Goal: Information Seeking & Learning: Learn about a topic

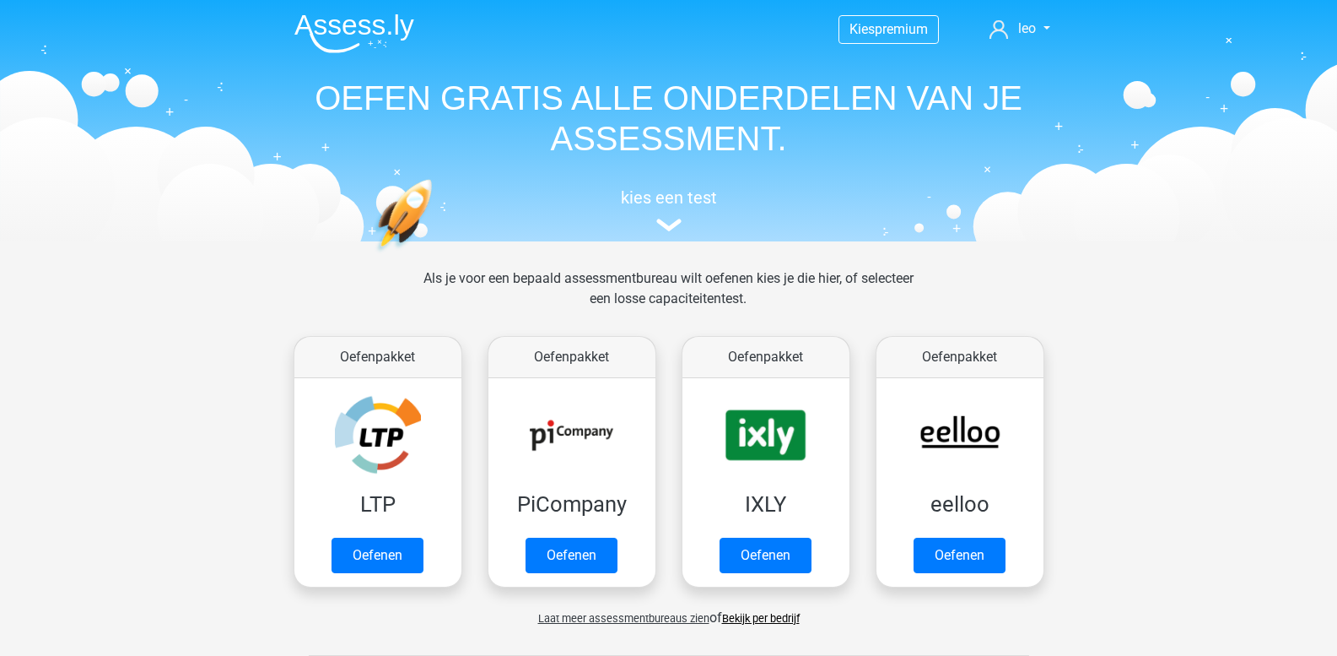
scroll to position [717, 0]
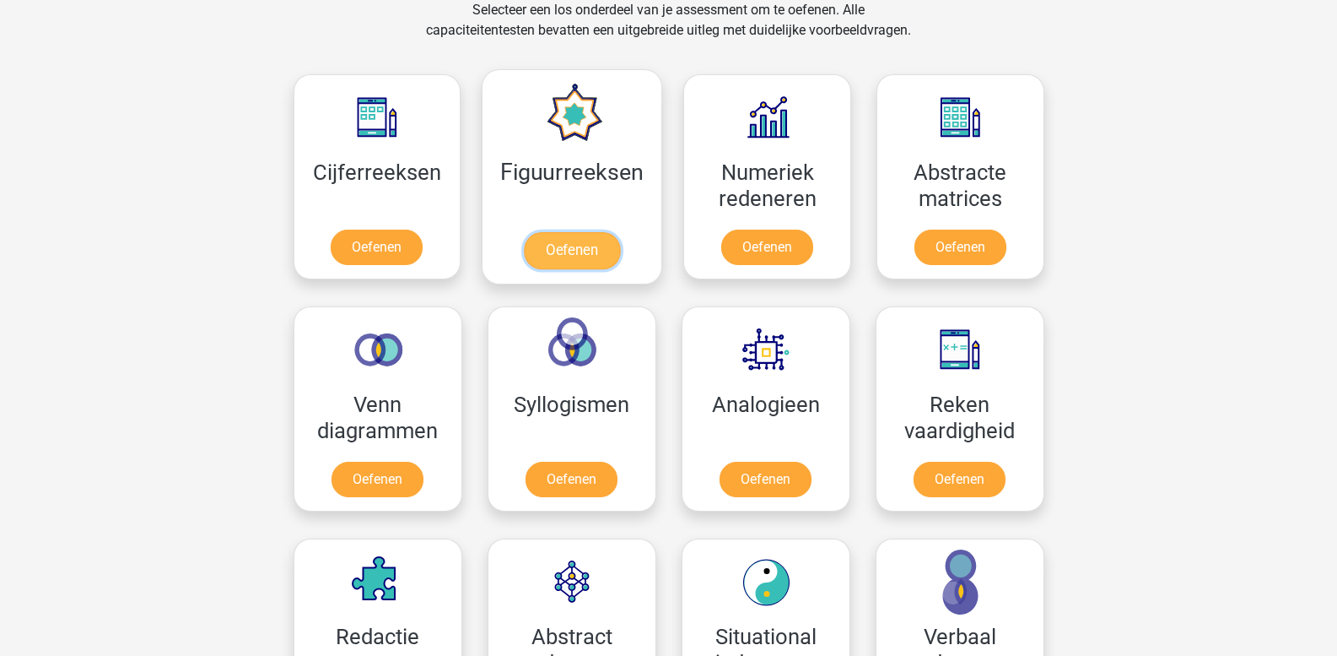
click at [568, 232] on link "Oefenen" at bounding box center [572, 250] width 96 height 37
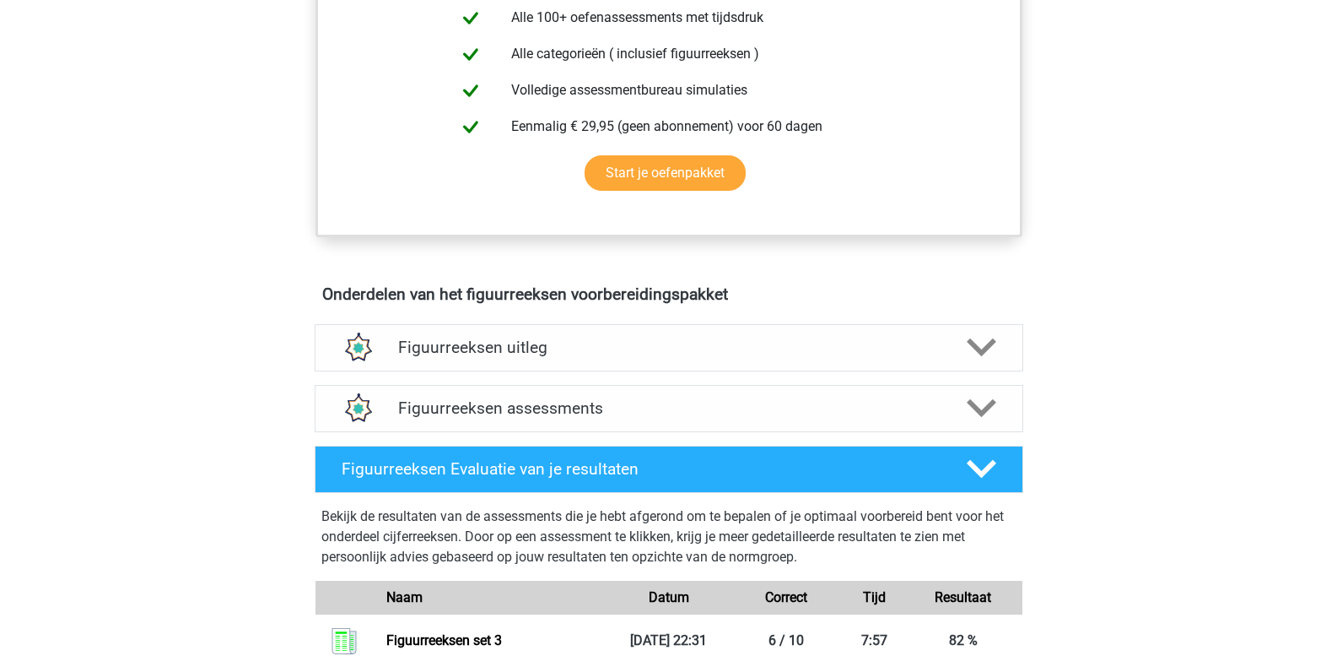
scroll to position [844, 0]
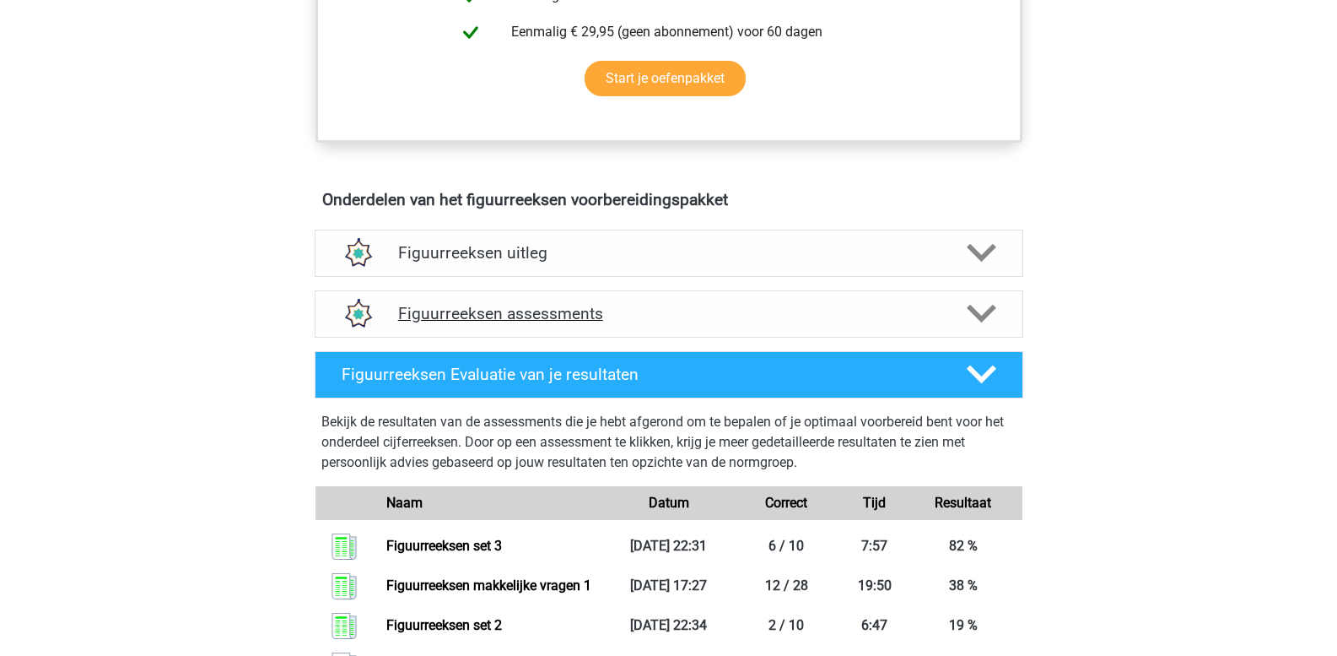
click at [975, 321] on icon at bounding box center [982, 314] width 30 height 30
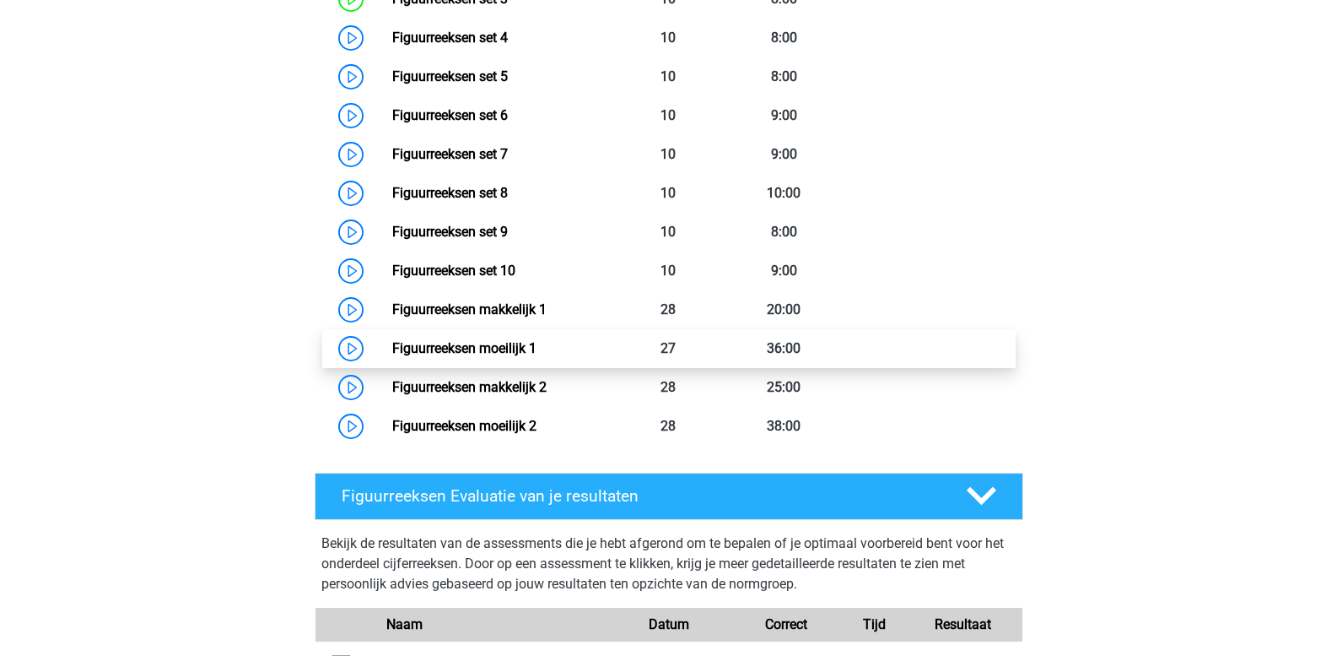
scroll to position [1350, 0]
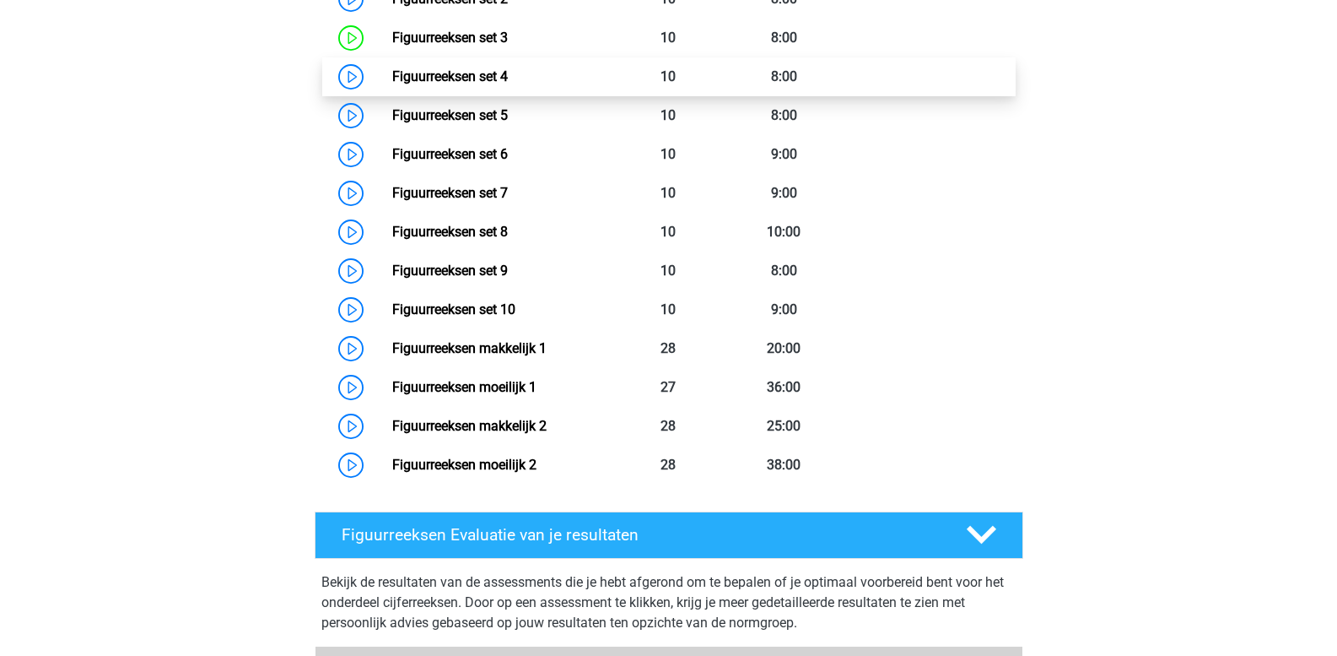
click at [425, 74] on link "Figuurreeksen set 4" at bounding box center [450, 76] width 116 height 16
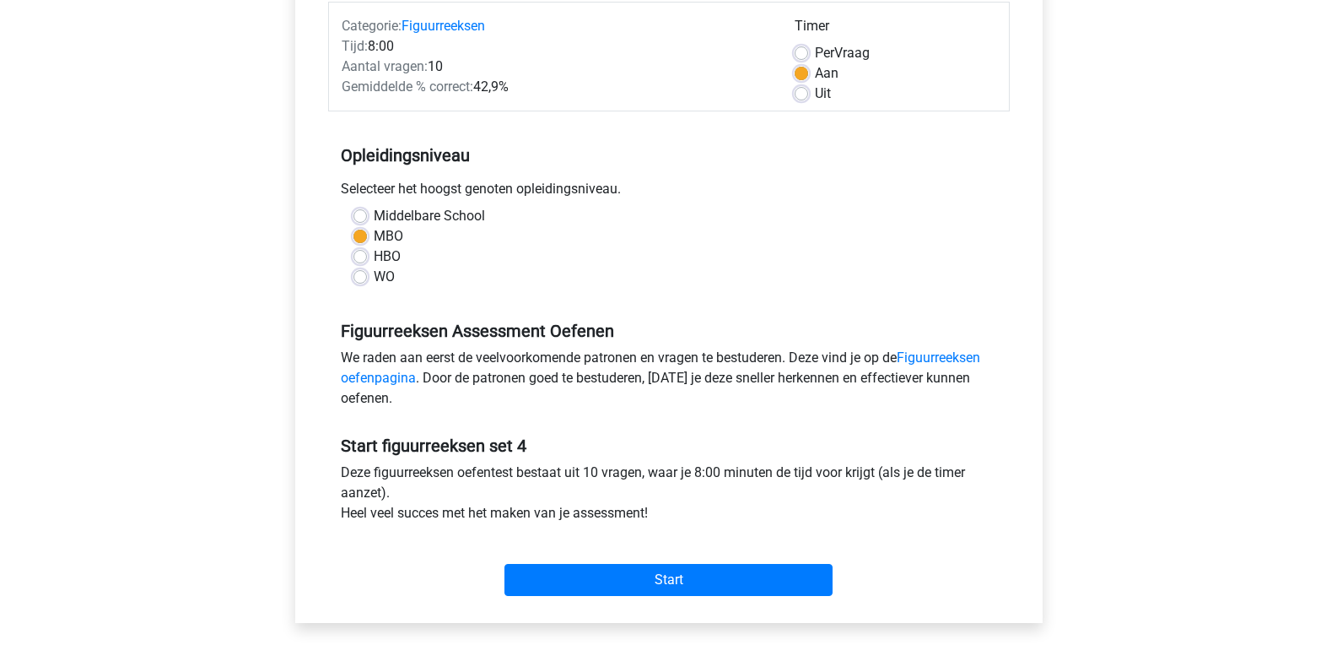
scroll to position [253, 0]
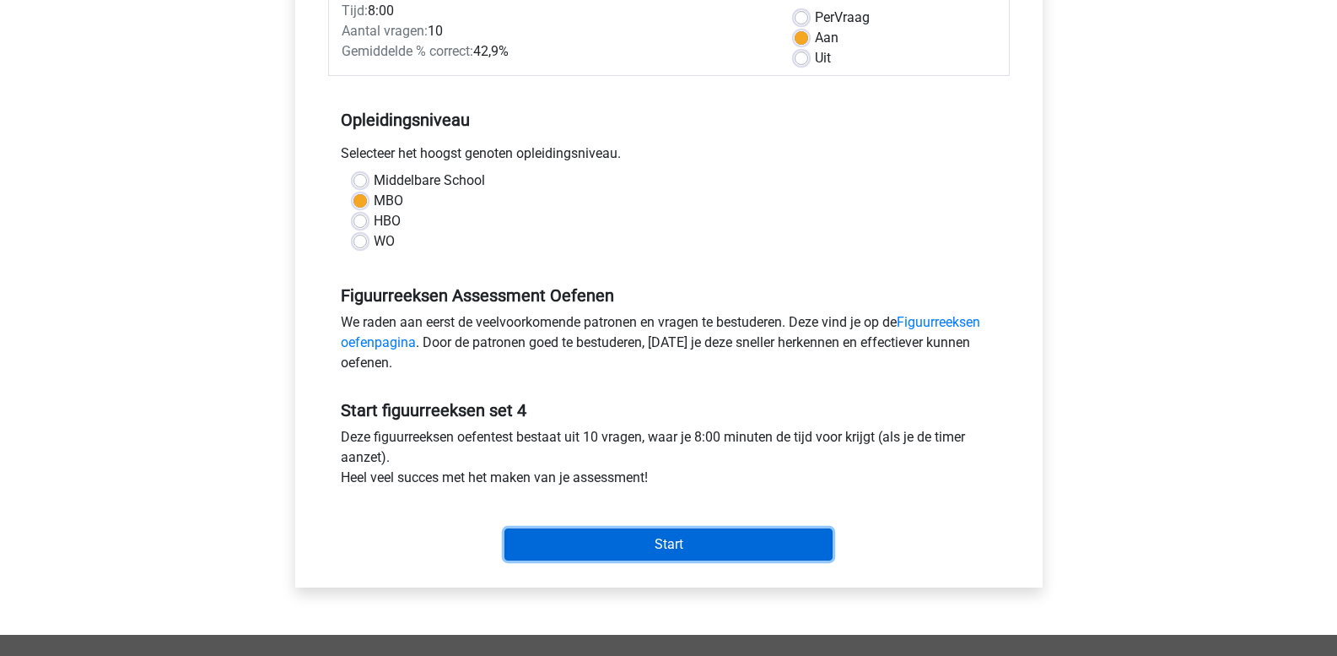
click at [667, 546] on input "Start" at bounding box center [669, 544] width 328 height 32
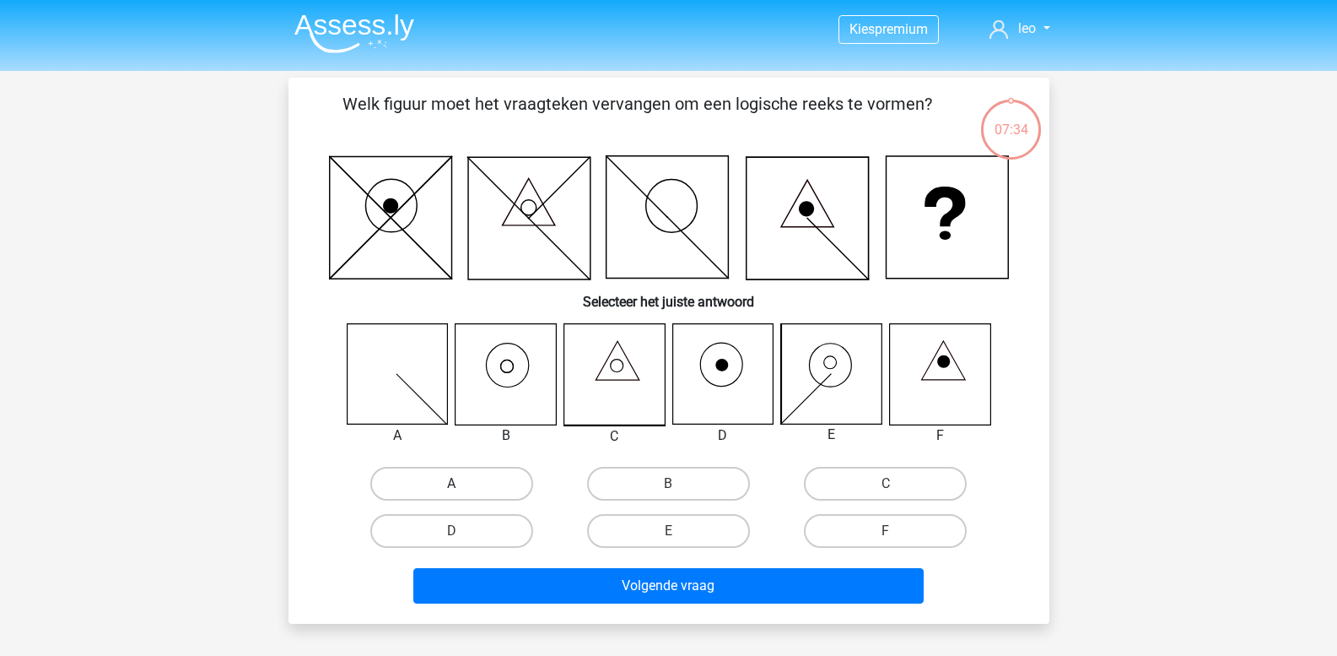
click at [427, 472] on label "A" at bounding box center [451, 484] width 163 height 34
click at [451, 483] on input "A" at bounding box center [456, 488] width 11 height 11
radio input "true"
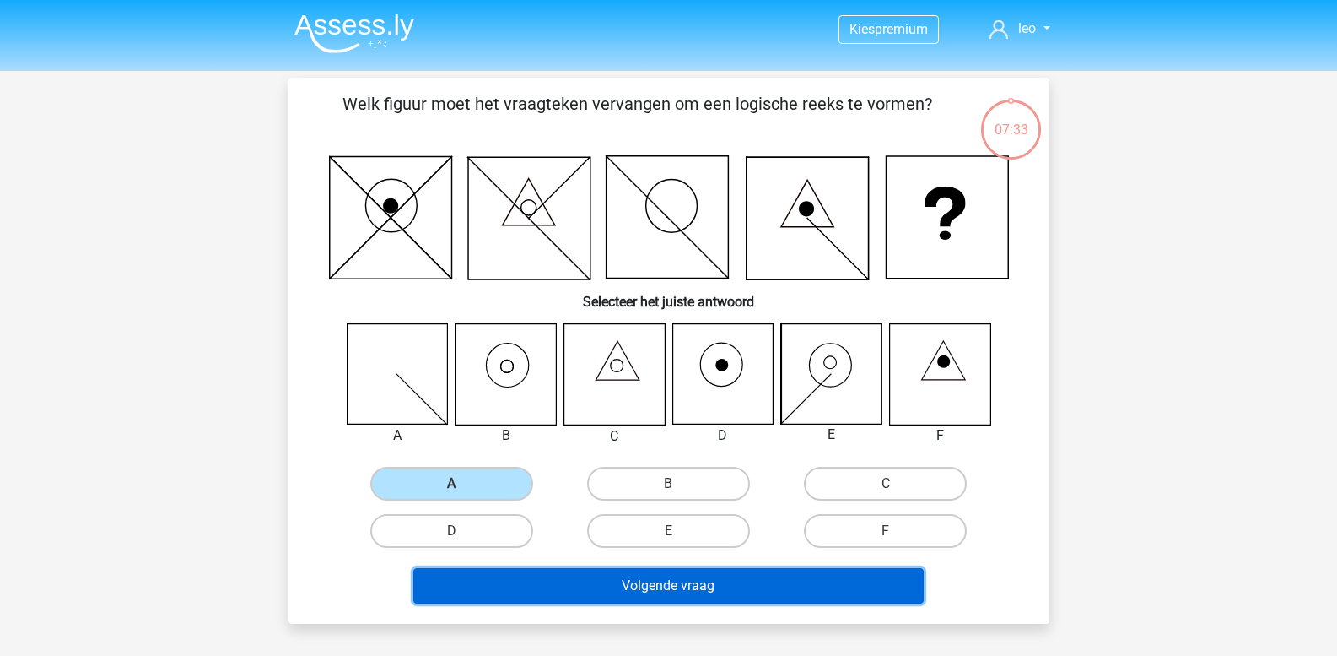
click at [487, 580] on button "Volgende vraag" at bounding box center [668, 585] width 510 height 35
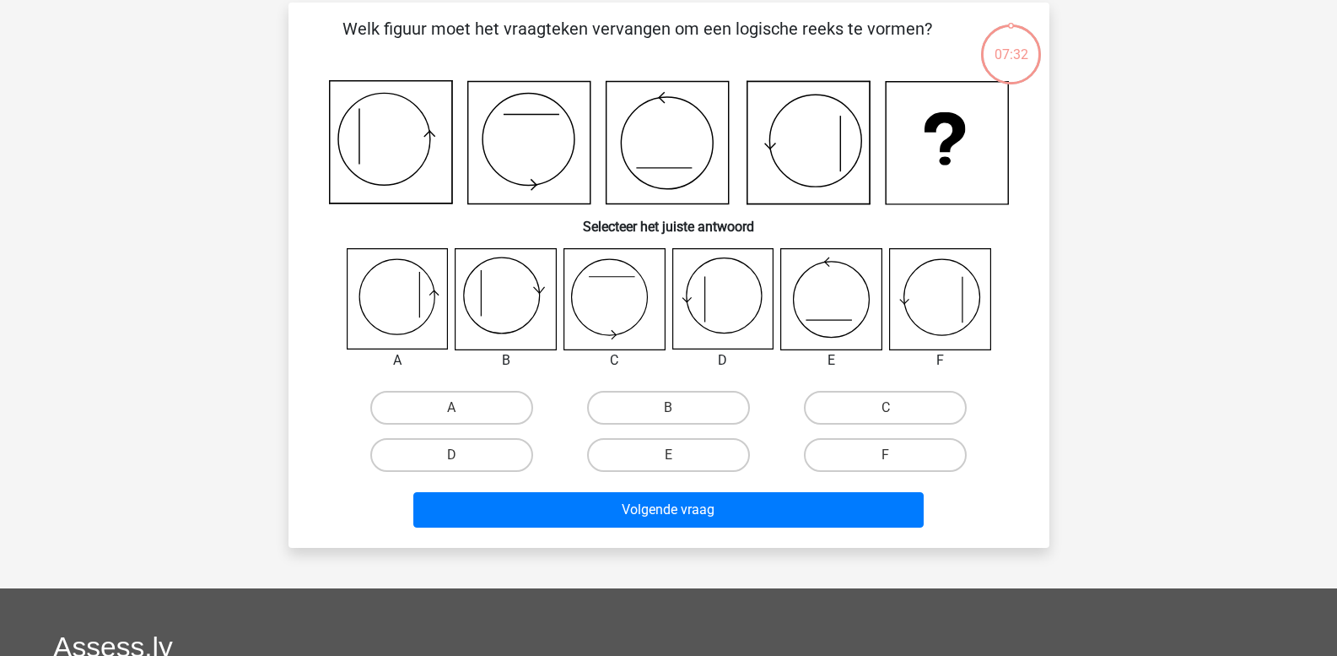
scroll to position [78, 0]
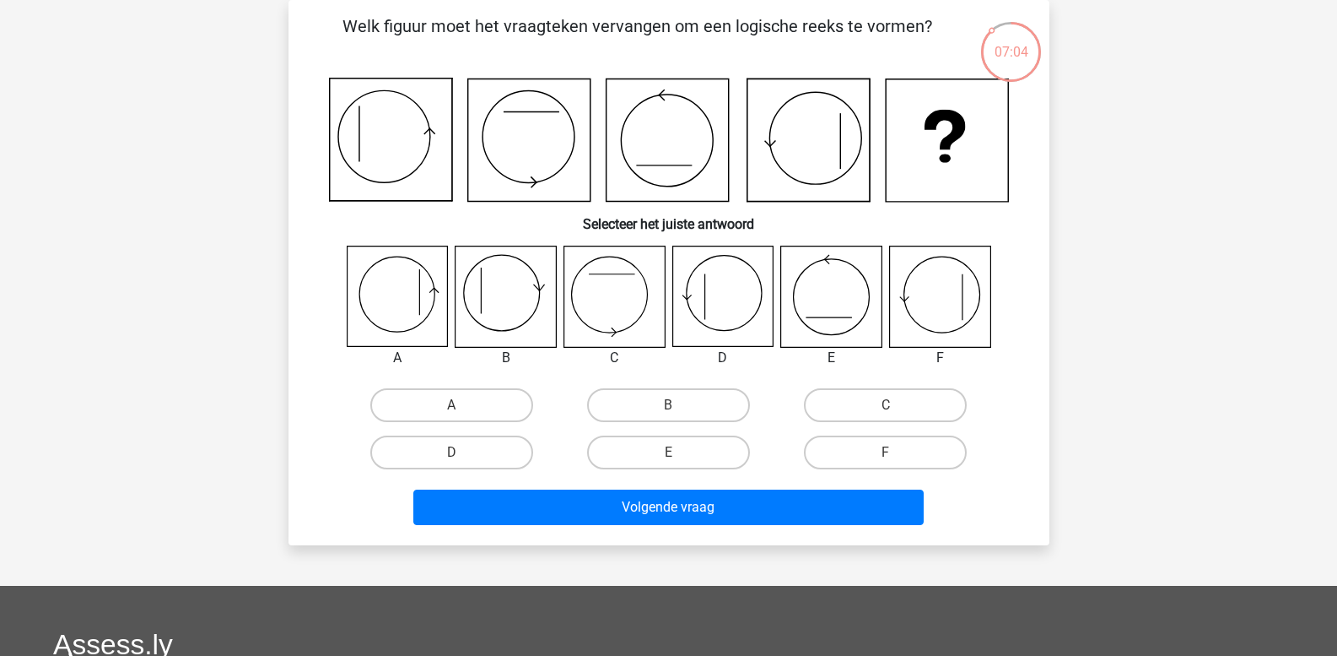
drag, startPoint x: 727, startPoint y: 293, endPoint x: 721, endPoint y: 304, distance: 12.9
click at [727, 294] on icon at bounding box center [723, 296] width 100 height 100
click at [500, 453] on label "D" at bounding box center [451, 452] width 163 height 34
click at [462, 453] on input "D" at bounding box center [456, 457] width 11 height 11
radio input "true"
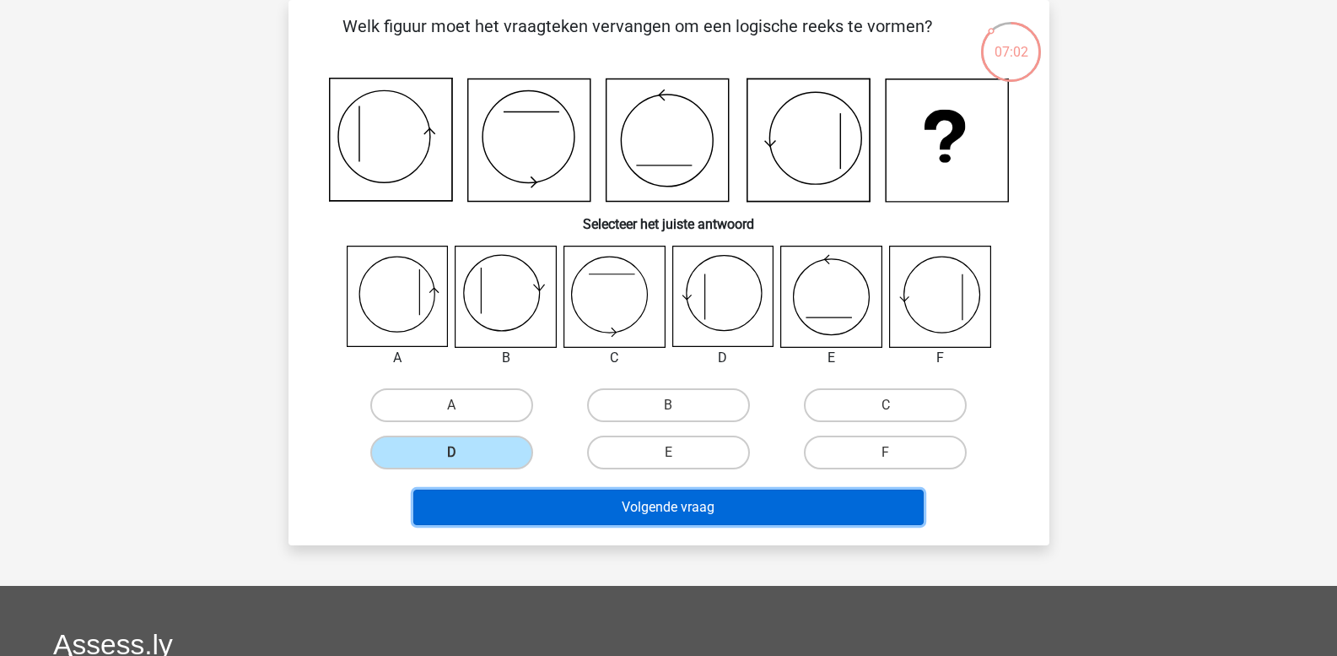
click at [534, 505] on button "Volgende vraag" at bounding box center [668, 506] width 510 height 35
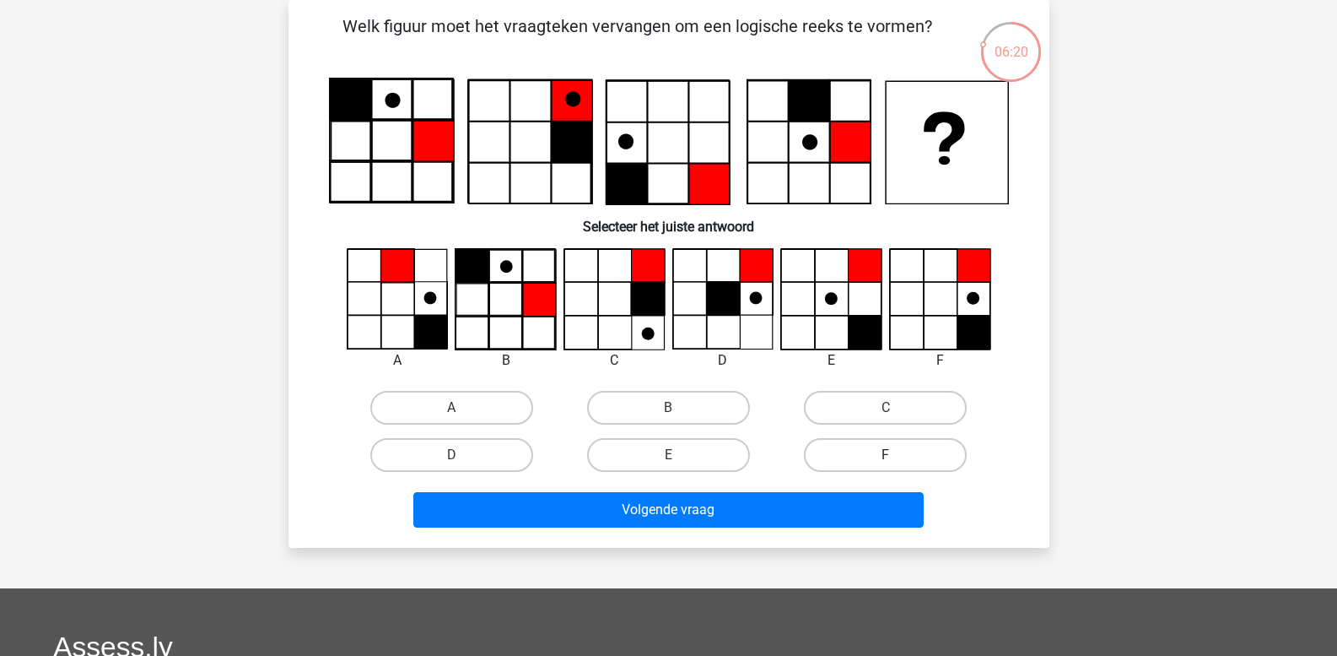
click at [829, 457] on label "F" at bounding box center [885, 455] width 163 height 34
click at [886, 457] on input "F" at bounding box center [891, 460] width 11 height 11
radio input "true"
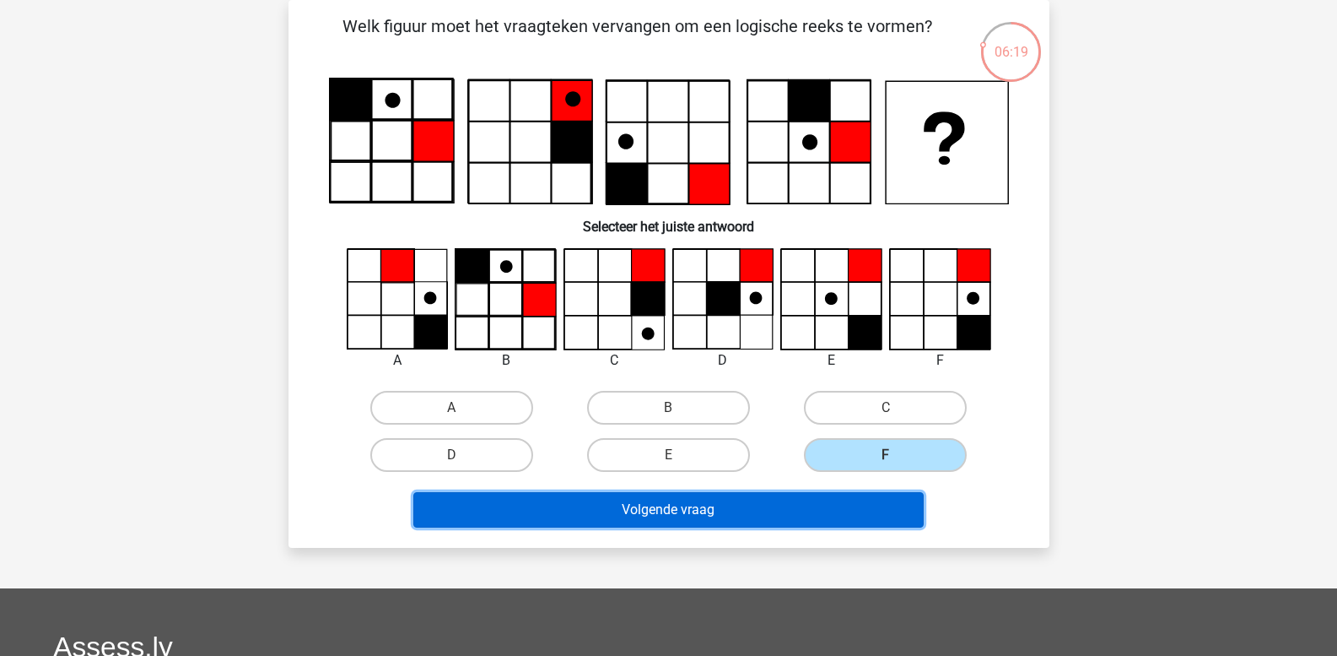
click at [780, 512] on button "Volgende vraag" at bounding box center [668, 509] width 510 height 35
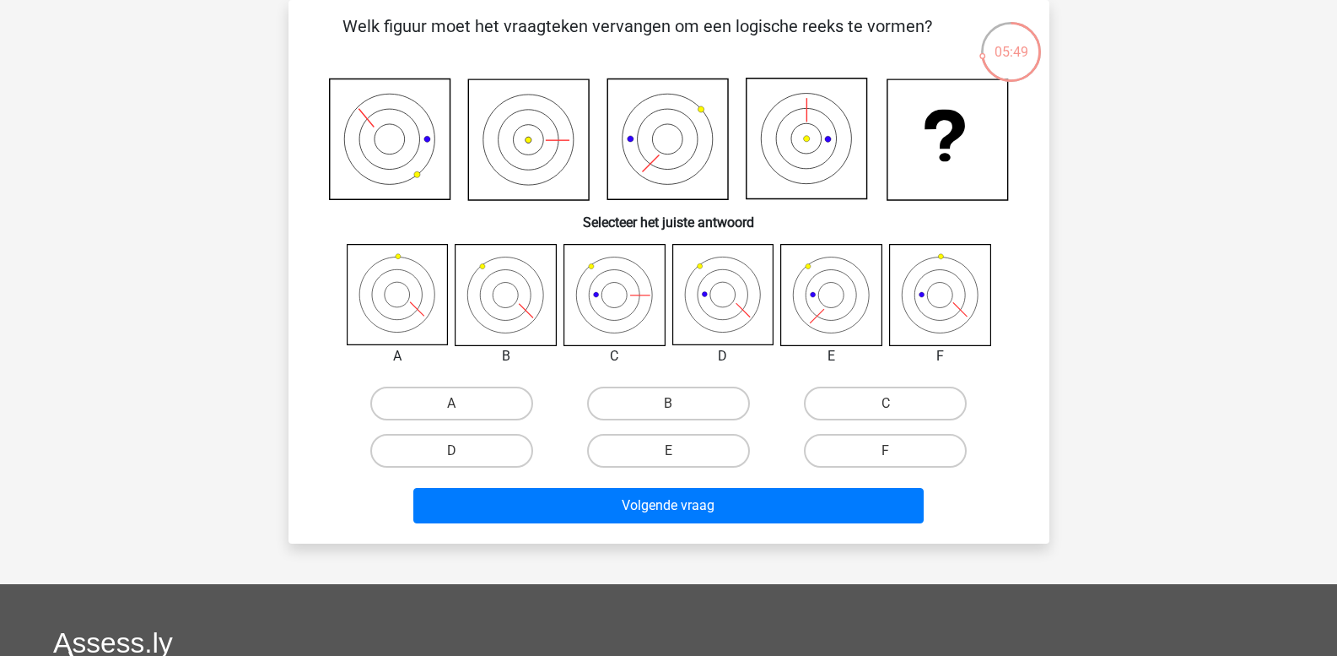
click at [602, 291] on icon at bounding box center [614, 295] width 100 height 100
click at [882, 408] on label "C" at bounding box center [885, 403] width 163 height 34
click at [886, 408] on input "C" at bounding box center [891, 408] width 11 height 11
radio input "true"
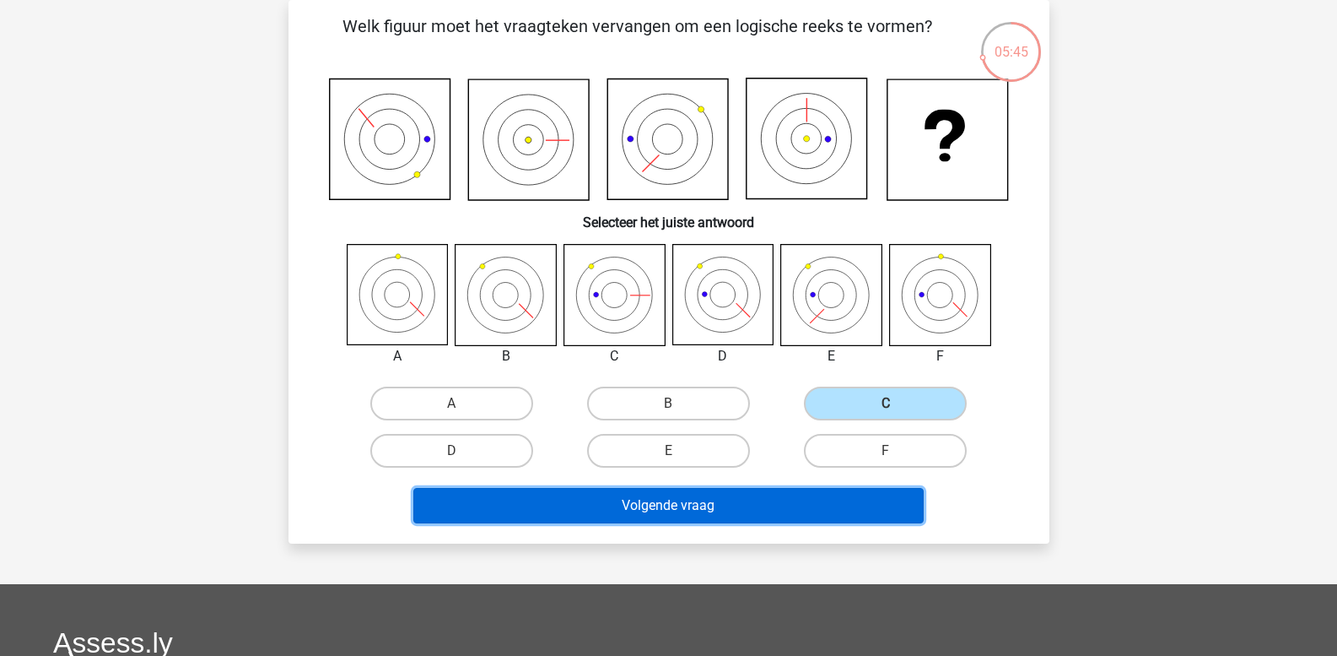
click at [767, 507] on button "Volgende vraag" at bounding box center [668, 505] width 510 height 35
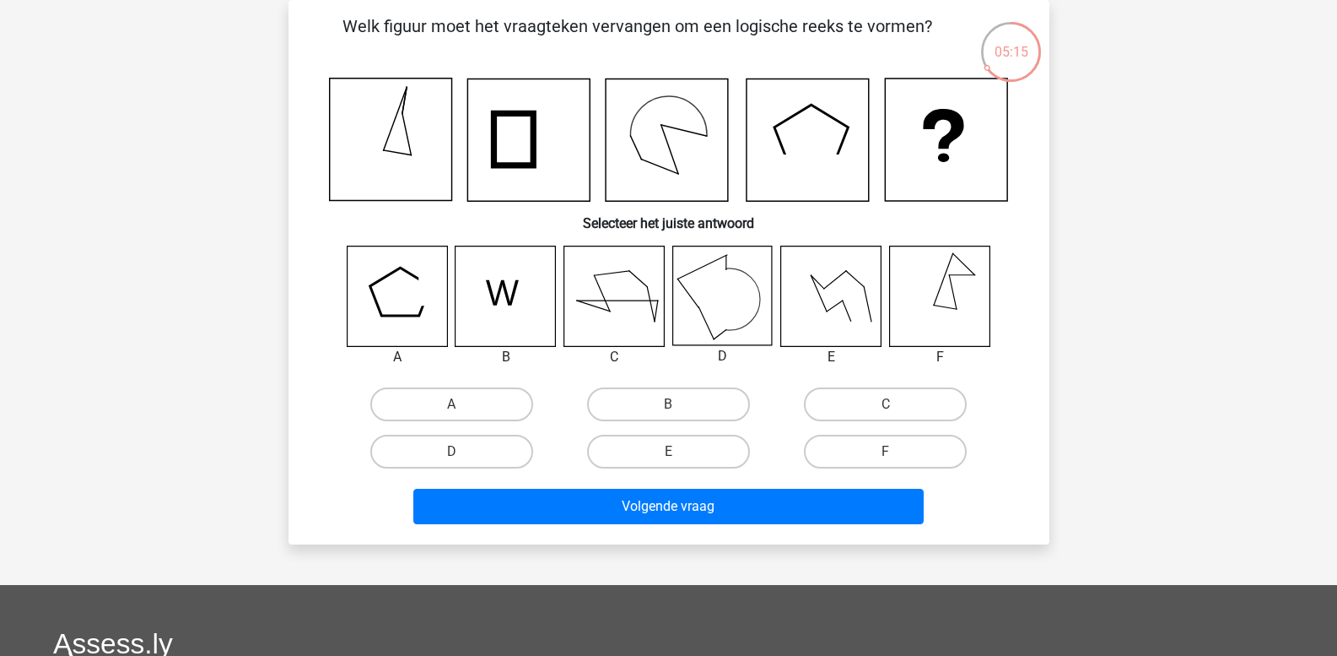
click at [822, 294] on icon at bounding box center [831, 296] width 100 height 100
click at [678, 450] on label "E" at bounding box center [668, 452] width 163 height 34
click at [678, 451] on input "E" at bounding box center [673, 456] width 11 height 11
radio input "true"
click at [496, 455] on label "D" at bounding box center [451, 452] width 163 height 34
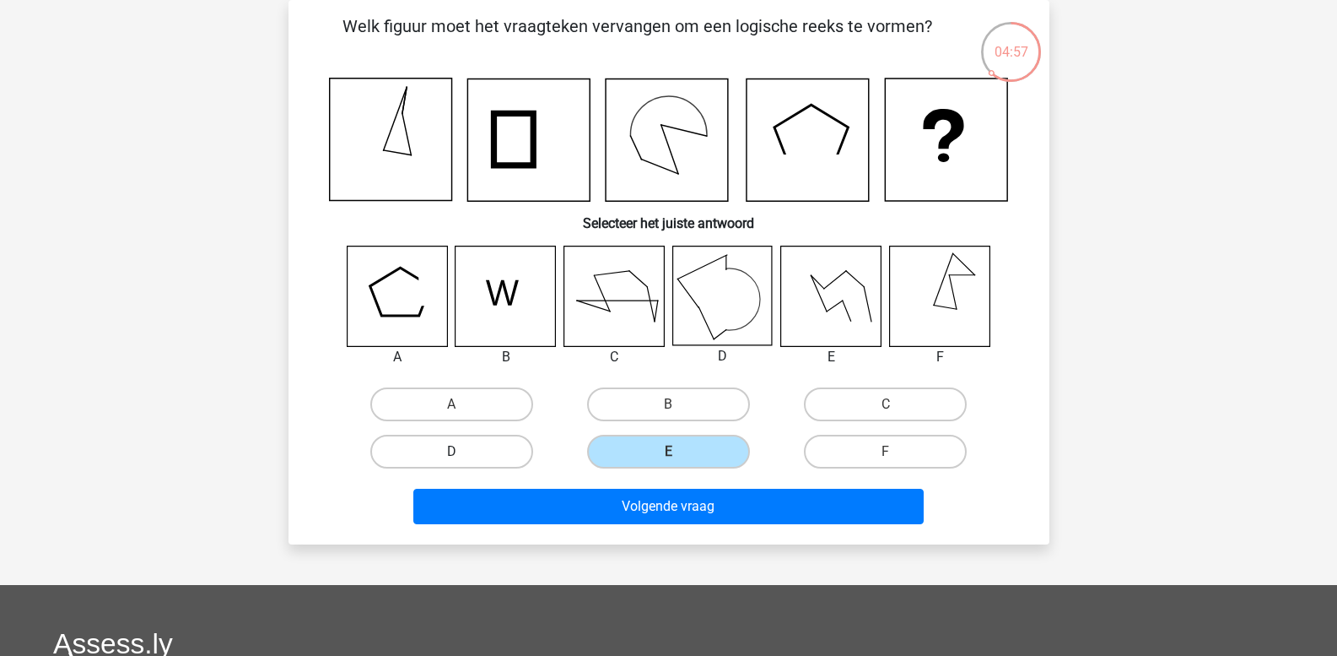
click at [462, 455] on input "D" at bounding box center [456, 456] width 11 height 11
radio input "true"
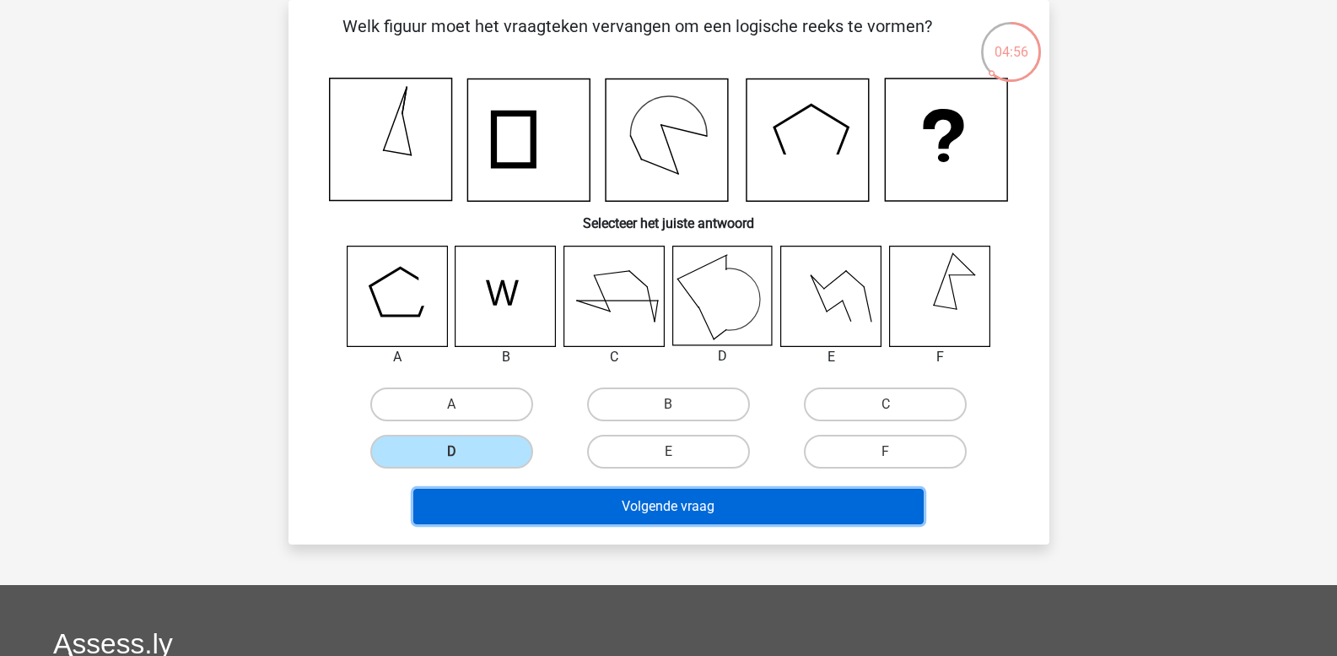
click at [522, 505] on button "Volgende vraag" at bounding box center [668, 506] width 510 height 35
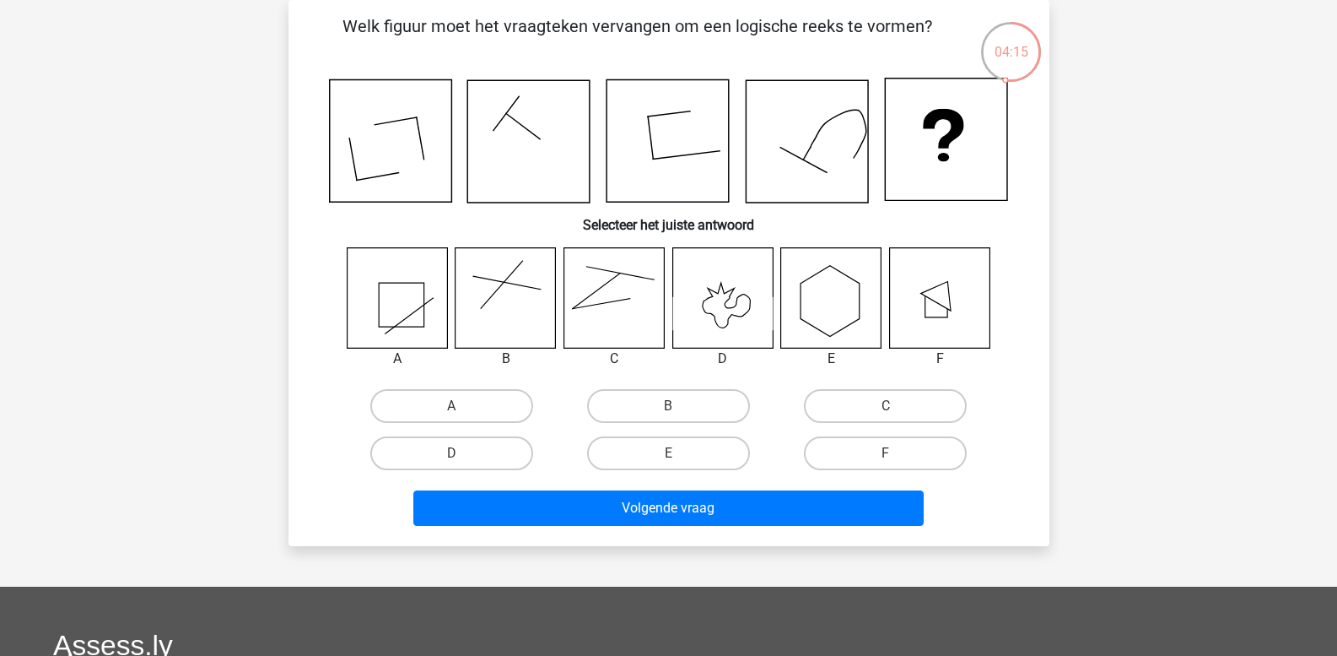
click at [611, 300] on icon at bounding box center [614, 297] width 100 height 100
click at [846, 411] on label "C" at bounding box center [885, 406] width 163 height 34
click at [886, 411] on input "C" at bounding box center [891, 411] width 11 height 11
radio input "true"
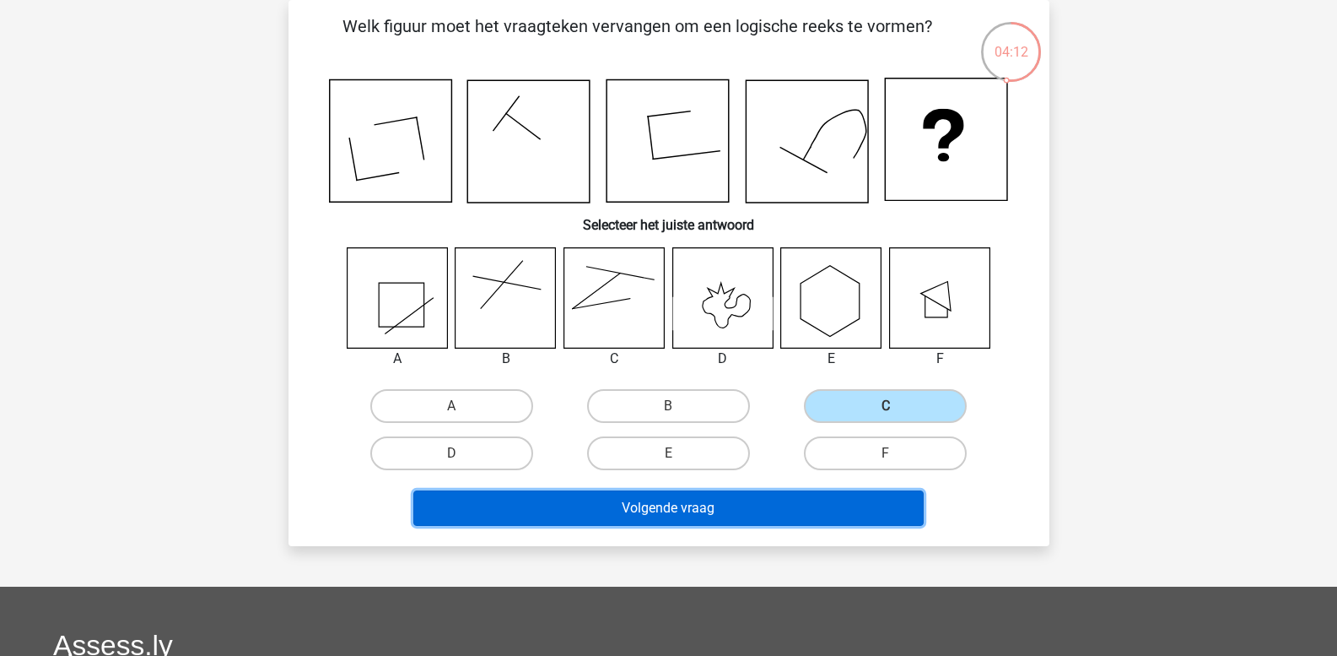
click at [710, 504] on button "Volgende vraag" at bounding box center [668, 507] width 510 height 35
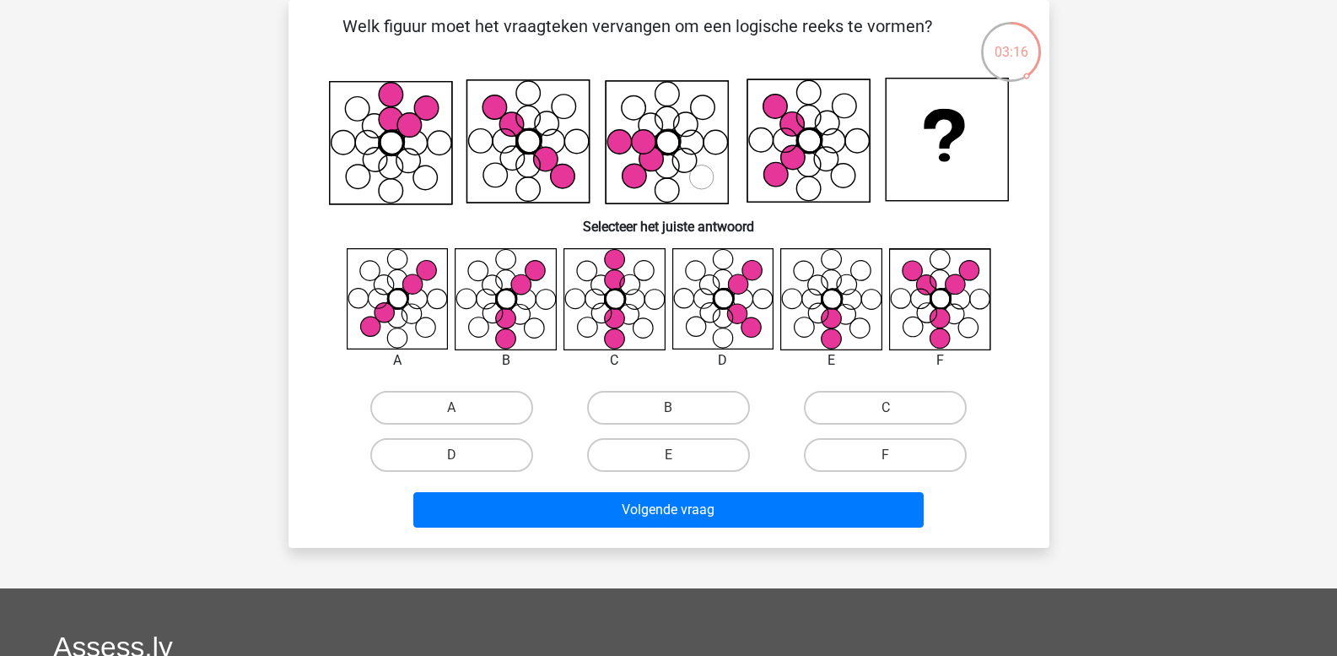
click at [593, 300] on icon at bounding box center [614, 298] width 100 height 100
click at [868, 417] on label "C" at bounding box center [885, 408] width 163 height 34
click at [886, 417] on input "C" at bounding box center [891, 413] width 11 height 11
radio input "true"
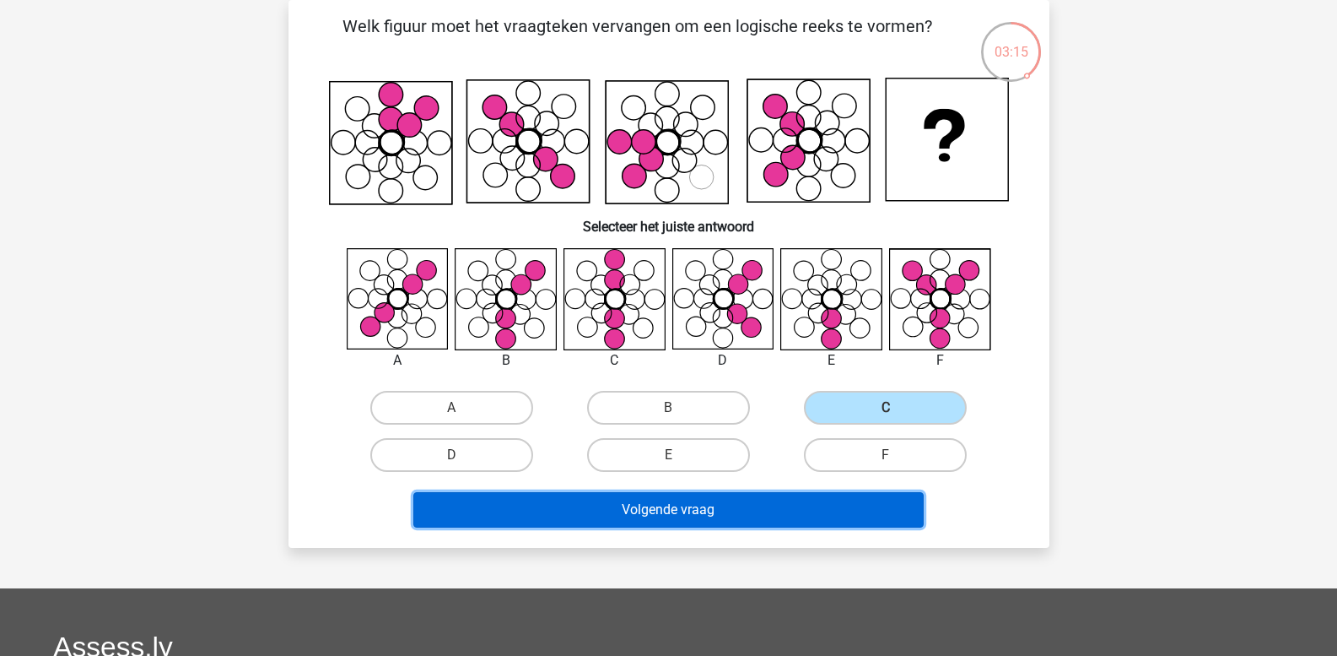
click at [759, 511] on button "Volgende vraag" at bounding box center [668, 509] width 510 height 35
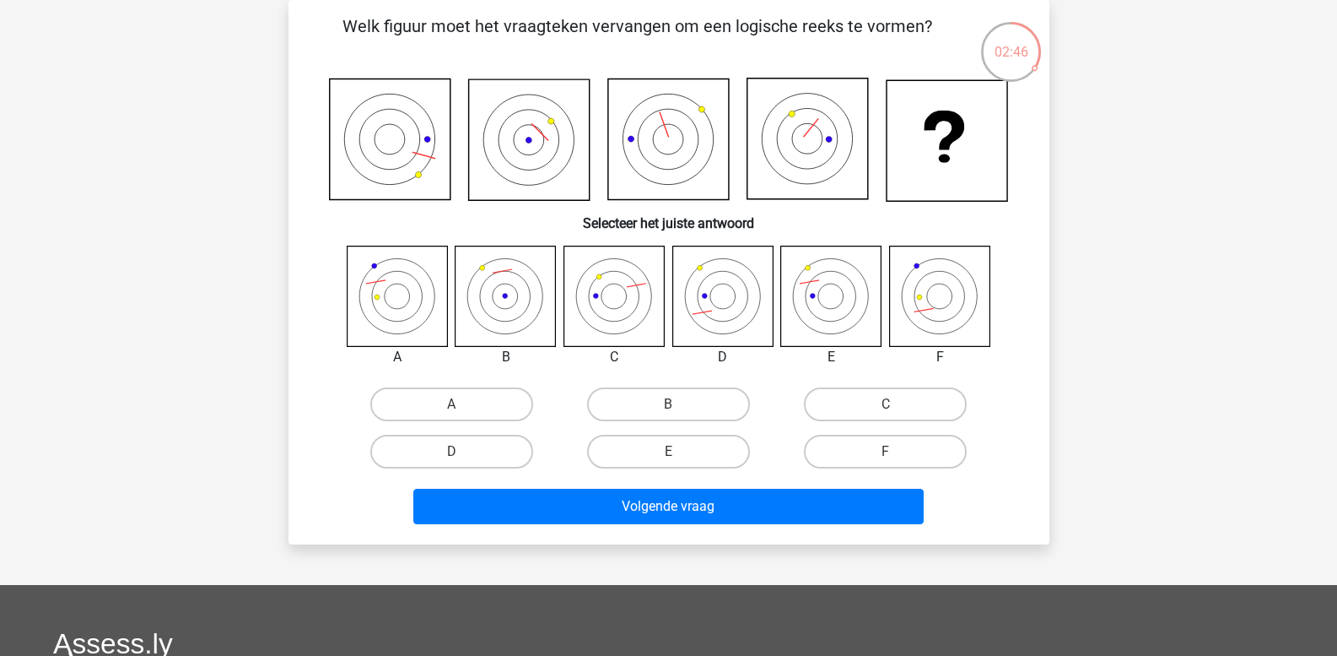
click at [817, 300] on icon at bounding box center [831, 296] width 100 height 100
click at [688, 455] on label "E" at bounding box center [668, 452] width 163 height 34
click at [679, 455] on input "E" at bounding box center [673, 456] width 11 height 11
radio input "true"
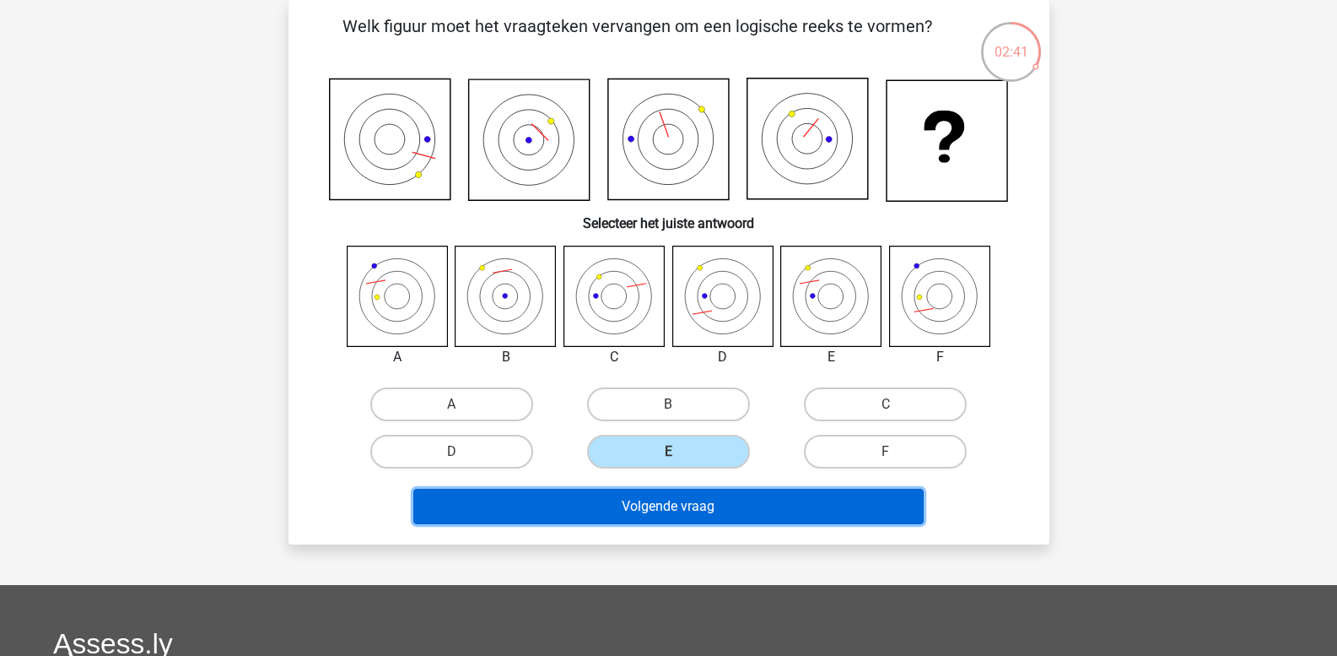
click at [635, 512] on button "Volgende vraag" at bounding box center [668, 506] width 510 height 35
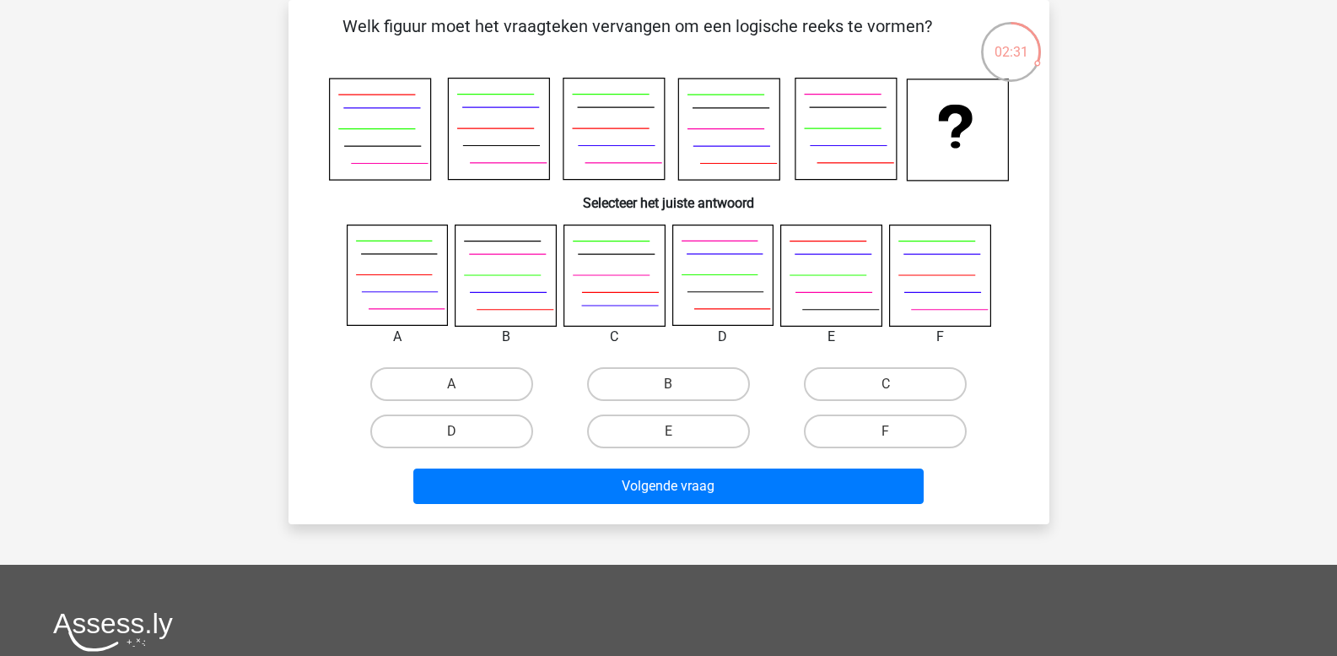
click at [824, 155] on icon at bounding box center [845, 128] width 101 height 101
click at [682, 425] on label "E" at bounding box center [668, 431] width 163 height 34
click at [679, 431] on input "E" at bounding box center [673, 436] width 11 height 11
radio input "true"
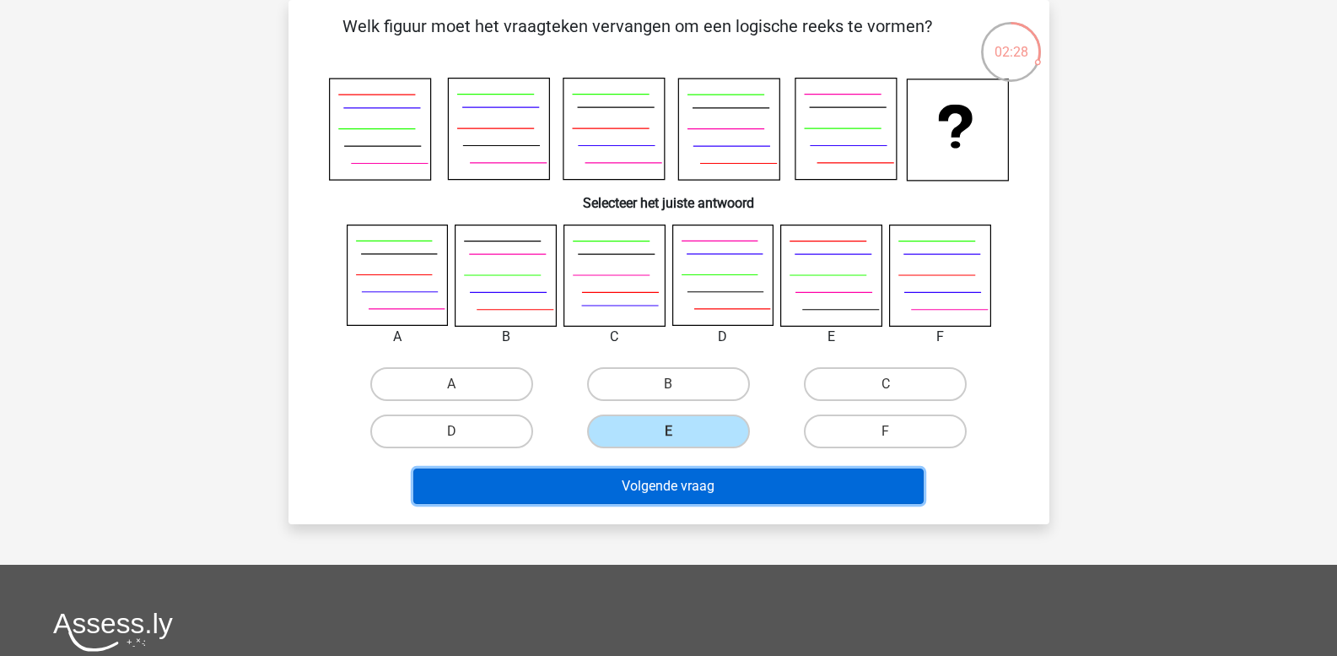
click at [659, 476] on button "Volgende vraag" at bounding box center [668, 485] width 510 height 35
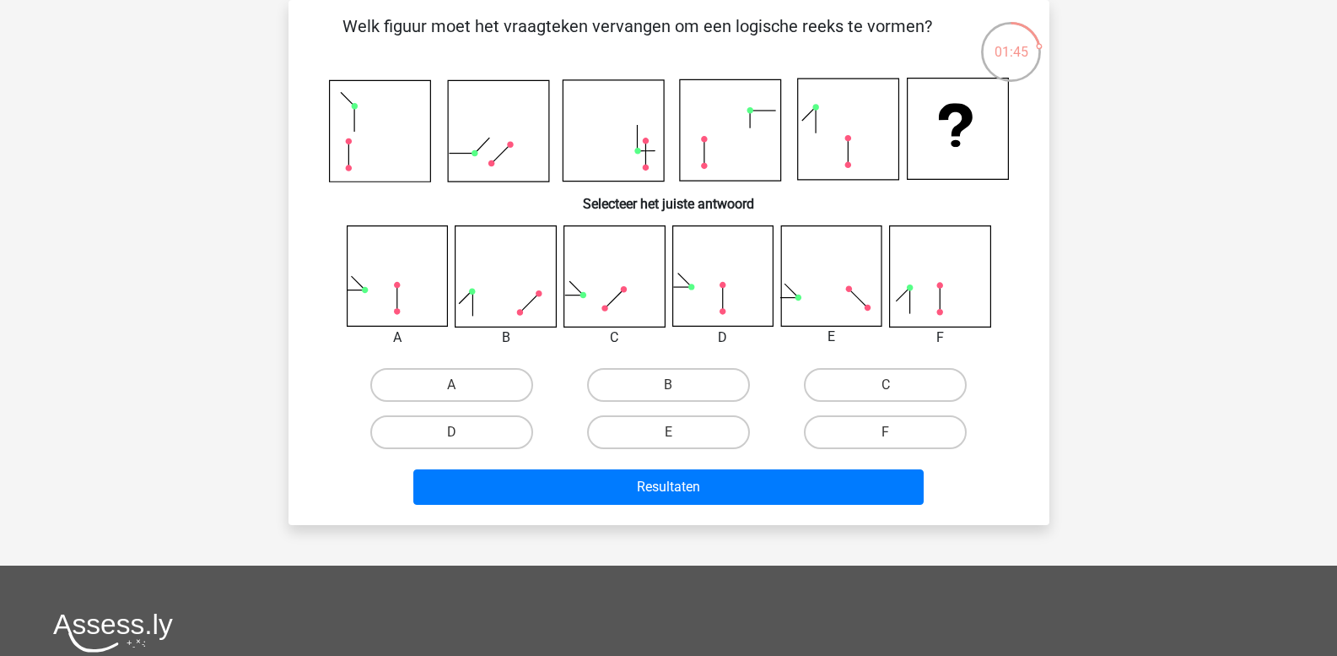
click at [616, 310] on icon at bounding box center [614, 276] width 100 height 100
click at [863, 392] on label "C" at bounding box center [885, 385] width 163 height 34
click at [886, 392] on input "C" at bounding box center [891, 390] width 11 height 11
radio input "true"
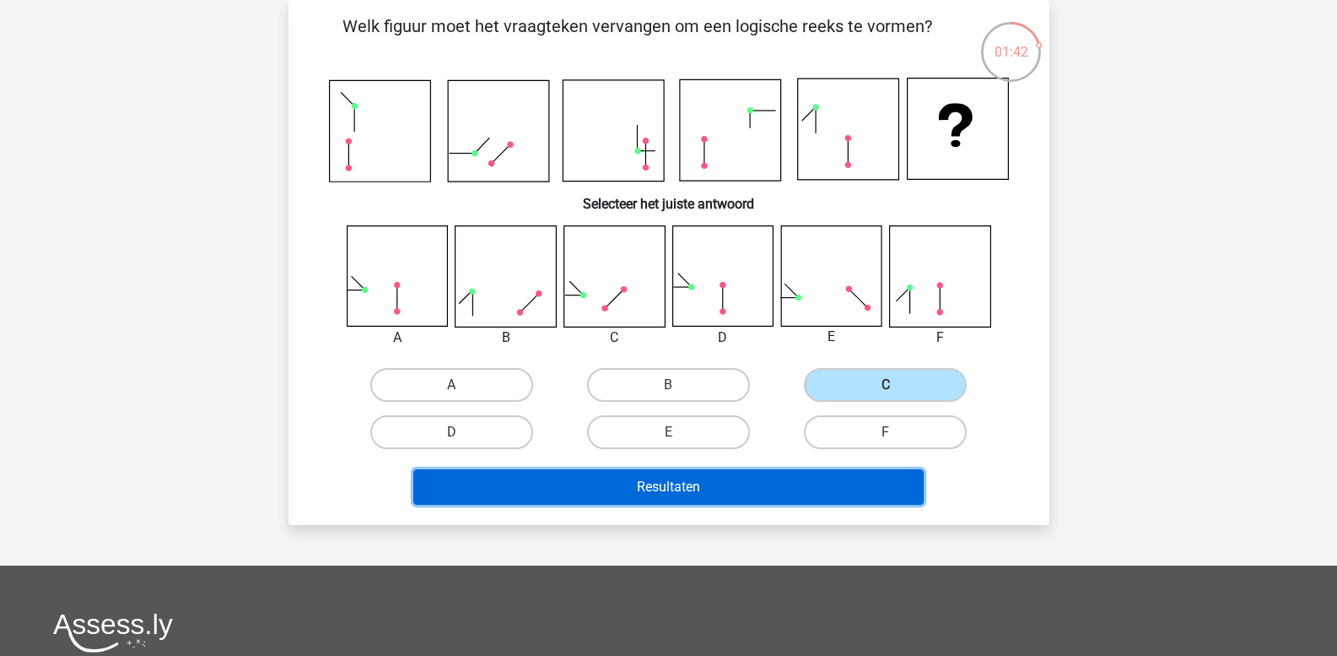
click at [721, 489] on button "Resultaten" at bounding box center [668, 486] width 510 height 35
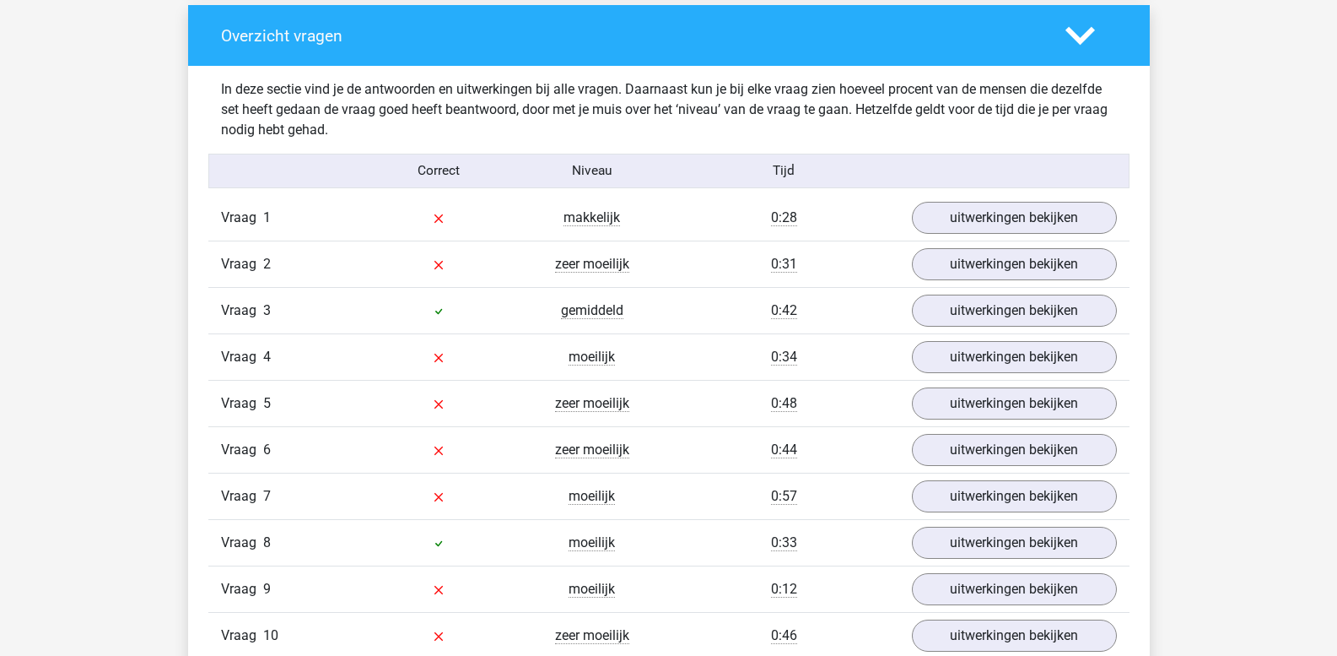
scroll to position [1266, 0]
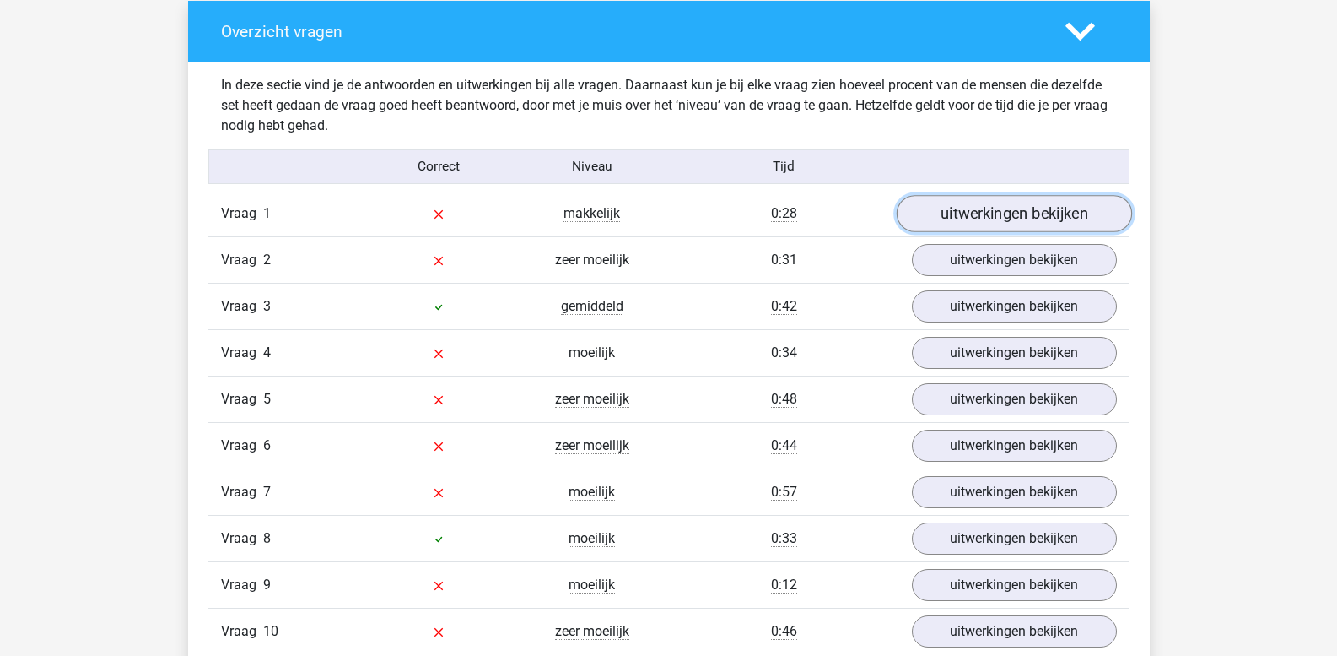
click at [984, 216] on link "uitwerkingen bekijken" at bounding box center [1013, 214] width 235 height 37
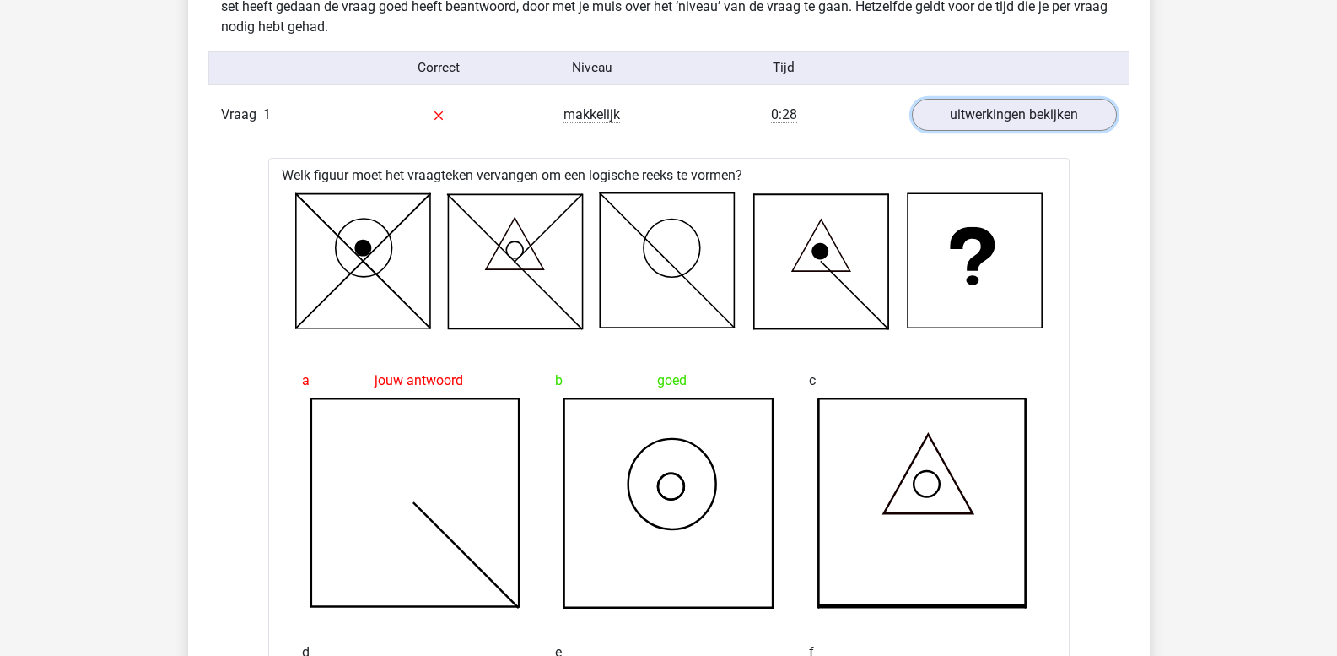
scroll to position [1350, 0]
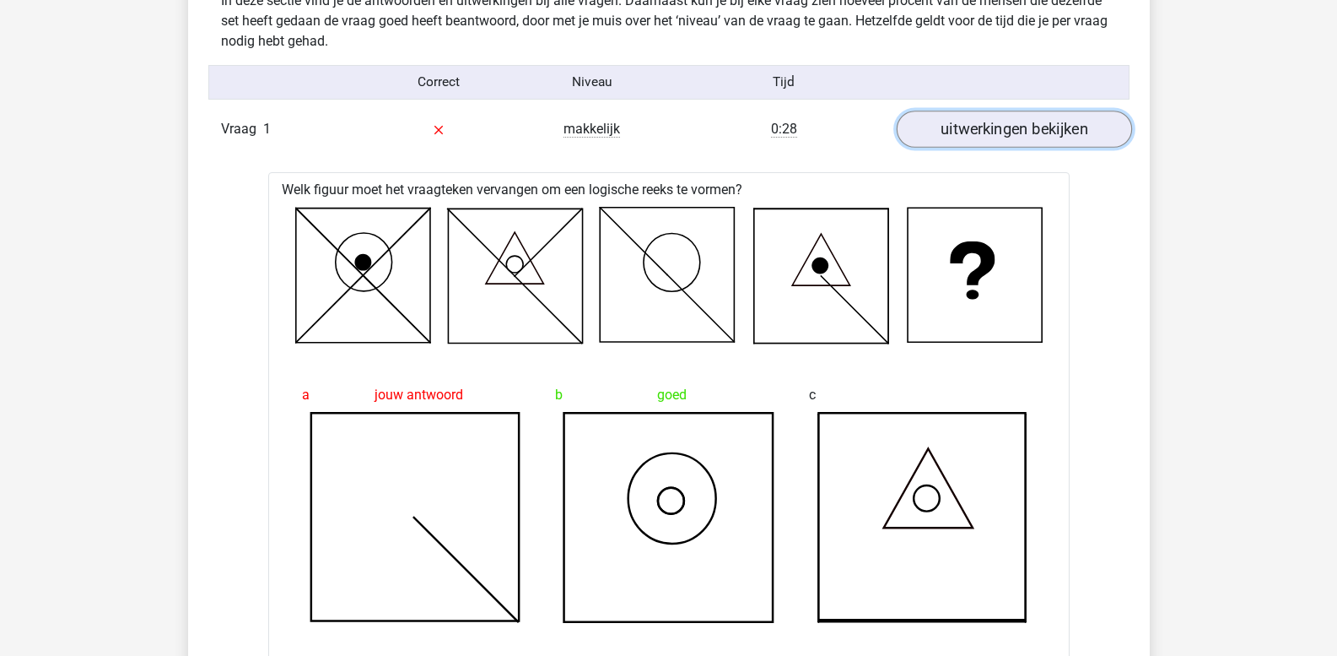
click at [950, 135] on link "uitwerkingen bekijken" at bounding box center [1013, 129] width 235 height 37
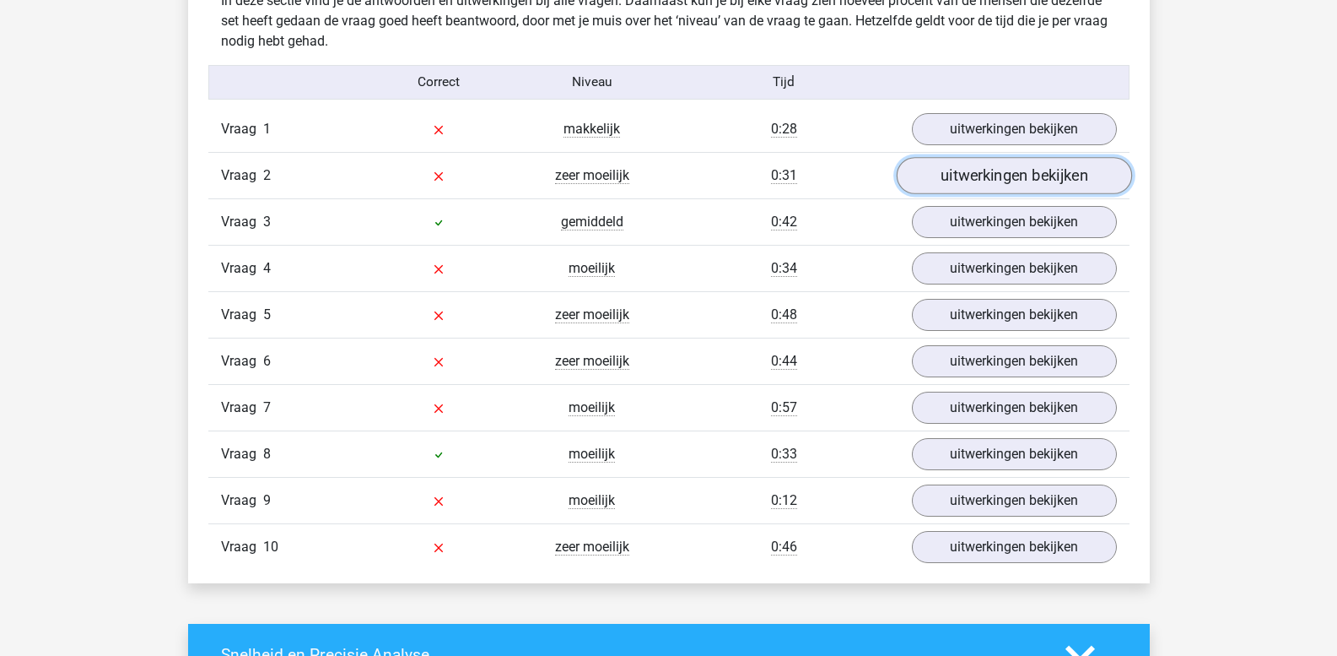
click at [958, 181] on link "uitwerkingen bekijken" at bounding box center [1013, 176] width 235 height 37
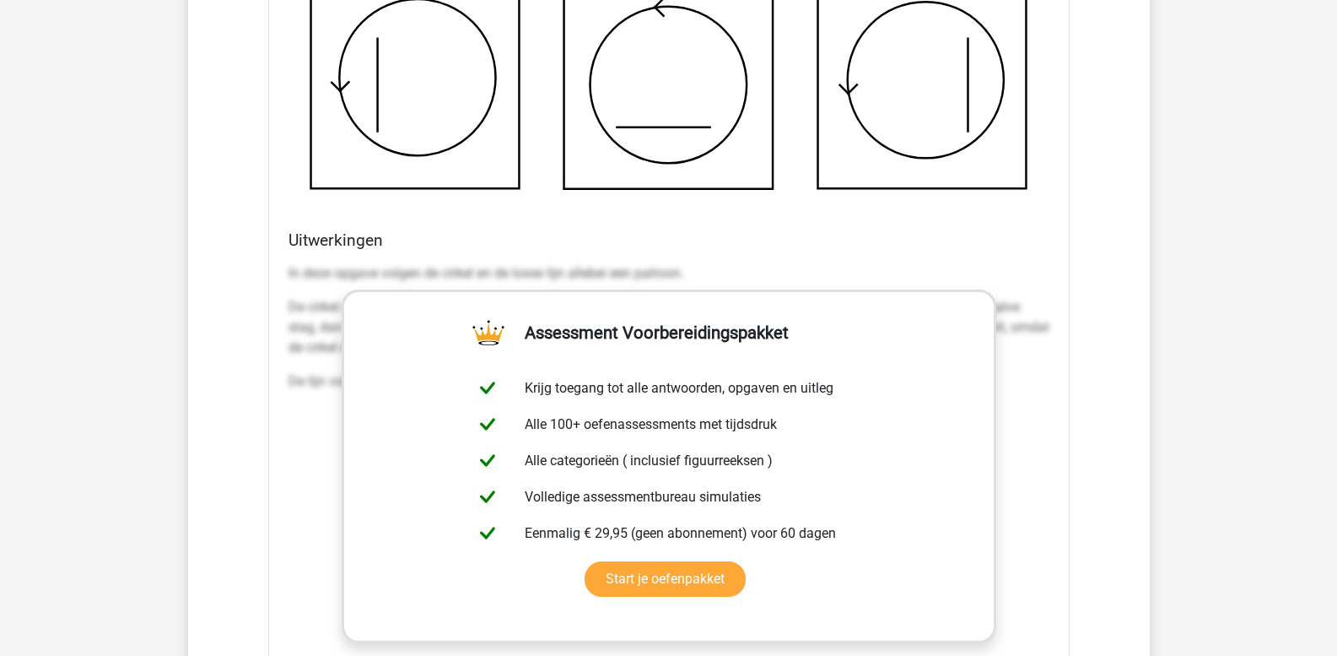
scroll to position [2109, 0]
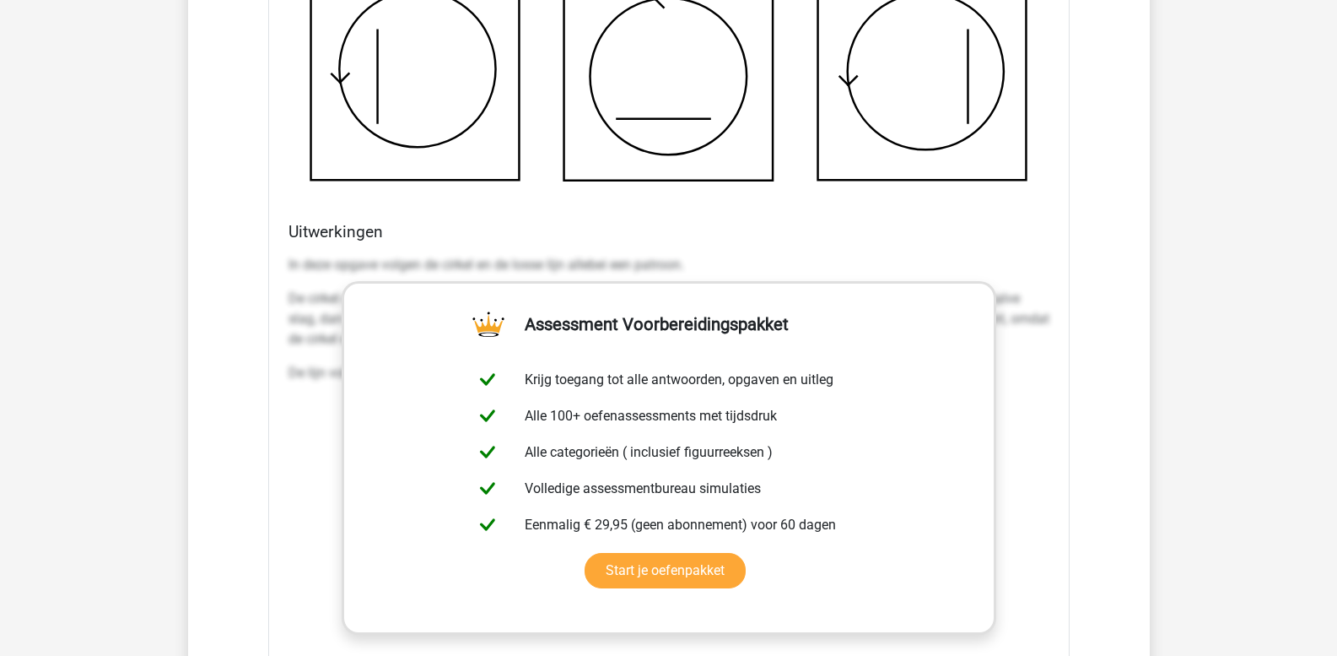
click at [289, 262] on p "In deze opgave volgen de cirkel en de losse lijn allebei een patroon." at bounding box center [669, 265] width 761 height 20
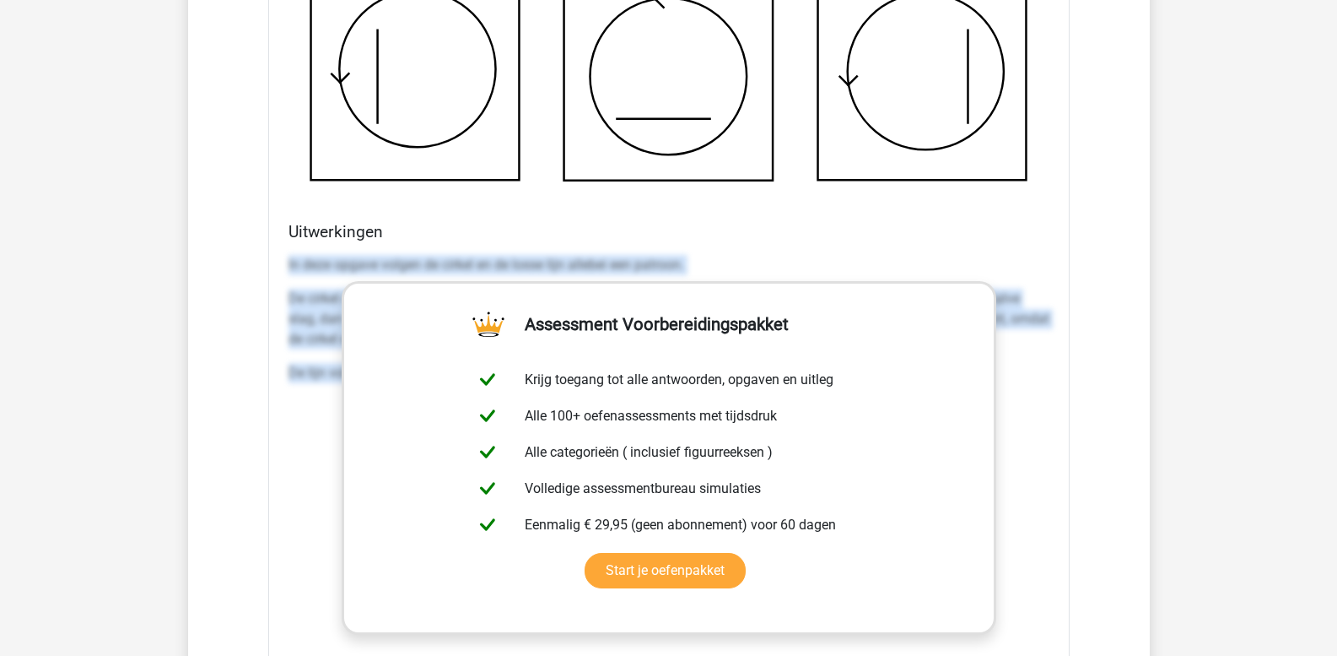
drag, startPoint x: 289, startPoint y: 264, endPoint x: 1042, endPoint y: 391, distance: 763.2
click at [1042, 390] on div "In deze opgave volgen de cirkel en de losse lijn allebei een patroon. De cirkel…" at bounding box center [669, 325] width 761 height 155
copy div "In deze opgave volgen de cirkel en de losse lijn allebei een patroon. De cirkel…"
click at [93, 273] on div "Kies premium leo leo.aertsens@gmail.com" at bounding box center [668, 456] width 1337 height 5130
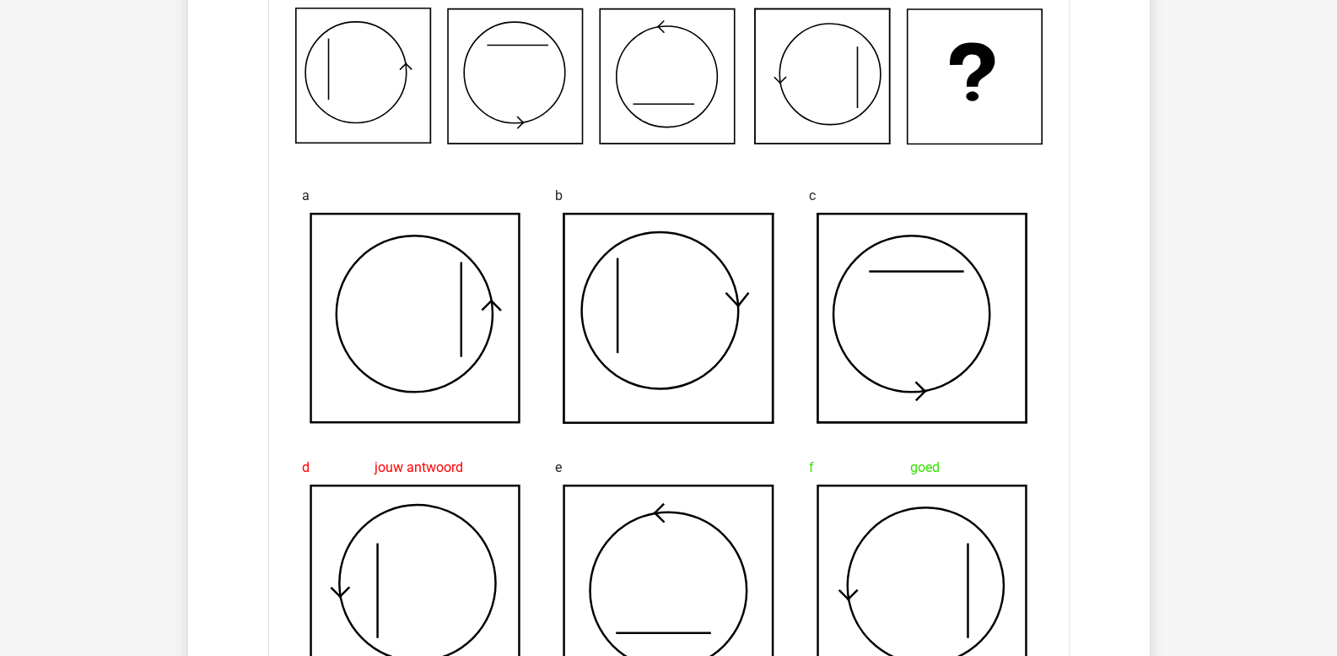
scroll to position [1434, 0]
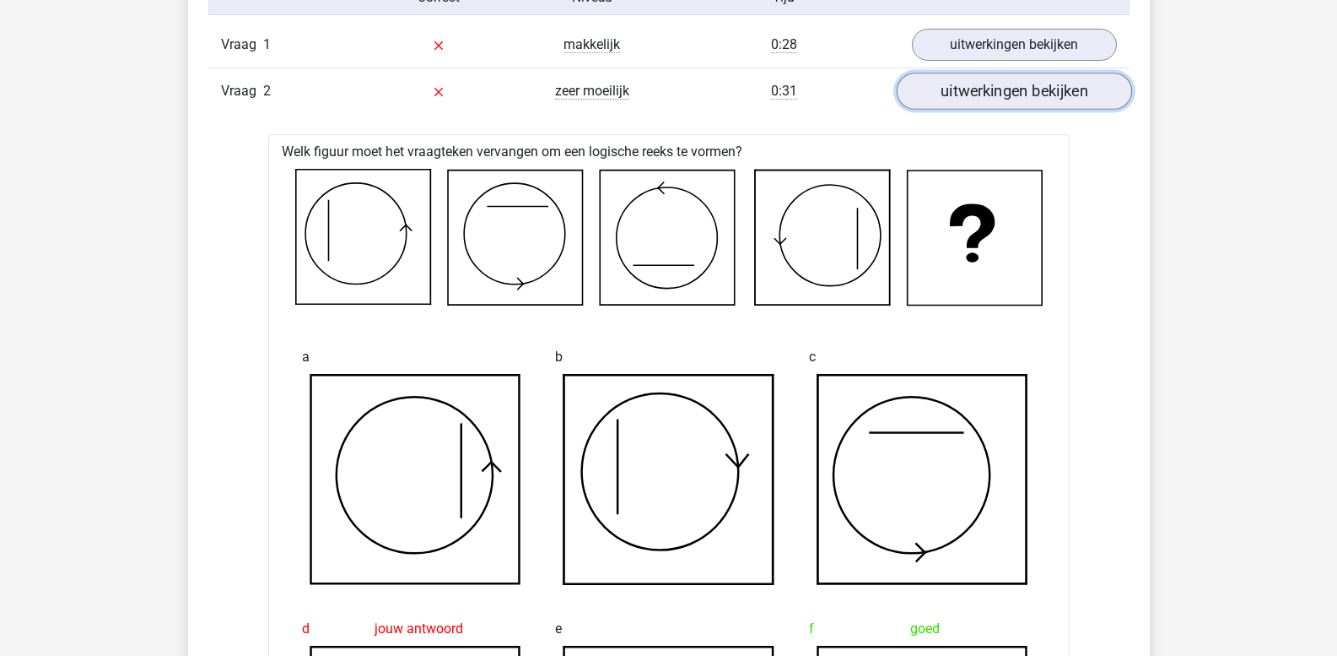
click at [987, 98] on link "uitwerkingen bekijken" at bounding box center [1013, 91] width 235 height 37
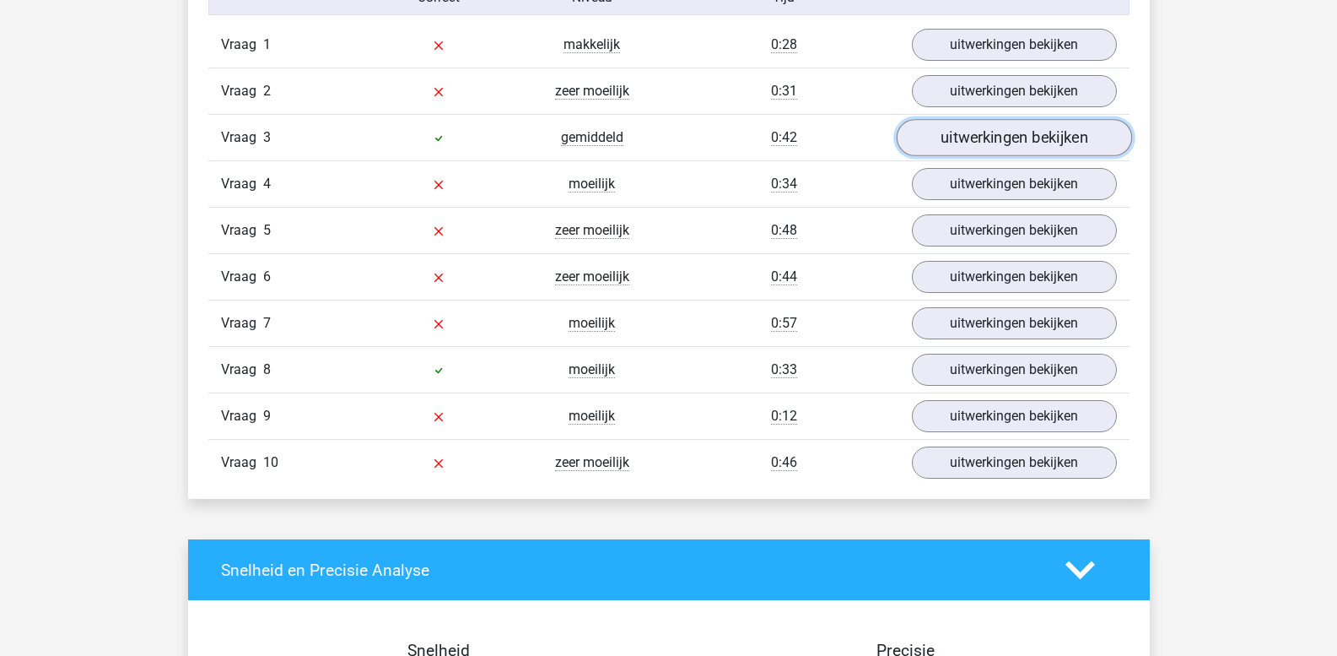
click at [980, 132] on link "uitwerkingen bekijken" at bounding box center [1013, 138] width 235 height 37
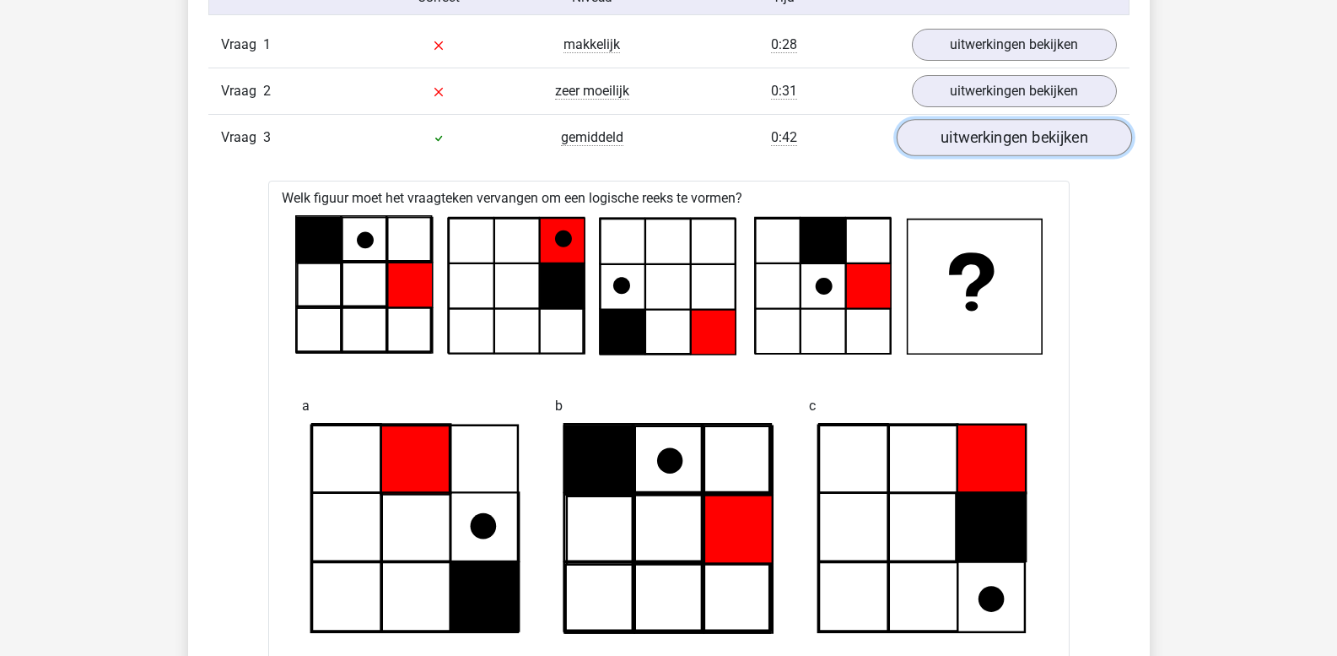
click at [979, 132] on link "uitwerkingen bekijken" at bounding box center [1013, 138] width 235 height 37
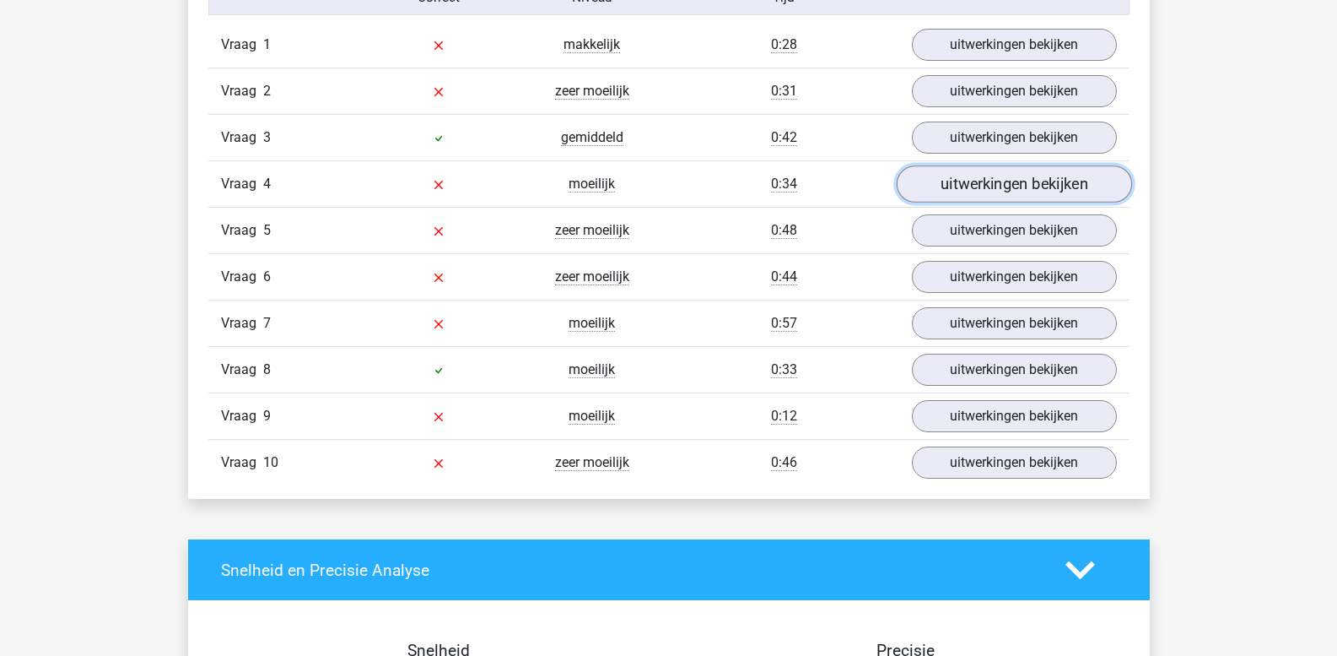
click at [980, 181] on link "uitwerkingen bekijken" at bounding box center [1013, 184] width 235 height 37
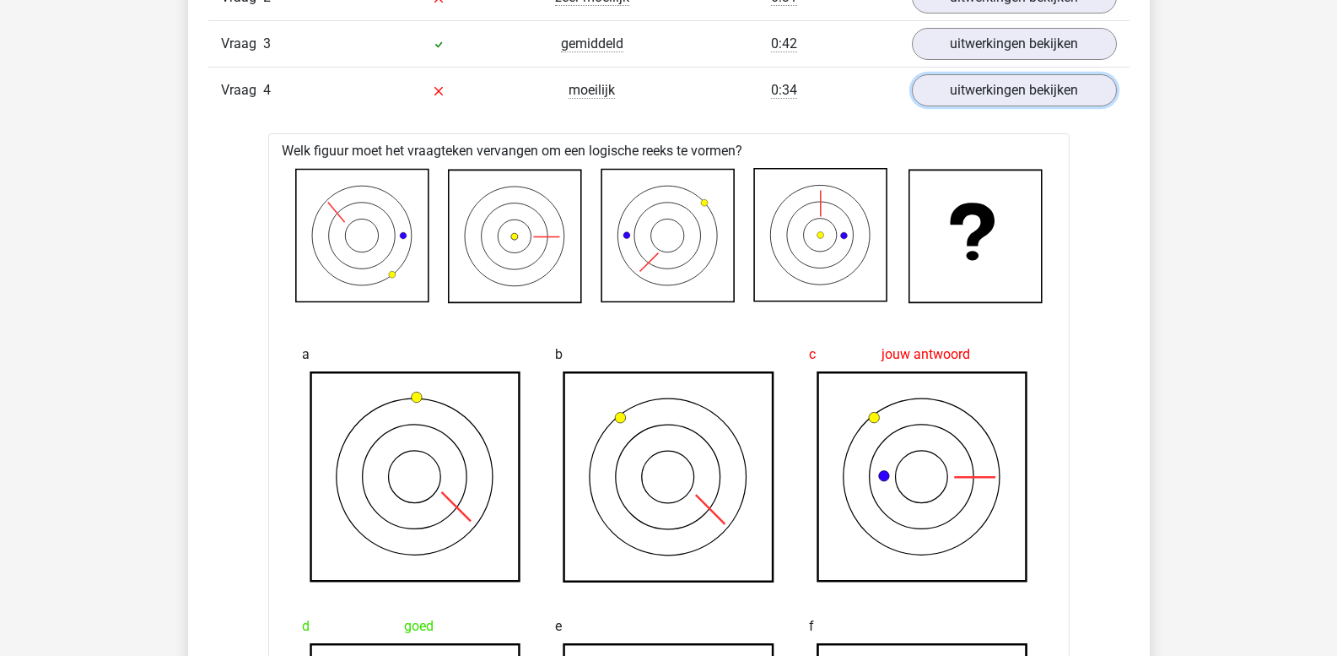
scroll to position [1519, 0]
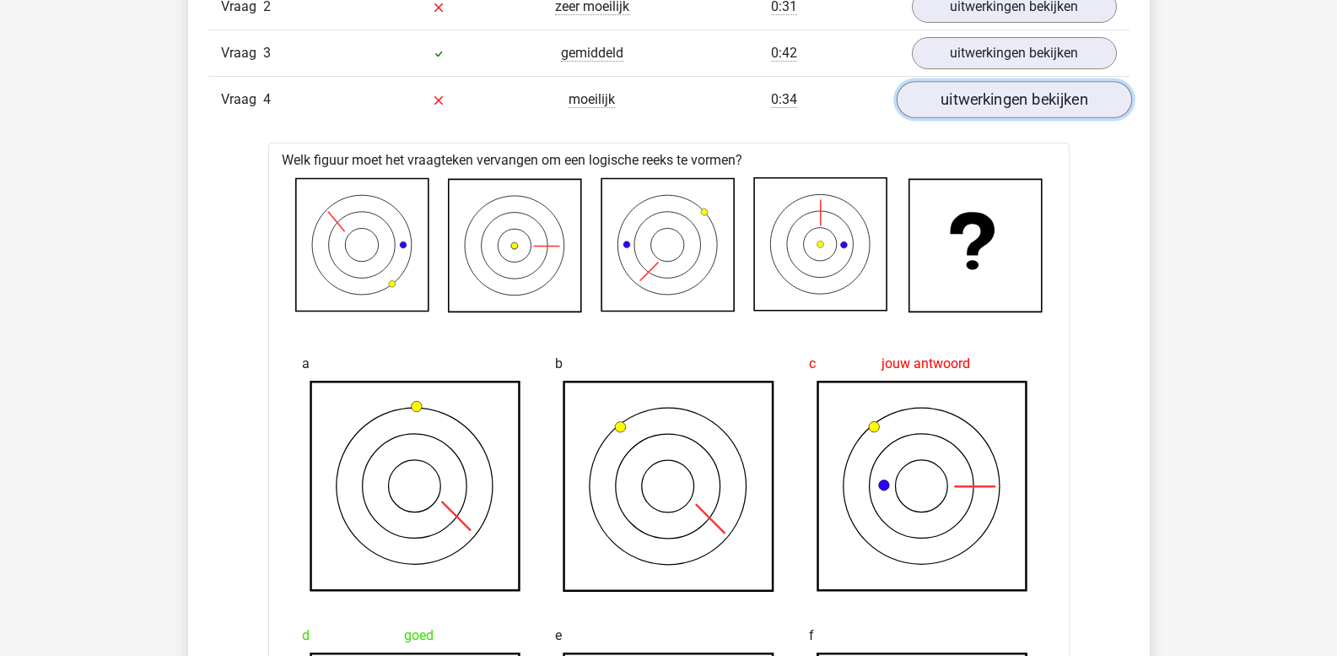
click at [995, 102] on link "uitwerkingen bekijken" at bounding box center [1013, 100] width 235 height 37
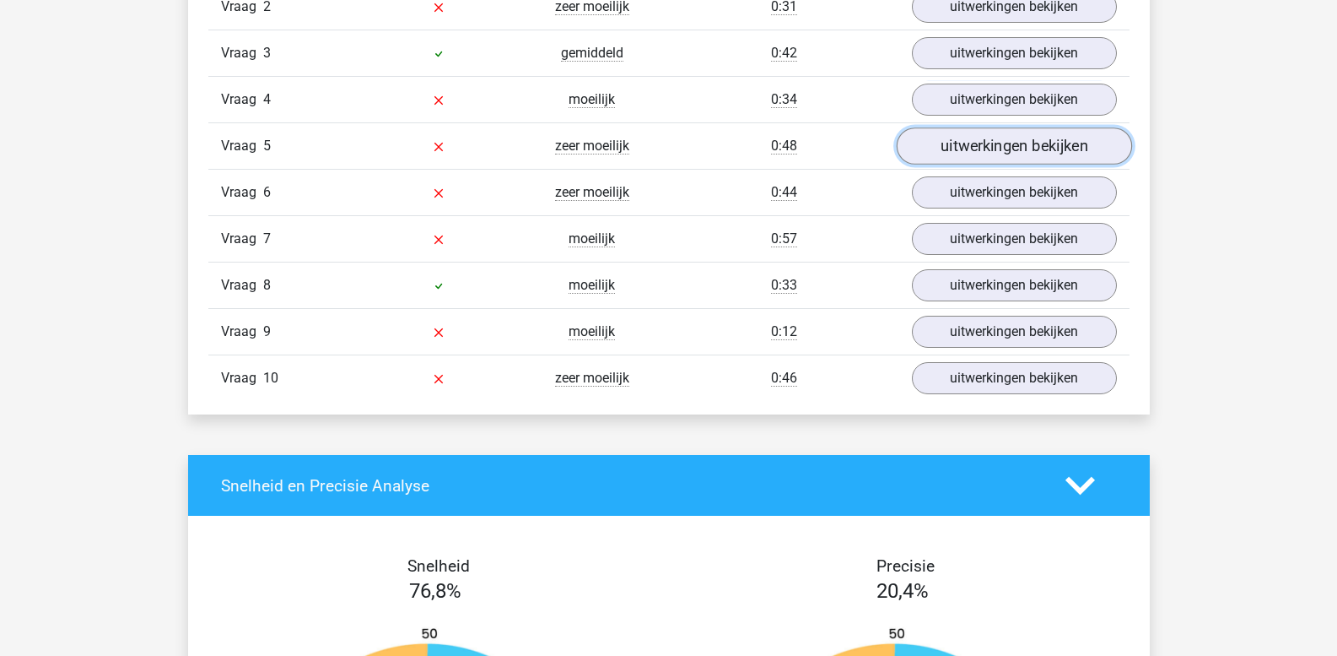
click at [995, 149] on link "uitwerkingen bekijken" at bounding box center [1013, 146] width 235 height 37
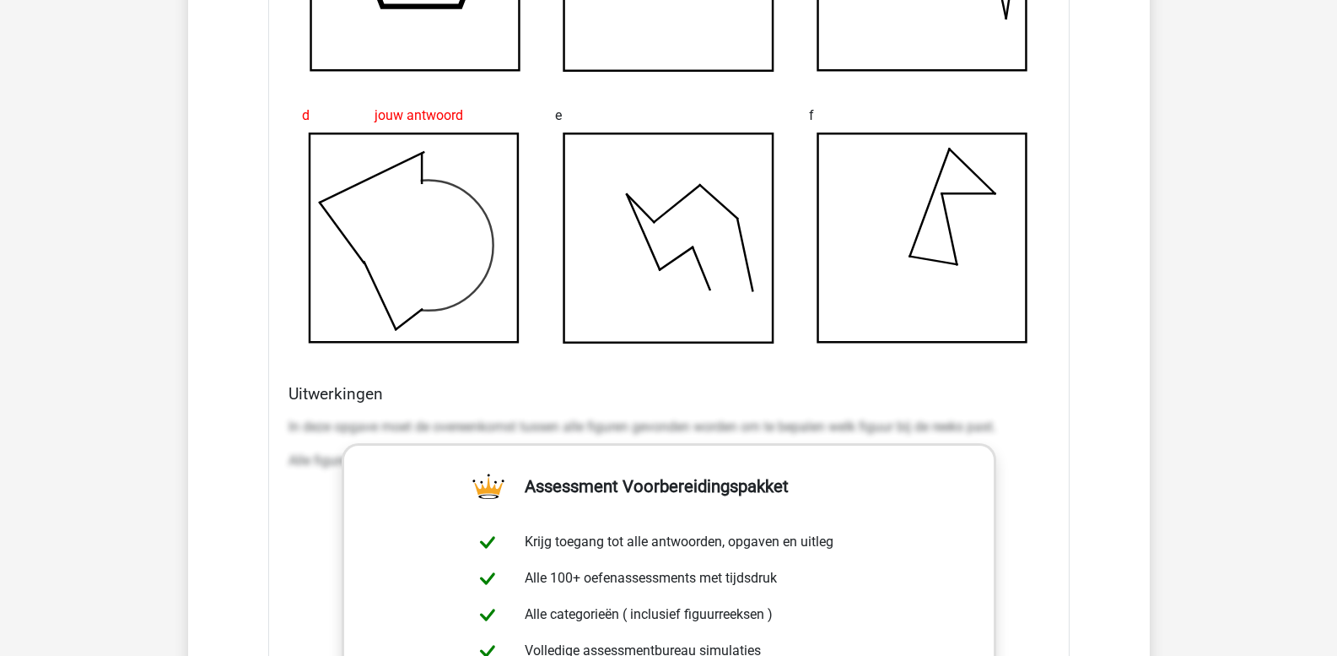
scroll to position [2109, 0]
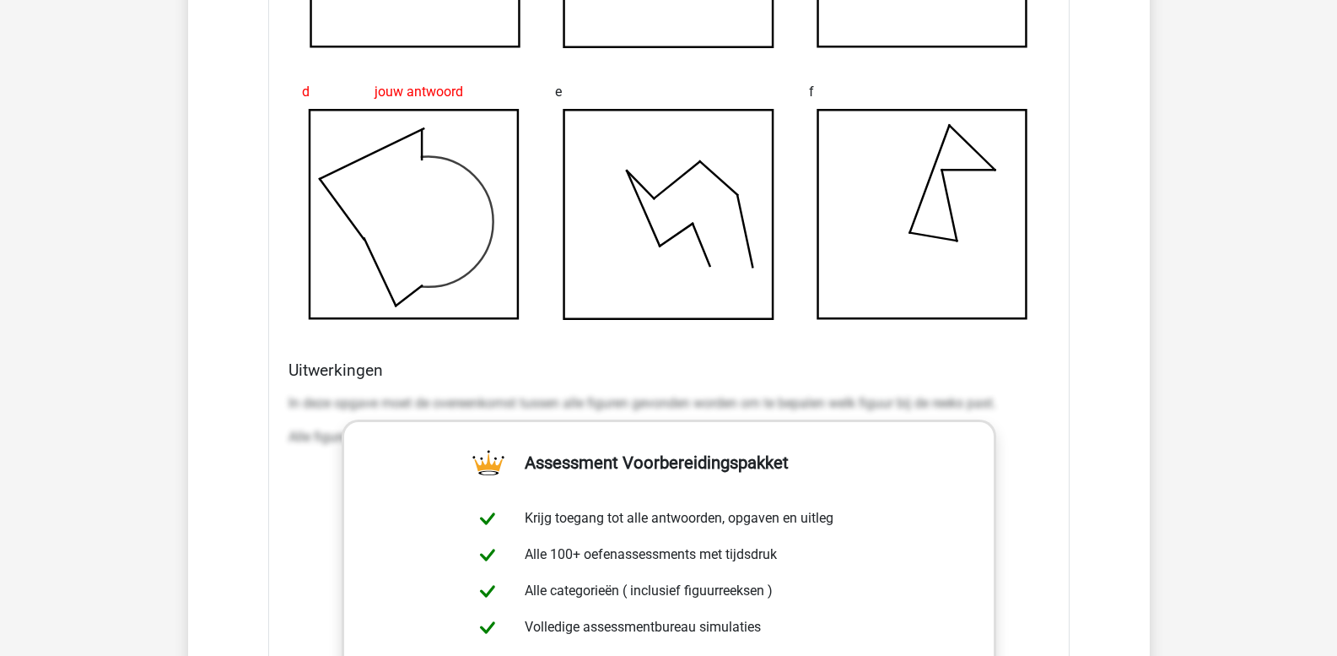
click at [289, 398] on p "In deze opgave moet de overeenkomst tussen alle figuren gevonden worden om te b…" at bounding box center [669, 403] width 761 height 20
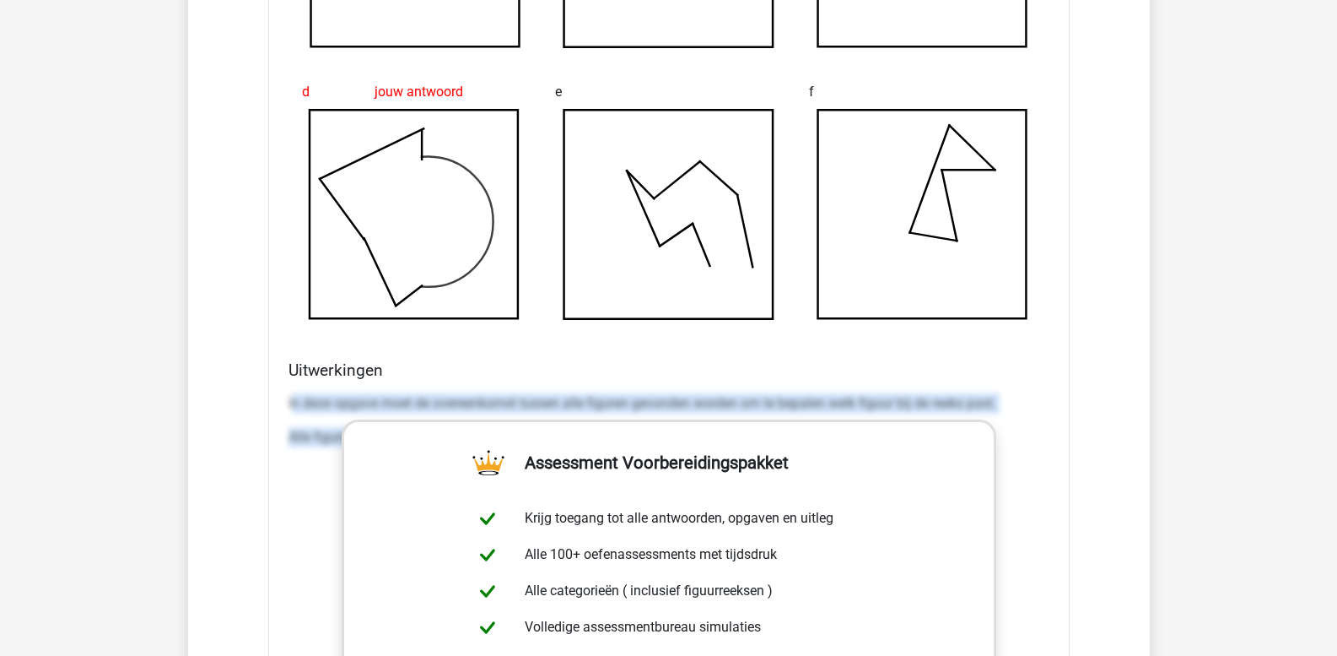
drag, startPoint x: 291, startPoint y: 399, endPoint x: 1116, endPoint y: 527, distance: 835.1
click at [1116, 527] on div "Vraag 1 makkelijk 0:28 uitwerkingen bekijken Welk figuur moet het vraagteken ve…" at bounding box center [669, 285] width 896 height 1876
copy div "n deze opgave moet de overeenkomst tussen alle figuren gevonden worden om te be…"
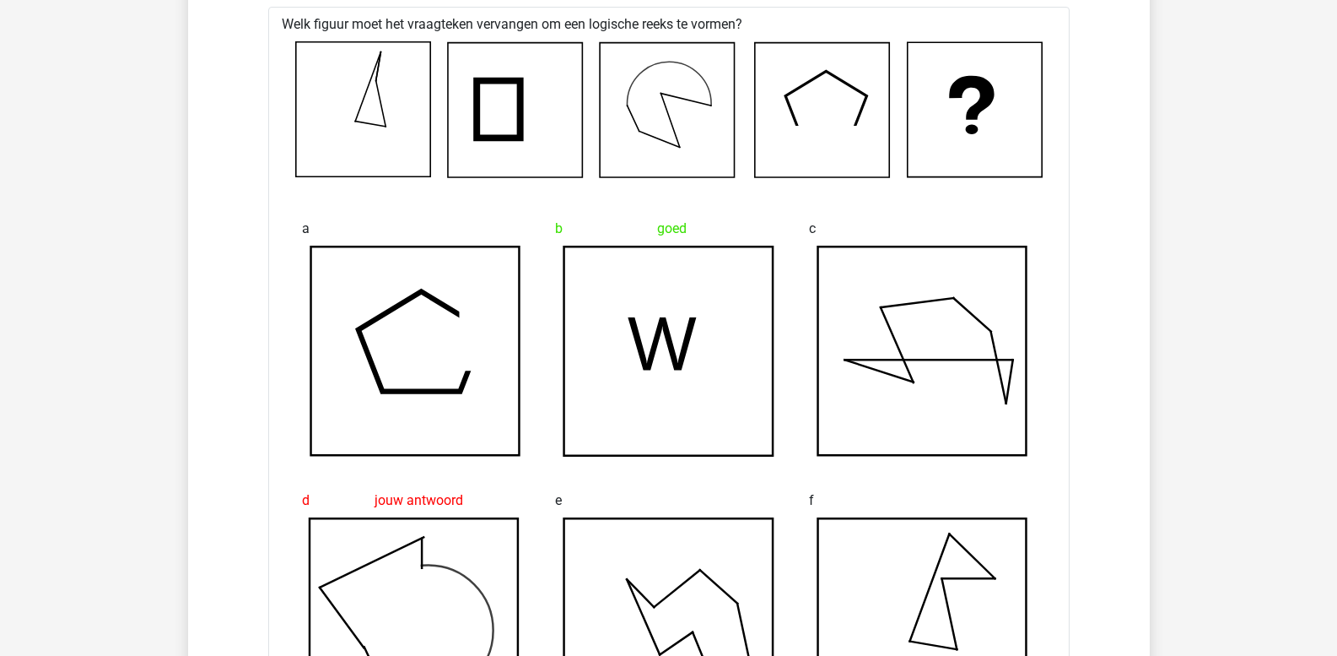
scroll to position [1603, 0]
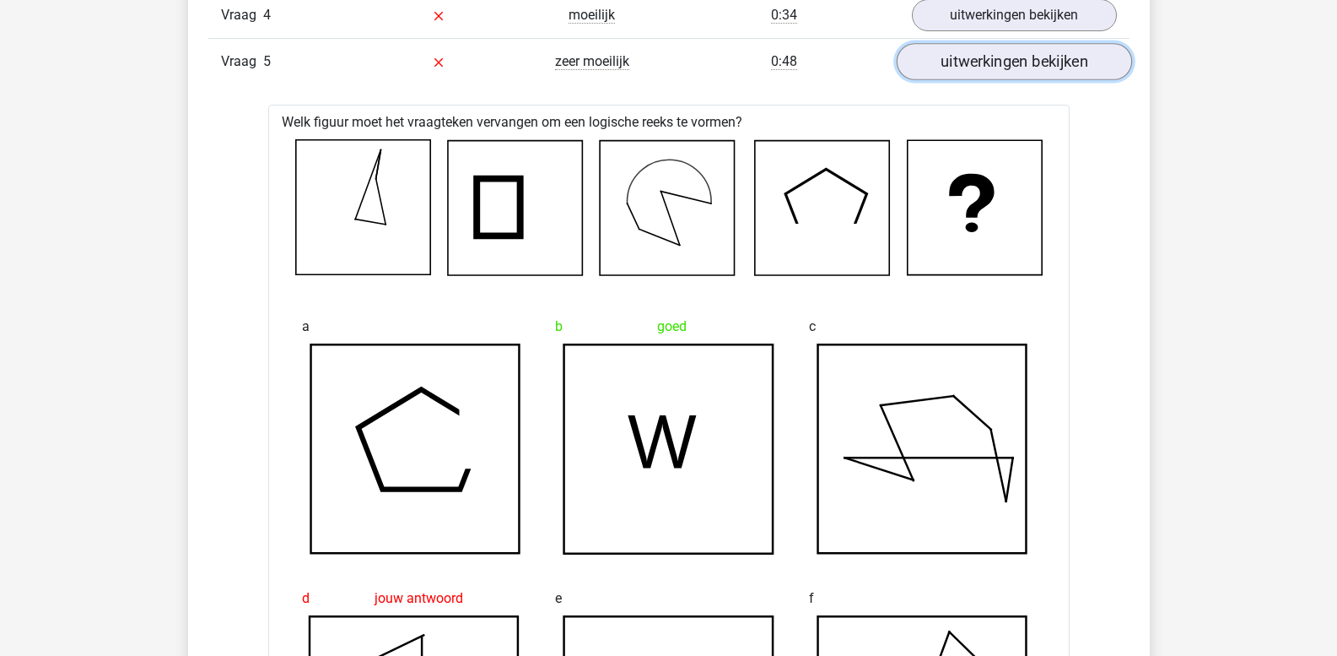
click at [968, 67] on link "uitwerkingen bekijken" at bounding box center [1013, 62] width 235 height 37
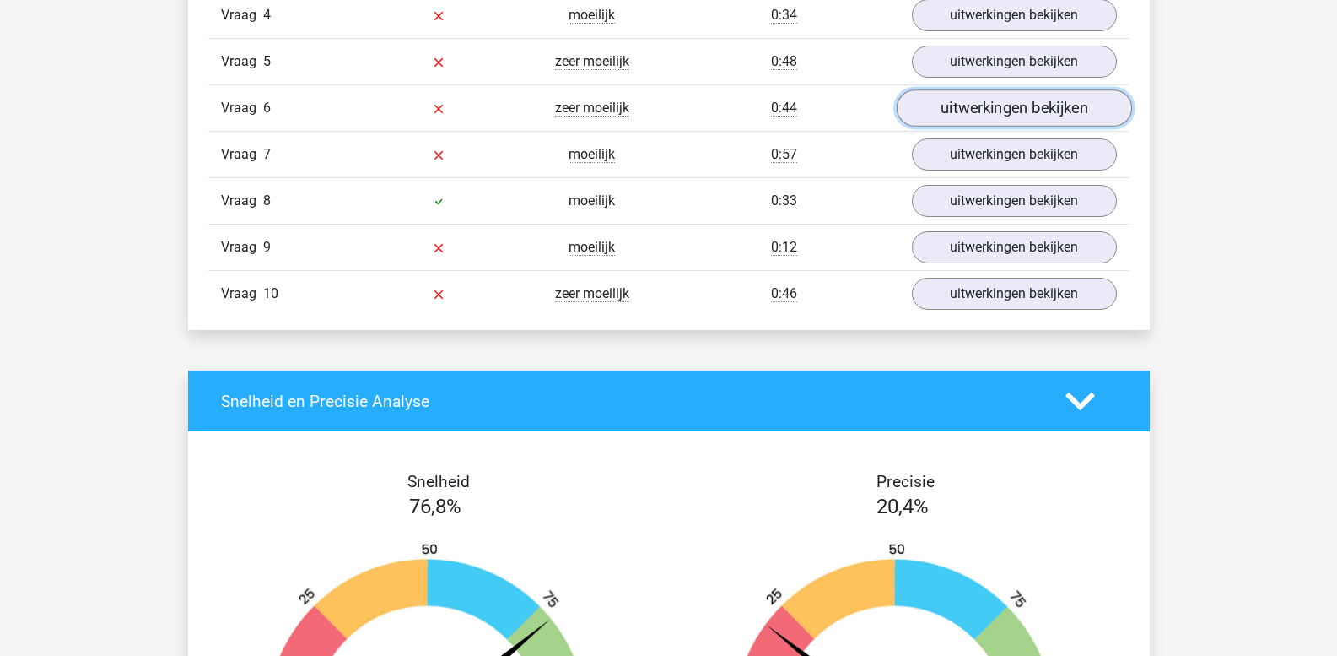
click at [968, 112] on link "uitwerkingen bekijken" at bounding box center [1013, 108] width 235 height 37
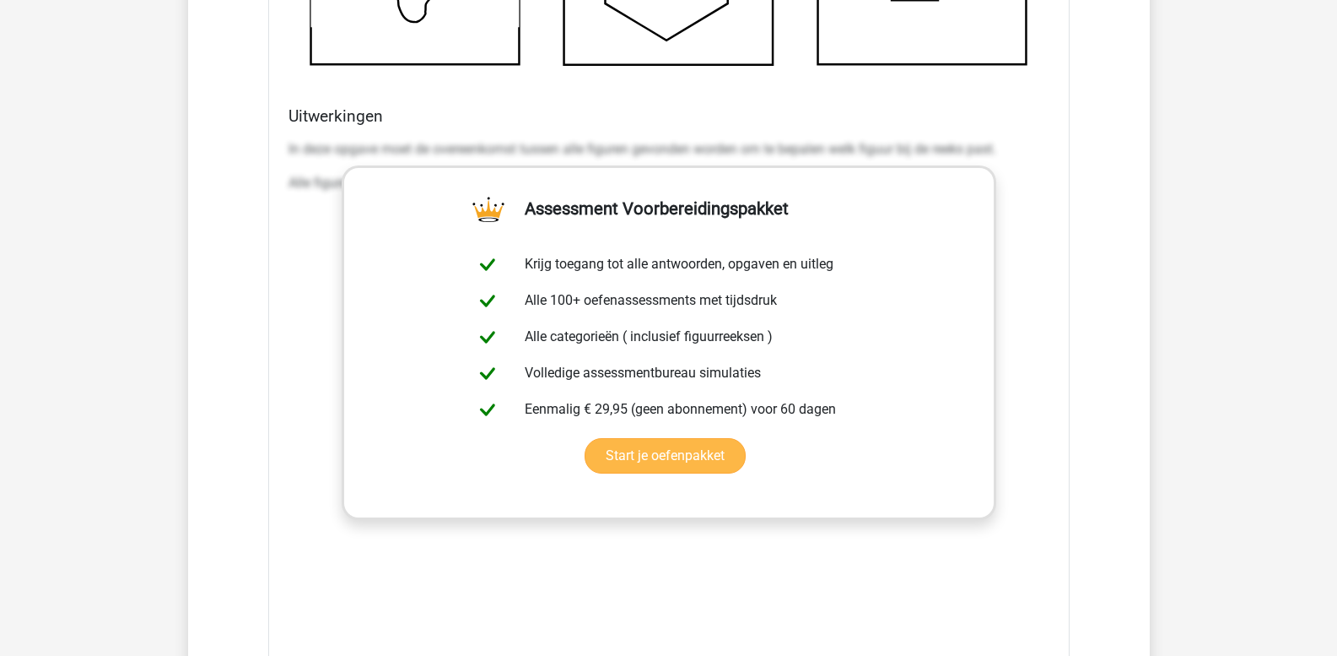
scroll to position [2447, 0]
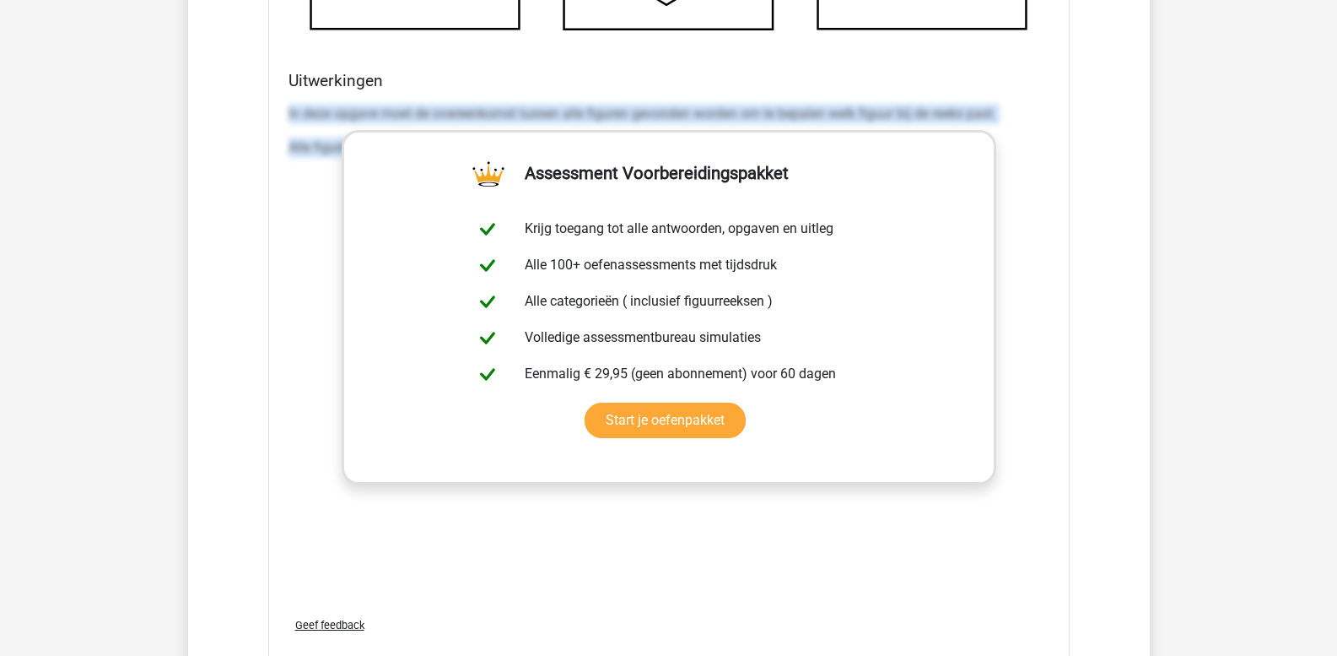
drag, startPoint x: 289, startPoint y: 114, endPoint x: 1114, endPoint y: 224, distance: 831.7
copy div "In deze opgave moet de overeenkomst tussen alle figuren gevonden worden om te b…"
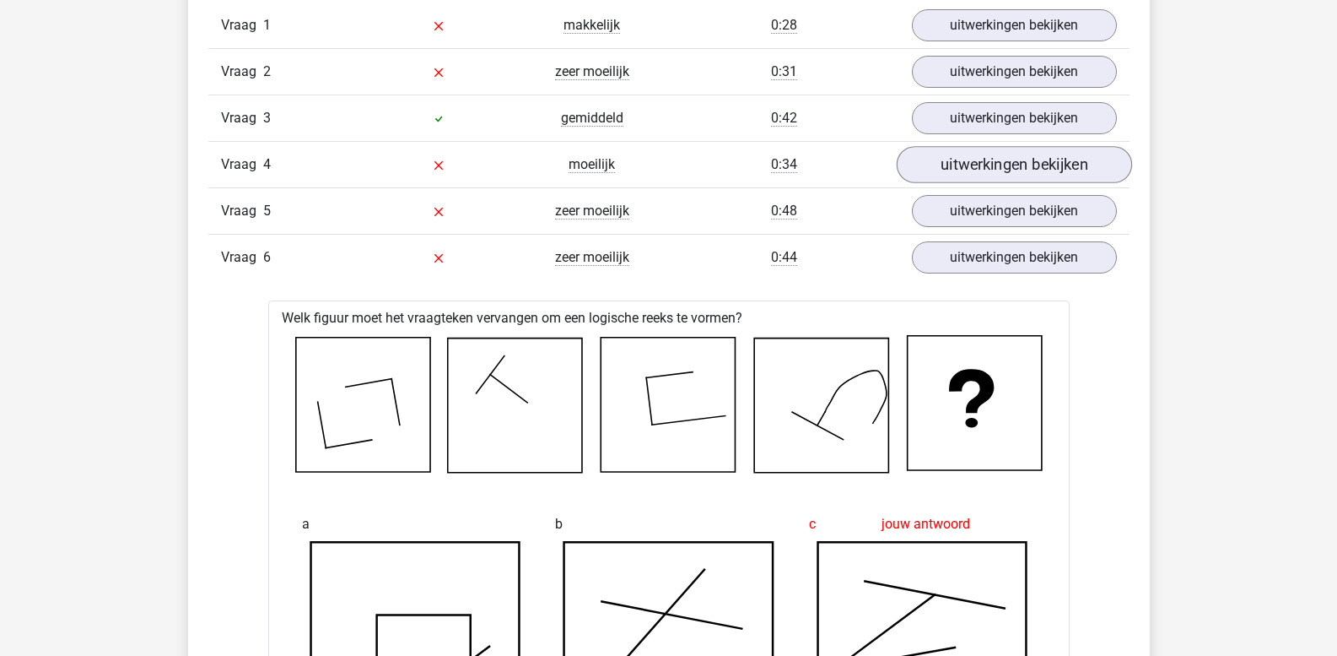
scroll to position [1434, 0]
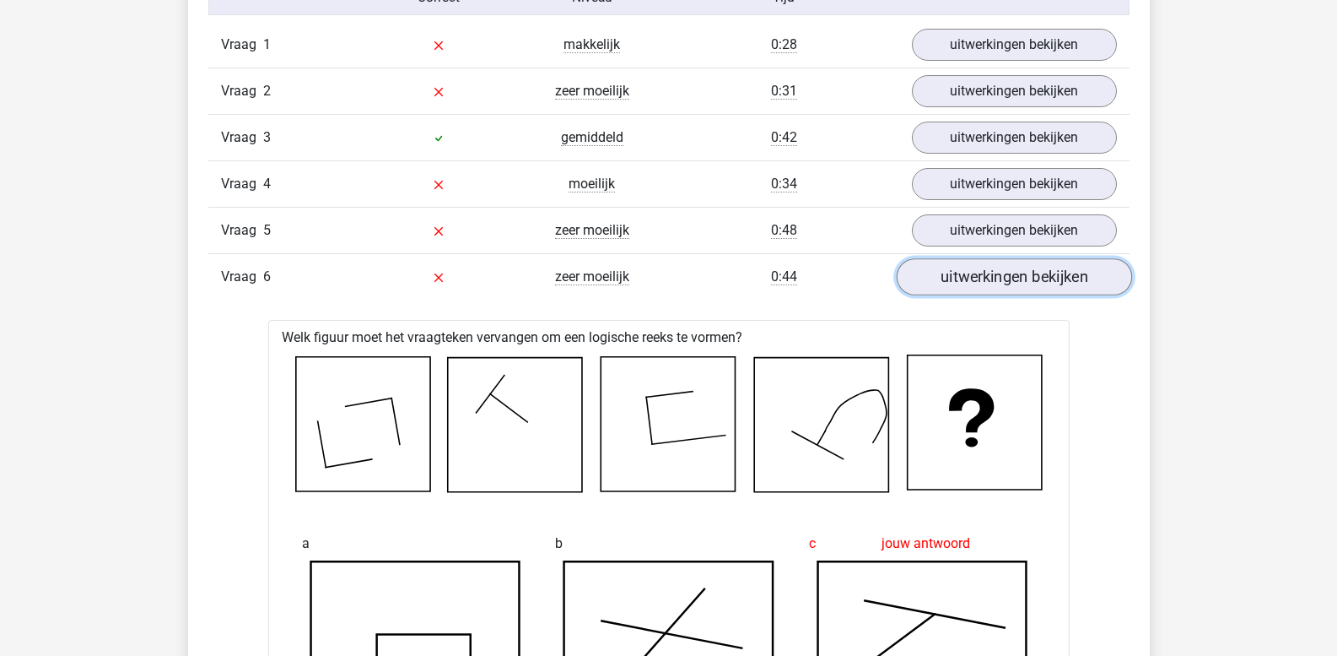
click at [986, 272] on link "uitwerkingen bekijken" at bounding box center [1013, 277] width 235 height 37
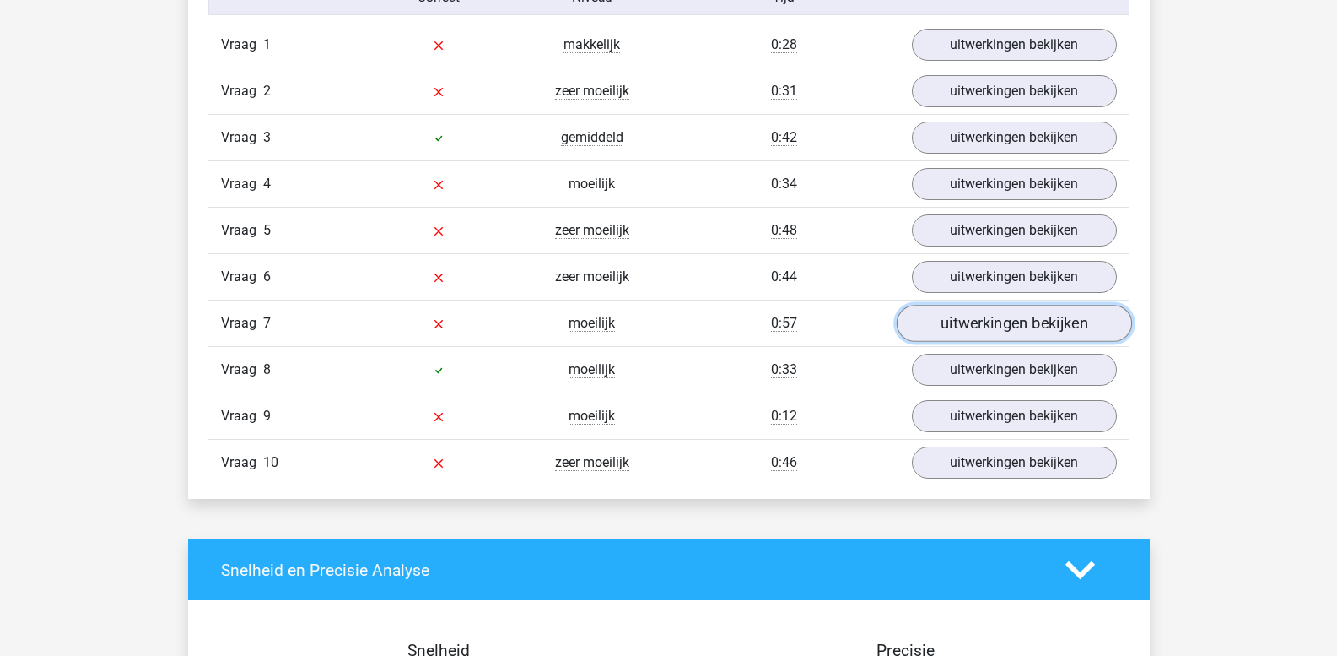
click at [973, 316] on link "uitwerkingen bekijken" at bounding box center [1013, 323] width 235 height 37
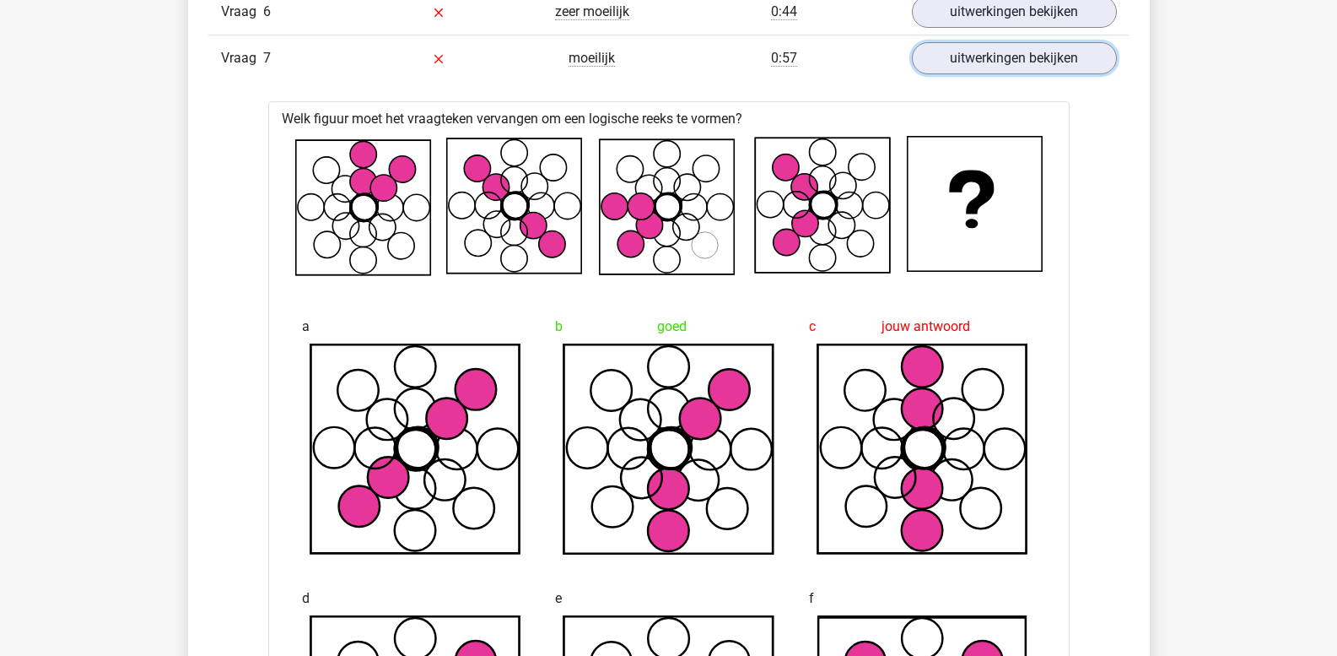
scroll to position [1603, 0]
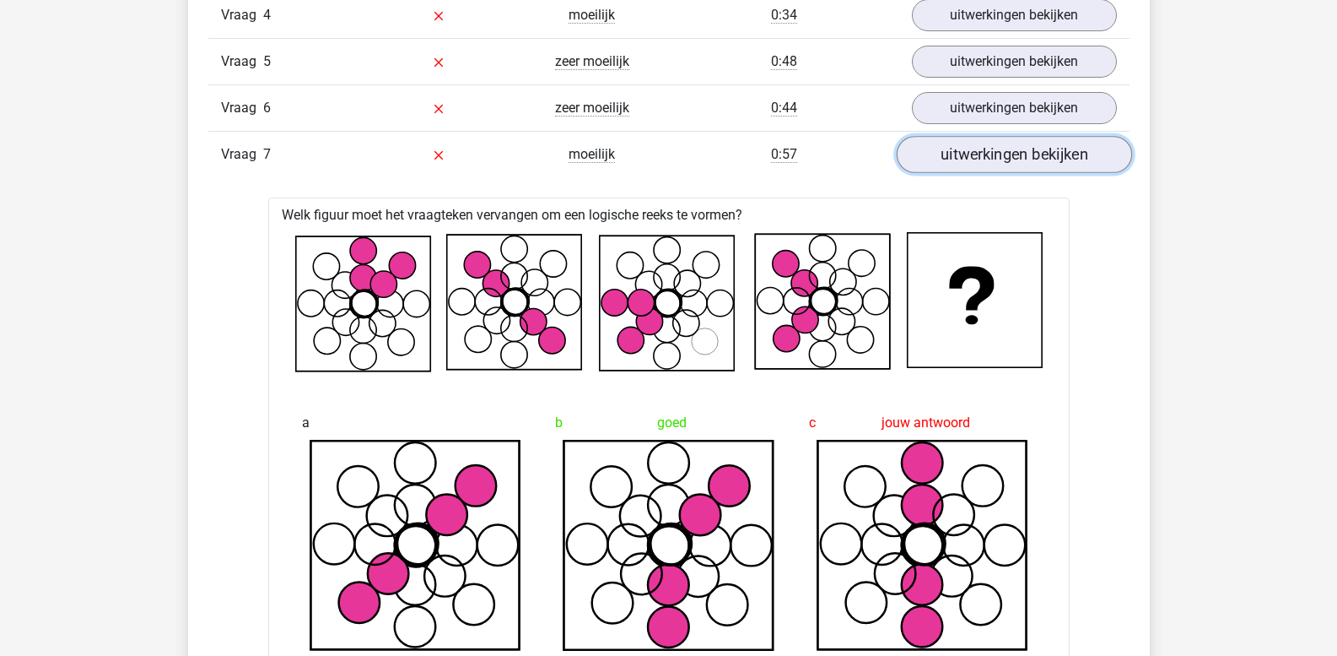
click at [985, 166] on link "uitwerkingen bekijken" at bounding box center [1013, 155] width 235 height 37
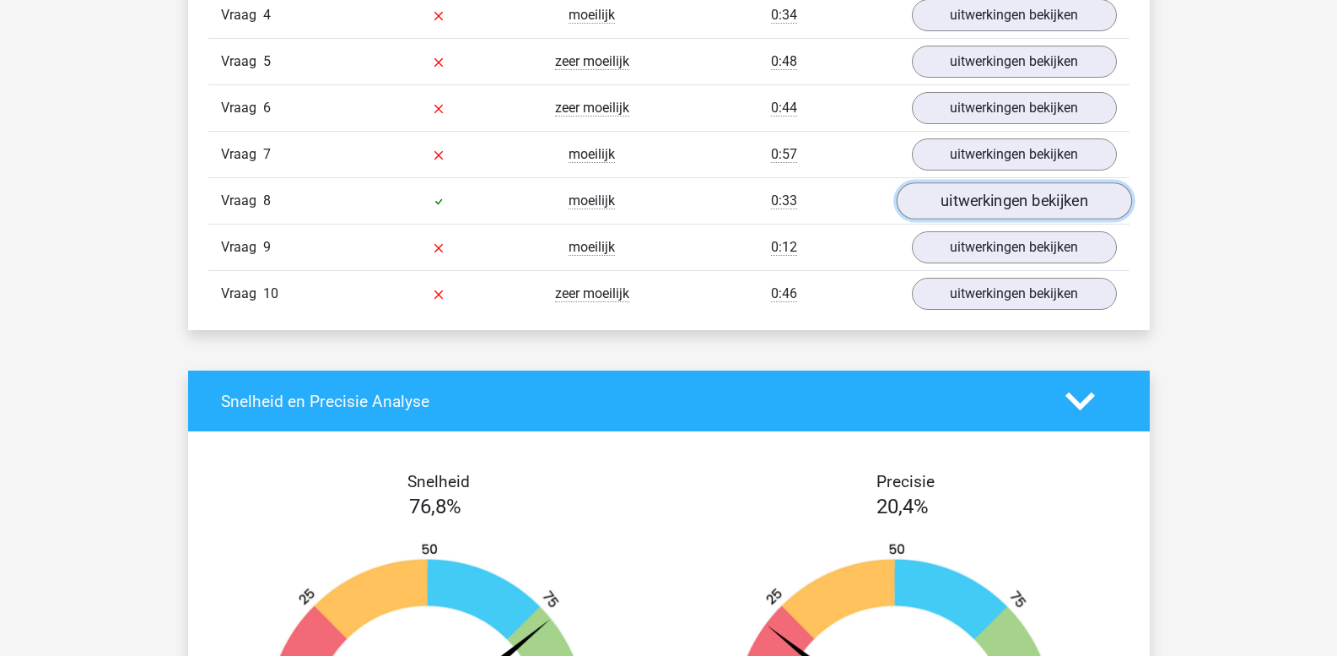
click at [971, 202] on link "uitwerkingen bekijken" at bounding box center [1013, 201] width 235 height 37
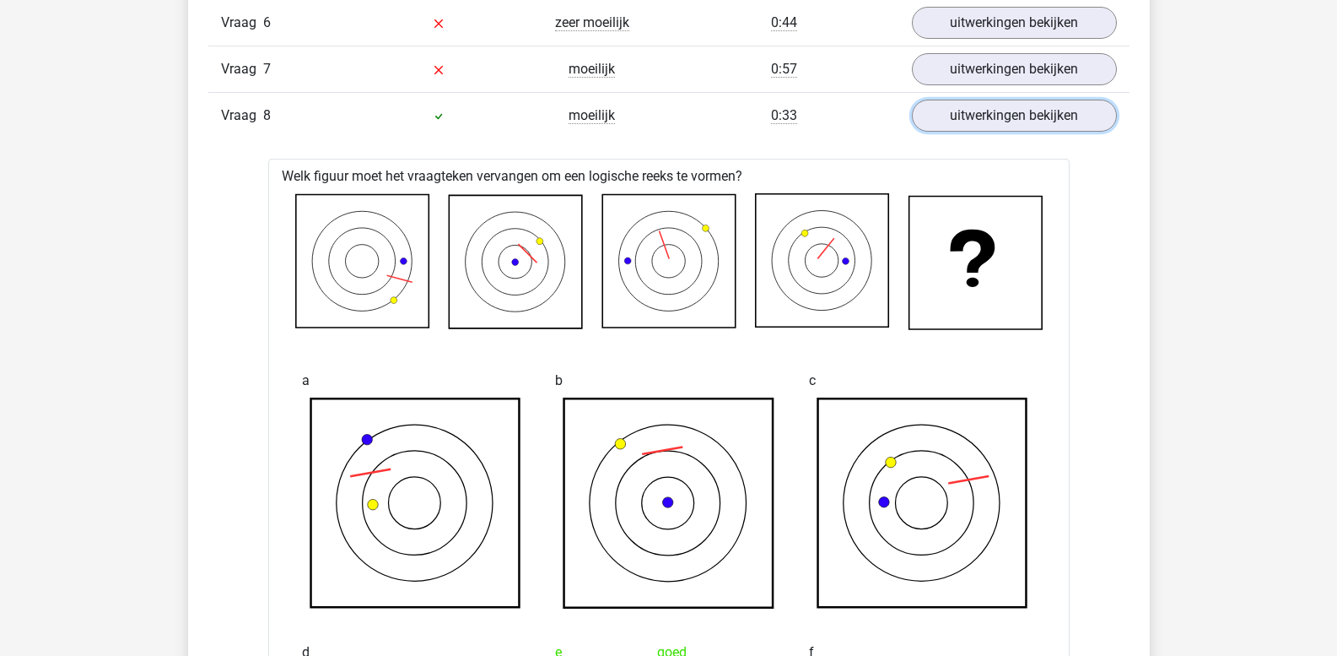
scroll to position [1688, 0]
click at [997, 119] on link "uitwerkingen bekijken" at bounding box center [1013, 117] width 235 height 37
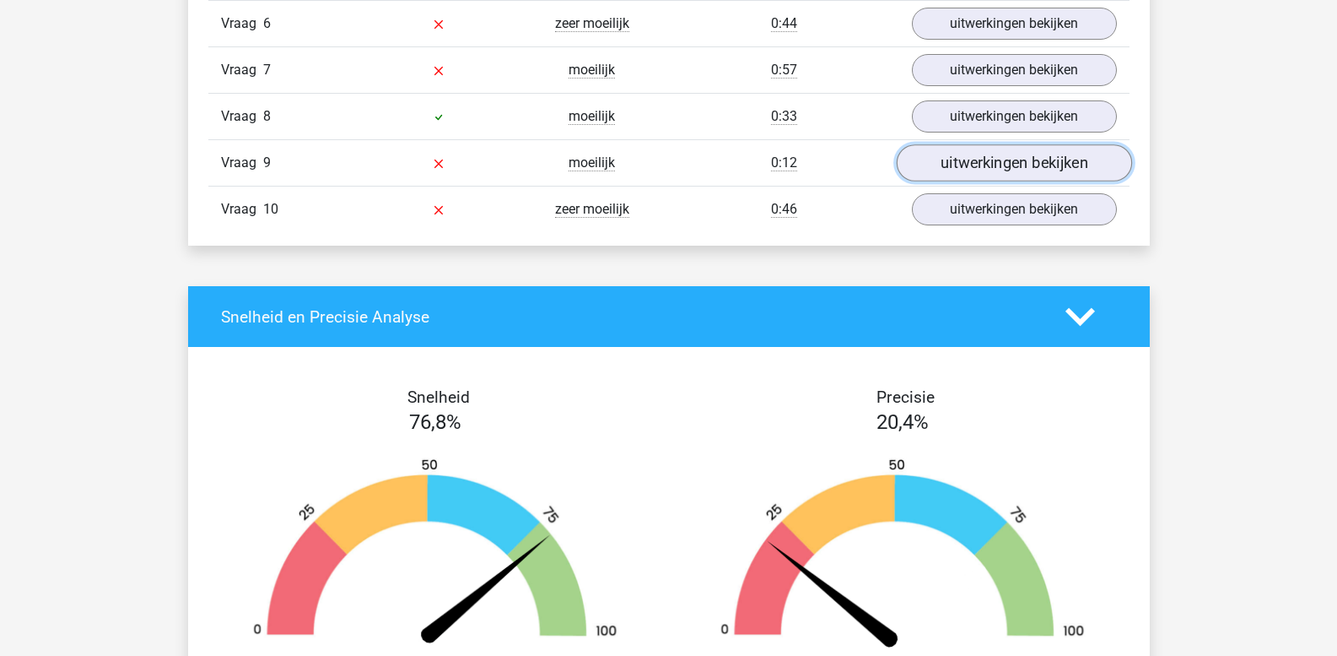
click at [1002, 164] on link "uitwerkingen bekijken" at bounding box center [1013, 163] width 235 height 37
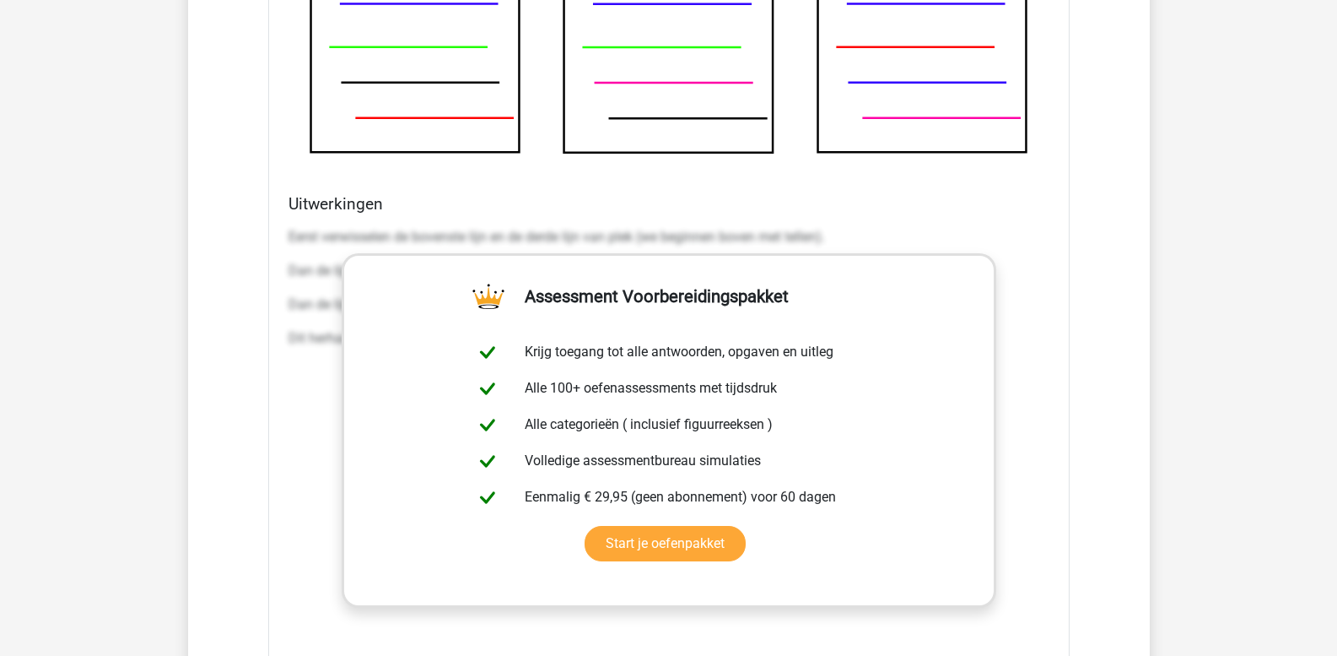
scroll to position [2447, 0]
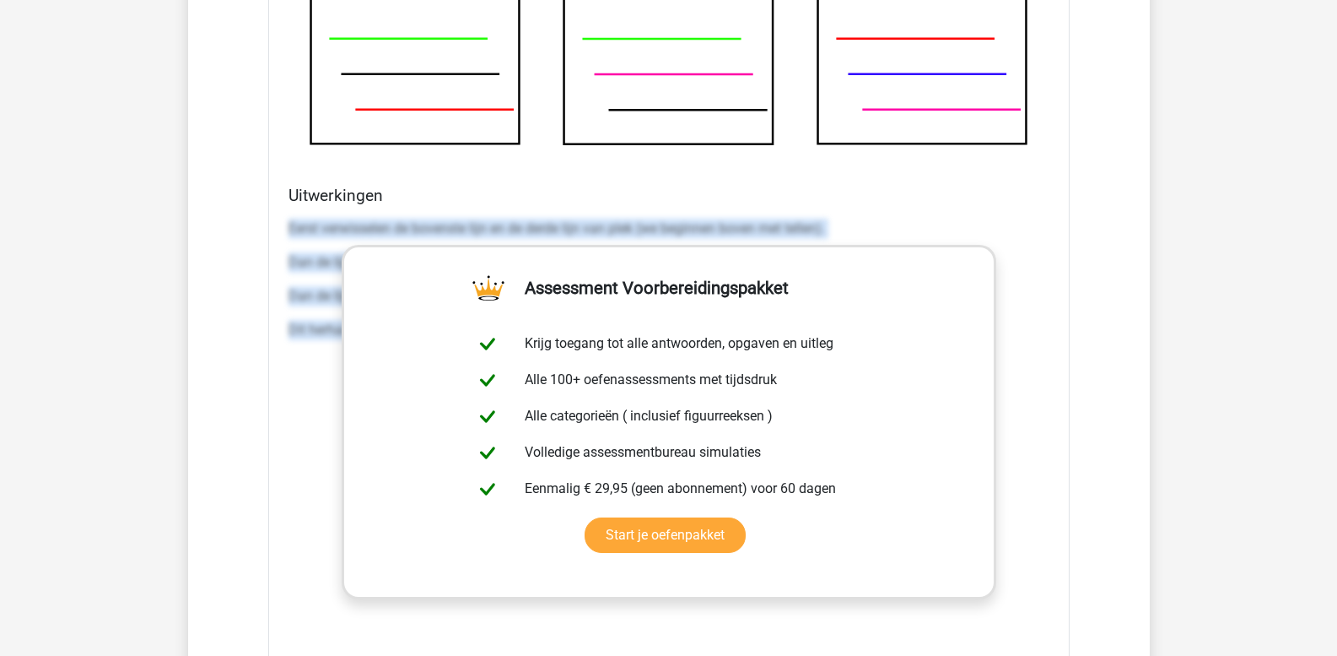
drag, startPoint x: 289, startPoint y: 225, endPoint x: 1218, endPoint y: 408, distance: 947.6
click at [1218, 408] on div "Kies premium leo [EMAIL_ADDRESS][DOMAIN_NAME]" at bounding box center [668, 106] width 1337 height 5107
copy div "Eerst verwisselen de bovenste lijn en de derde lijn van plek (we beginnen boven…"
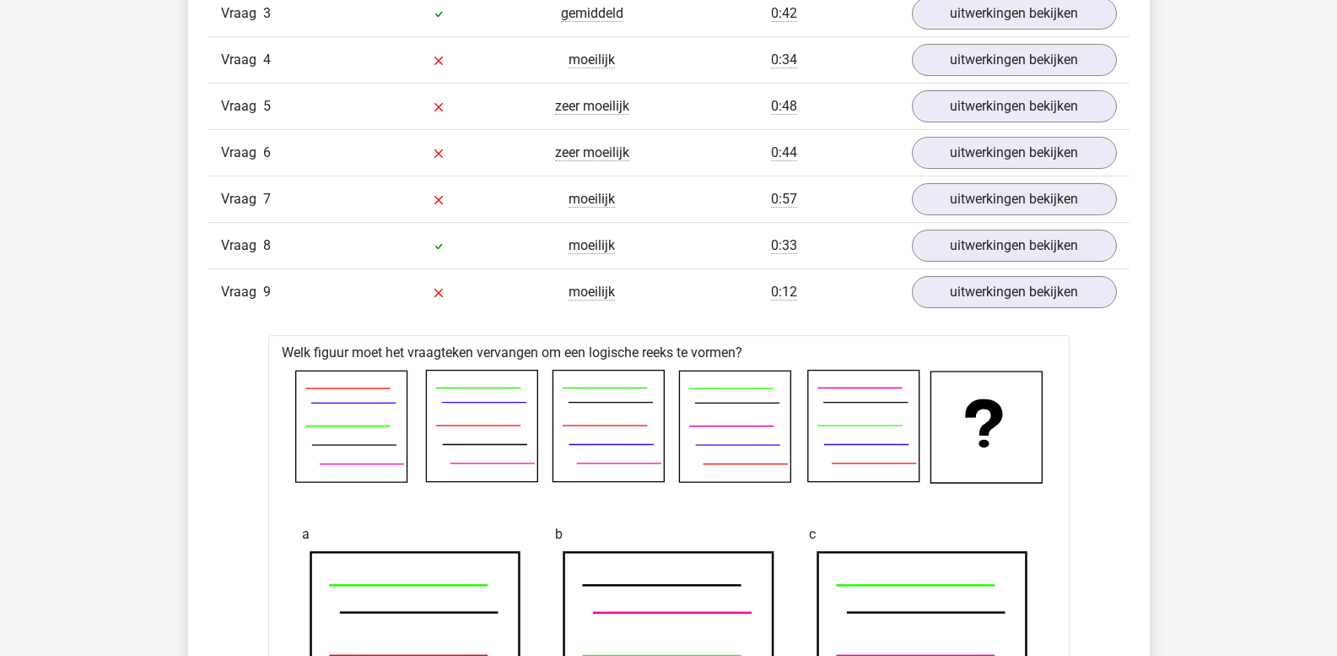
scroll to position [1519, 0]
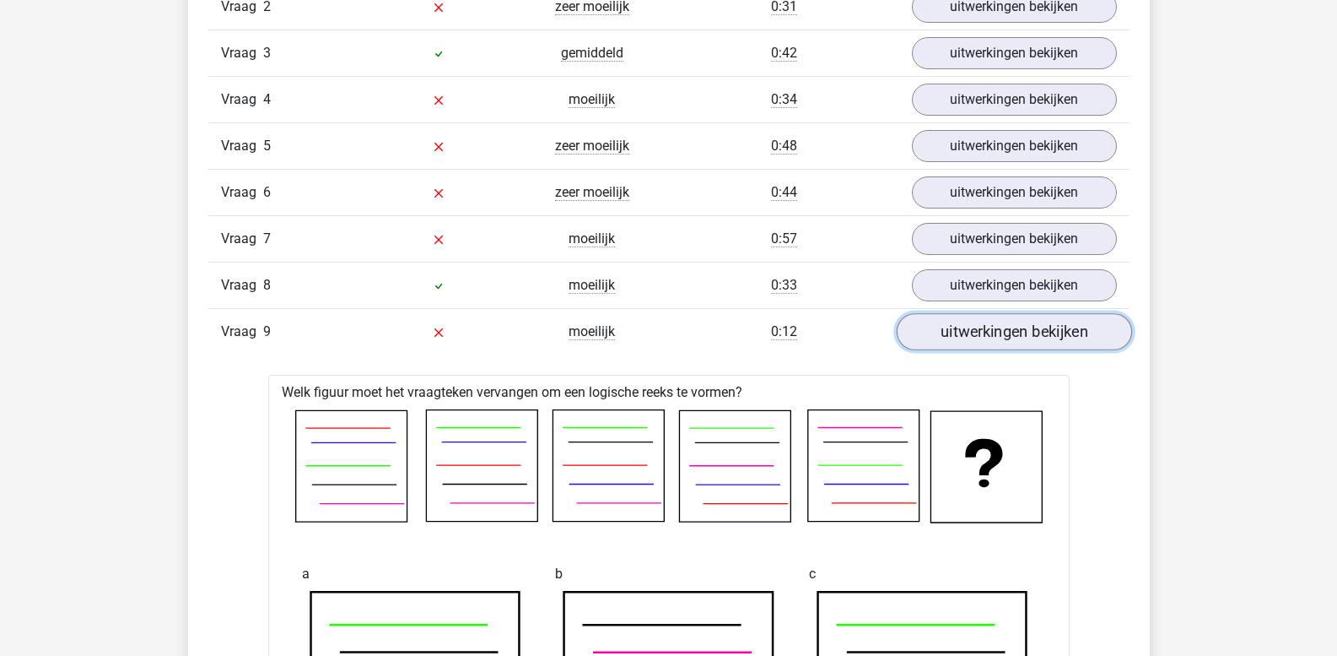
click at [982, 337] on link "uitwerkingen bekijken" at bounding box center [1013, 332] width 235 height 37
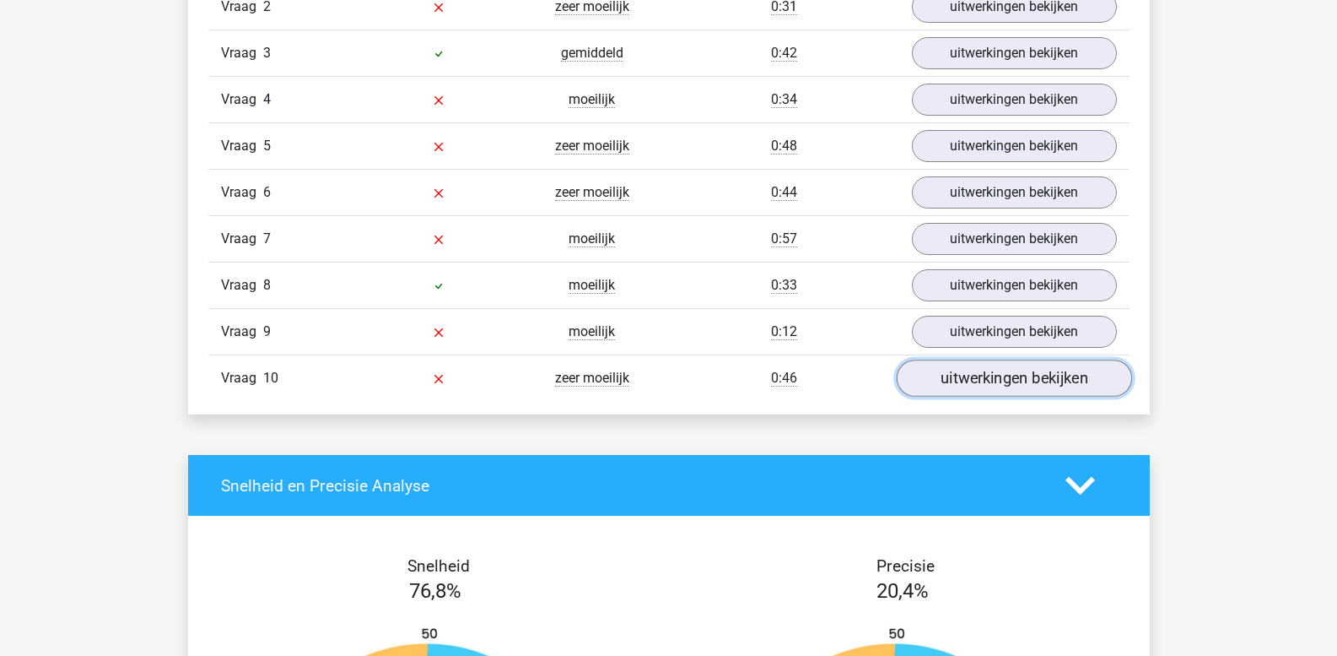
click at [975, 381] on link "uitwerkingen bekijken" at bounding box center [1013, 378] width 235 height 37
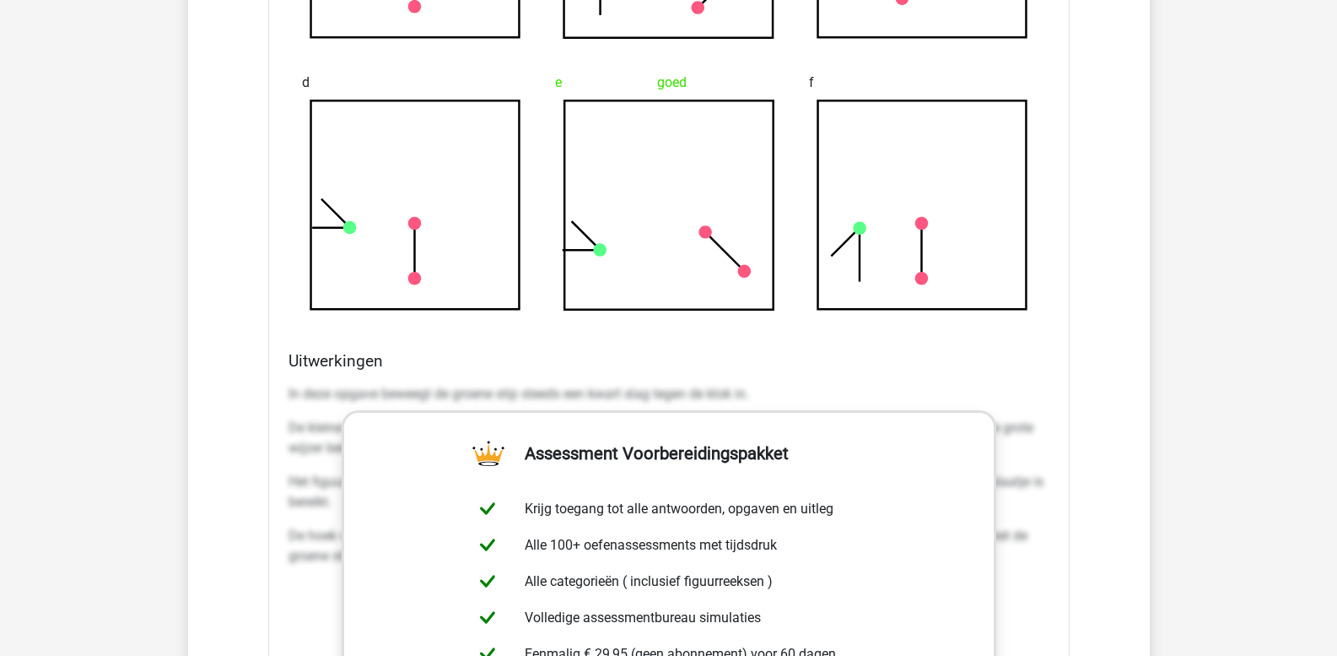
scroll to position [2363, 0]
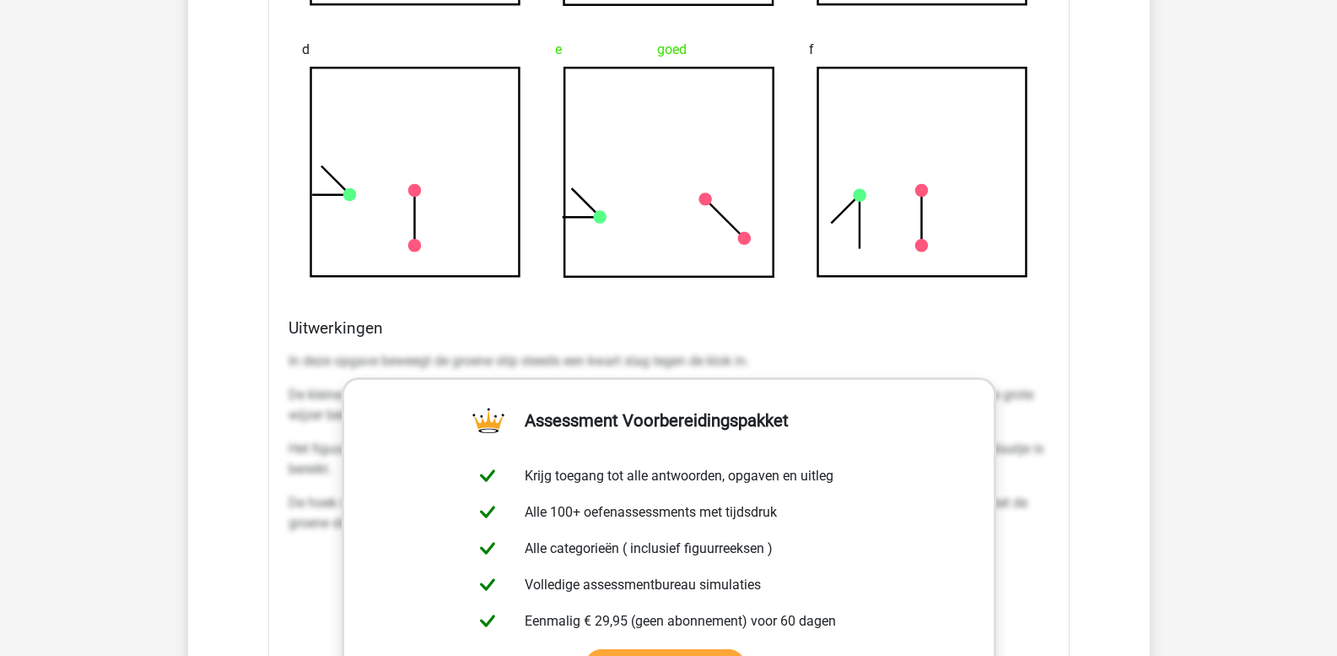
click at [296, 370] on p "In deze opgave beweegt de groene stip steeds een kwart slag tegen de klok in." at bounding box center [669, 361] width 761 height 20
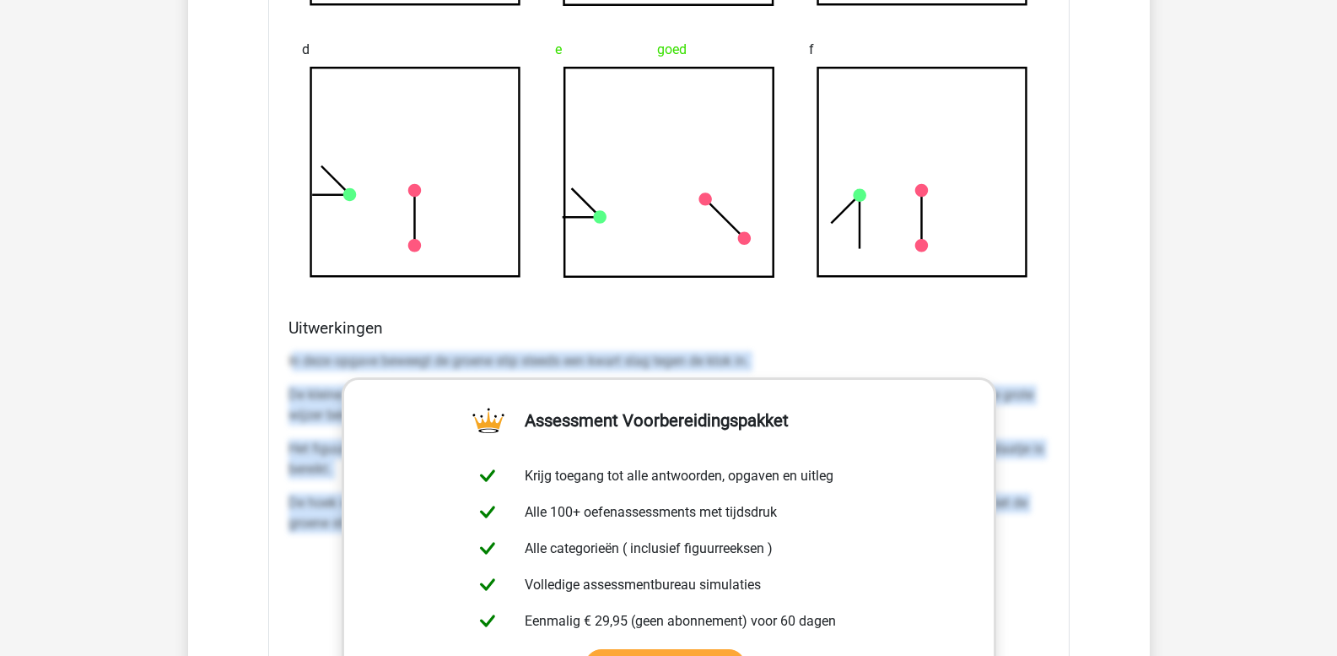
drag, startPoint x: 290, startPoint y: 359, endPoint x: 1216, endPoint y: 602, distance: 957.0
click at [1214, 604] on div "Kies premium leo [EMAIL_ADDRESS][DOMAIN_NAME]" at bounding box center [668, 191] width 1337 height 5108
copy div "n deze opgave beweegt de groene stip steeds een kwart slag tegen de klok in. De…"
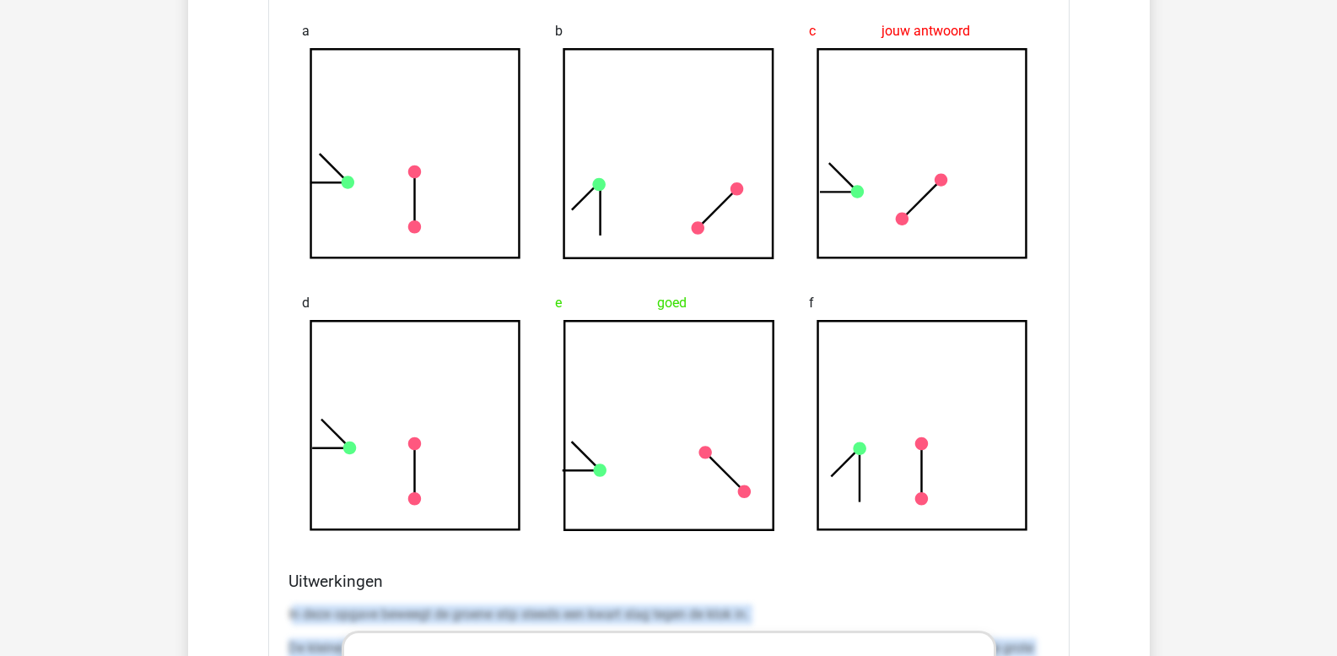
scroll to position [1856, 0]
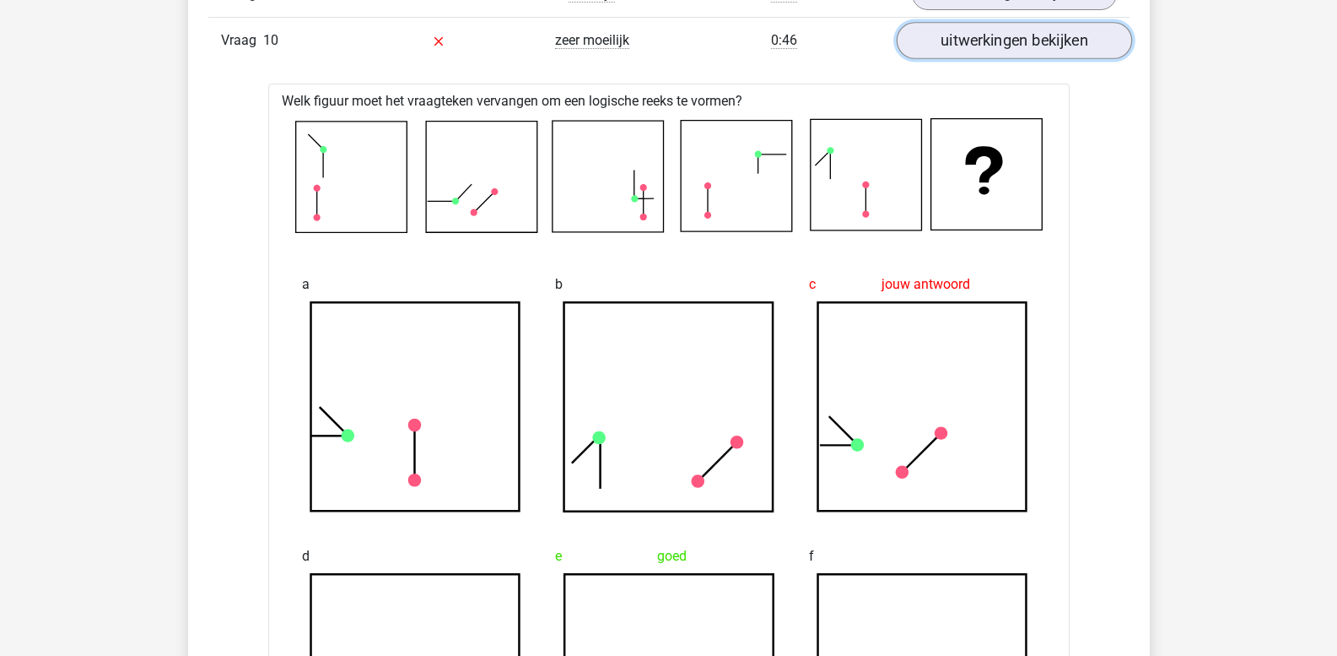
click at [969, 49] on link "uitwerkingen bekijken" at bounding box center [1013, 41] width 235 height 37
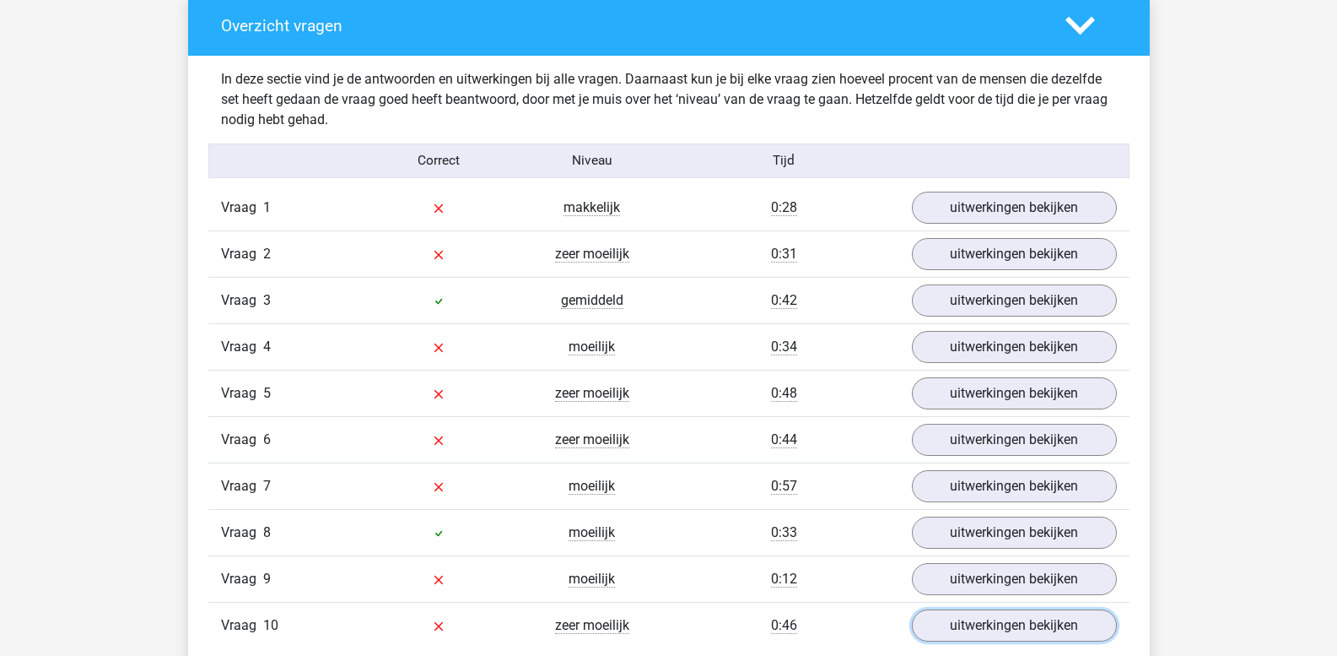
scroll to position [1266, 0]
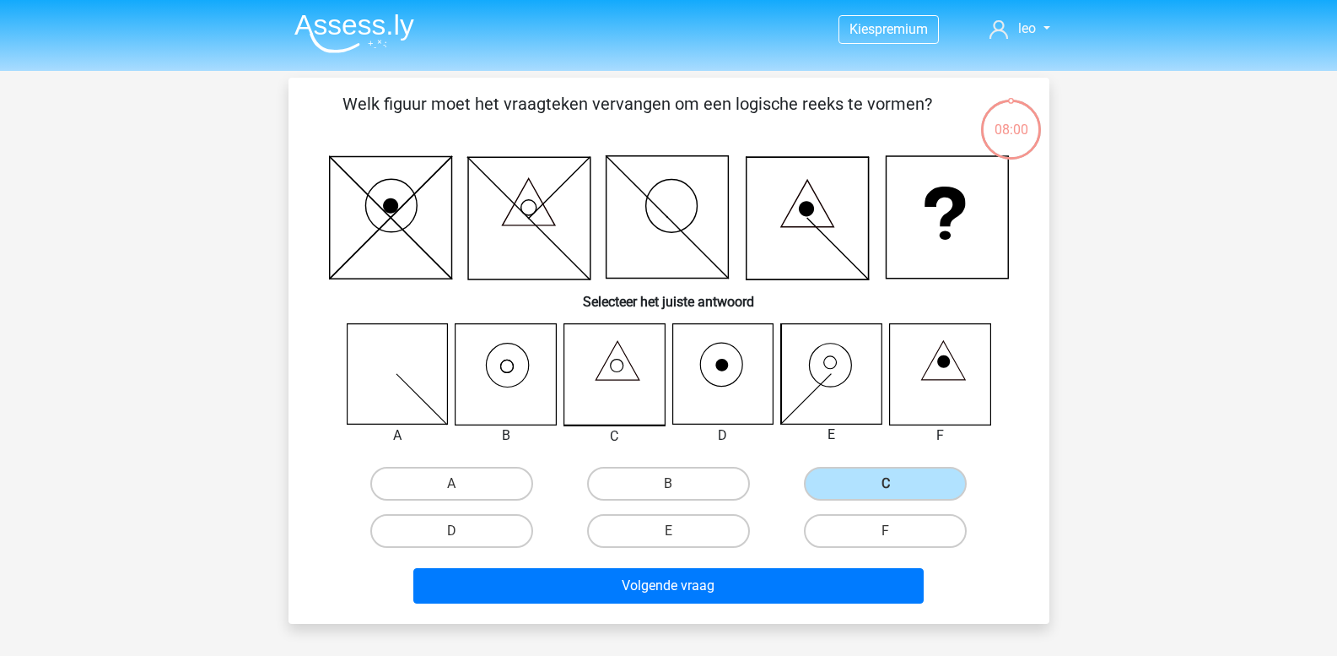
scroll to position [78, 0]
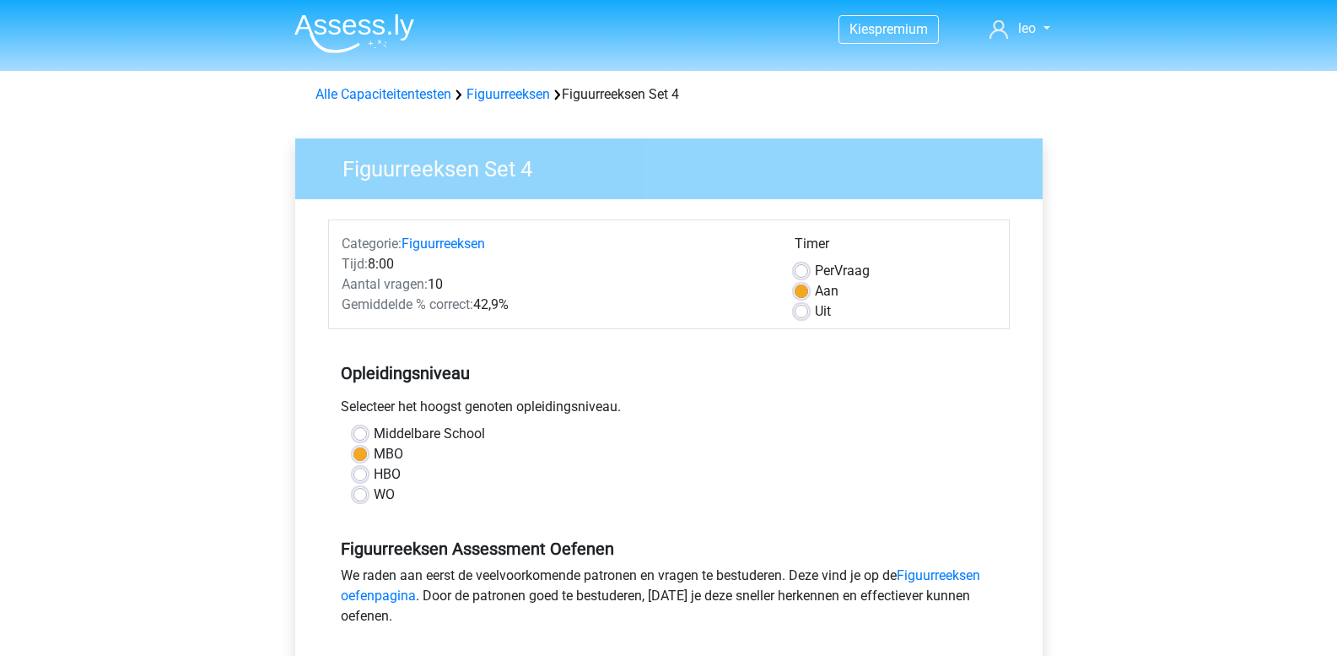
scroll to position [253, 0]
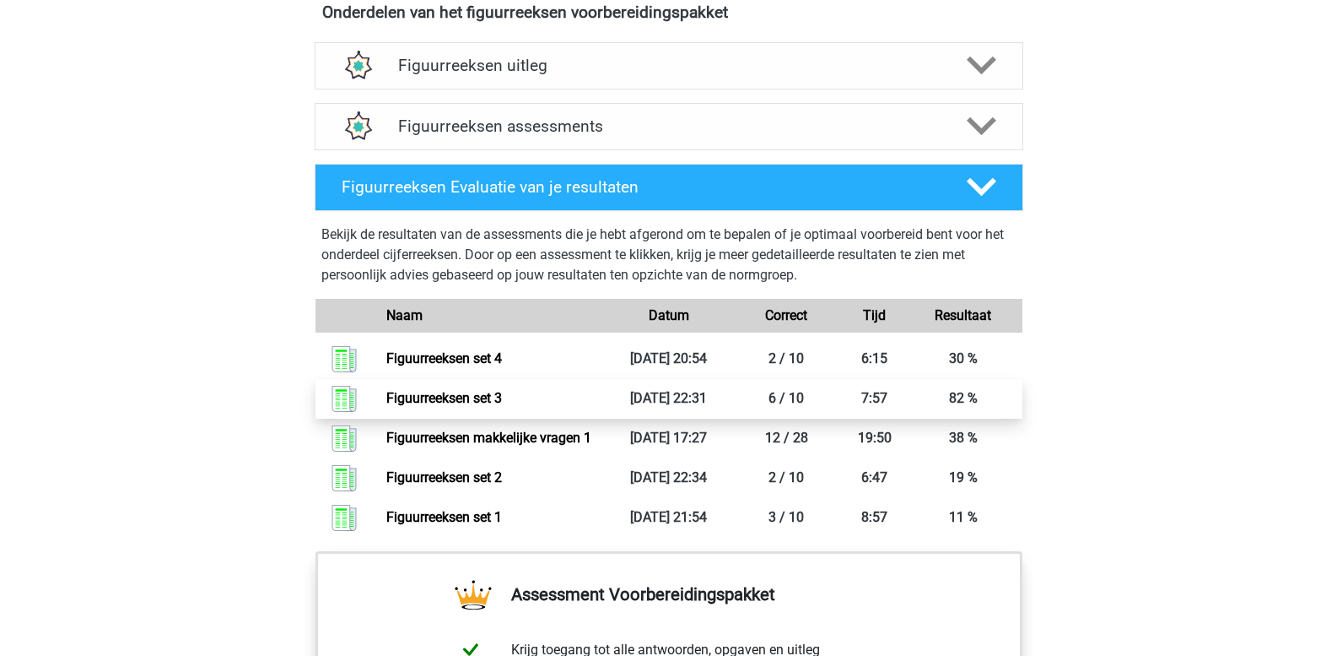
scroll to position [1013, 0]
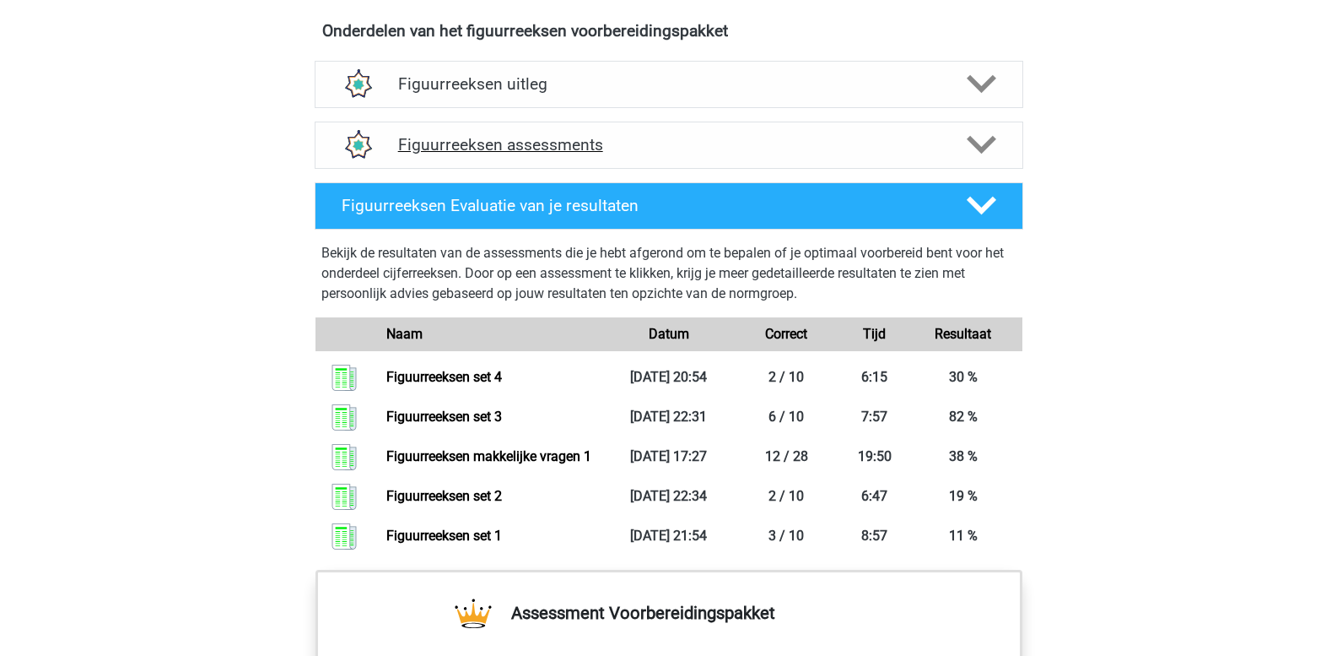
click at [983, 150] on polygon at bounding box center [982, 145] width 30 height 19
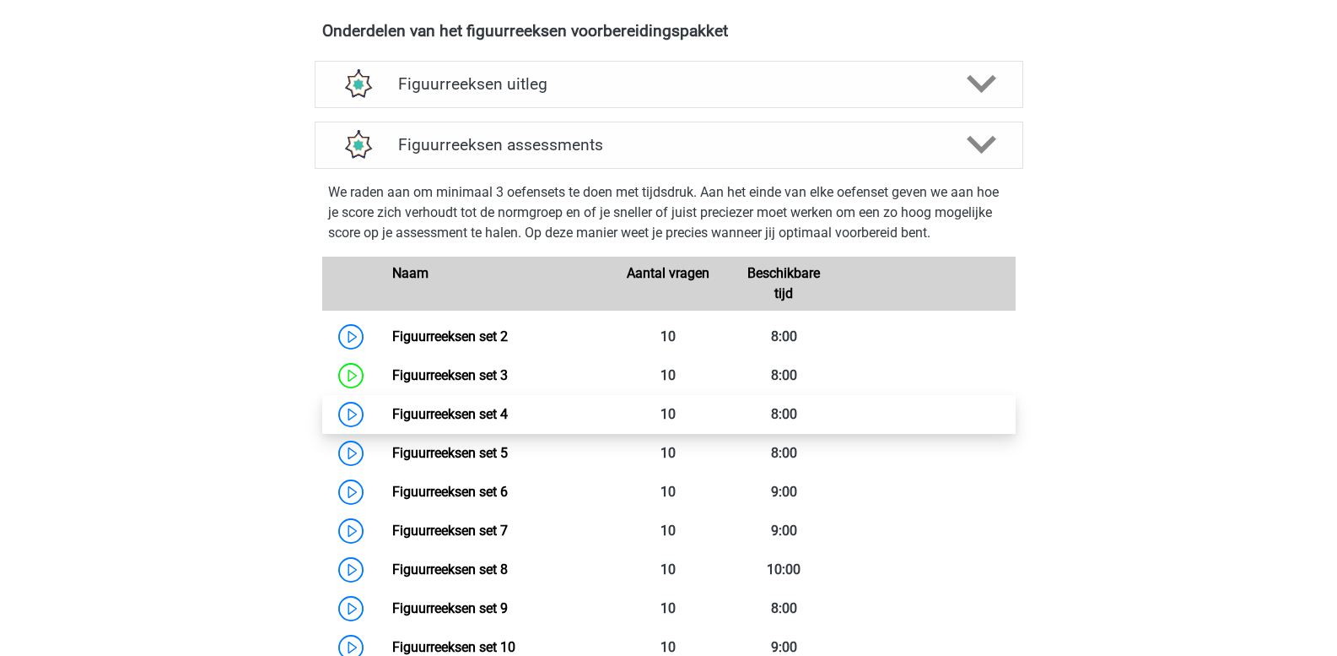
click at [508, 417] on link "Figuurreeksen set 4" at bounding box center [450, 414] width 116 height 16
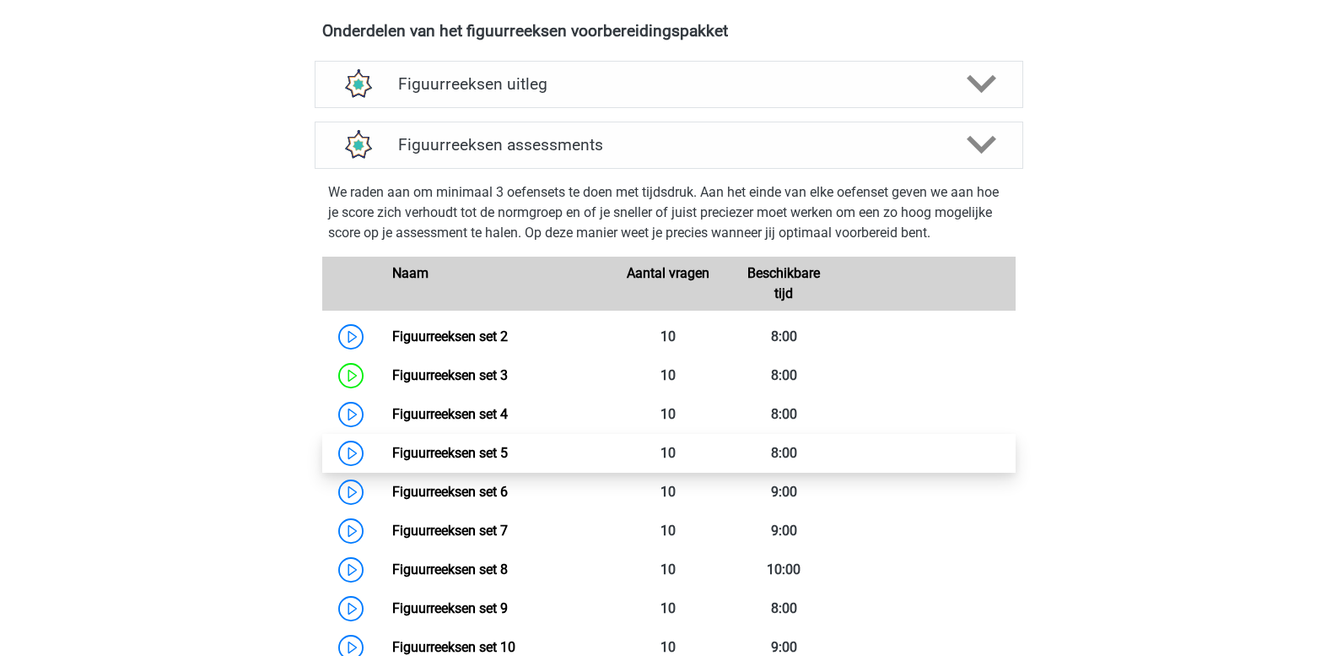
click at [478, 449] on link "Figuurreeksen set 5" at bounding box center [450, 453] width 116 height 16
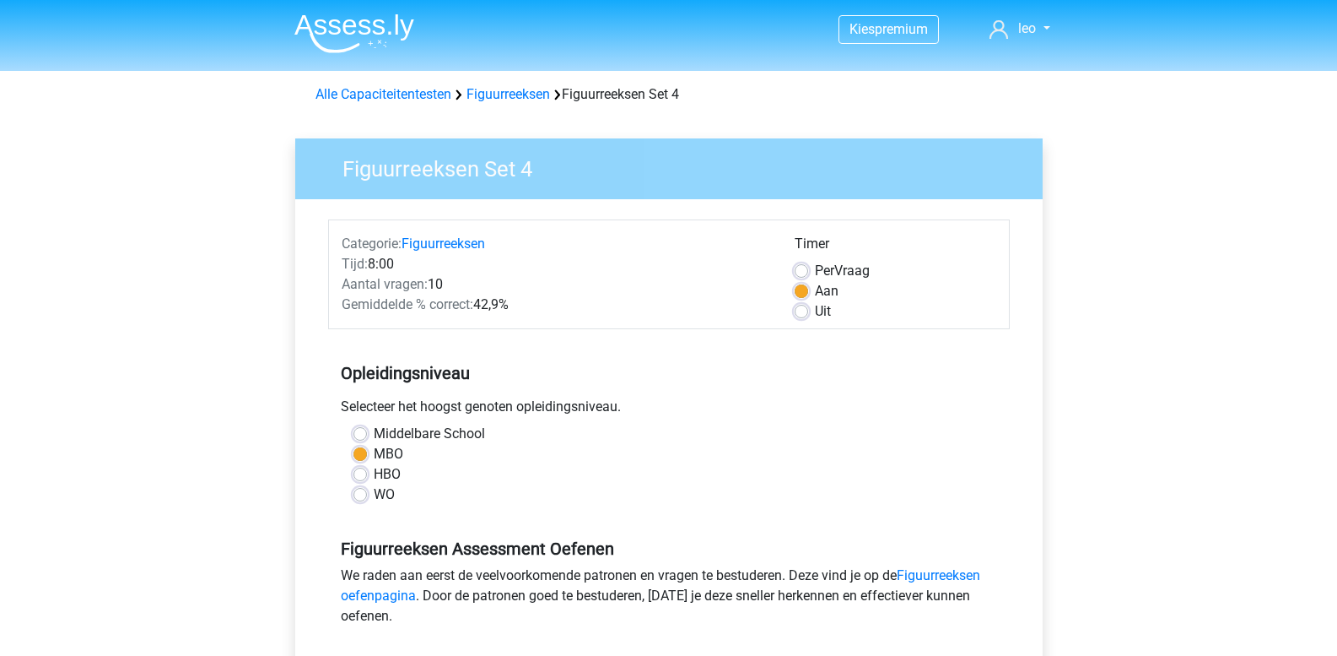
scroll to position [338, 0]
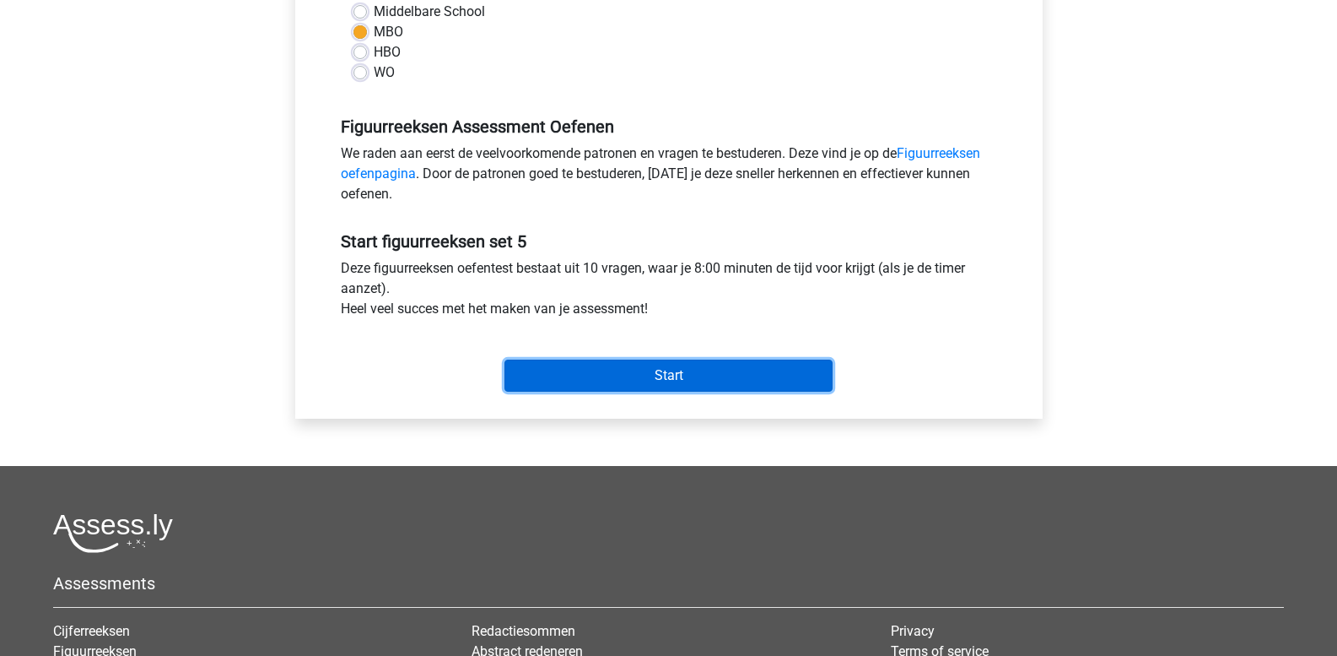
click at [653, 377] on input "Start" at bounding box center [669, 375] width 328 height 32
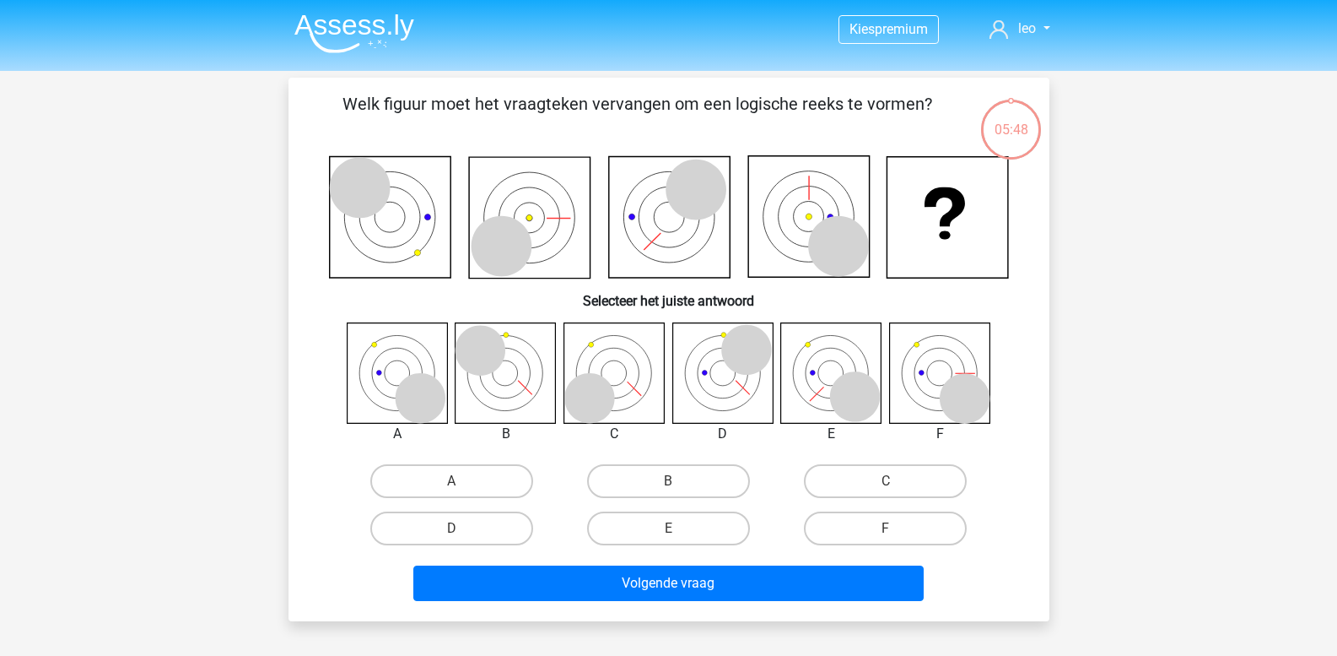
click at [517, 395] on icon at bounding box center [506, 372] width 100 height 100
click at [653, 481] on label "B" at bounding box center [668, 481] width 163 height 34
click at [668, 481] on input "B" at bounding box center [673, 486] width 11 height 11
radio input "true"
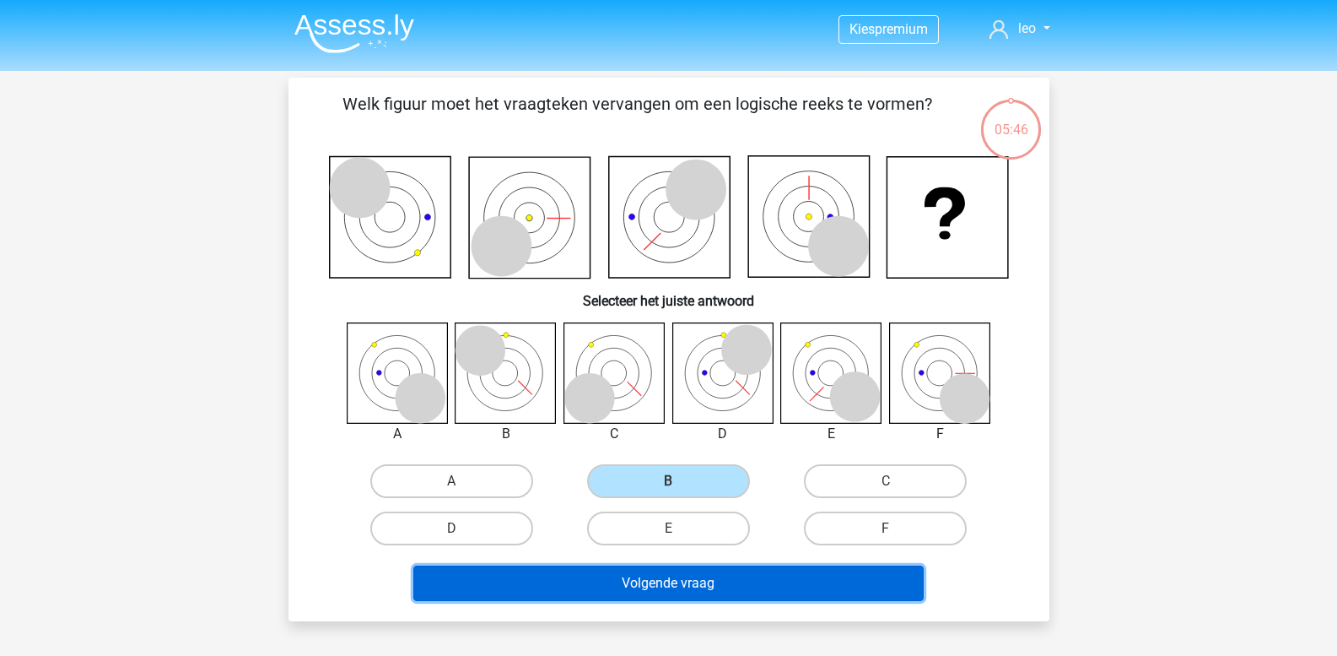
click at [608, 586] on button "Volgende vraag" at bounding box center [668, 582] width 510 height 35
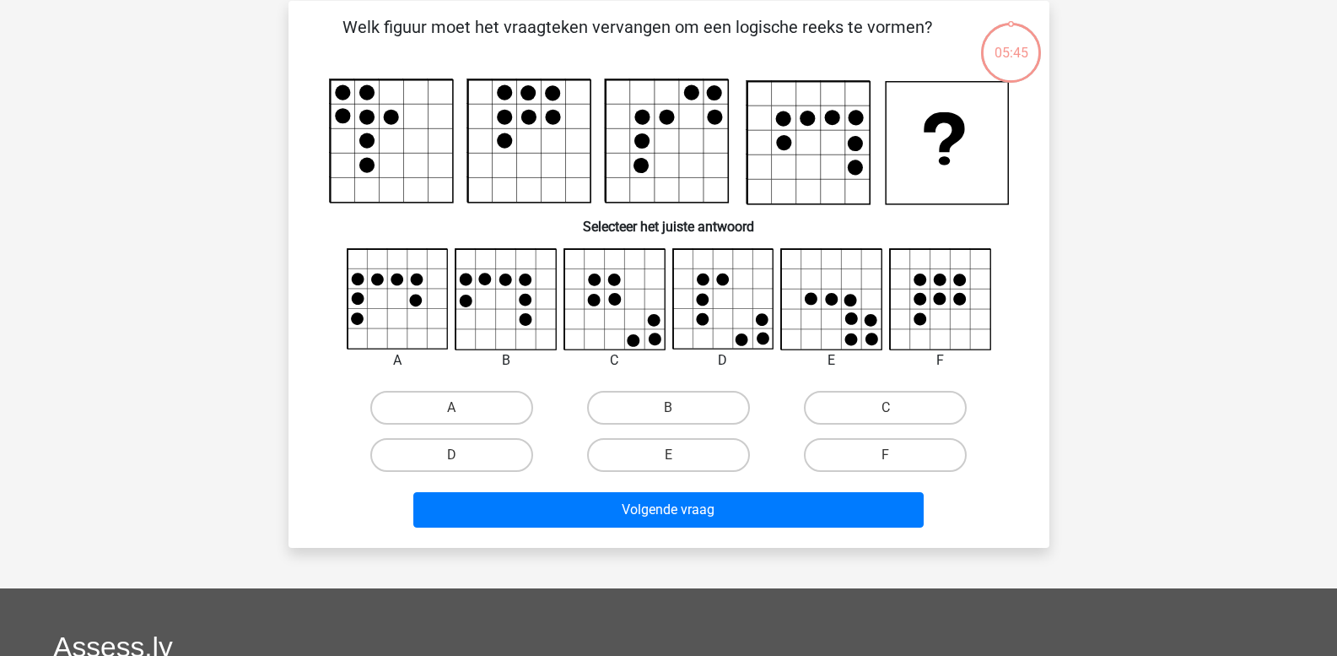
scroll to position [78, 0]
click at [653, 456] on label "E" at bounding box center [668, 454] width 163 height 34
click at [668, 456] on input "E" at bounding box center [673, 459] width 11 height 11
radio input "true"
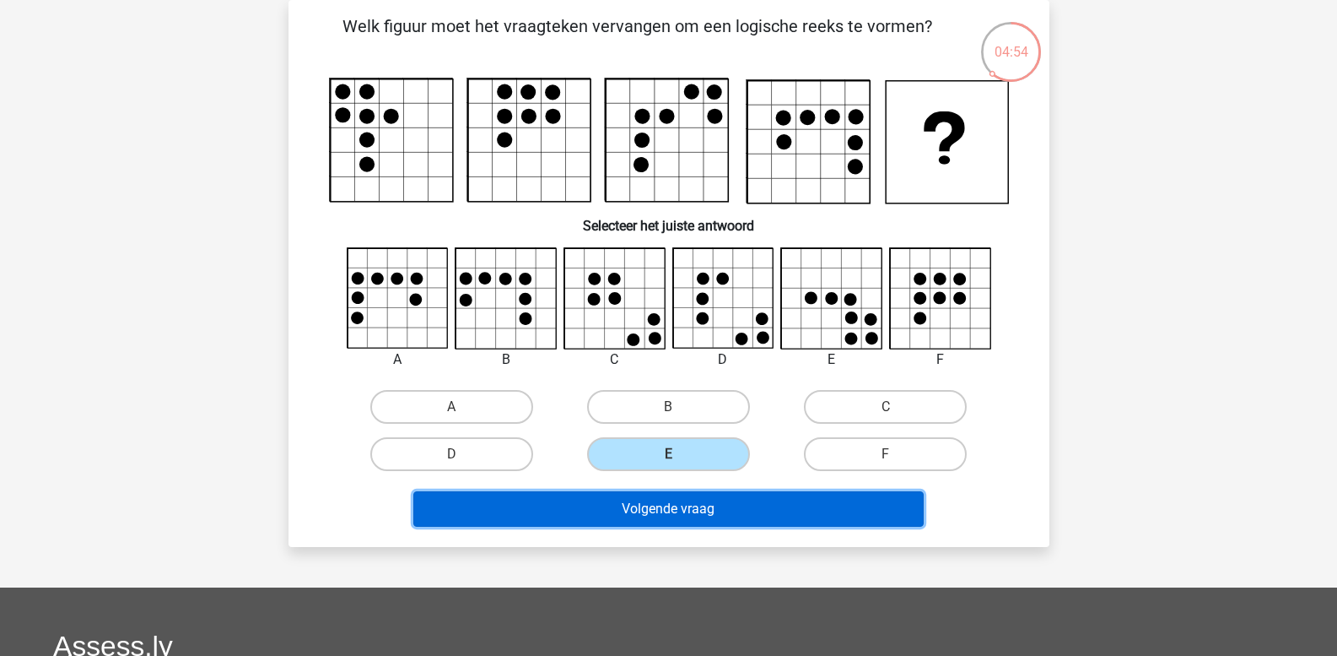
click at [640, 519] on button "Volgende vraag" at bounding box center [668, 508] width 510 height 35
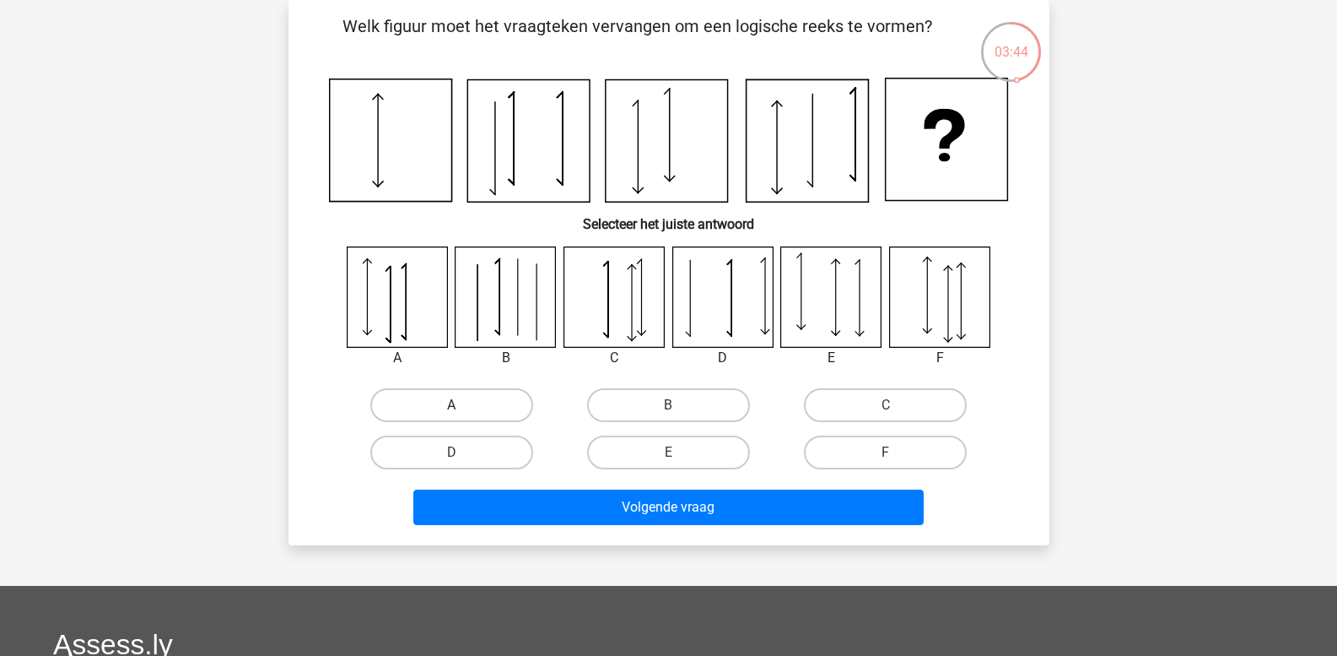
click at [433, 413] on label "A" at bounding box center [451, 405] width 163 height 34
click at [451, 413] on input "A" at bounding box center [456, 410] width 11 height 11
radio input "true"
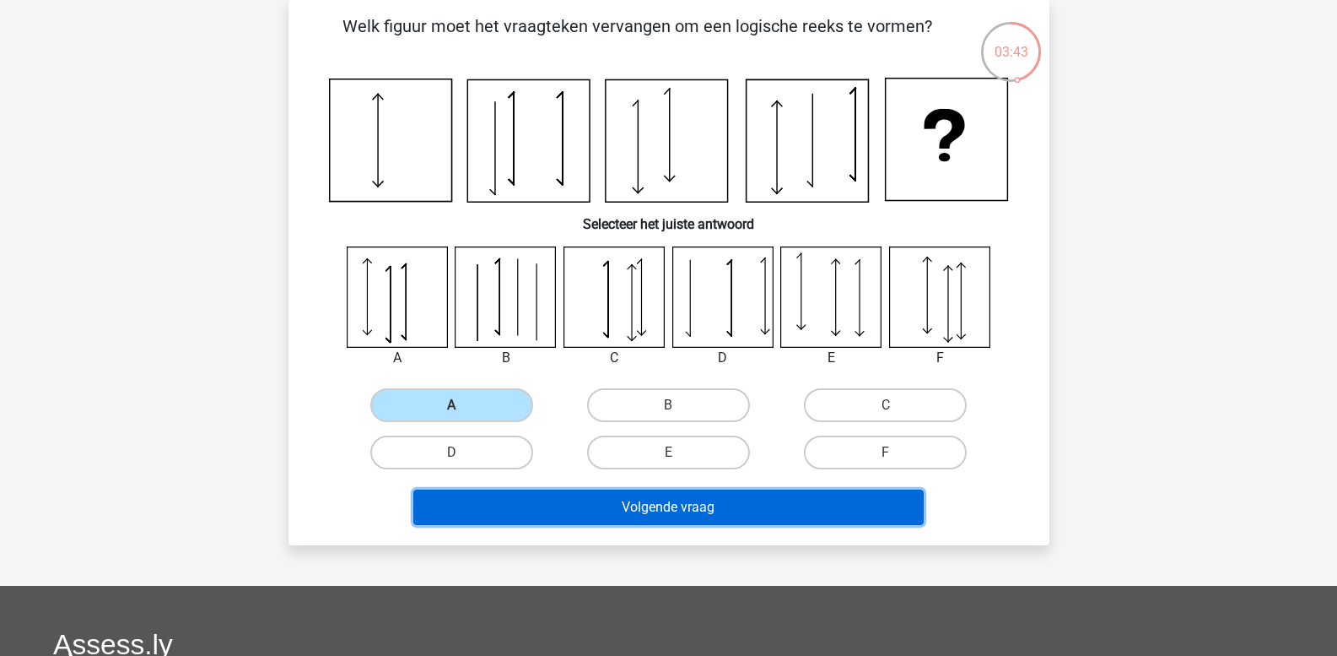
click at [477, 505] on button "Volgende vraag" at bounding box center [668, 506] width 510 height 35
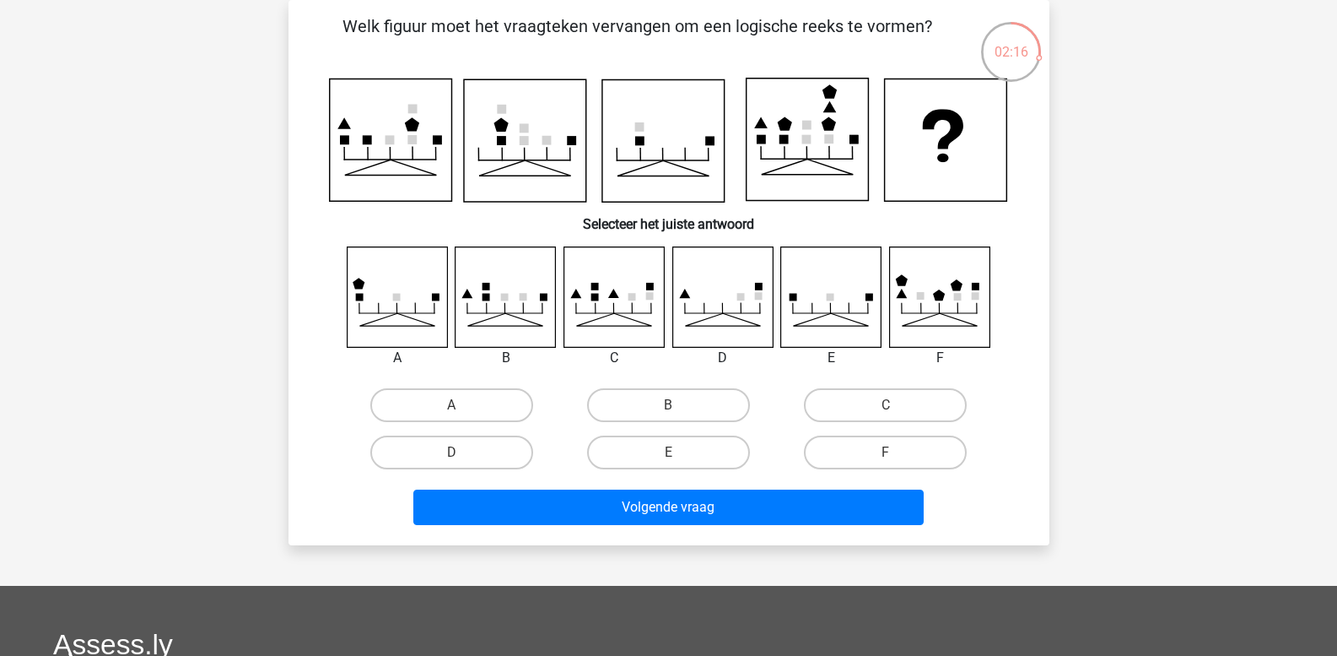
click at [502, 297] on icon at bounding box center [505, 298] width 8 height 8
click at [623, 404] on label "B" at bounding box center [668, 405] width 163 height 34
click at [668, 405] on input "B" at bounding box center [673, 410] width 11 height 11
radio input "true"
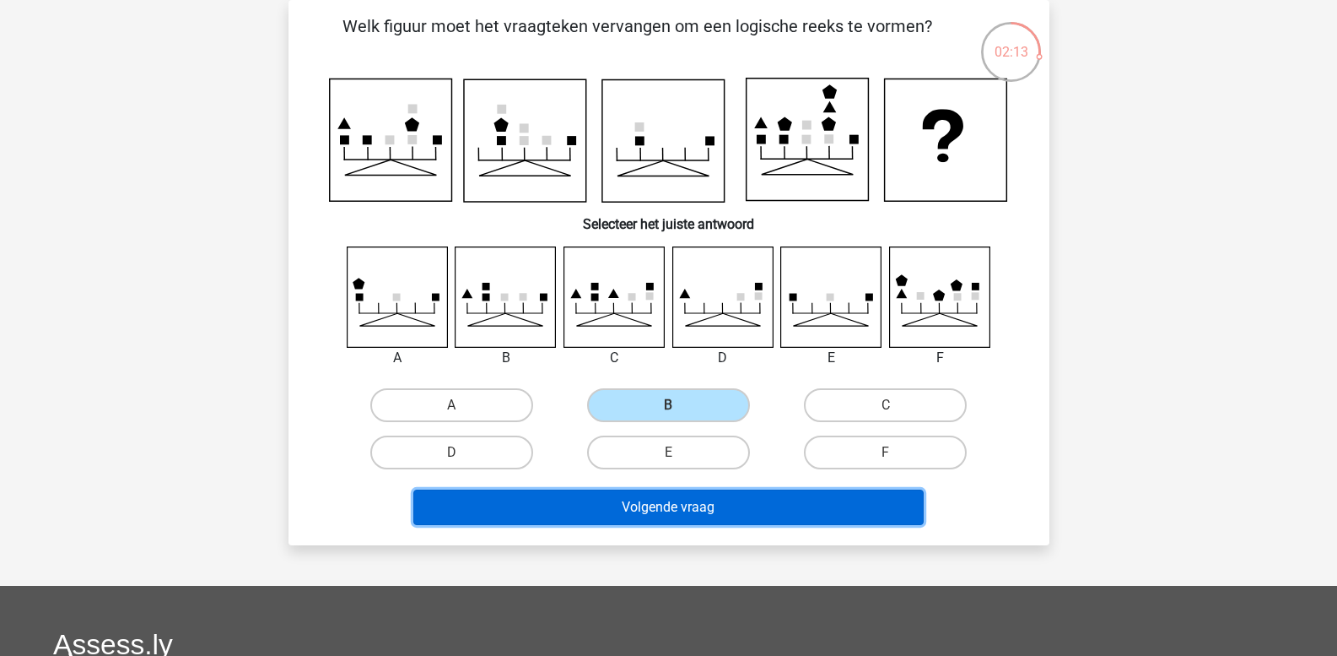
click at [607, 507] on button "Volgende vraag" at bounding box center [668, 506] width 510 height 35
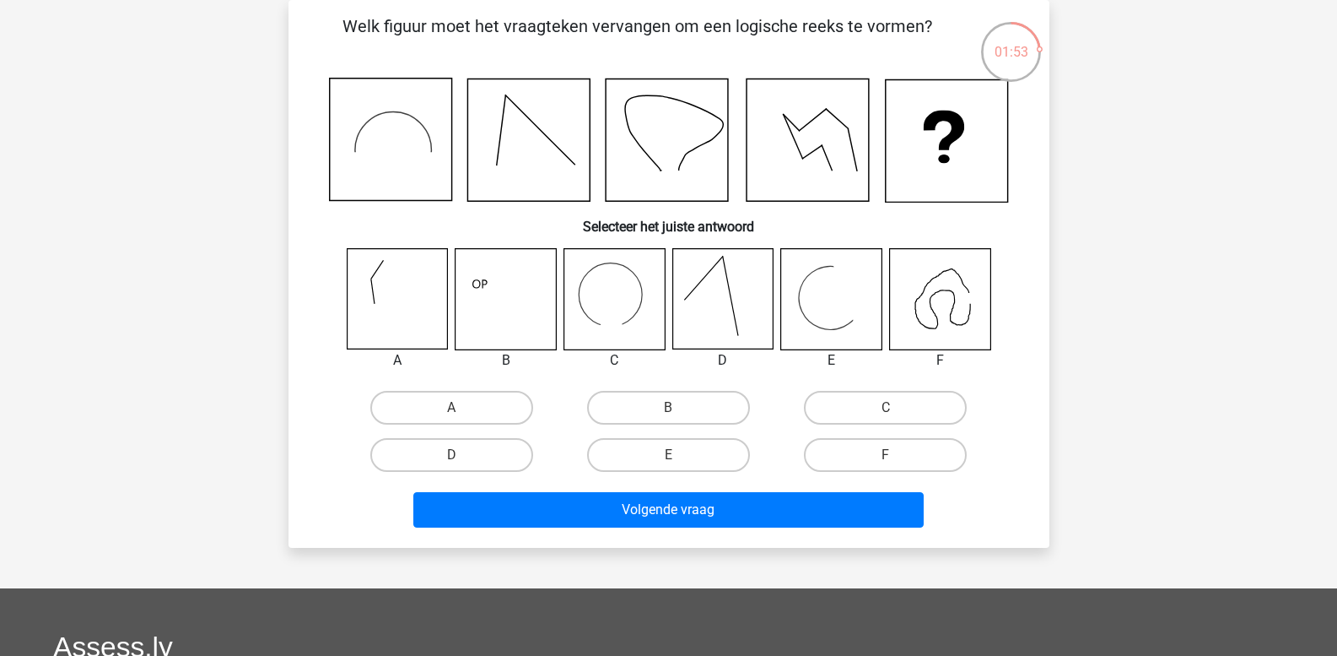
click at [802, 307] on icon at bounding box center [831, 299] width 100 height 100
click at [700, 461] on label "E" at bounding box center [668, 455] width 163 height 34
click at [679, 461] on input "E" at bounding box center [673, 460] width 11 height 11
radio input "true"
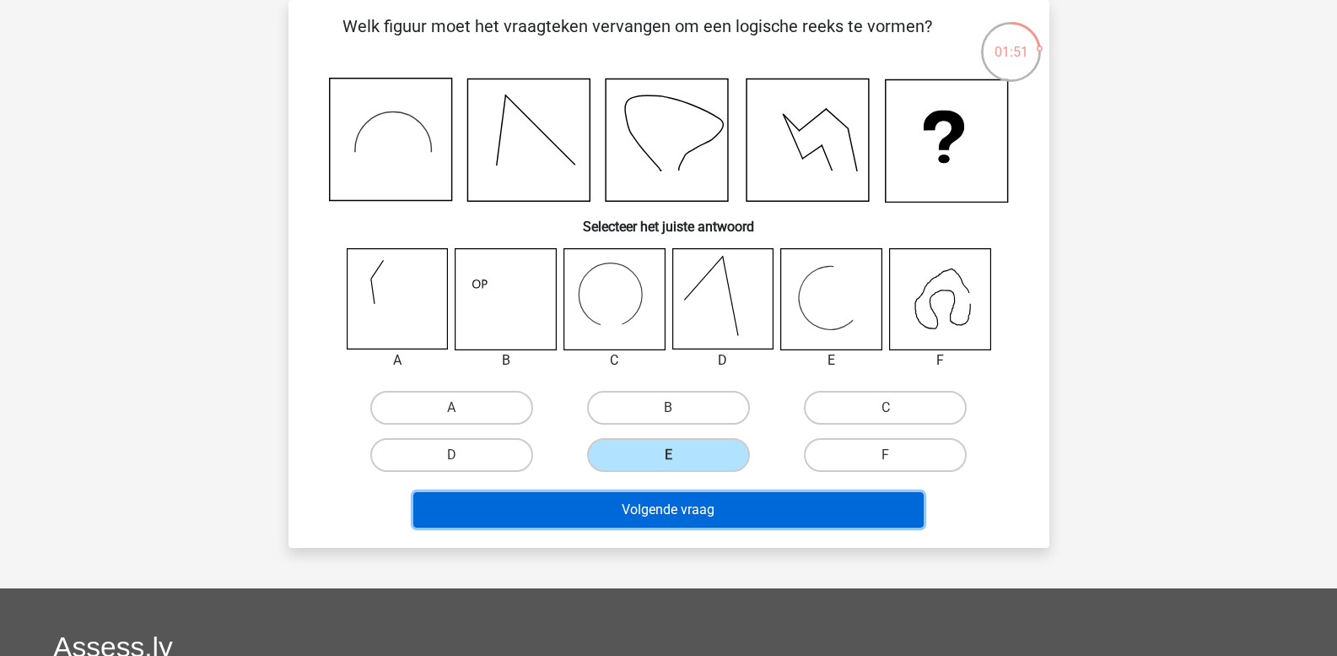
click at [687, 505] on button "Volgende vraag" at bounding box center [668, 509] width 510 height 35
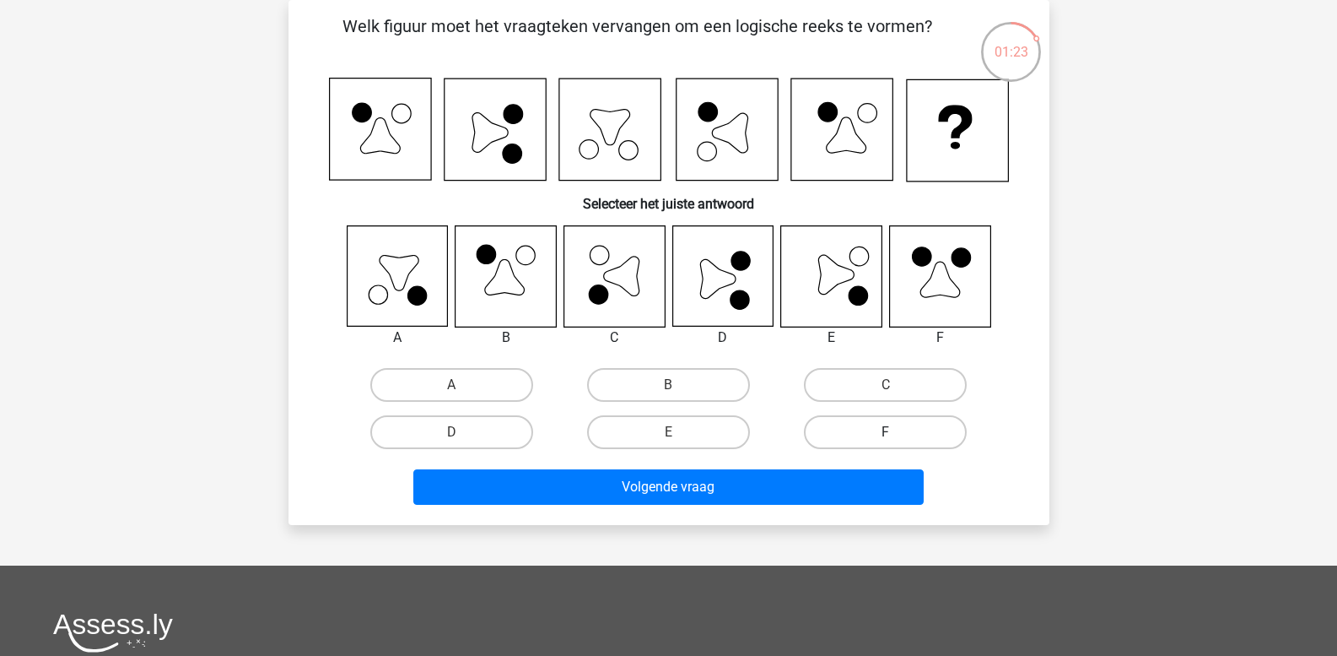
click at [865, 441] on label "F" at bounding box center [885, 432] width 163 height 34
click at [886, 441] on input "F" at bounding box center [891, 437] width 11 height 11
radio input "true"
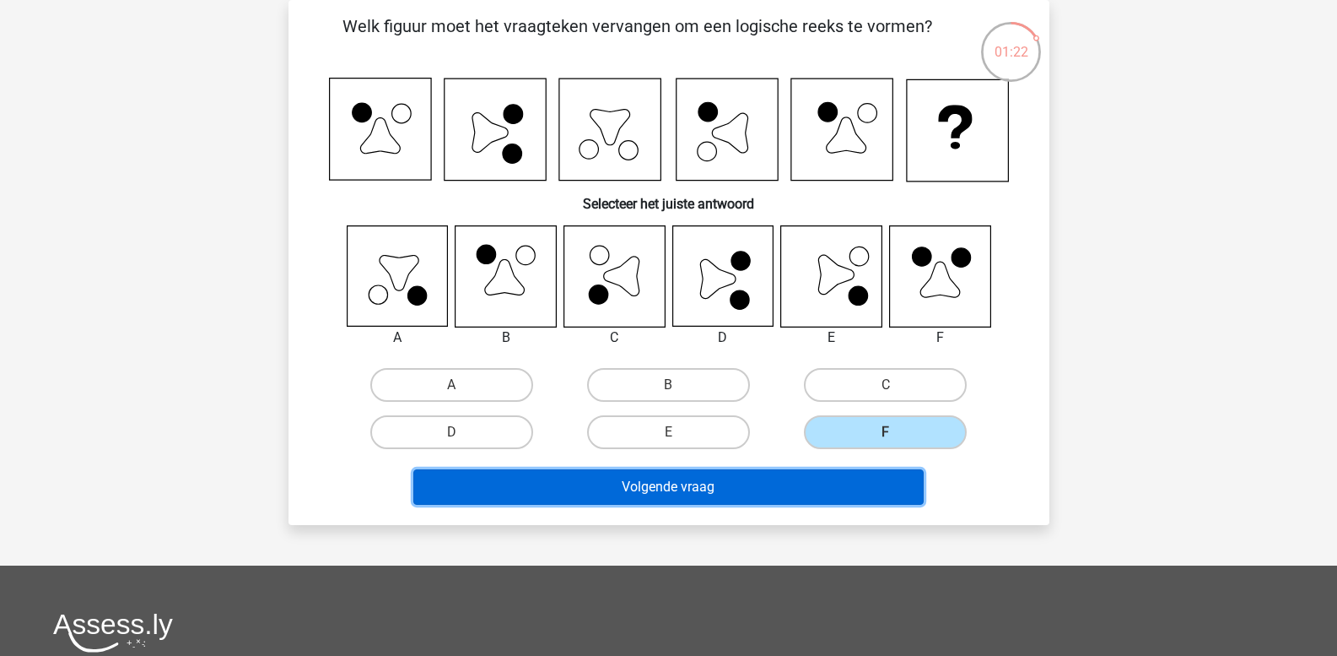
click at [815, 485] on button "Volgende vraag" at bounding box center [668, 486] width 510 height 35
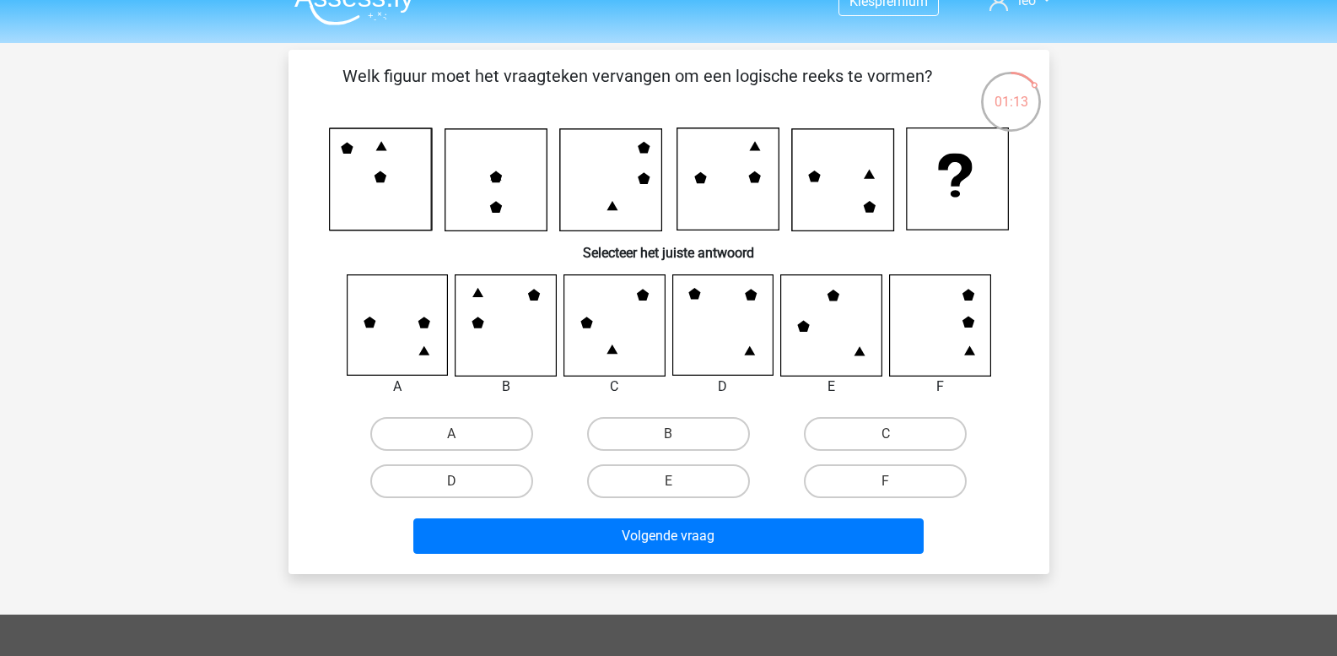
scroll to position [0, 0]
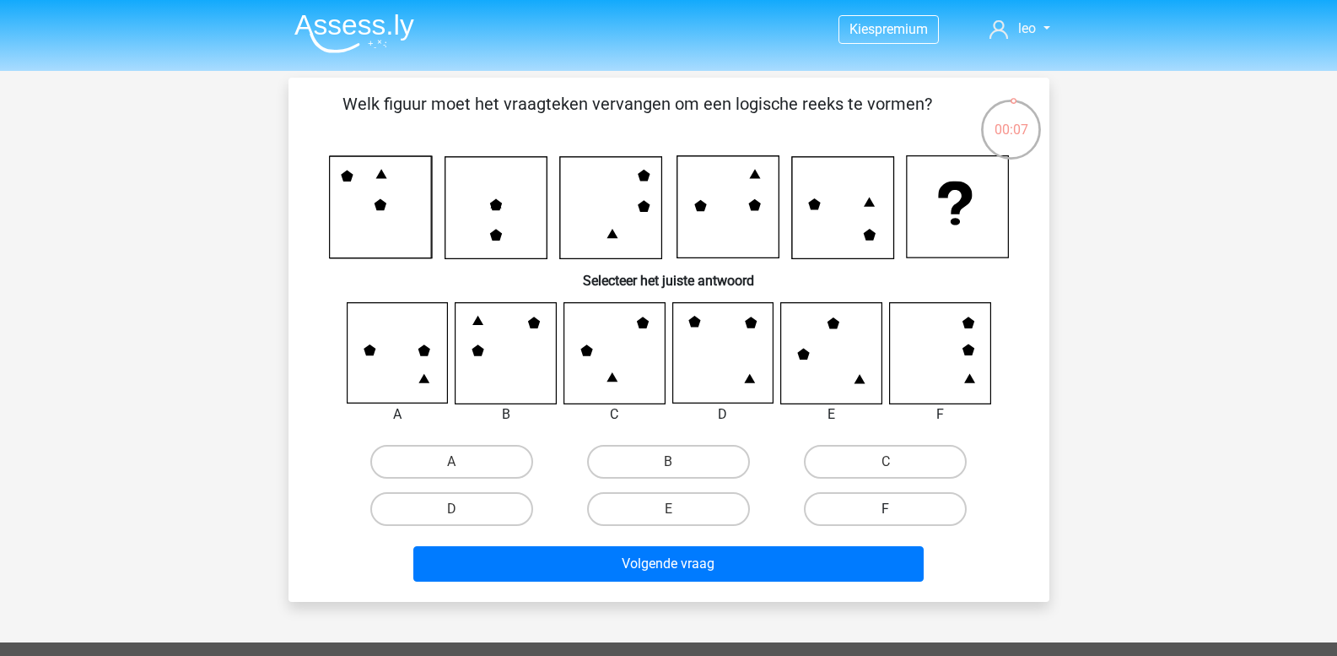
click at [880, 510] on label "F" at bounding box center [885, 509] width 163 height 34
click at [886, 510] on input "F" at bounding box center [891, 514] width 11 height 11
radio input "true"
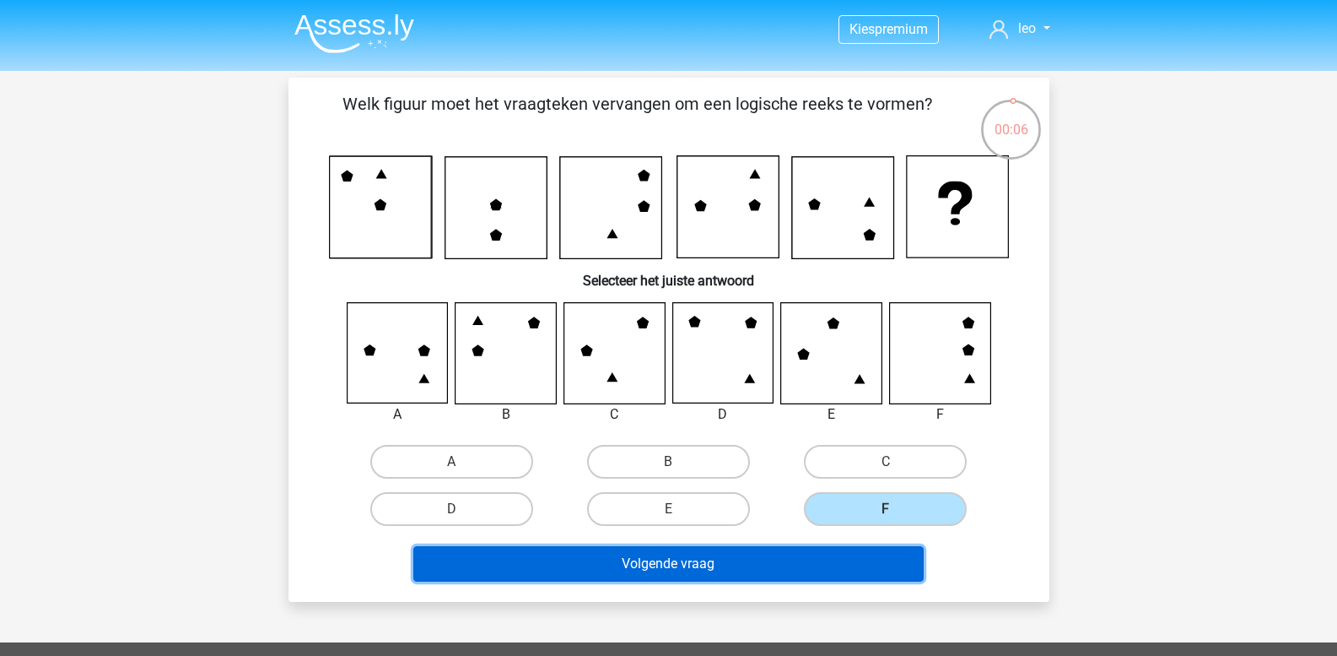
click at [811, 566] on button "Volgende vraag" at bounding box center [668, 563] width 510 height 35
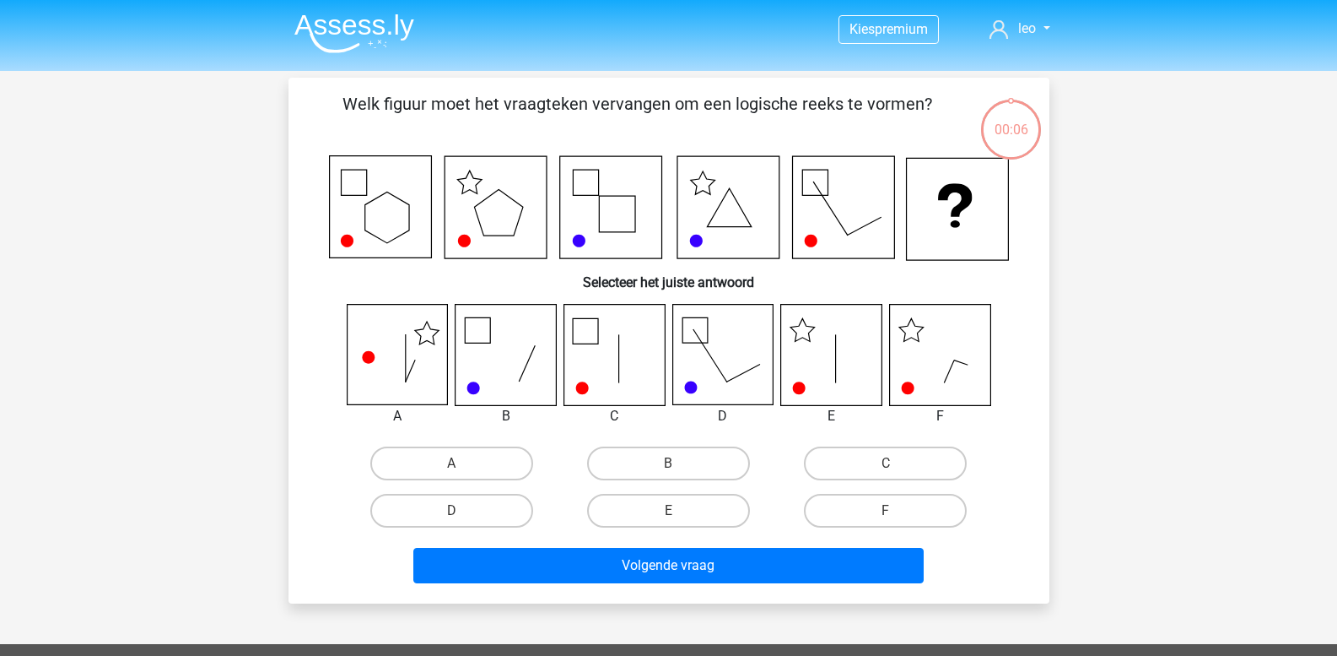
scroll to position [78, 0]
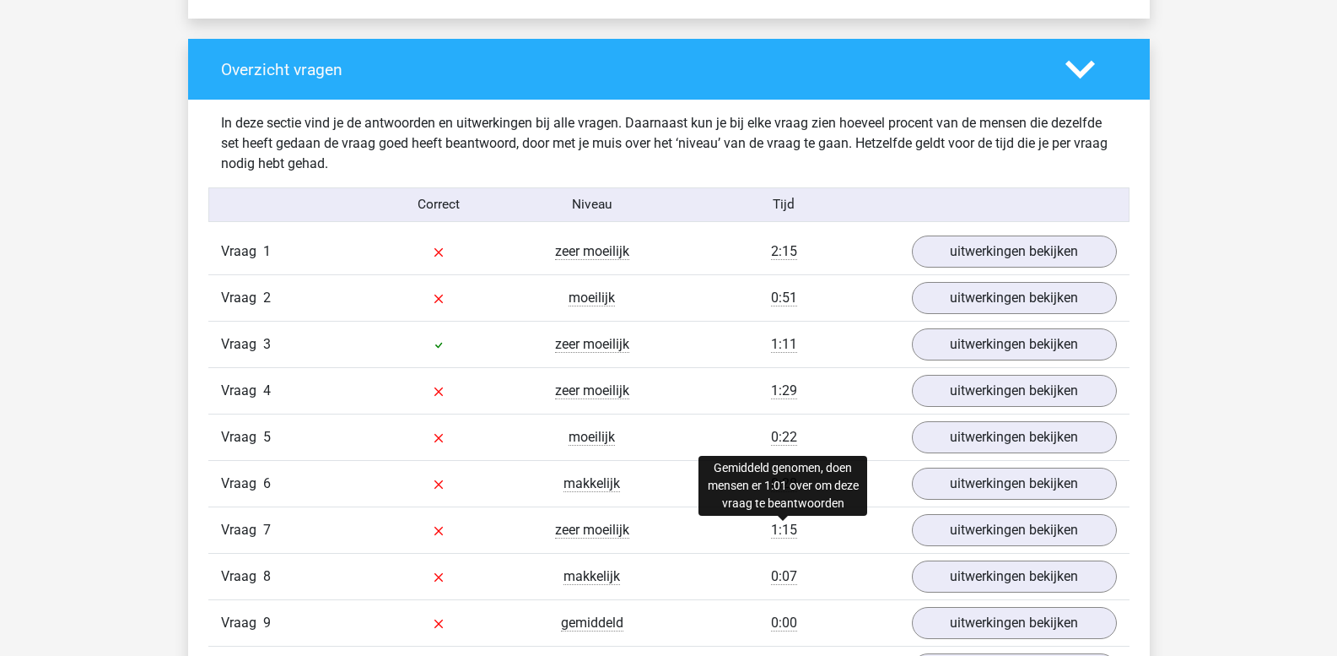
scroll to position [1350, 0]
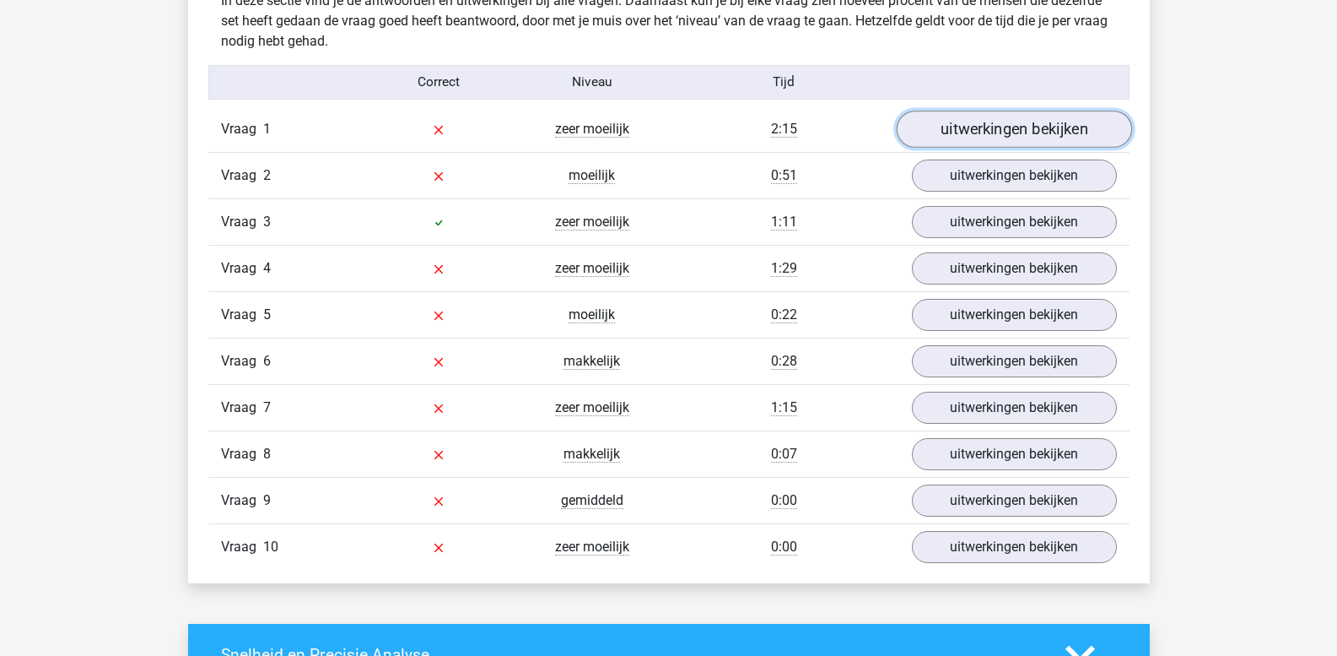
click at [975, 136] on link "uitwerkingen bekijken" at bounding box center [1013, 129] width 235 height 37
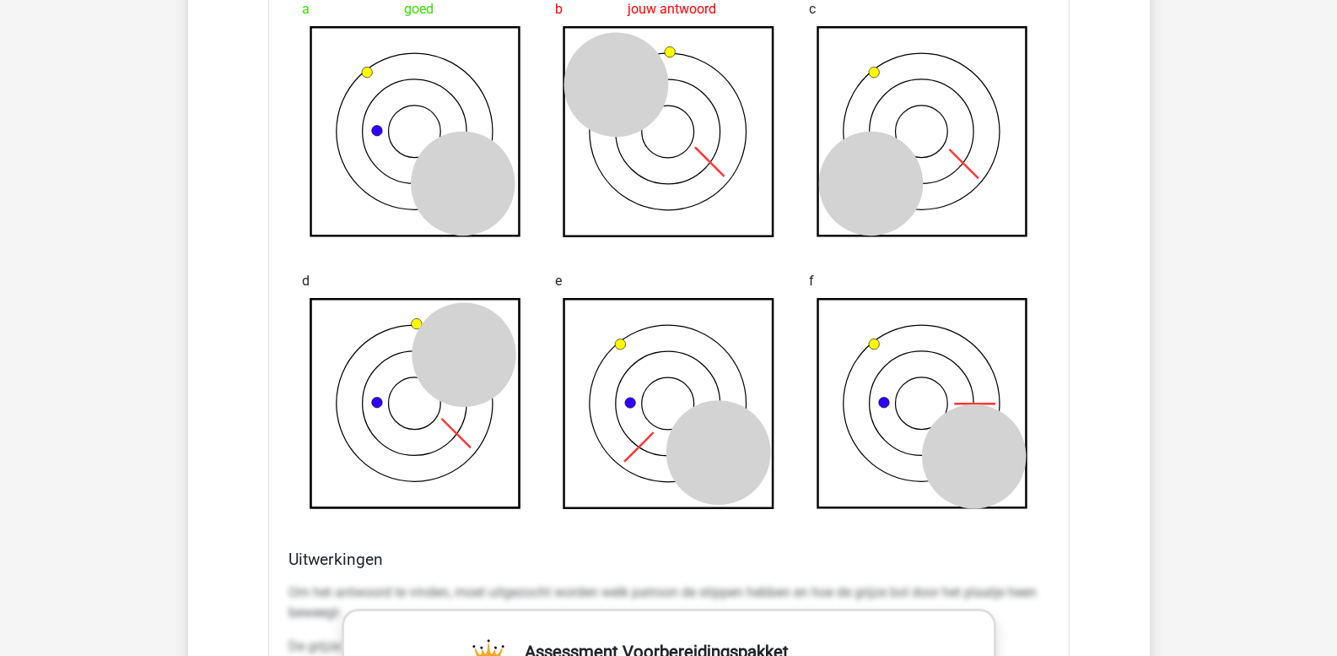
scroll to position [2025, 0]
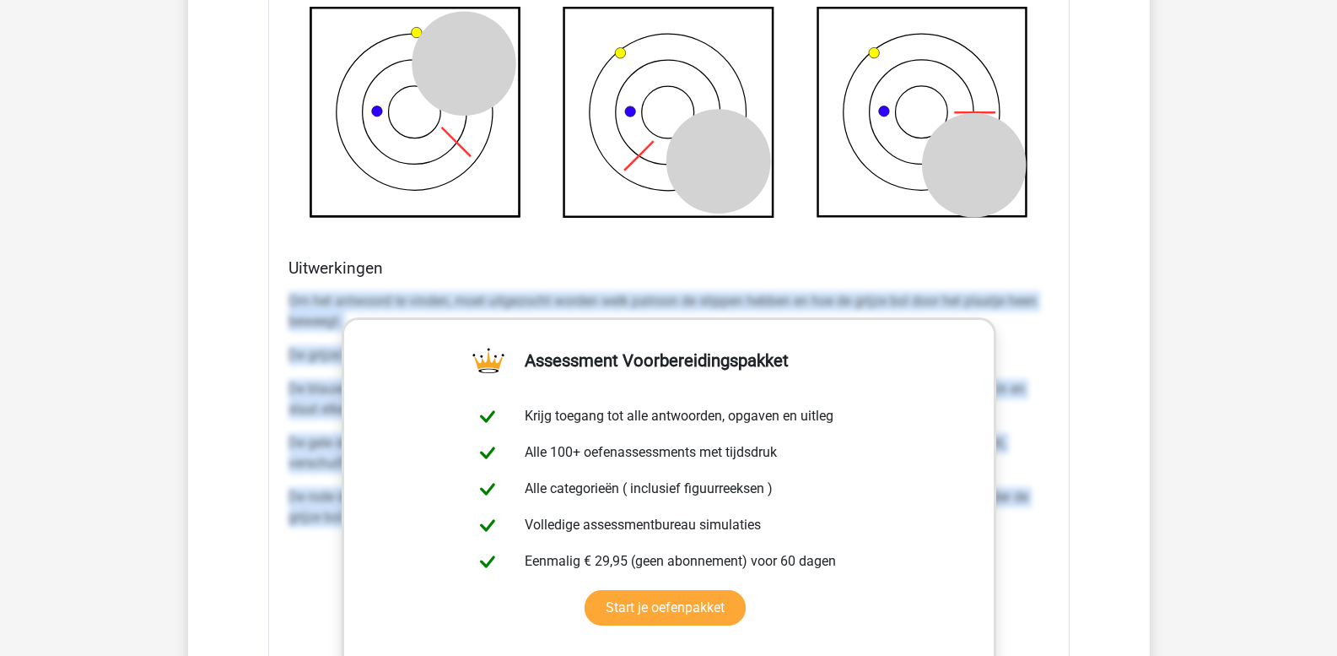
drag, startPoint x: 289, startPoint y: 303, endPoint x: 1083, endPoint y: 523, distance: 824.0
click at [1081, 527] on div "Vraag 1 zeer moeilijk 2:15 uitwerkingen bekijken Welk figuur moet het vraagteke…" at bounding box center [669, 368] width 896 height 1875
copy div "Om het antwoord te vinden, moet uitgezocht worden welk patroon de stippen hebbe…"
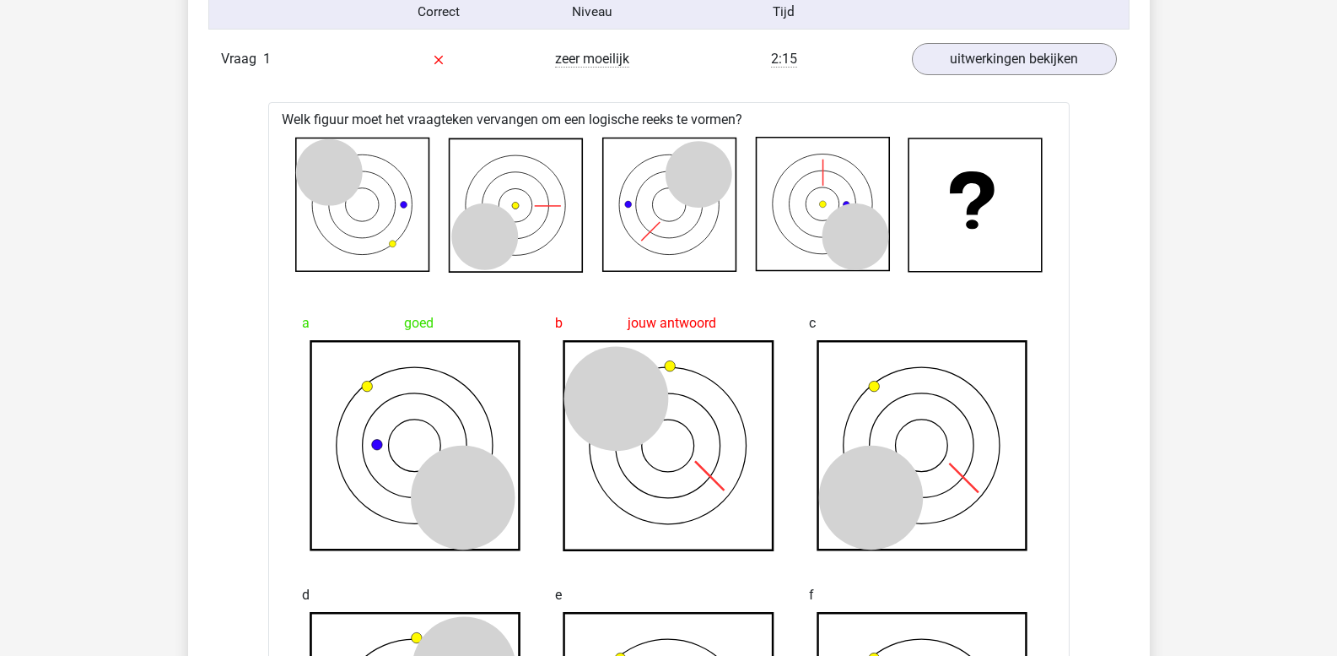
scroll to position [1434, 0]
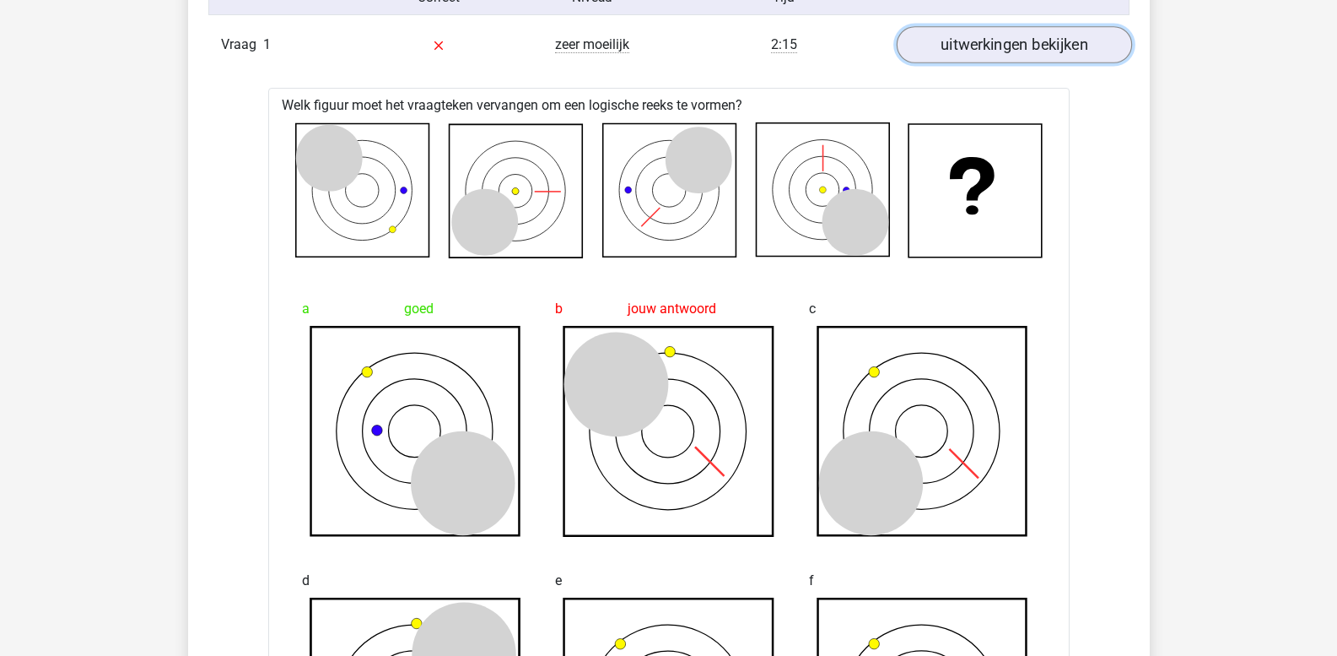
click at [963, 55] on link "uitwerkingen bekijken" at bounding box center [1013, 45] width 235 height 37
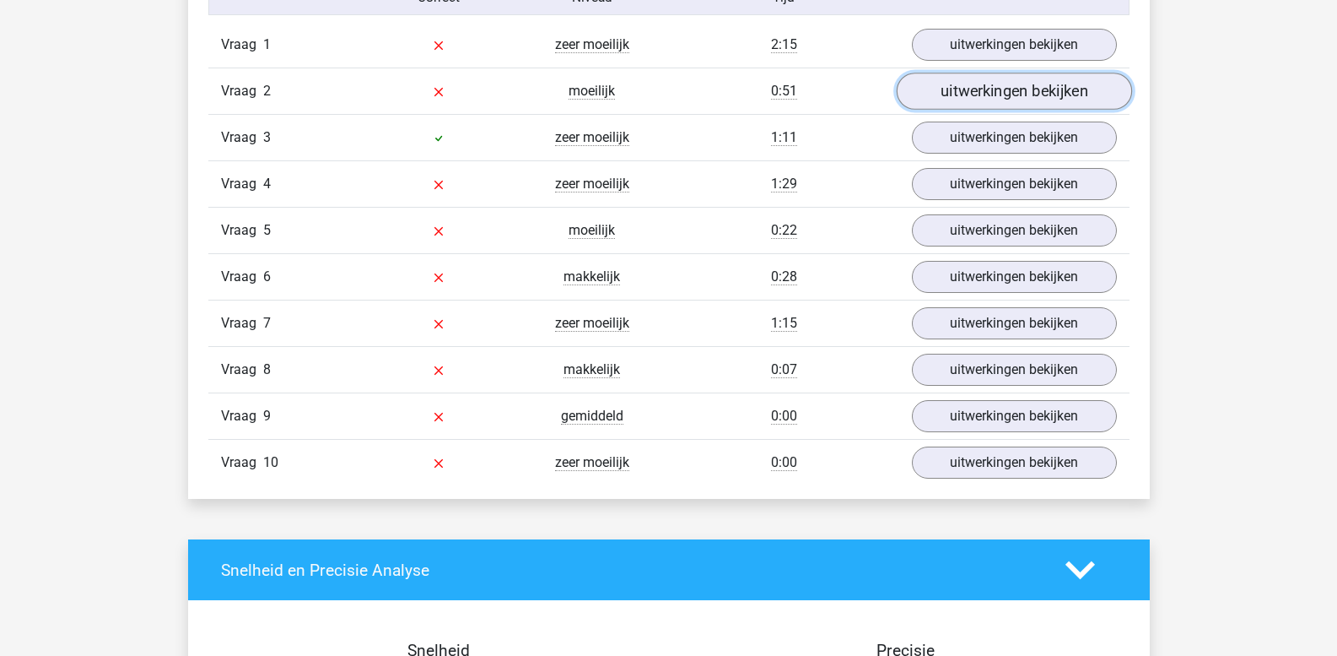
click at [959, 94] on link "uitwerkingen bekijken" at bounding box center [1013, 91] width 235 height 37
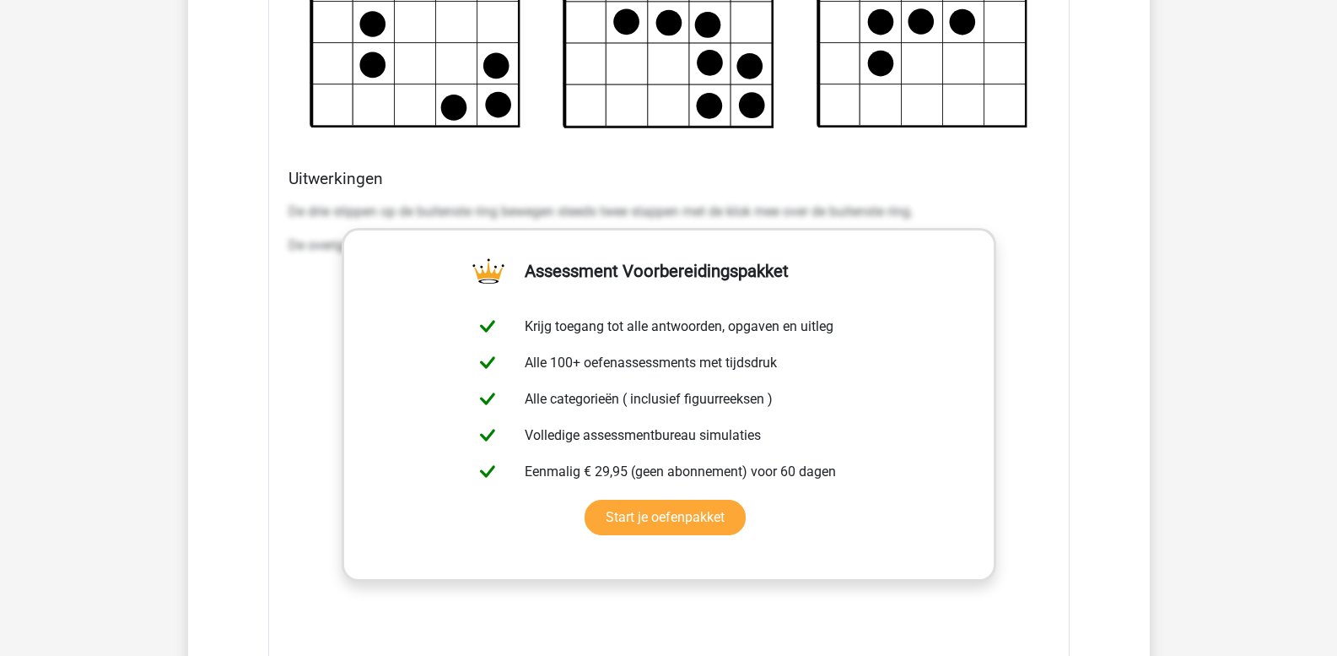
scroll to position [2194, 0]
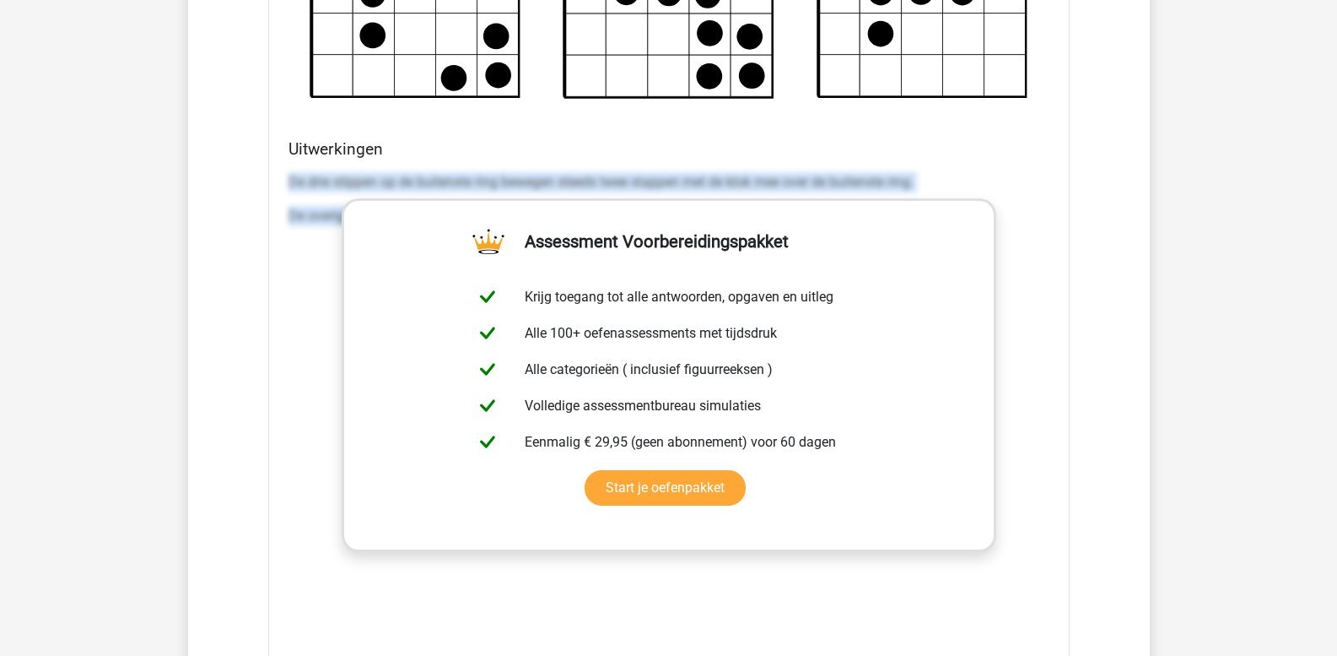
drag, startPoint x: 289, startPoint y: 179, endPoint x: 1085, endPoint y: 275, distance: 801.5
click at [1085, 275] on div "Vraag 1 zeer moeilijk 2:15 uitwerkingen bekijken Welk figuur moet het vraagteke…" at bounding box center [669, 202] width 896 height 1878
copy div "De drie stippen op de buitenste ring bewegen steeds twee stappen met de klok me…"
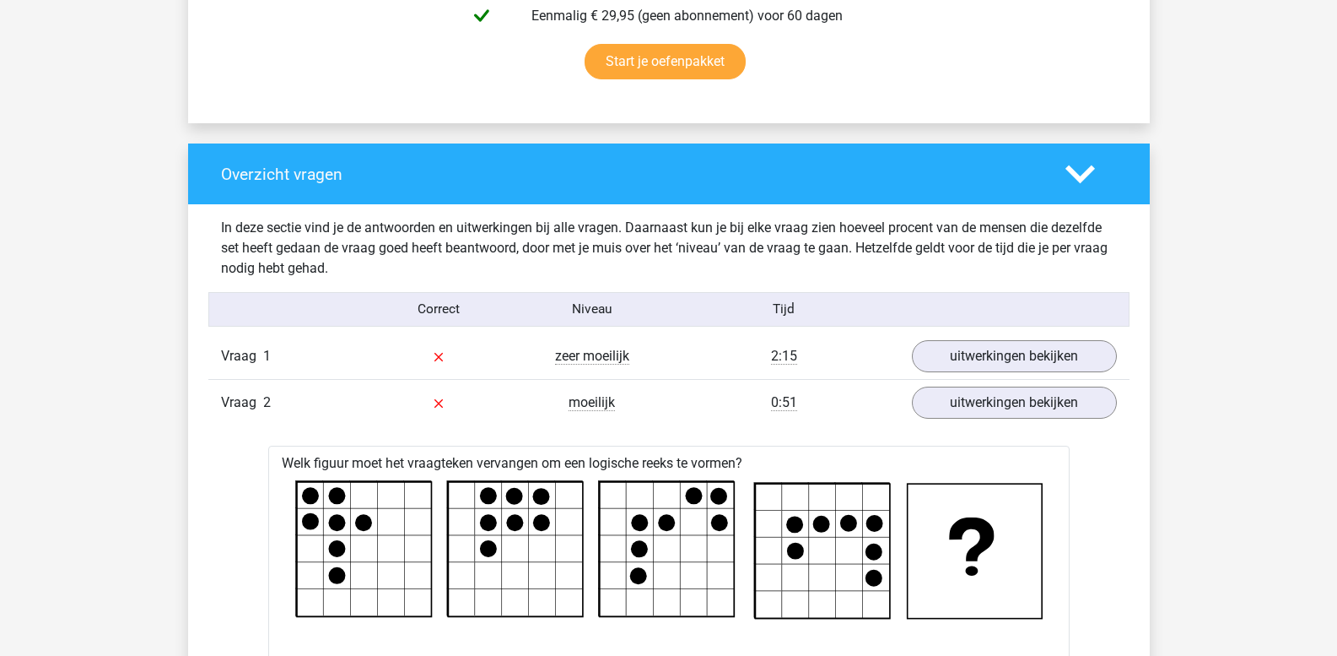
scroll to position [1097, 0]
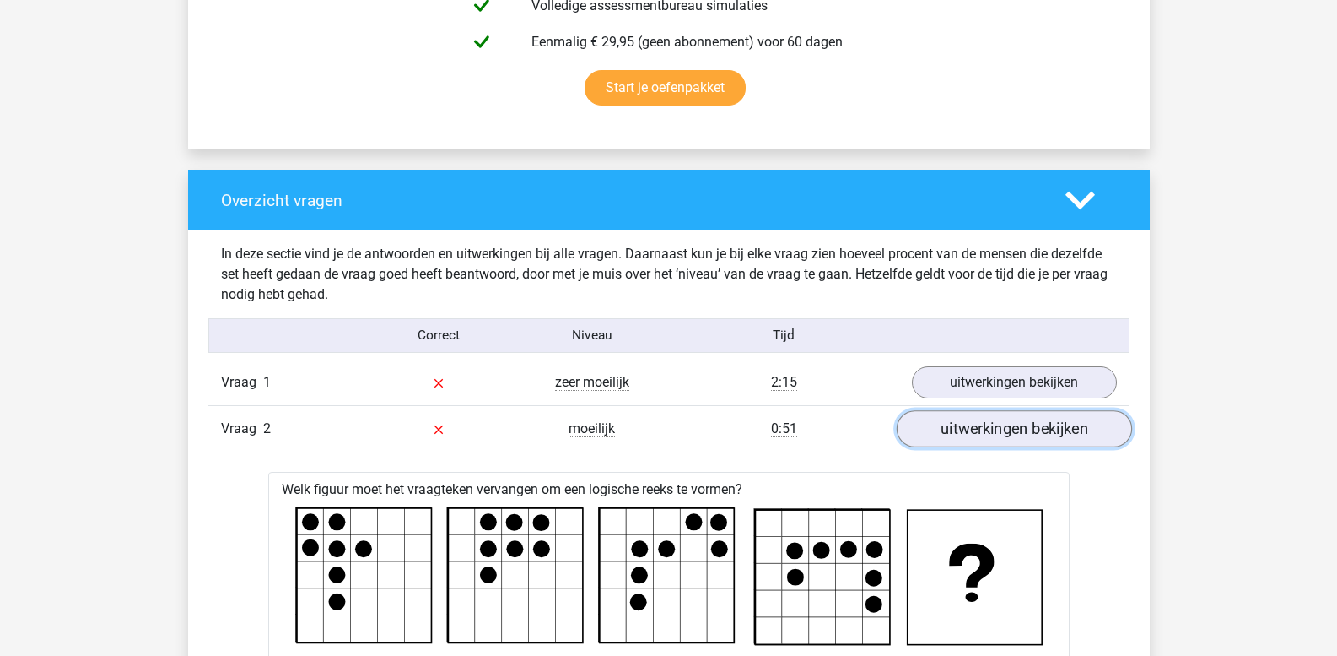
click at [983, 433] on link "uitwerkingen bekijken" at bounding box center [1013, 429] width 235 height 37
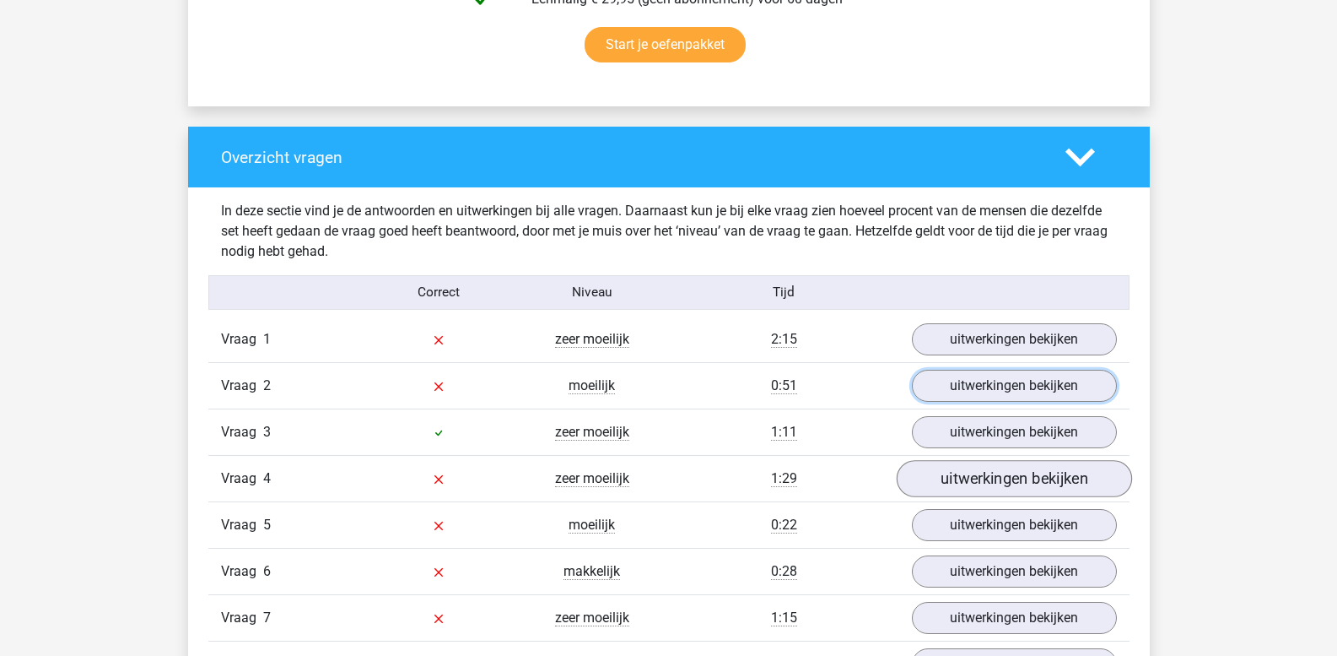
scroll to position [1181, 0]
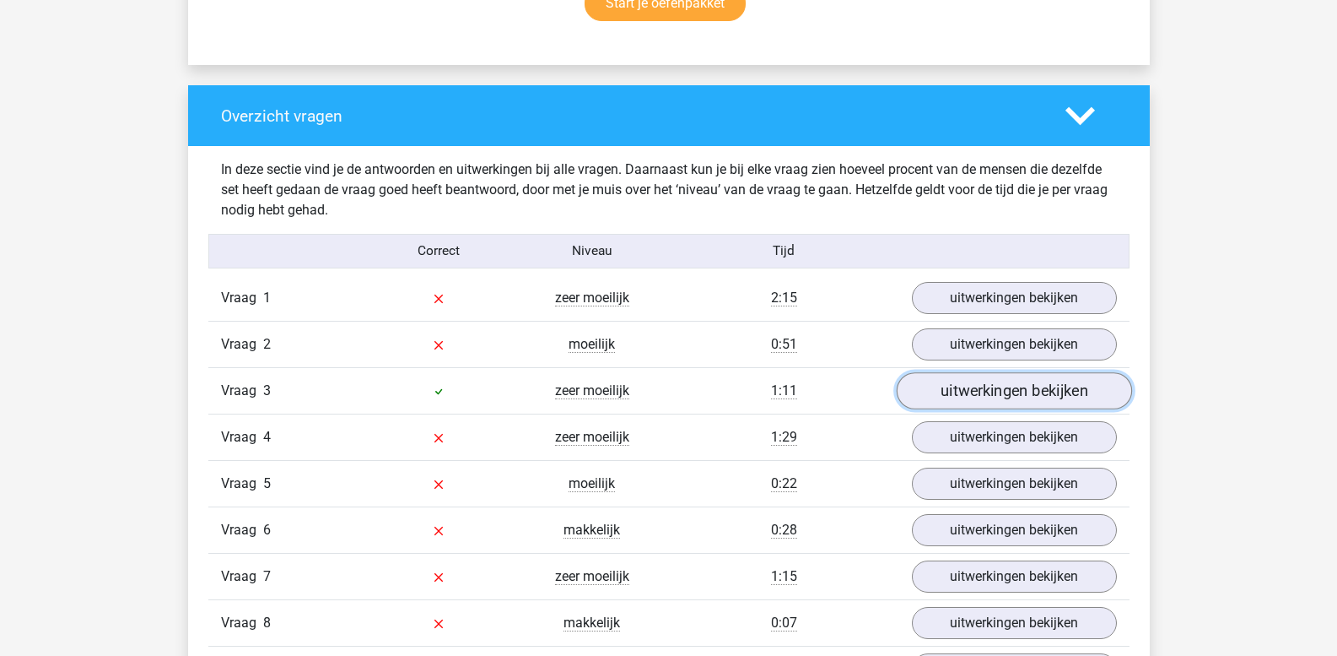
click at [968, 396] on link "uitwerkingen bekijken" at bounding box center [1013, 391] width 235 height 37
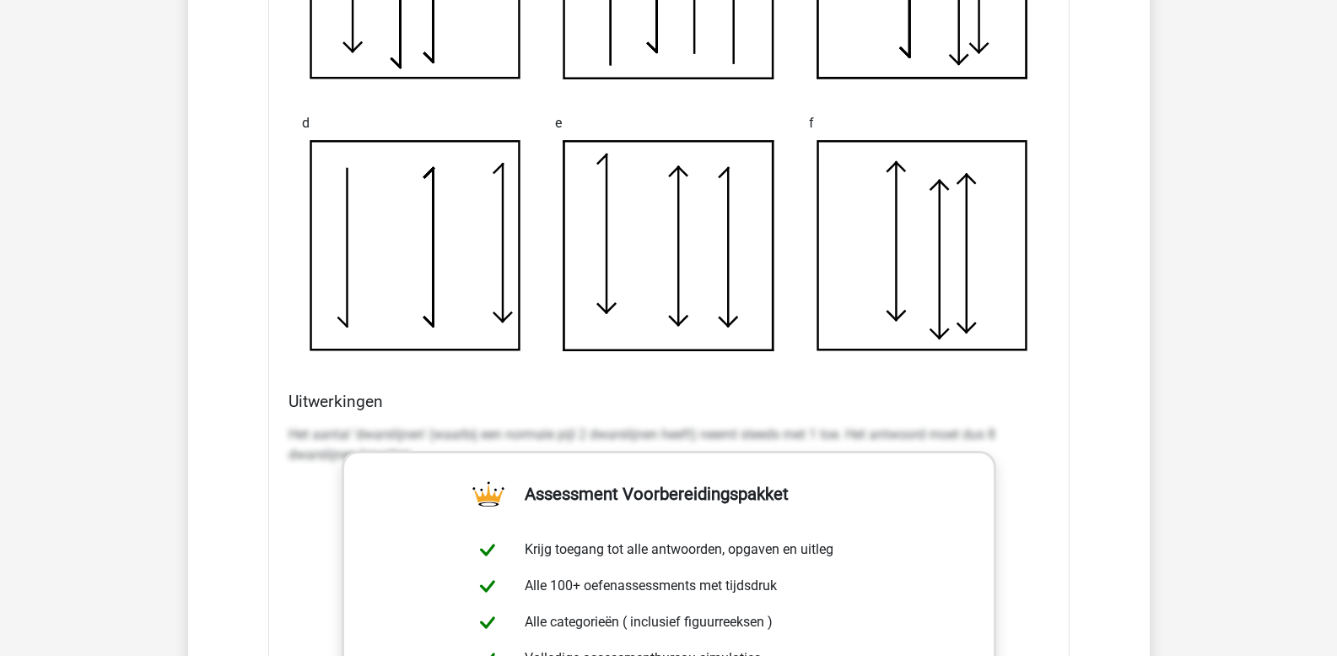
scroll to position [2025, 0]
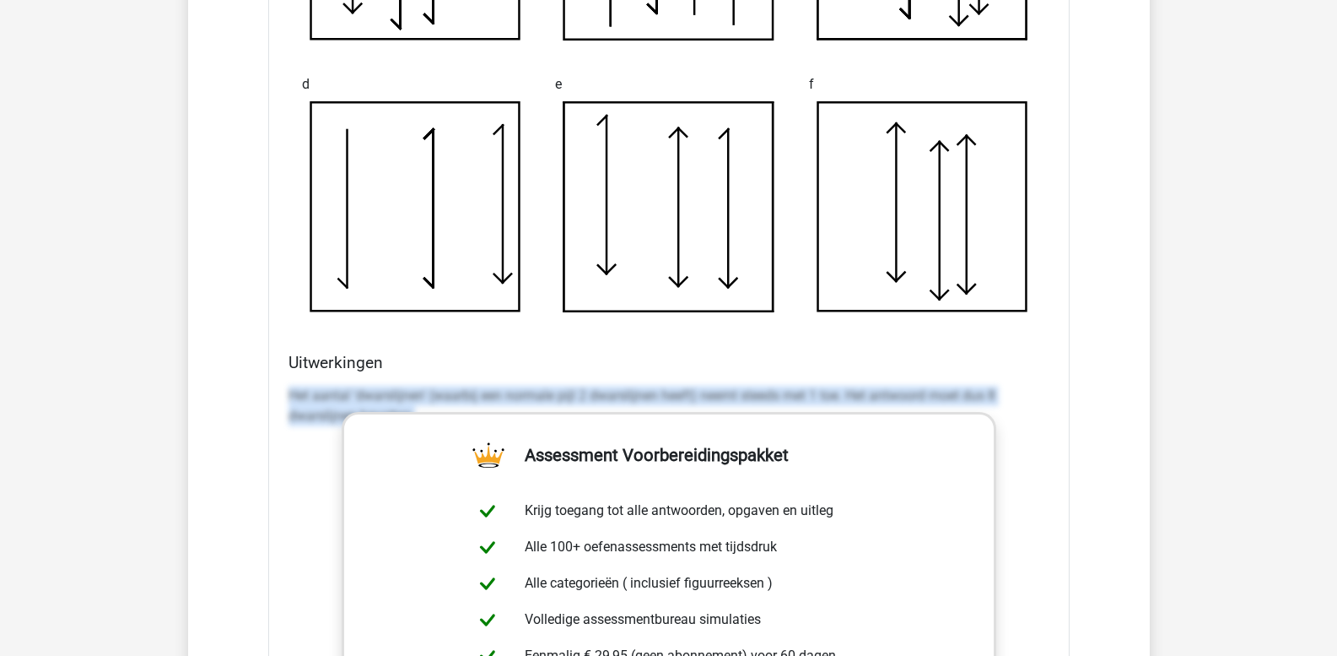
drag, startPoint x: 290, startPoint y: 392, endPoint x: 1122, endPoint y: 447, distance: 833.8
click at [1122, 447] on div "In deze sectie vind je de antwoorden en uitwerkingen bij alle vragen. Daarnaast…" at bounding box center [669, 311] width 937 height 2019
copy p "Het aantal 'dwarslijnen' (waarbij een normale pijl 2 dwarslijnen heeft) neemt s…"
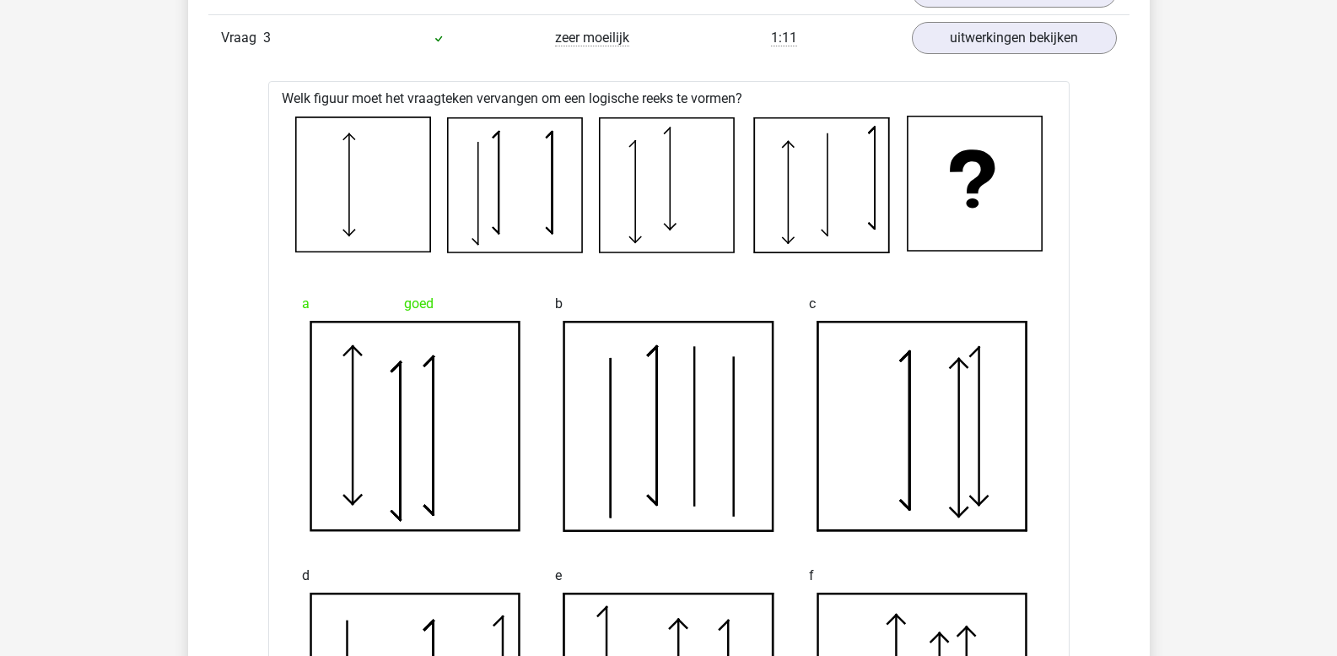
scroll to position [1519, 0]
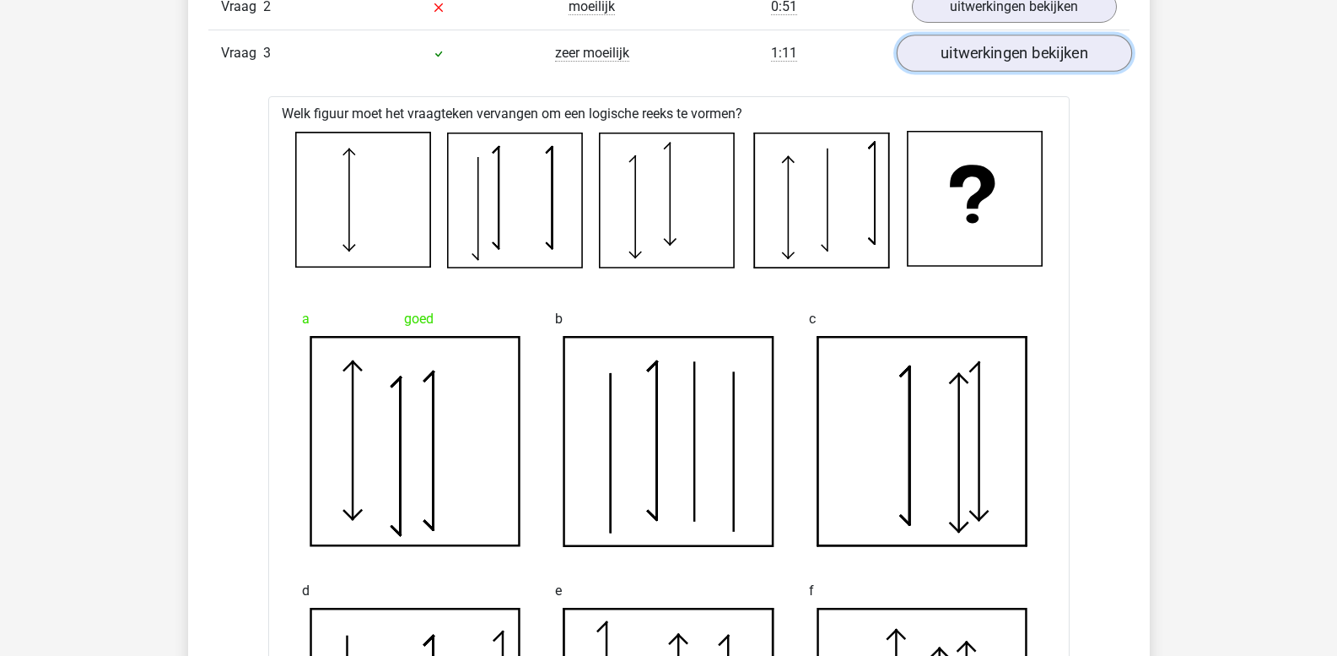
click at [994, 59] on link "uitwerkingen bekijken" at bounding box center [1013, 53] width 235 height 37
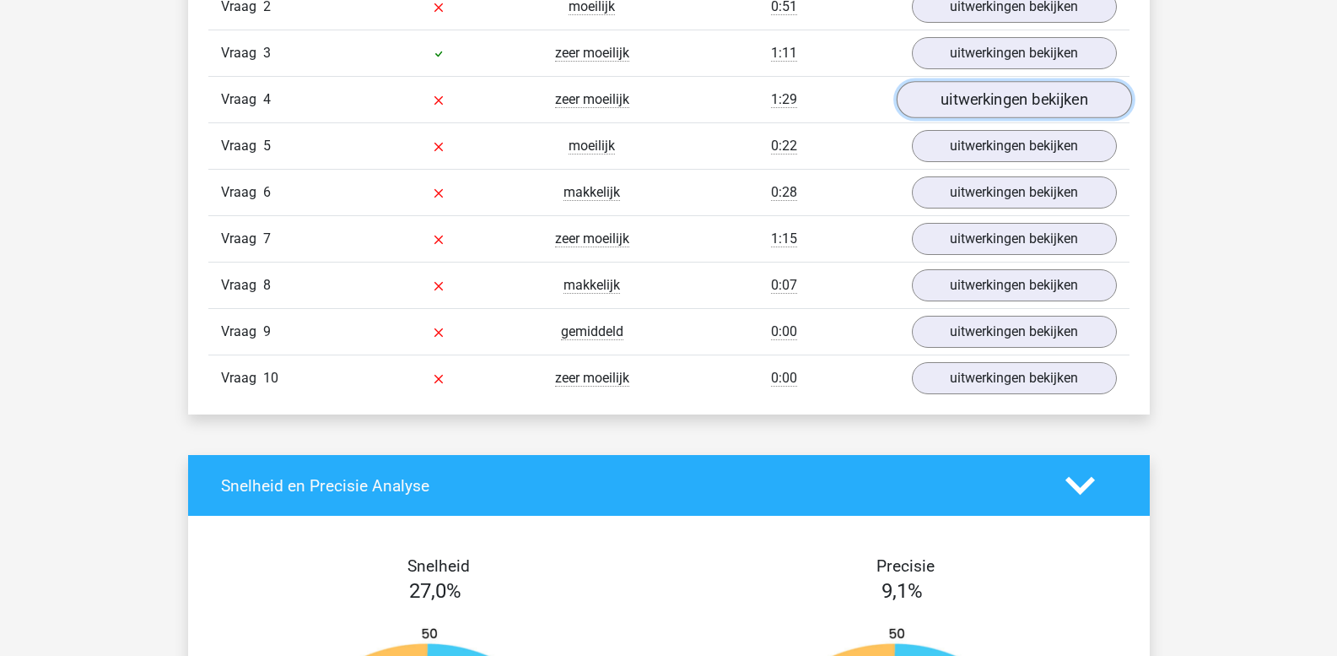
click at [975, 96] on link "uitwerkingen bekijken" at bounding box center [1013, 100] width 235 height 37
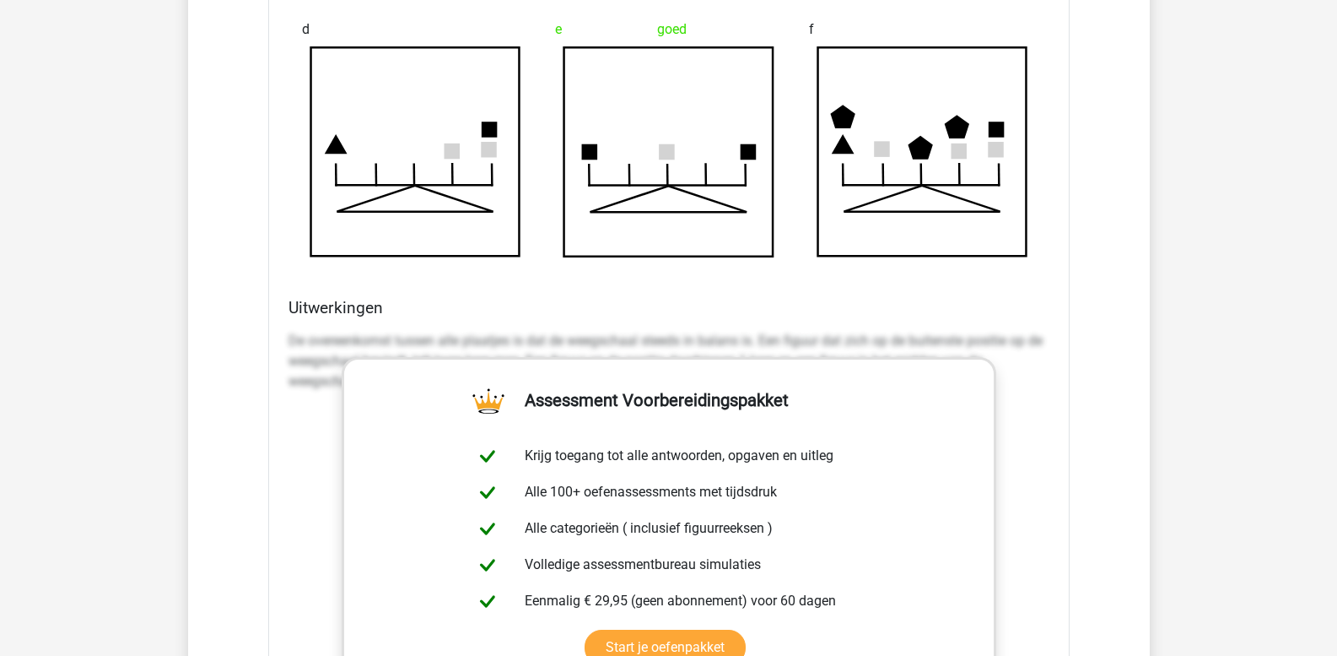
scroll to position [2194, 0]
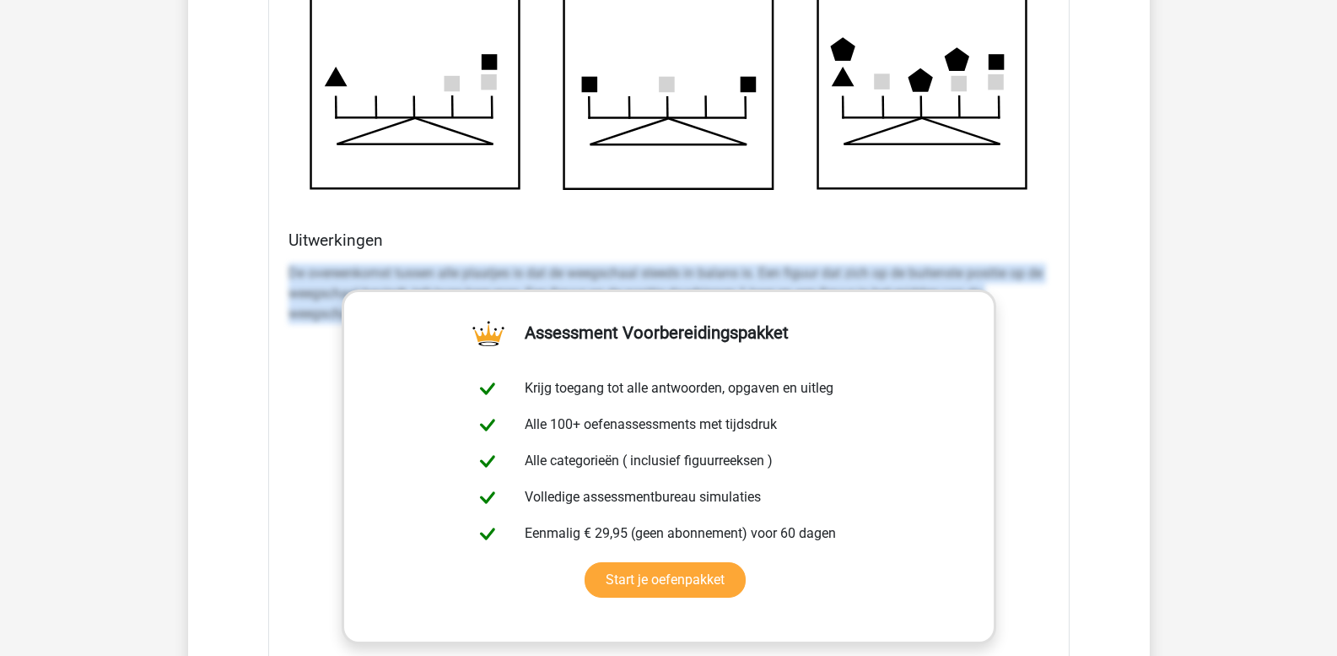
drag, startPoint x: 289, startPoint y: 268, endPoint x: 1041, endPoint y: 352, distance: 757.3
click at [1041, 352] on div "De overeenkomst tussen alle plaatjes is dat de weegschaal steeds in balans is. …" at bounding box center [669, 510] width 761 height 506
copy p "De overeenkomst tussen alle plaatjes is dat de weegschaal steeds in balans is. …"
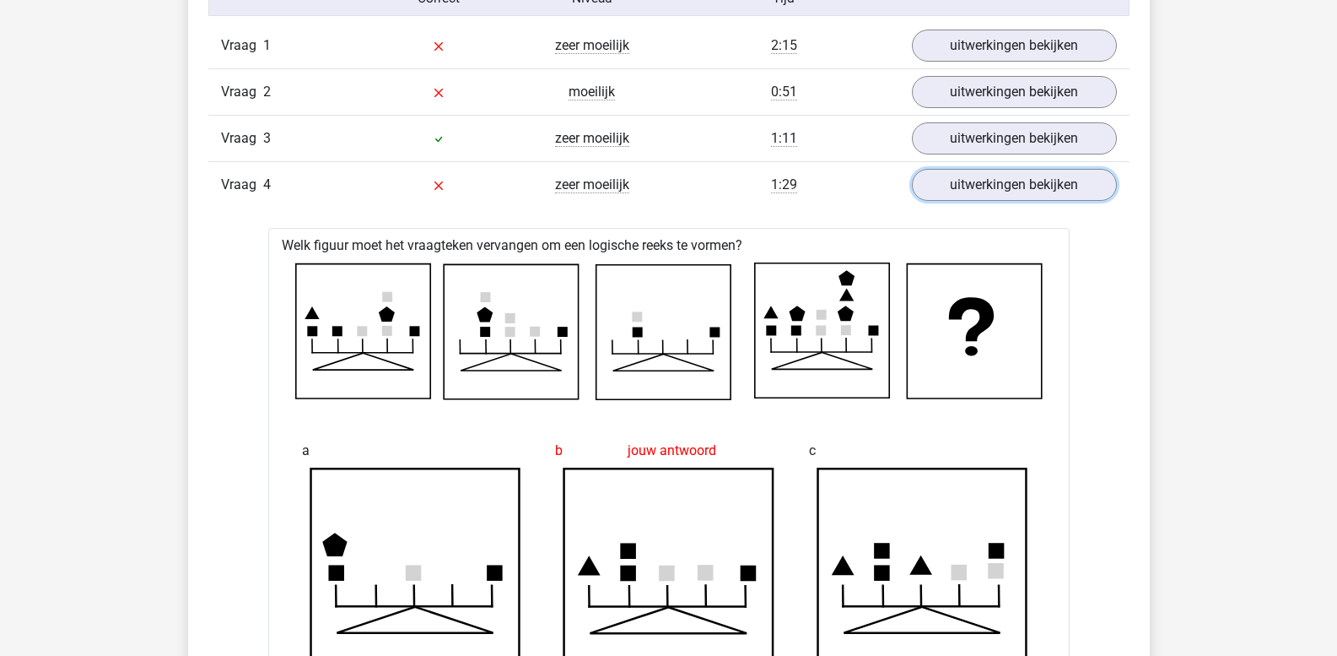
scroll to position [1434, 0]
click at [961, 192] on link "uitwerkingen bekijken" at bounding box center [1013, 184] width 235 height 37
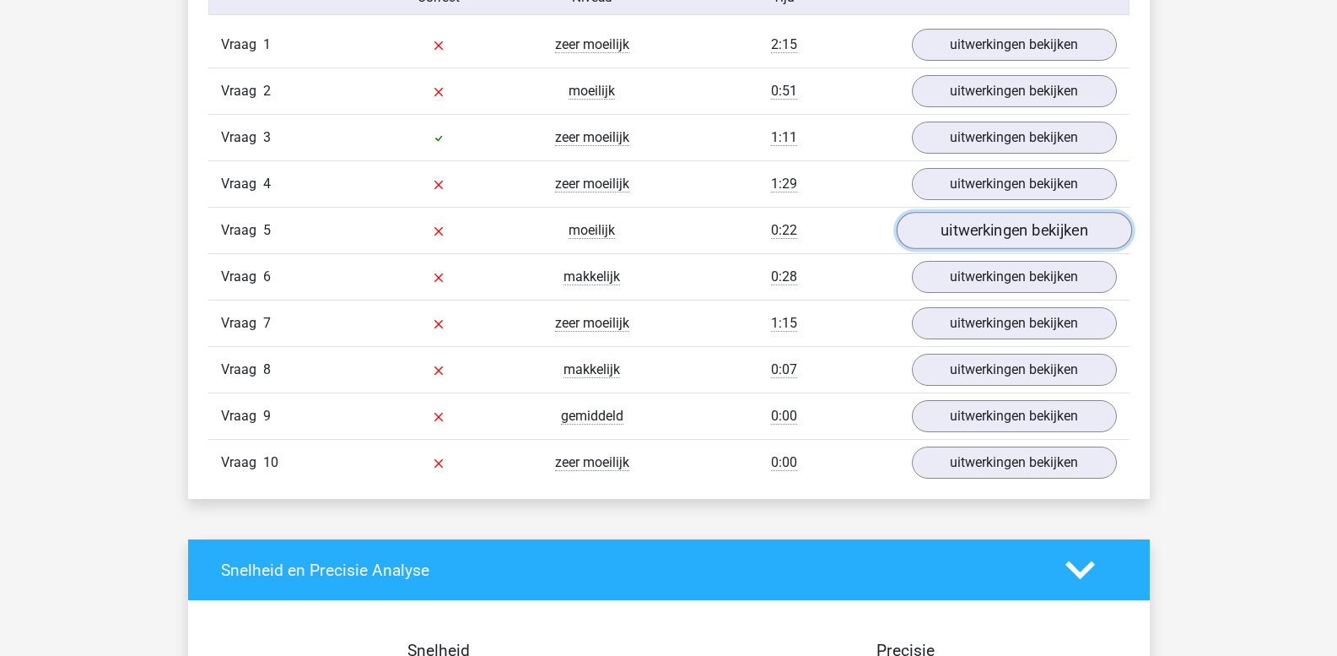
click at [975, 235] on link "uitwerkingen bekijken" at bounding box center [1013, 231] width 235 height 37
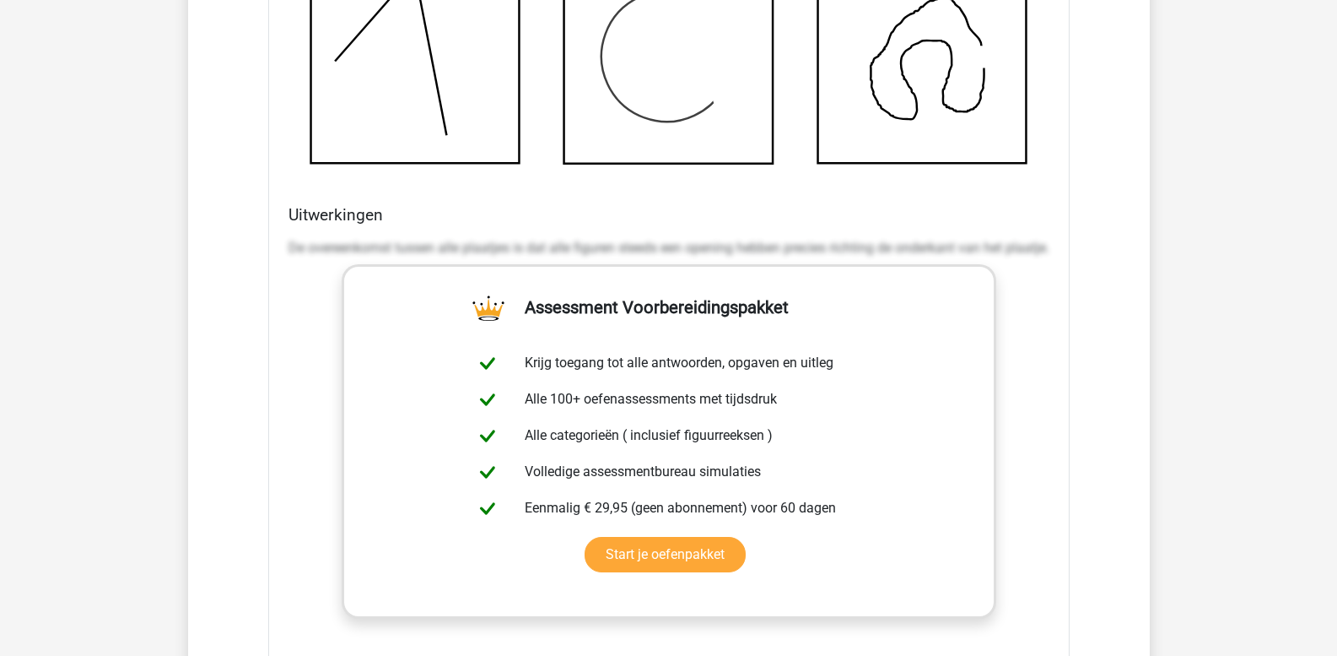
scroll to position [2278, 0]
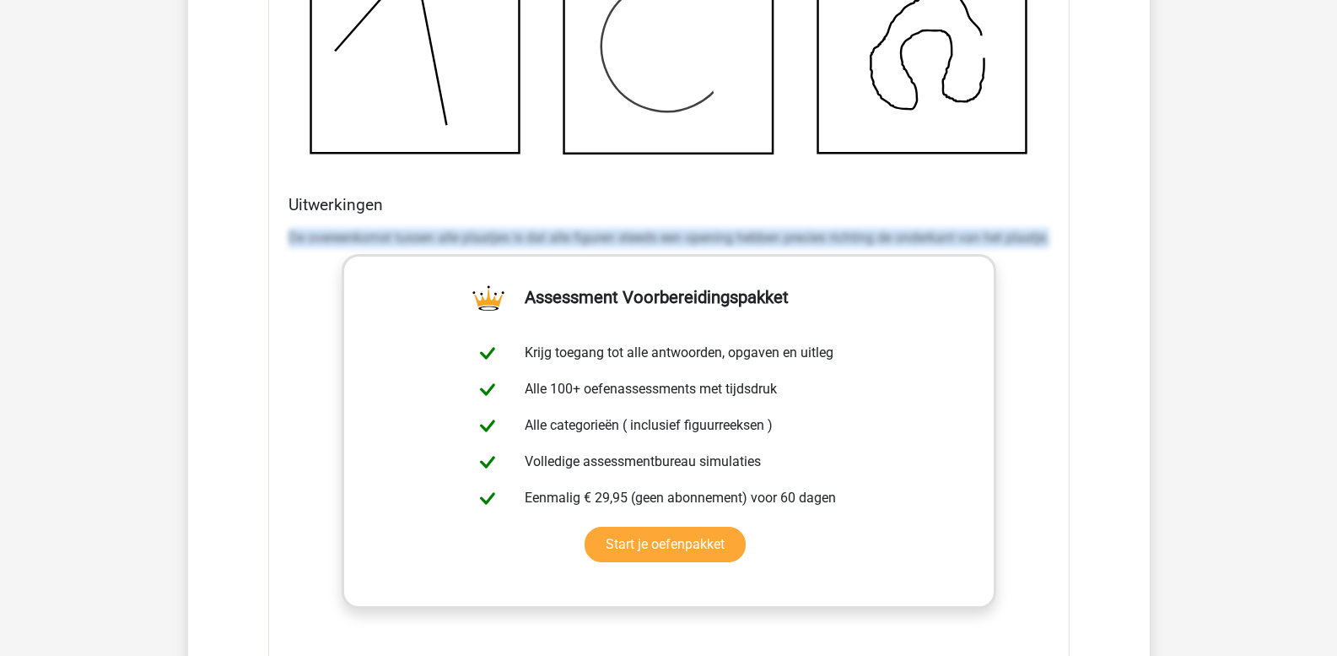
drag, startPoint x: 289, startPoint y: 237, endPoint x: 1056, endPoint y: 336, distance: 774.2
click at [1056, 336] on div "Welk figuur moet het vraagteken vervangen om een logische reeks te vormen? a b …" at bounding box center [669, 117] width 802 height 1375
copy p "De overeenkomst tussen alle plaatjes is dat alle figuren steeds een opening heb…"
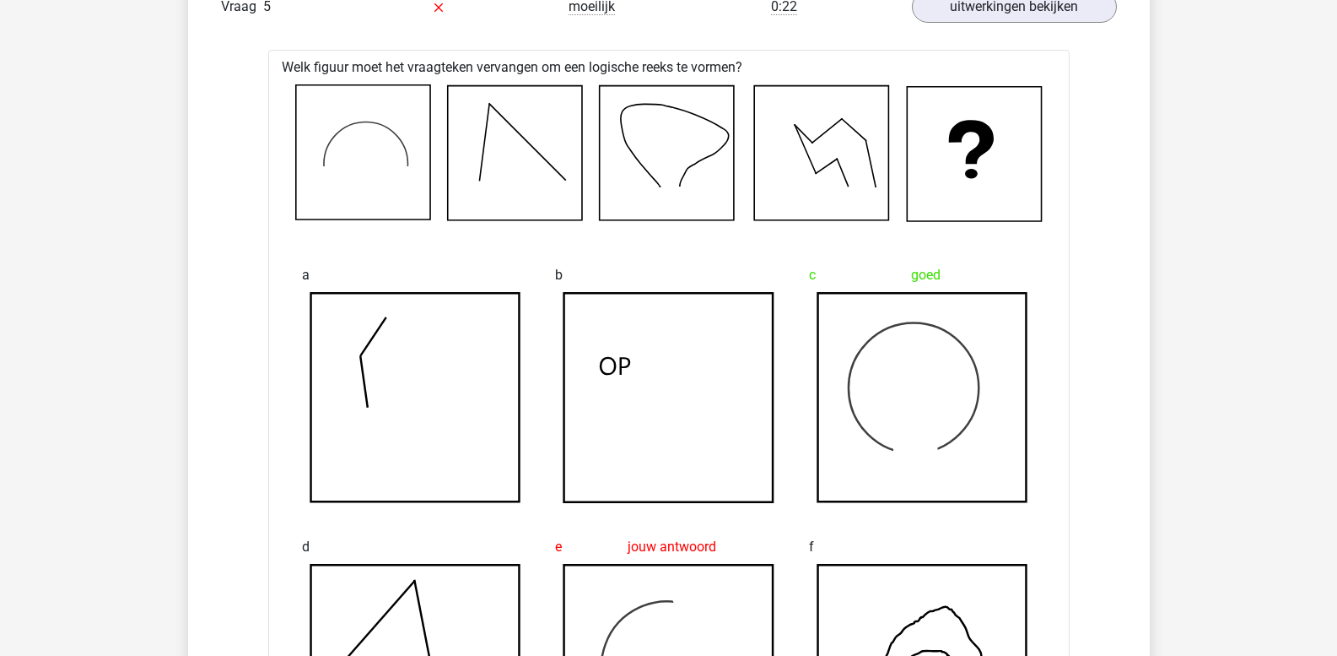
scroll to position [1603, 0]
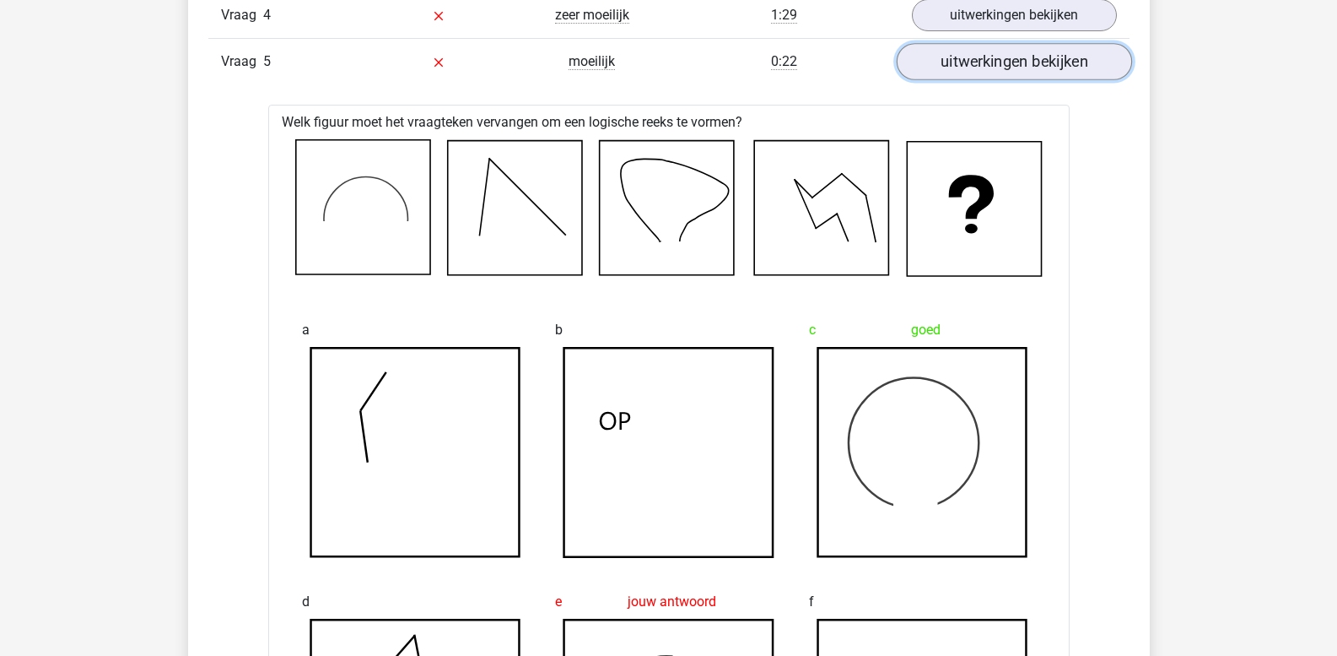
click at [990, 65] on link "uitwerkingen bekijken" at bounding box center [1013, 62] width 235 height 37
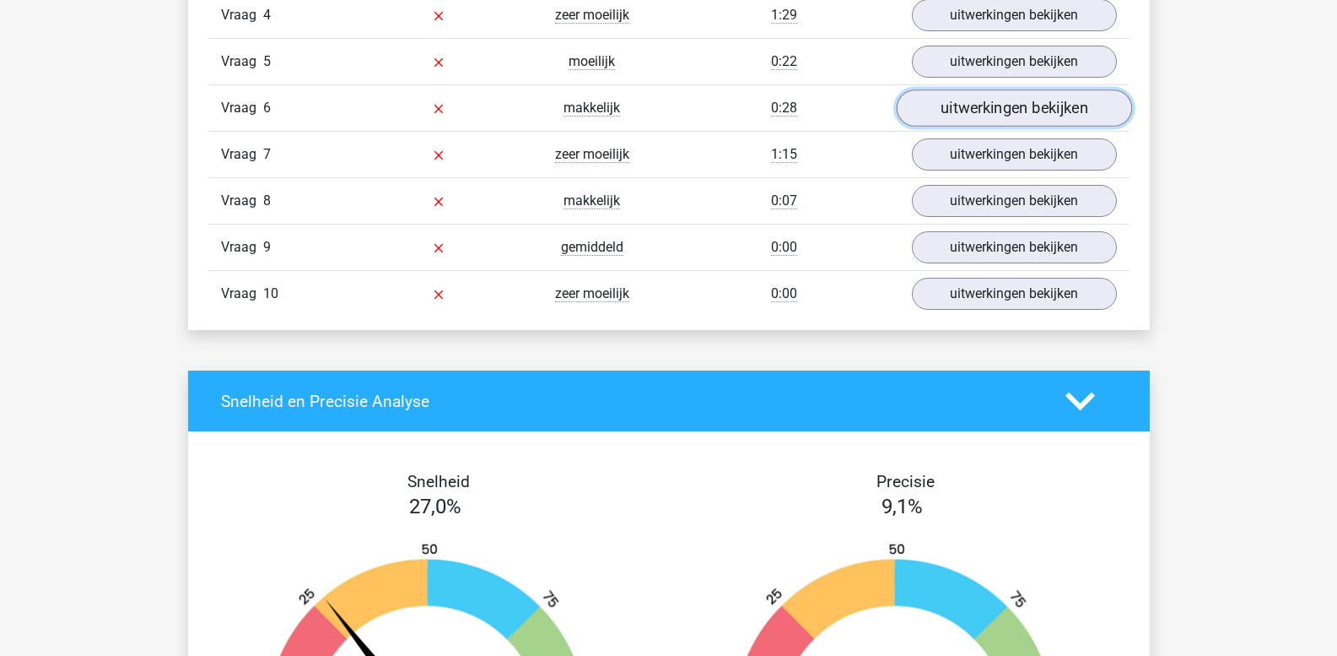
click at [986, 105] on link "uitwerkingen bekijken" at bounding box center [1013, 108] width 235 height 37
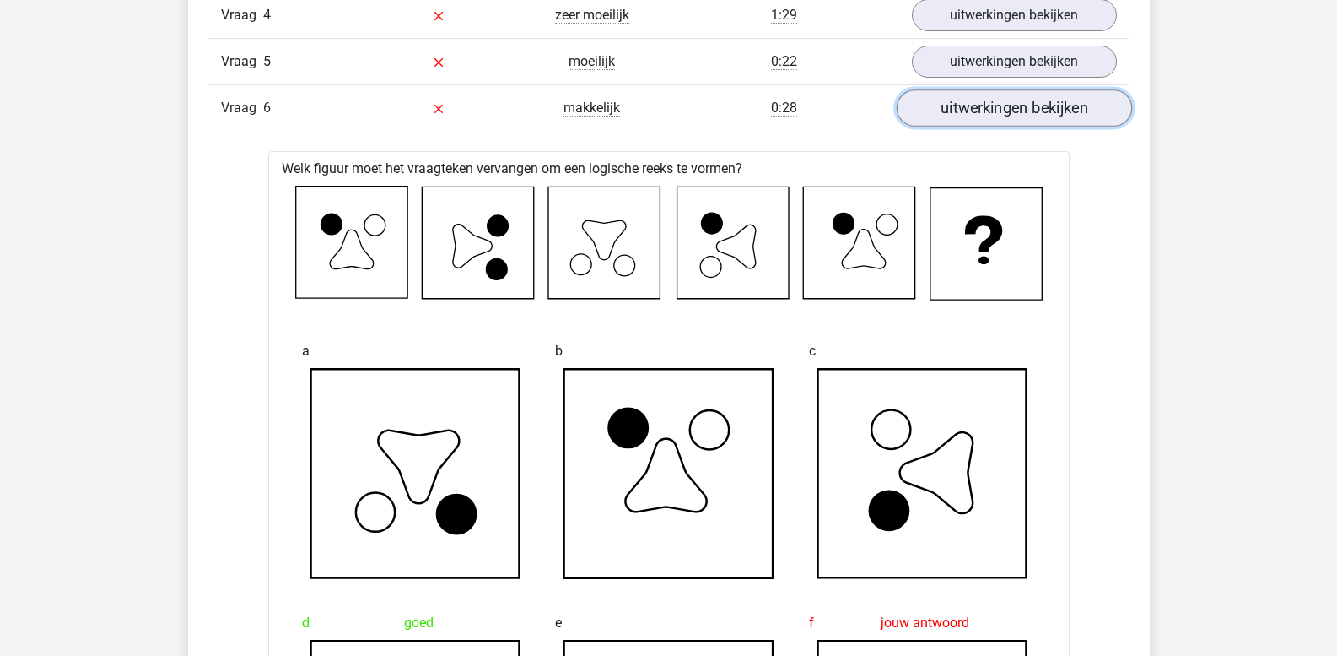
click at [966, 114] on link "uitwerkingen bekijken" at bounding box center [1013, 108] width 235 height 37
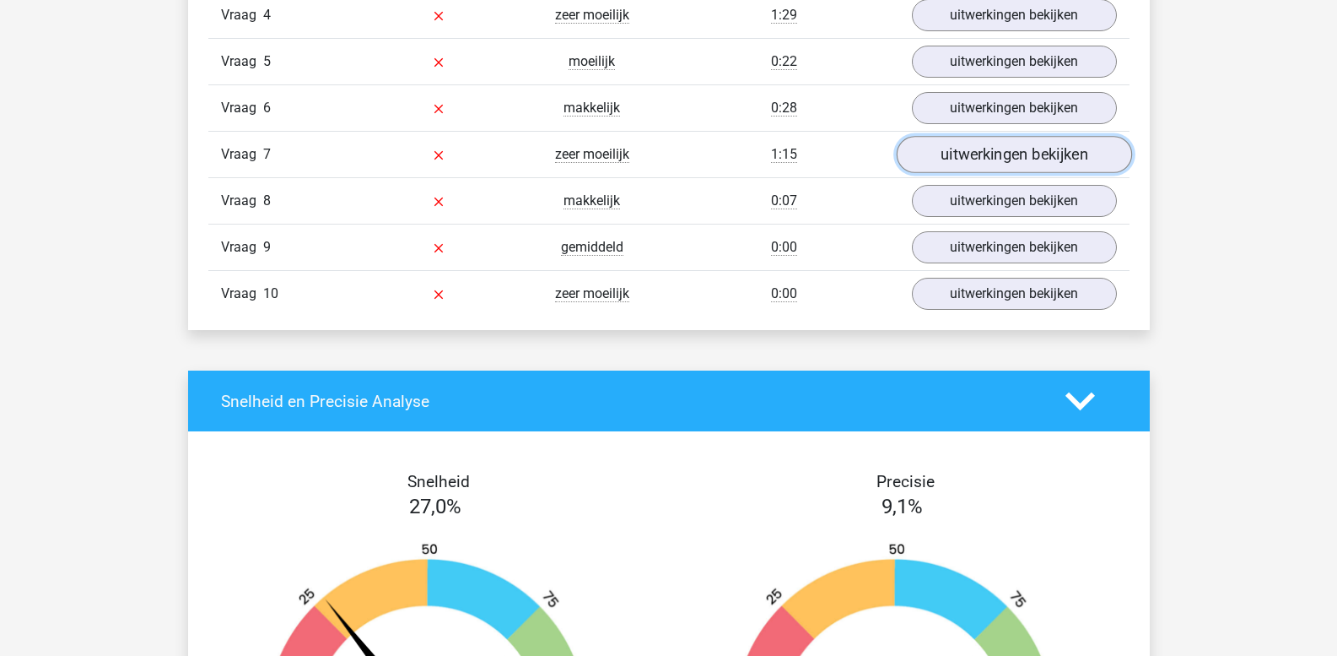
click at [971, 154] on link "uitwerkingen bekijken" at bounding box center [1013, 155] width 235 height 37
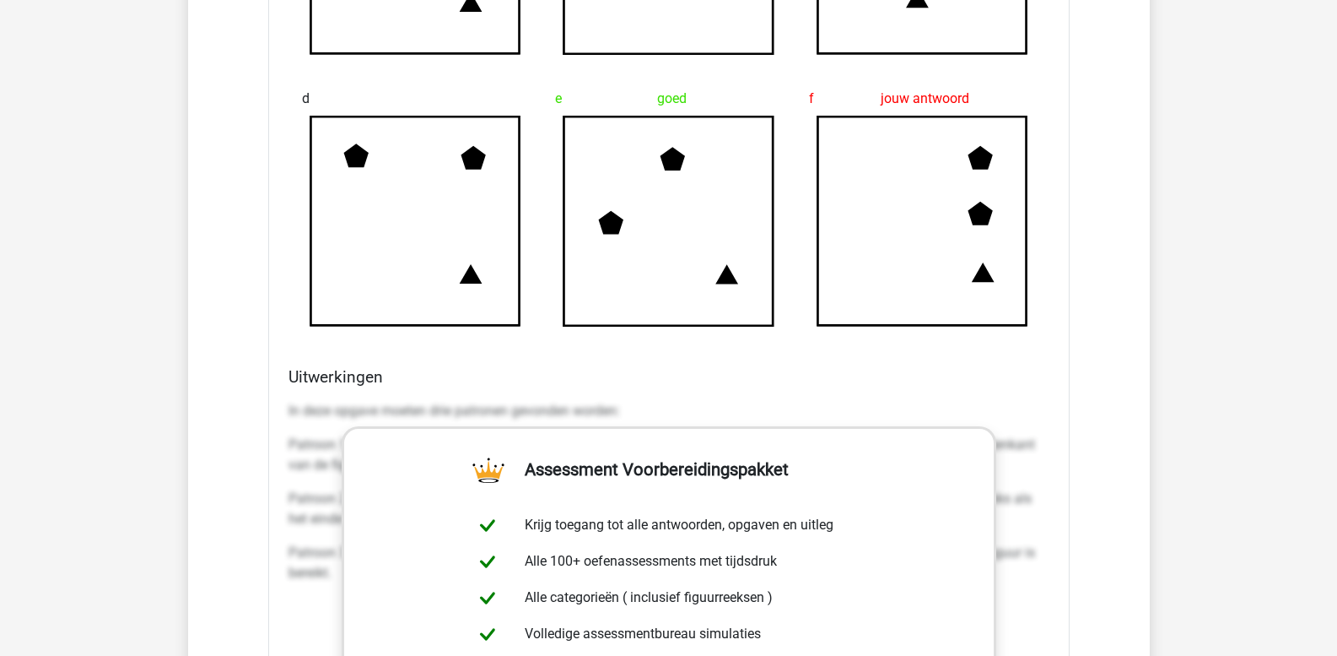
scroll to position [2278, 0]
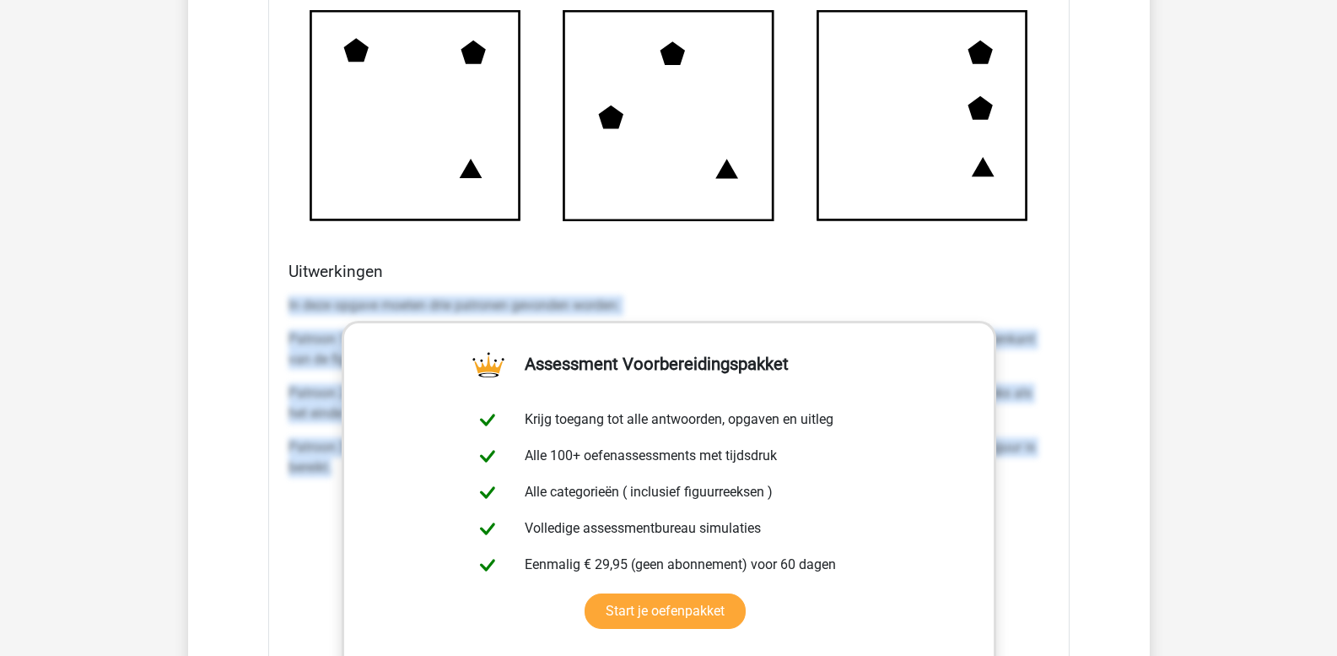
drag, startPoint x: 289, startPoint y: 305, endPoint x: 1156, endPoint y: 504, distance: 889.8
click at [1152, 508] on div "Kies premium leo leo.aertsens@gmail.com" at bounding box center [668, 276] width 1337 height 5108
copy div "In deze opgave moeten drie patronen gevonden worden: Patroon 1: De vijfhoek die…"
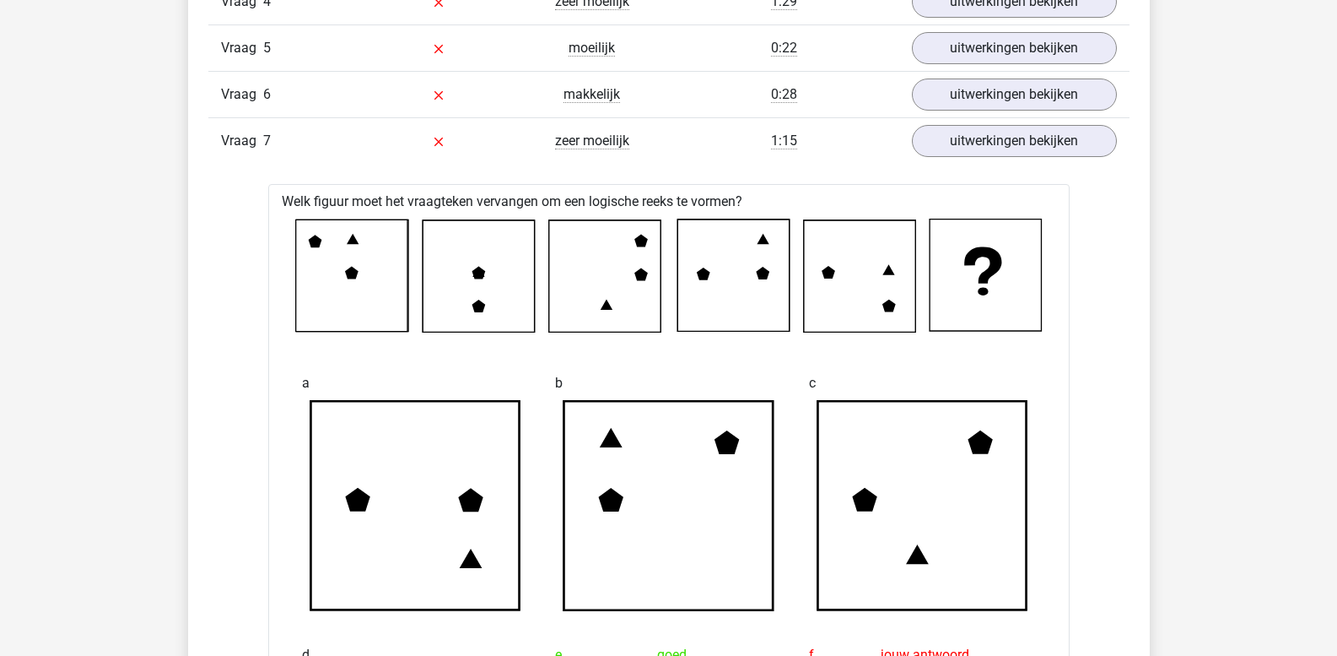
scroll to position [1603, 0]
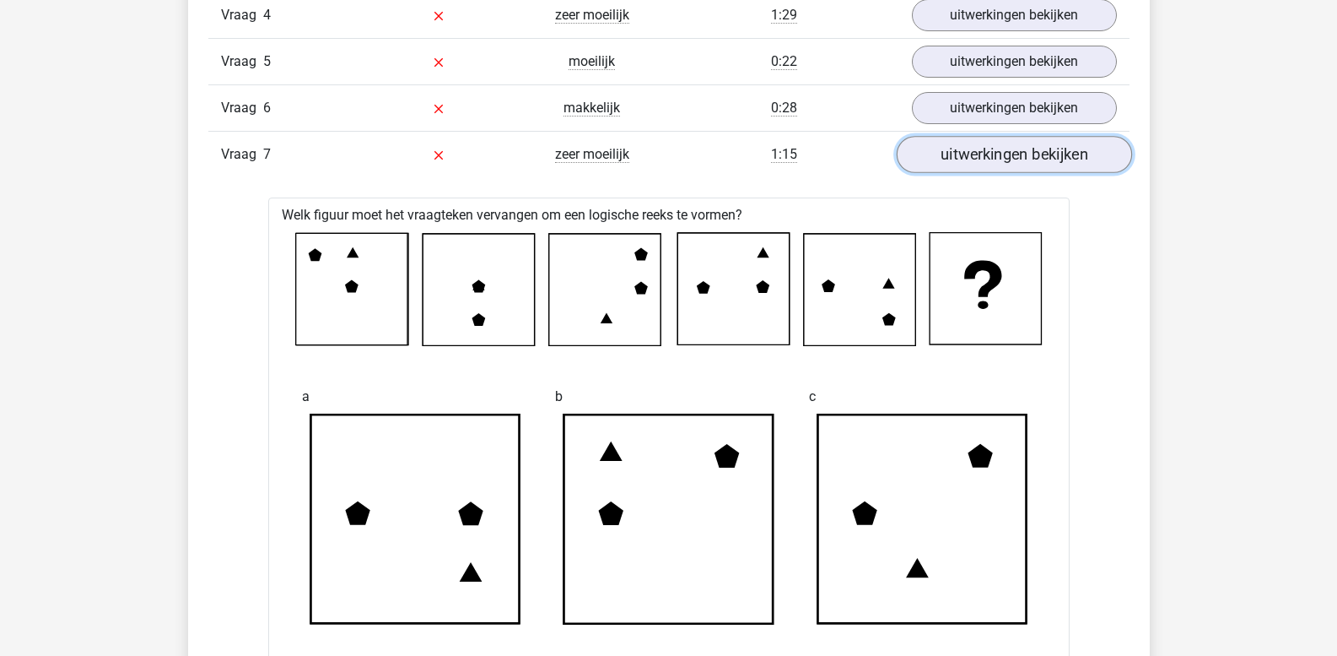
click at [948, 162] on link "uitwerkingen bekijken" at bounding box center [1013, 155] width 235 height 37
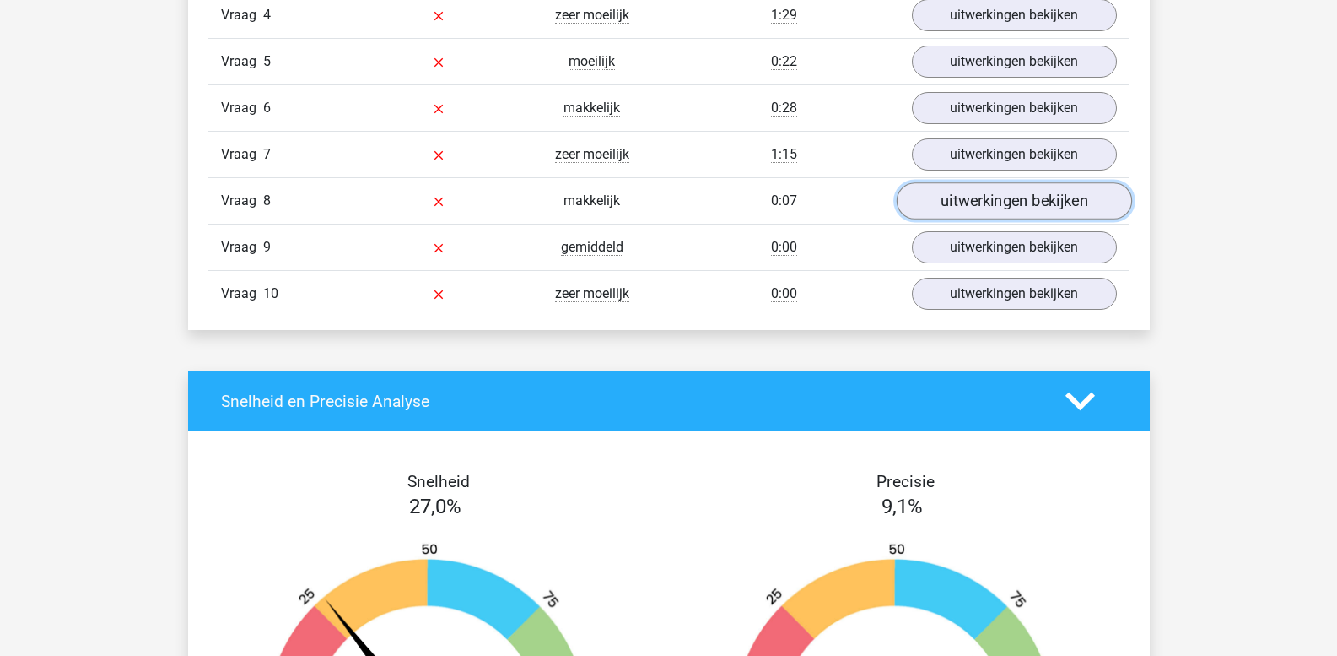
click at [948, 203] on link "uitwerkingen bekijken" at bounding box center [1013, 201] width 235 height 37
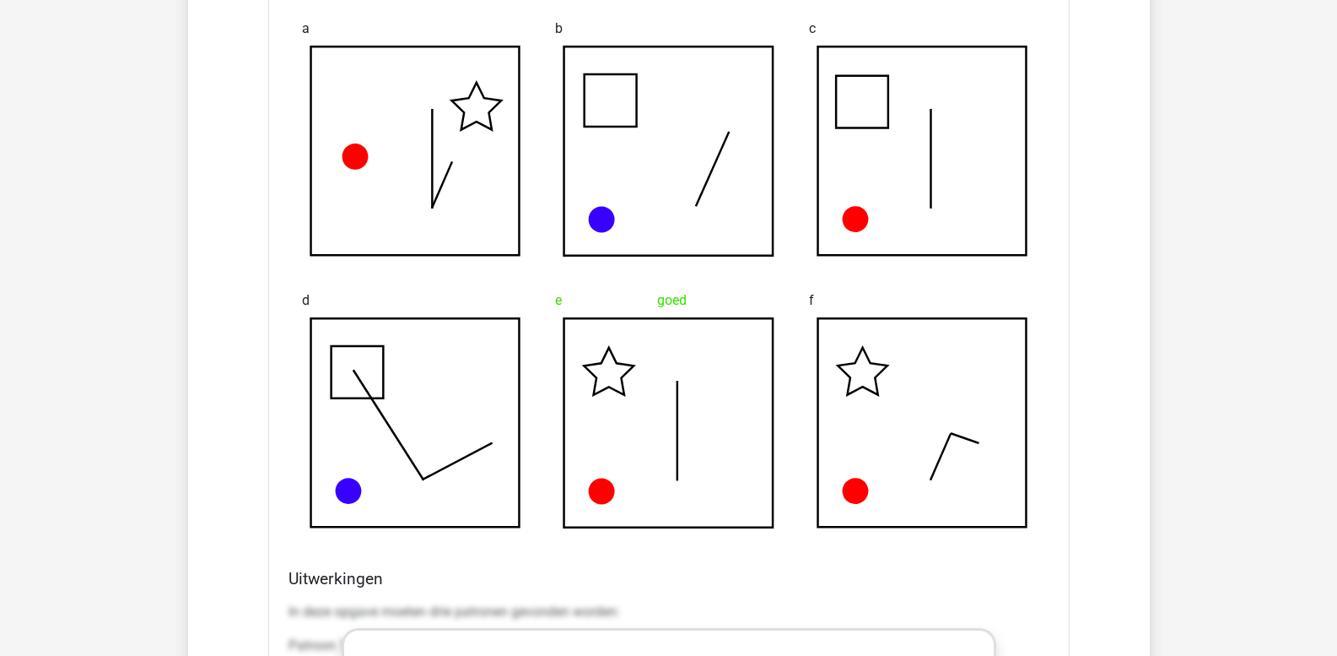
scroll to position [1688, 0]
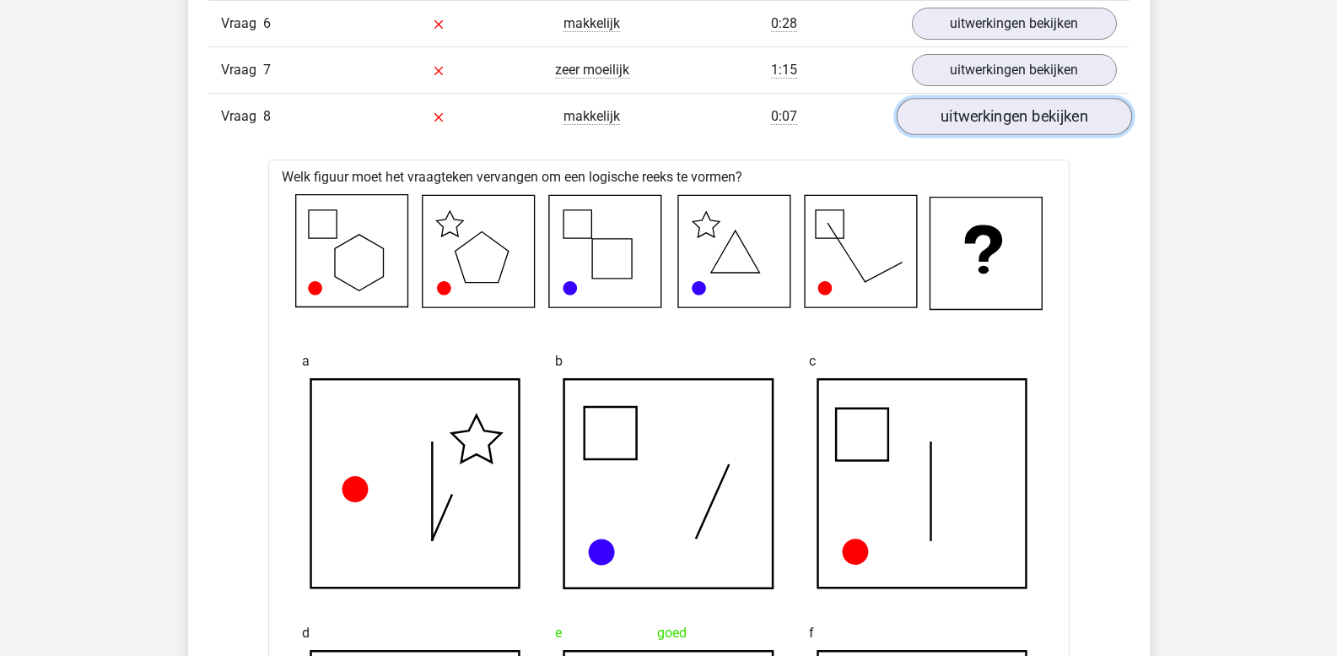
click at [978, 115] on link "uitwerkingen bekijken" at bounding box center [1013, 117] width 235 height 37
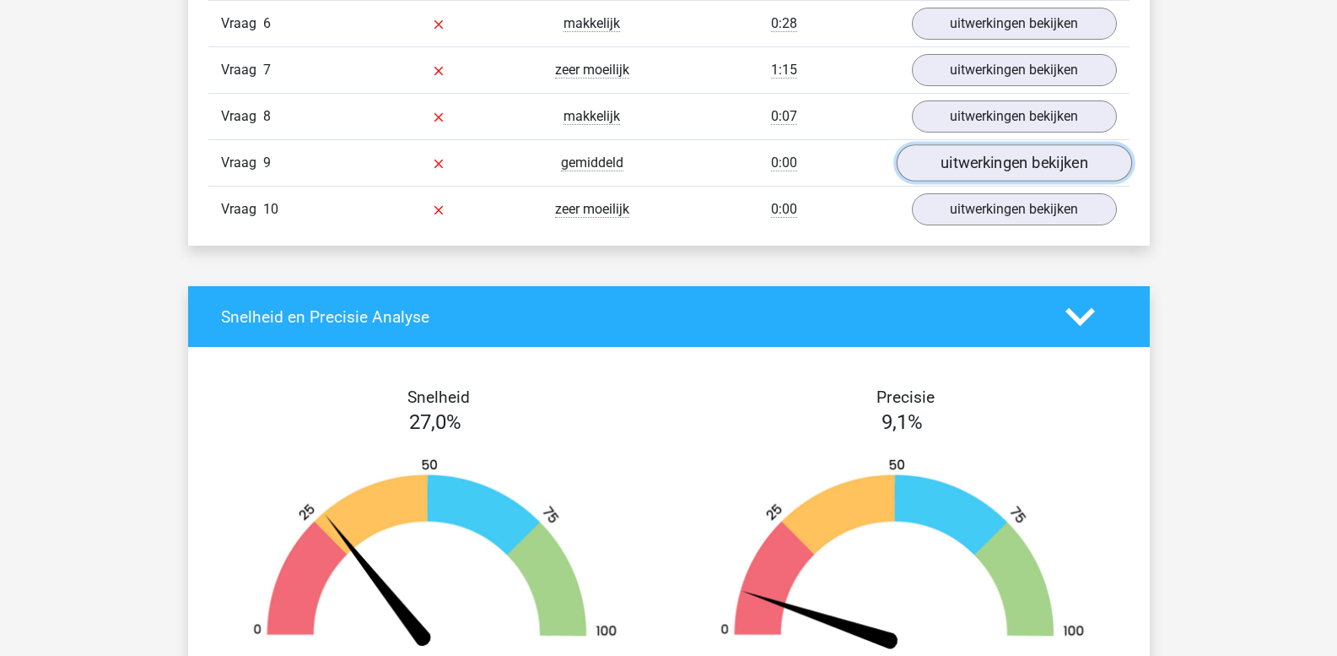
click at [991, 163] on link "uitwerkingen bekijken" at bounding box center [1013, 163] width 235 height 37
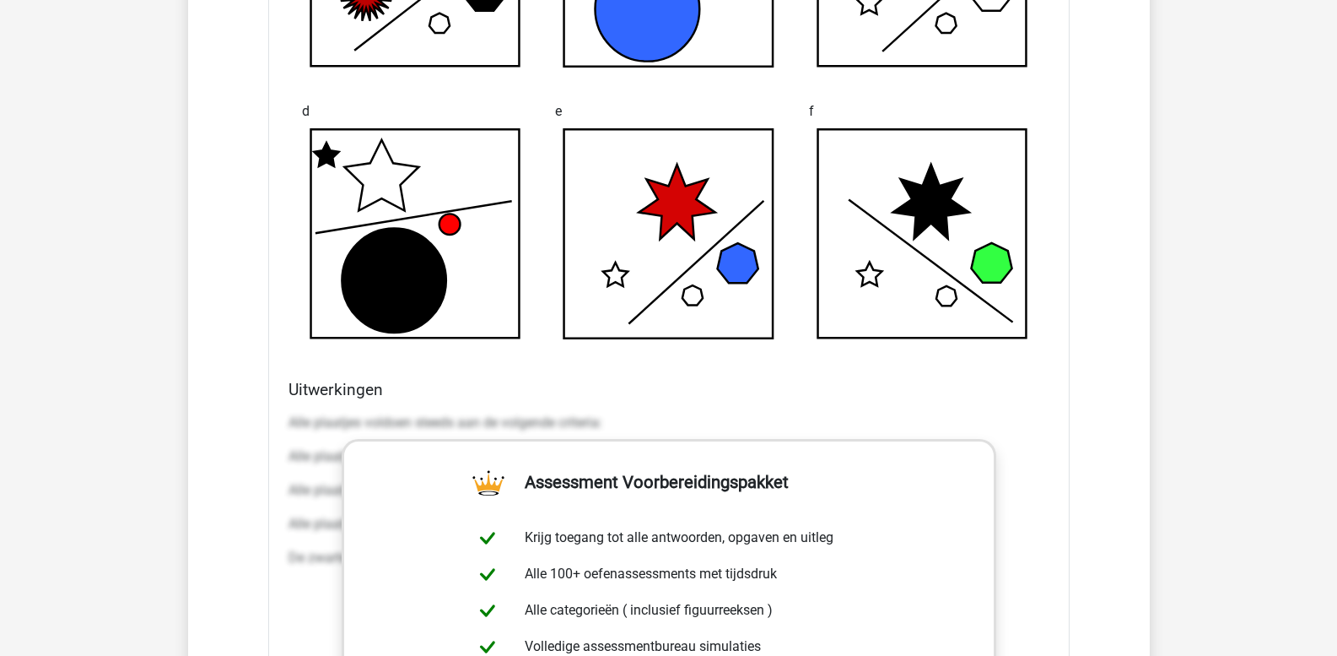
scroll to position [2363, 0]
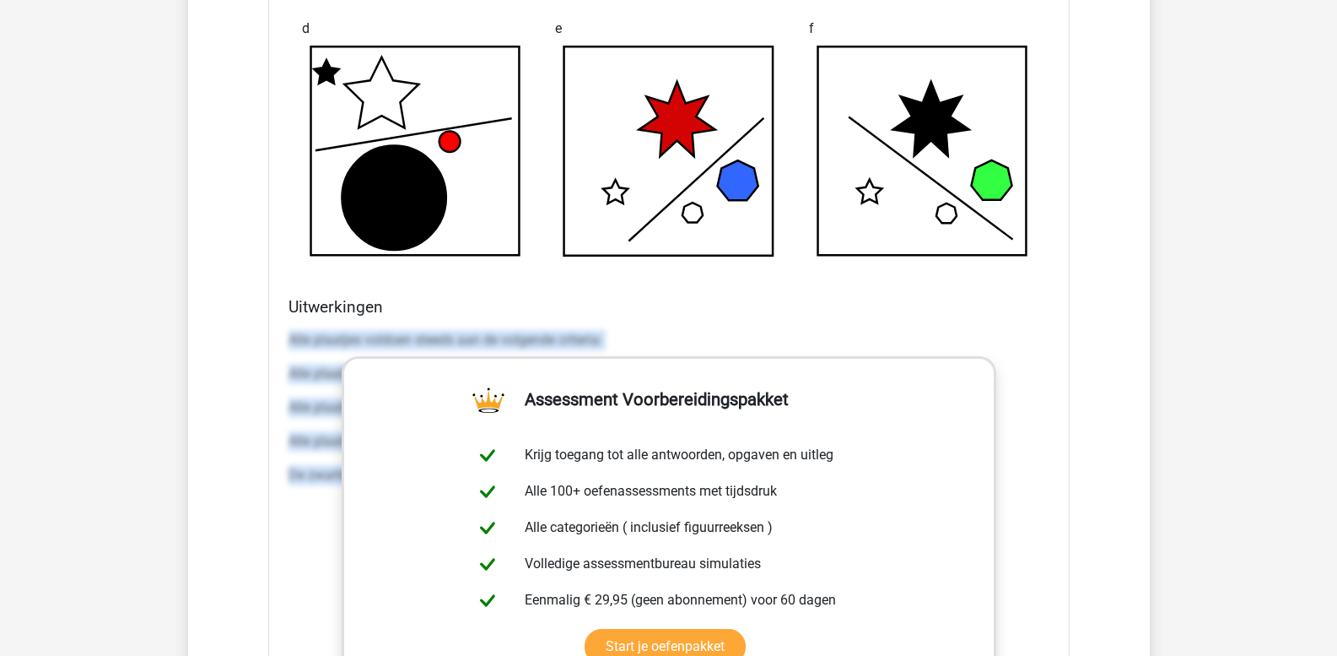
drag, startPoint x: 289, startPoint y: 338, endPoint x: 1182, endPoint y: 534, distance: 914.8
click at [1182, 534] on div "Kies premium leo leo.aertsens@gmail.com" at bounding box center [668, 204] width 1337 height 5134
copy div "Alle plaatjes voldoen steeds aan de volgende criteria: Alle plaatjes bevatten 2…"
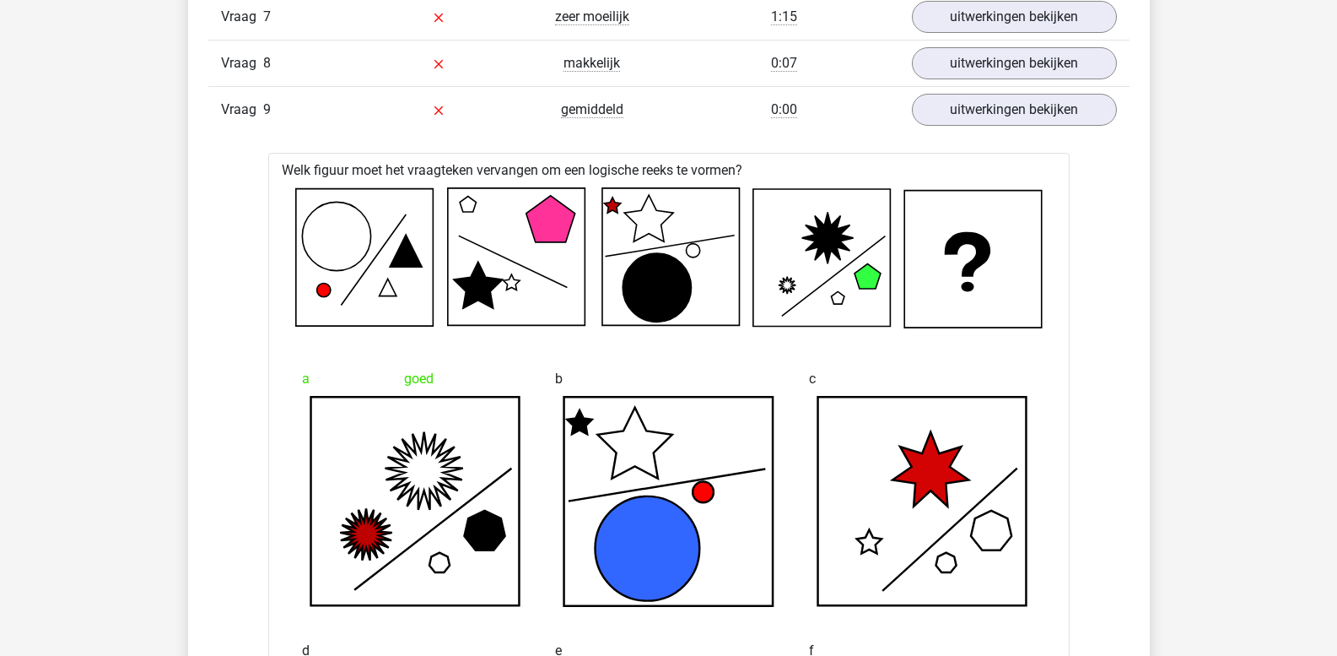
scroll to position [1519, 0]
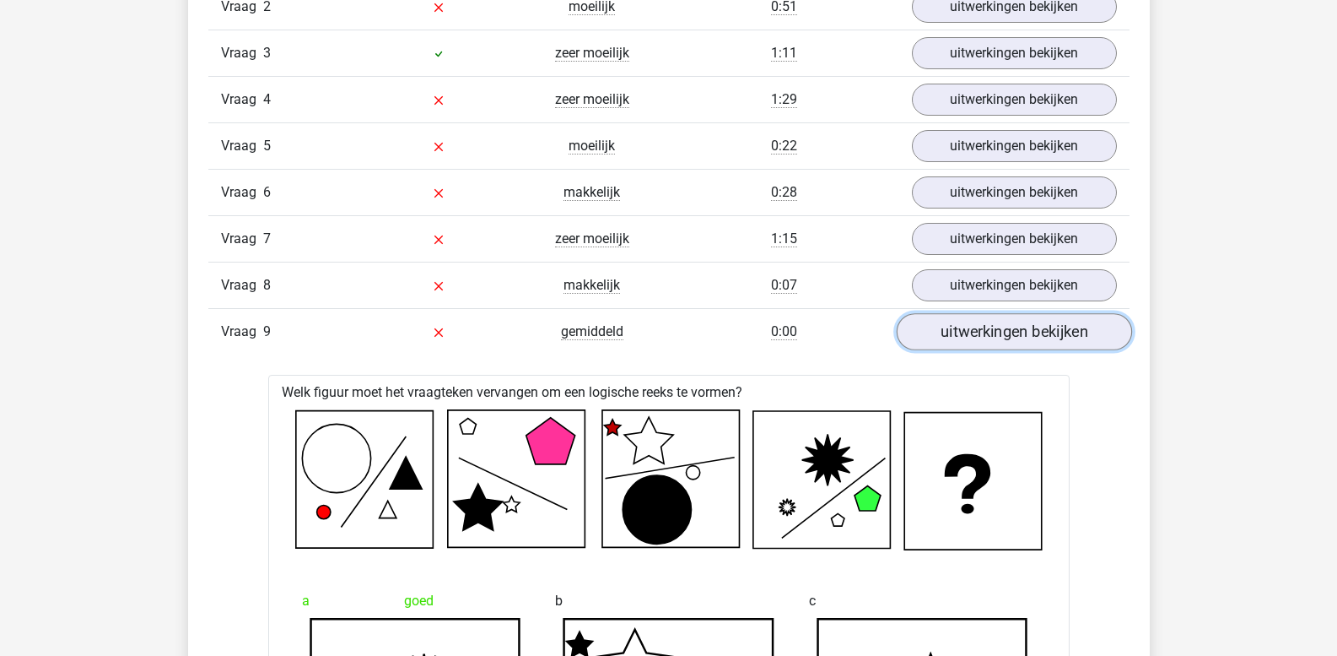
click at [985, 333] on link "uitwerkingen bekijken" at bounding box center [1013, 332] width 235 height 37
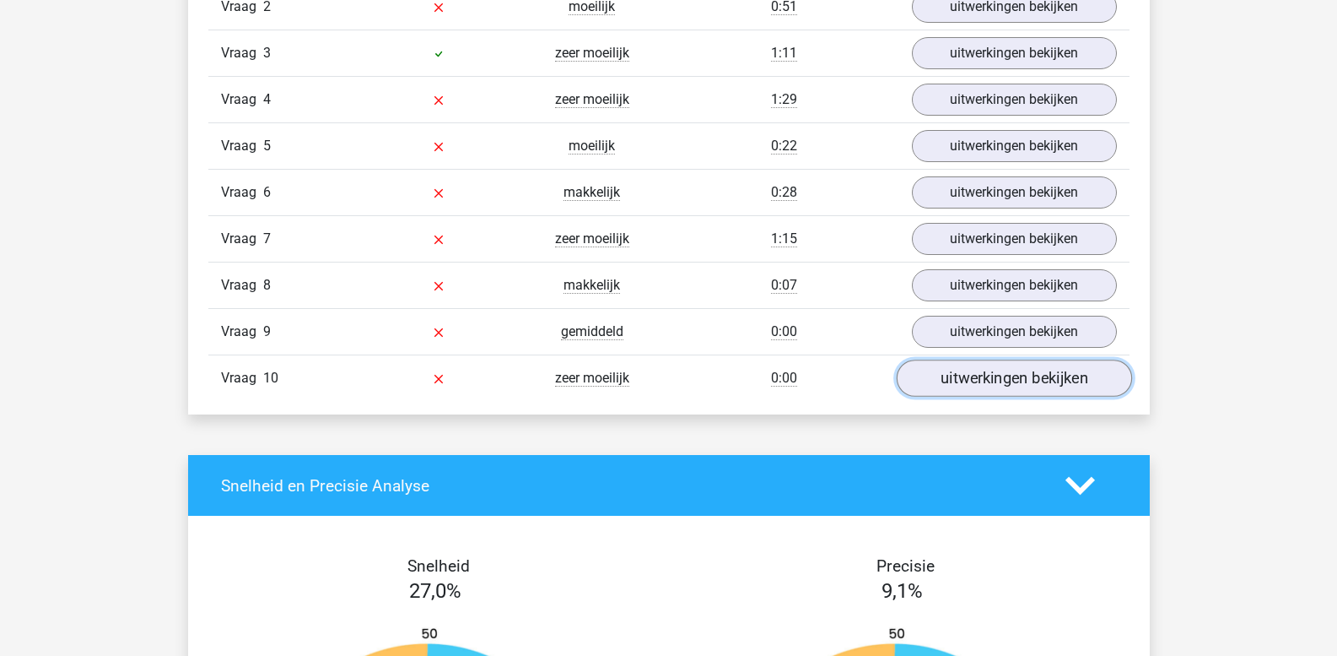
click at [986, 380] on link "uitwerkingen bekijken" at bounding box center [1013, 378] width 235 height 37
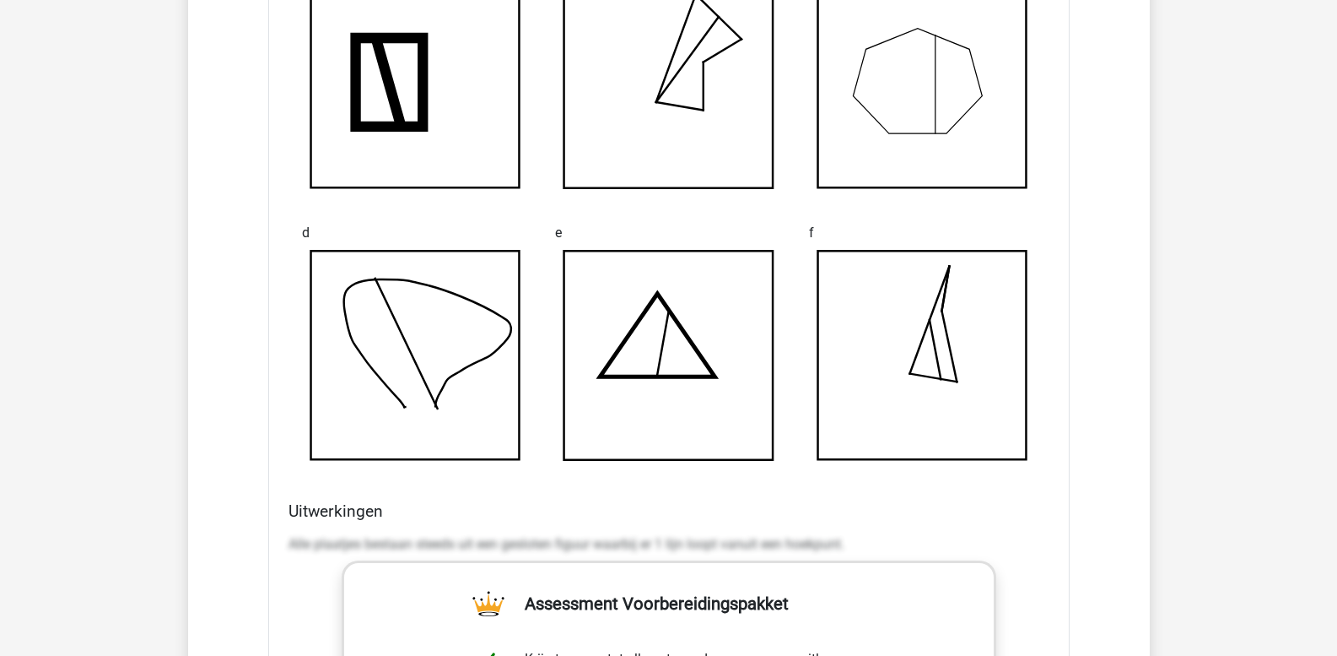
scroll to position [2363, 0]
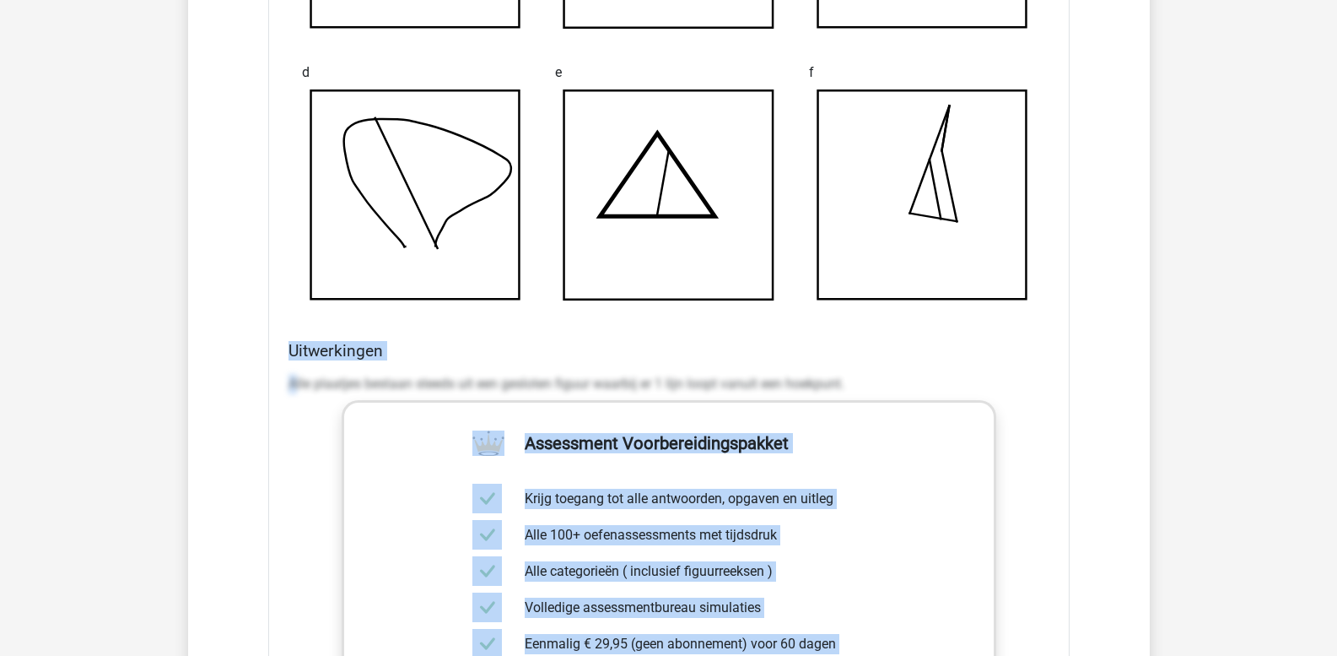
drag, startPoint x: 294, startPoint y: 383, endPoint x: 318, endPoint y: 381, distance: 23.8
click at [338, 397] on div "Alle plaatjes bestaan steeds uit een gesloten figuur waarbij er 1 lijn loopt va…" at bounding box center [669, 390] width 761 height 47
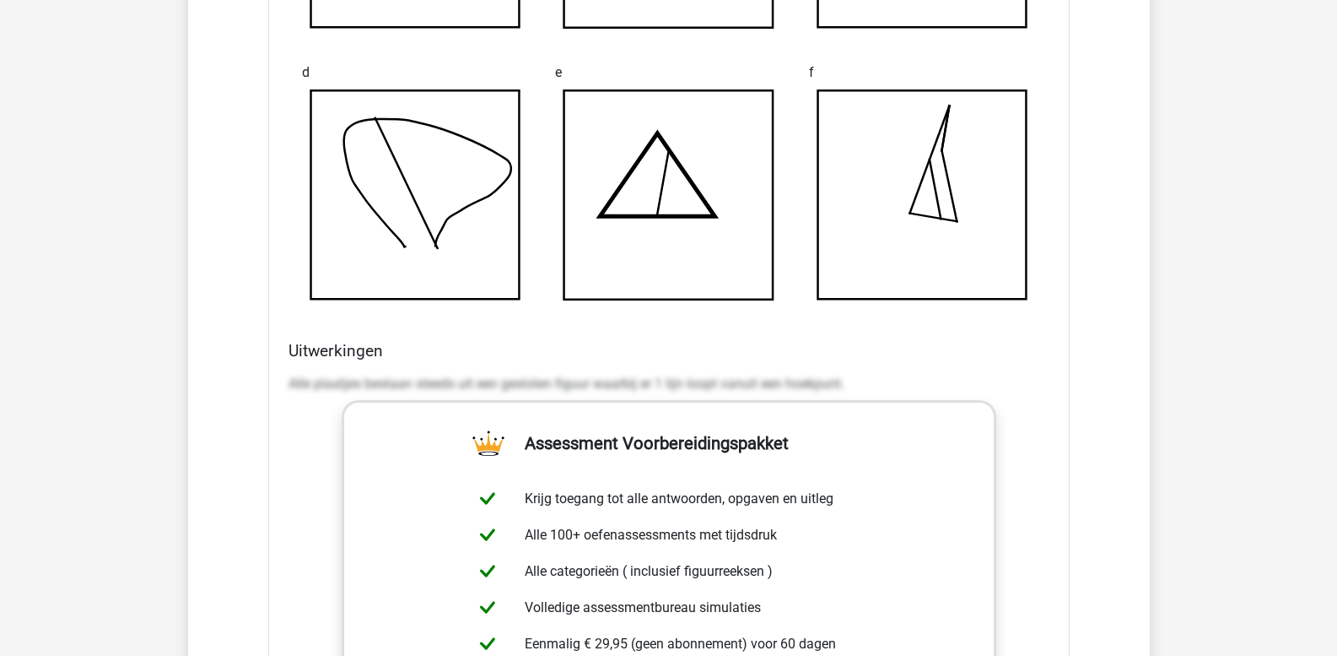
click at [289, 384] on p "Alle plaatjes bestaan steeds uit een gesloten figuur waarbij er 1 lijn loopt va…" at bounding box center [669, 384] width 761 height 20
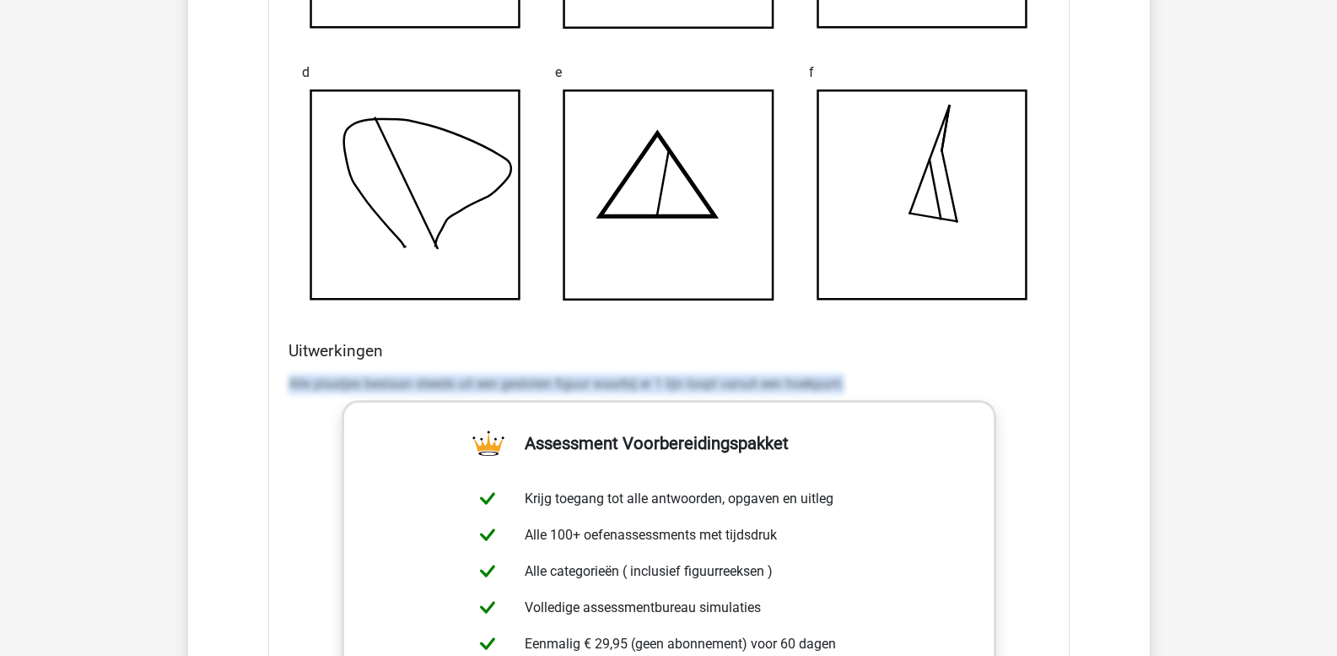
drag, startPoint x: 289, startPoint y: 380, endPoint x: 923, endPoint y: 386, distance: 634.6
click at [923, 386] on p "Alle plaatjes bestaan steeds uit een gesloten figuur waarbij er 1 lijn loopt va…" at bounding box center [669, 384] width 761 height 20
copy p "Alle plaatjes bestaan steeds uit een gesloten figuur waarbij er 1 lijn loopt va…"
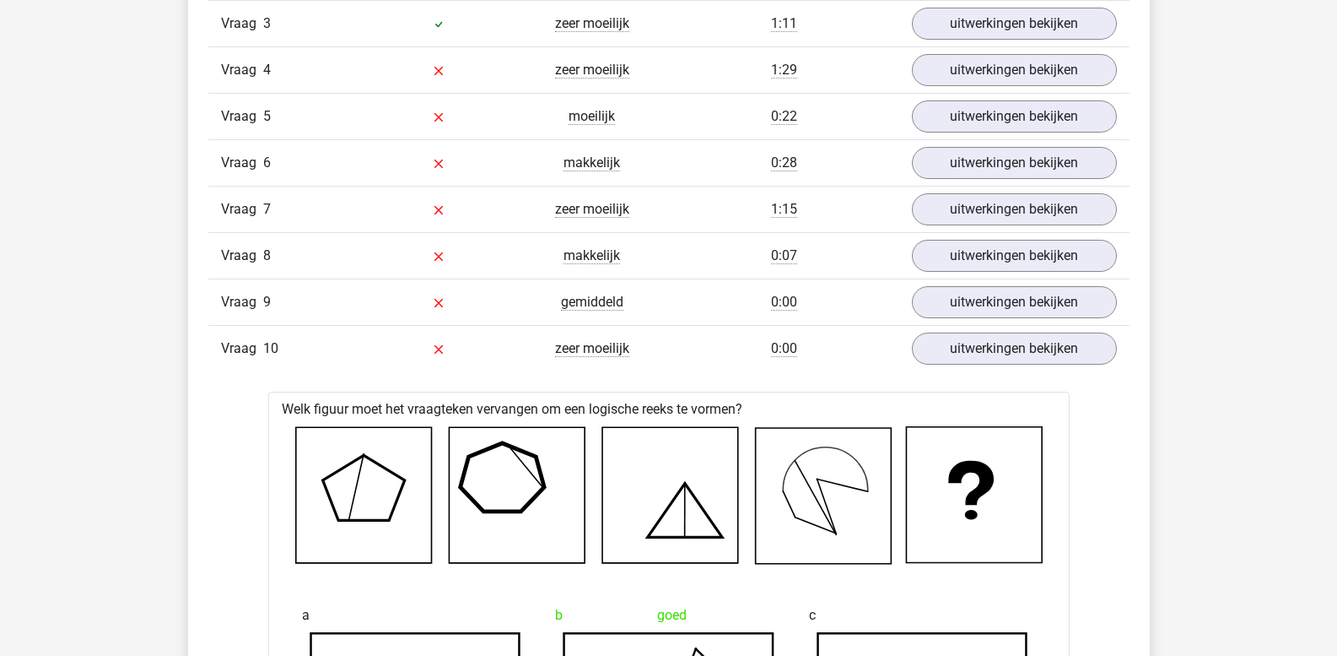
scroll to position [1519, 0]
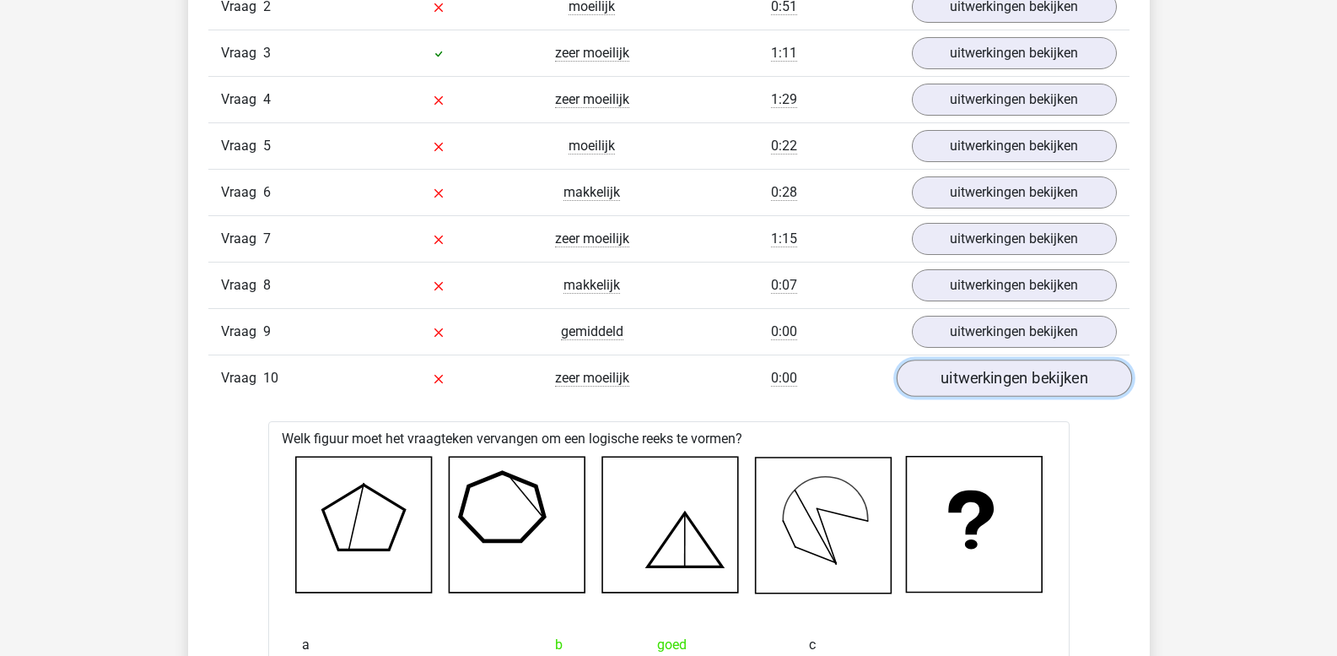
click at [970, 387] on link "uitwerkingen bekijken" at bounding box center [1013, 378] width 235 height 37
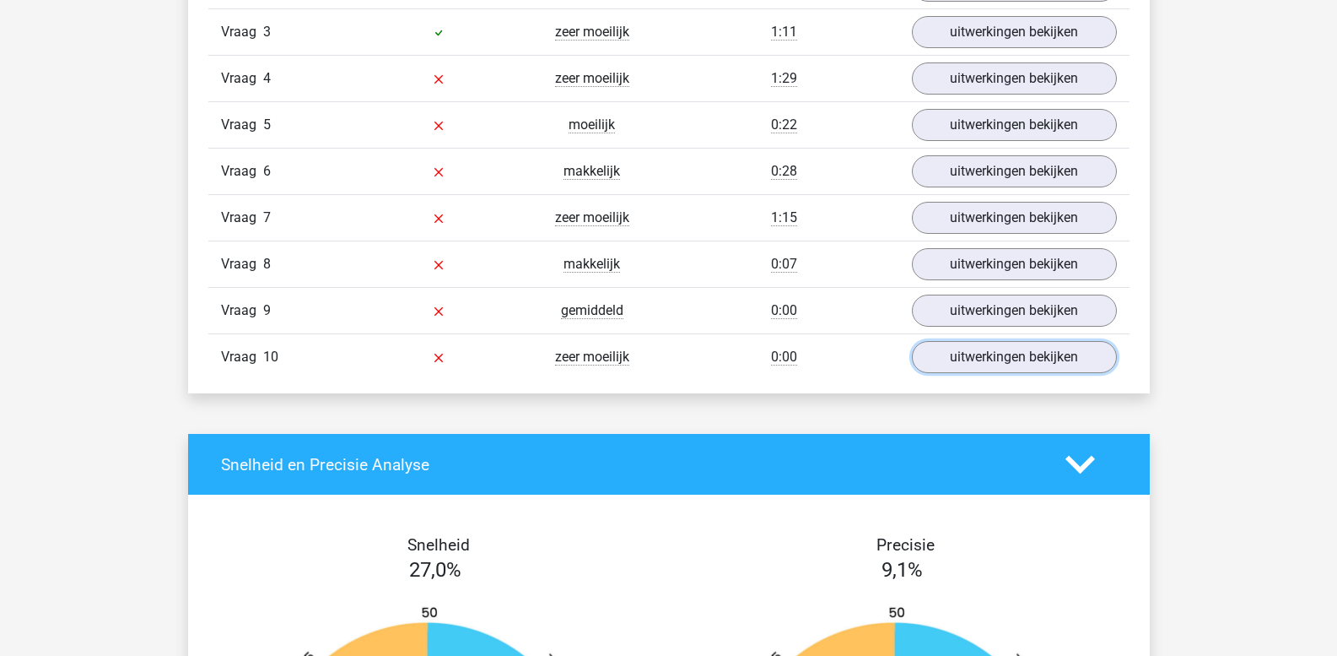
scroll to position [1772, 0]
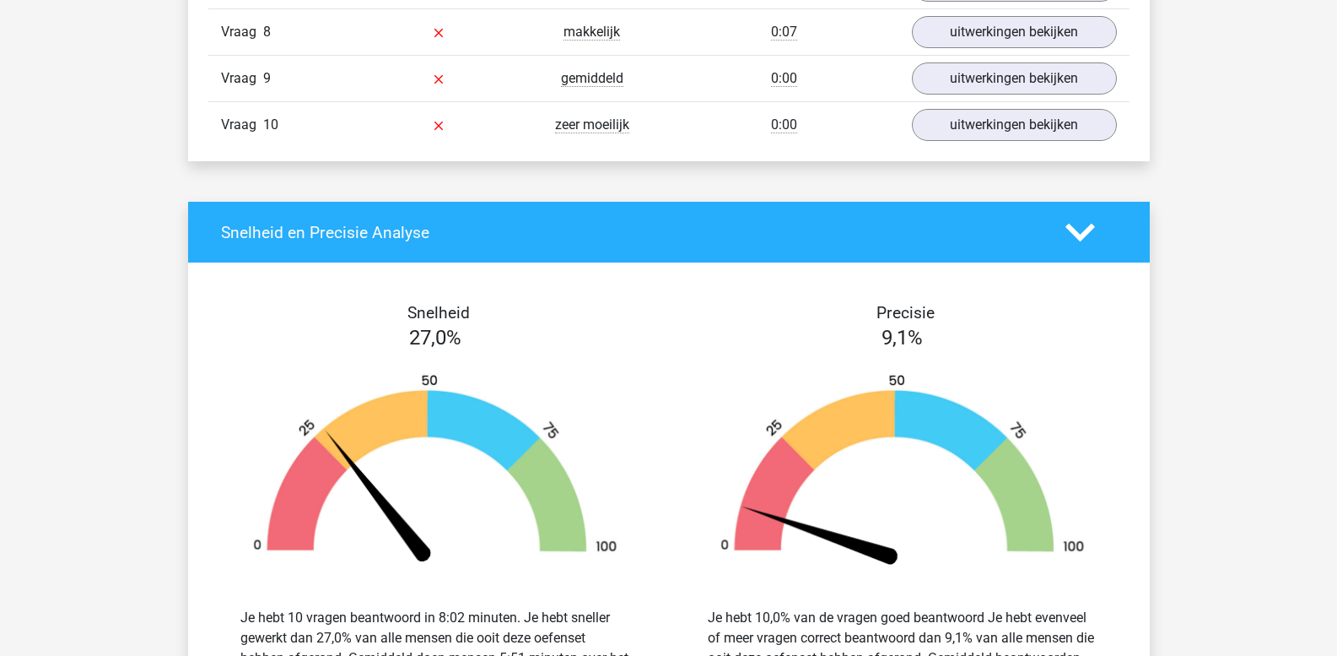
click at [1080, 230] on icon at bounding box center [1081, 233] width 30 height 30
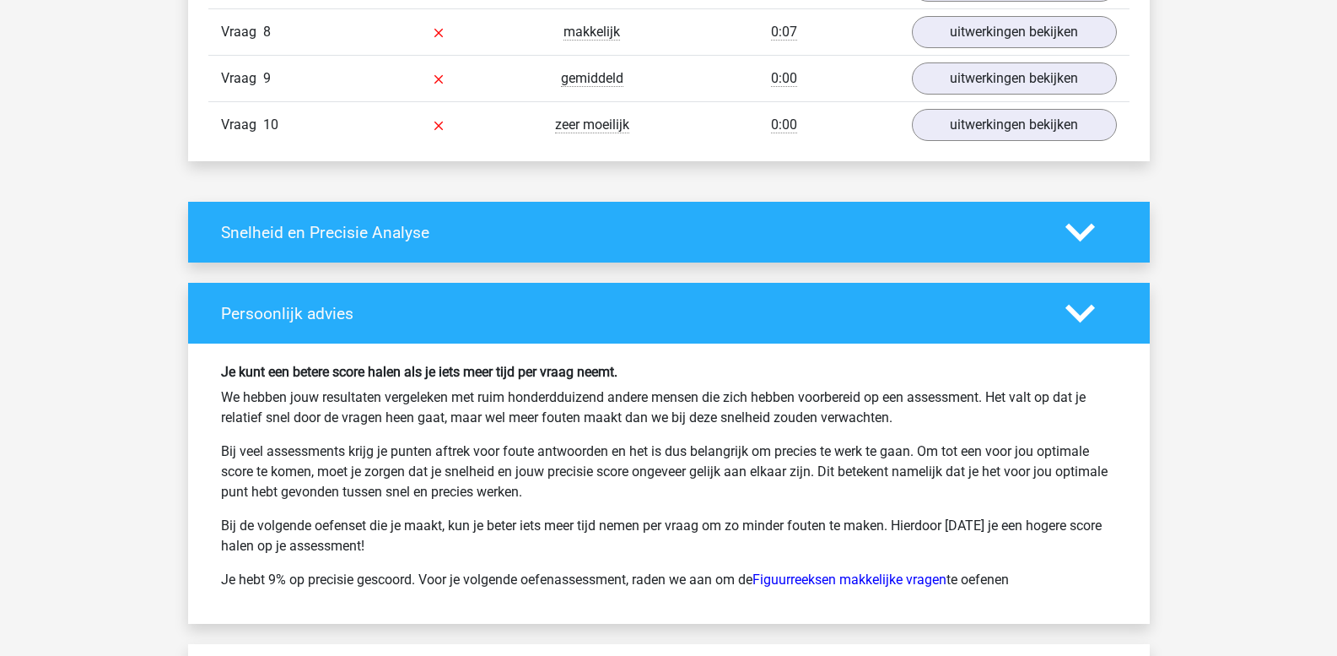
click at [1080, 230] on icon at bounding box center [1081, 233] width 30 height 30
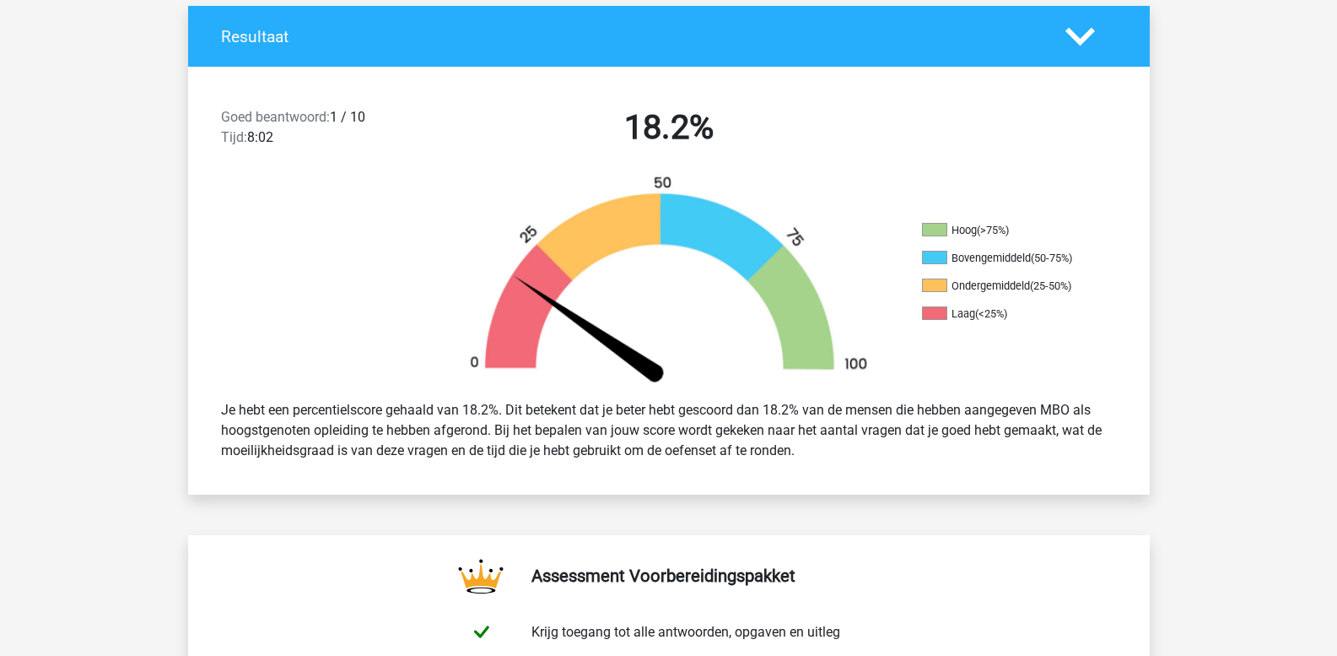
scroll to position [169, 0]
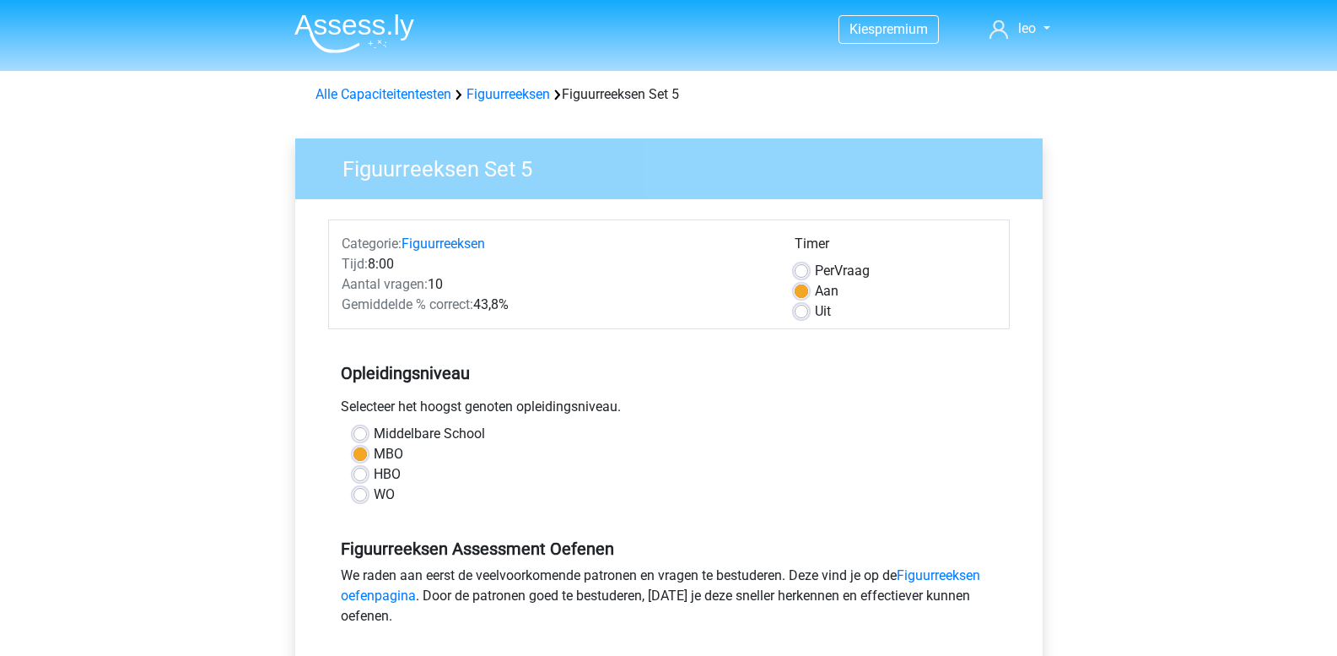
scroll to position [422, 0]
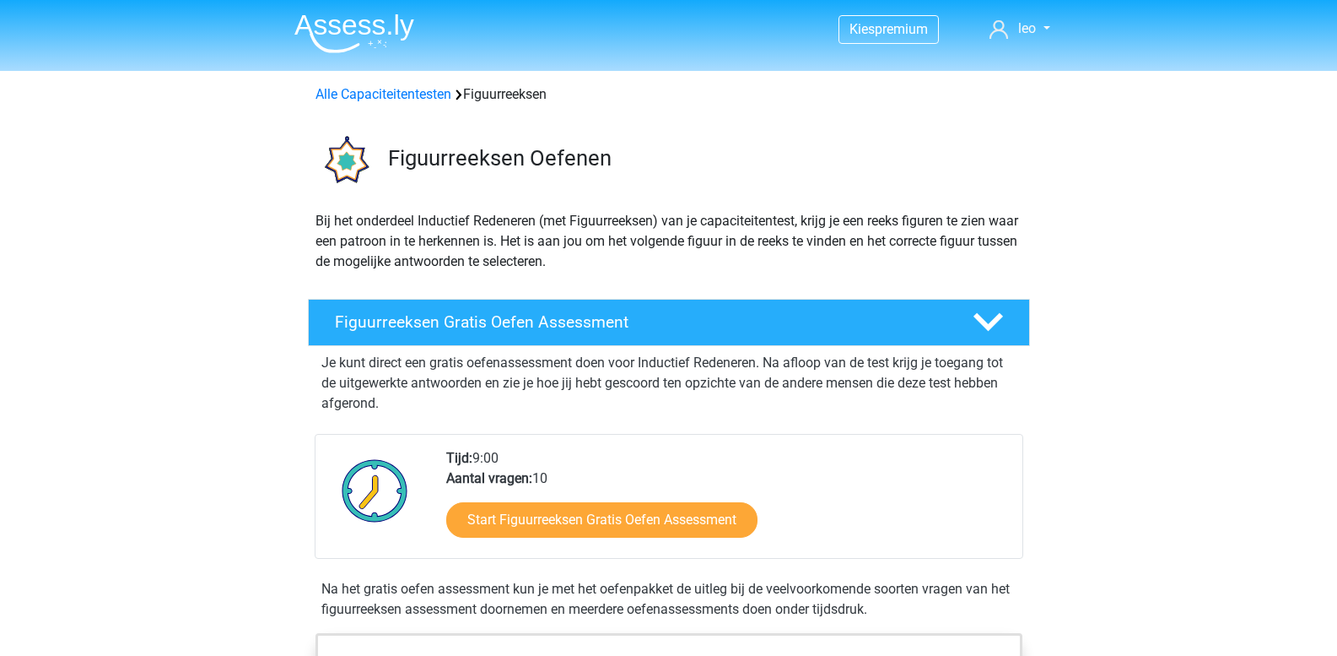
scroll to position [1013, 0]
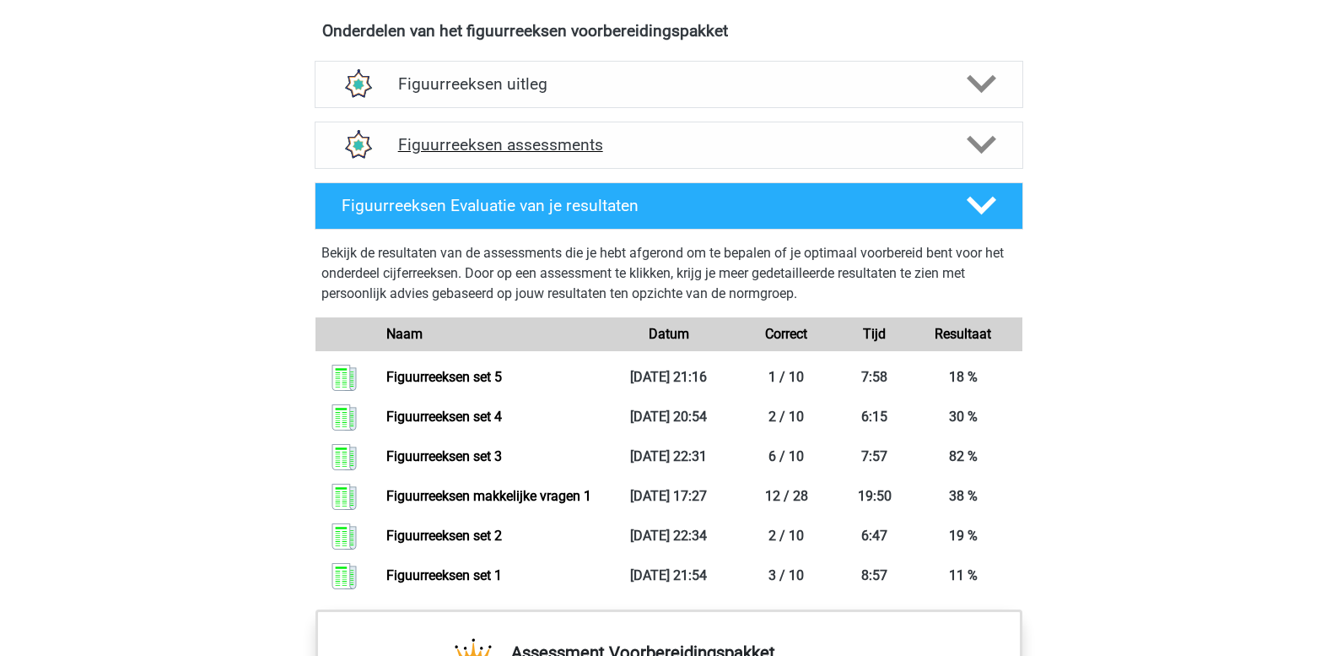
click at [984, 143] on icon at bounding box center [982, 145] width 30 height 30
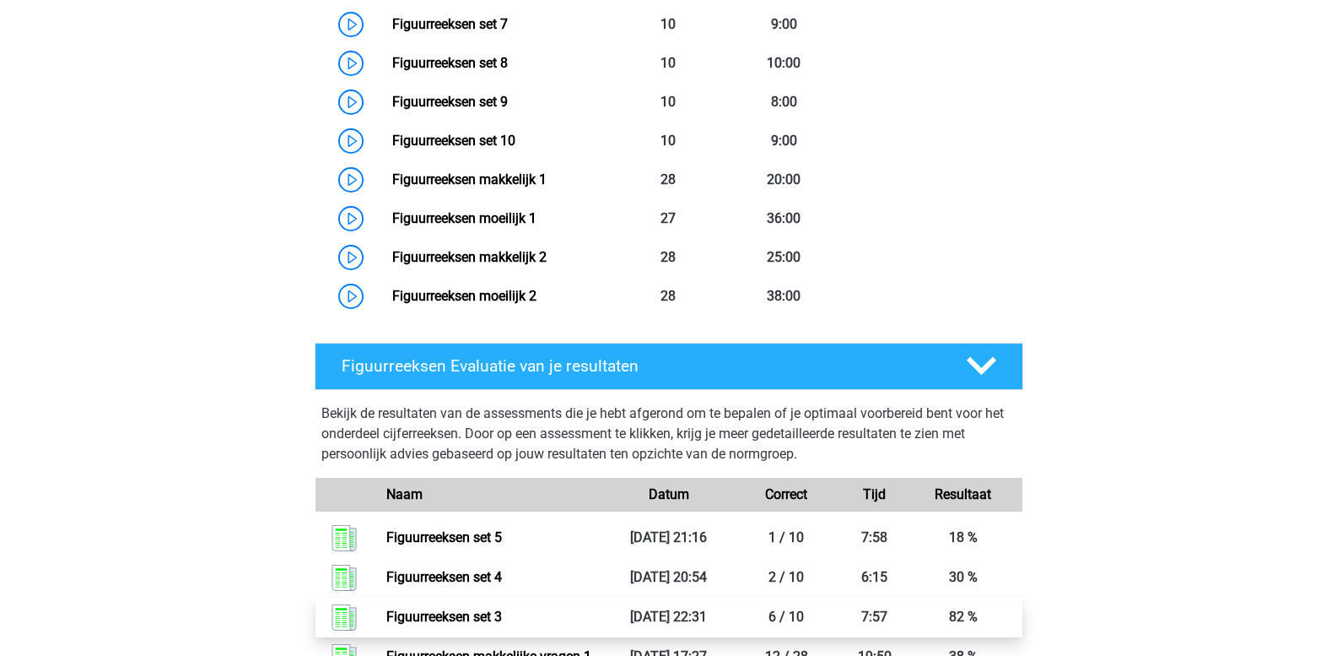
scroll to position [1266, 0]
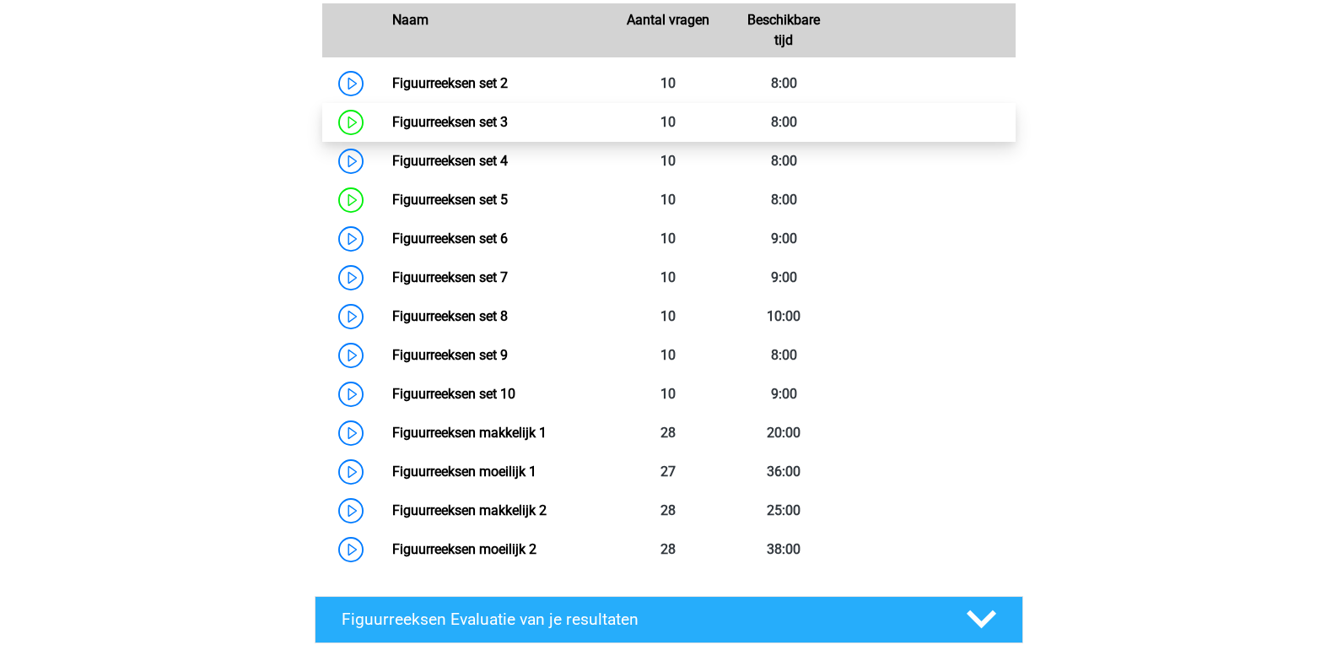
click at [416, 122] on link "Figuurreeksen set 3" at bounding box center [450, 122] width 116 height 16
click at [392, 130] on link "Figuurreeksen set 3" at bounding box center [450, 122] width 116 height 16
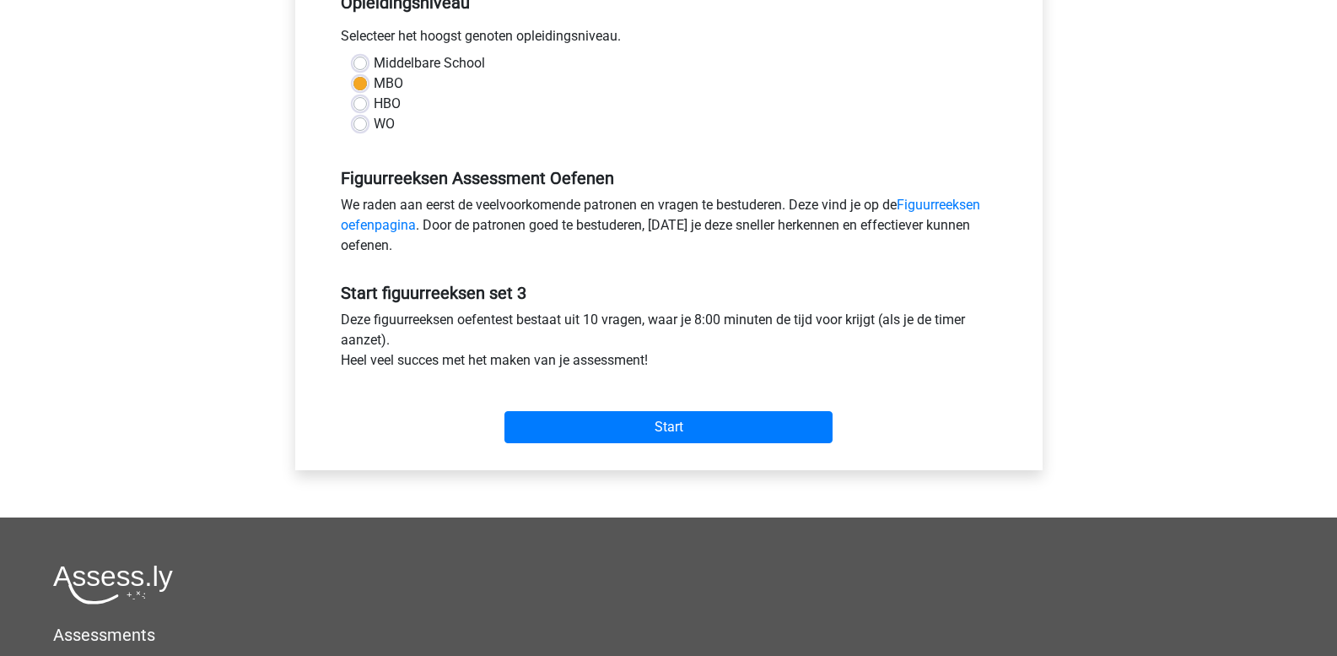
scroll to position [422, 0]
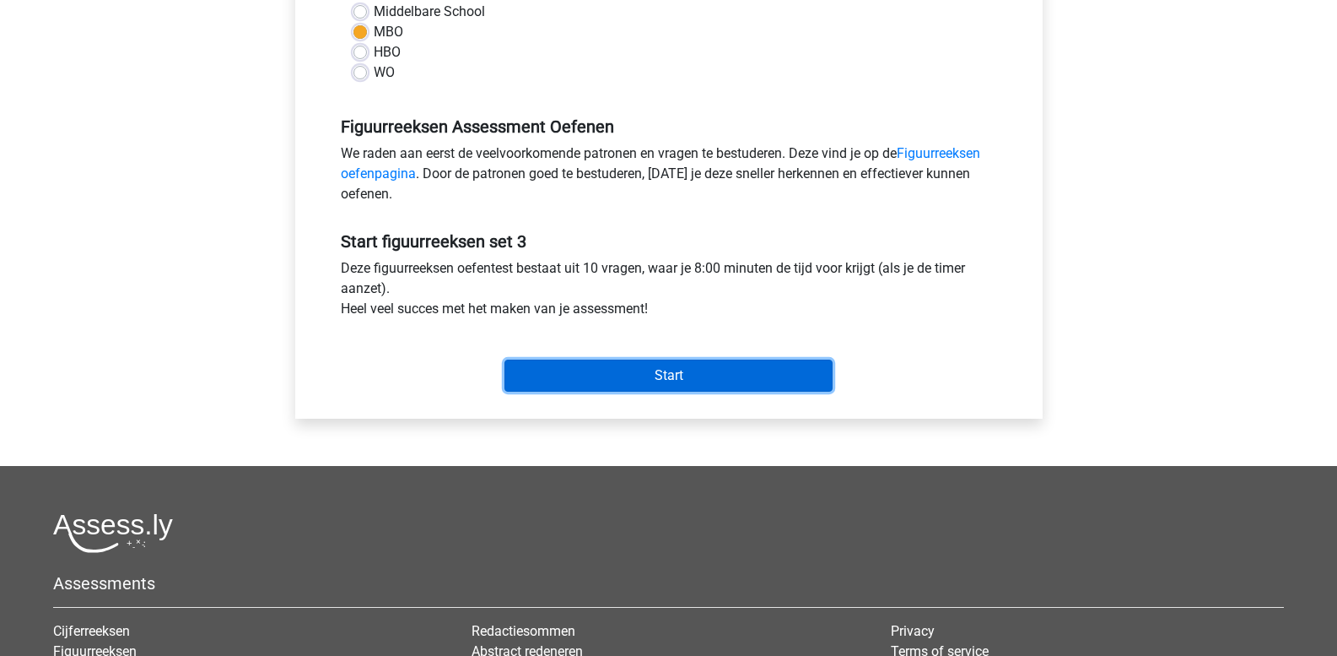
click at [627, 381] on input "Start" at bounding box center [669, 375] width 328 height 32
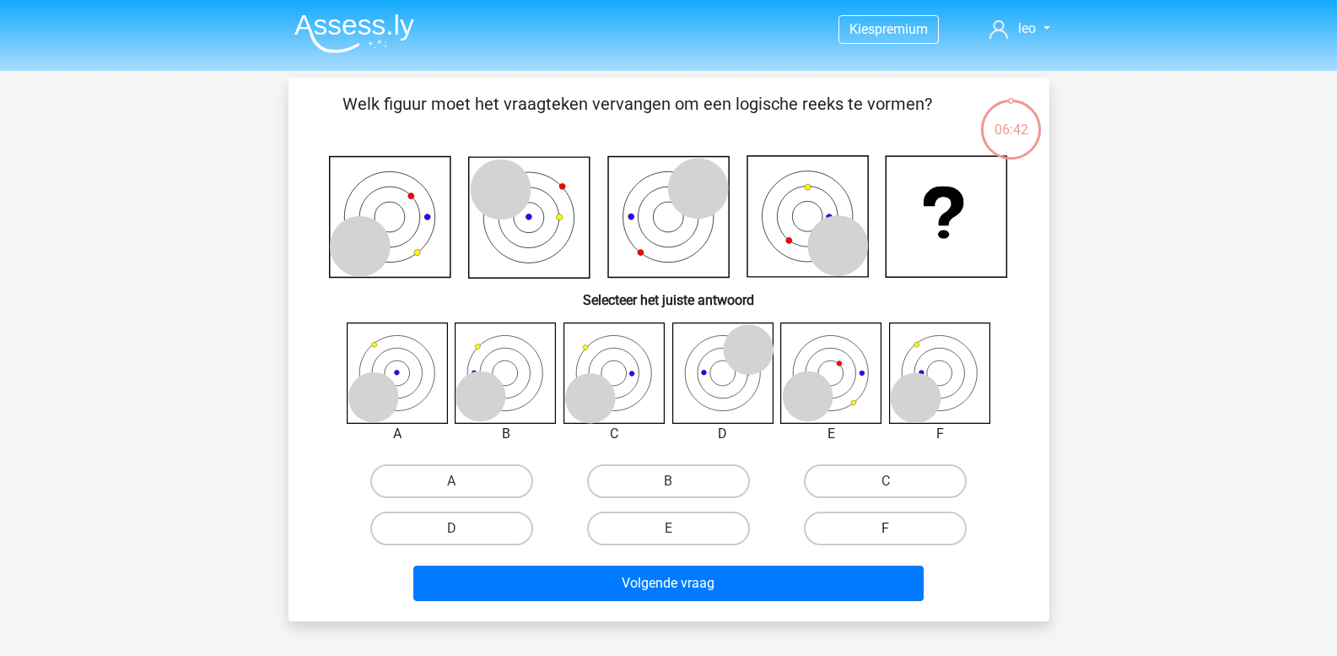
click at [874, 532] on label "F" at bounding box center [885, 528] width 163 height 34
click at [886, 532] on input "F" at bounding box center [891, 533] width 11 height 11
radio input "true"
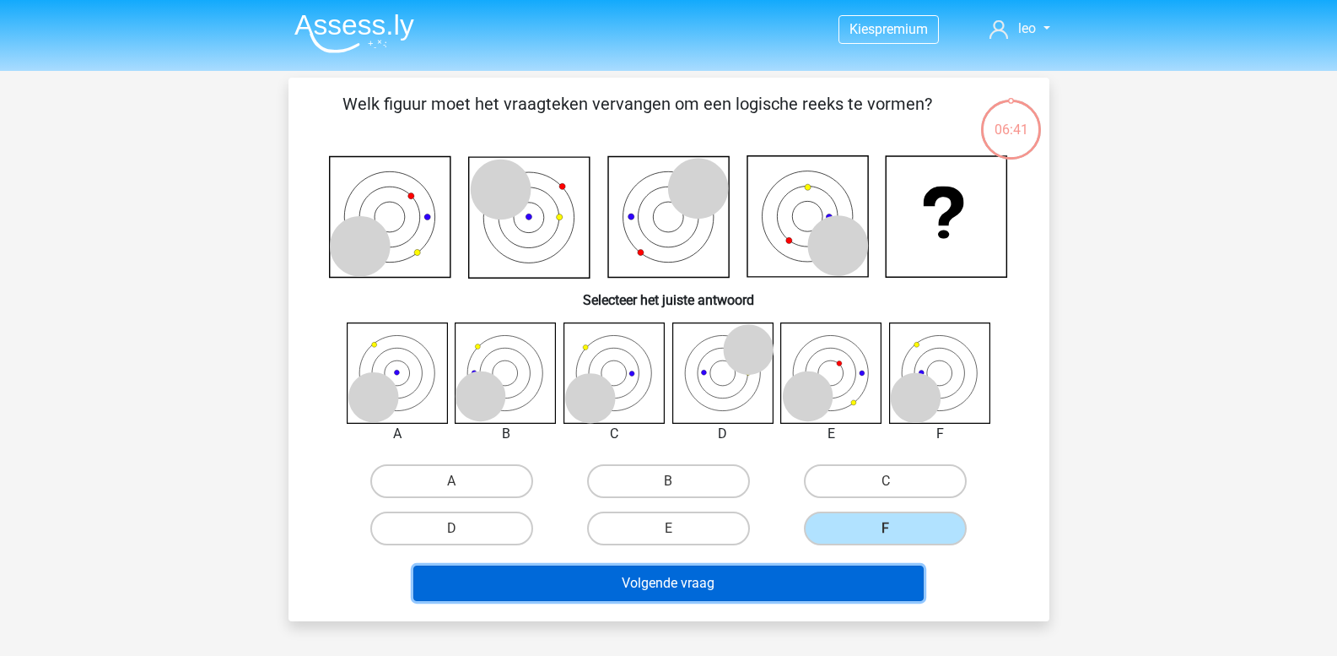
click at [743, 583] on button "Volgende vraag" at bounding box center [668, 582] width 510 height 35
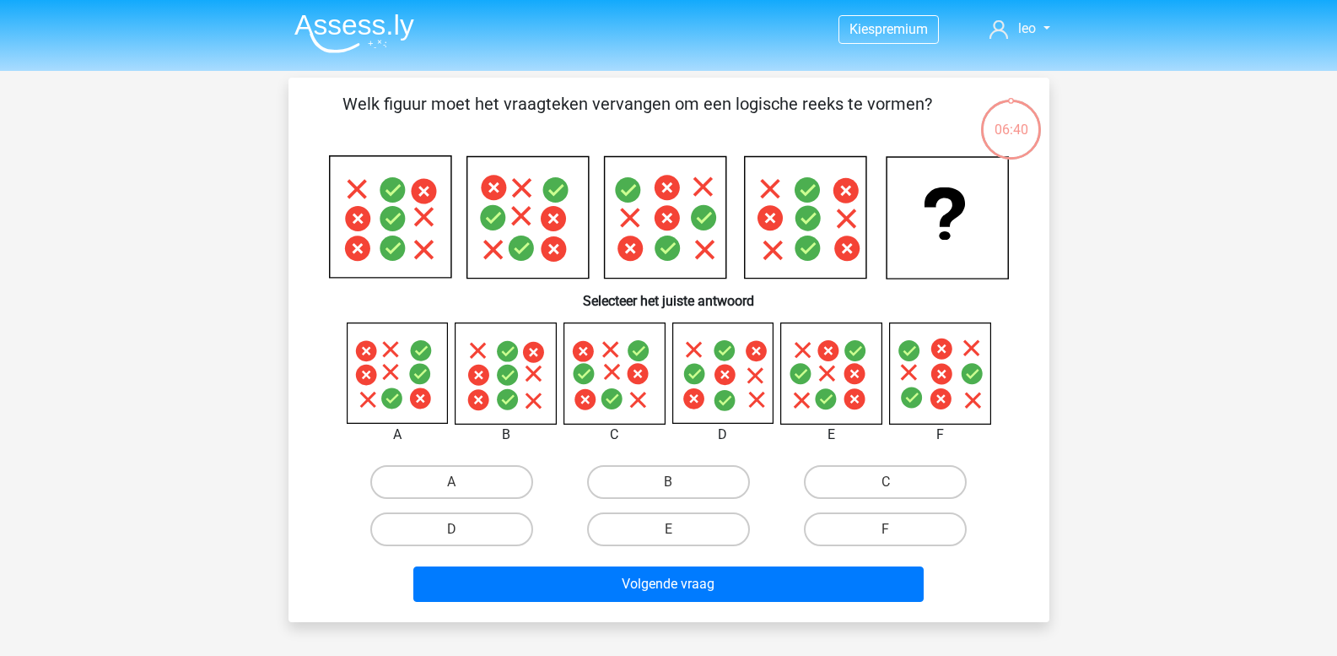
scroll to position [78, 0]
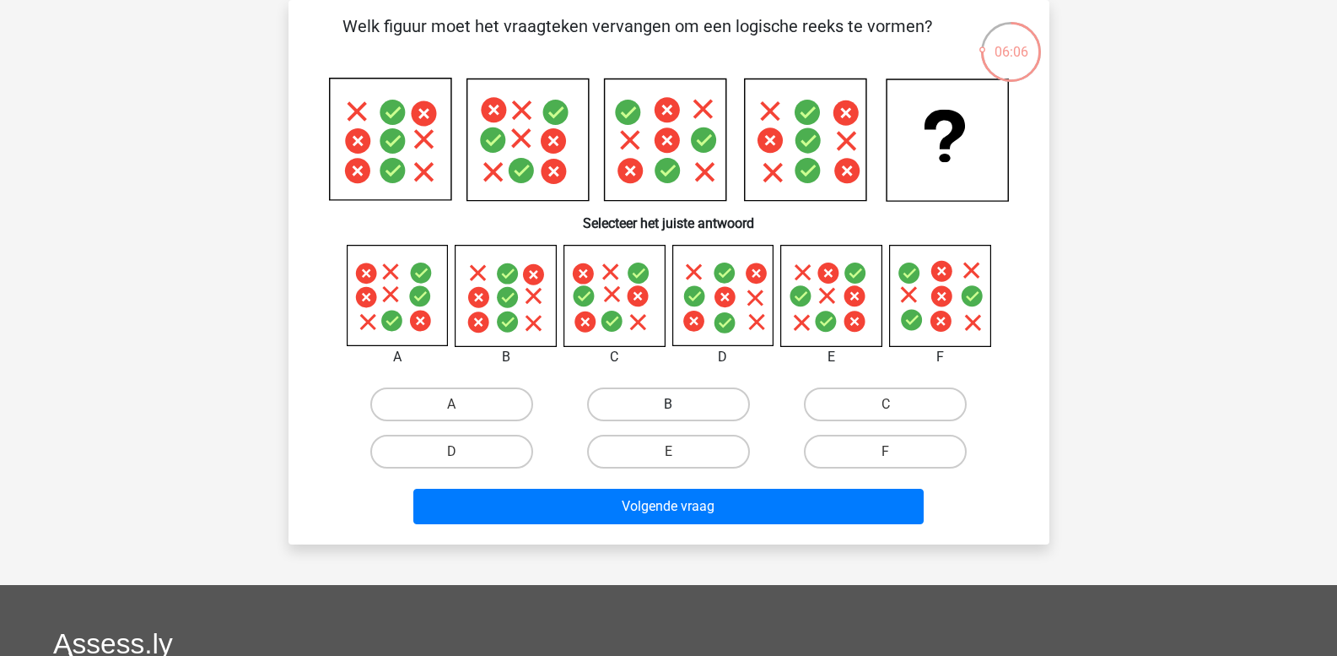
click at [639, 410] on label "B" at bounding box center [668, 404] width 163 height 34
click at [668, 410] on input "B" at bounding box center [673, 409] width 11 height 11
radio input "true"
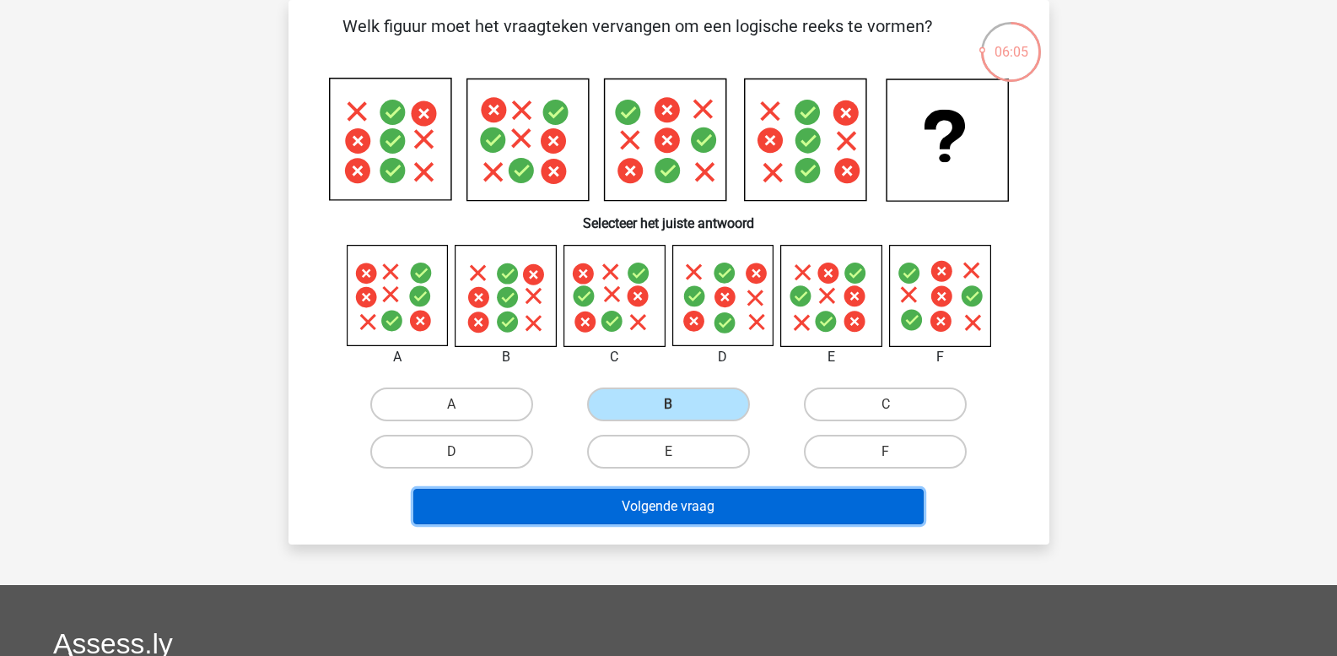
click at [629, 510] on button "Volgende vraag" at bounding box center [668, 506] width 510 height 35
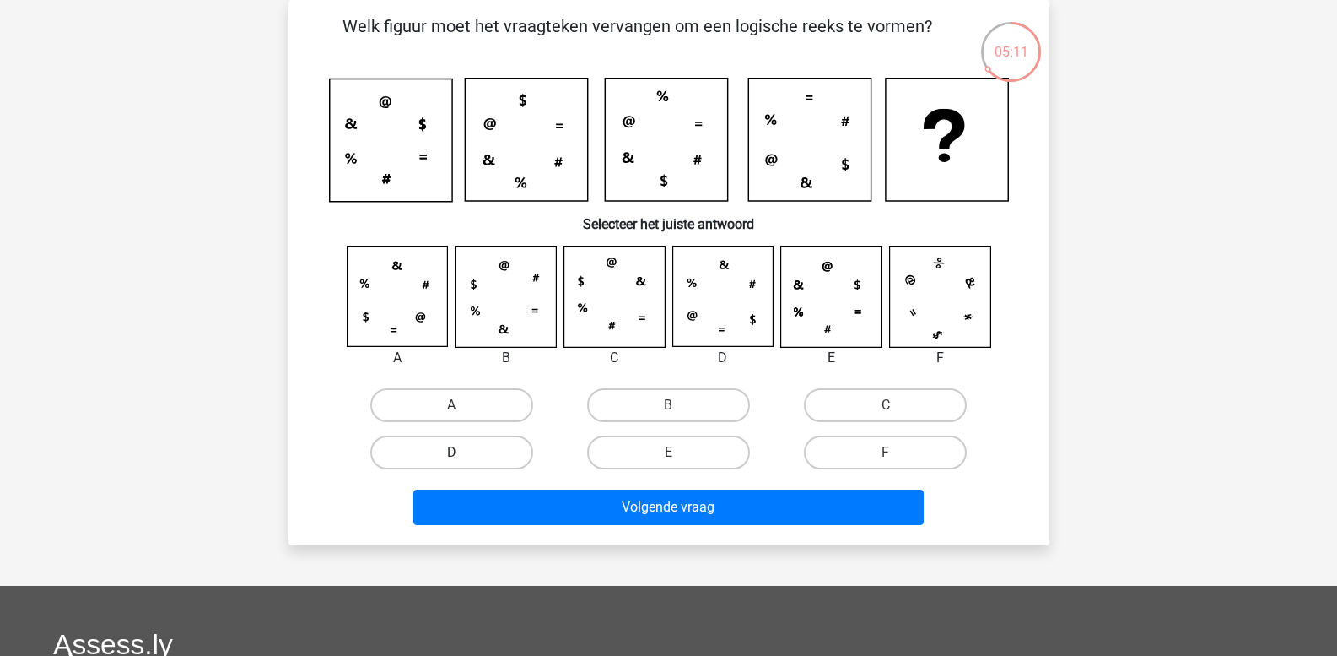
click at [489, 460] on label "D" at bounding box center [451, 452] width 163 height 34
click at [462, 460] on input "D" at bounding box center [456, 457] width 11 height 11
radio input "true"
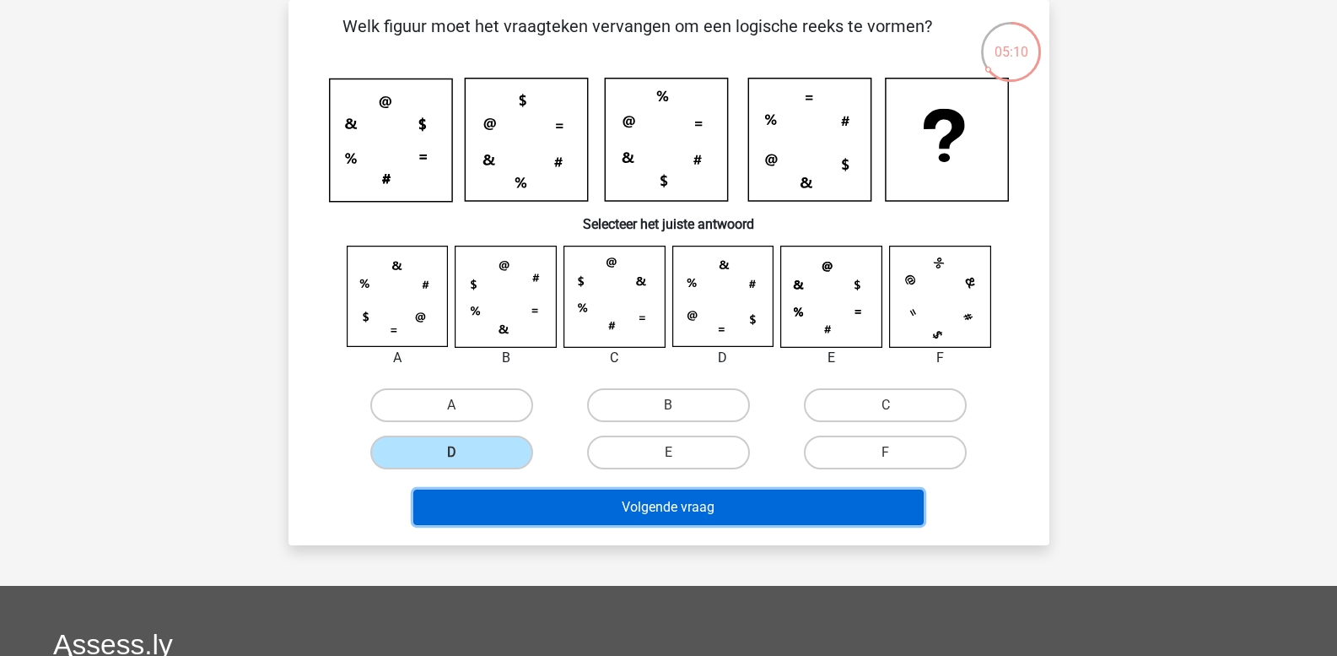
click at [519, 510] on button "Volgende vraag" at bounding box center [668, 506] width 510 height 35
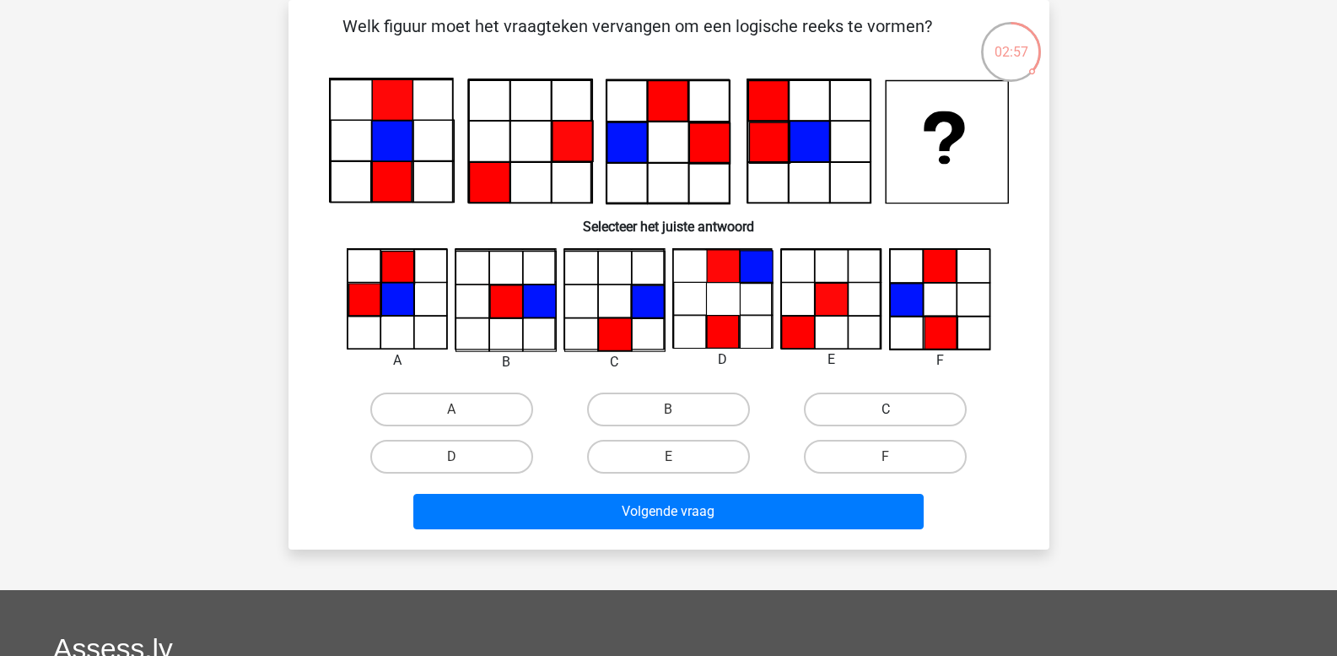
click at [876, 401] on label "C" at bounding box center [885, 409] width 163 height 34
click at [886, 409] on input "C" at bounding box center [891, 414] width 11 height 11
radio input "true"
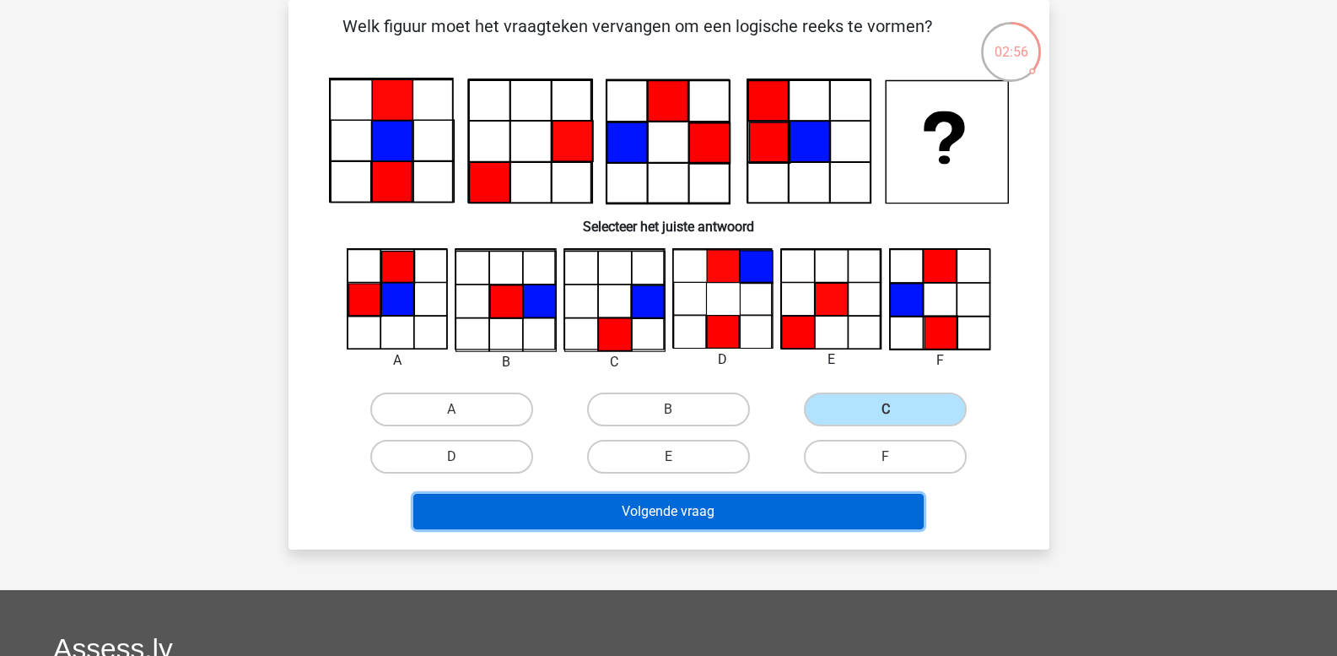
click at [803, 506] on button "Volgende vraag" at bounding box center [668, 511] width 510 height 35
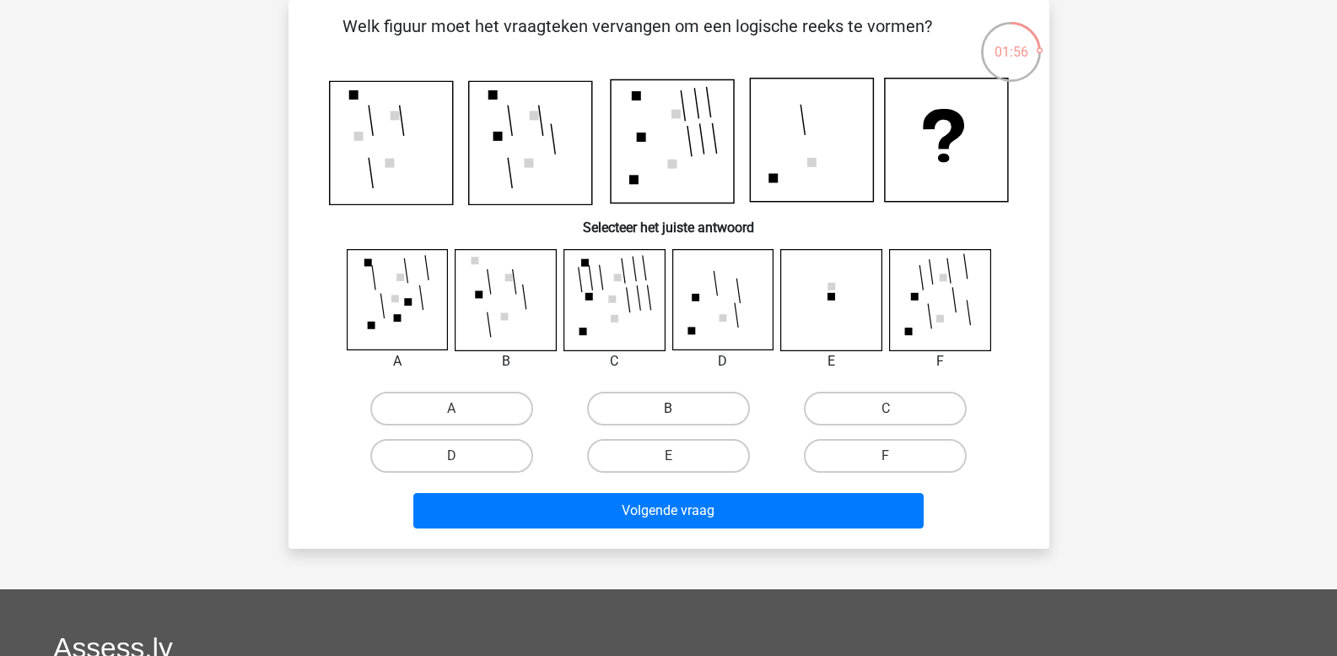
click at [707, 409] on label "B" at bounding box center [668, 409] width 163 height 34
click at [679, 409] on input "B" at bounding box center [673, 413] width 11 height 11
radio input "true"
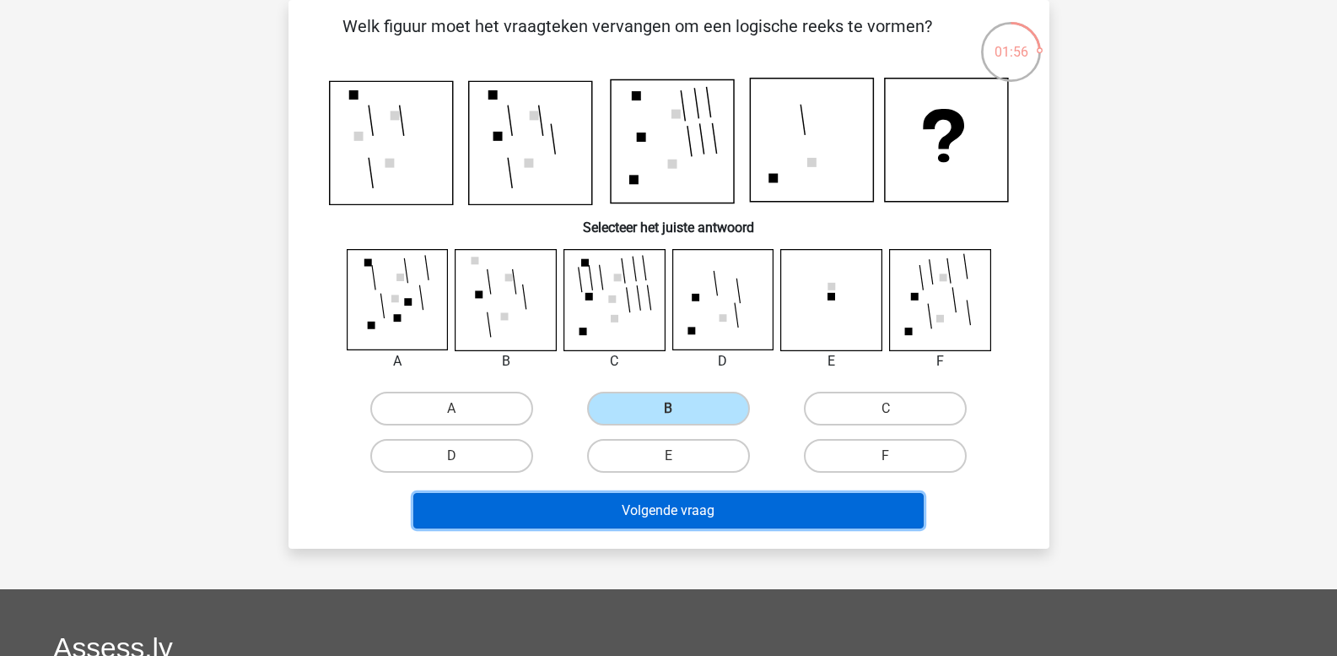
click at [710, 503] on button "Volgende vraag" at bounding box center [668, 510] width 510 height 35
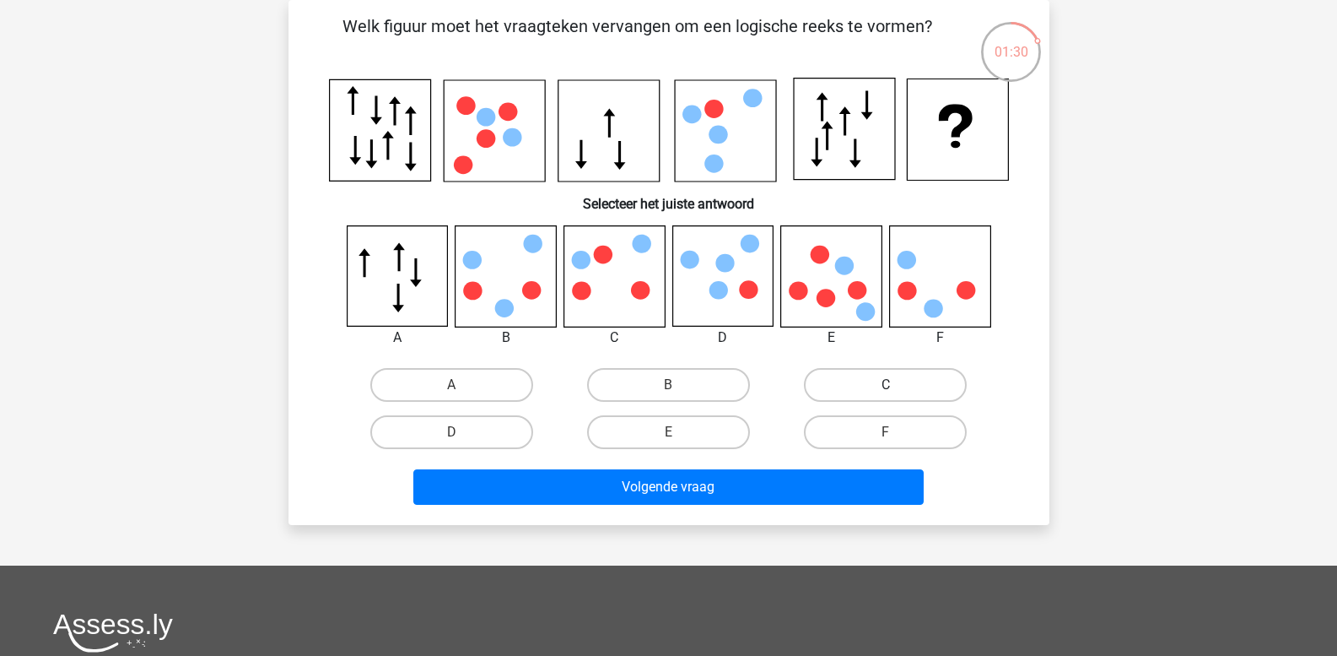
click at [870, 389] on label "C" at bounding box center [885, 385] width 163 height 34
click at [886, 389] on input "C" at bounding box center [891, 390] width 11 height 11
radio input "true"
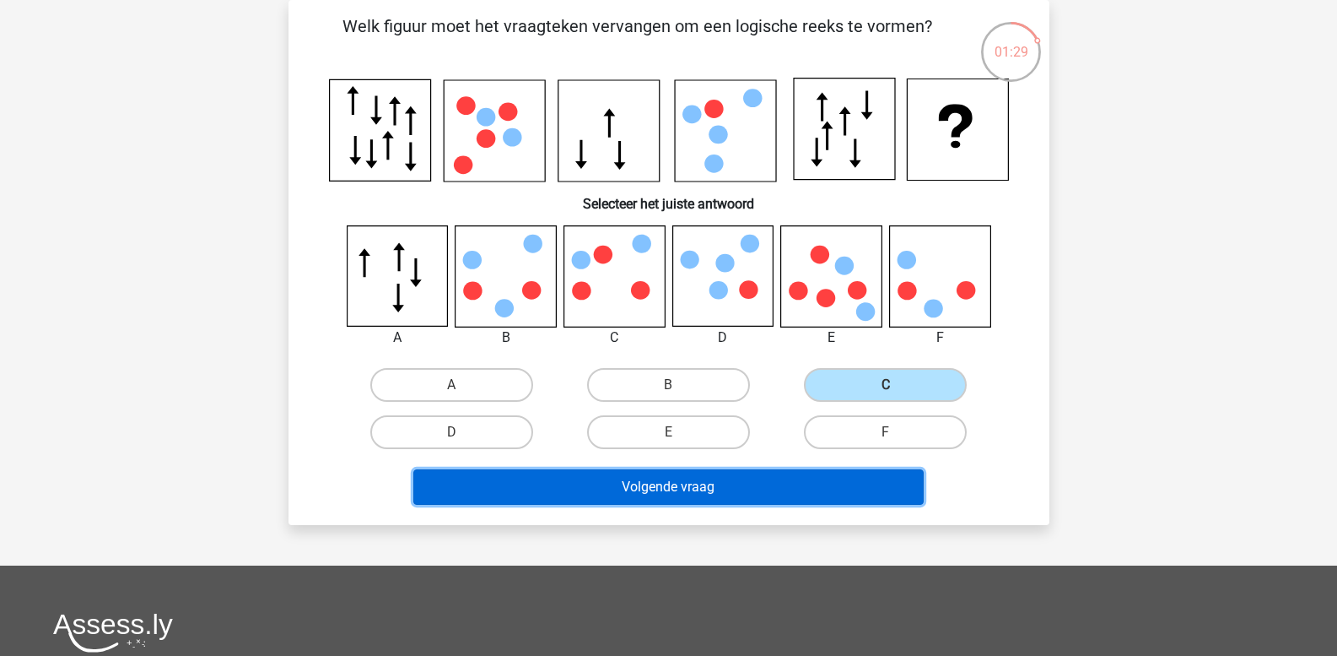
click at [689, 493] on button "Volgende vraag" at bounding box center [668, 486] width 510 height 35
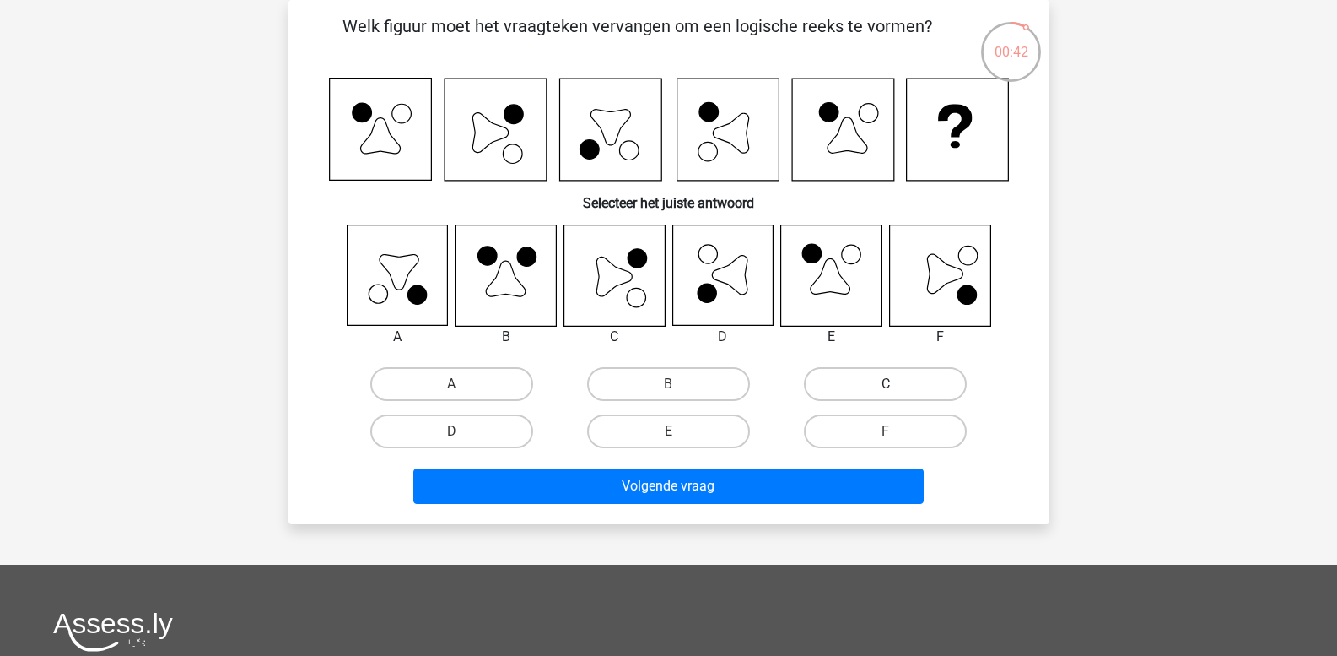
click at [868, 378] on label "C" at bounding box center [885, 384] width 163 height 34
click at [886, 384] on input "C" at bounding box center [891, 389] width 11 height 11
radio input "true"
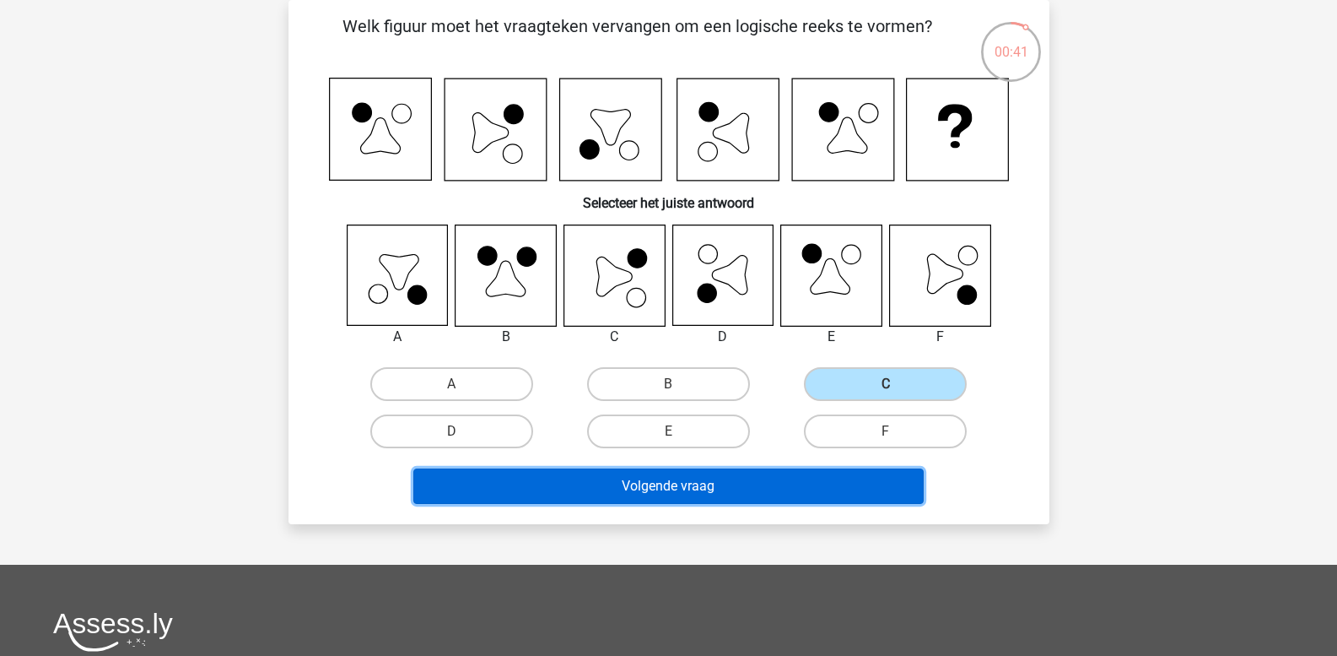
click at [725, 489] on button "Volgende vraag" at bounding box center [668, 485] width 510 height 35
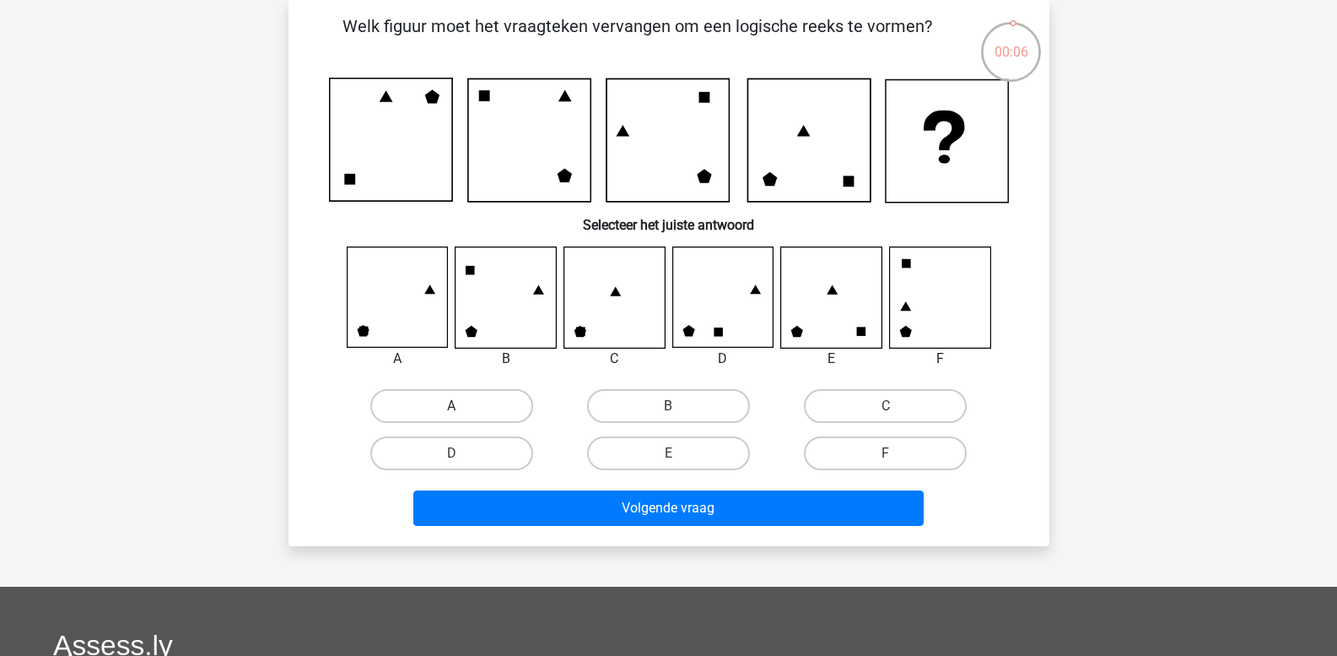
click at [428, 413] on label "A" at bounding box center [451, 406] width 163 height 34
click at [451, 413] on input "A" at bounding box center [456, 411] width 11 height 11
radio input "true"
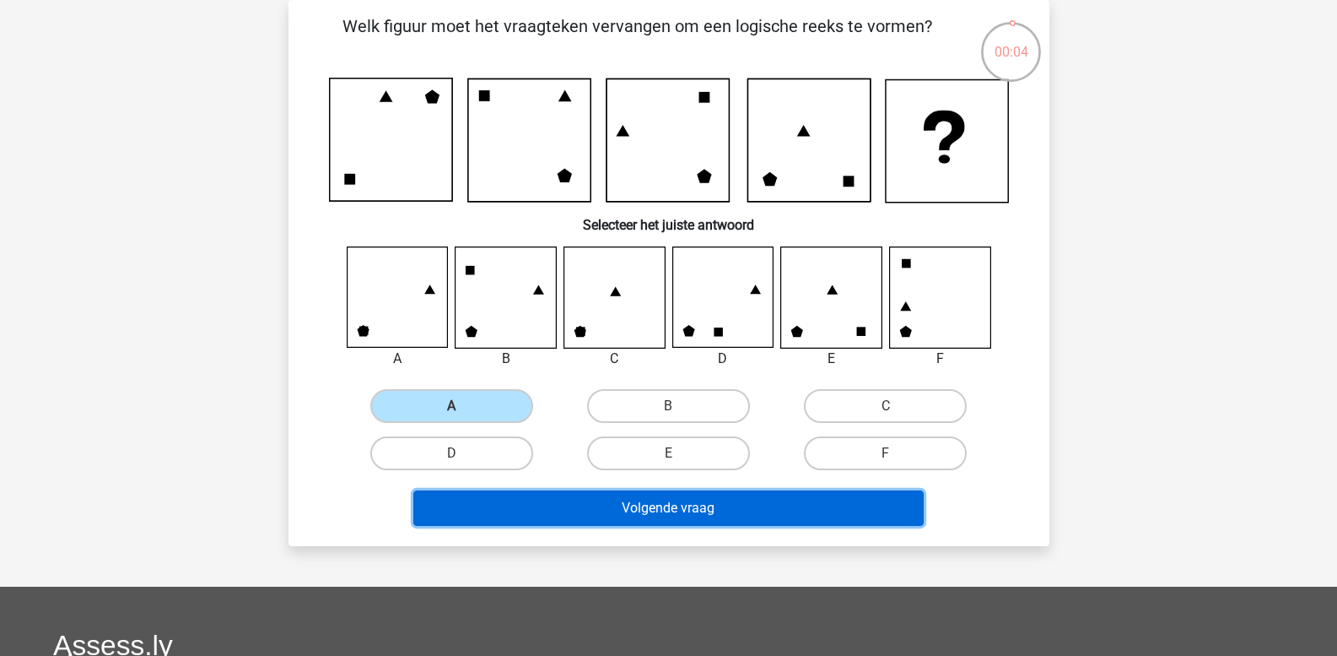
click at [467, 508] on button "Volgende vraag" at bounding box center [668, 507] width 510 height 35
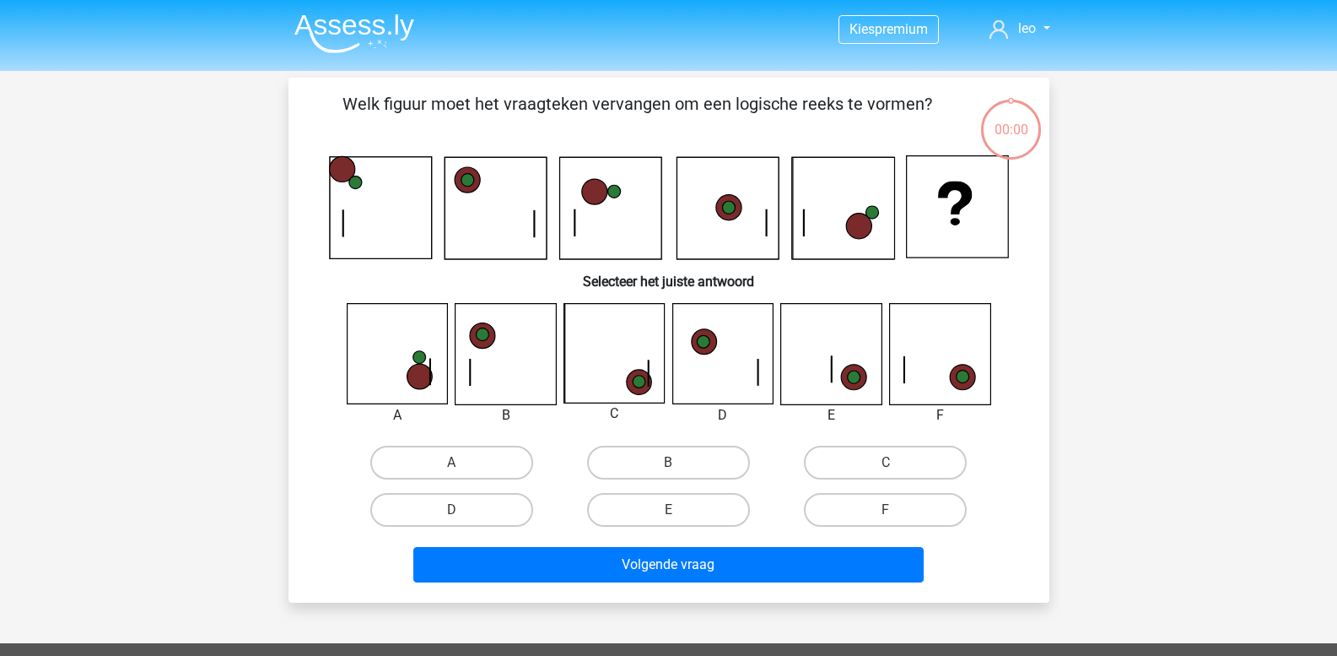
scroll to position [78, 0]
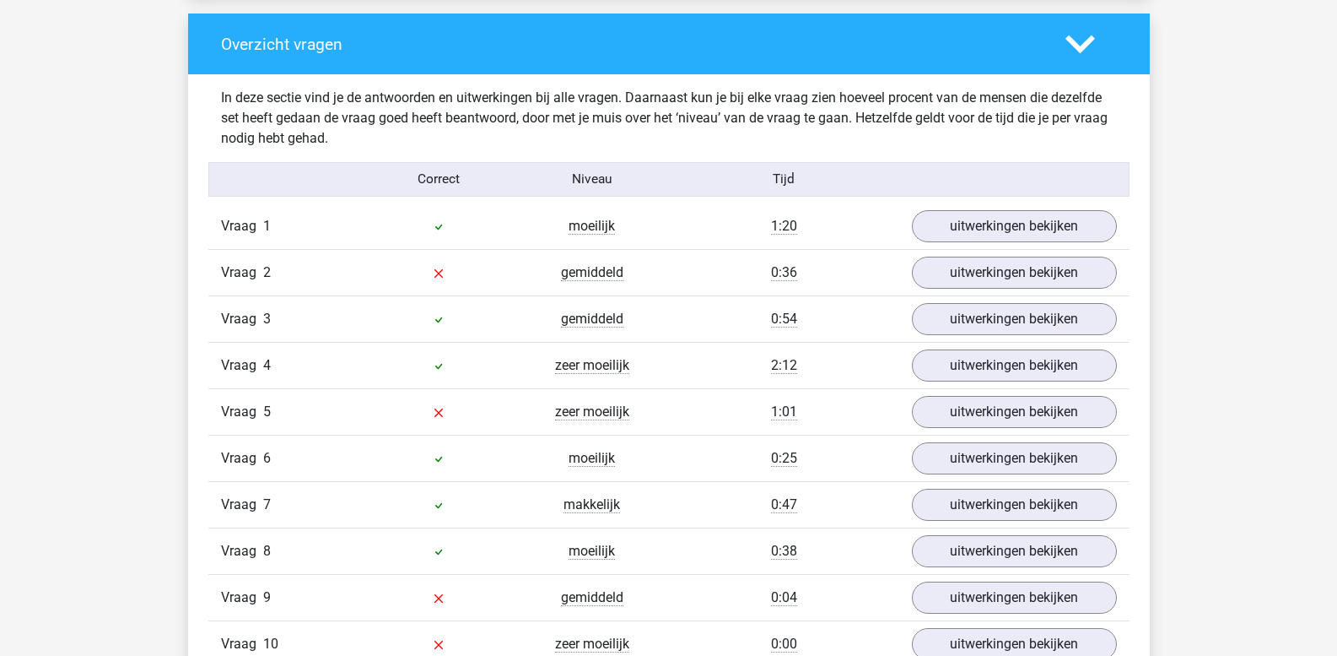
scroll to position [1266, 0]
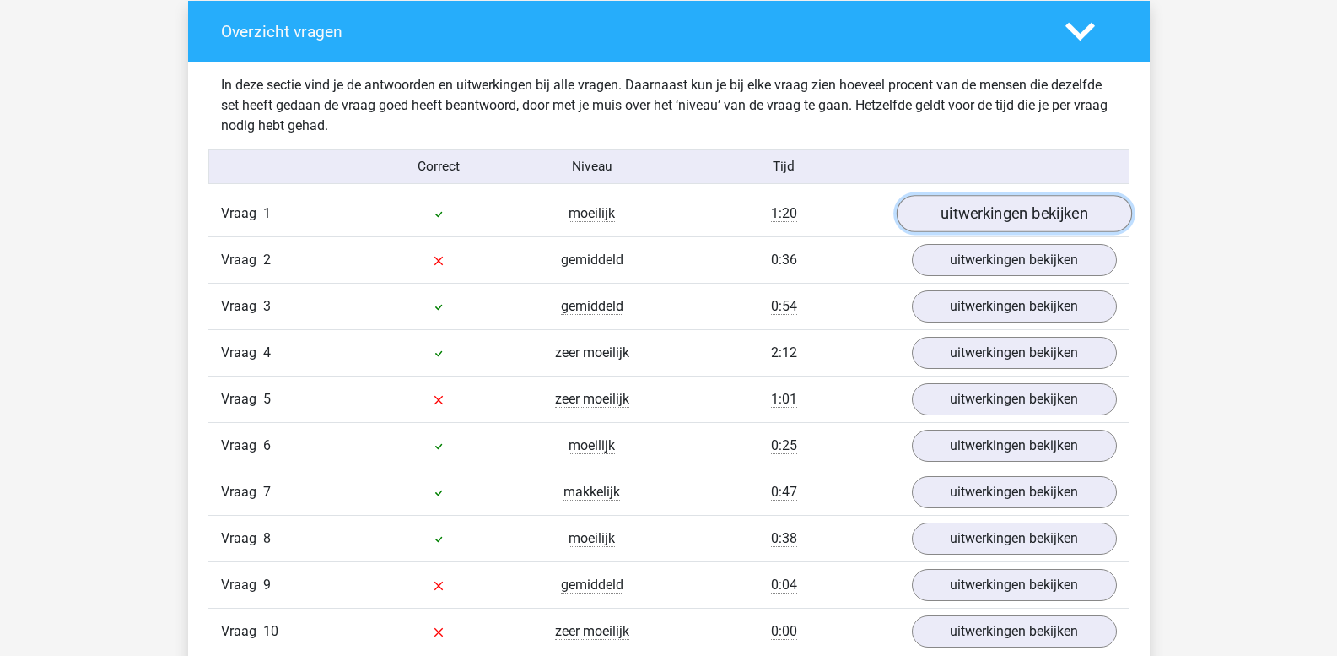
click at [973, 220] on link "uitwerkingen bekijken" at bounding box center [1013, 214] width 235 height 37
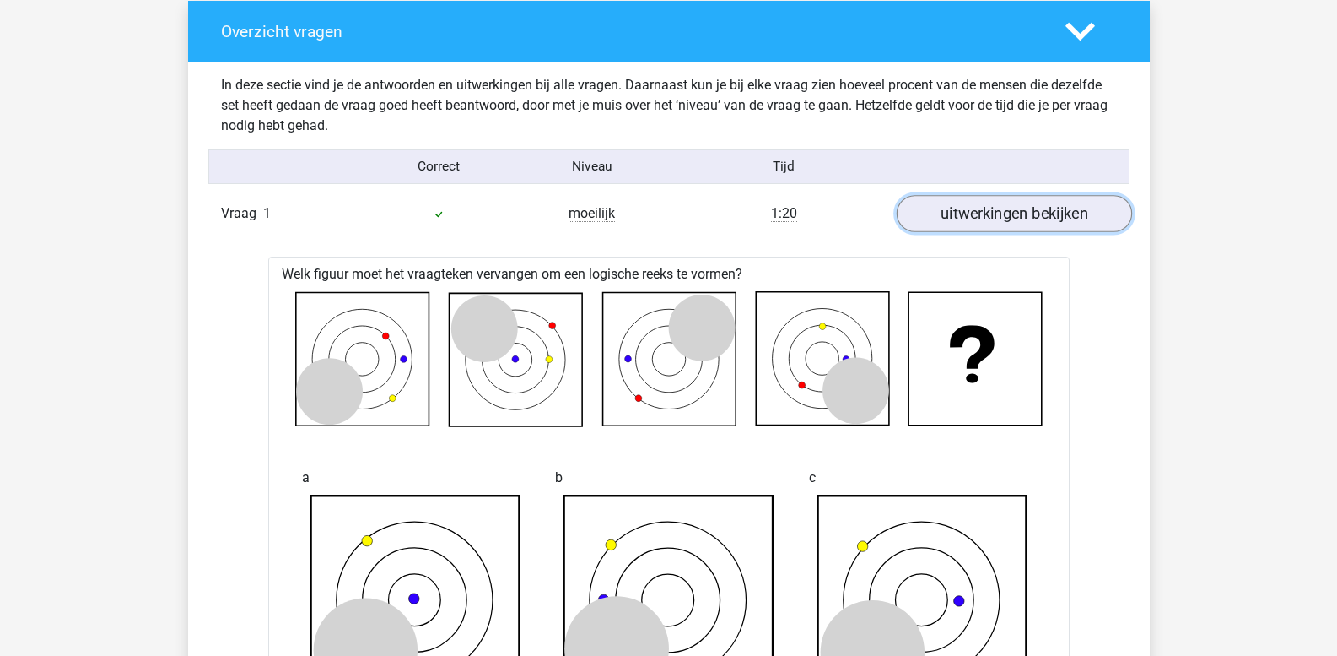
click at [974, 219] on link "uitwerkingen bekijken" at bounding box center [1013, 214] width 235 height 37
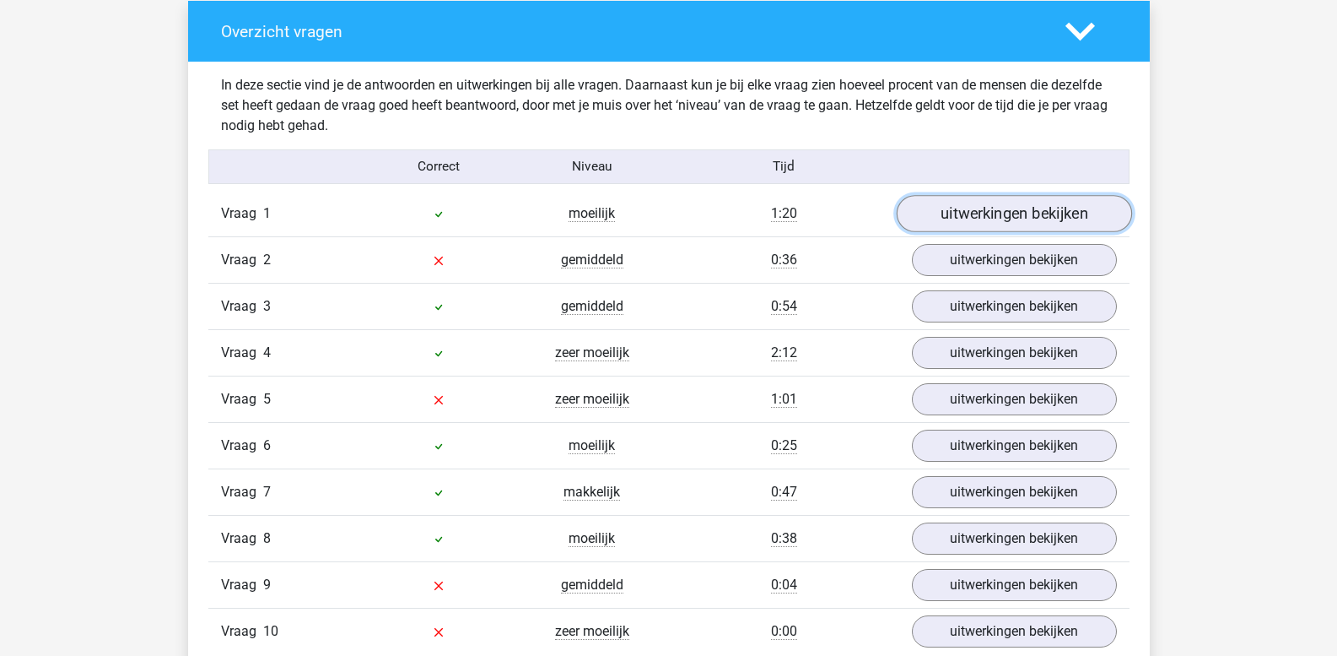
click at [974, 219] on link "uitwerkingen bekijken" at bounding box center [1013, 214] width 235 height 37
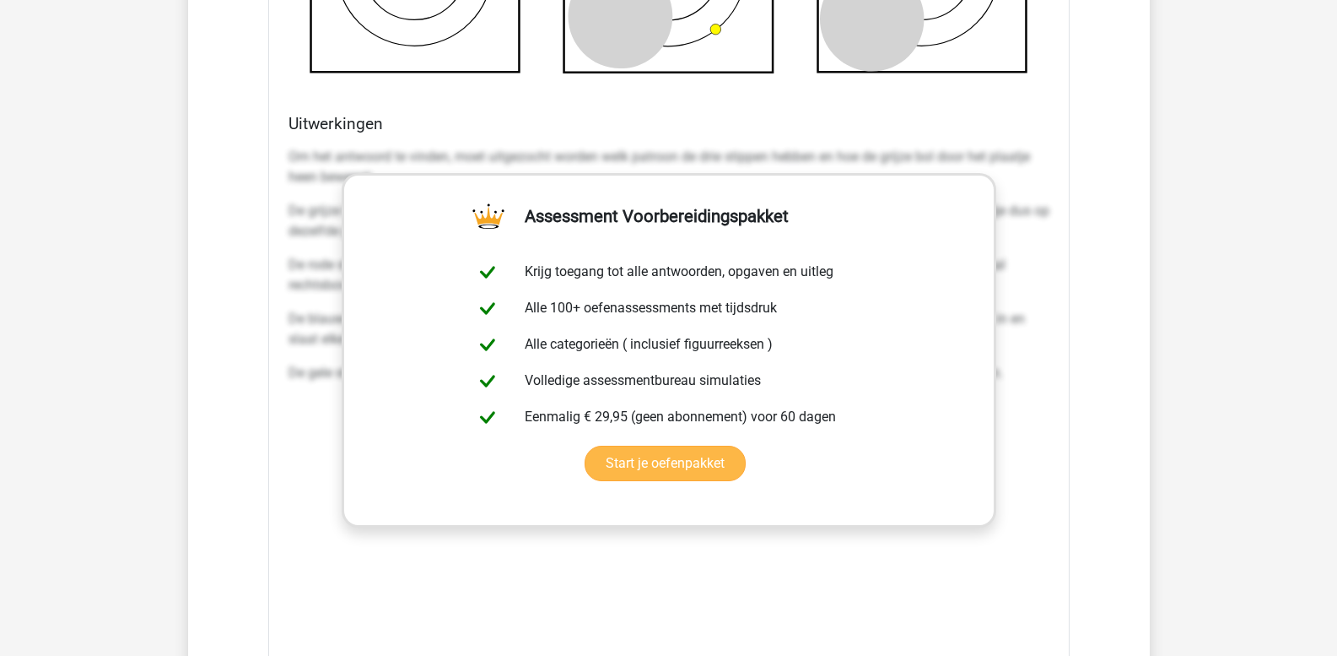
scroll to position [2194, 0]
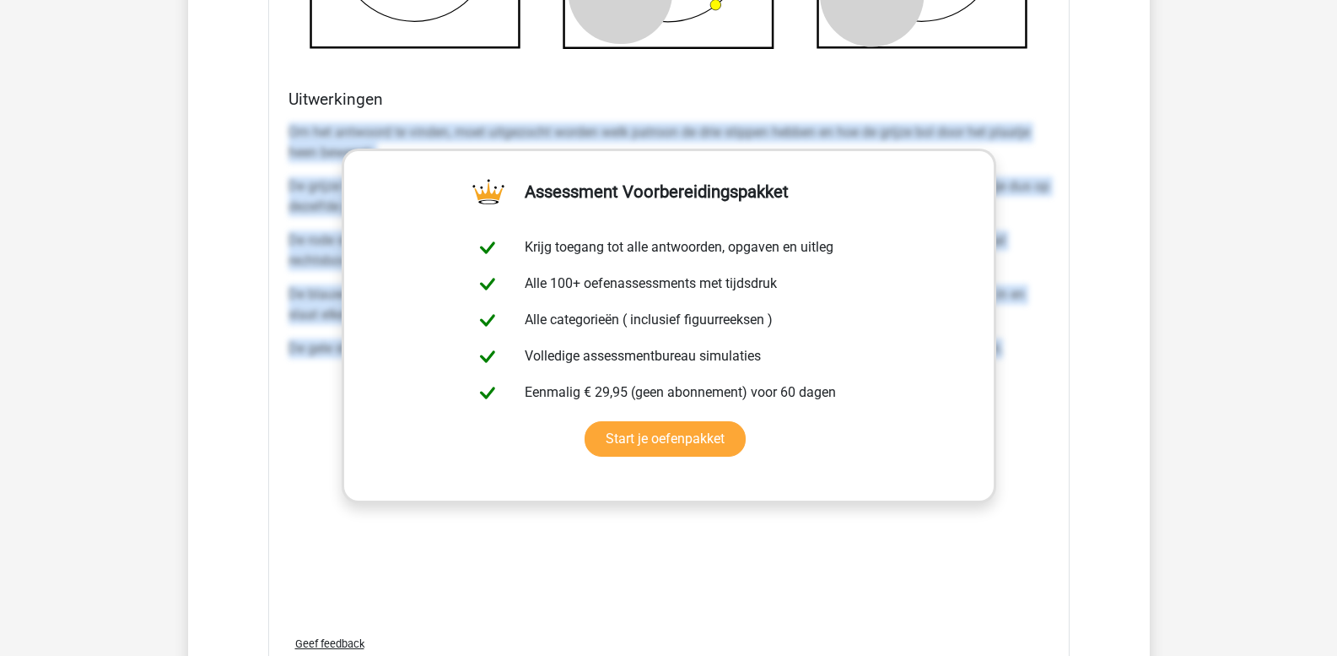
drag, startPoint x: 289, startPoint y: 134, endPoint x: 1112, endPoint y: 367, distance: 855.0
click at [1110, 361] on div "Vraag 1 moeilijk 1:20 uitwerkingen bekijken Welk figuur moet het vraagteken ver…" at bounding box center [669, 200] width 896 height 1875
copy div "Om het antwoord te vinden, moet uitgezocht worden welk patroon de drie stippen …"
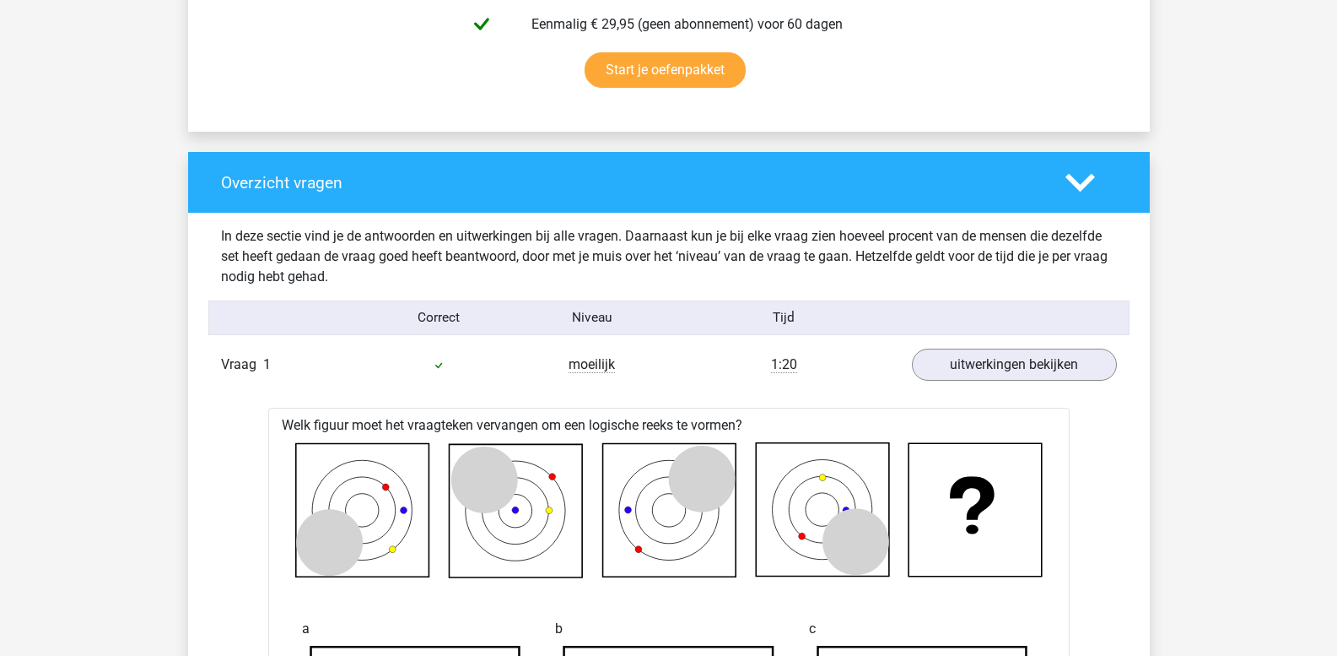
scroll to position [1097, 0]
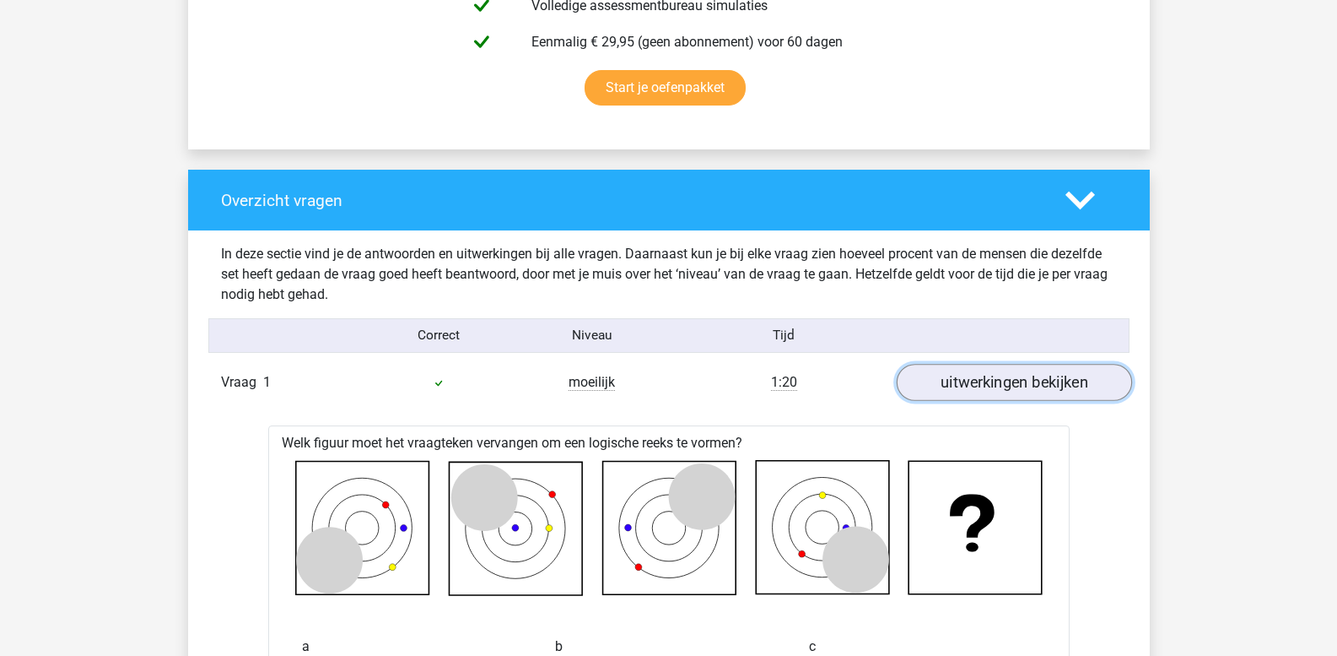
click at [953, 384] on link "uitwerkingen bekijken" at bounding box center [1013, 383] width 235 height 37
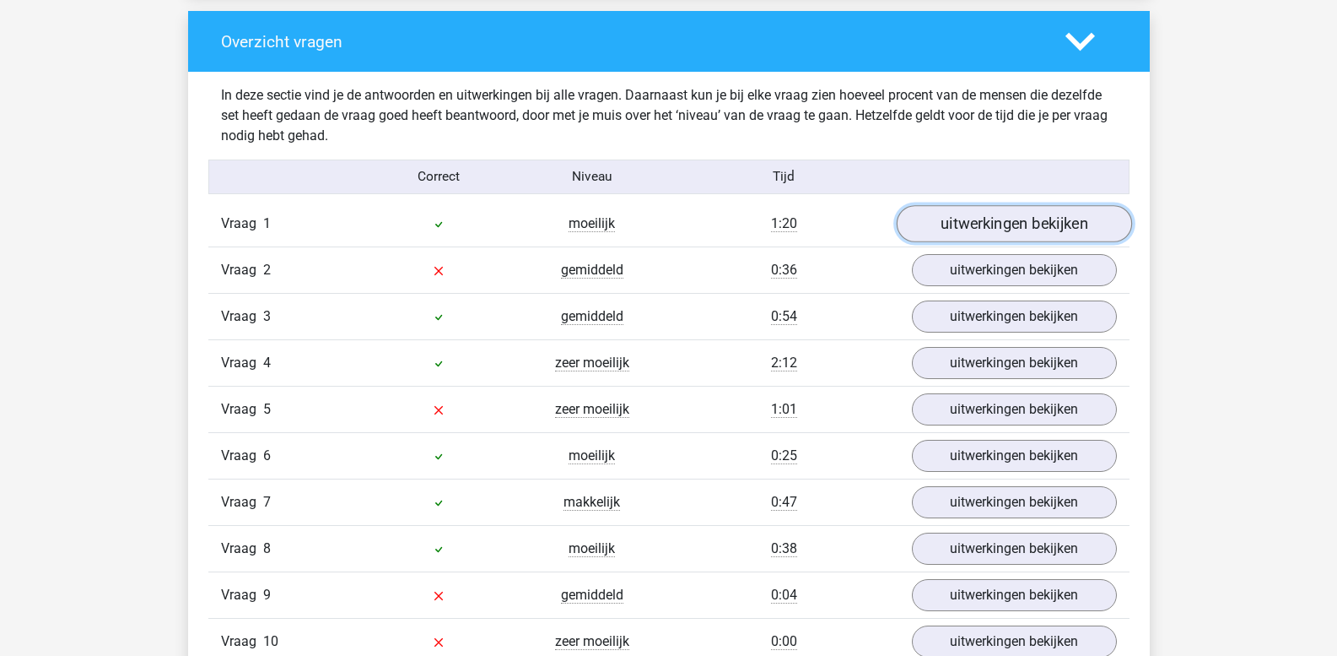
scroll to position [1266, 0]
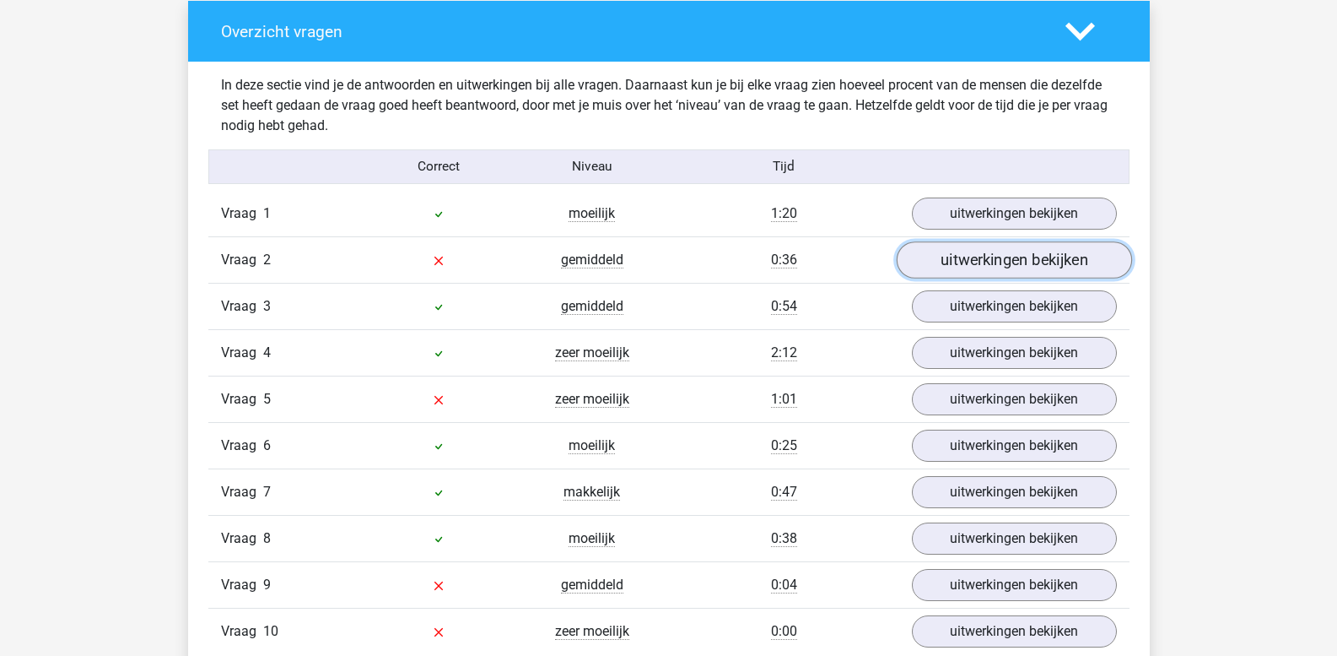
click at [981, 255] on link "uitwerkingen bekijken" at bounding box center [1013, 260] width 235 height 37
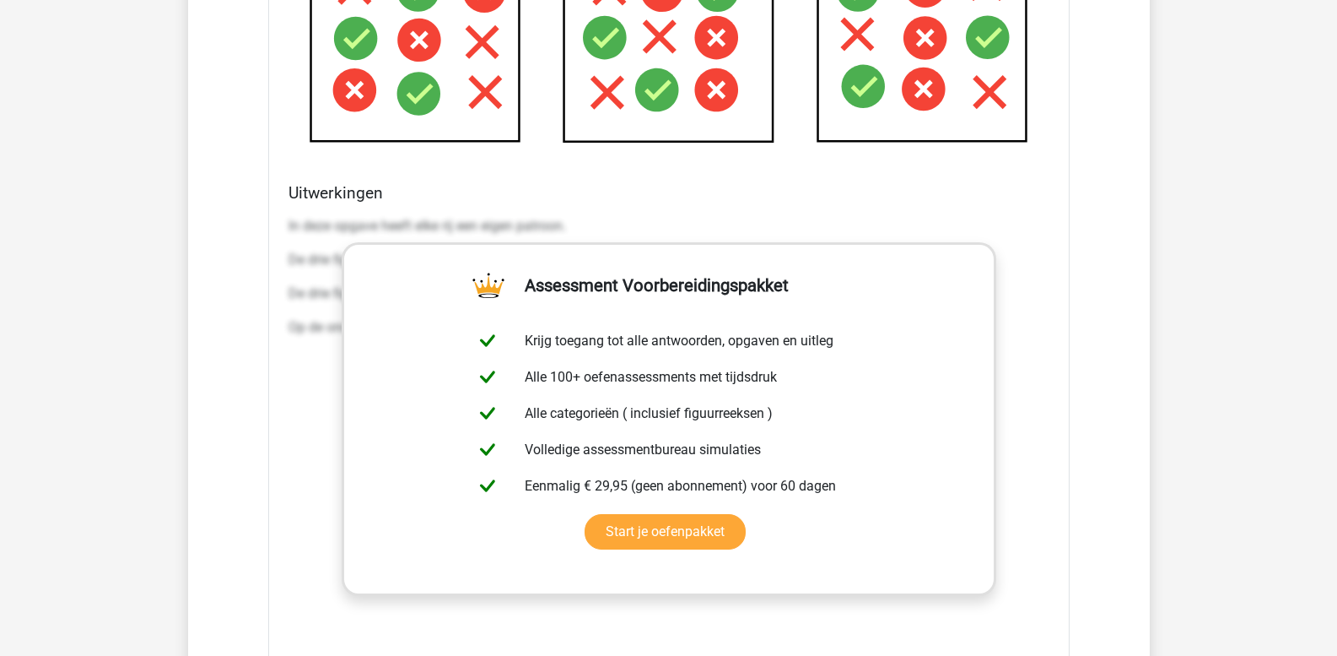
scroll to position [2194, 0]
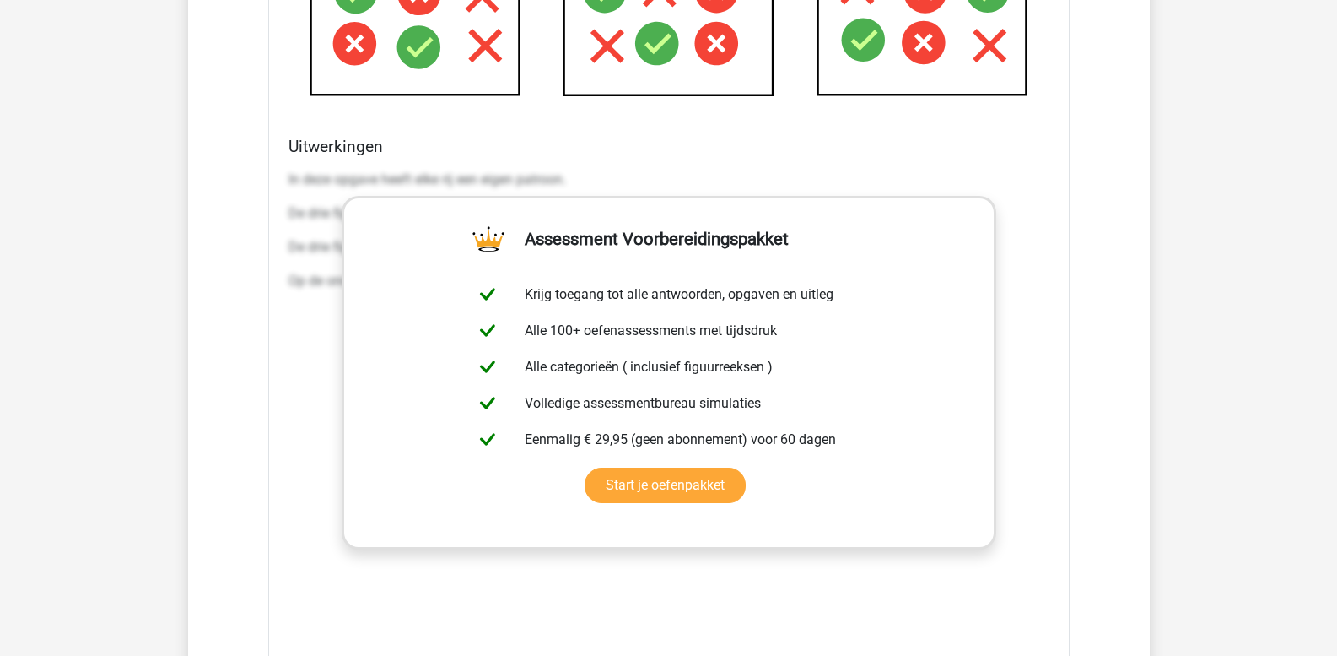
click at [285, 172] on div "Uitwerkingen In deze opgave heeft elke rij een eigen patroon. De drie figuren i…" at bounding box center [669, 403] width 775 height 532
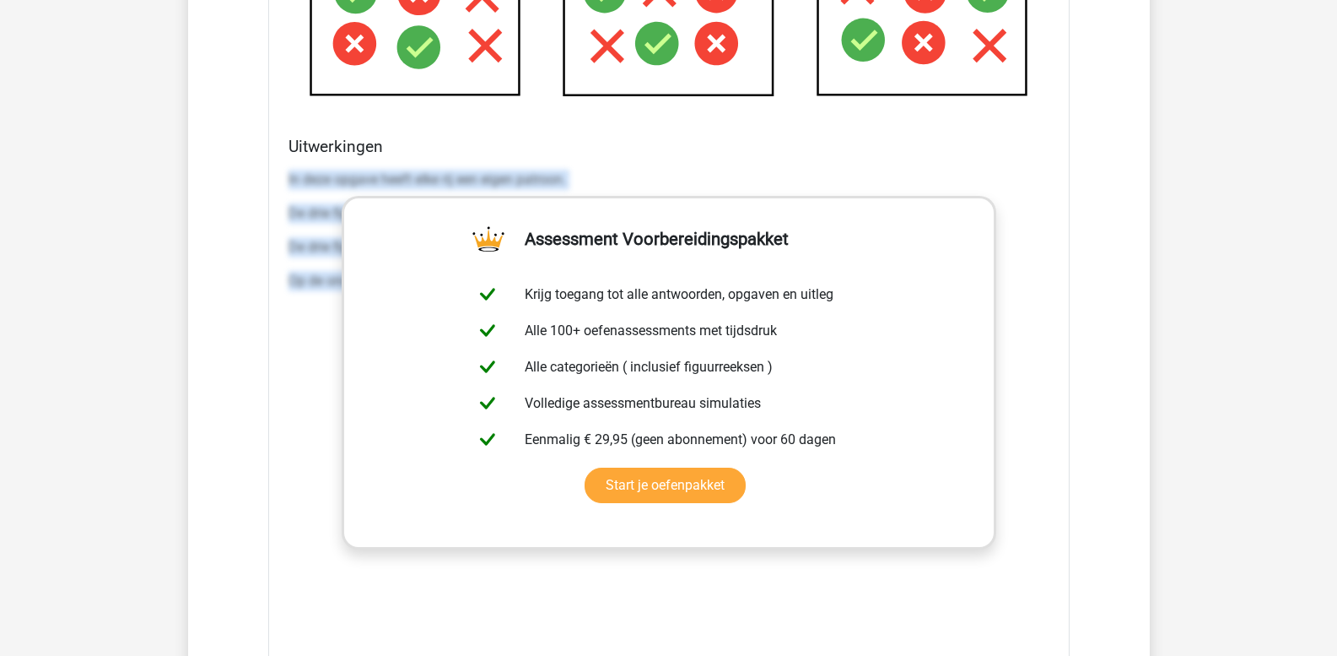
drag, startPoint x: 286, startPoint y: 176, endPoint x: 1158, endPoint y: 373, distance: 893.7
click at [1158, 373] on div "Kies premium leo leo.aertsens@gmail.com" at bounding box center [668, 381] width 1337 height 5150
copy div "In deze opgave heeft elke rij een eigen patroon. De drie figuren in de bovenste…"
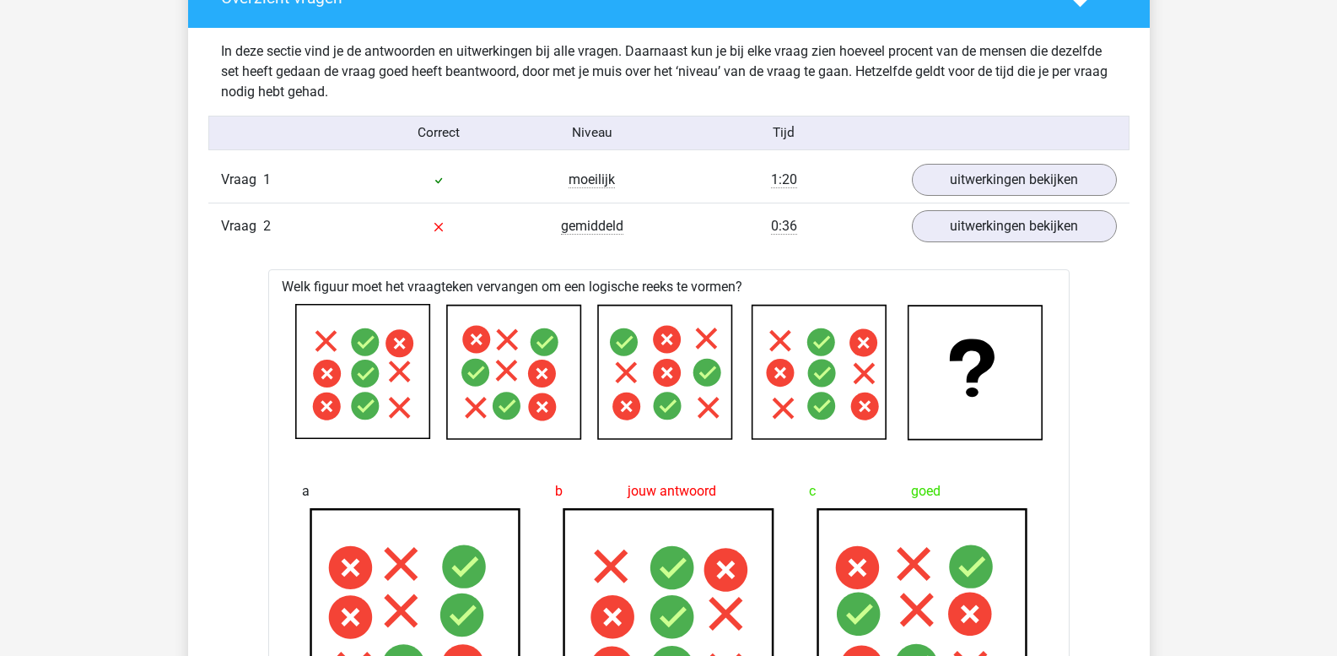
scroll to position [1266, 0]
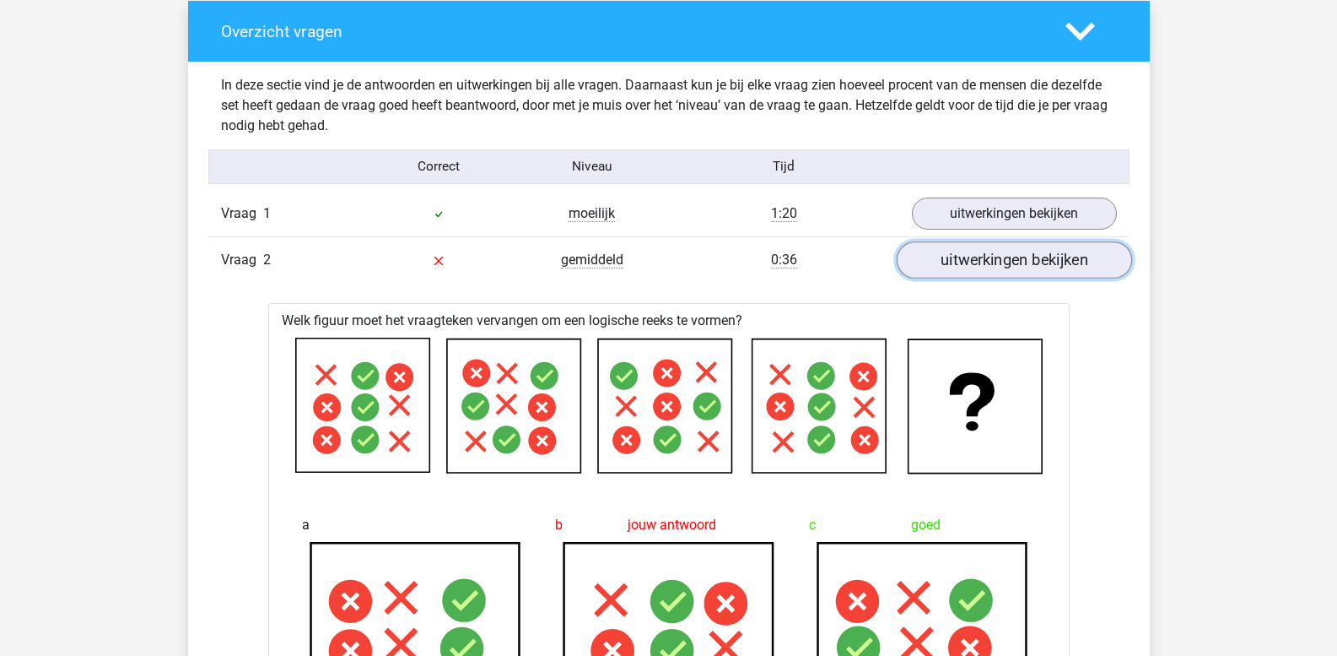
click at [937, 263] on link "uitwerkingen bekijken" at bounding box center [1013, 260] width 235 height 37
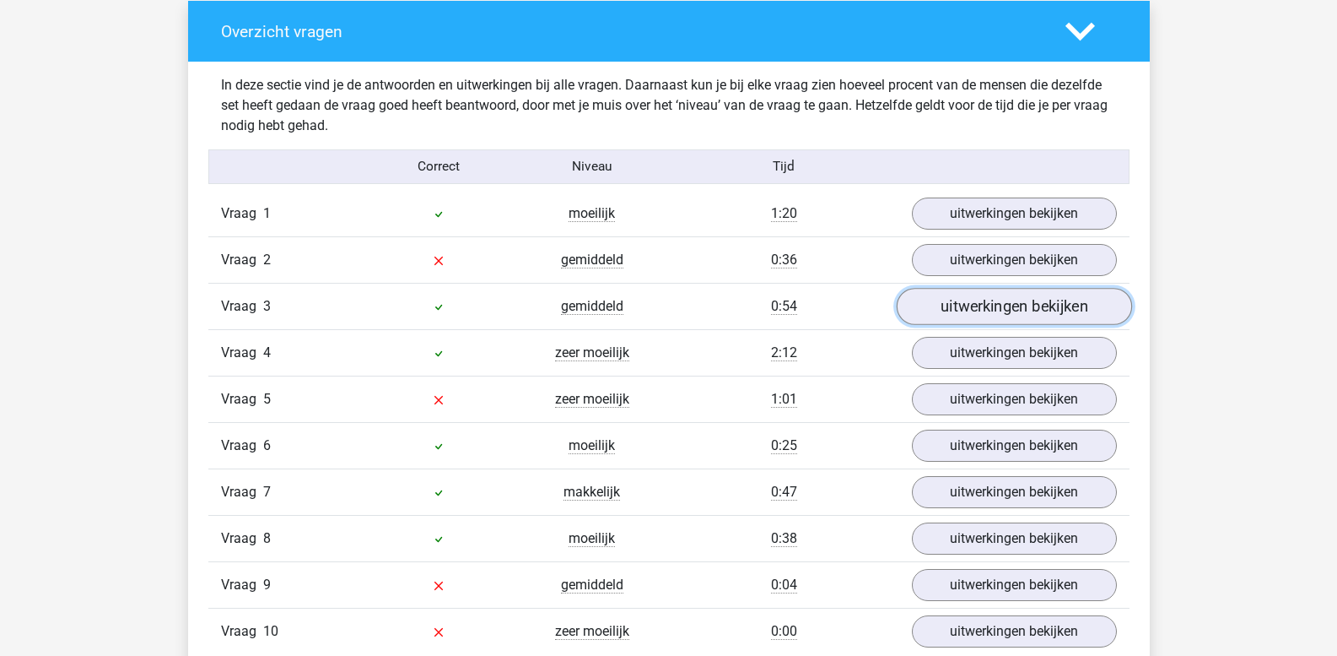
click at [956, 308] on link "uitwerkingen bekijken" at bounding box center [1013, 307] width 235 height 37
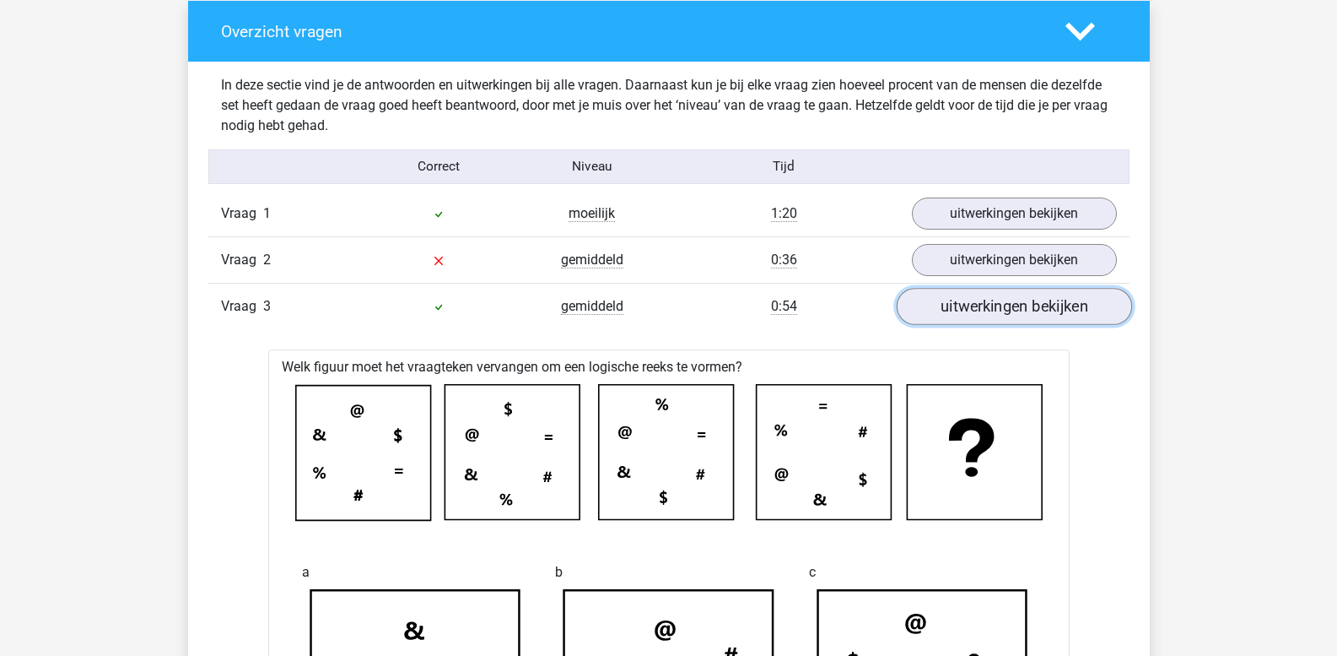
click at [956, 308] on link "uitwerkingen bekijken" at bounding box center [1013, 307] width 235 height 37
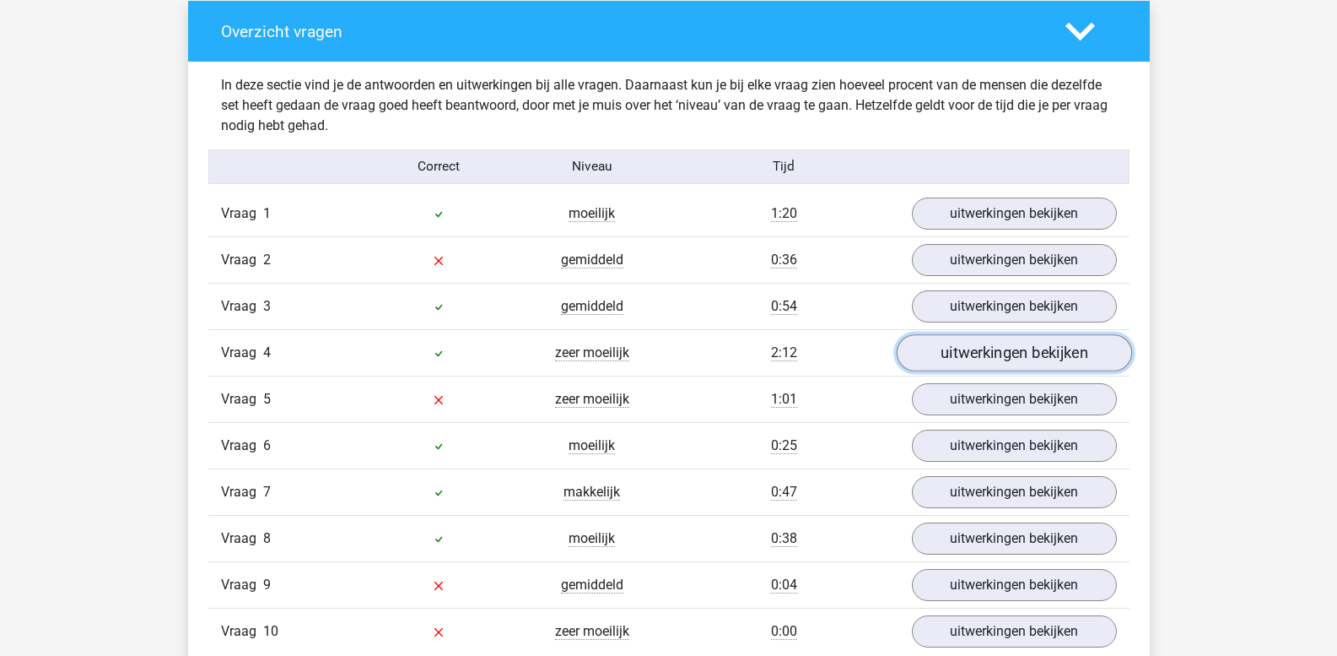
click at [959, 349] on link "uitwerkingen bekijken" at bounding box center [1013, 353] width 235 height 37
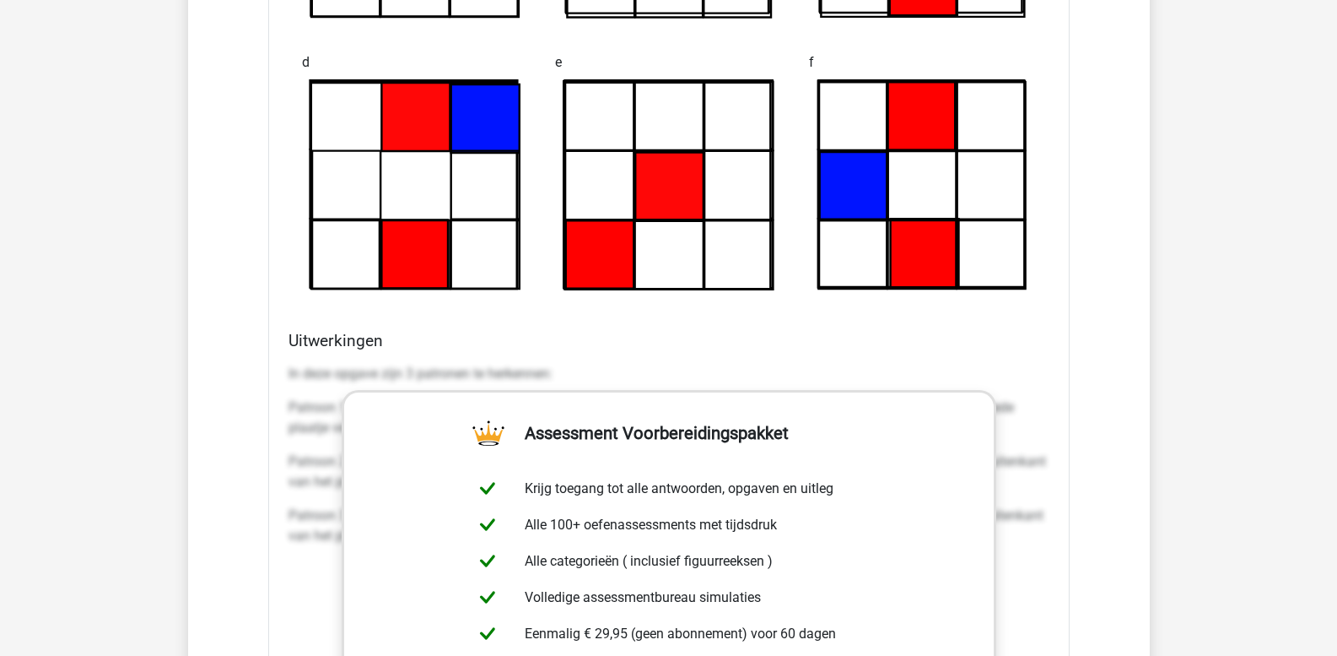
scroll to position [2194, 0]
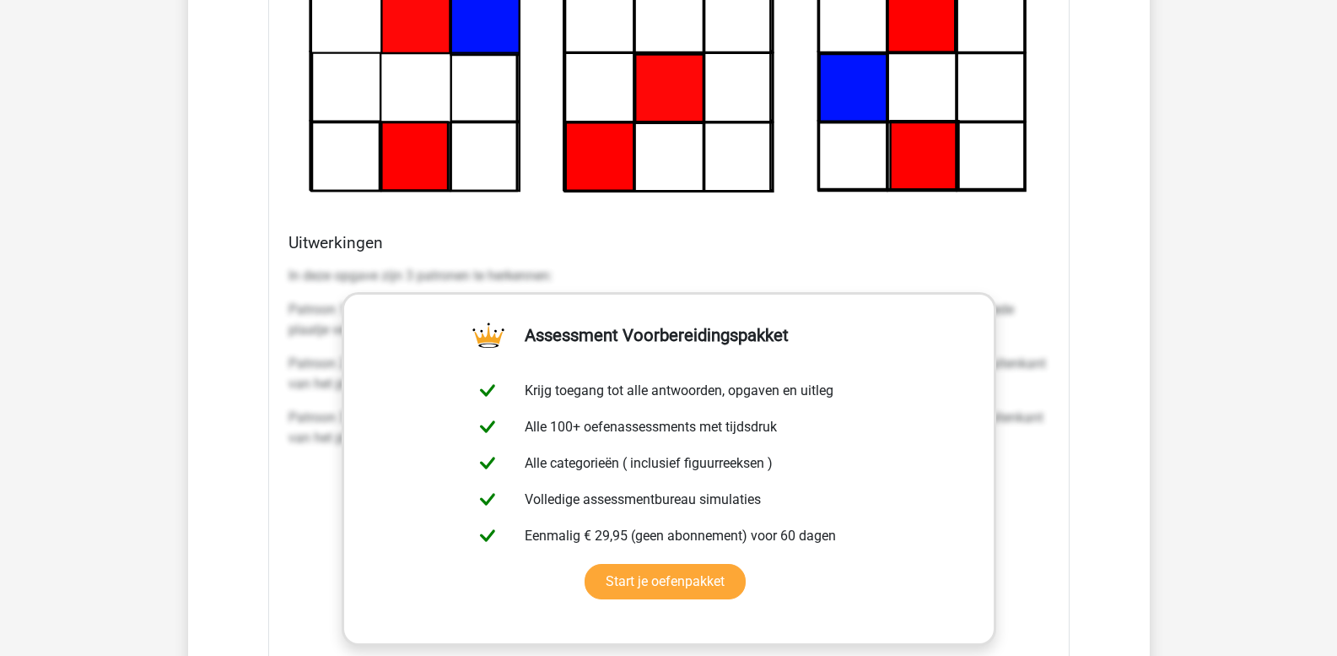
click at [287, 279] on div "Uitwerkingen In deze opgave zijn 3 patronen te herkennen: Patroon 1: Het blauwe…" at bounding box center [669, 499] width 775 height 532
click at [287, 273] on div "Uitwerkingen In deze opgave zijn 3 patronen te herkennen: Patroon 1: Het blauwe…" at bounding box center [669, 499] width 775 height 532
click at [289, 277] on p "In deze opgave zijn 3 patronen te herkennen:" at bounding box center [669, 276] width 761 height 20
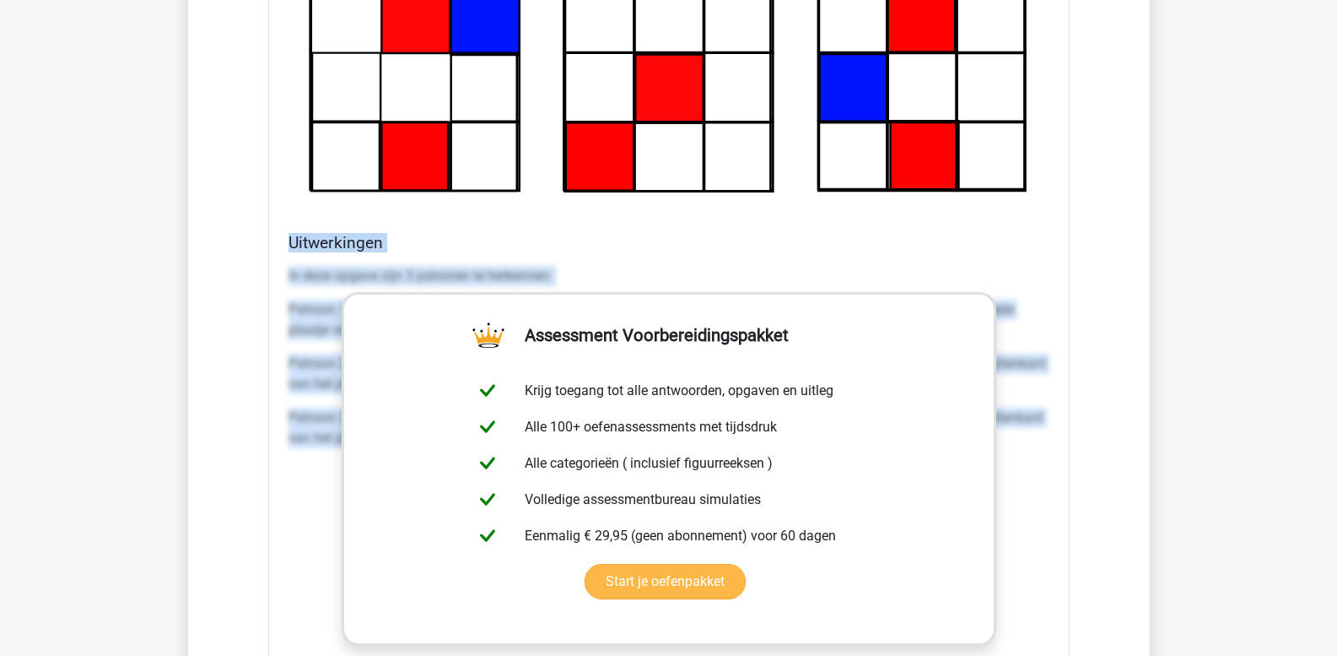
drag, startPoint x: 1013, startPoint y: 440, endPoint x: 569, endPoint y: 359, distance: 451.8
click at [569, 359] on div "Welk figuur moet het vraagteken vervangen om een logische reeks te vormen? a" at bounding box center [669, 155] width 802 height 1375
copy div "Uitwerkingen In deze opgave zijn 3 patronen te herkennen: Patroon 1: Het blauwe…"
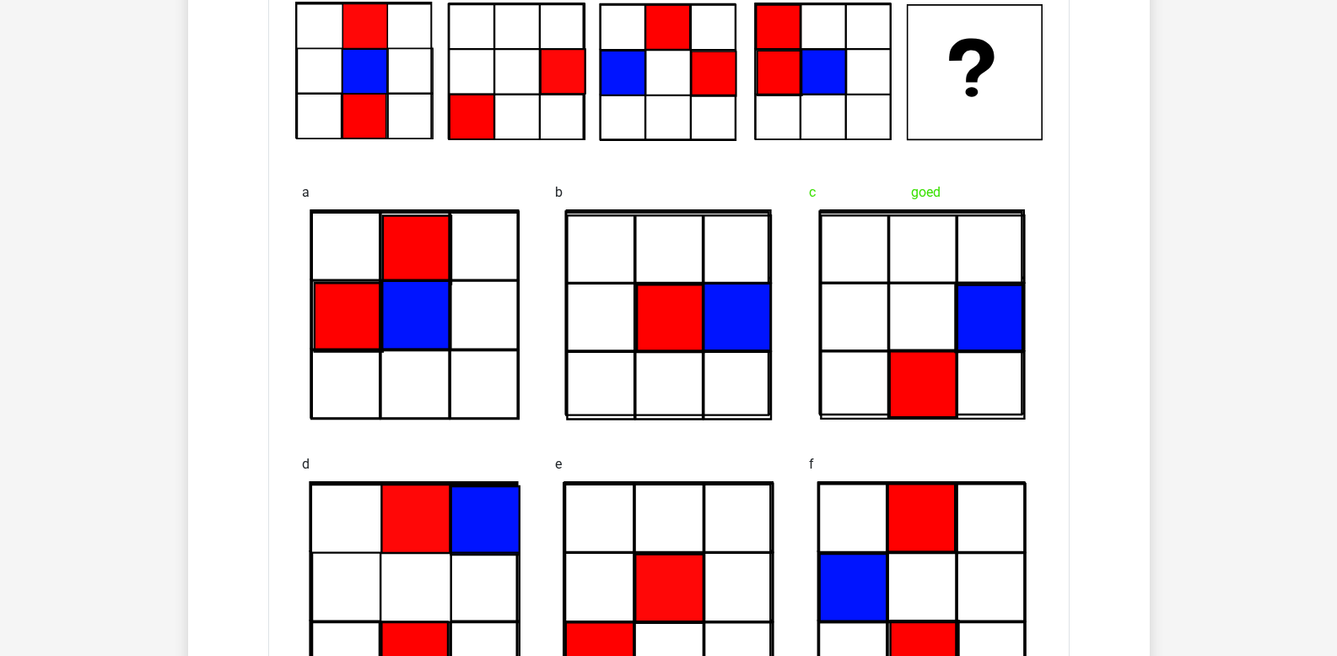
scroll to position [1519, 0]
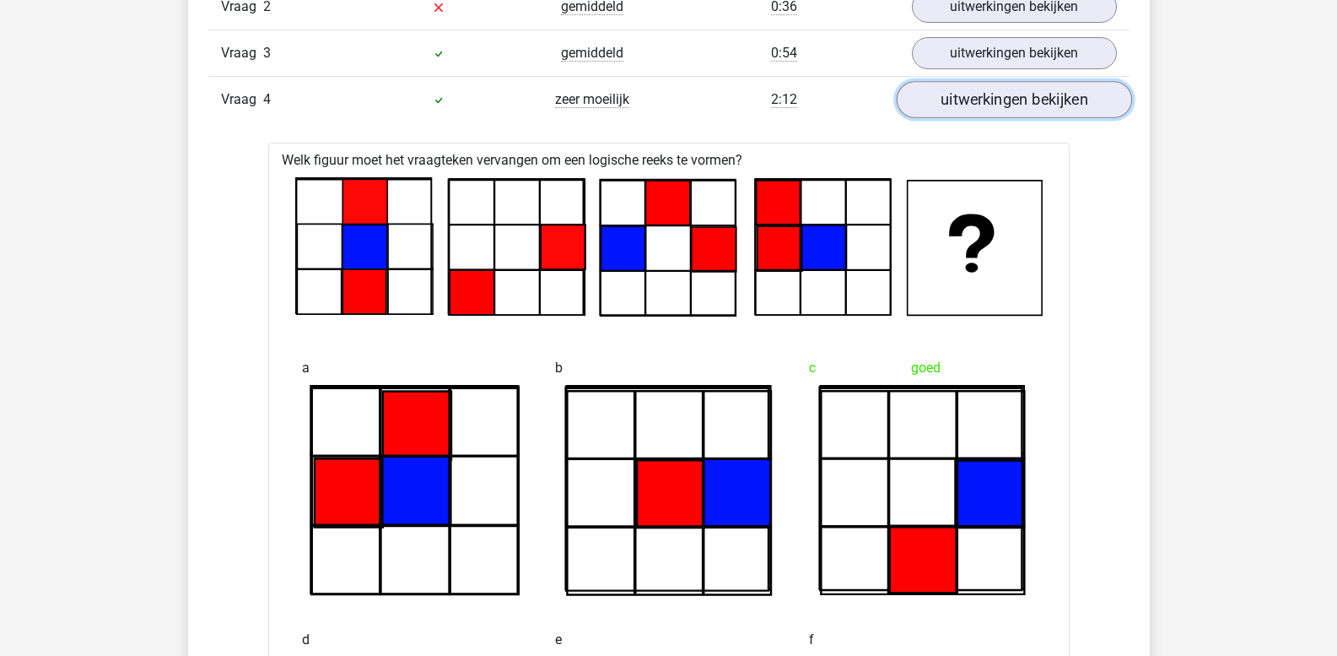
click at [979, 109] on link "uitwerkingen bekijken" at bounding box center [1013, 100] width 235 height 37
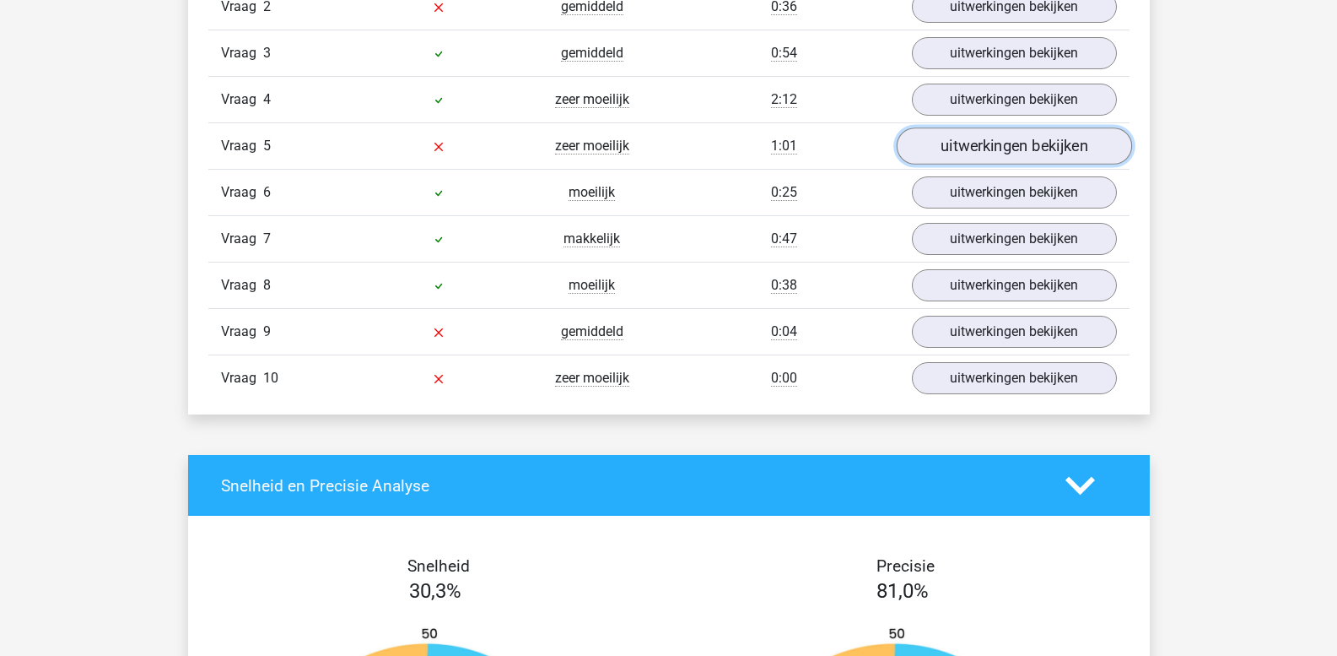
click at [978, 144] on link "uitwerkingen bekijken" at bounding box center [1013, 146] width 235 height 37
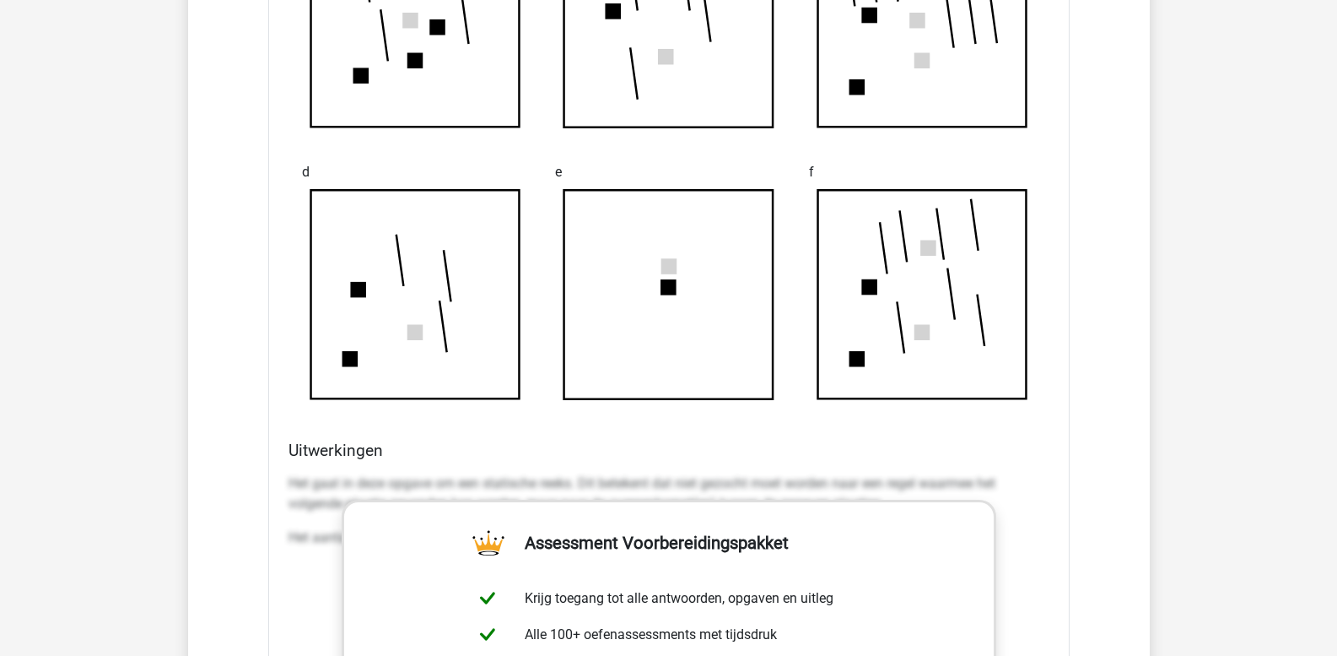
scroll to position [2194, 0]
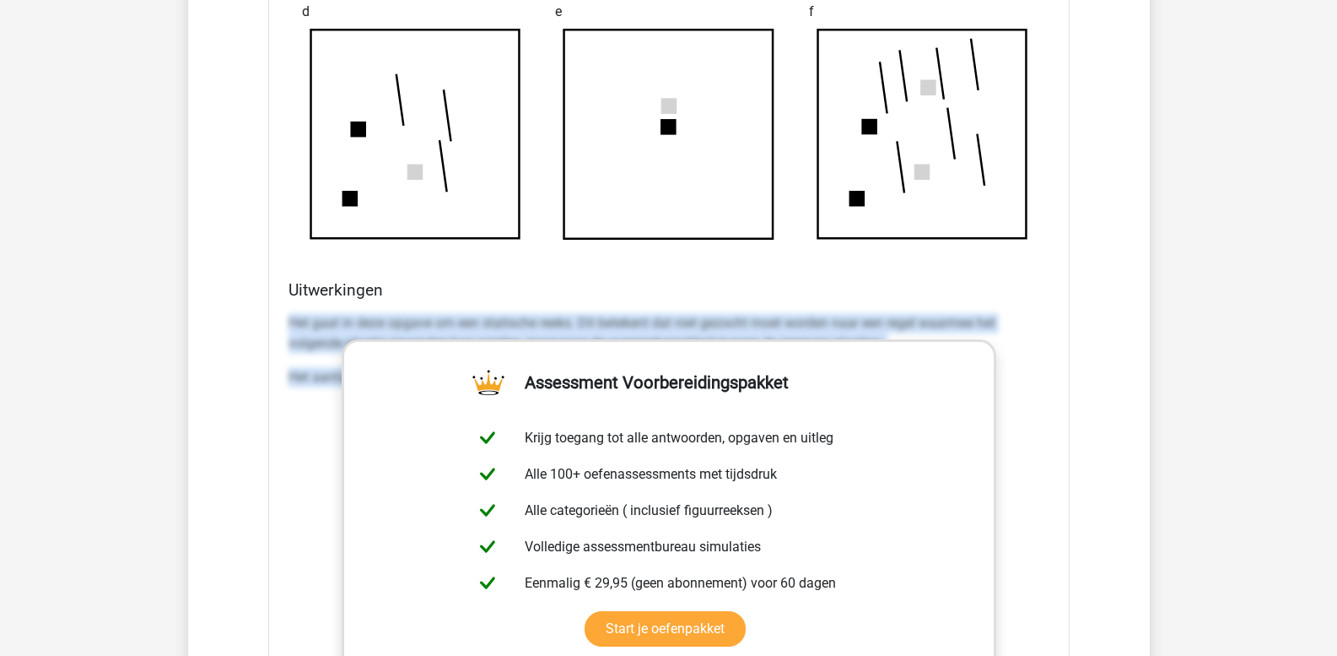
drag, startPoint x: 289, startPoint y: 319, endPoint x: 1196, endPoint y: 463, distance: 917.7
click at [1196, 463] on div "Kies premium leo leo.aertsens@gmail.com" at bounding box center [668, 383] width 1337 height 5154
copy div "Het gaat in deze opgave om een statische reeks. Dit betekent dat niet gezocht m…"
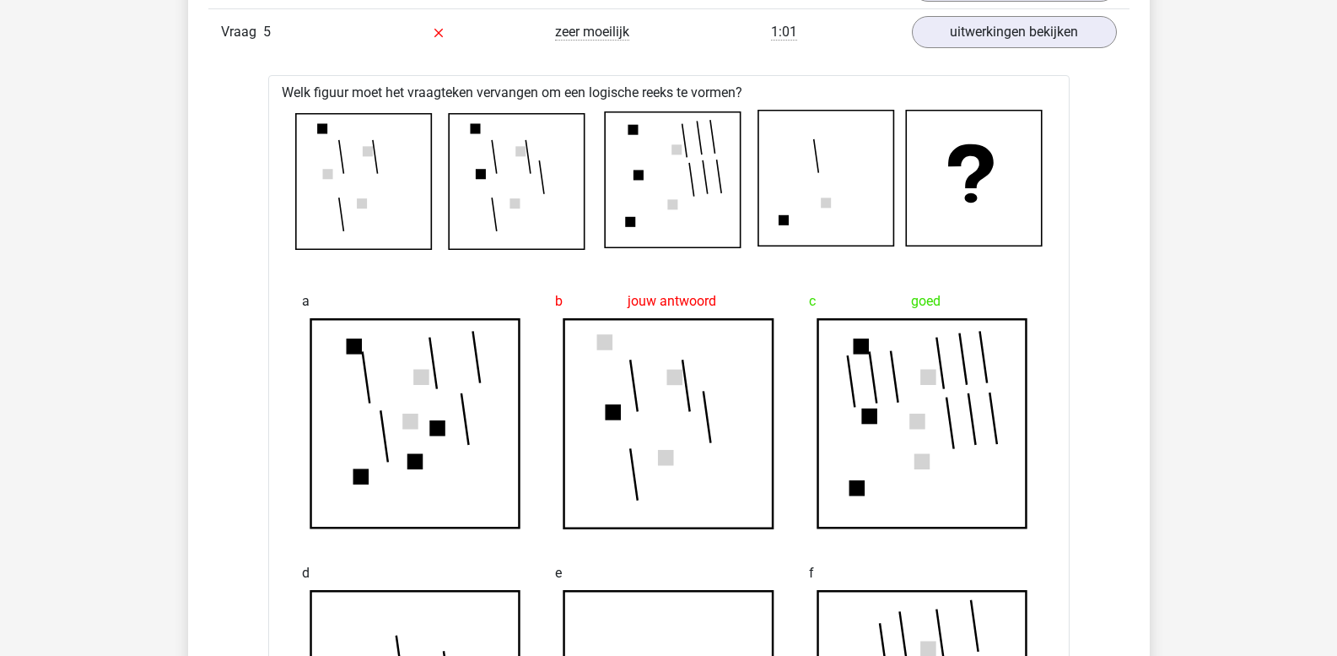
scroll to position [1603, 0]
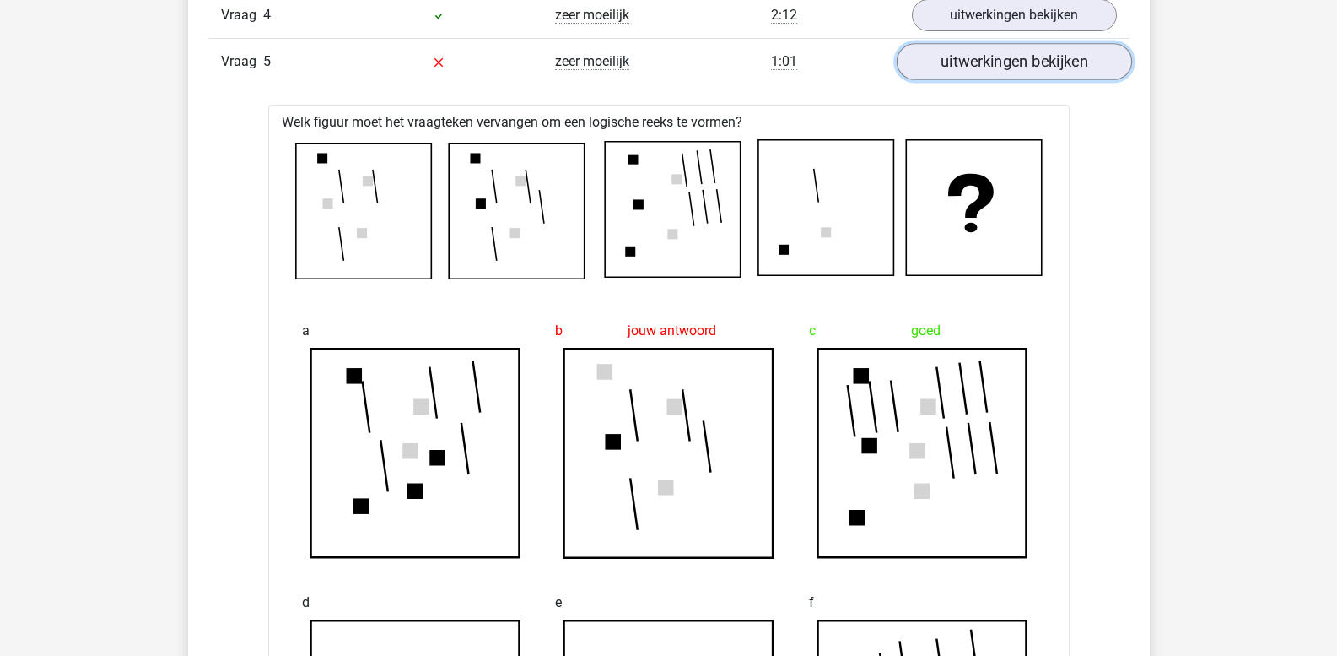
click at [965, 73] on link "uitwerkingen bekijken" at bounding box center [1013, 62] width 235 height 37
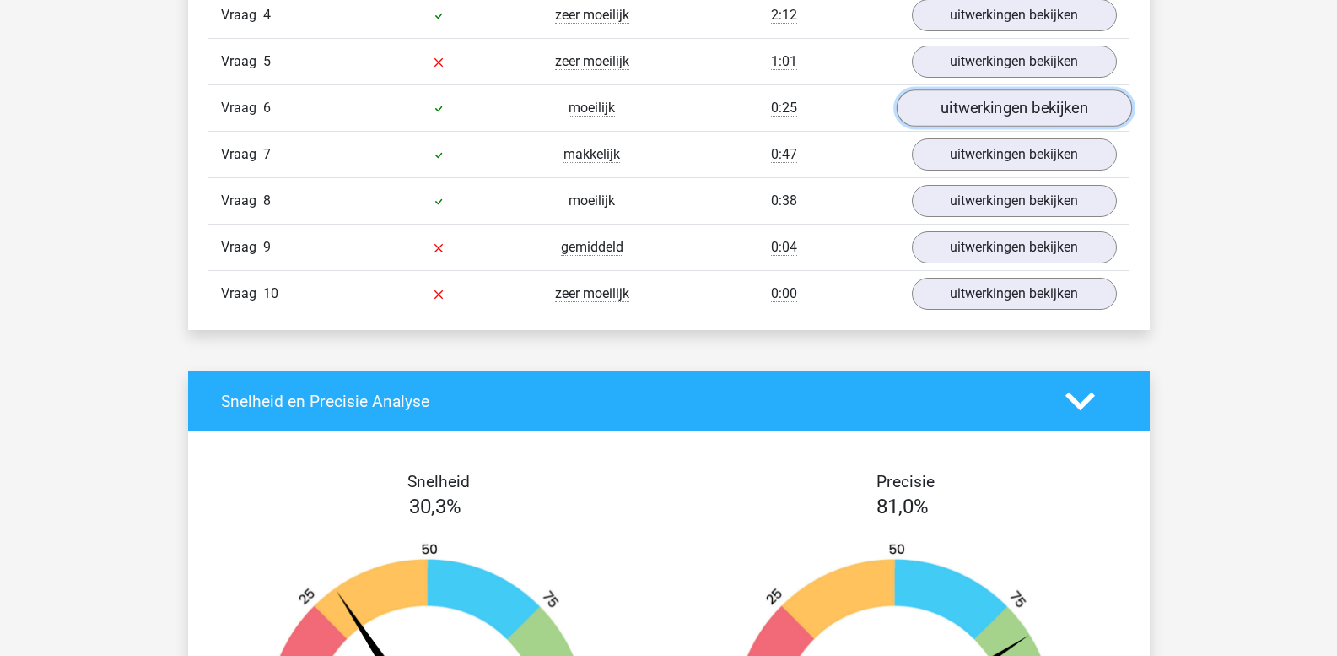
click at [980, 117] on link "uitwerkingen bekijken" at bounding box center [1013, 108] width 235 height 37
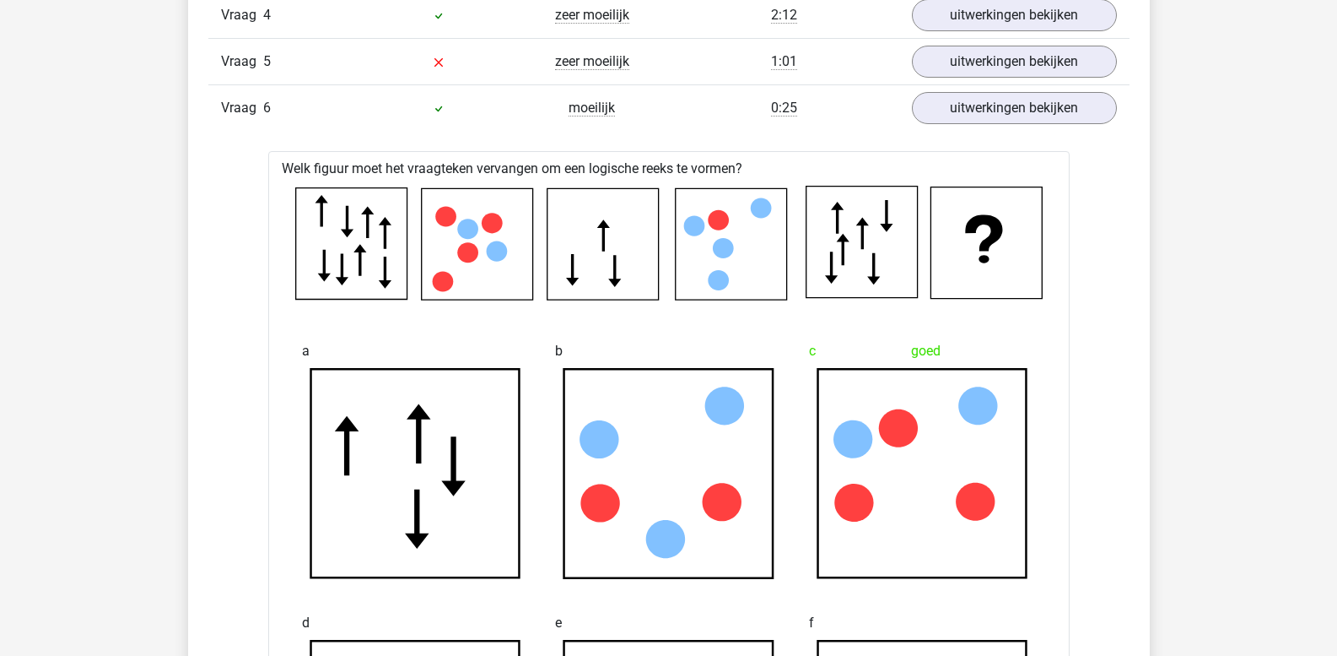
click at [966, 106] on link "uitwerkingen bekijken" at bounding box center [1013, 108] width 235 height 37
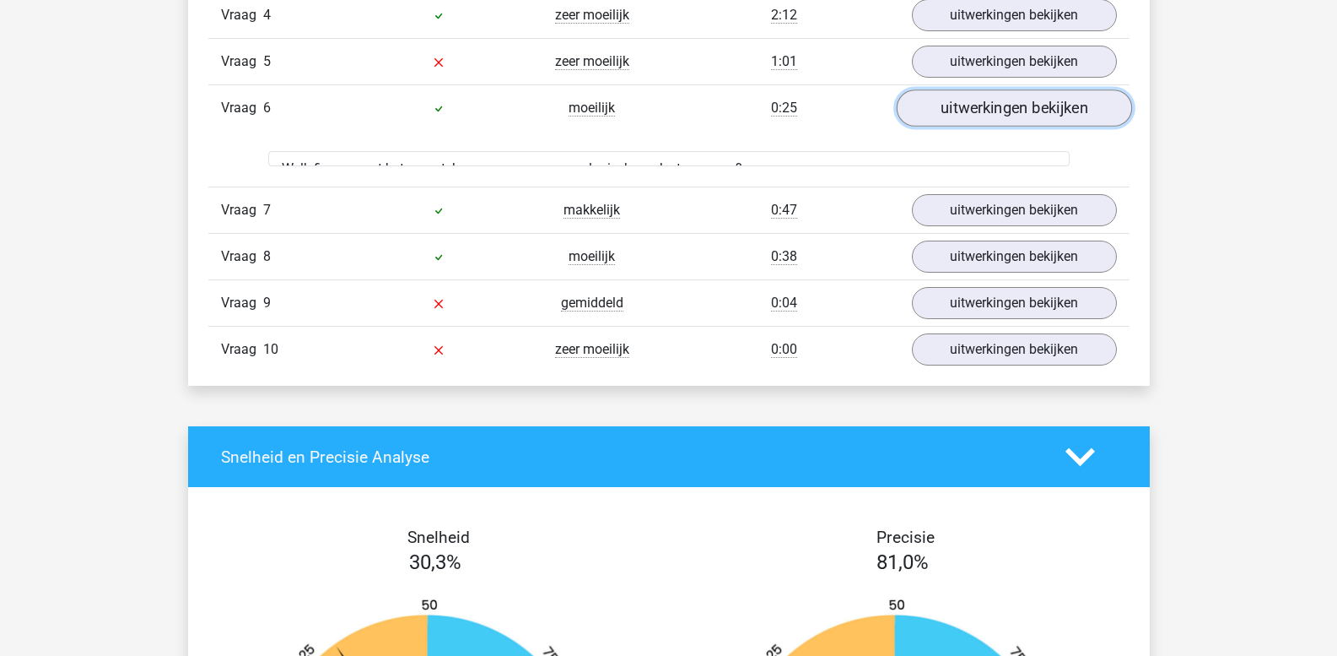
click at [966, 106] on link "uitwerkingen bekijken" at bounding box center [1013, 108] width 235 height 37
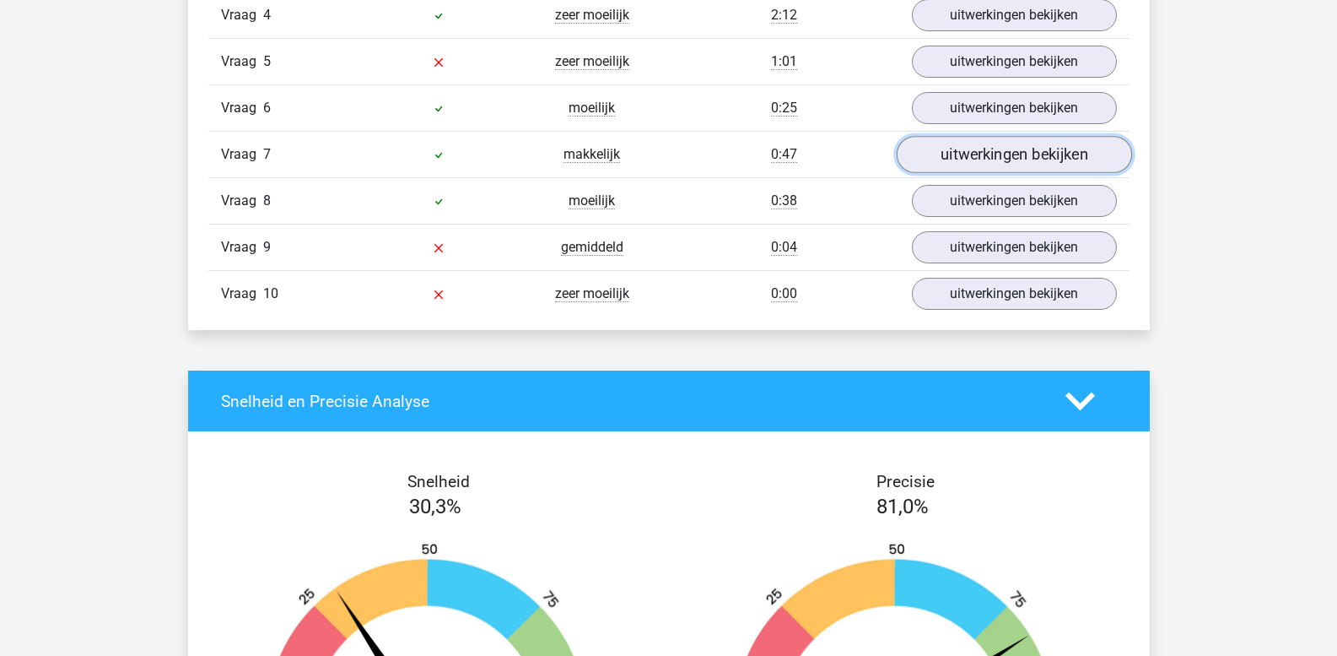
click at [971, 152] on link "uitwerkingen bekijken" at bounding box center [1013, 155] width 235 height 37
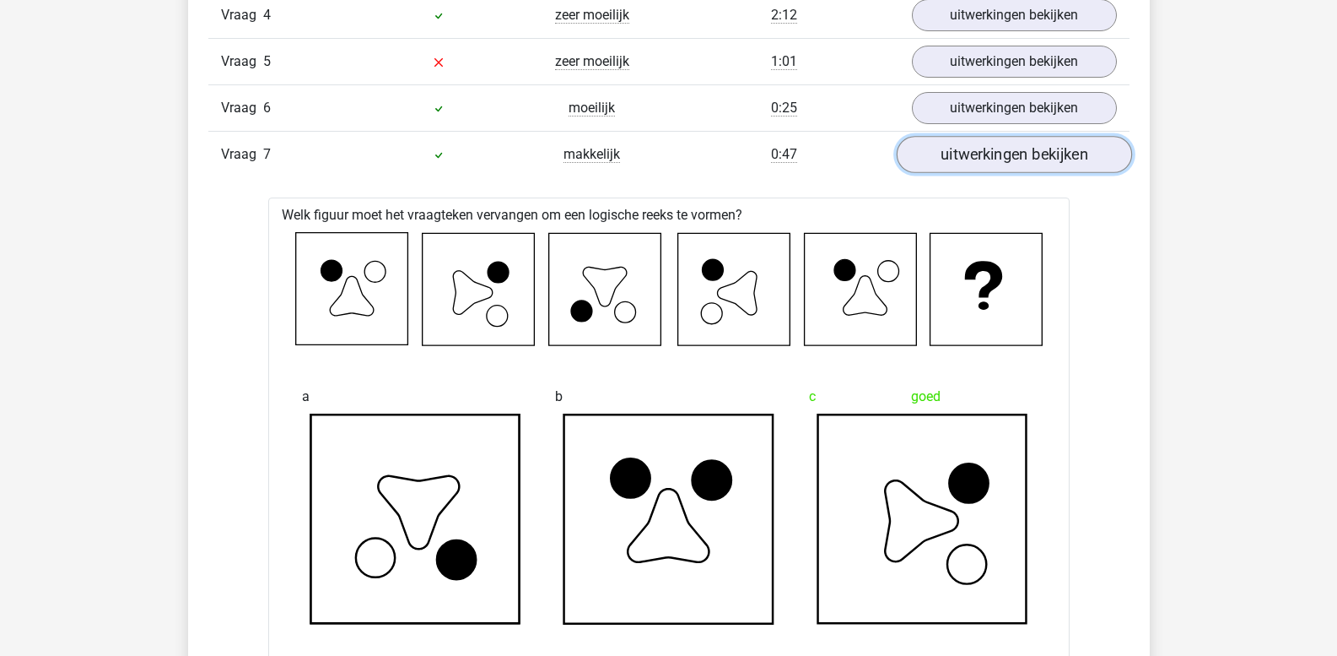
click at [973, 150] on link "uitwerkingen bekijken" at bounding box center [1013, 155] width 235 height 37
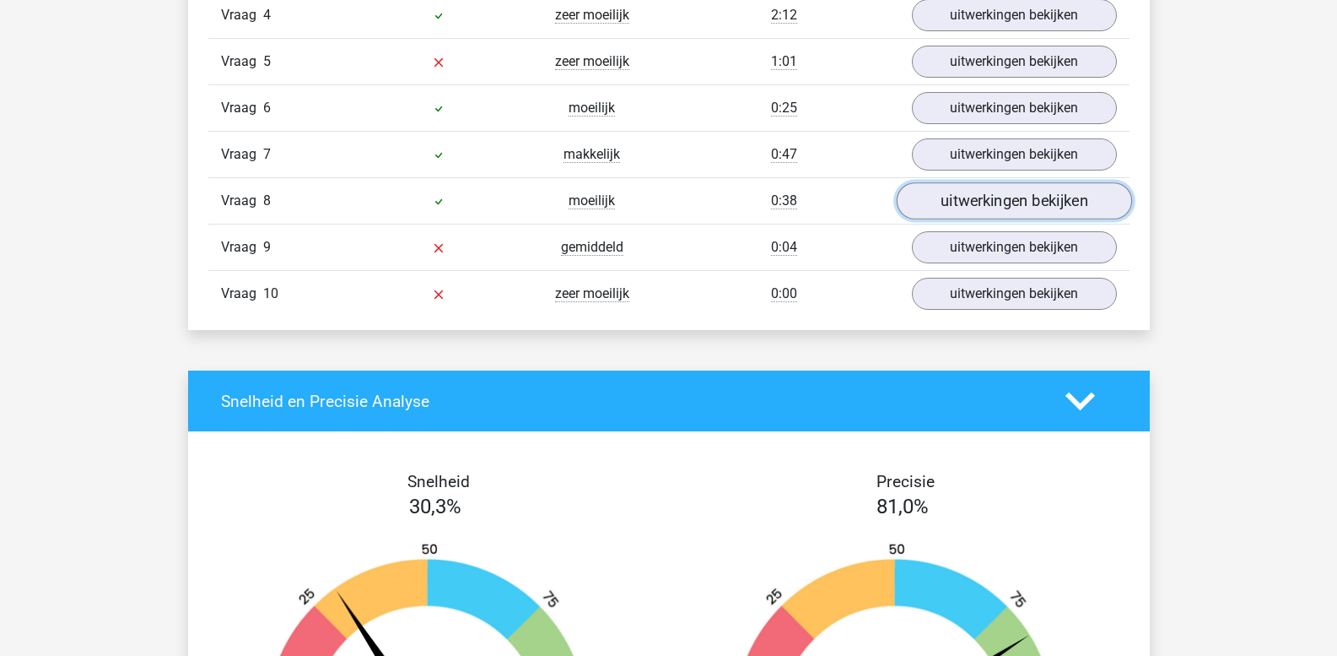
click at [980, 196] on link "uitwerkingen bekijken" at bounding box center [1013, 201] width 235 height 37
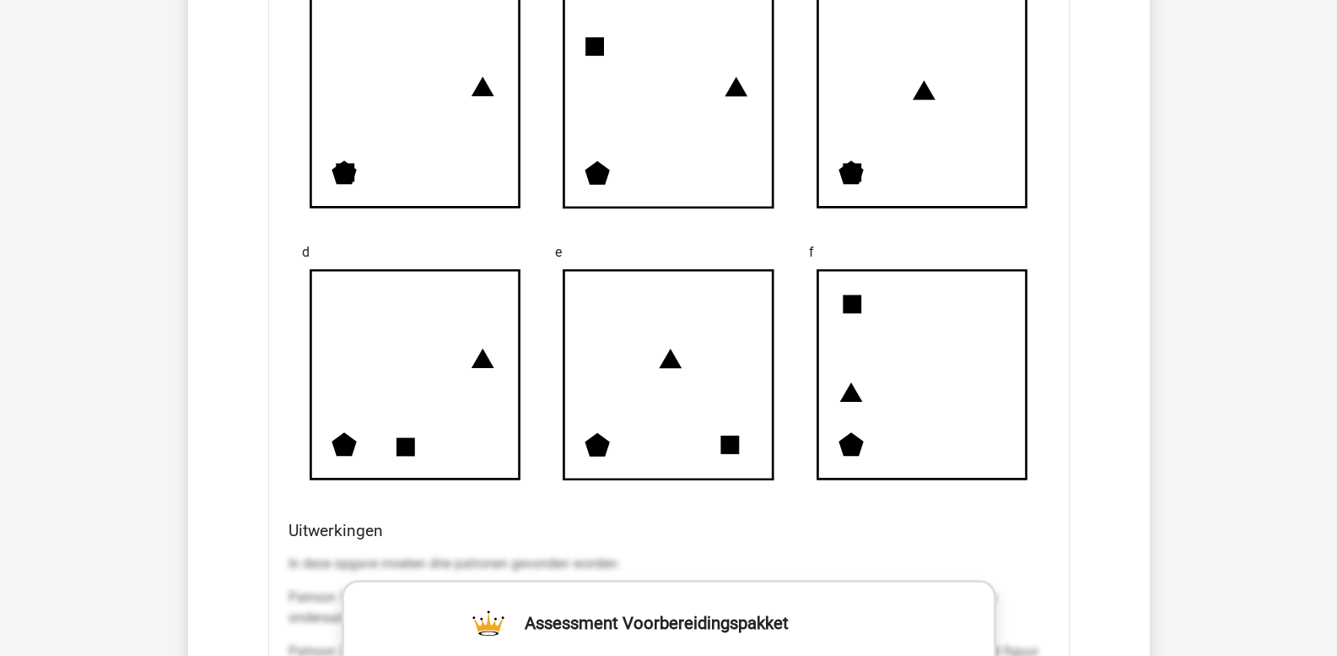
scroll to position [2278, 0]
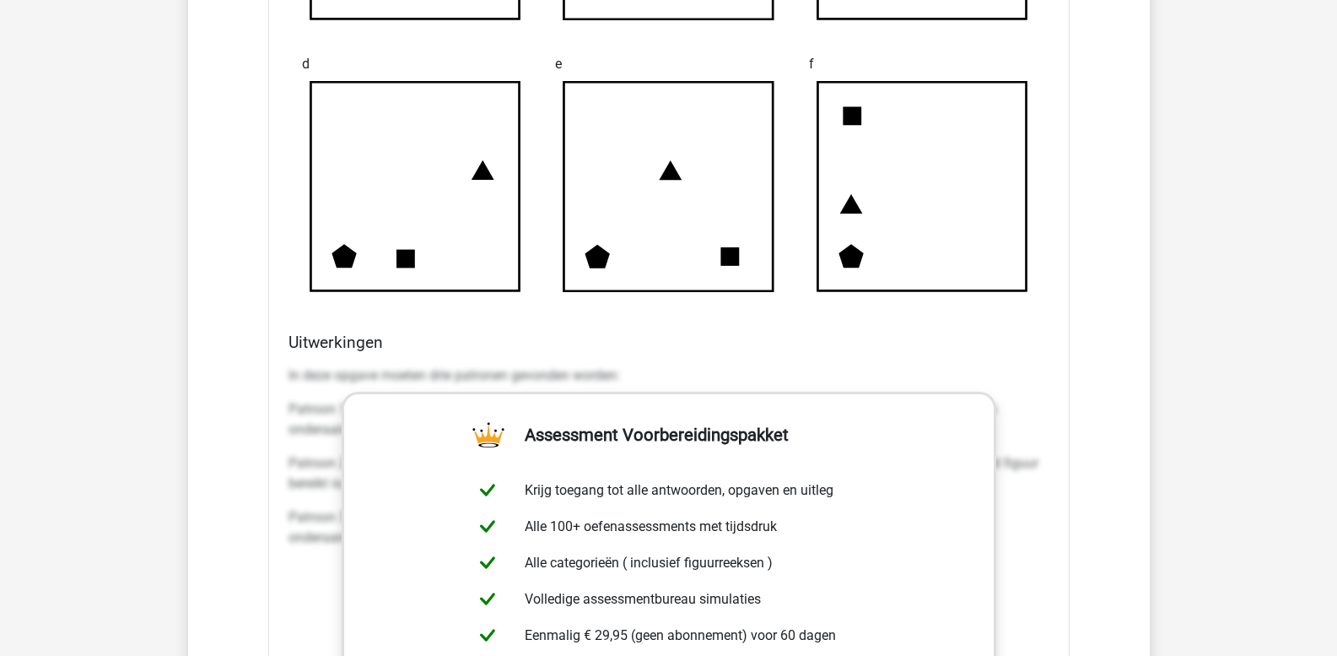
click at [282, 377] on div "Uitwerkingen In deze opgave moeten drie patronen gevonden worden: Patroon 1: De…" at bounding box center [669, 598] width 775 height 532
click at [286, 375] on div "Uitwerkingen In deze opgave moeten drie patronen gevonden worden: Patroon 1: De…" at bounding box center [669, 598] width 775 height 532
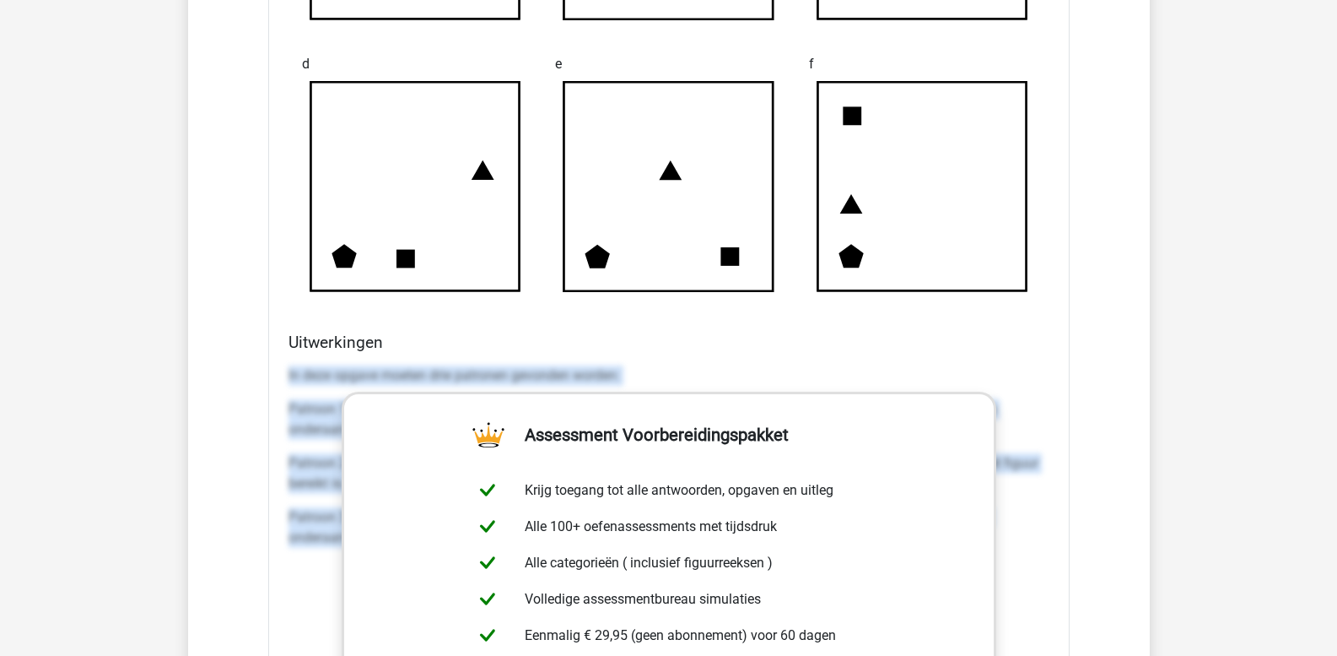
drag, startPoint x: 289, startPoint y: 375, endPoint x: 1116, endPoint y: 544, distance: 845.0
click at [1115, 545] on div "Vraag 1 moeilijk 1:20 uitwerkingen bekijken Welk figuur moet het vraagteken ver…" at bounding box center [669, 116] width 896 height 1877
copy div "In deze opgave moeten drie patronen gevonden worden: Patroon 1: De vijfhoek bew…"
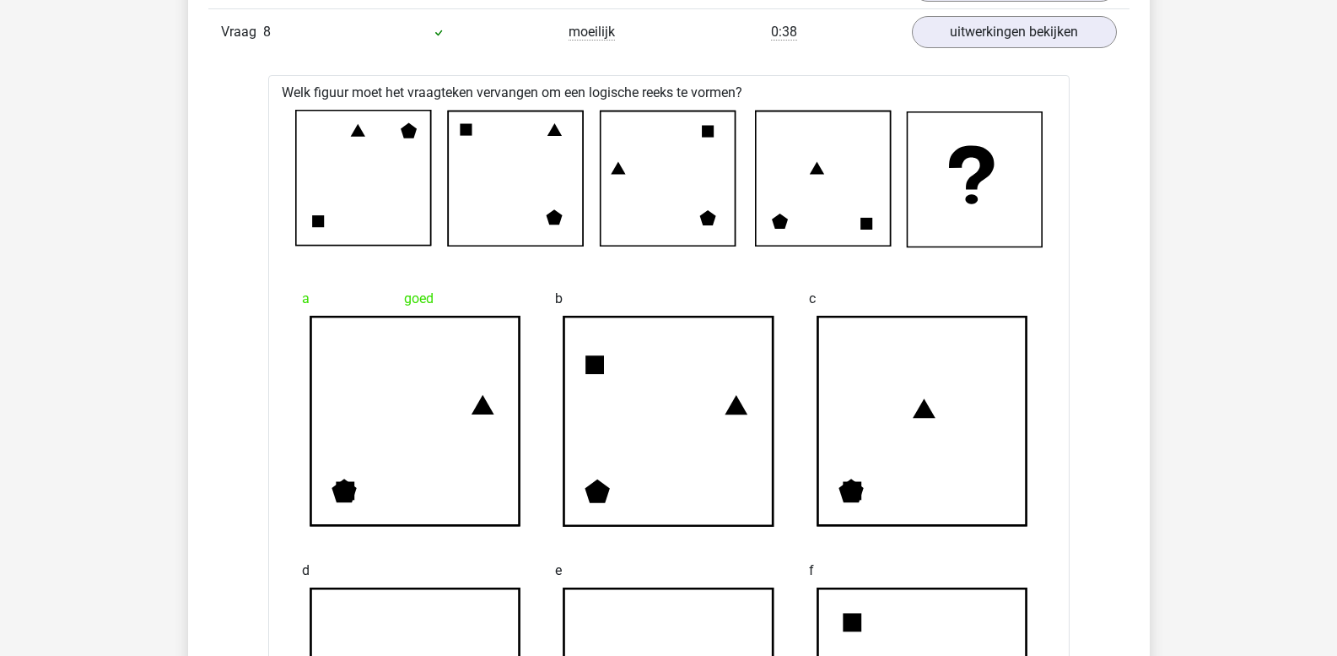
scroll to position [1688, 0]
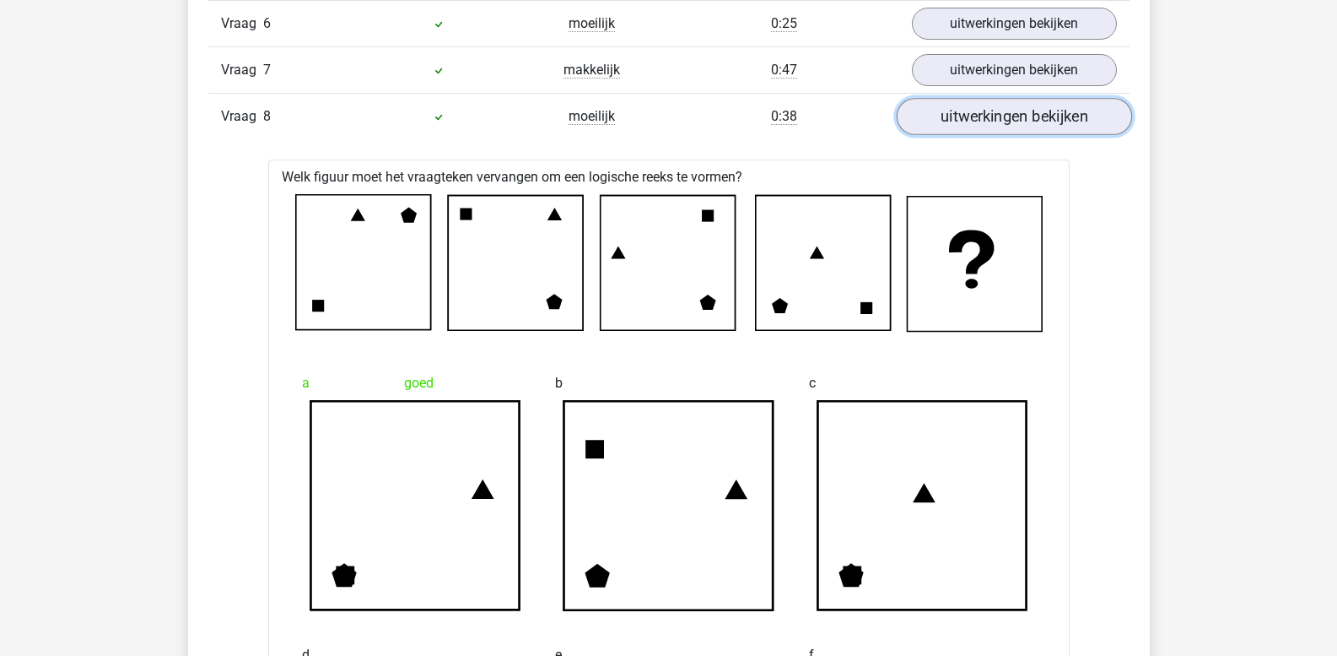
click at [933, 127] on link "uitwerkingen bekijken" at bounding box center [1013, 117] width 235 height 37
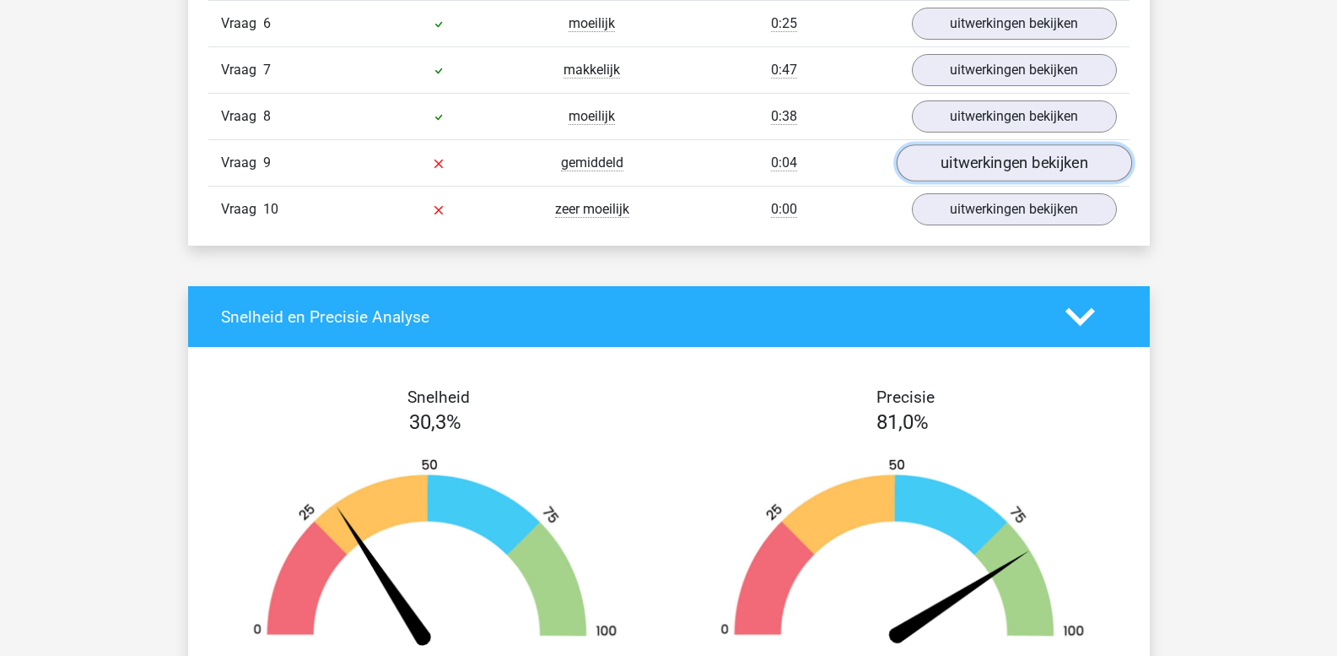
click at [932, 173] on link "uitwerkingen bekijken" at bounding box center [1013, 163] width 235 height 37
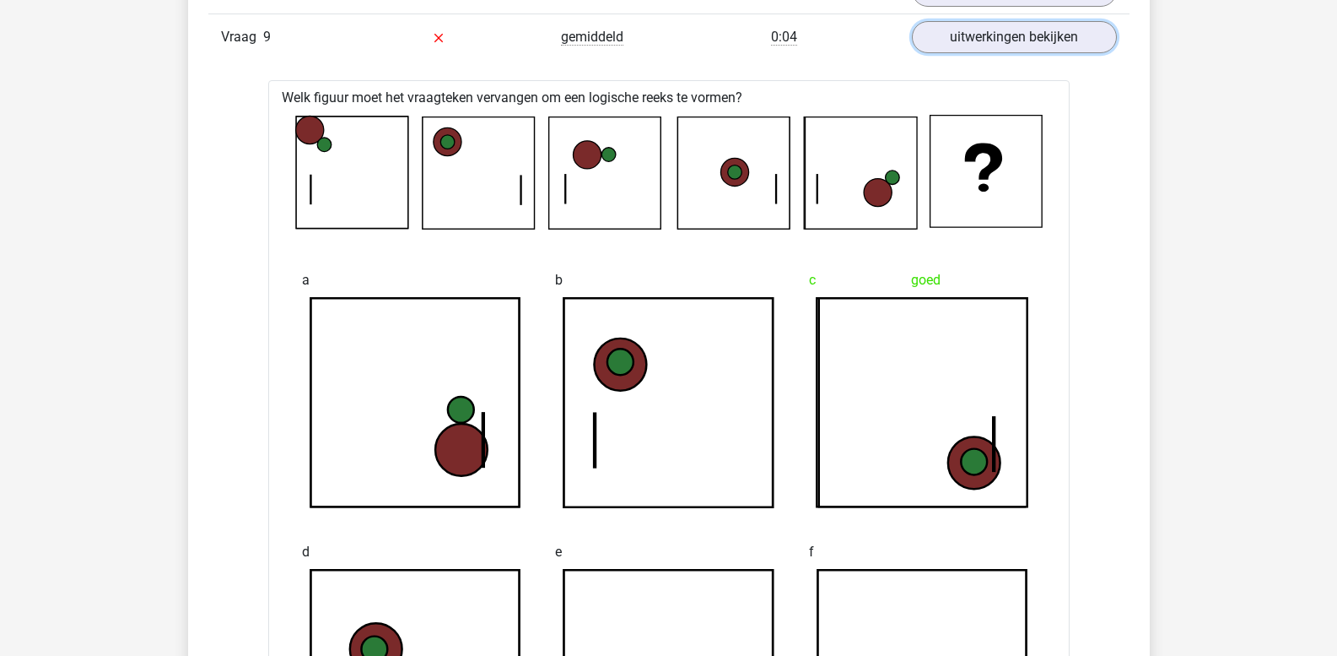
scroll to position [1772, 0]
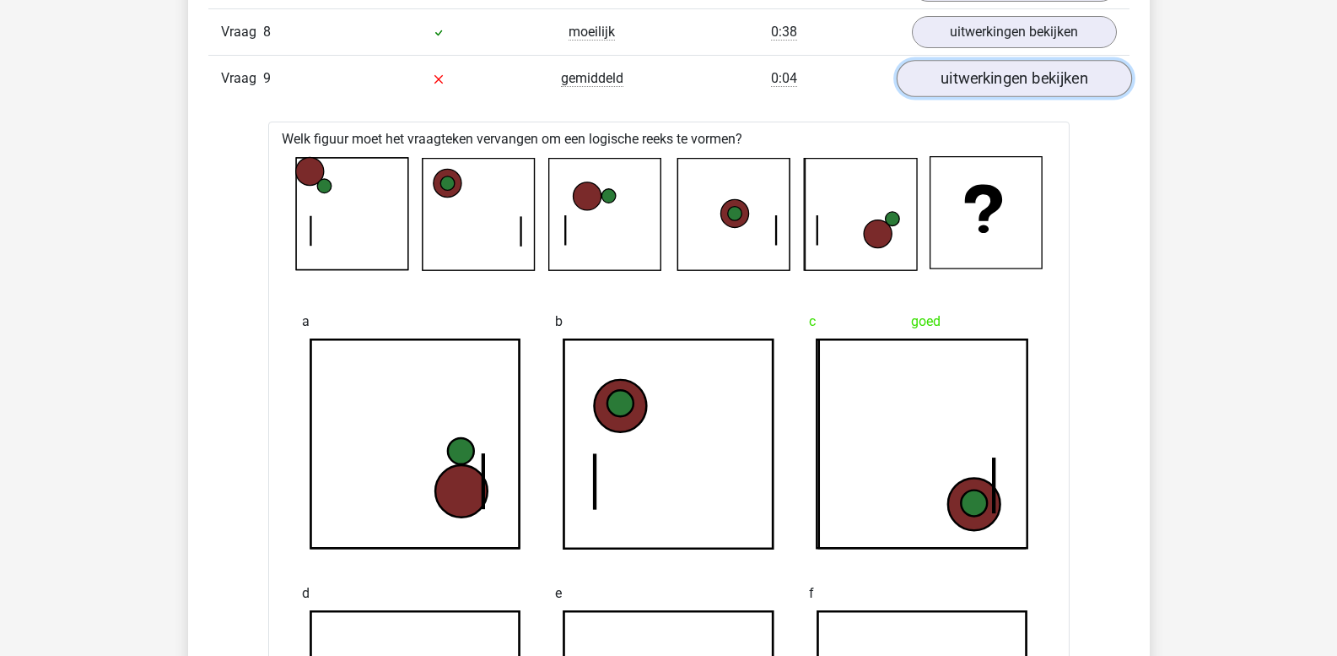
click at [968, 87] on link "uitwerkingen bekijken" at bounding box center [1013, 79] width 235 height 37
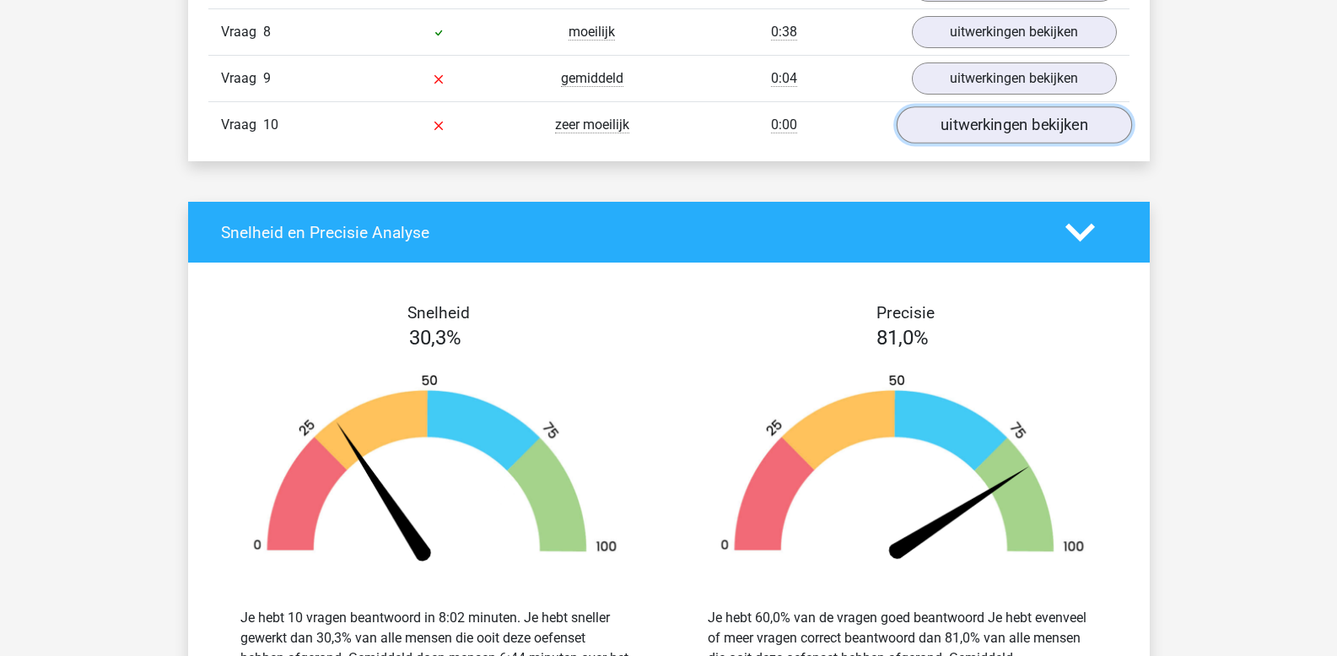
click at [978, 131] on link "uitwerkingen bekijken" at bounding box center [1013, 125] width 235 height 37
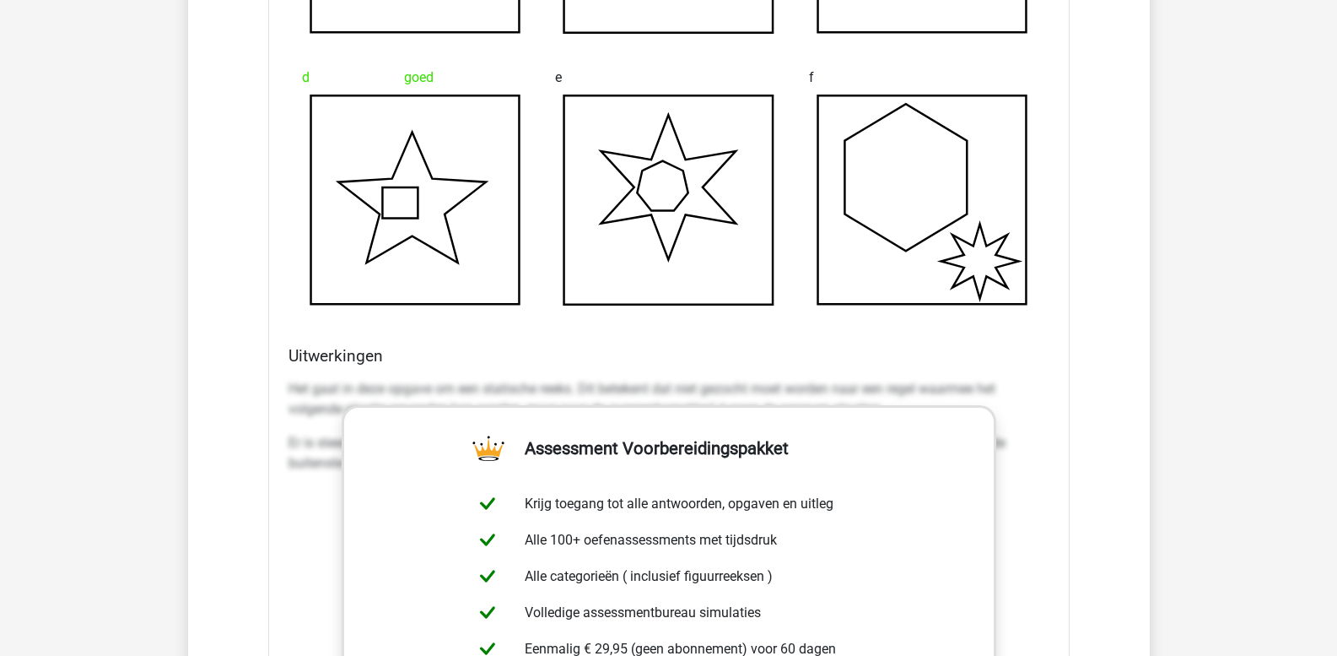
scroll to position [2363, 0]
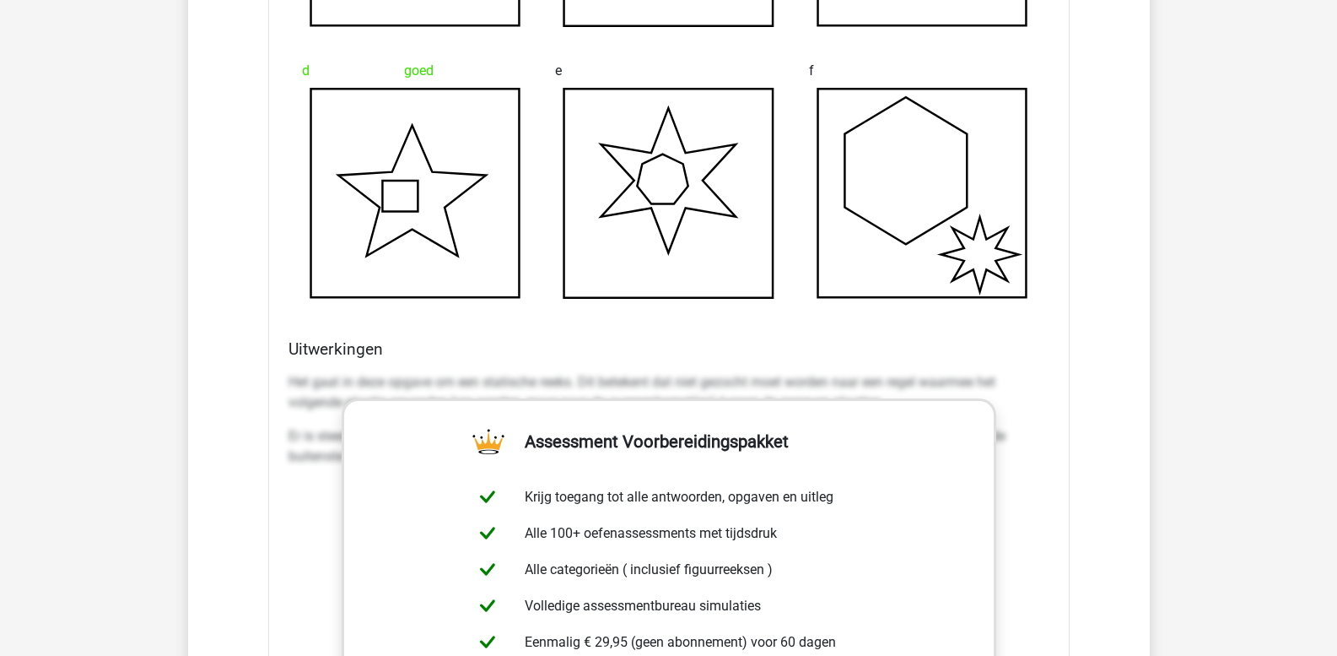
click at [293, 384] on p "Het gaat in deze opgave om een statische reeks. Dit betekent dat niet gezocht m…" at bounding box center [669, 392] width 761 height 41
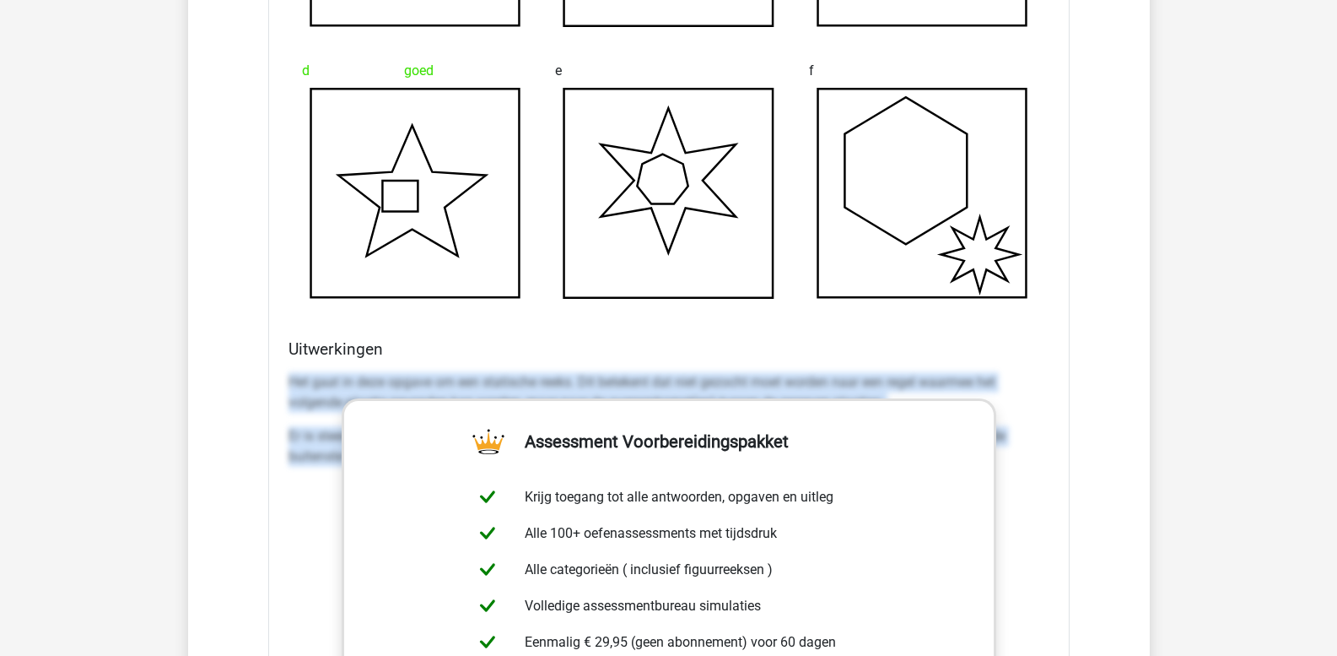
drag, startPoint x: 290, startPoint y: 381, endPoint x: 1159, endPoint y: 516, distance: 879.7
click at [1159, 516] on div "Kies premium leo leo.aertsens@gmail.com" at bounding box center [668, 212] width 1337 height 5150
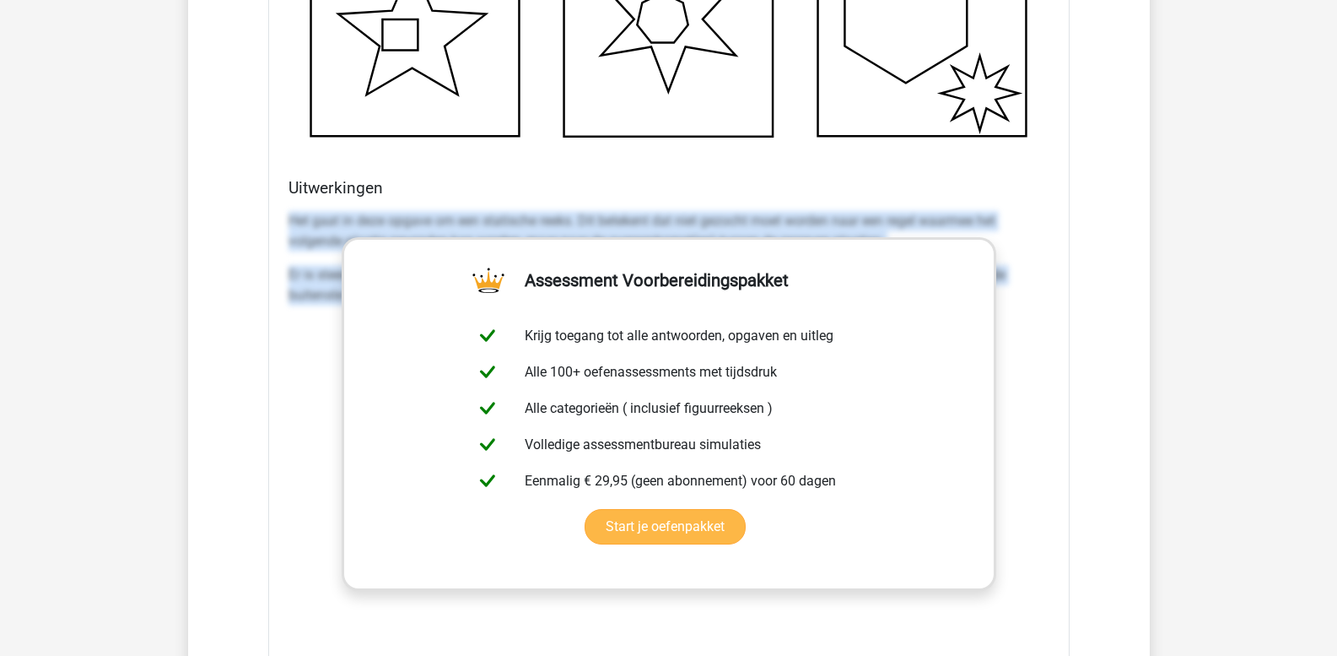
scroll to position [2531, 0]
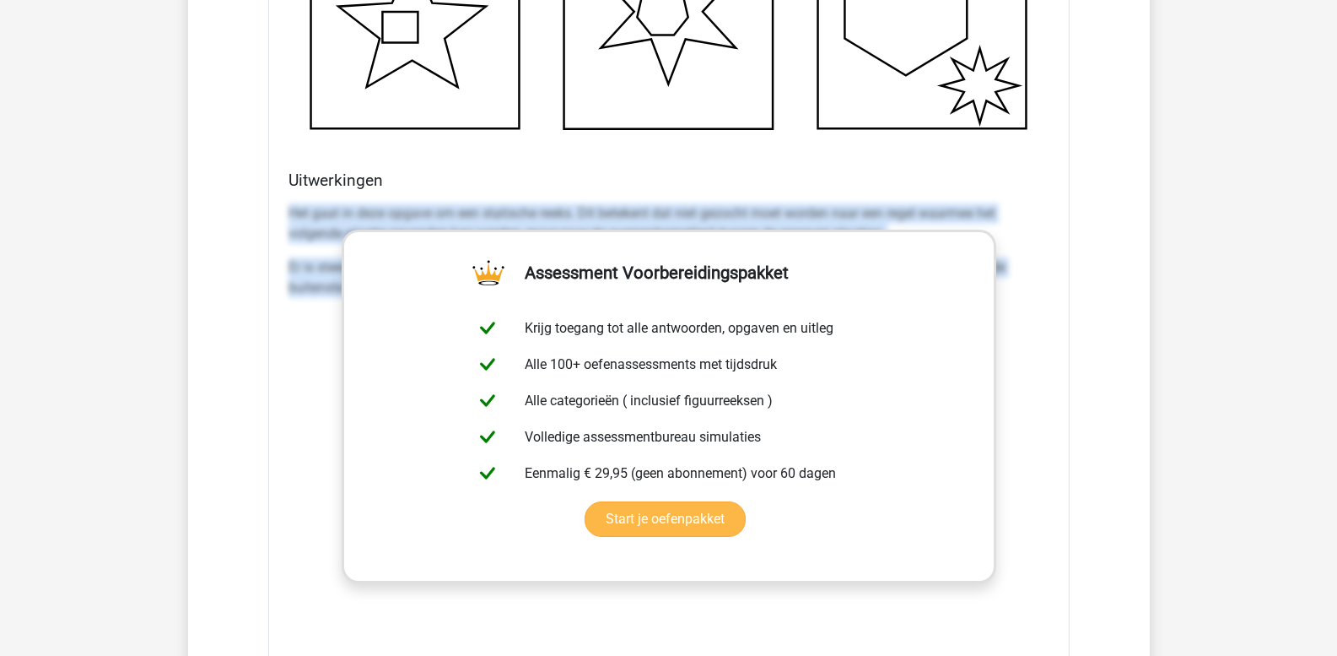
copy div "Het gaat in deze opgave om een statische reeks. Dit betekent dat niet gezocht m…"
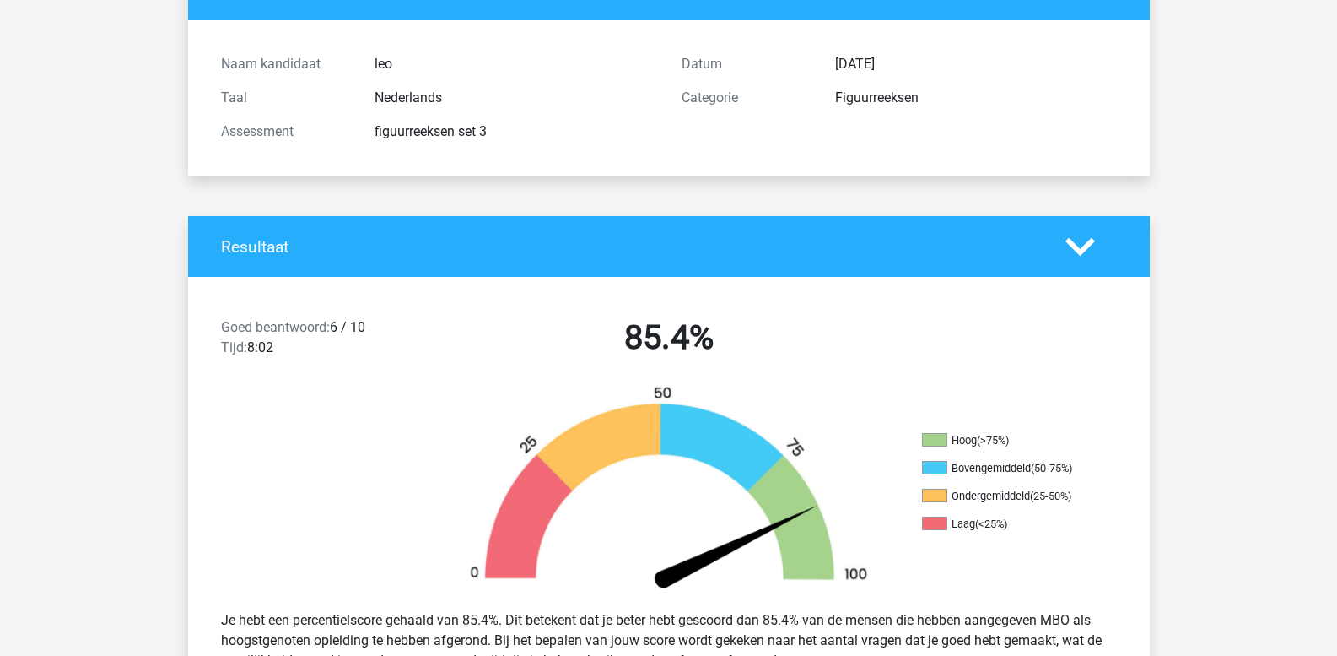
scroll to position [84, 0]
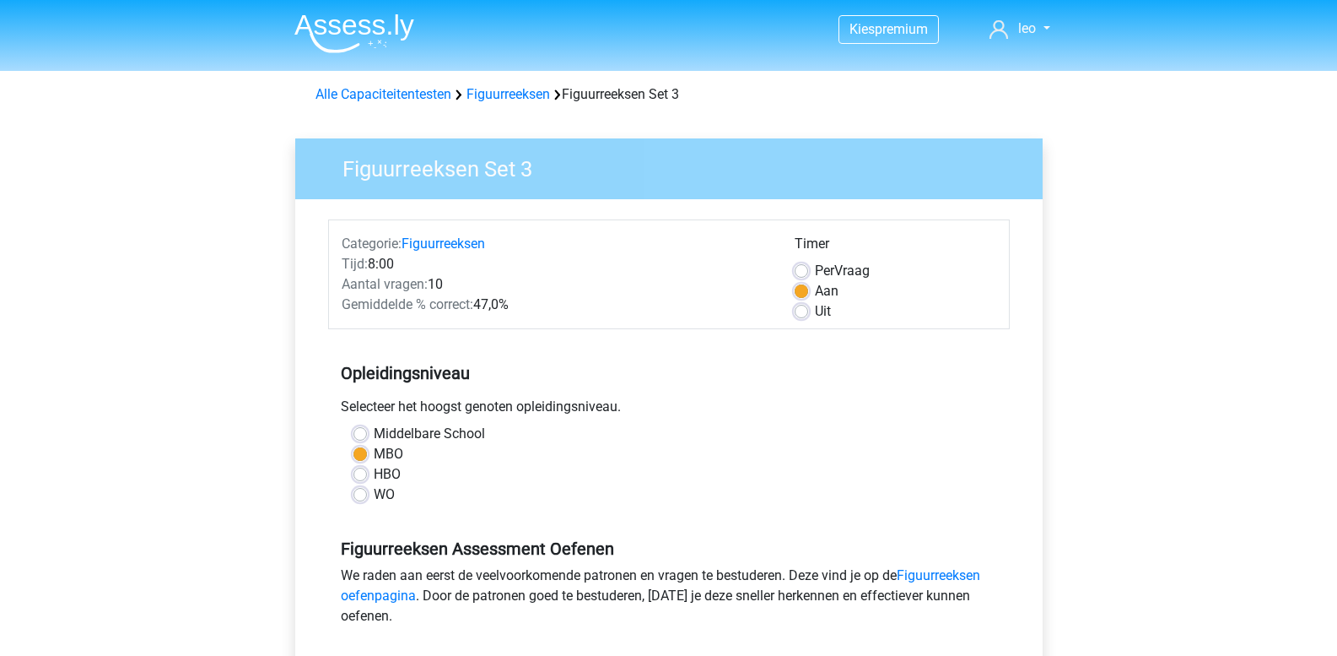
scroll to position [422, 0]
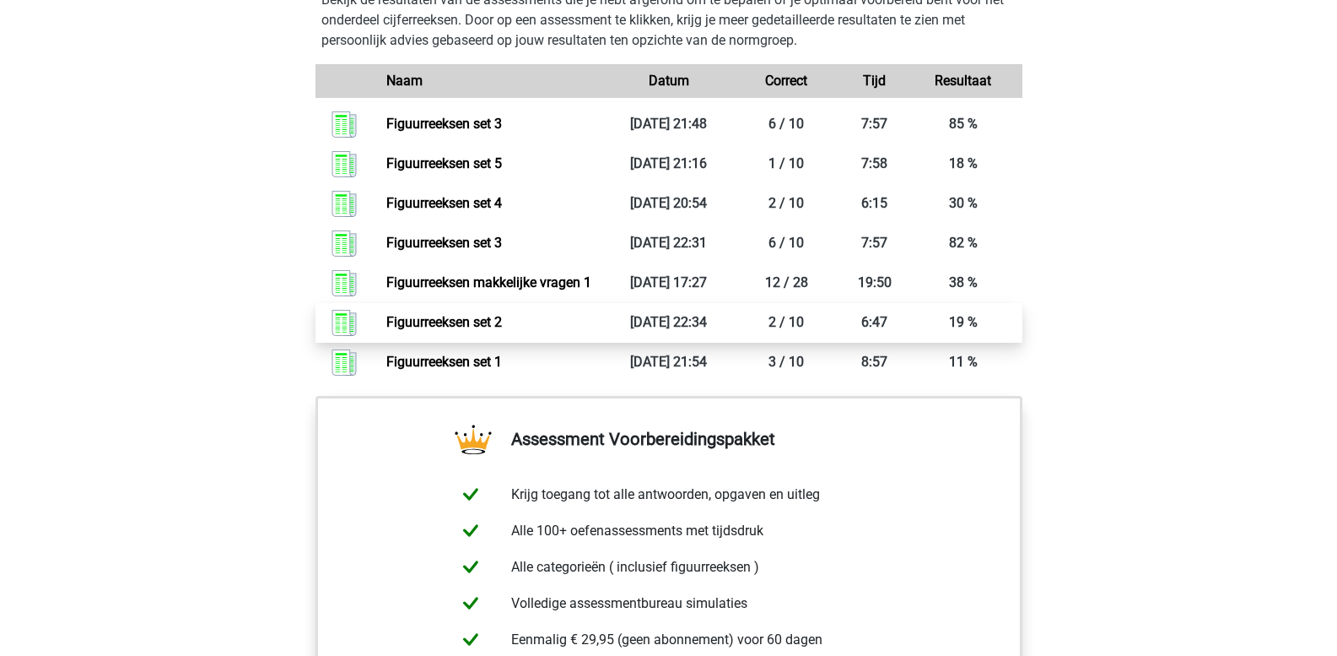
scroll to position [1266, 0]
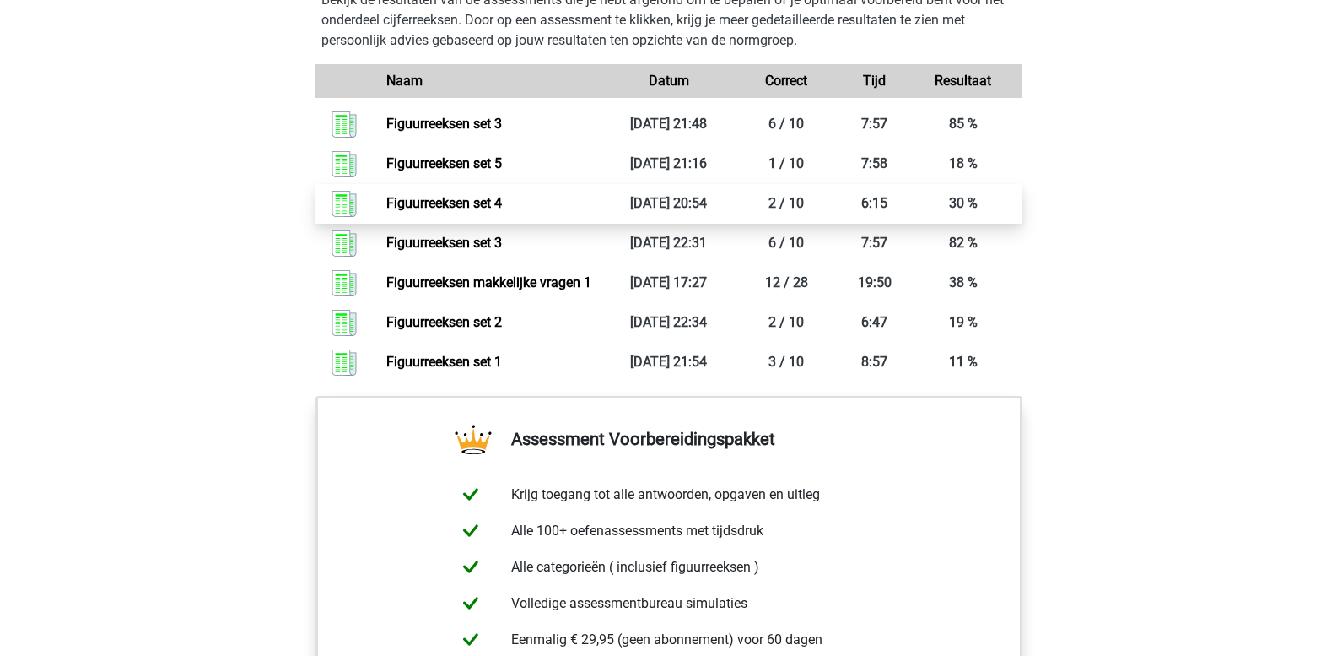
click at [502, 202] on link "Figuurreeksen set 4" at bounding box center [444, 203] width 116 height 16
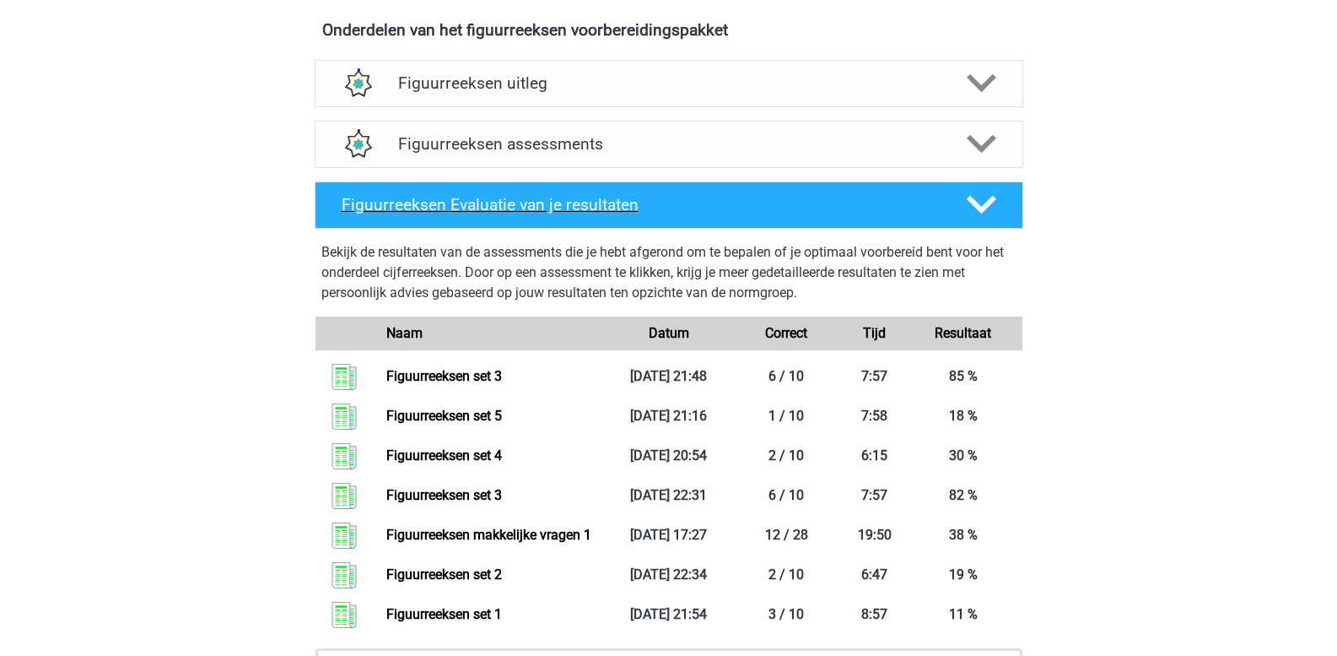
scroll to position [1013, 0]
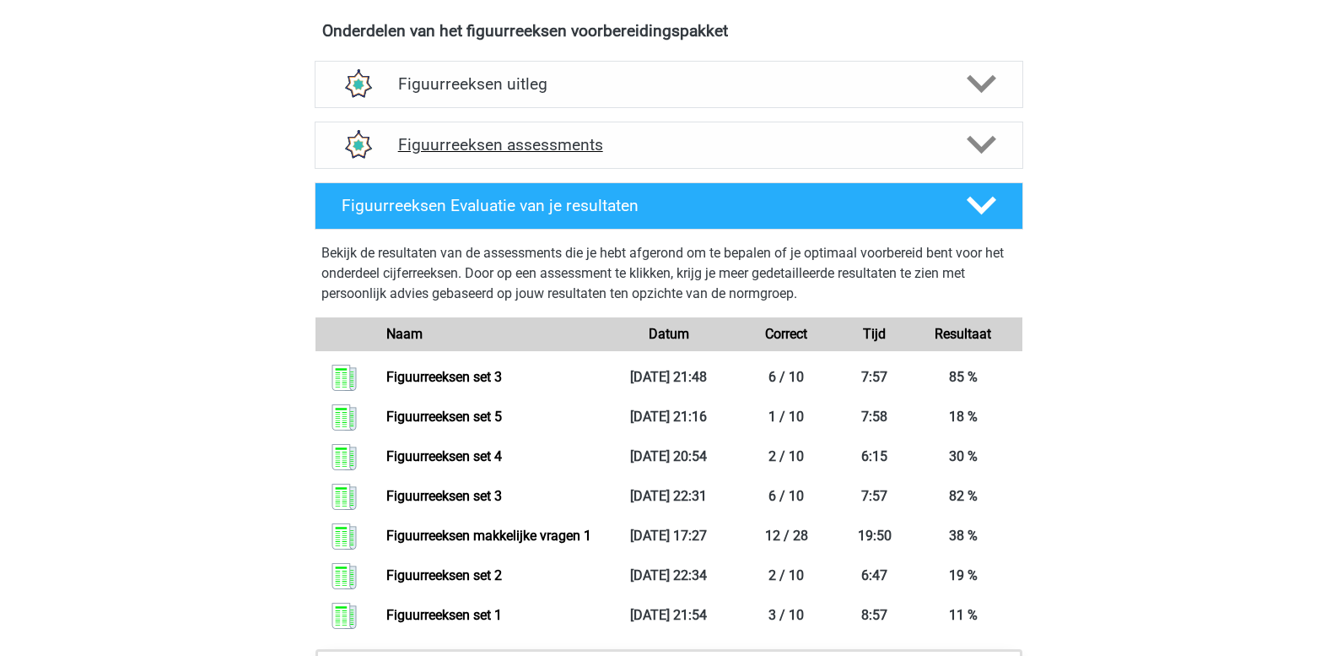
click at [981, 151] on polygon at bounding box center [982, 145] width 30 height 19
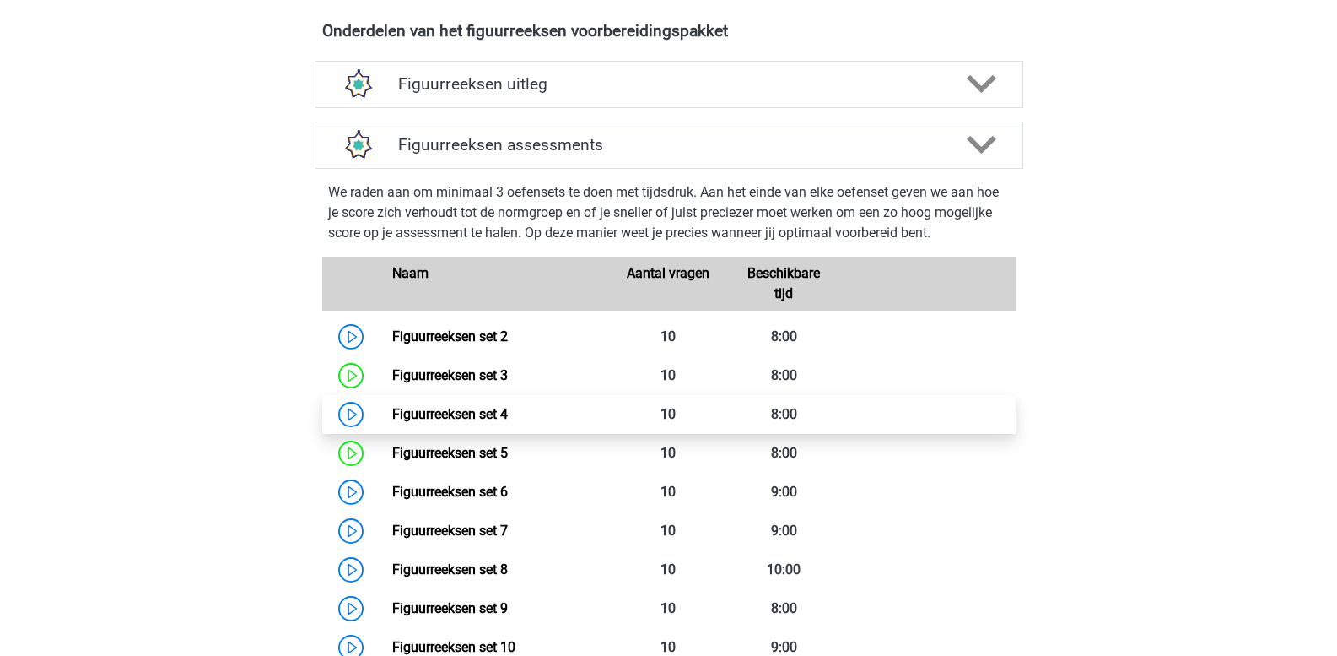
click at [508, 414] on link "Figuurreeksen set 4" at bounding box center [450, 414] width 116 height 16
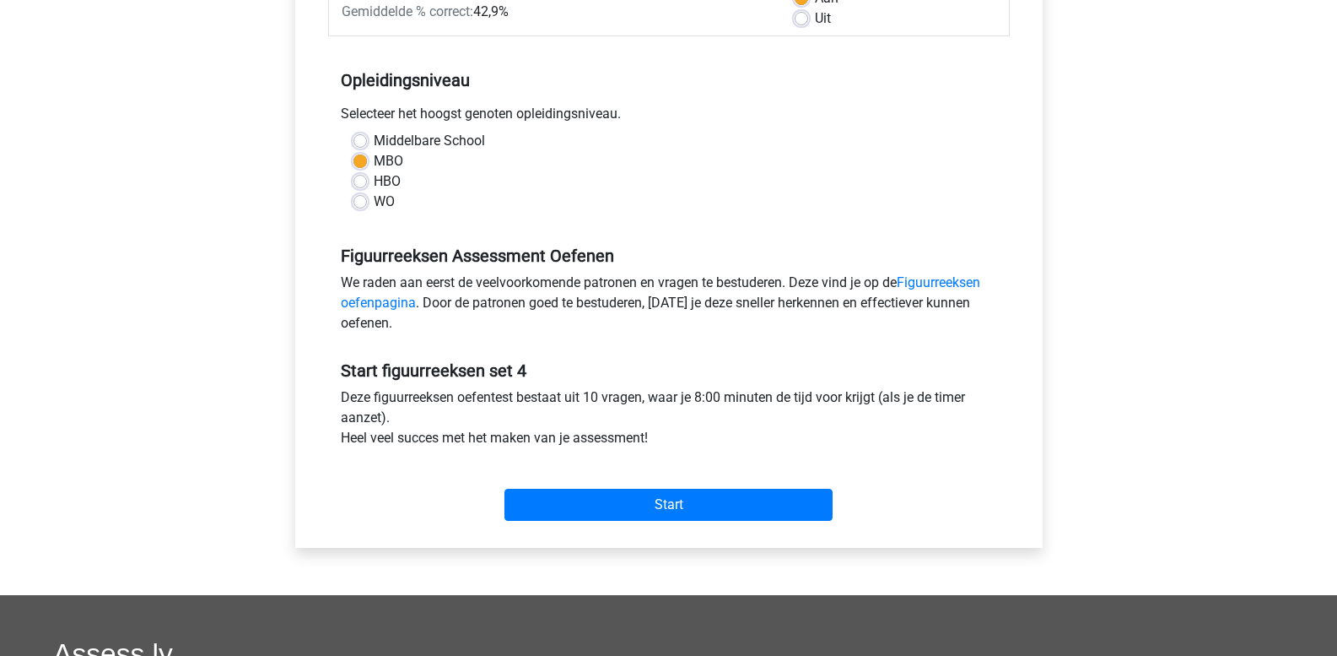
scroll to position [338, 0]
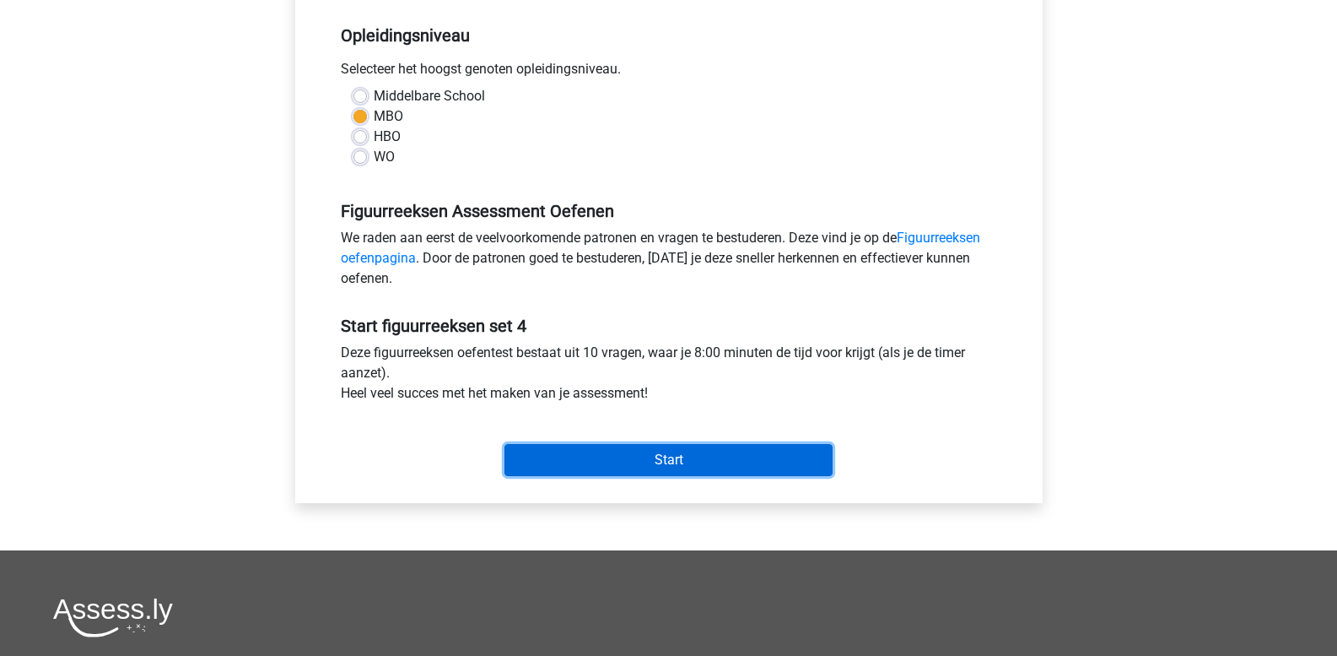
click at [660, 456] on input "Start" at bounding box center [669, 460] width 328 height 32
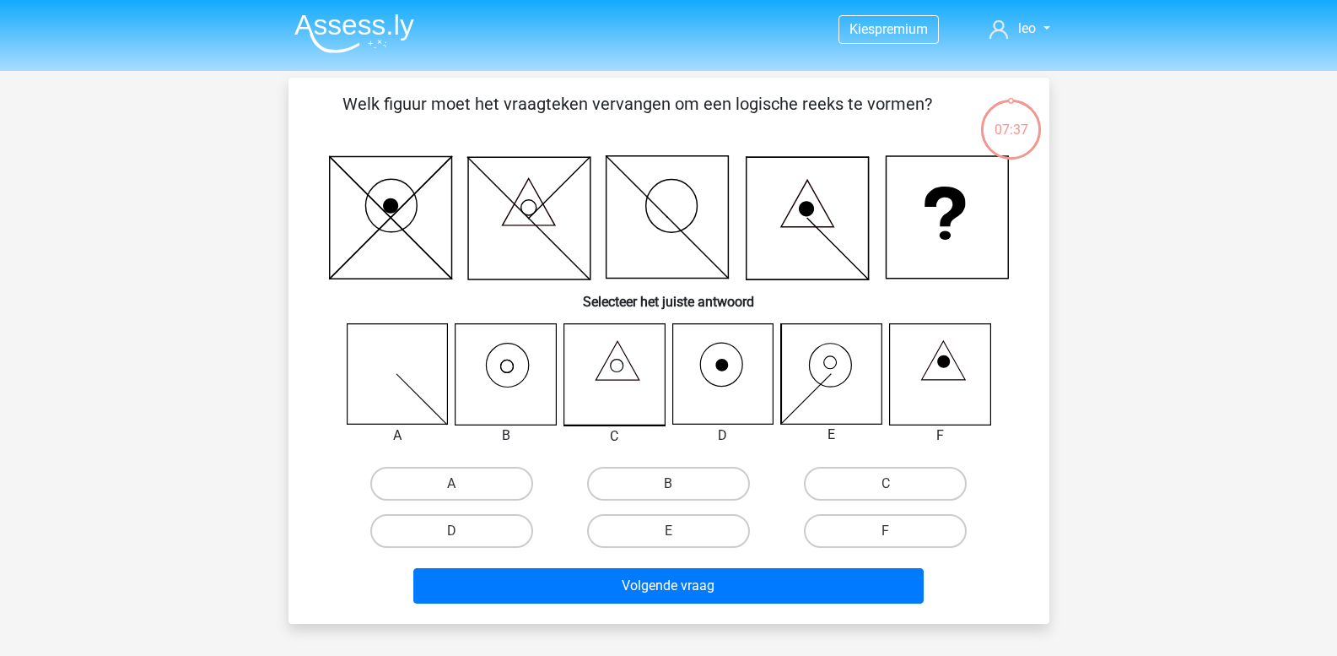
click at [528, 369] on icon at bounding box center [508, 365] width 42 height 44
click at [514, 392] on icon at bounding box center [506, 374] width 100 height 100
click at [642, 485] on label "B" at bounding box center [668, 484] width 163 height 34
click at [668, 485] on input "B" at bounding box center [673, 488] width 11 height 11
radio input "true"
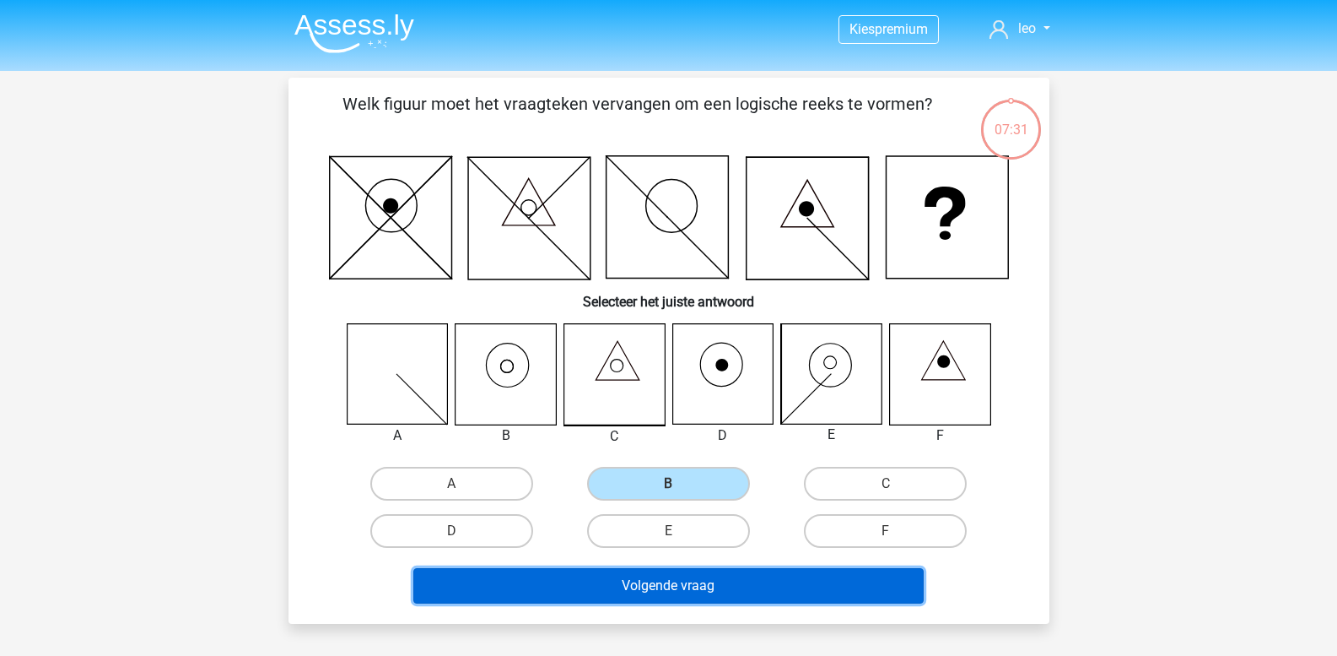
click at [721, 578] on button "Volgende vraag" at bounding box center [668, 585] width 510 height 35
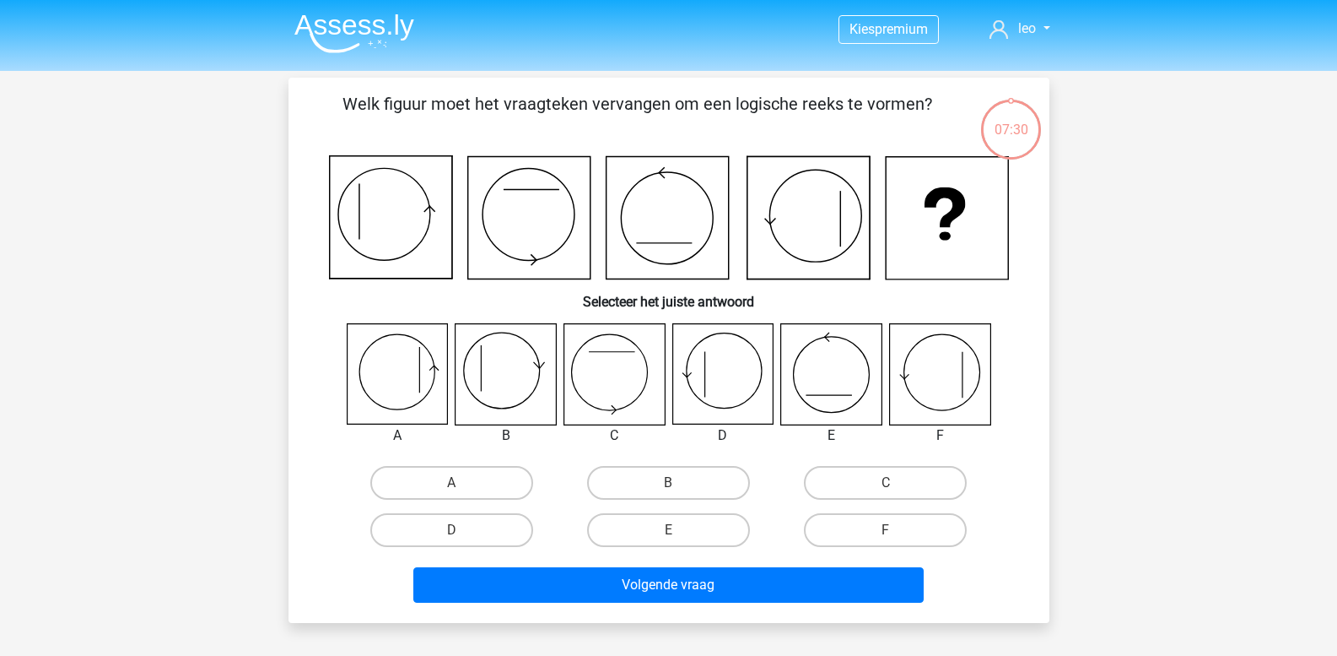
scroll to position [78, 0]
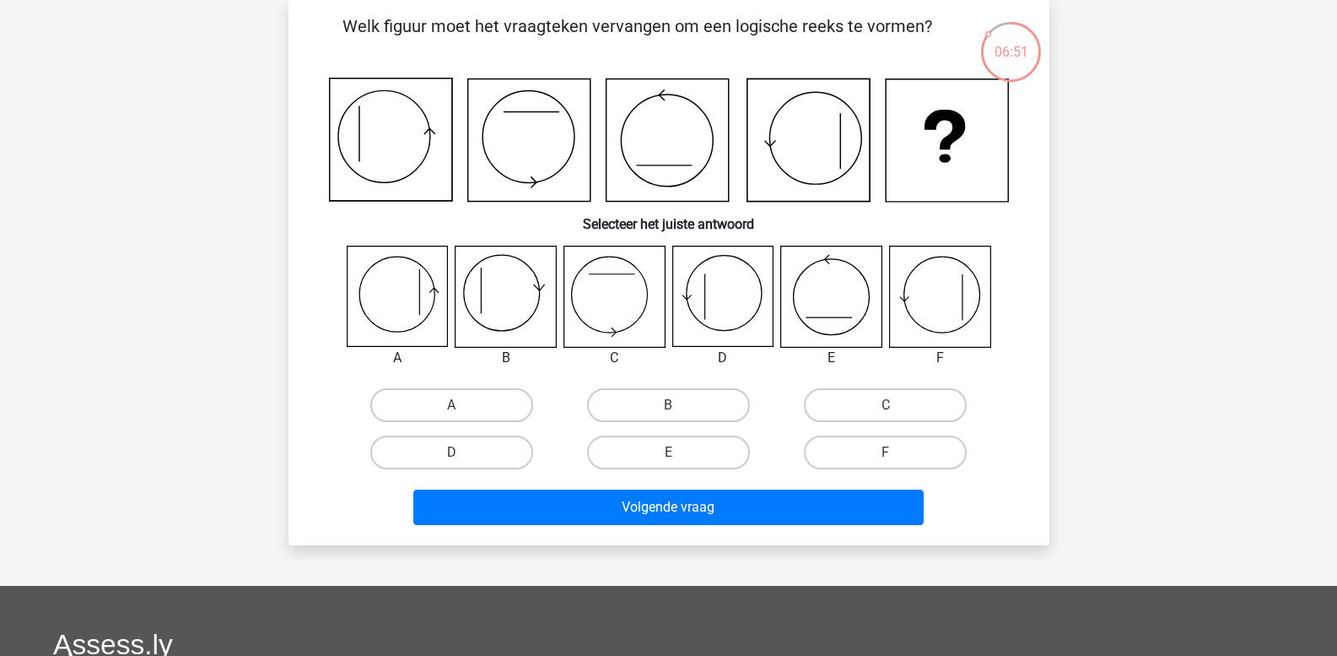
click at [938, 300] on icon at bounding box center [939, 296] width 100 height 100
click at [879, 450] on label "F" at bounding box center [885, 452] width 163 height 34
click at [886, 452] on input "F" at bounding box center [891, 457] width 11 height 11
radio input "true"
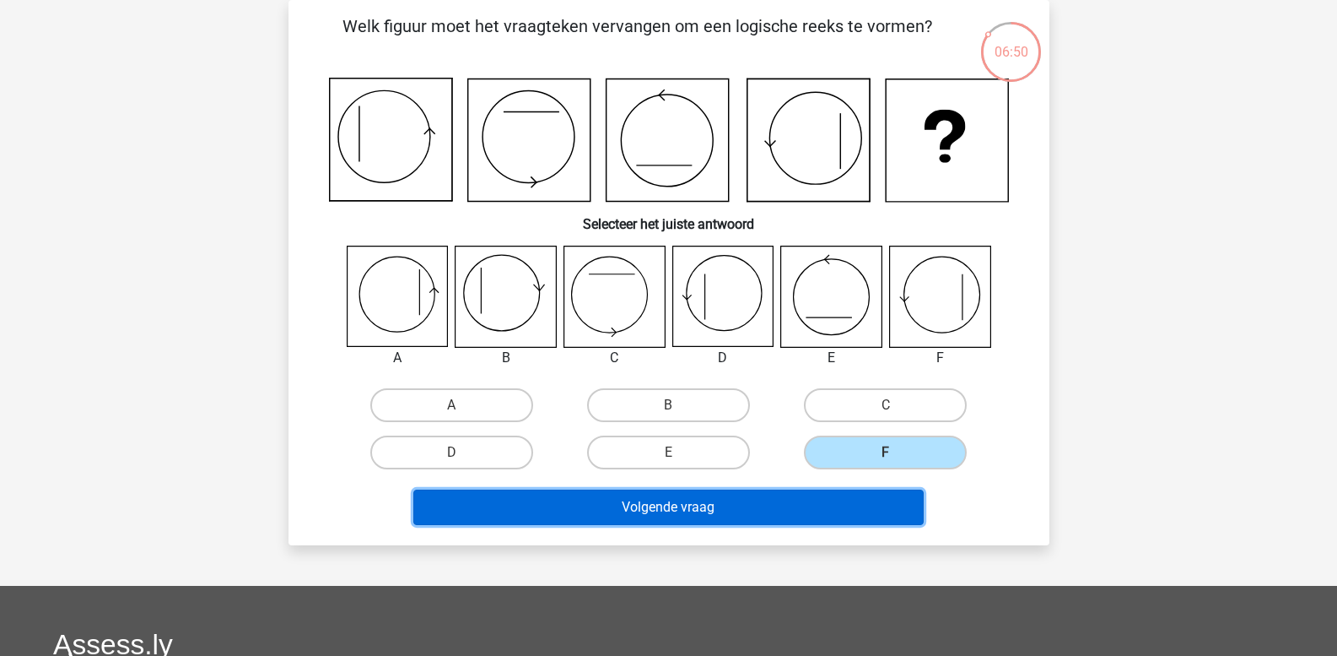
click at [727, 505] on button "Volgende vraag" at bounding box center [668, 506] width 510 height 35
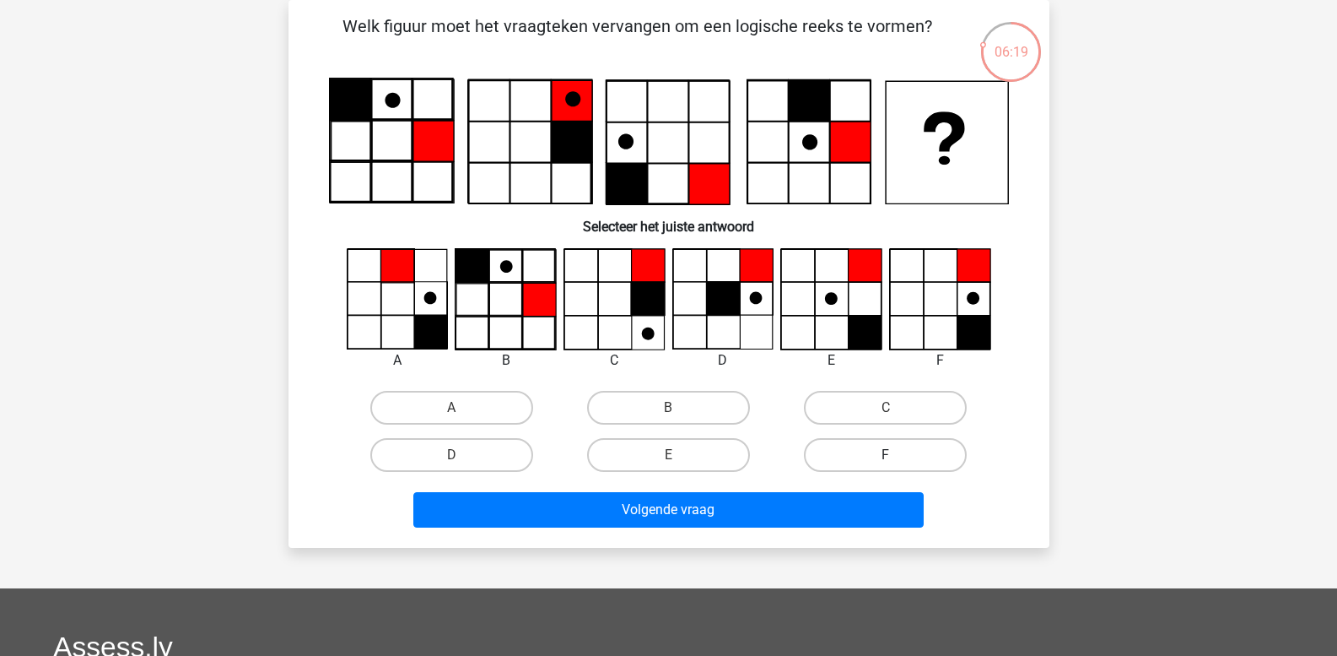
click at [890, 448] on label "F" at bounding box center [885, 455] width 163 height 34
click at [890, 455] on input "F" at bounding box center [891, 460] width 11 height 11
radio input "true"
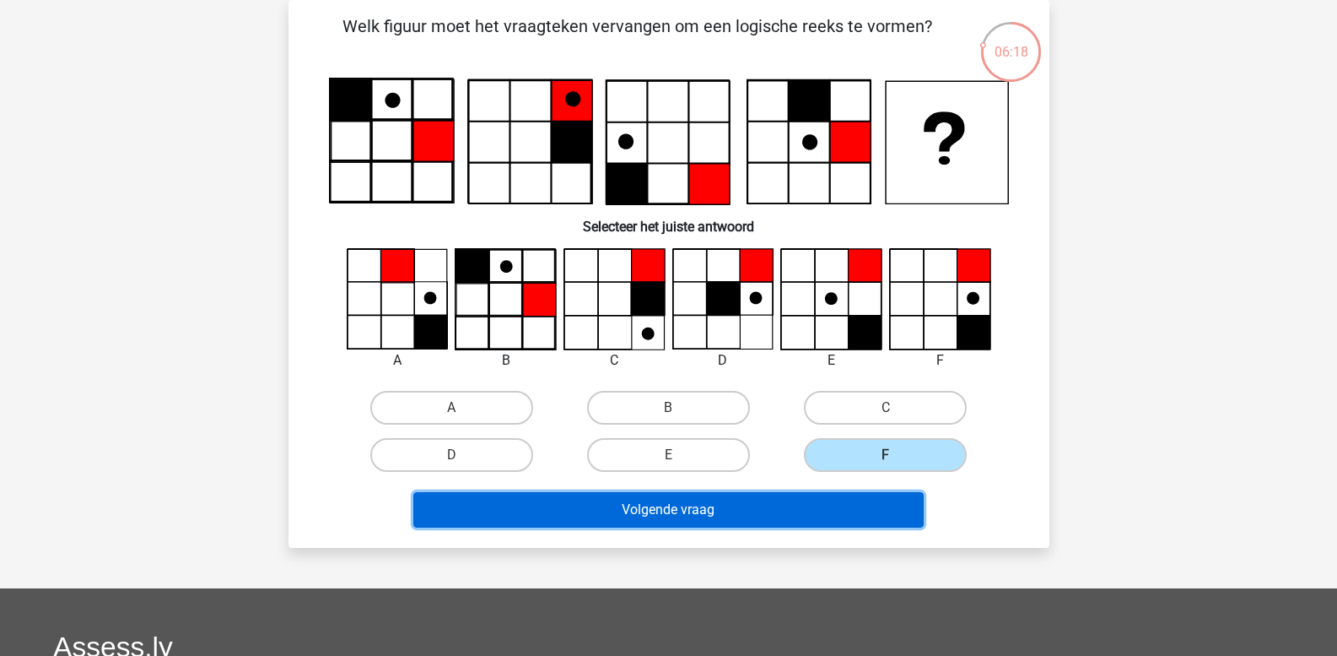
click at [775, 509] on button "Volgende vraag" at bounding box center [668, 509] width 510 height 35
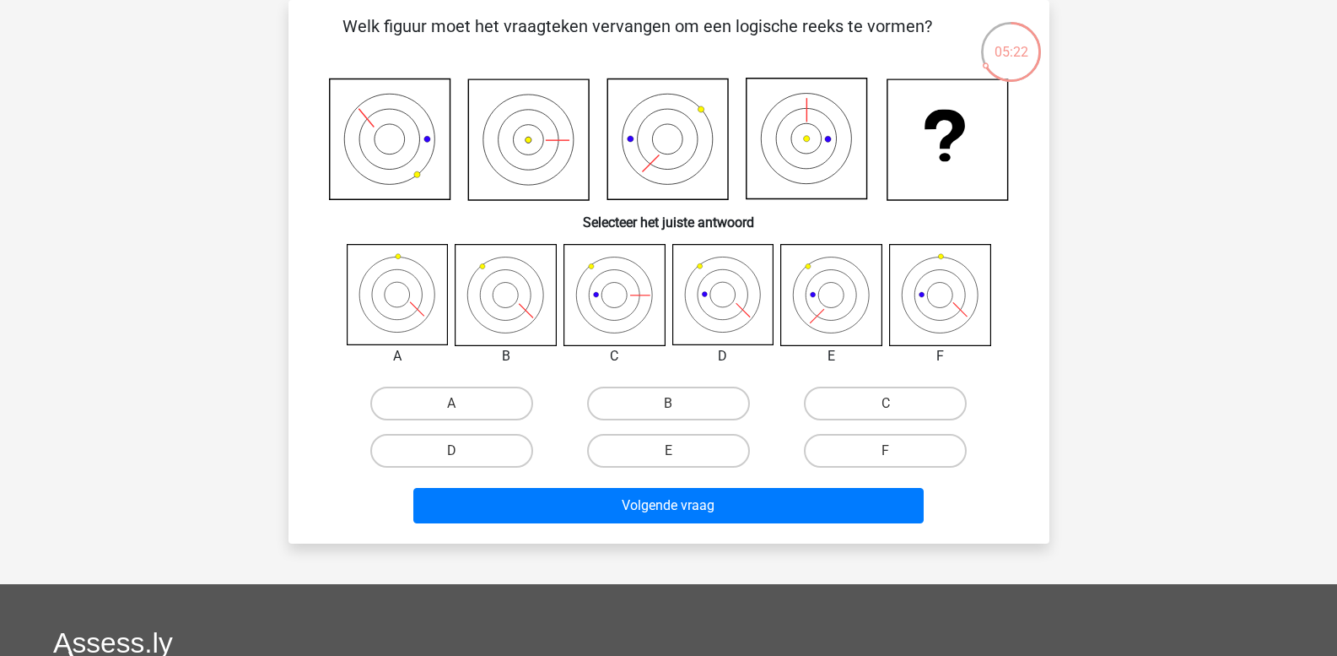
click at [460, 457] on input "D" at bounding box center [456, 456] width 11 height 11
radio input "true"
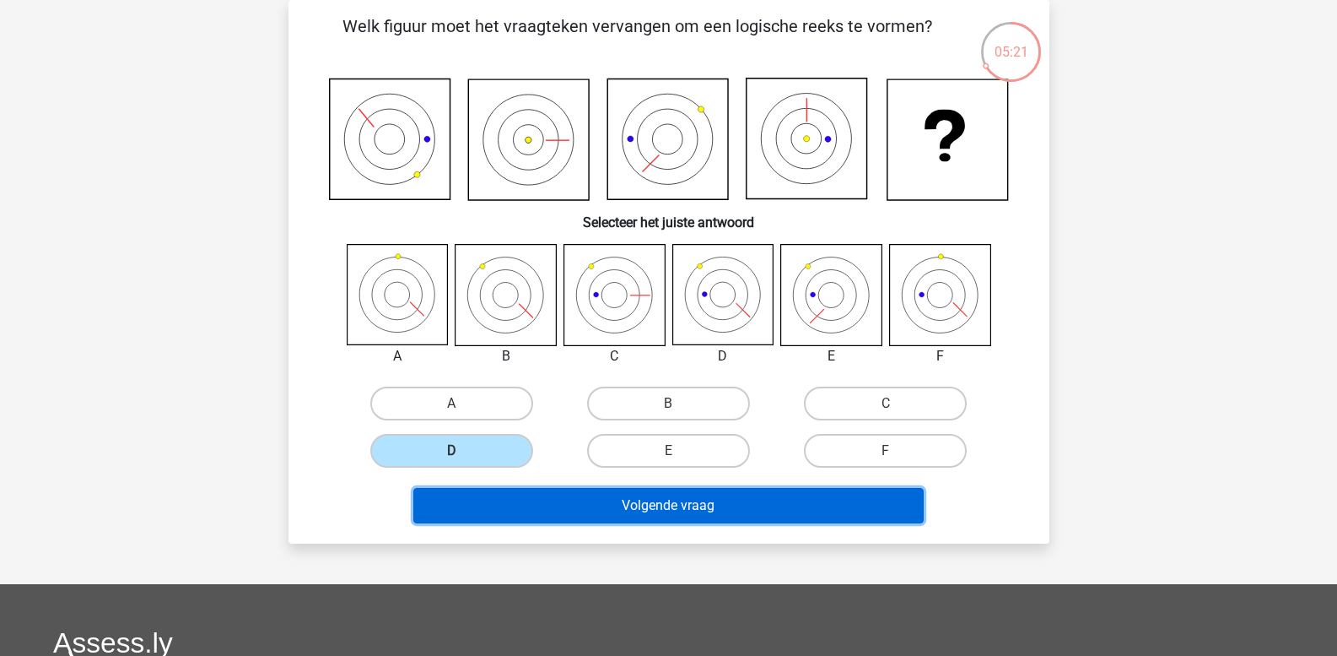
click at [497, 508] on button "Volgende vraag" at bounding box center [668, 505] width 510 height 35
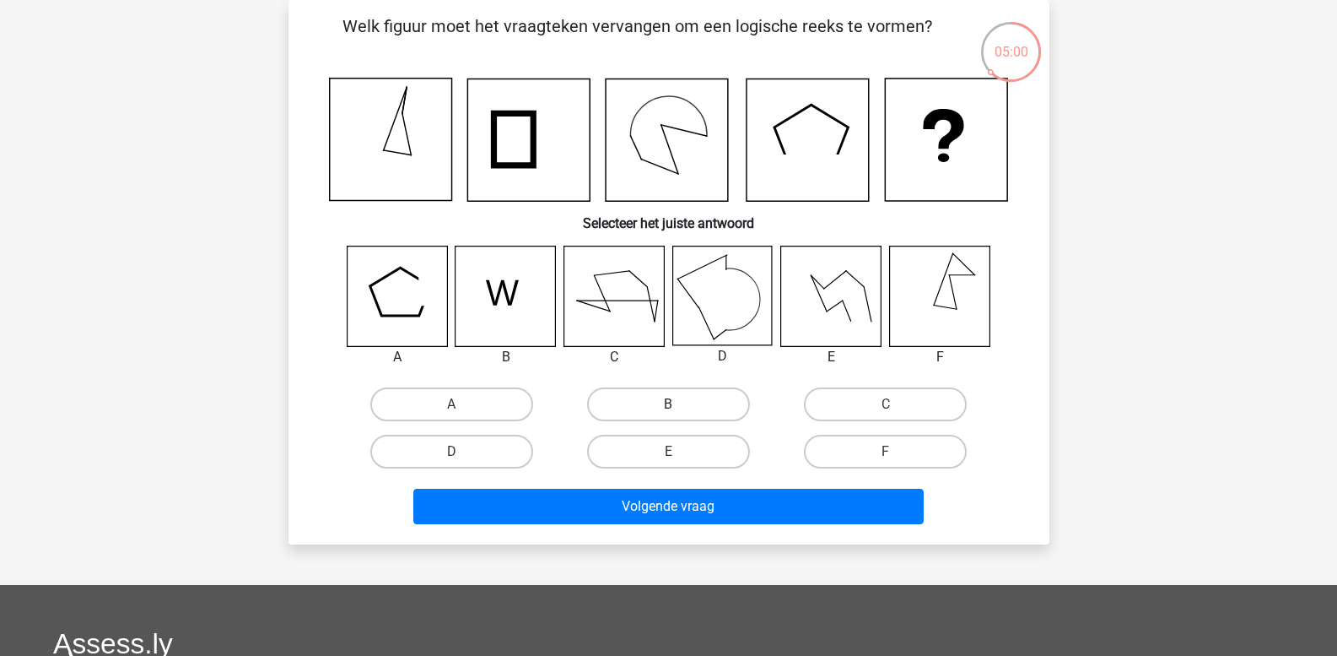
click at [616, 403] on label "B" at bounding box center [668, 404] width 163 height 34
click at [668, 404] on input "B" at bounding box center [673, 409] width 11 height 11
radio input "true"
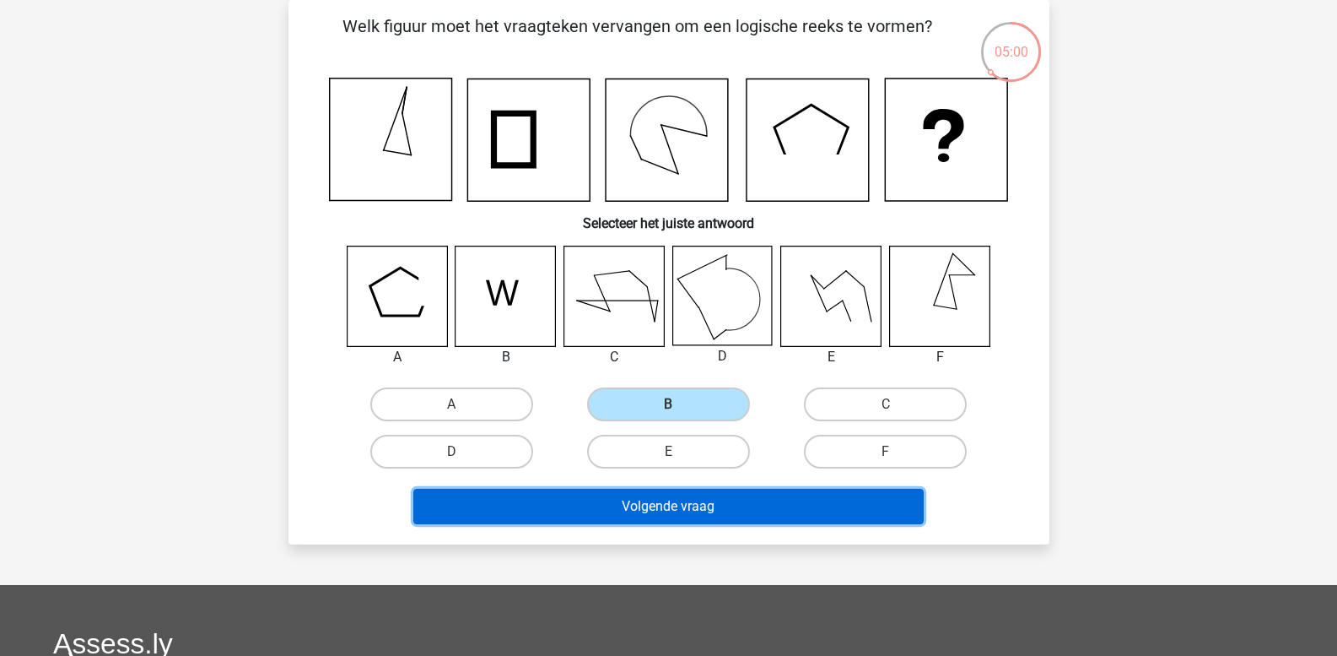
click at [565, 511] on button "Volgende vraag" at bounding box center [668, 506] width 510 height 35
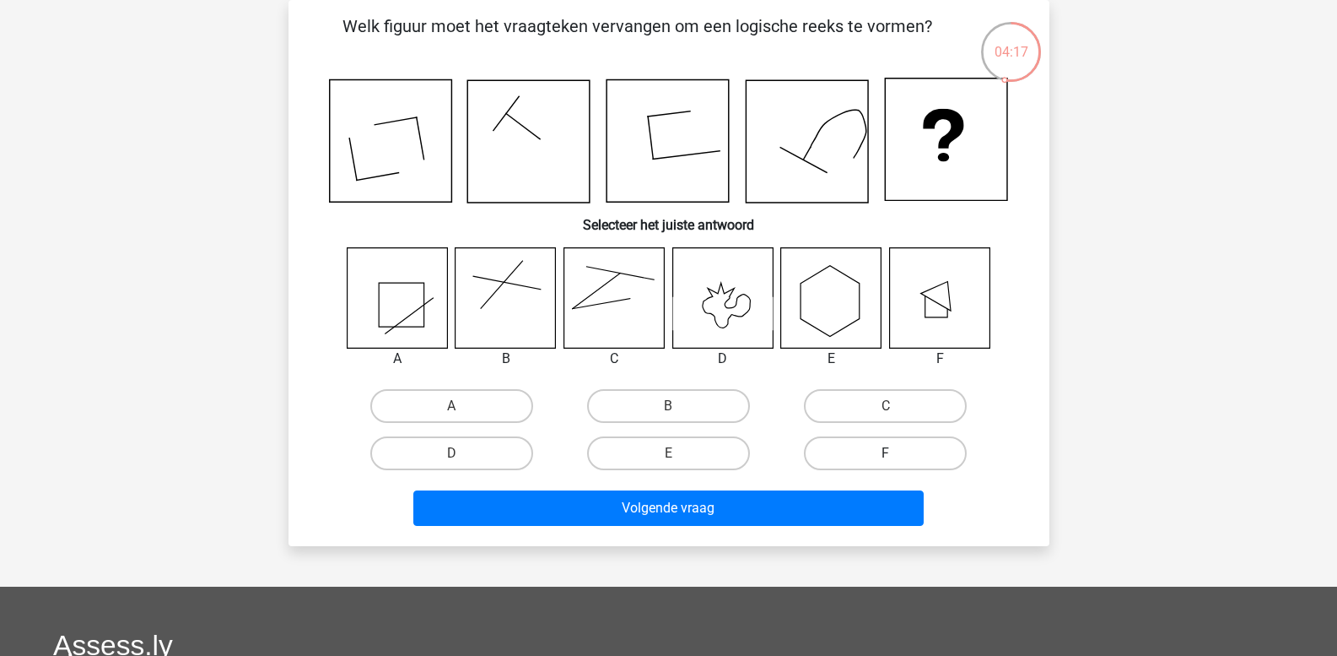
click at [872, 458] on label "F" at bounding box center [885, 453] width 163 height 34
click at [886, 458] on input "F" at bounding box center [891, 458] width 11 height 11
radio input "true"
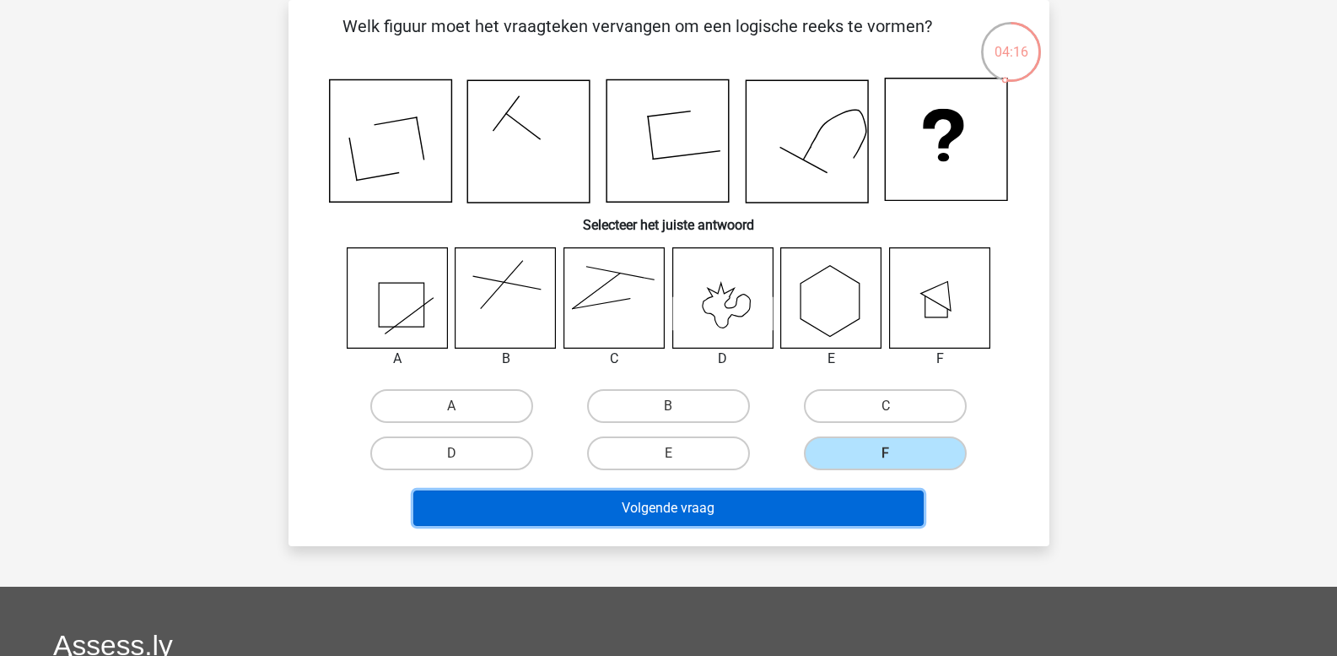
click at [791, 503] on button "Volgende vraag" at bounding box center [668, 507] width 510 height 35
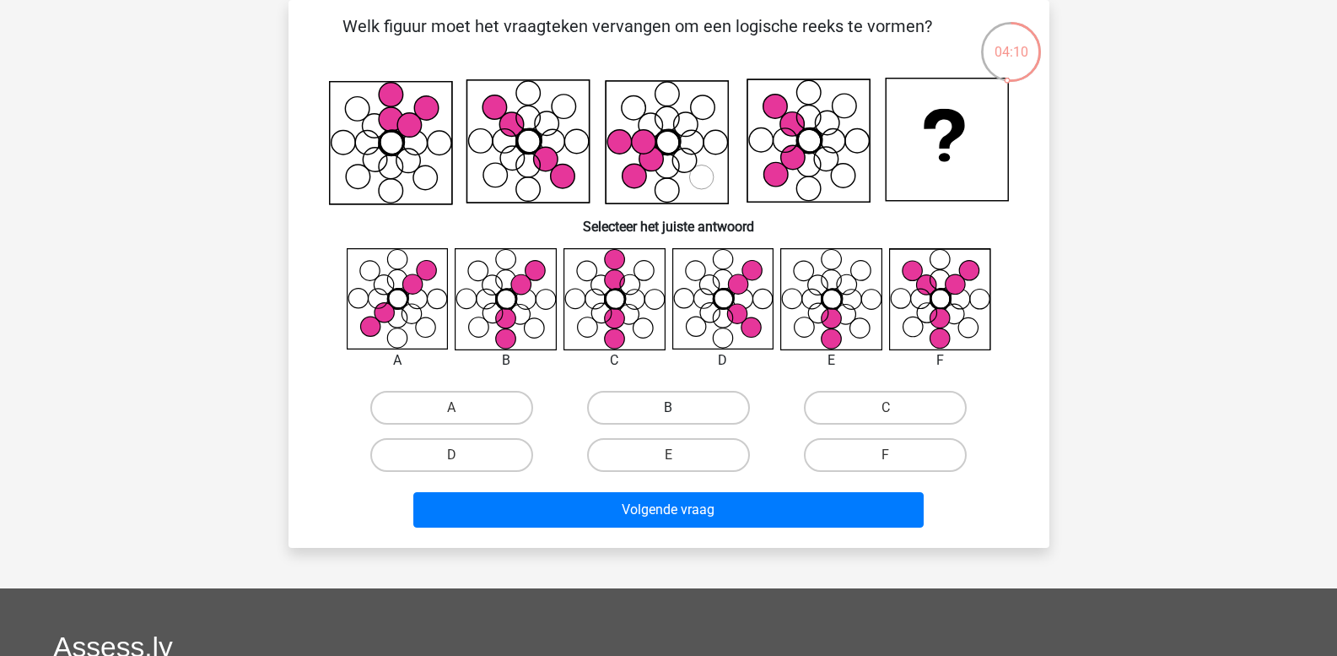
click at [645, 409] on label "B" at bounding box center [668, 408] width 163 height 34
click at [668, 409] on input "B" at bounding box center [673, 413] width 11 height 11
radio input "true"
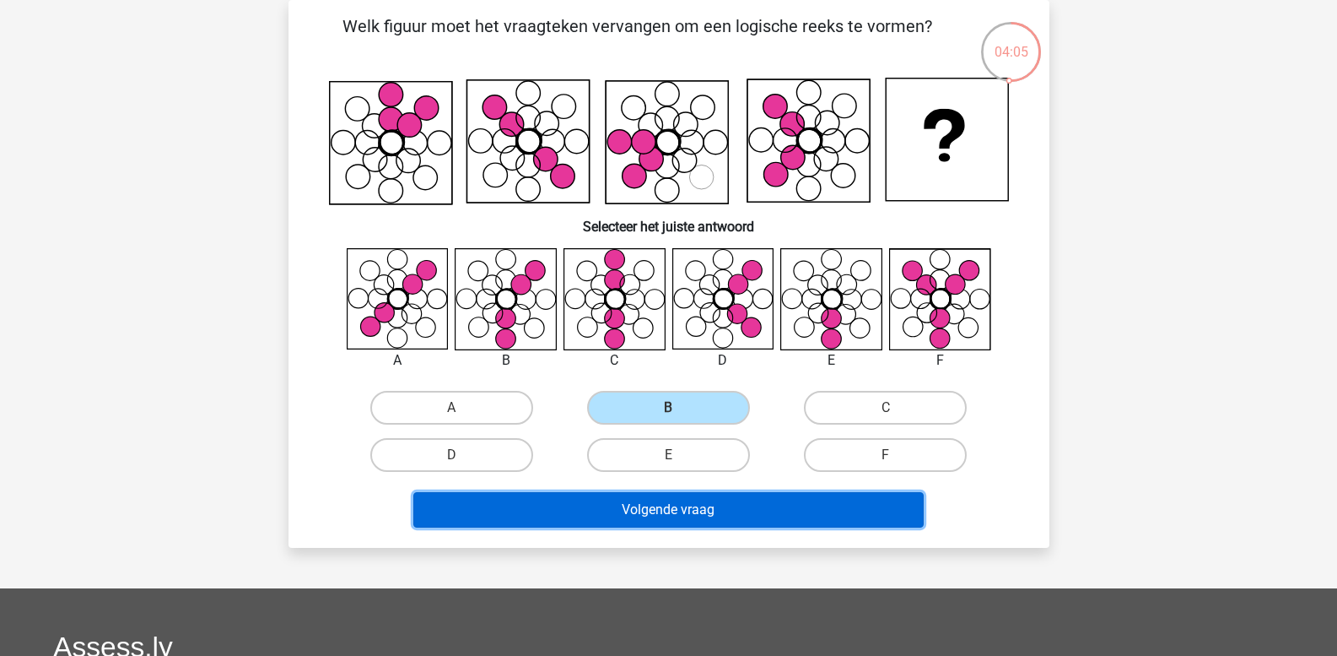
click at [590, 513] on button "Volgende vraag" at bounding box center [668, 509] width 510 height 35
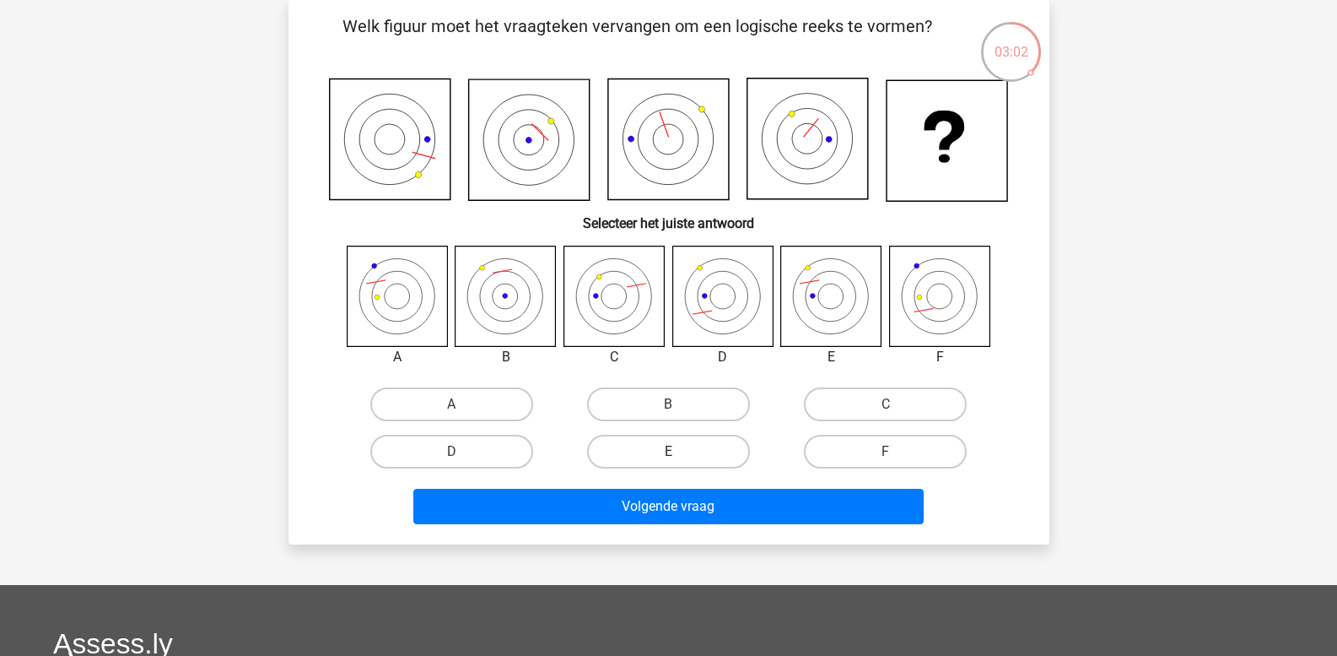
click at [693, 443] on label "E" at bounding box center [668, 452] width 163 height 34
click at [679, 451] on input "E" at bounding box center [673, 456] width 11 height 11
radio input "true"
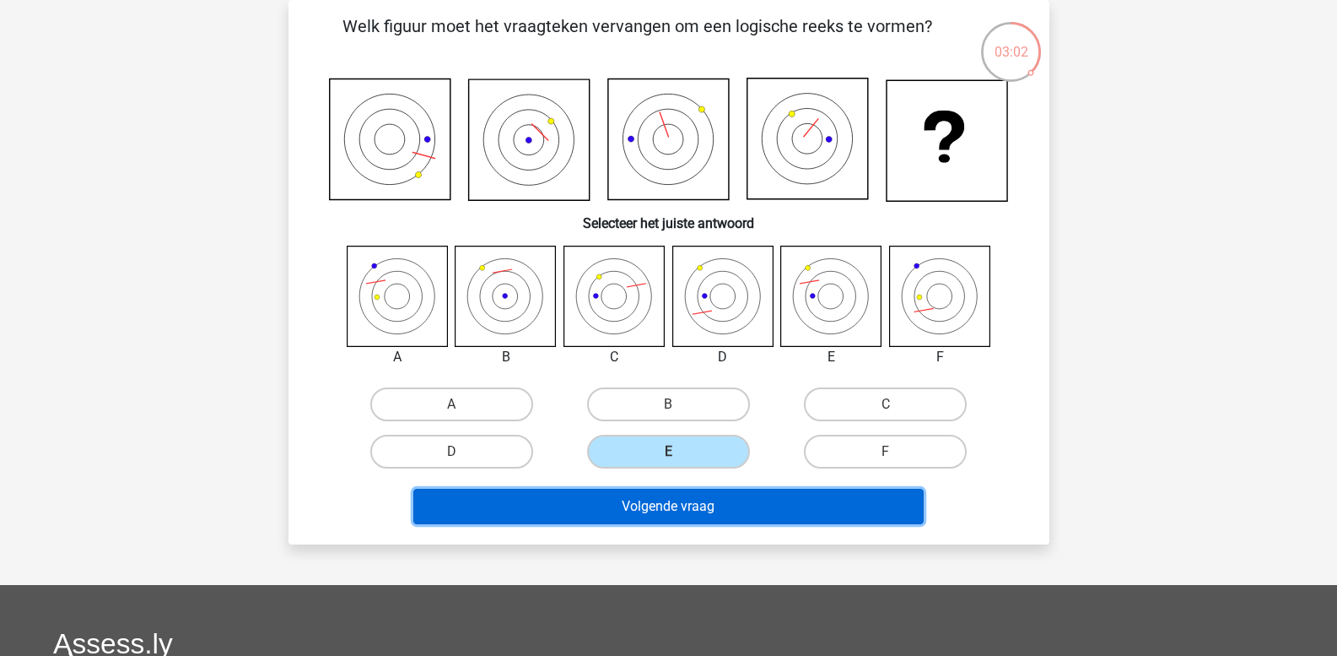
click at [691, 509] on button "Volgende vraag" at bounding box center [668, 506] width 510 height 35
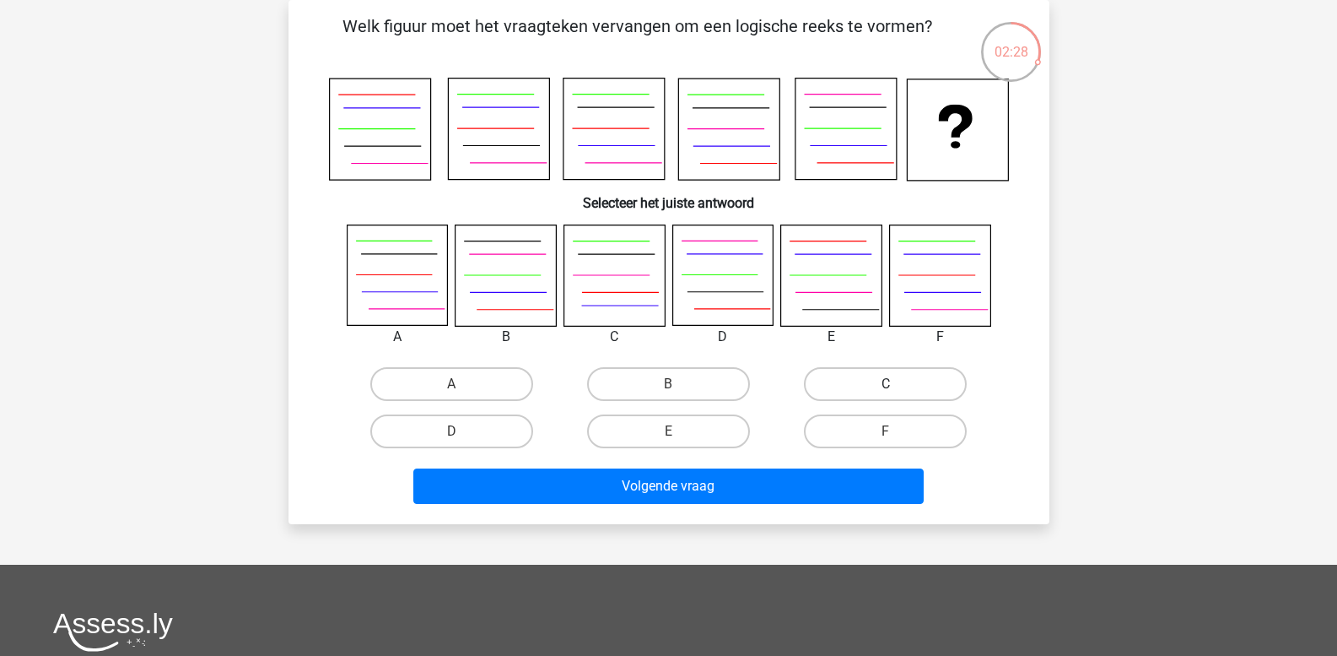
click at [843, 387] on label "C" at bounding box center [885, 384] width 163 height 34
click at [886, 387] on input "C" at bounding box center [891, 389] width 11 height 11
radio input "true"
click at [469, 433] on label "D" at bounding box center [451, 431] width 163 height 34
click at [462, 433] on input "D" at bounding box center [456, 436] width 11 height 11
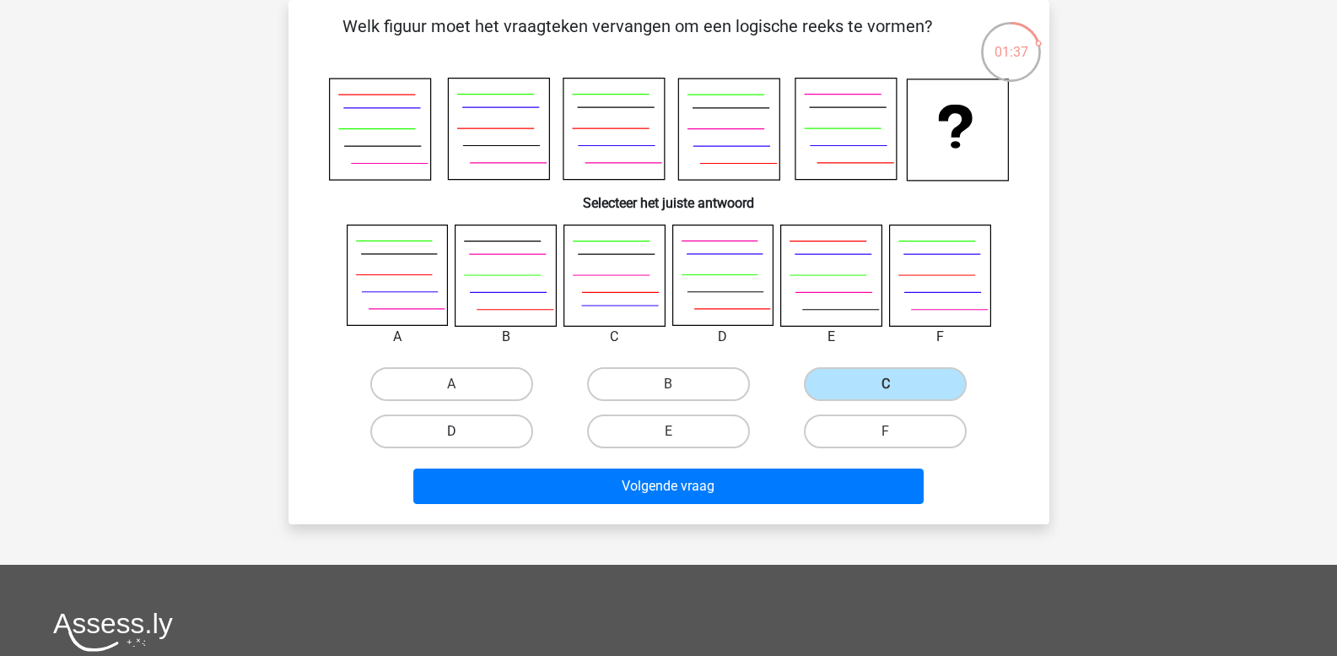
radio input "true"
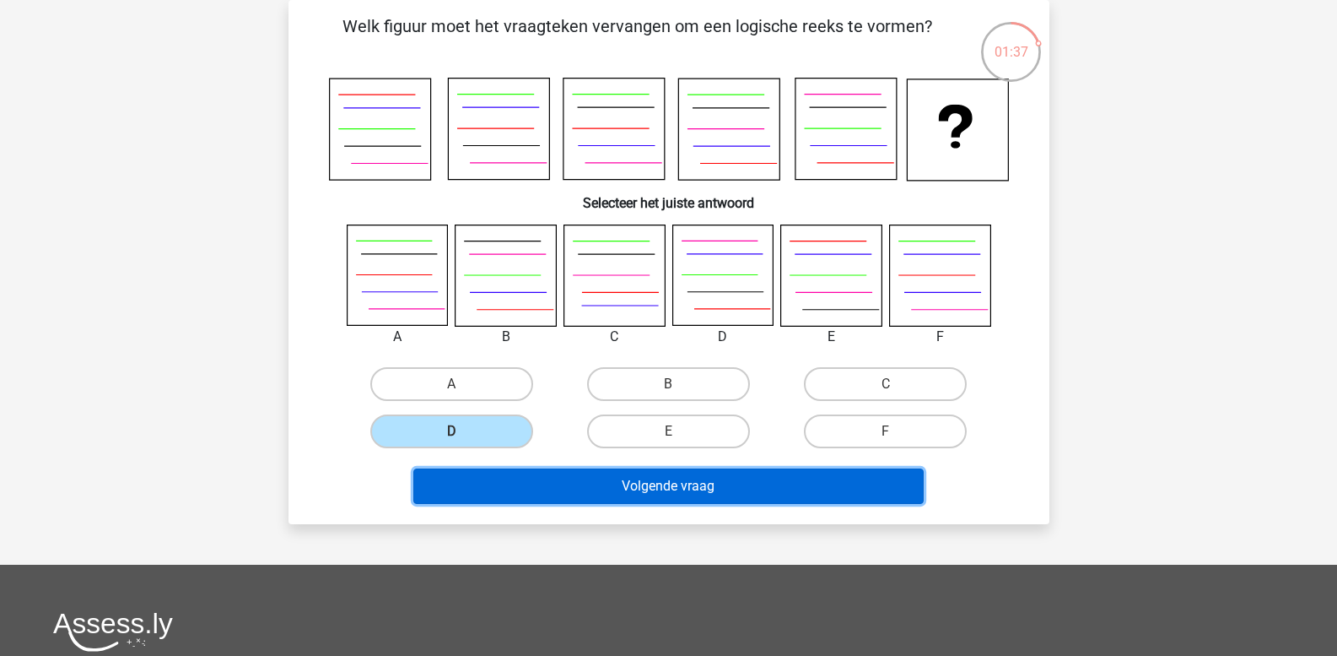
click at [542, 485] on button "Volgende vraag" at bounding box center [668, 485] width 510 height 35
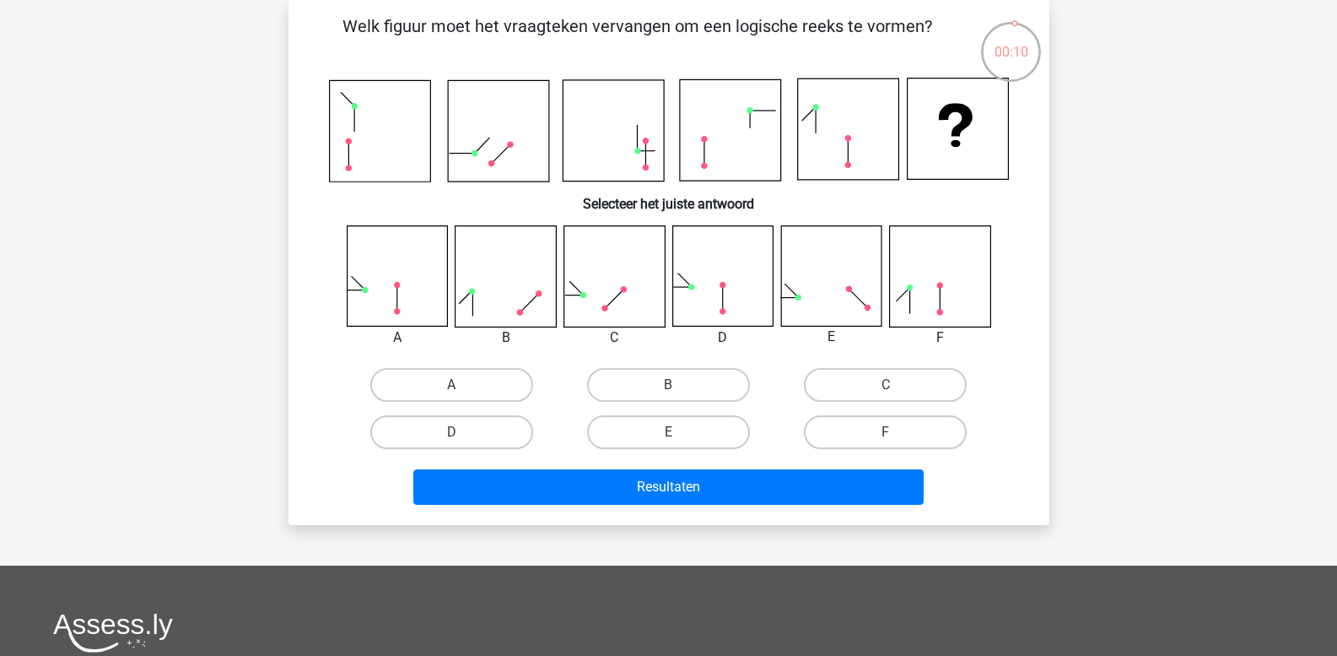
click at [675, 433] on input "E" at bounding box center [673, 437] width 11 height 11
radio input "true"
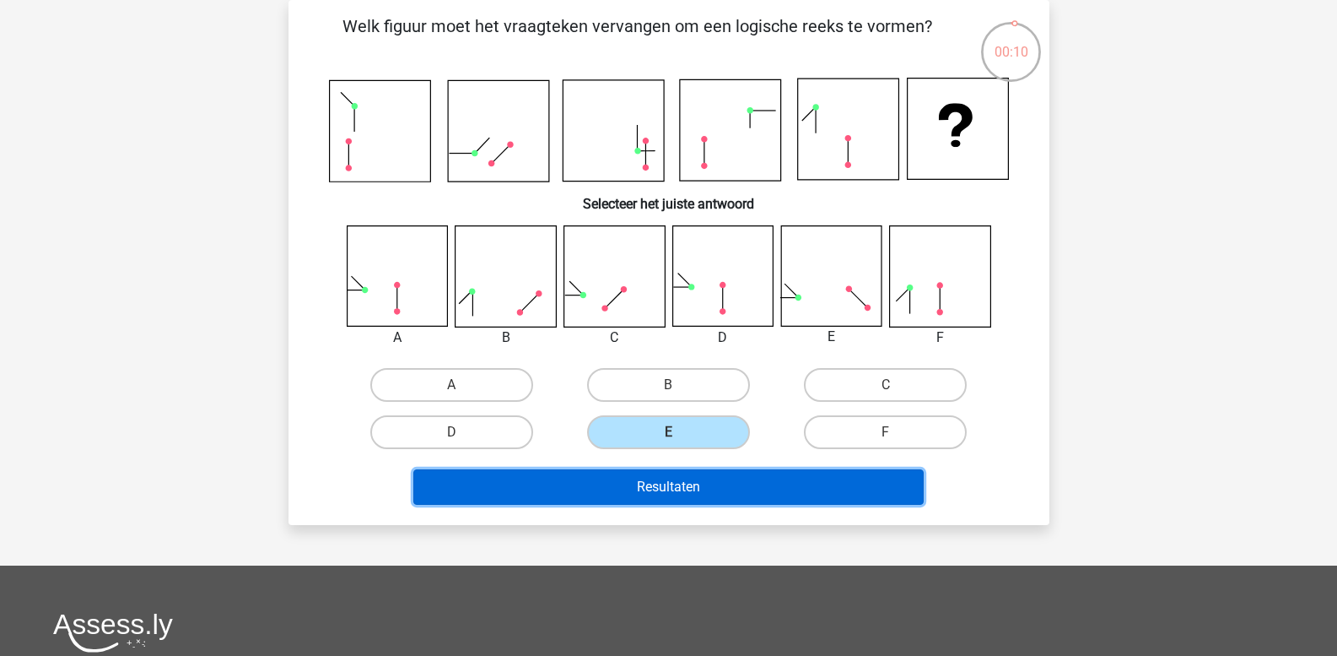
click at [663, 477] on button "Resultaten" at bounding box center [668, 486] width 510 height 35
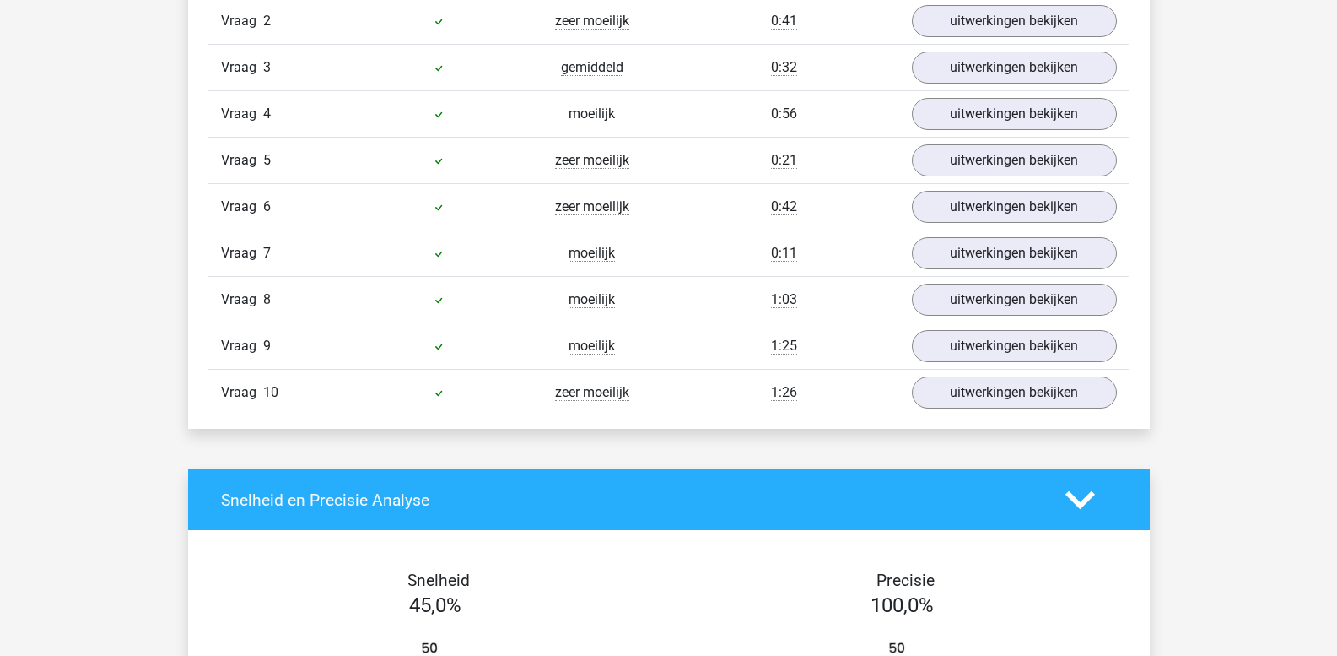
scroll to position [1519, 0]
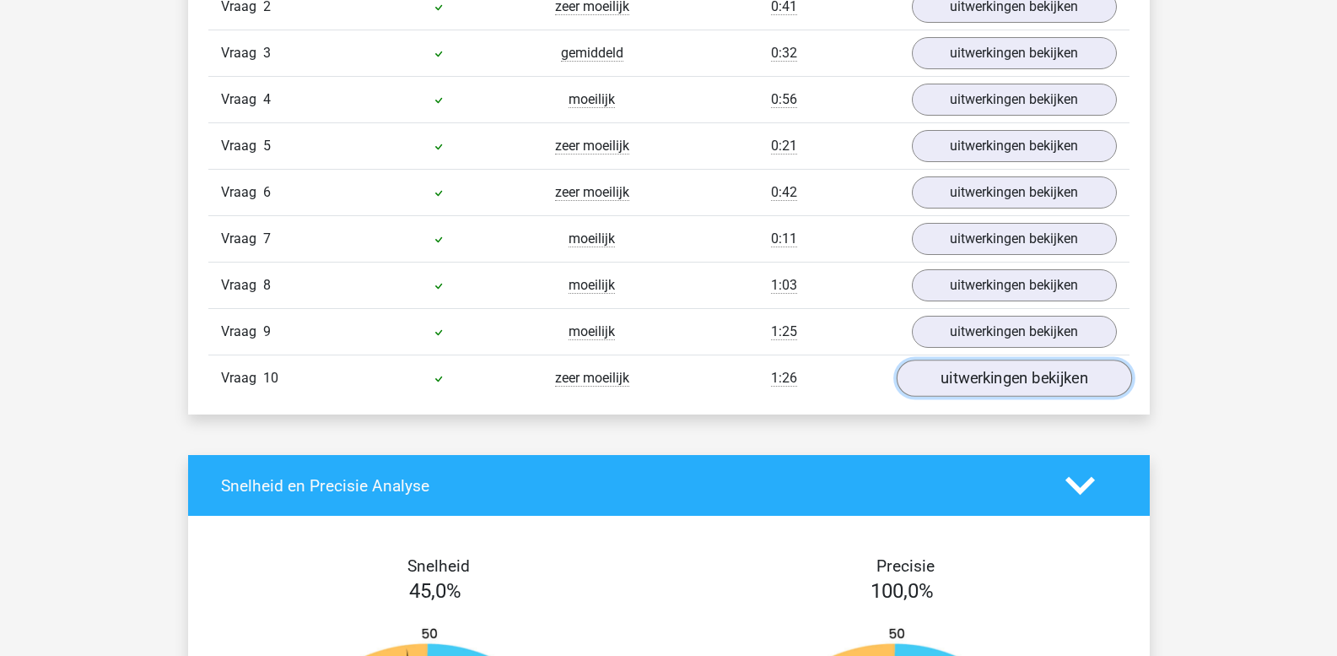
click at [951, 379] on link "uitwerkingen bekijken" at bounding box center [1013, 378] width 235 height 37
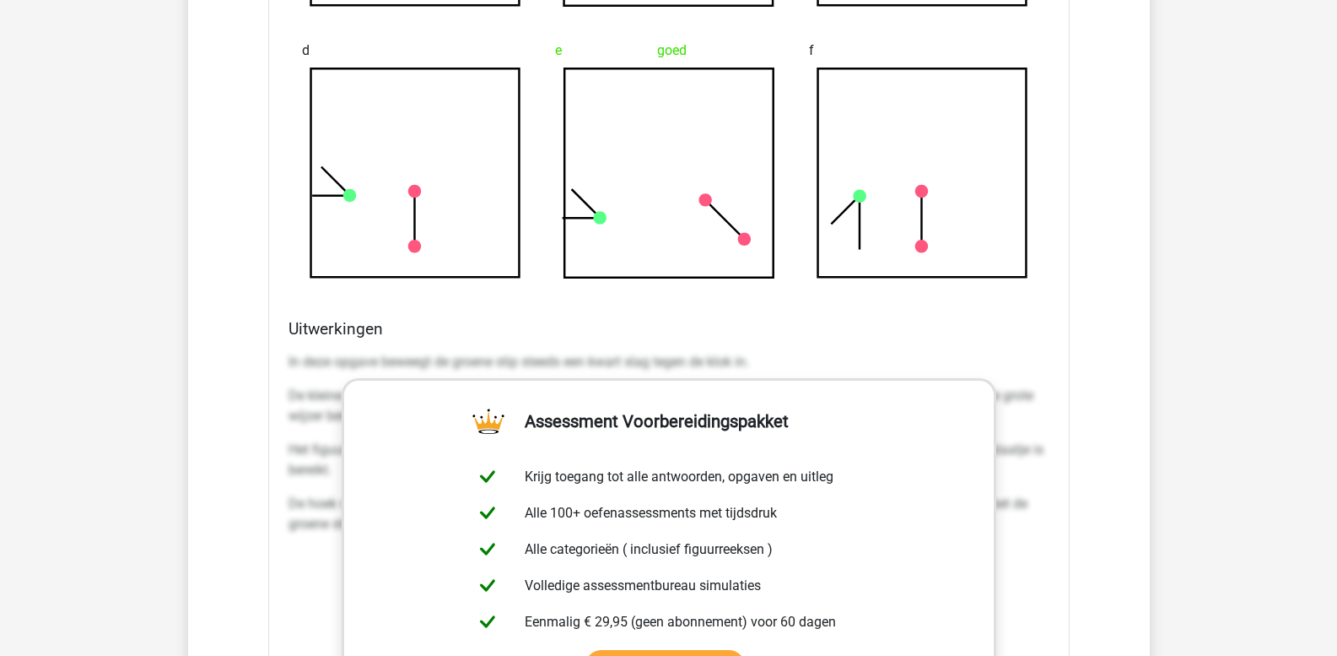
scroll to position [2363, 0]
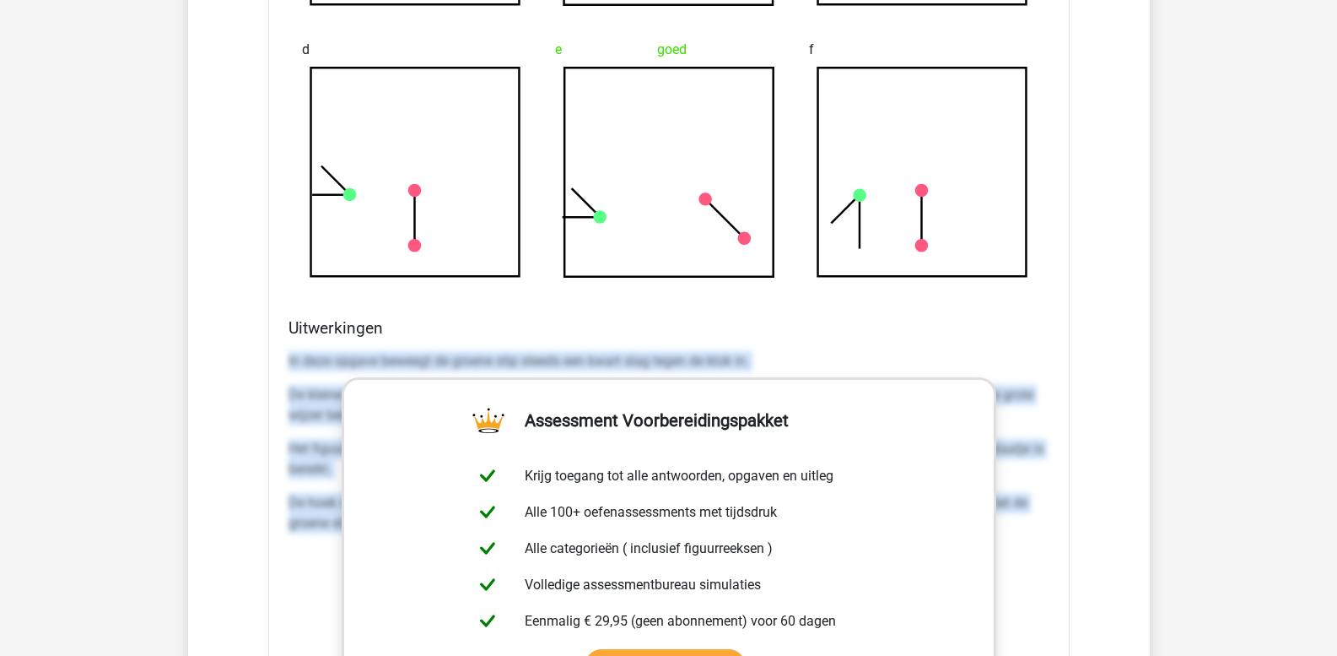
drag, startPoint x: 289, startPoint y: 356, endPoint x: 1137, endPoint y: 544, distance: 869.5
copy div "In deze opgave beweegt de groene stip steeds een kwart slag tegen de klok in. D…"
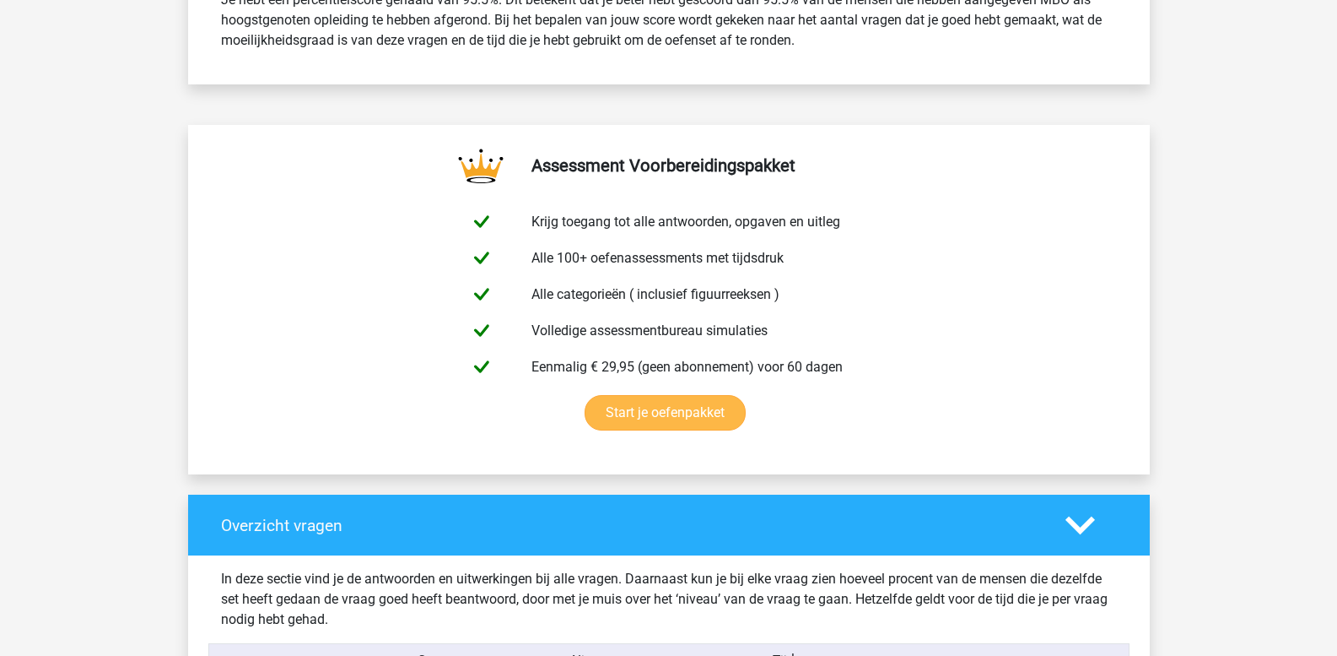
scroll to position [759, 0]
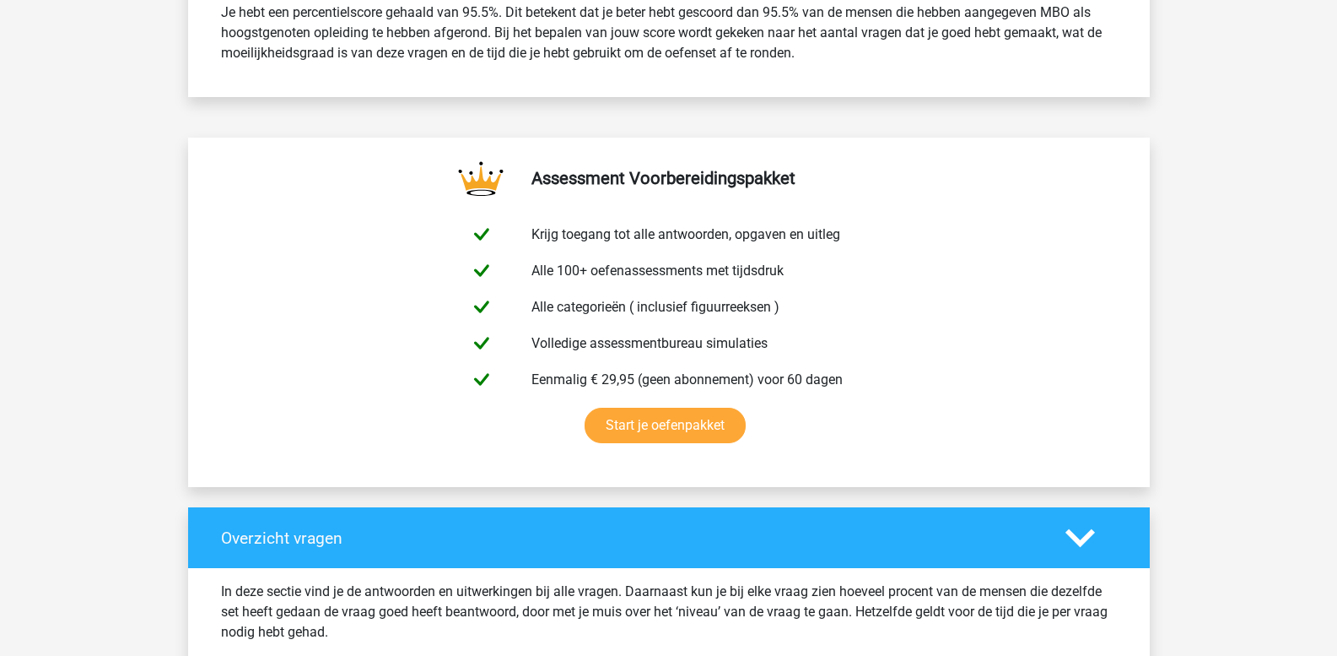
click at [1086, 539] on polygon at bounding box center [1081, 537] width 30 height 19
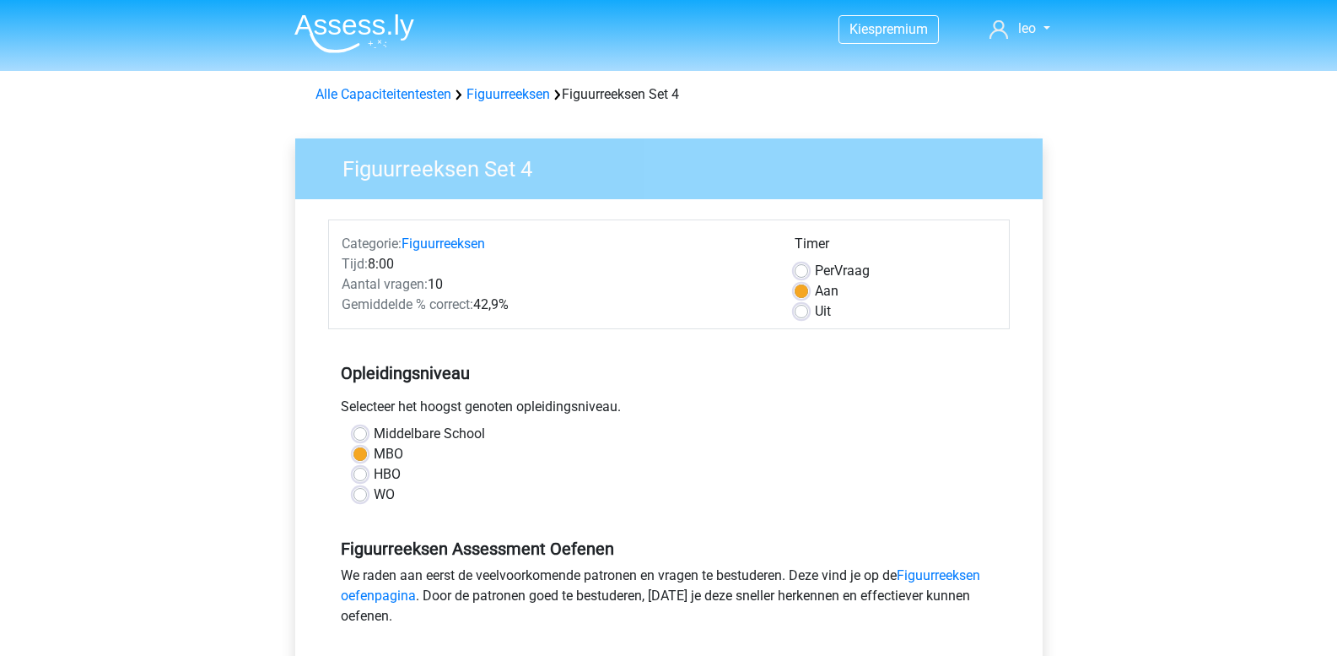
scroll to position [338, 0]
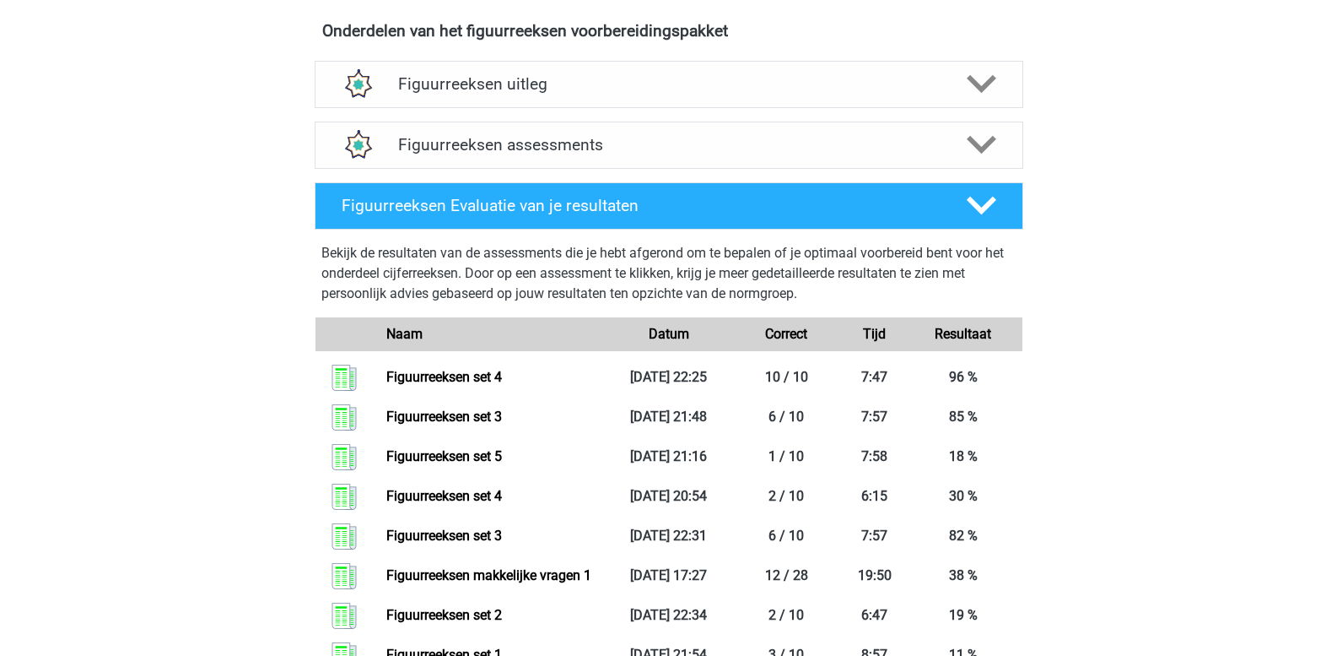
scroll to position [928, 0]
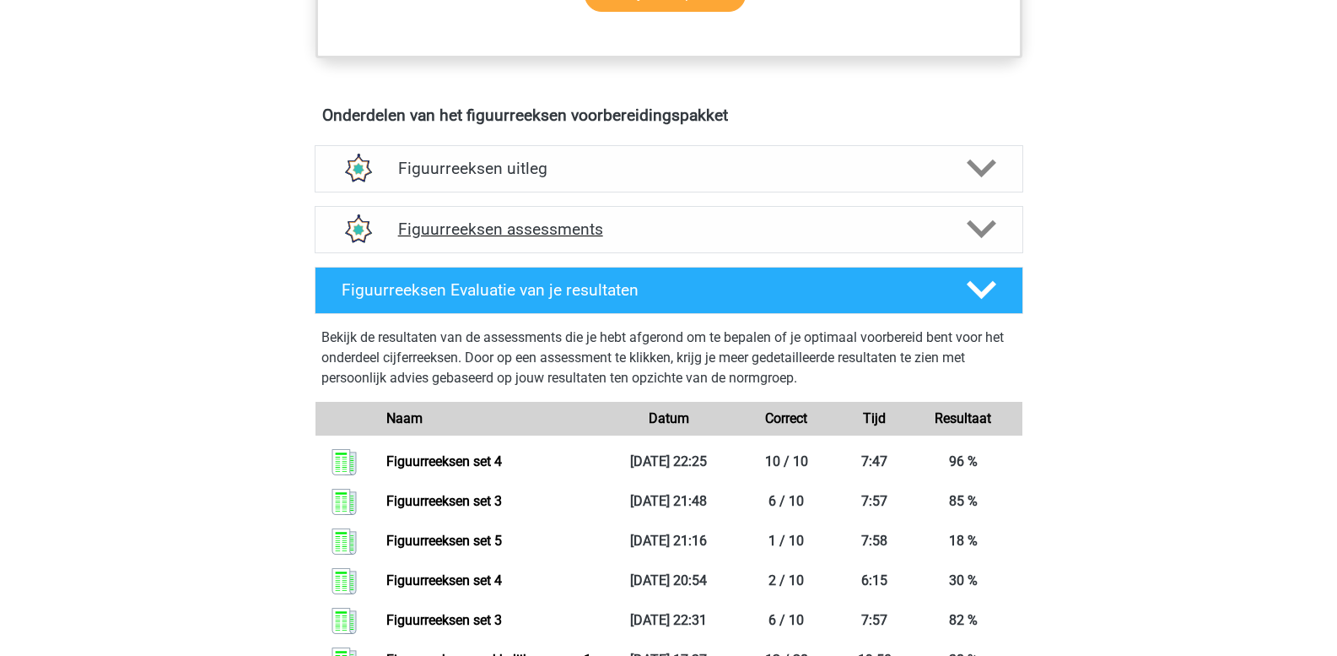
click at [982, 228] on icon at bounding box center [982, 229] width 30 height 30
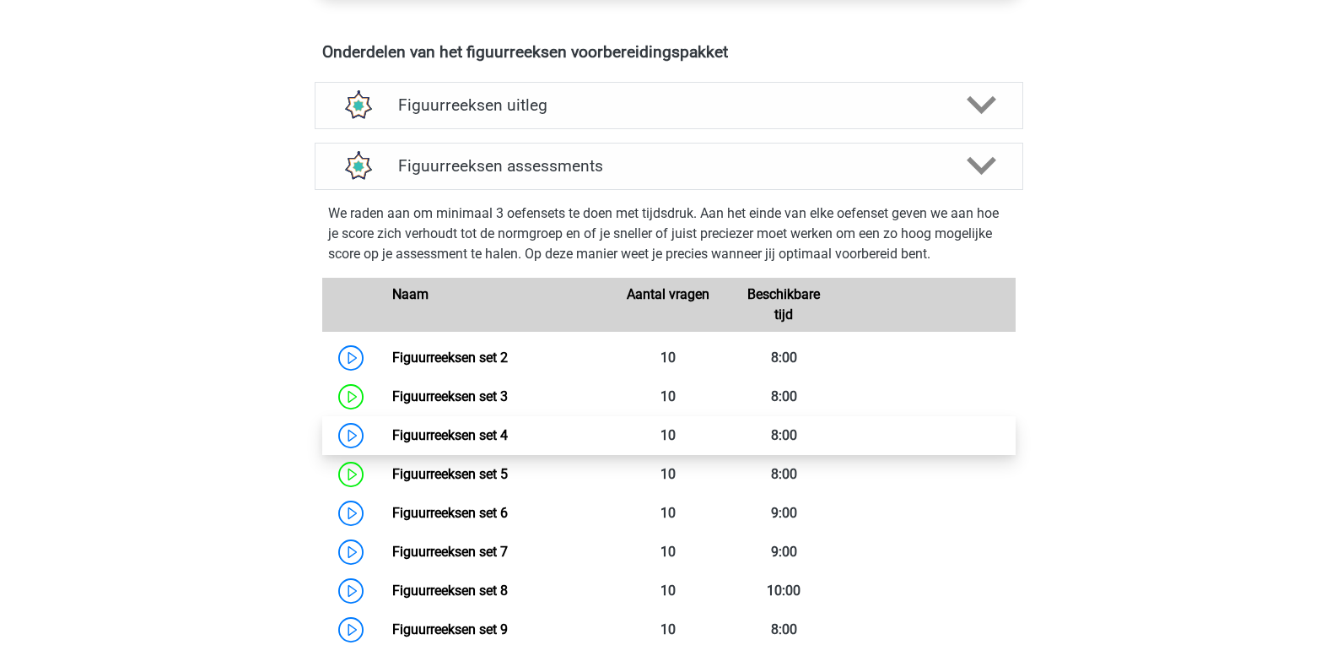
scroll to position [1181, 0]
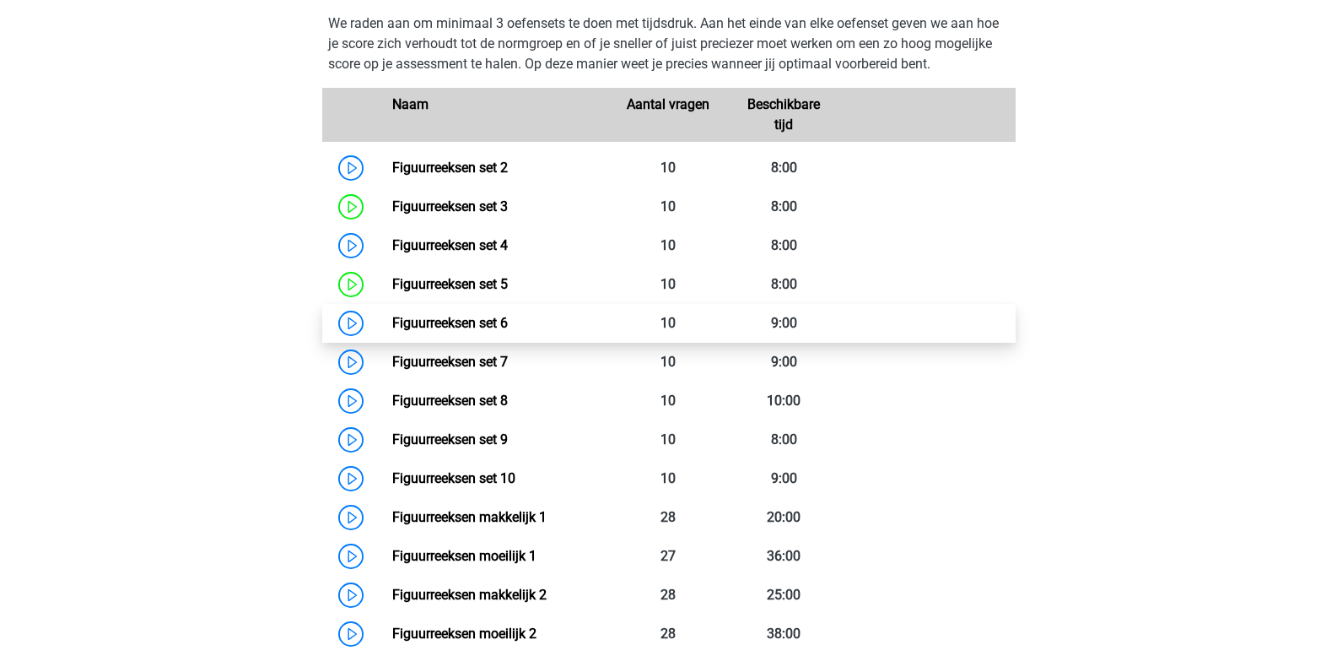
click at [481, 322] on link "Figuurreeksen set 6" at bounding box center [450, 323] width 116 height 16
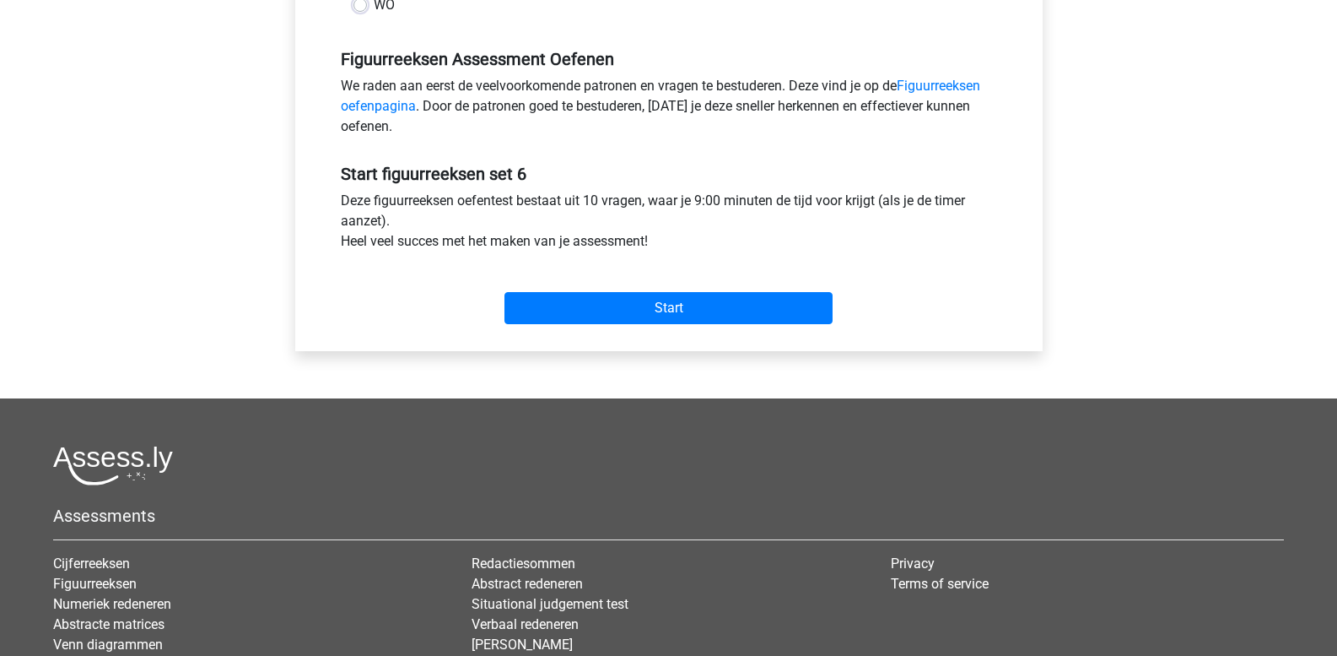
scroll to position [506, 0]
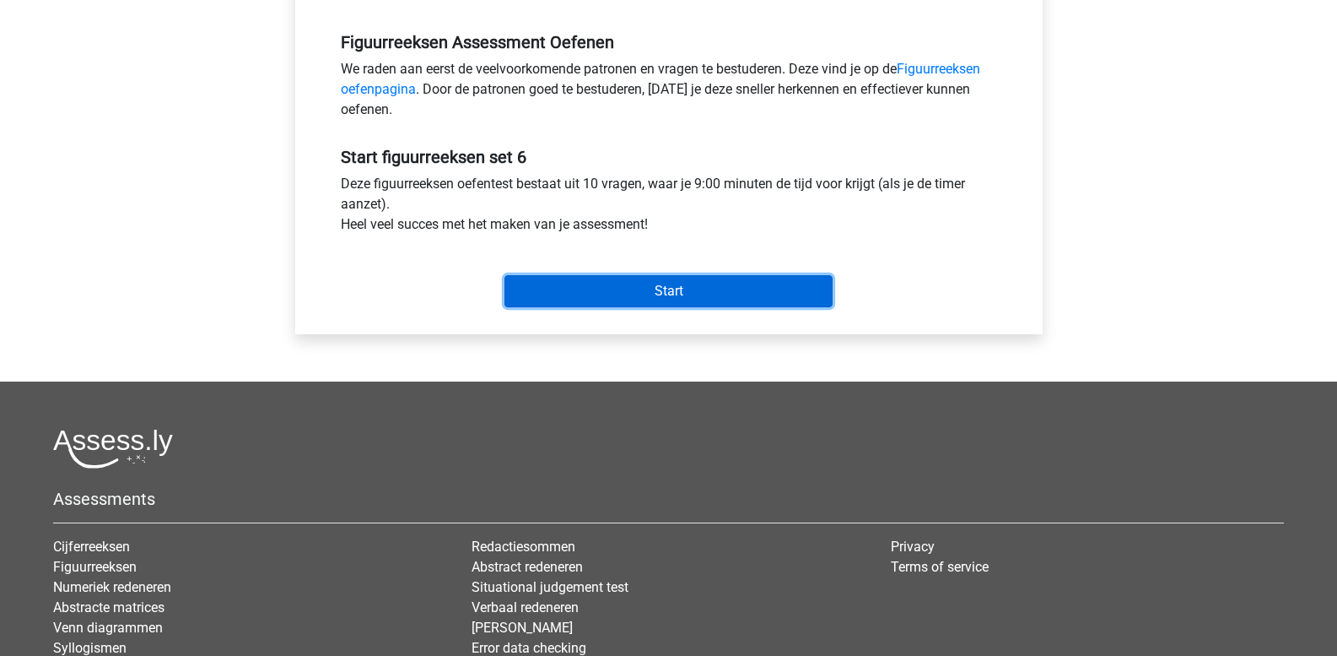
click at [585, 293] on input "Start" at bounding box center [669, 291] width 328 height 32
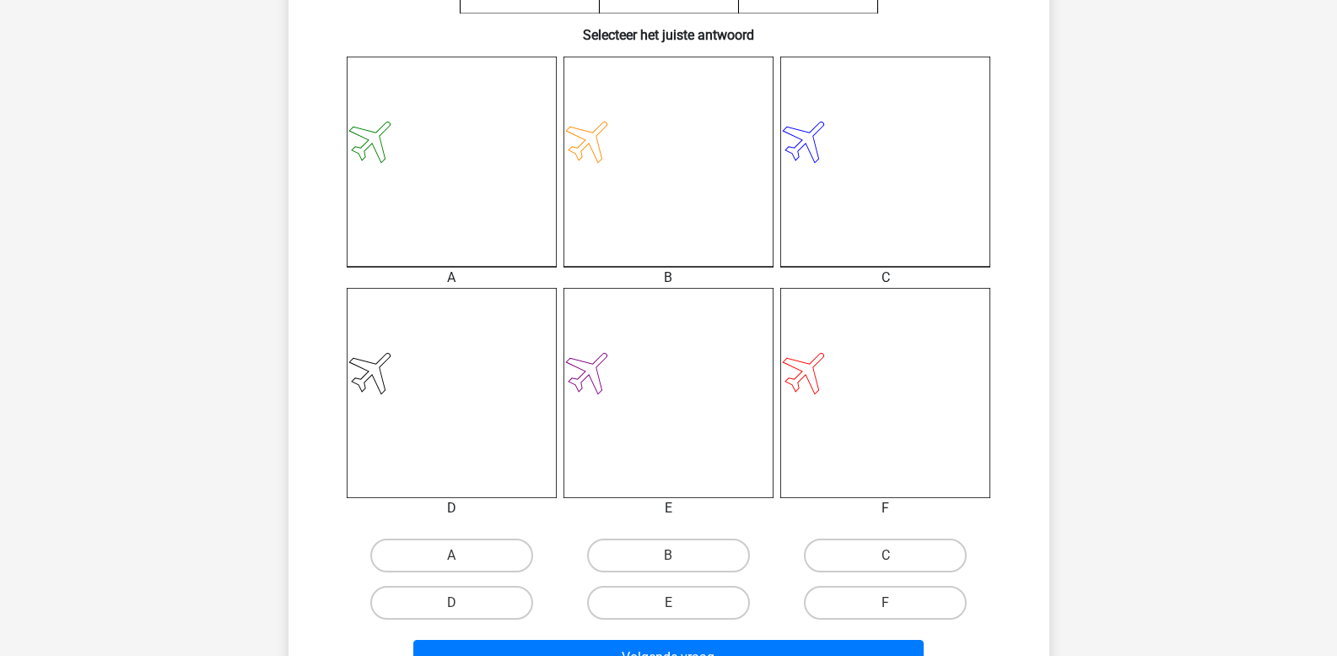
scroll to position [422, 0]
click at [867, 599] on label "F" at bounding box center [885, 601] width 163 height 34
click at [886, 601] on input "F" at bounding box center [891, 606] width 11 height 11
radio input "true"
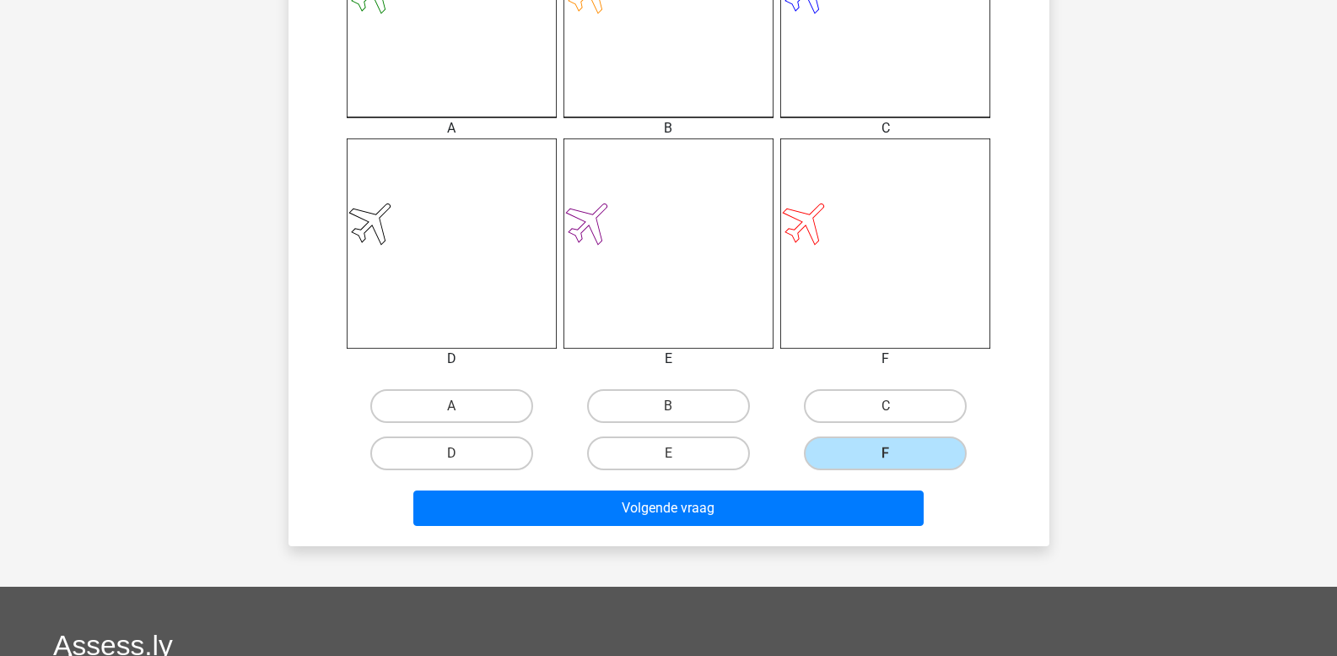
scroll to position [591, 0]
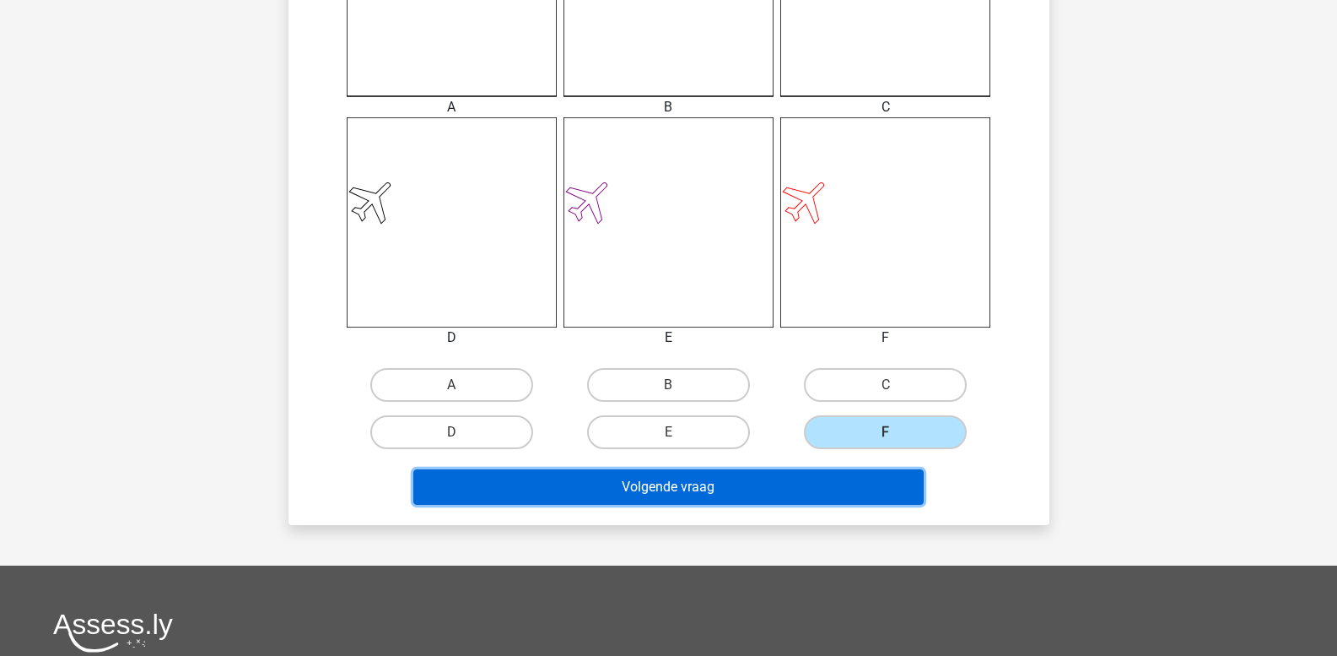
click at [716, 483] on button "Volgende vraag" at bounding box center [668, 486] width 510 height 35
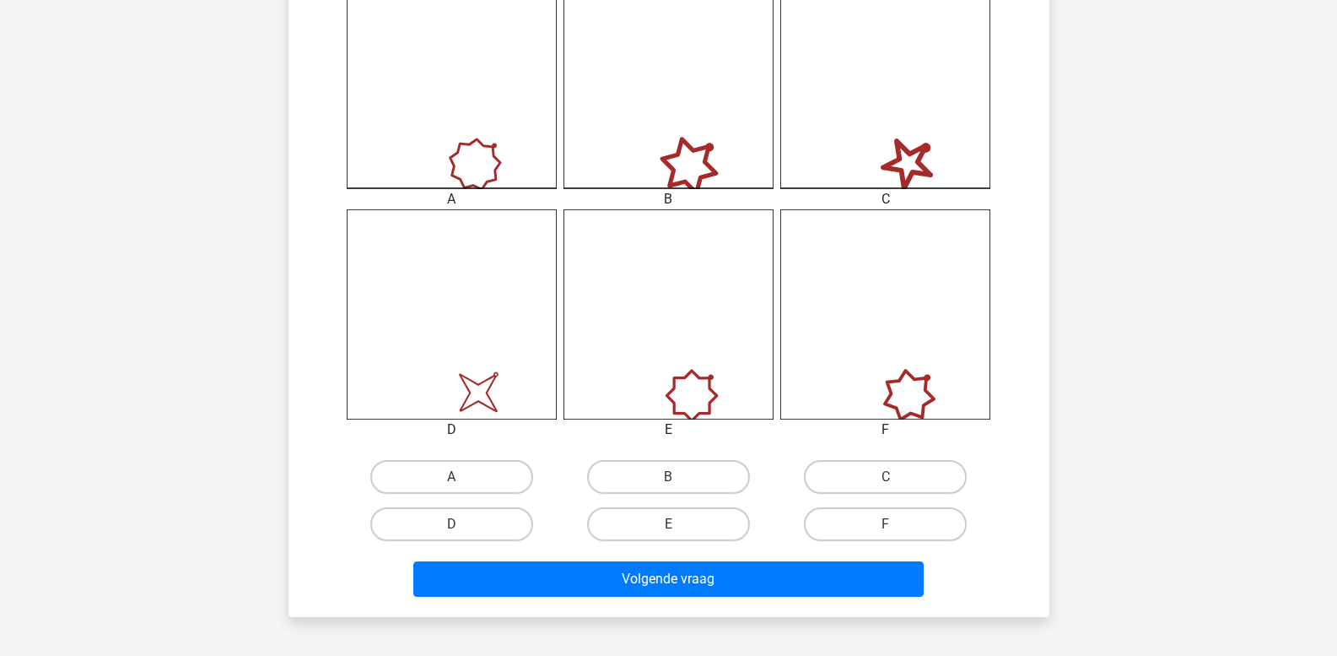
scroll to position [500, 0]
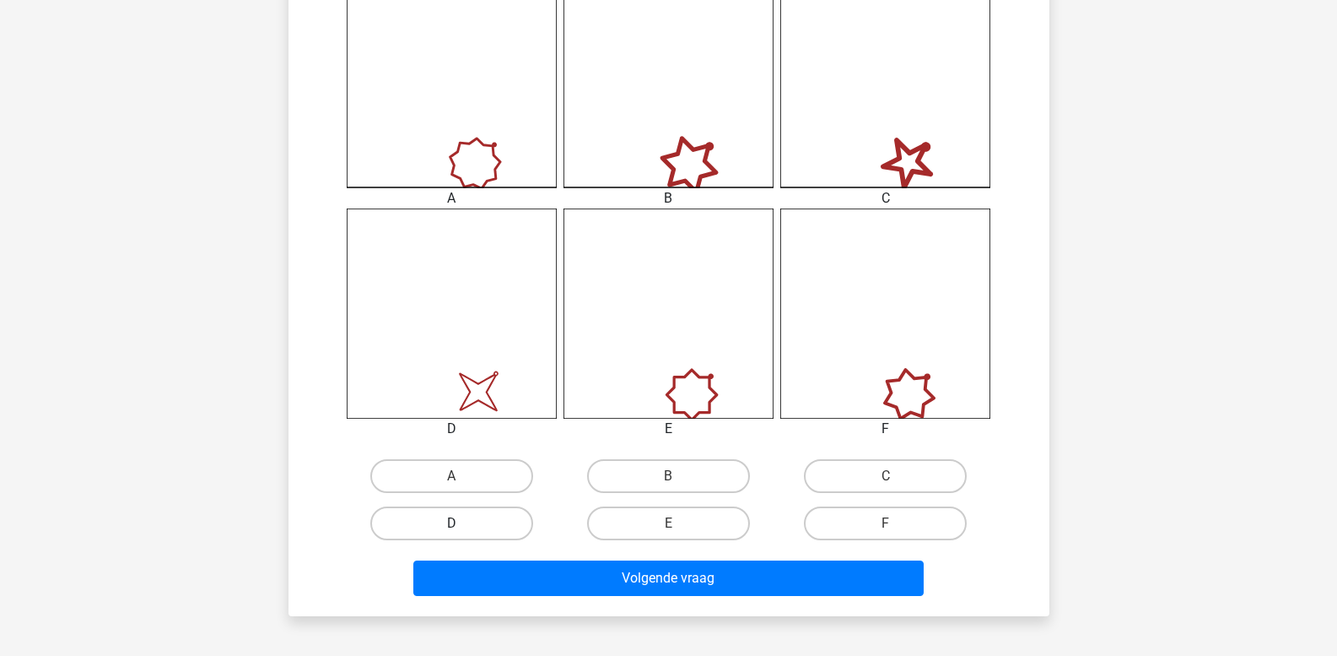
click at [491, 527] on label "D" at bounding box center [451, 523] width 163 height 34
click at [462, 527] on input "D" at bounding box center [456, 528] width 11 height 11
radio input "true"
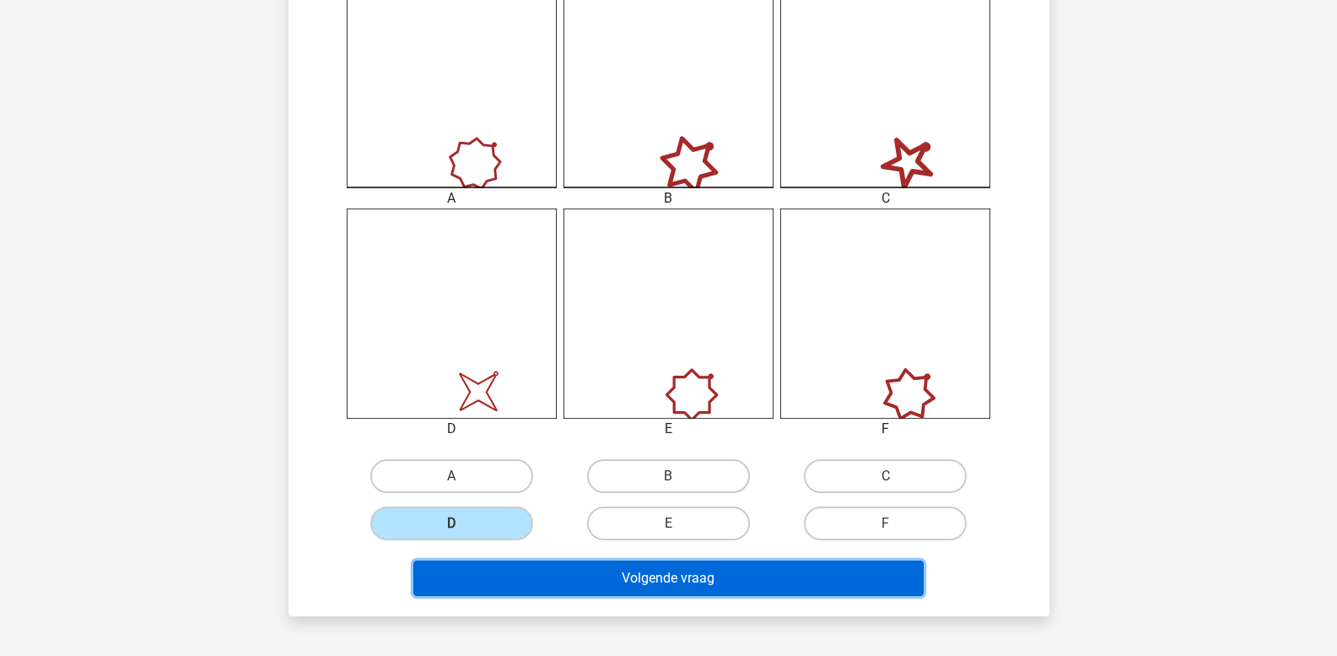
click at [511, 576] on button "Volgende vraag" at bounding box center [668, 577] width 510 height 35
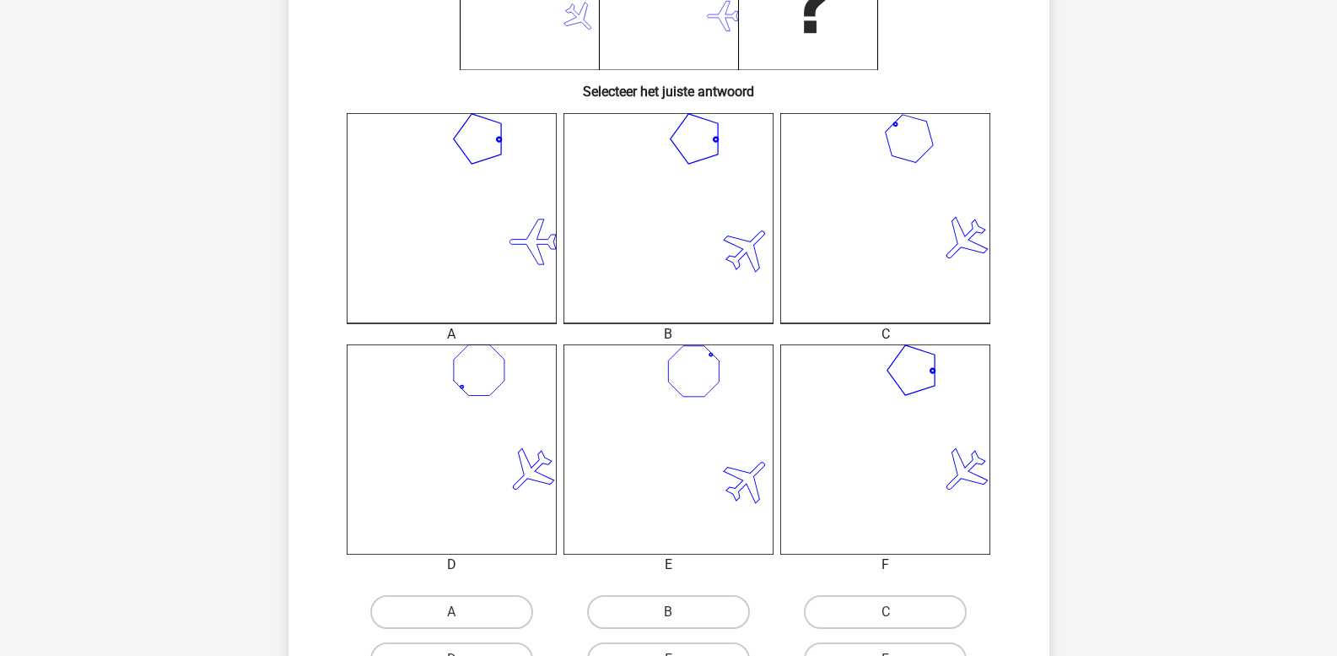
scroll to position [415, 0]
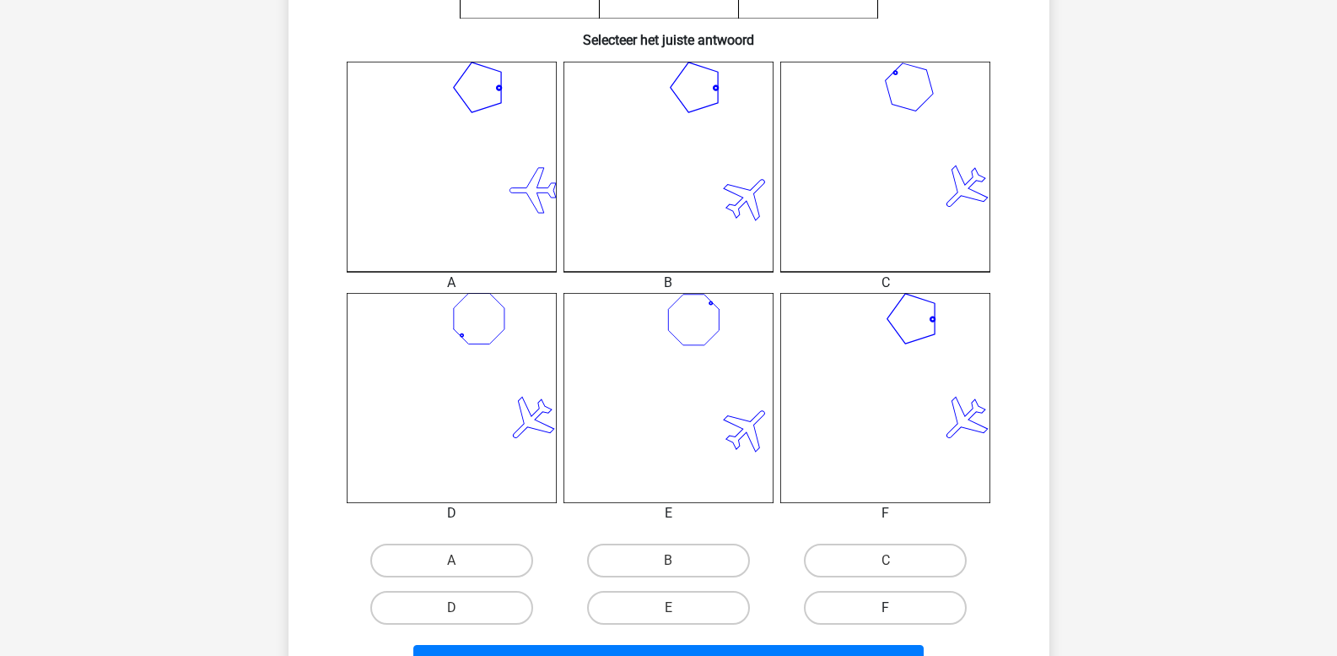
click at [872, 609] on label "F" at bounding box center [885, 608] width 163 height 34
click at [886, 609] on input "F" at bounding box center [891, 613] width 11 height 11
radio input "true"
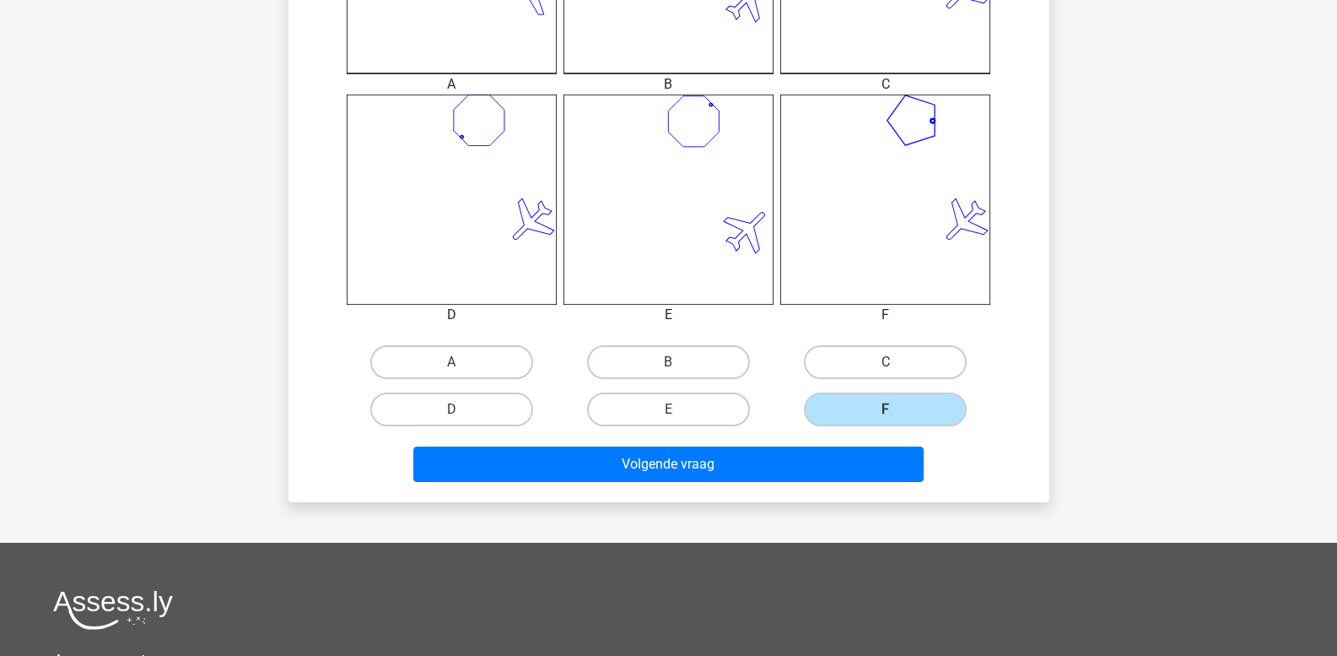
scroll to position [668, 0]
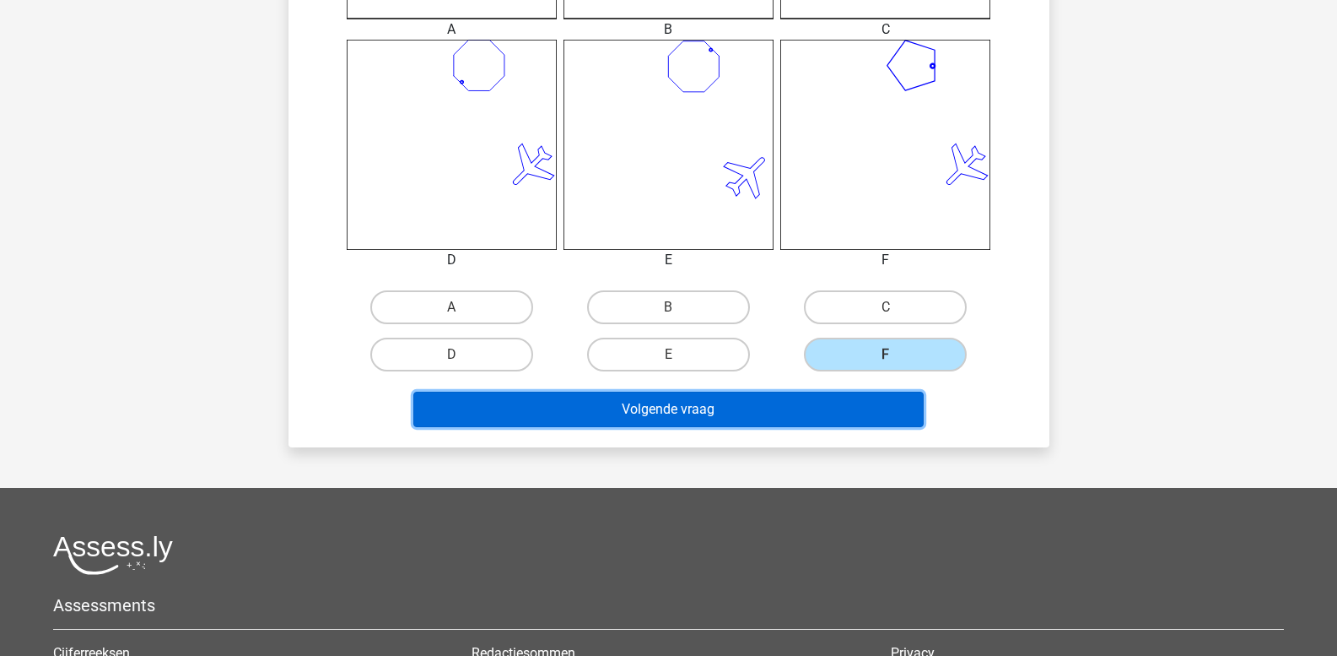
click at [748, 405] on button "Volgende vraag" at bounding box center [668, 409] width 510 height 35
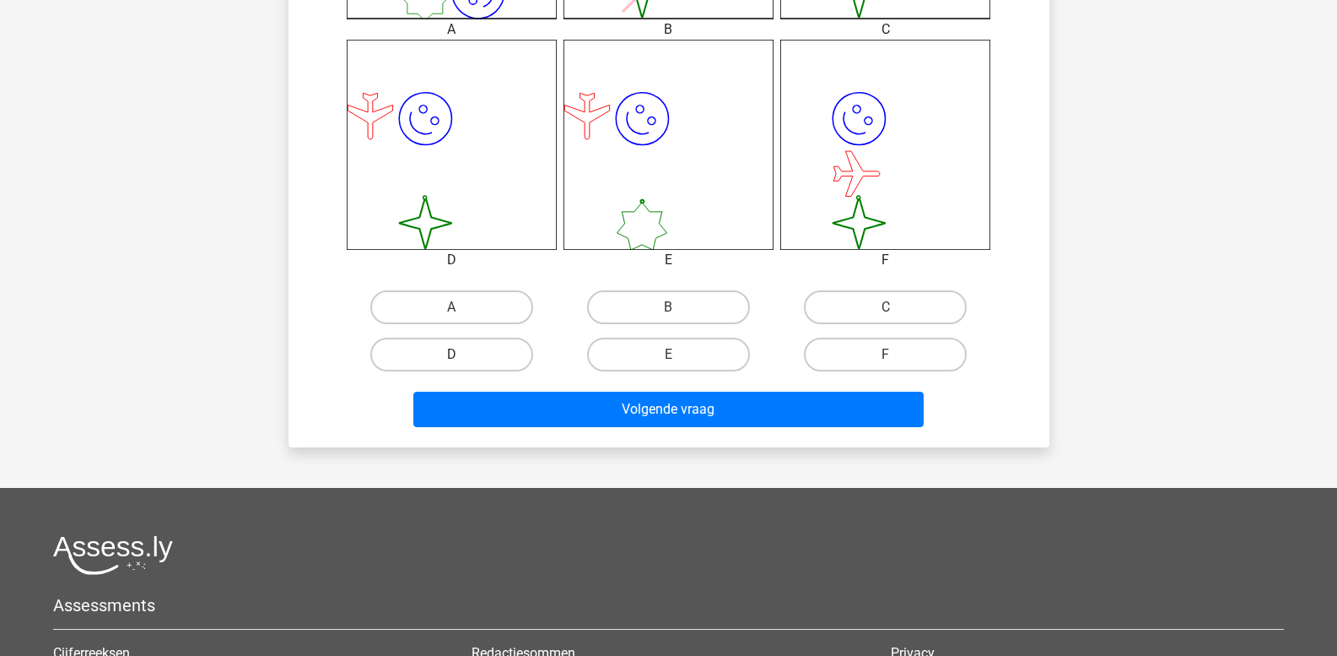
click at [485, 347] on label "D" at bounding box center [451, 355] width 163 height 34
click at [462, 354] on input "D" at bounding box center [456, 359] width 11 height 11
radio input "true"
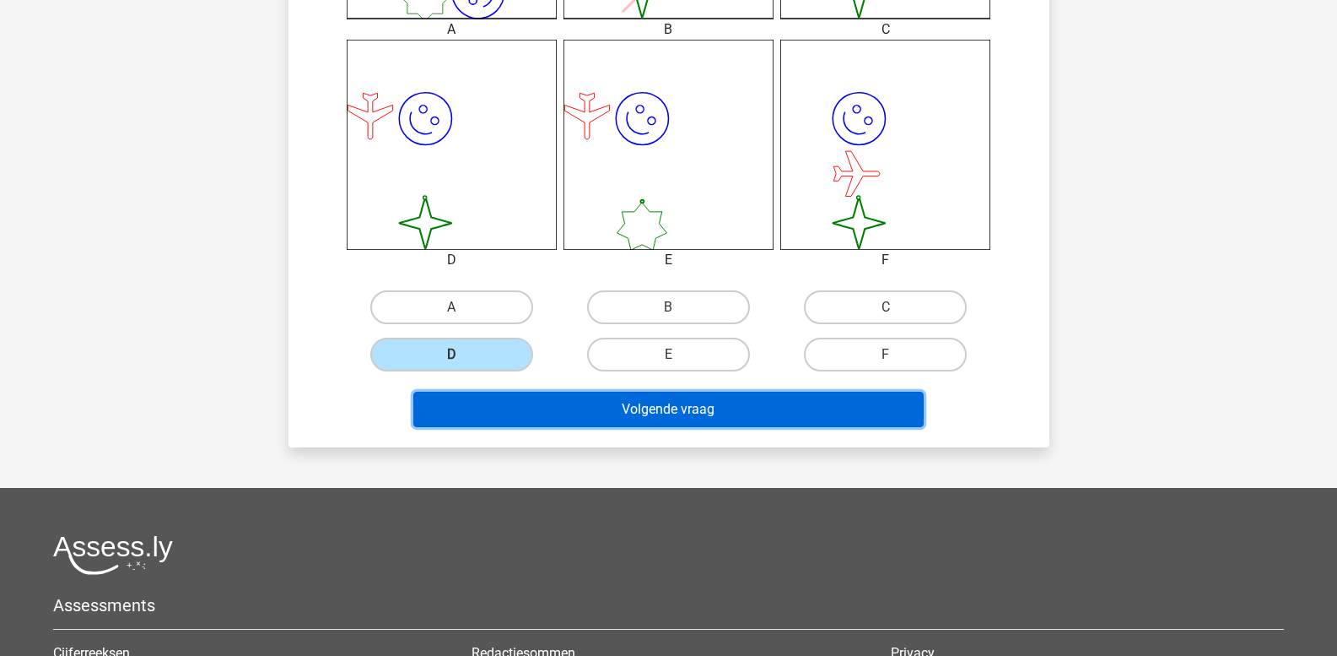
click at [512, 408] on button "Volgende vraag" at bounding box center [668, 409] width 510 height 35
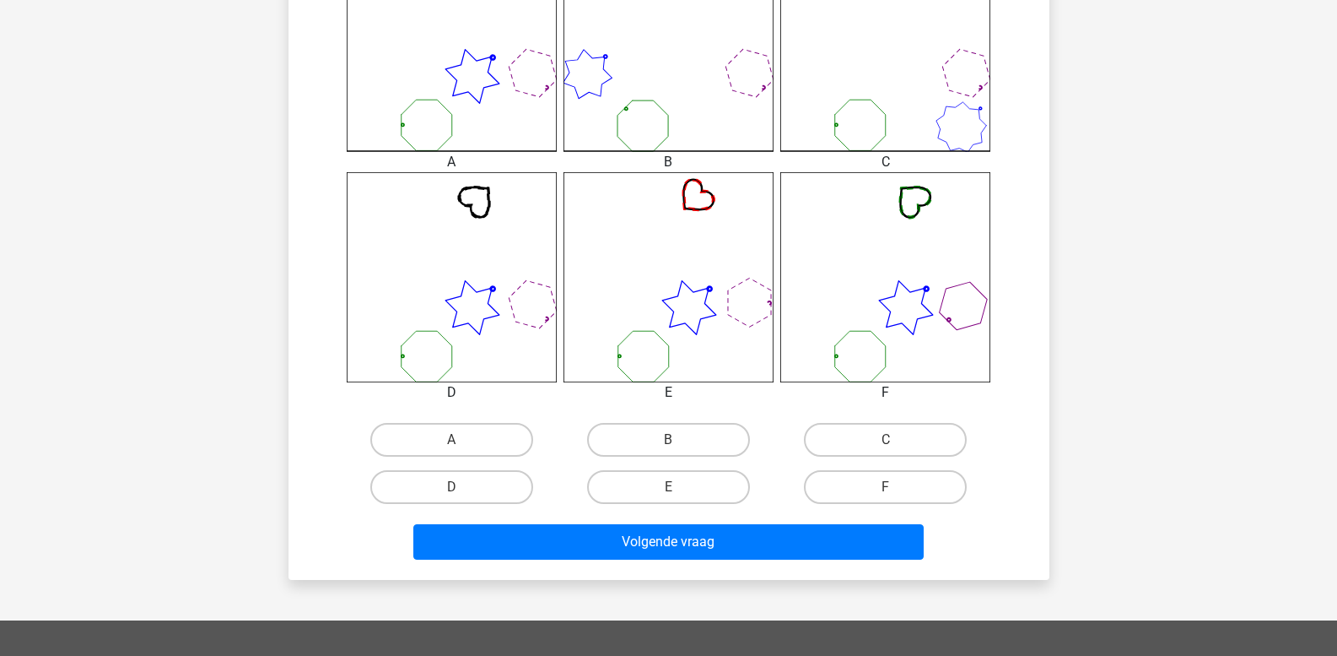
scroll to position [584, 0]
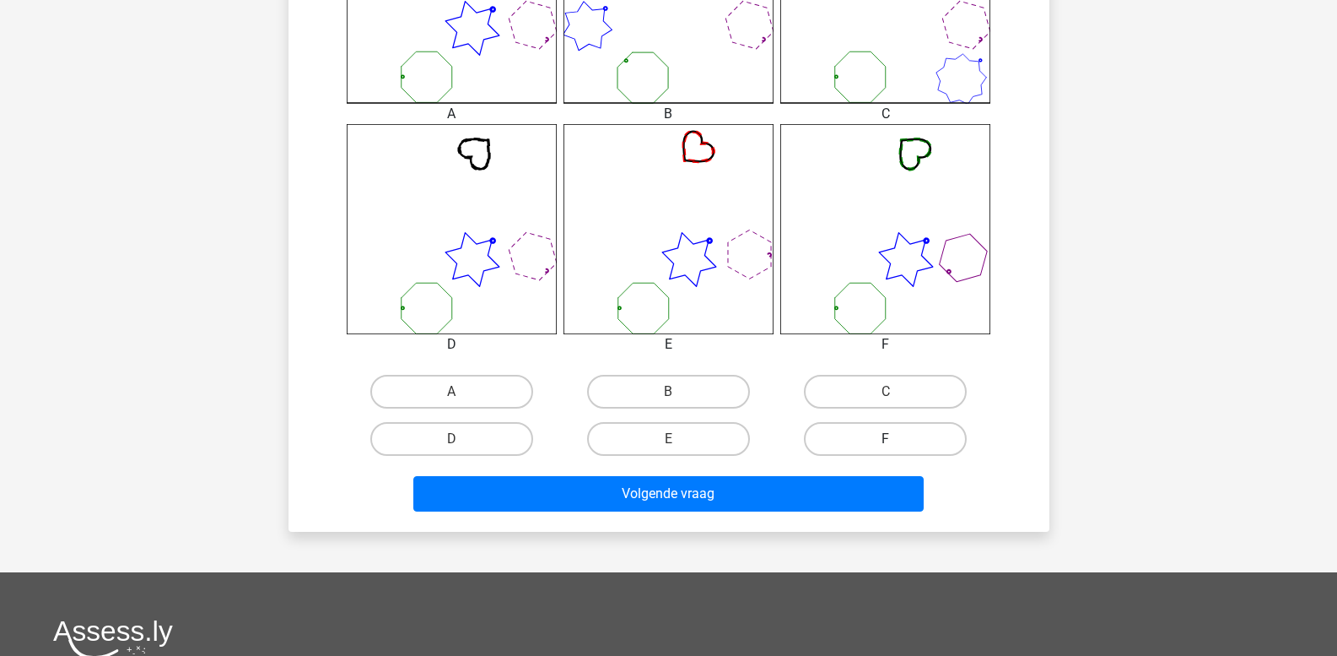
click at [899, 441] on label "F" at bounding box center [885, 439] width 163 height 34
click at [897, 441] on input "F" at bounding box center [891, 444] width 11 height 11
radio input "true"
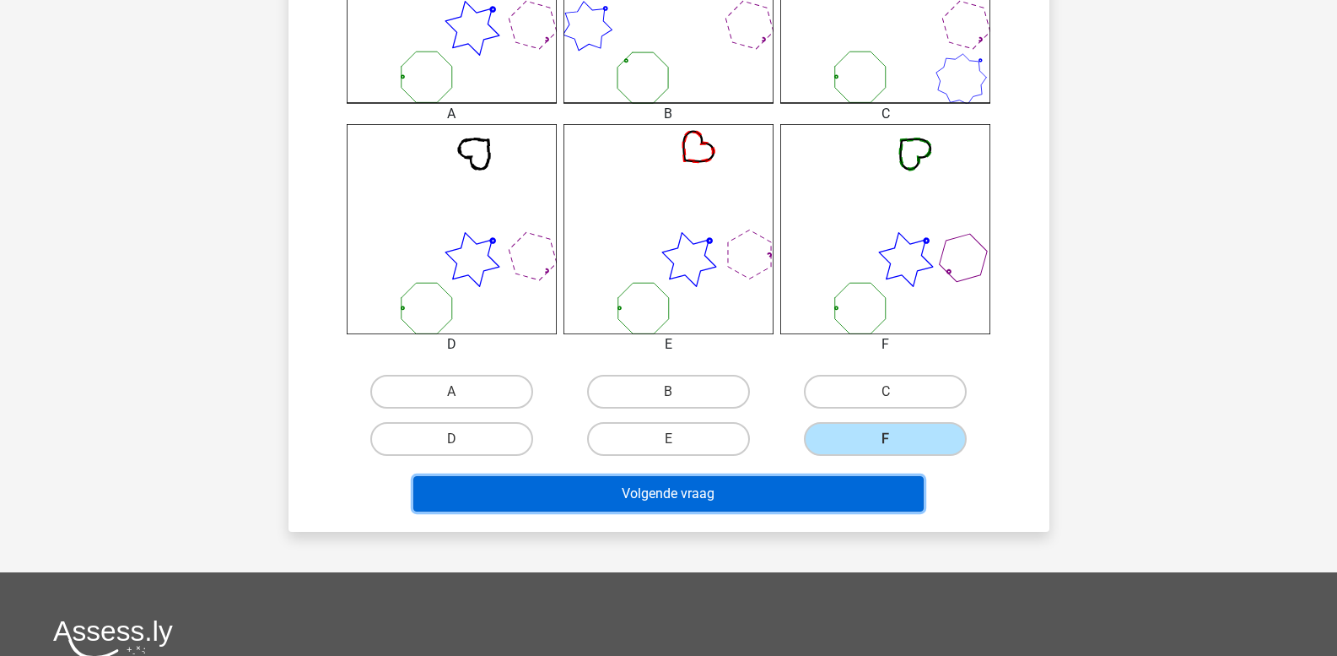
click at [808, 502] on button "Volgende vraag" at bounding box center [668, 493] width 510 height 35
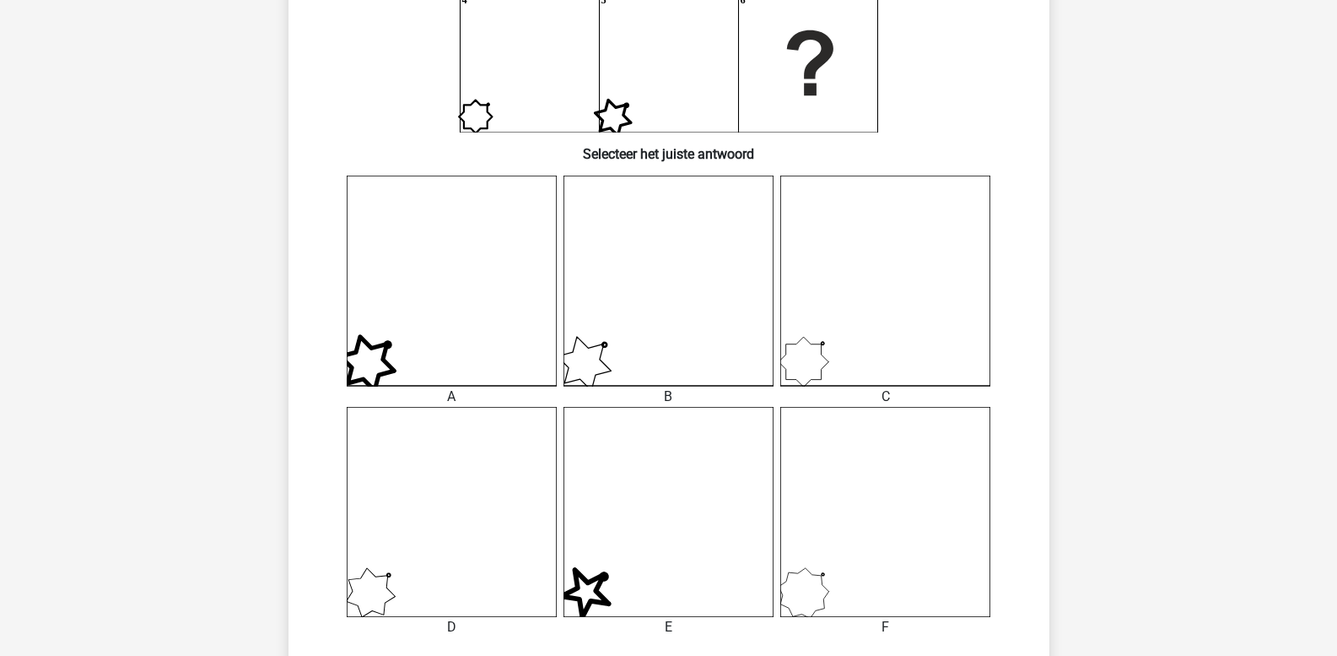
scroll to position [331, 0]
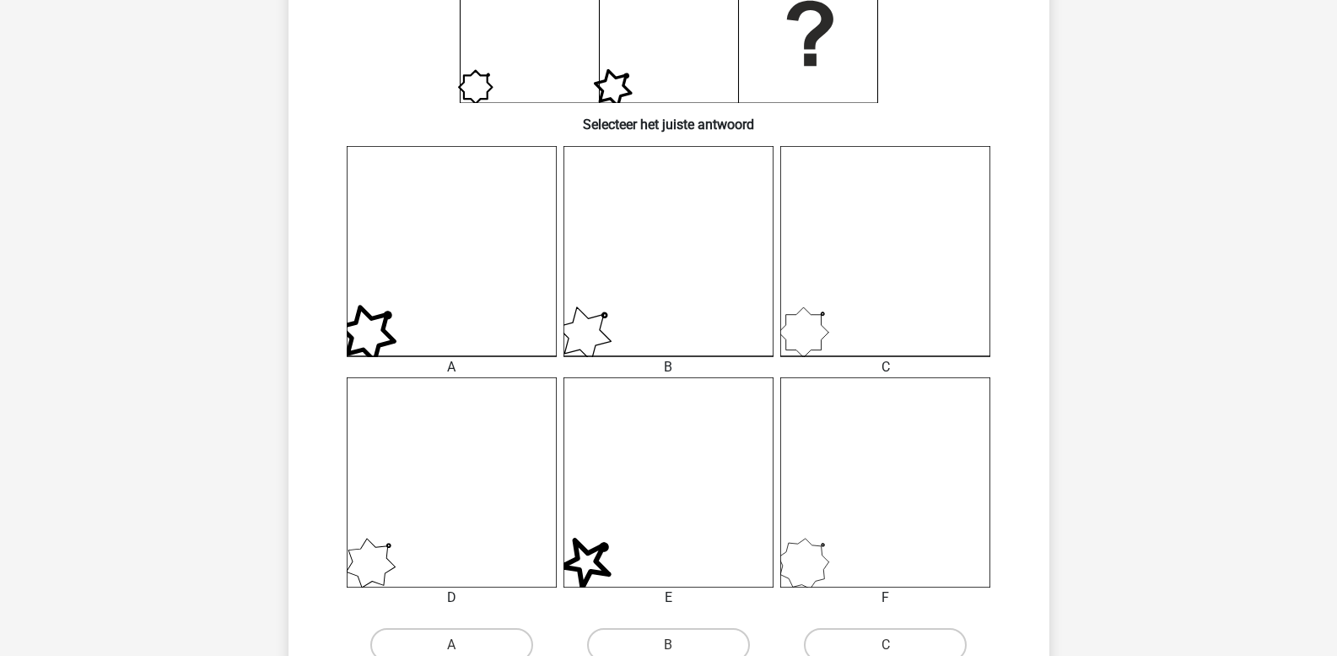
click at [435, 532] on icon at bounding box center [452, 482] width 210 height 210
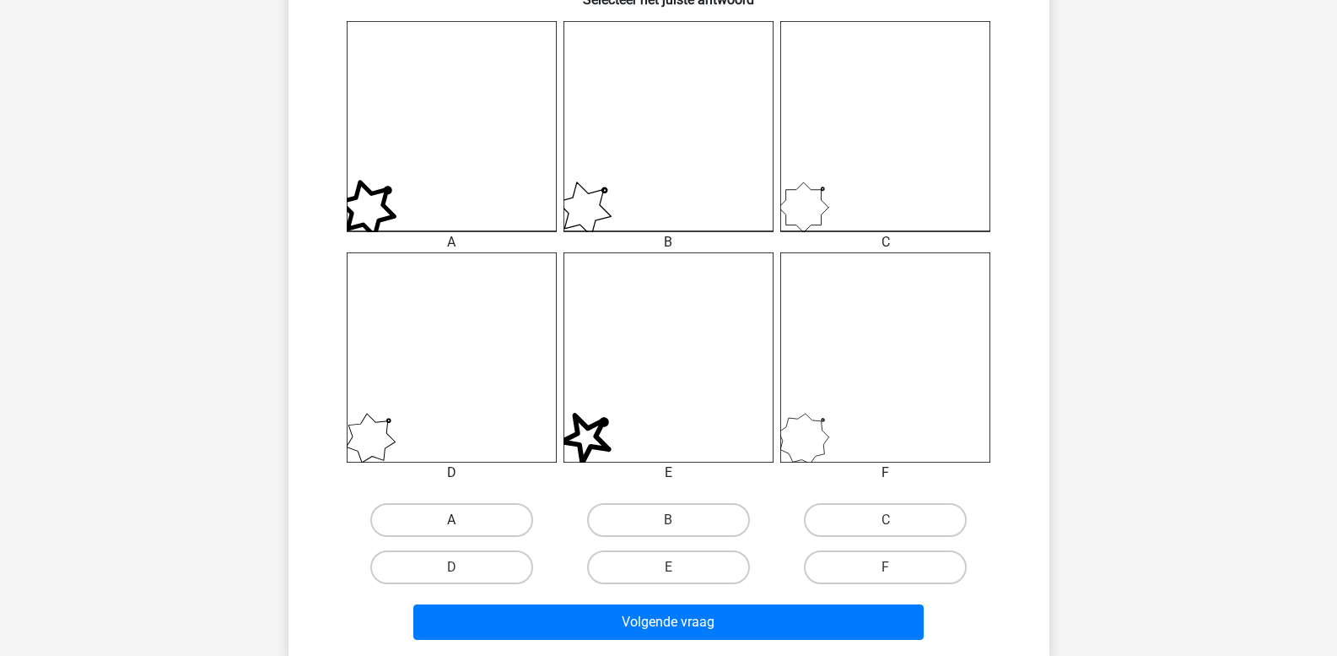
scroll to position [500, 0]
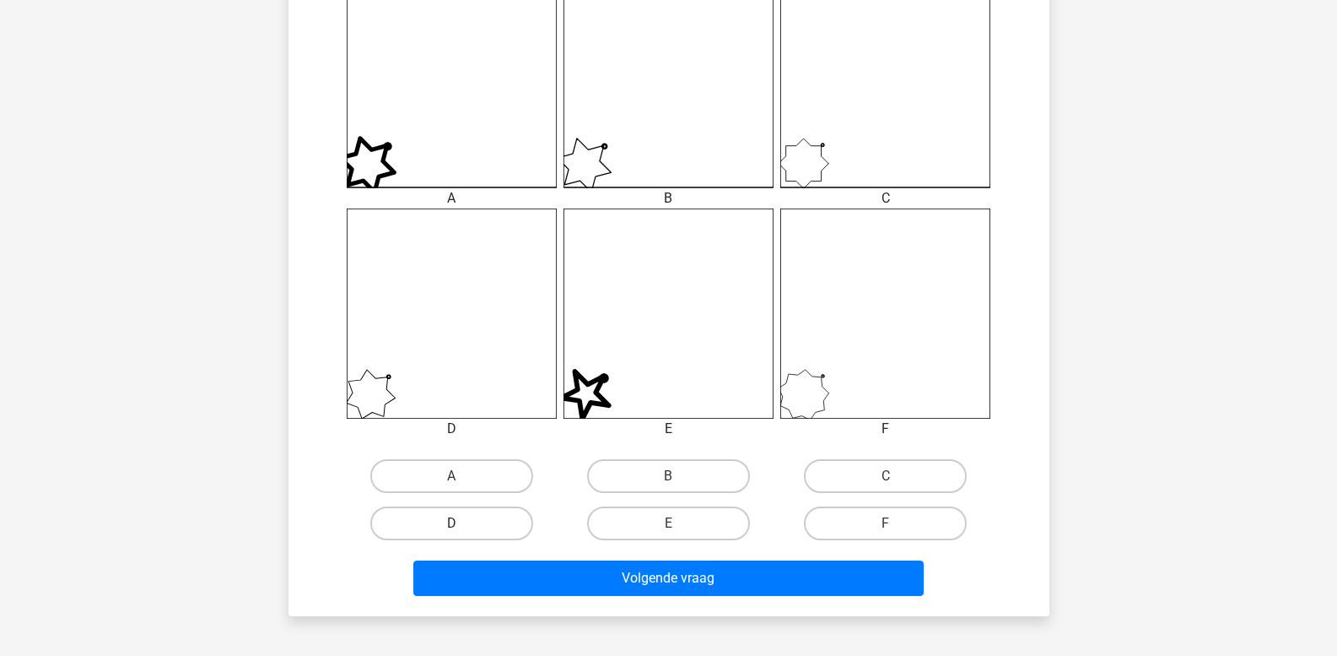
click at [496, 524] on label "D" at bounding box center [451, 523] width 163 height 34
click at [462, 524] on input "D" at bounding box center [456, 528] width 11 height 11
radio input "true"
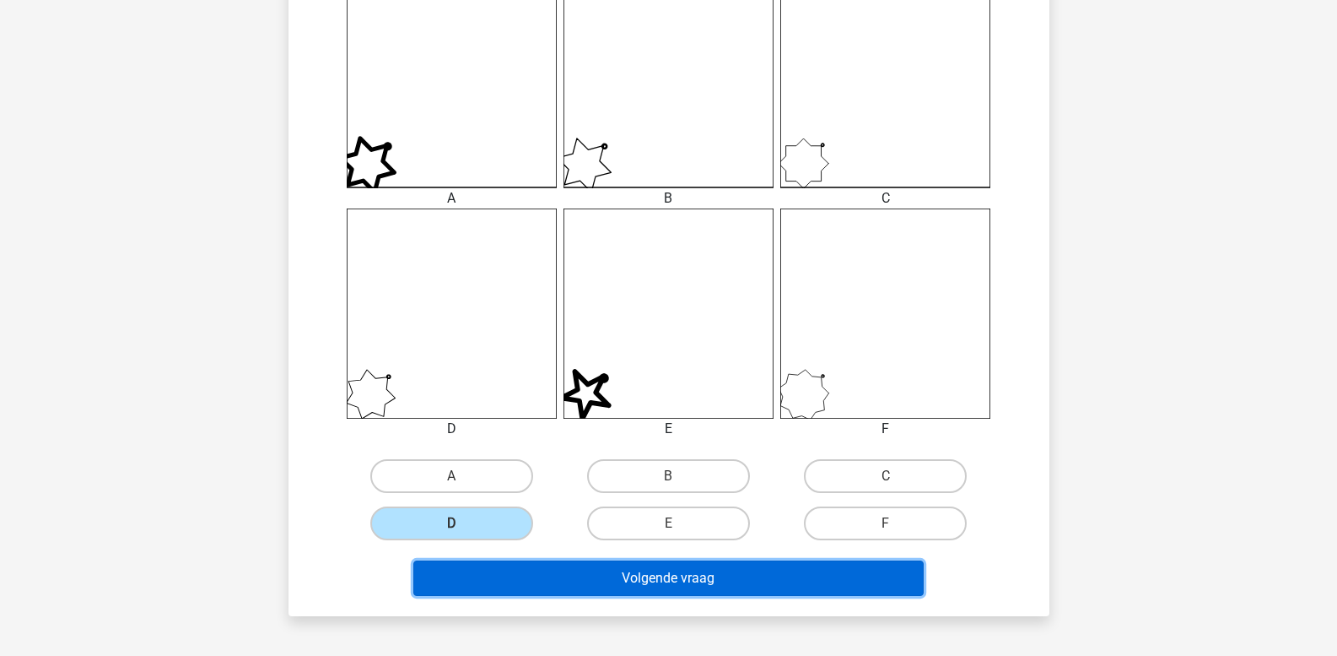
click at [521, 581] on button "Volgende vraag" at bounding box center [668, 577] width 510 height 35
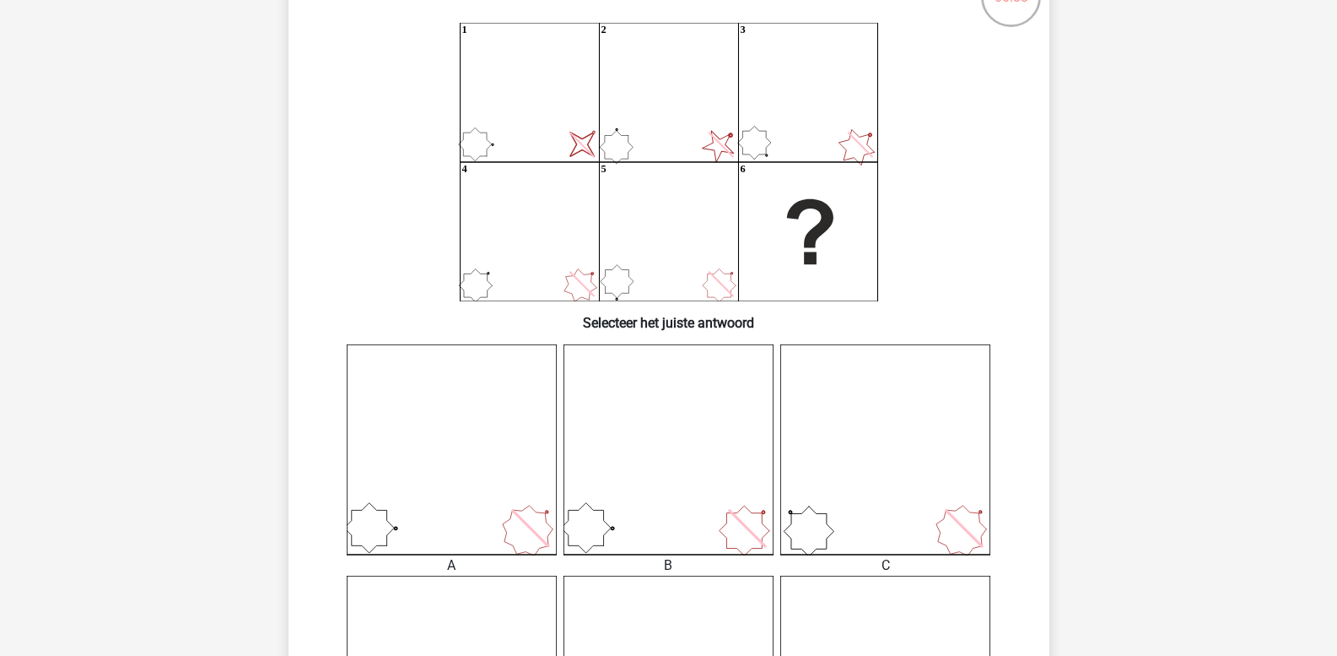
scroll to position [162, 0]
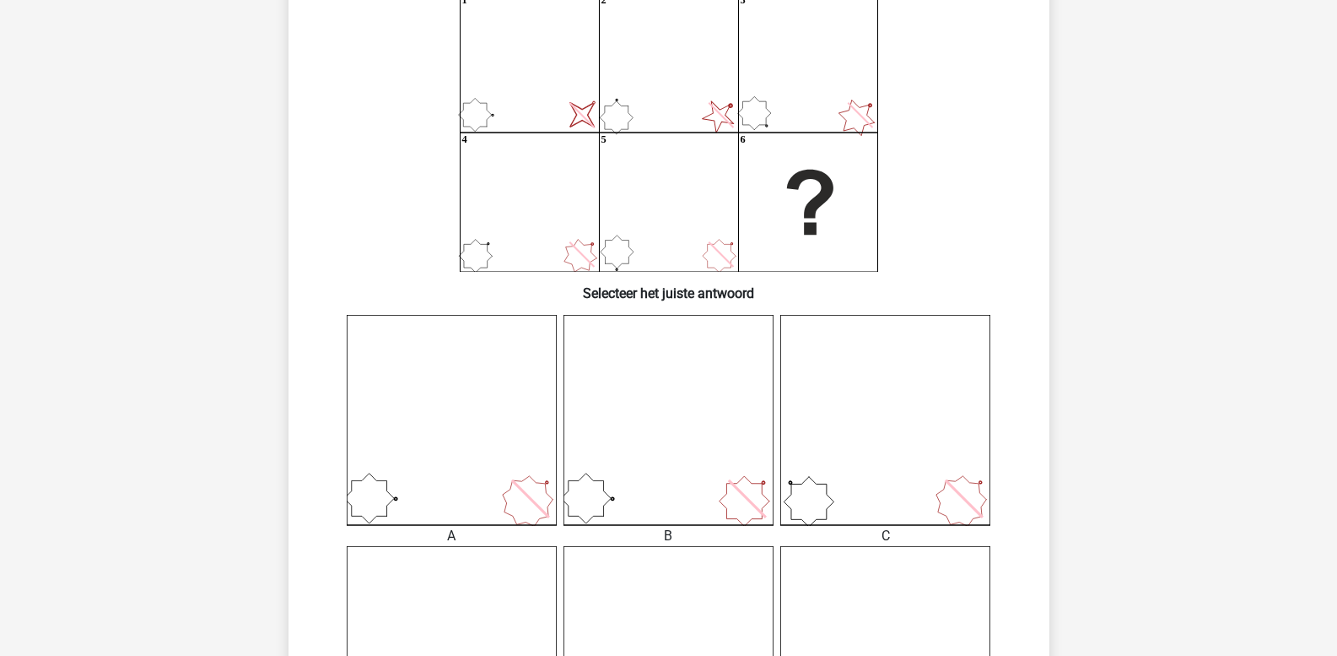
click at [505, 505] on icon at bounding box center [452, 420] width 210 height 210
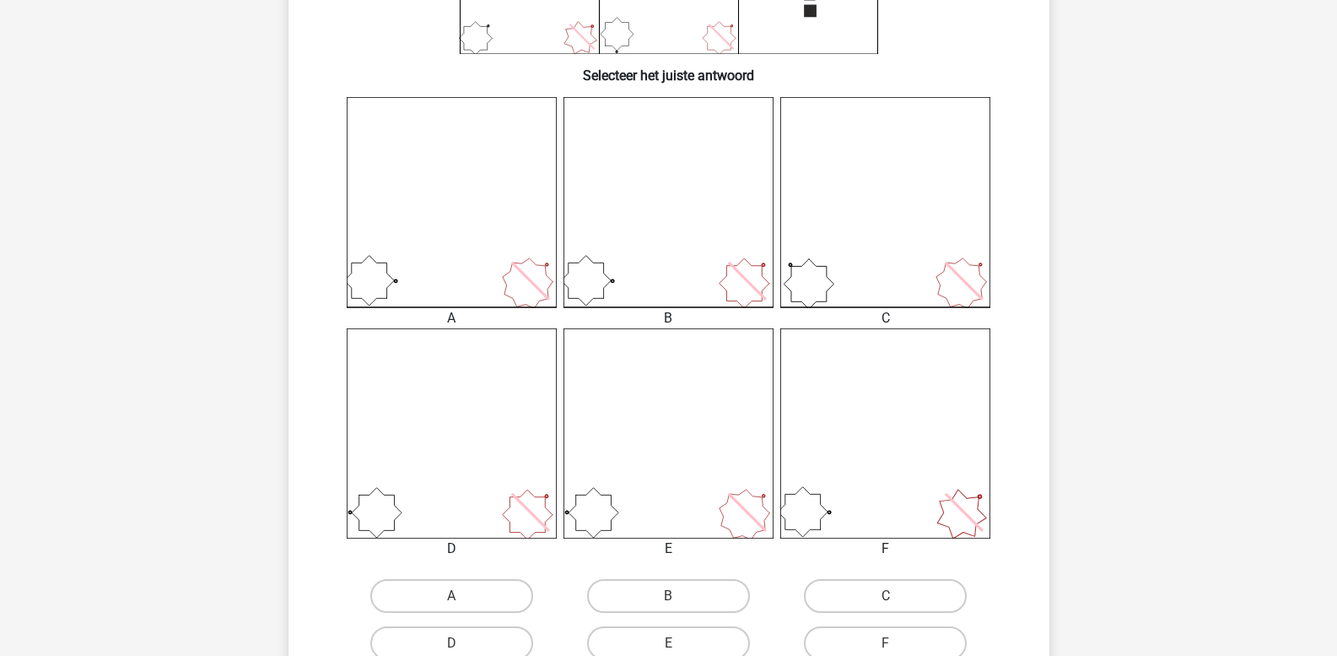
scroll to position [500, 0]
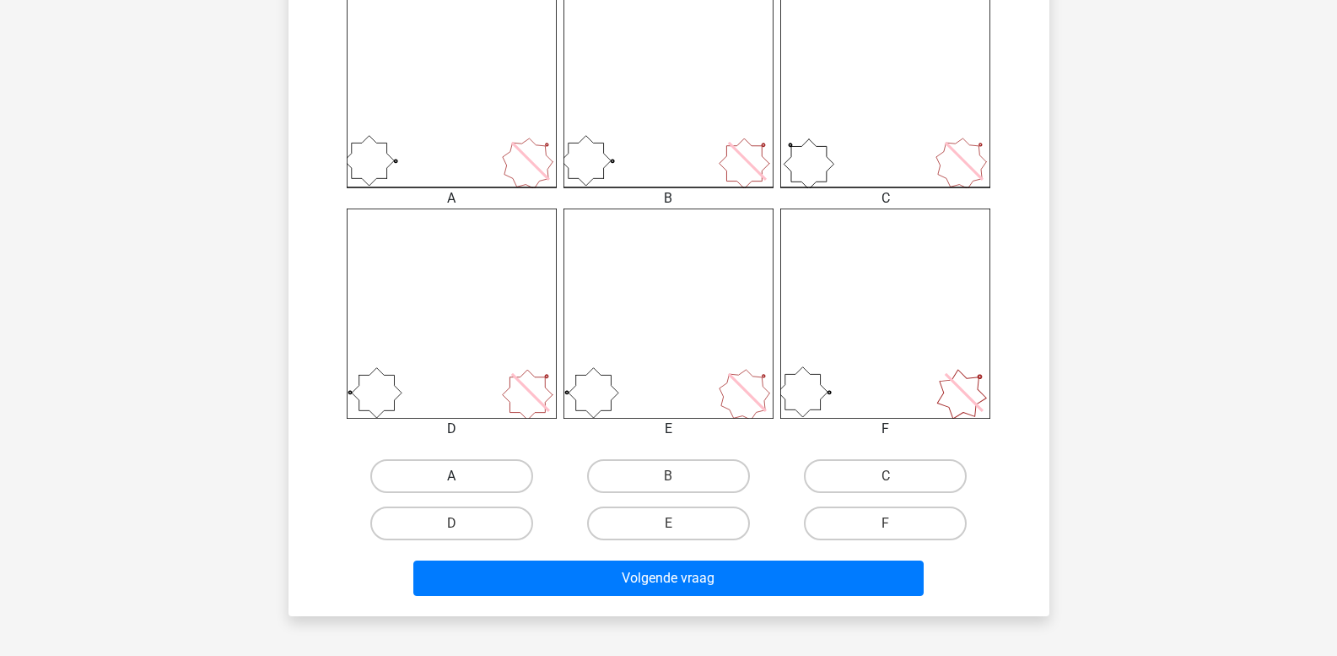
click at [483, 479] on label "A" at bounding box center [451, 476] width 163 height 34
click at [462, 479] on input "A" at bounding box center [456, 481] width 11 height 11
radio input "true"
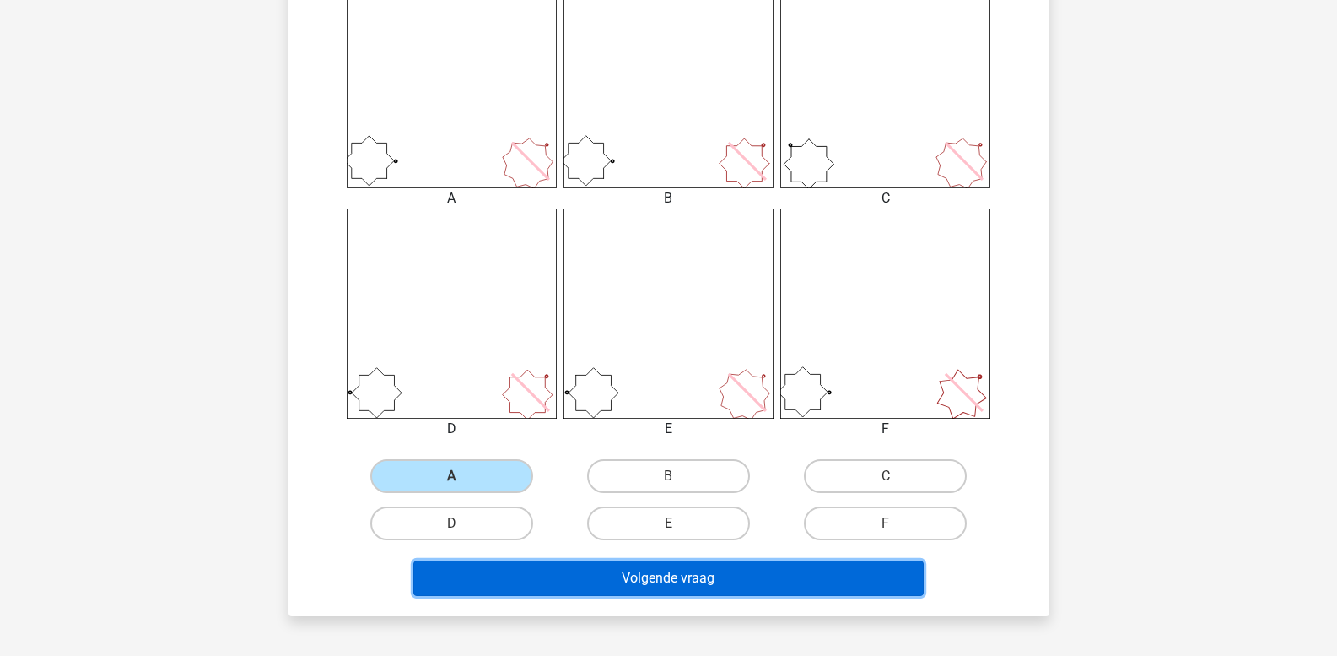
click at [519, 574] on button "Volgende vraag" at bounding box center [668, 577] width 510 height 35
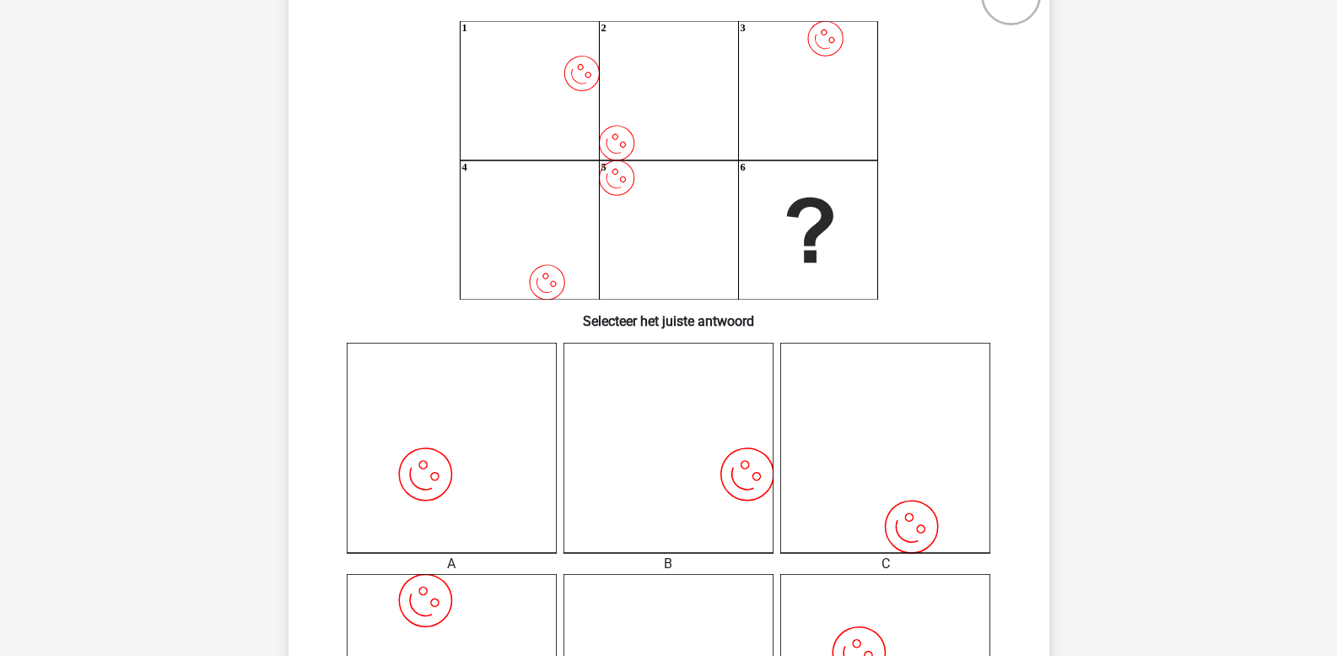
scroll to position [162, 0]
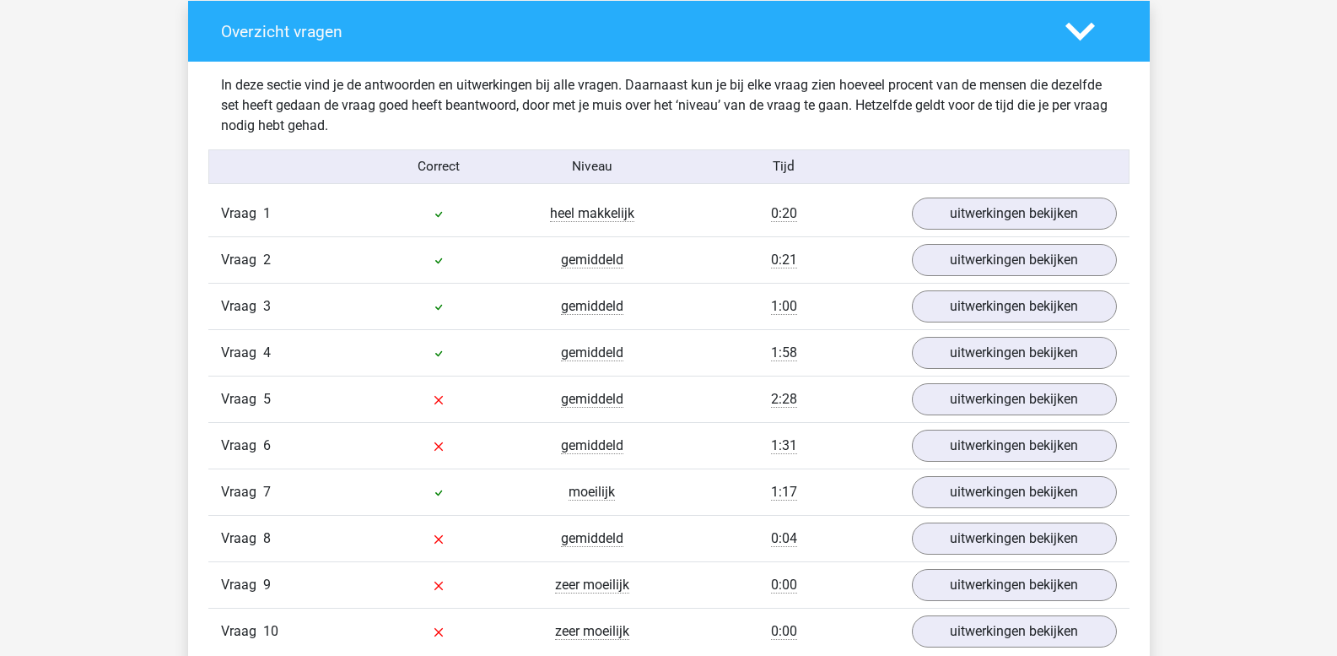
scroll to position [1350, 0]
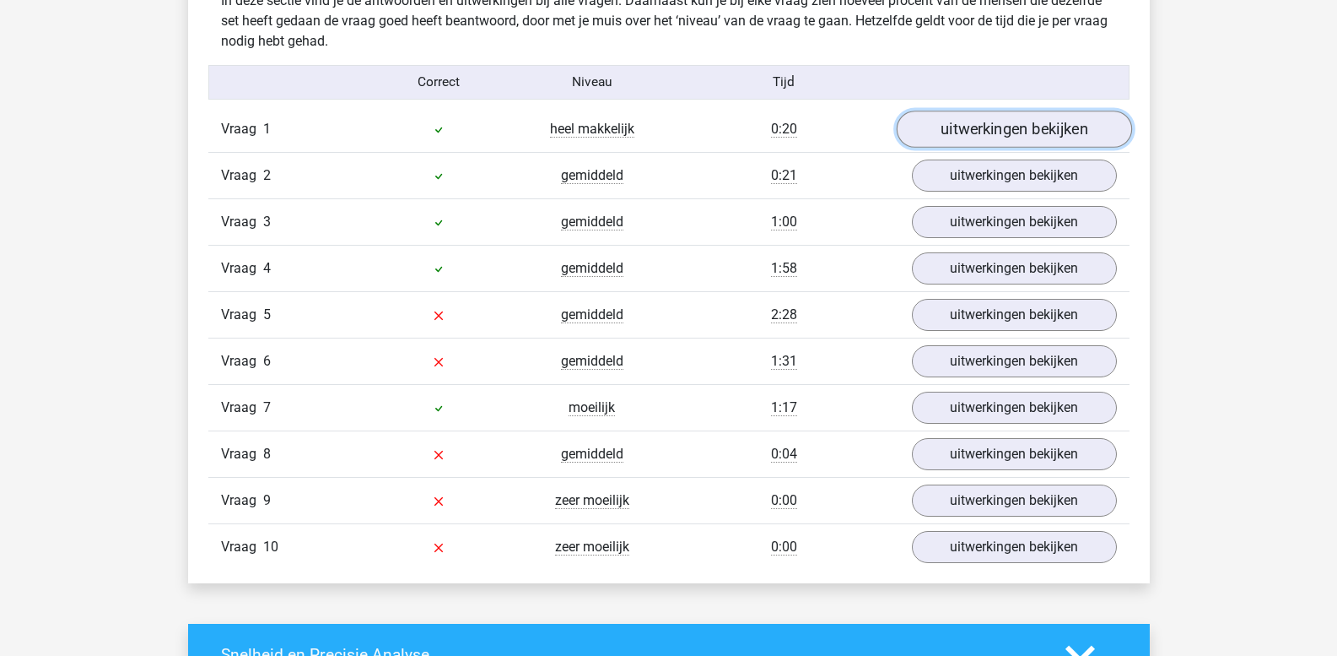
click at [938, 130] on link "uitwerkingen bekijken" at bounding box center [1013, 129] width 235 height 37
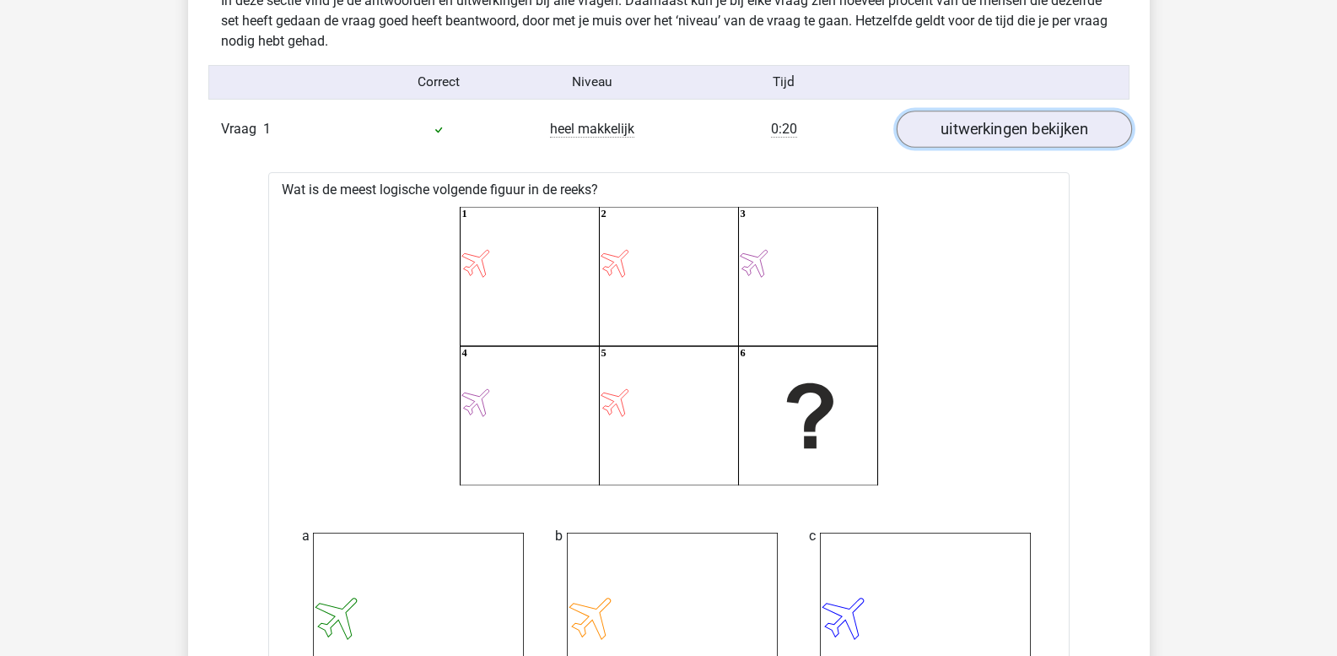
click at [937, 132] on link "uitwerkingen bekijken" at bounding box center [1013, 129] width 235 height 37
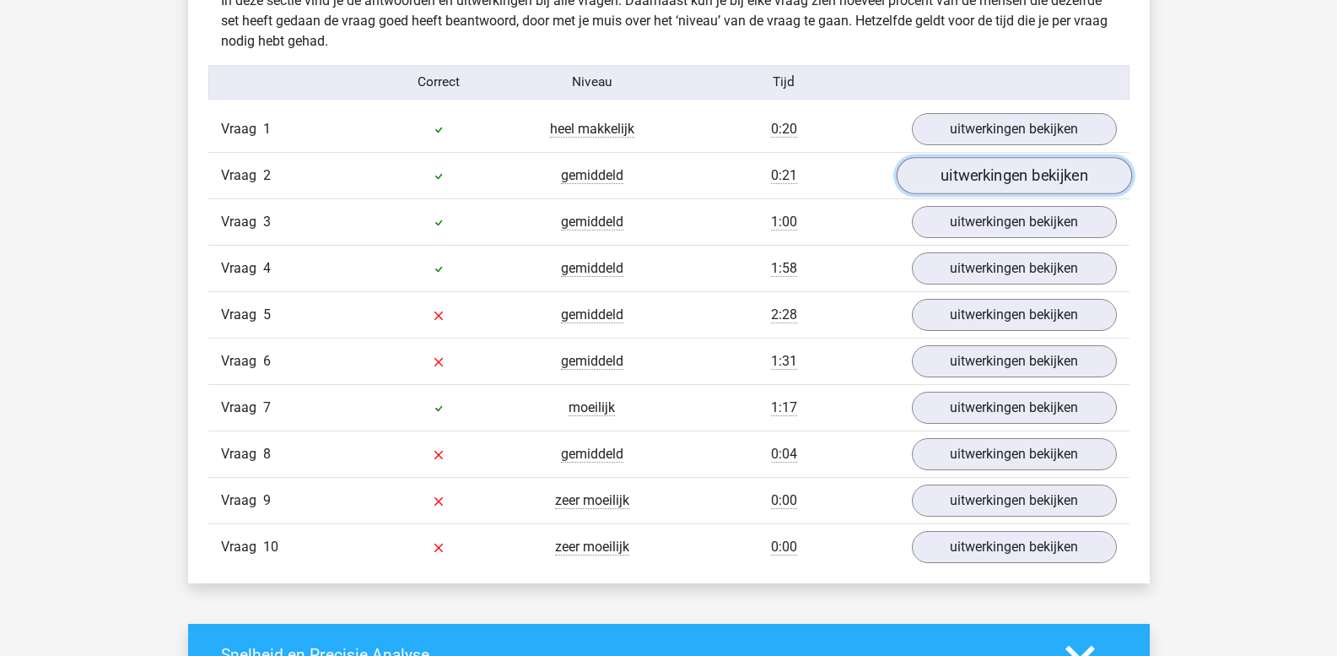
click at [971, 179] on link "uitwerkingen bekijken" at bounding box center [1013, 176] width 235 height 37
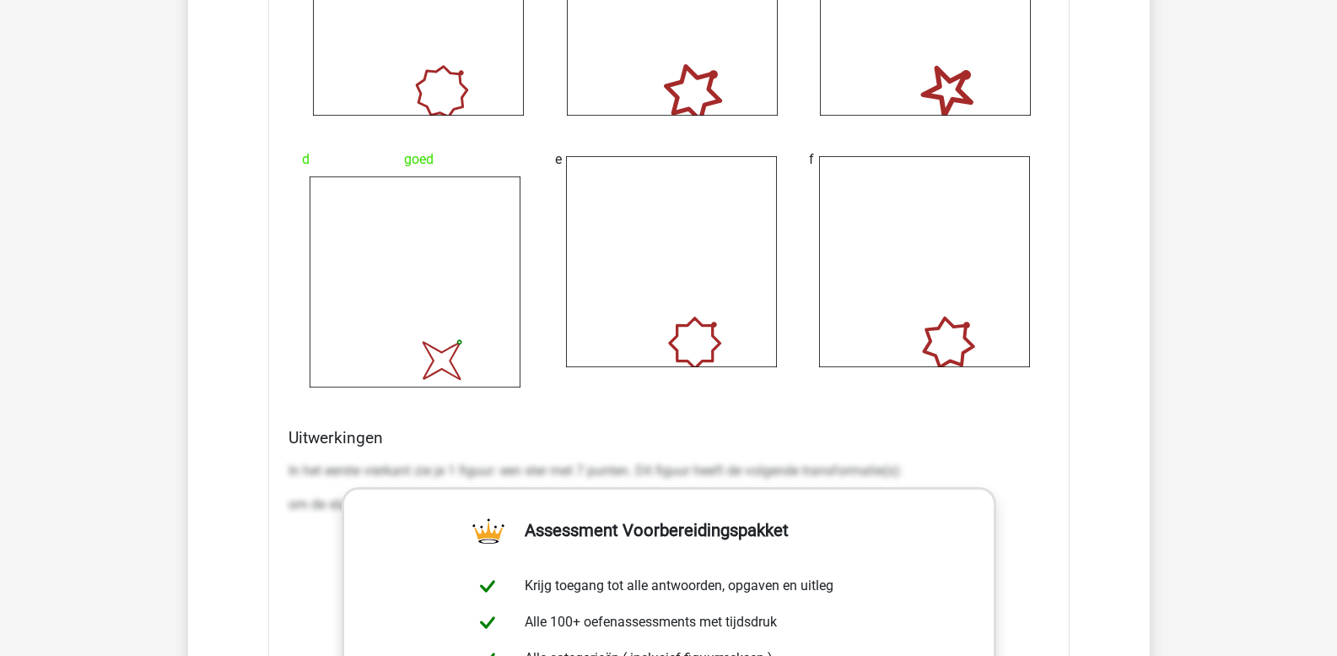
scroll to position [2109, 0]
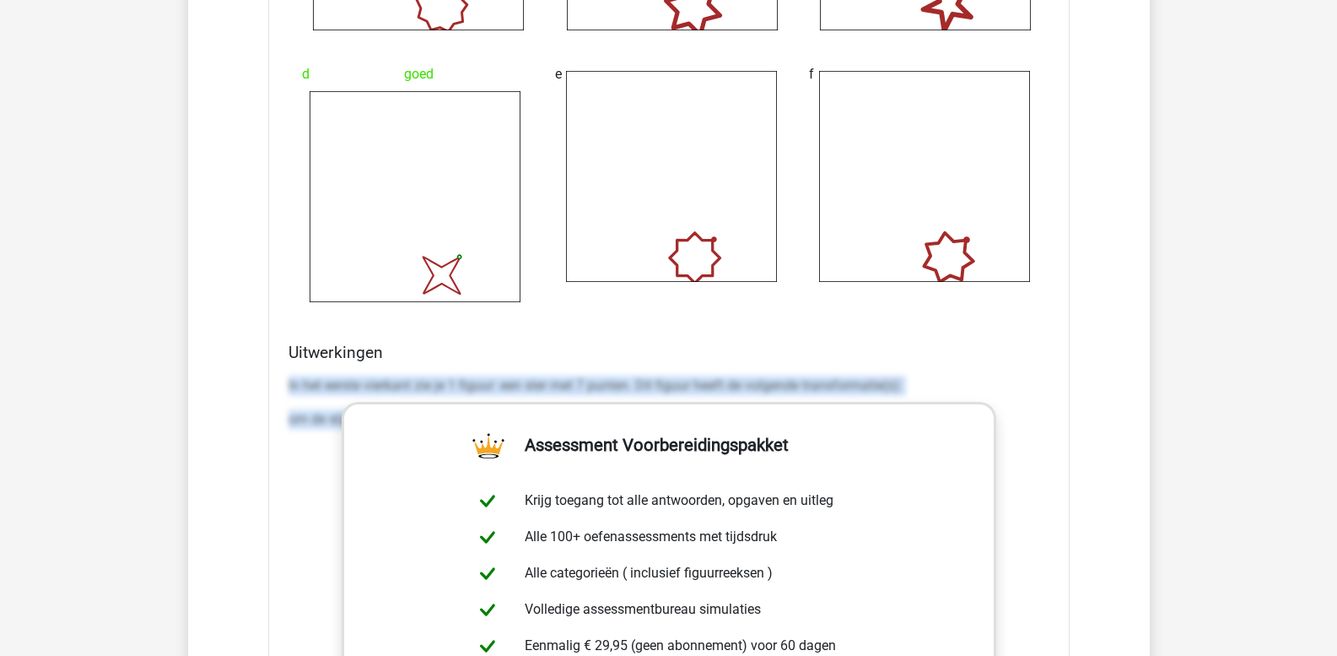
drag, startPoint x: 288, startPoint y: 381, endPoint x: 1224, endPoint y: 462, distance: 940.1
click at [1218, 467] on div "Kies premium leo [EMAIL_ADDRESS][DOMAIN_NAME]" at bounding box center [668, 526] width 1337 height 5271
copy div "In het eerste vierkant zie je 1 figuur: een ster met 7 punten. Dit figuur heeft…"
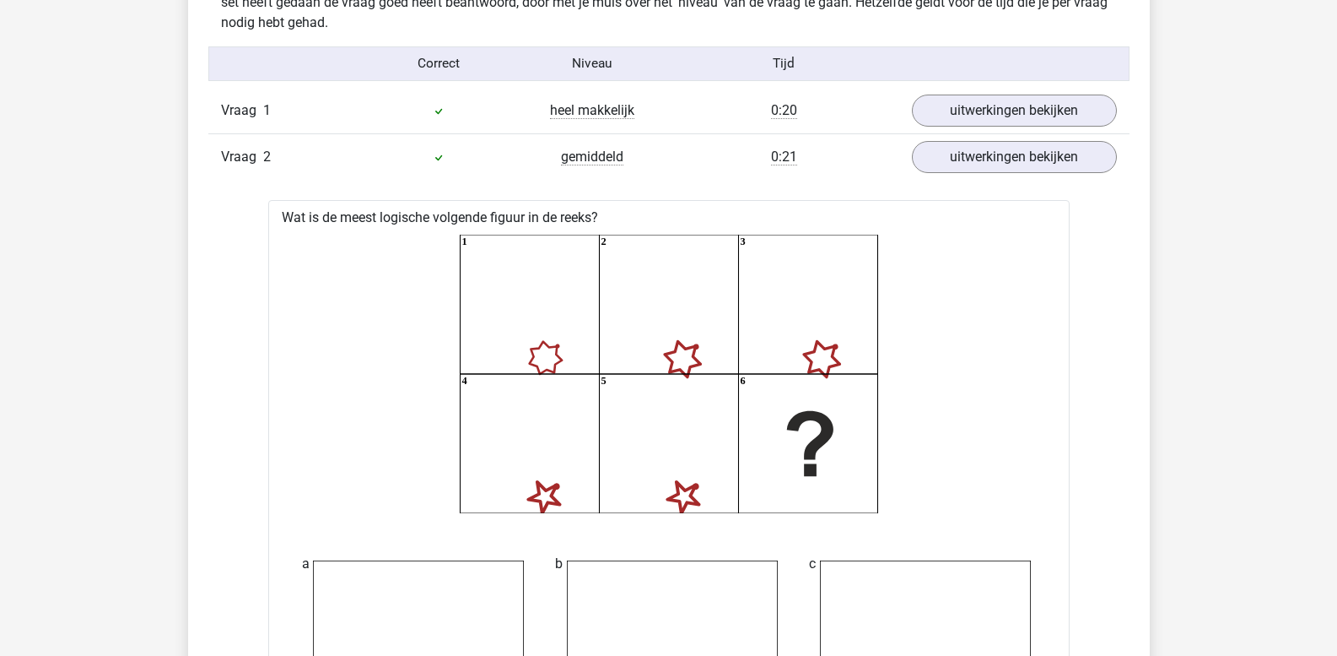
scroll to position [1266, 0]
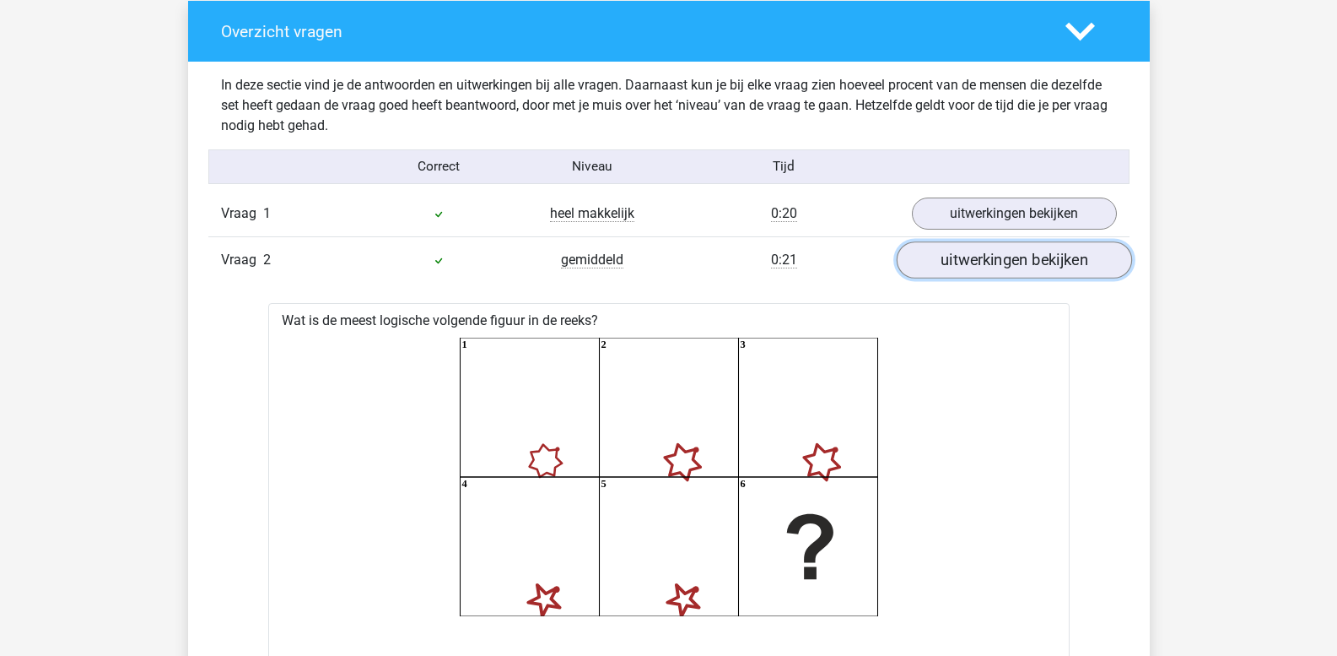
click at [973, 261] on link "uitwerkingen bekijken" at bounding box center [1013, 260] width 235 height 37
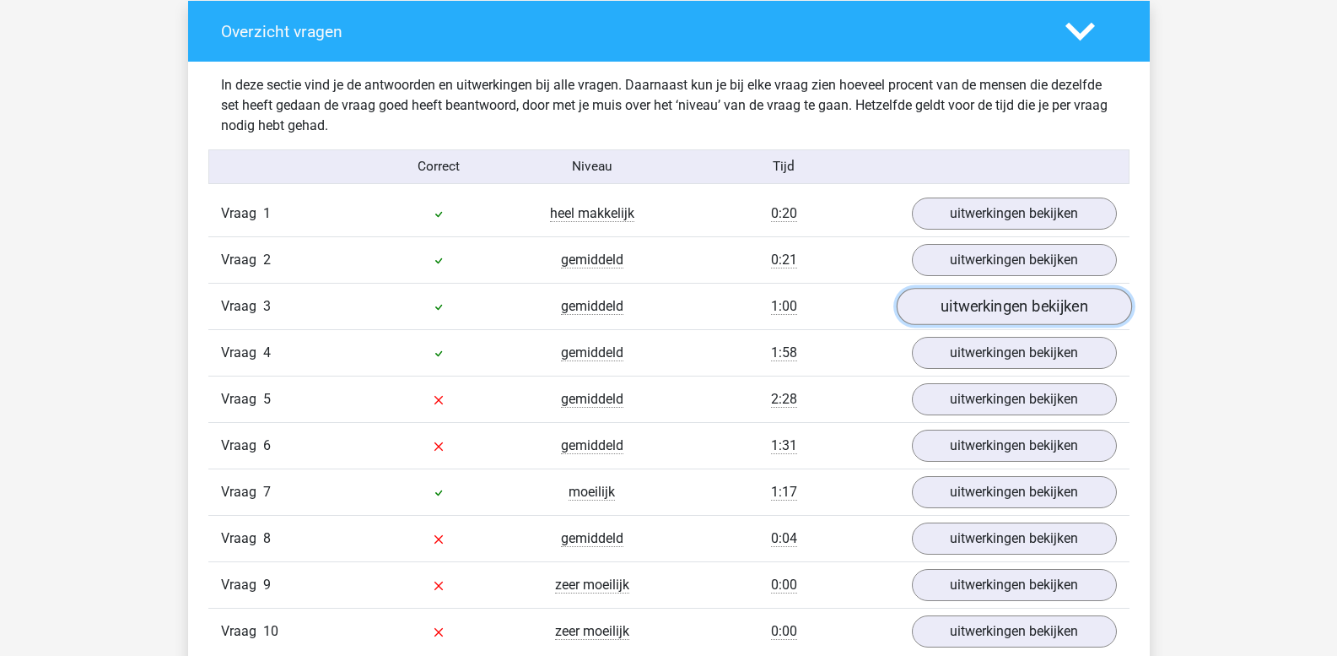
click at [964, 307] on link "uitwerkingen bekijken" at bounding box center [1013, 307] width 235 height 37
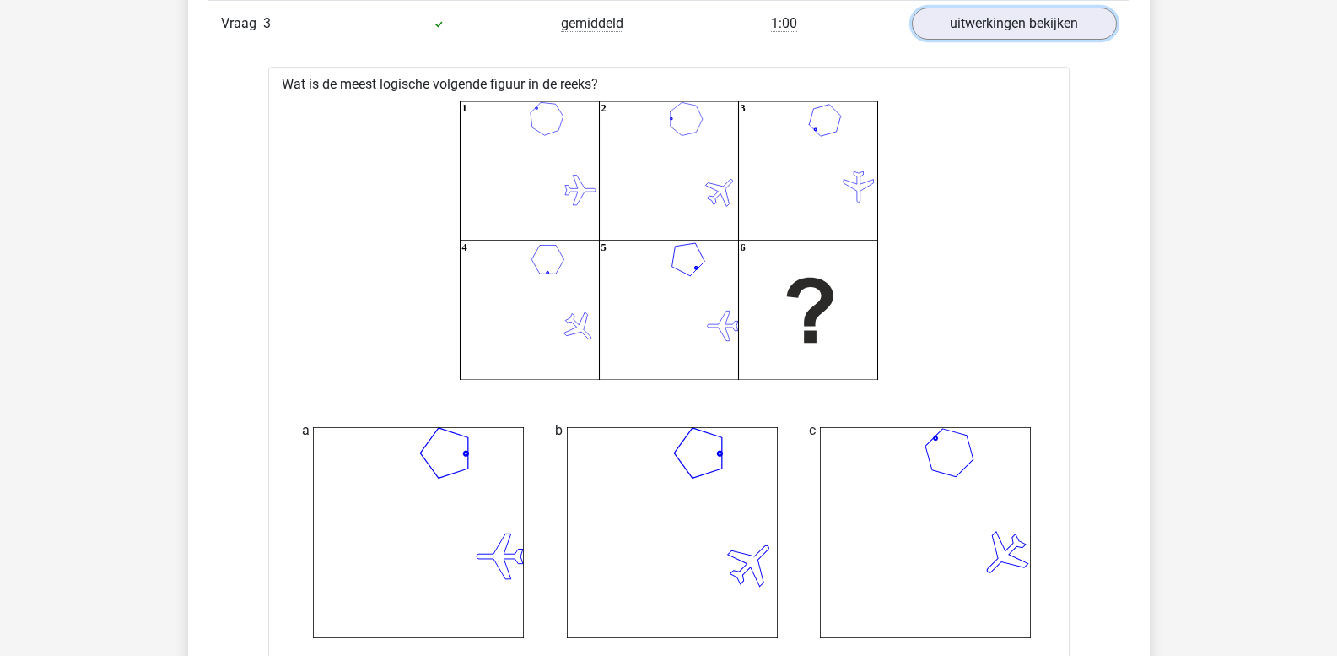
scroll to position [1519, 0]
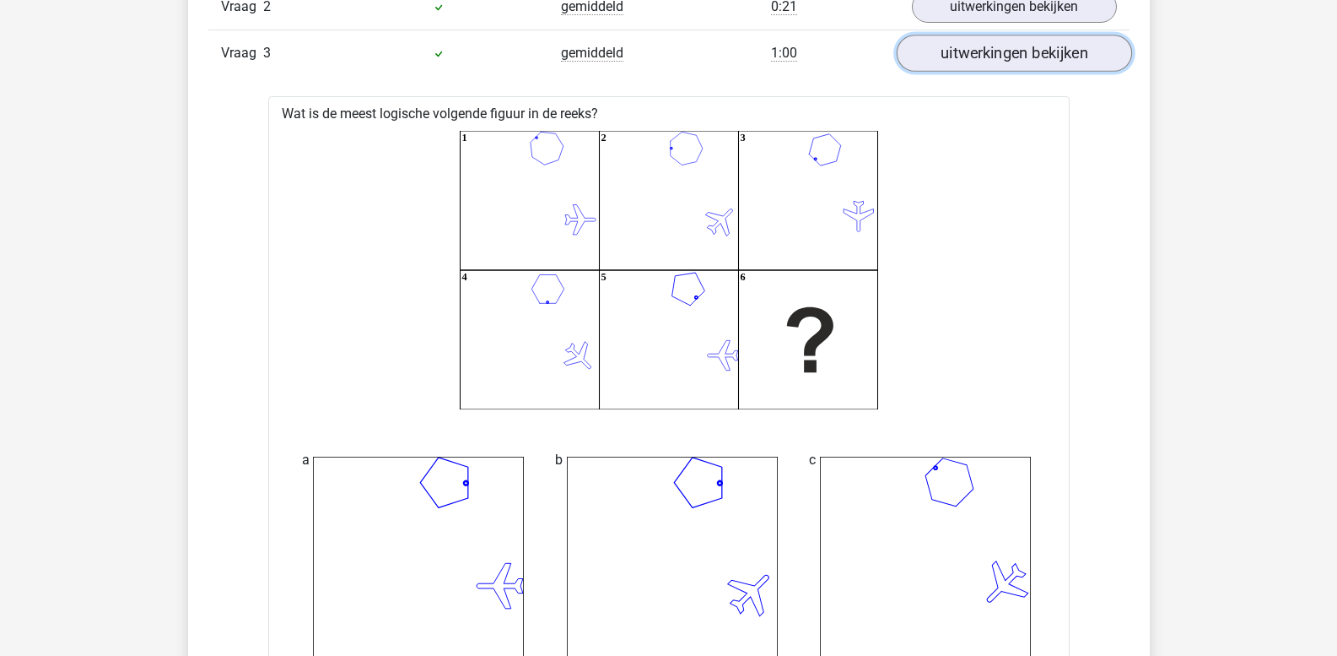
click at [1006, 62] on link "uitwerkingen bekijken" at bounding box center [1013, 53] width 235 height 37
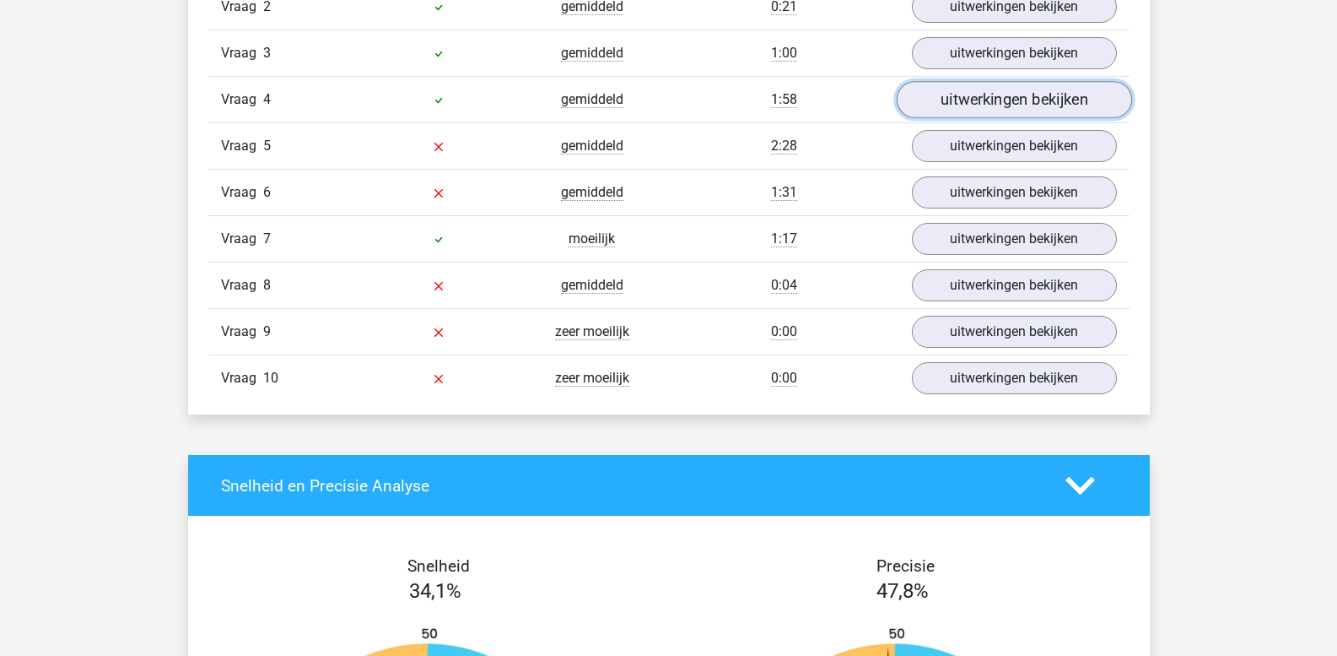
click at [998, 102] on link "uitwerkingen bekijken" at bounding box center [1013, 100] width 235 height 37
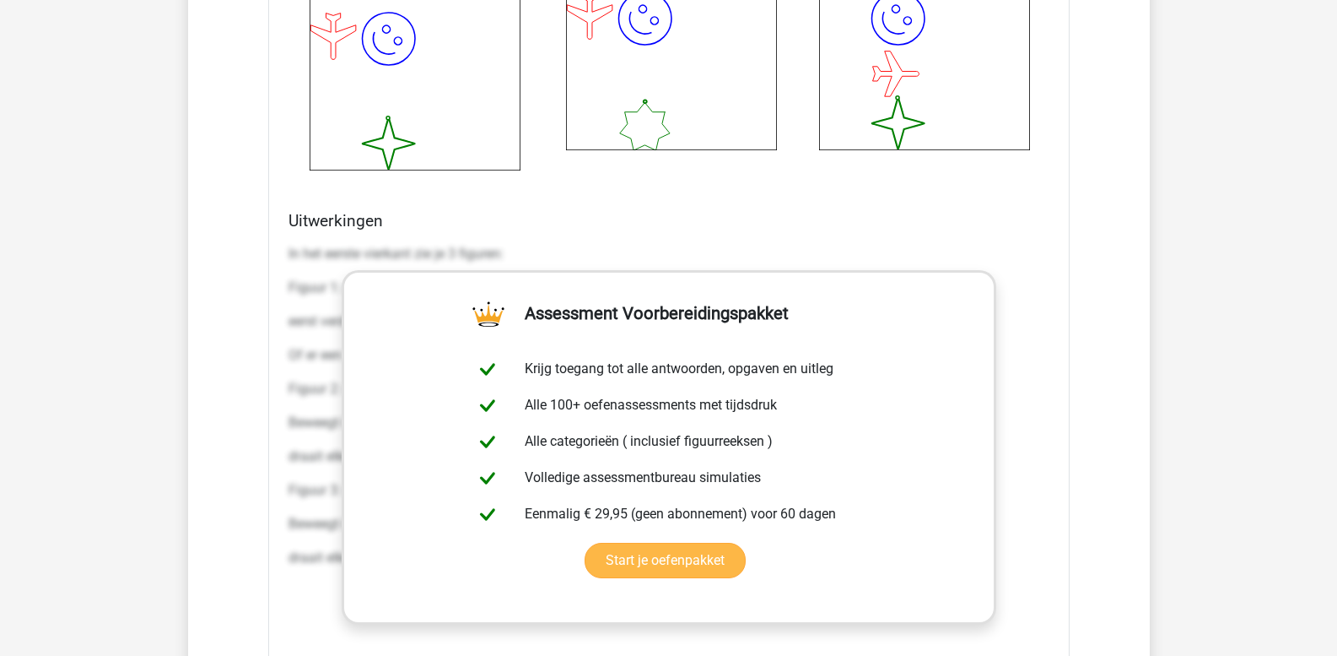
scroll to position [2363, 0]
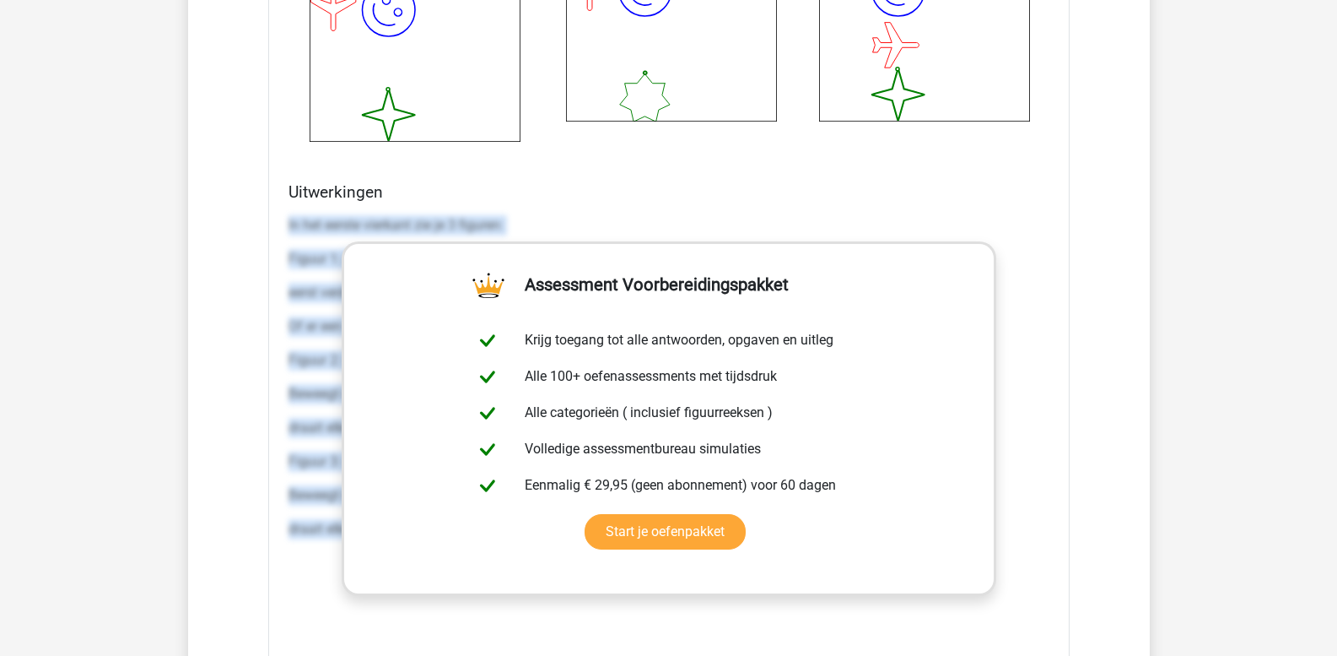
drag, startPoint x: 289, startPoint y: 219, endPoint x: 1248, endPoint y: 568, distance: 1021.0
click at [1248, 570] on div "Kies premium leo [EMAIL_ADDRESS][DOMAIN_NAME]" at bounding box center [668, 272] width 1337 height 5271
copy div "In het eerste vierkant zie je 3 figuren: Figuur 1: een ster met 9 punten. Dit f…"
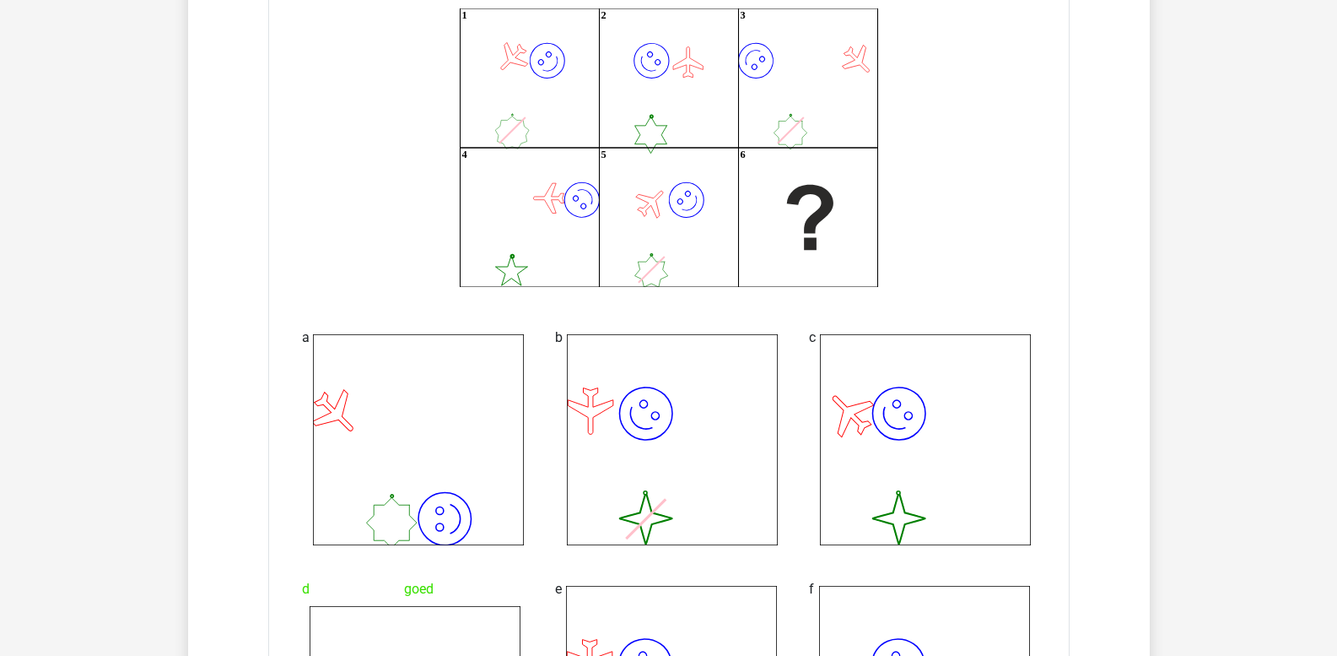
scroll to position [1434, 0]
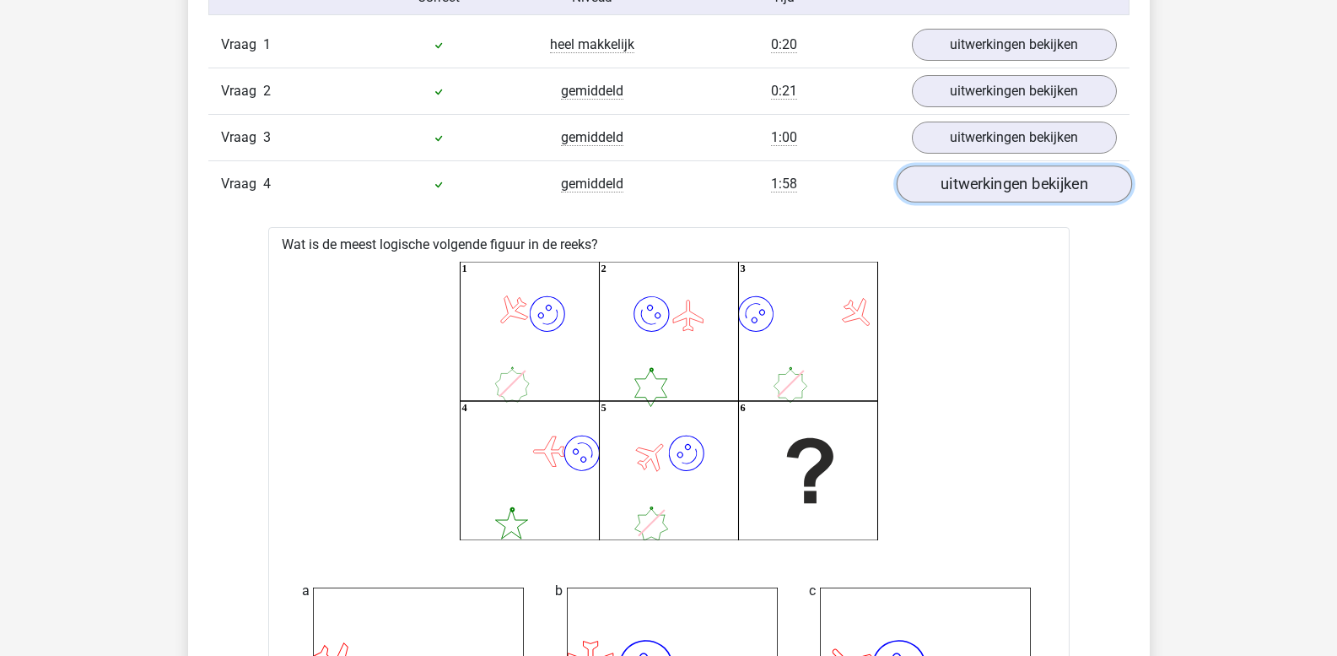
click at [970, 188] on link "uitwerkingen bekijken" at bounding box center [1013, 184] width 235 height 37
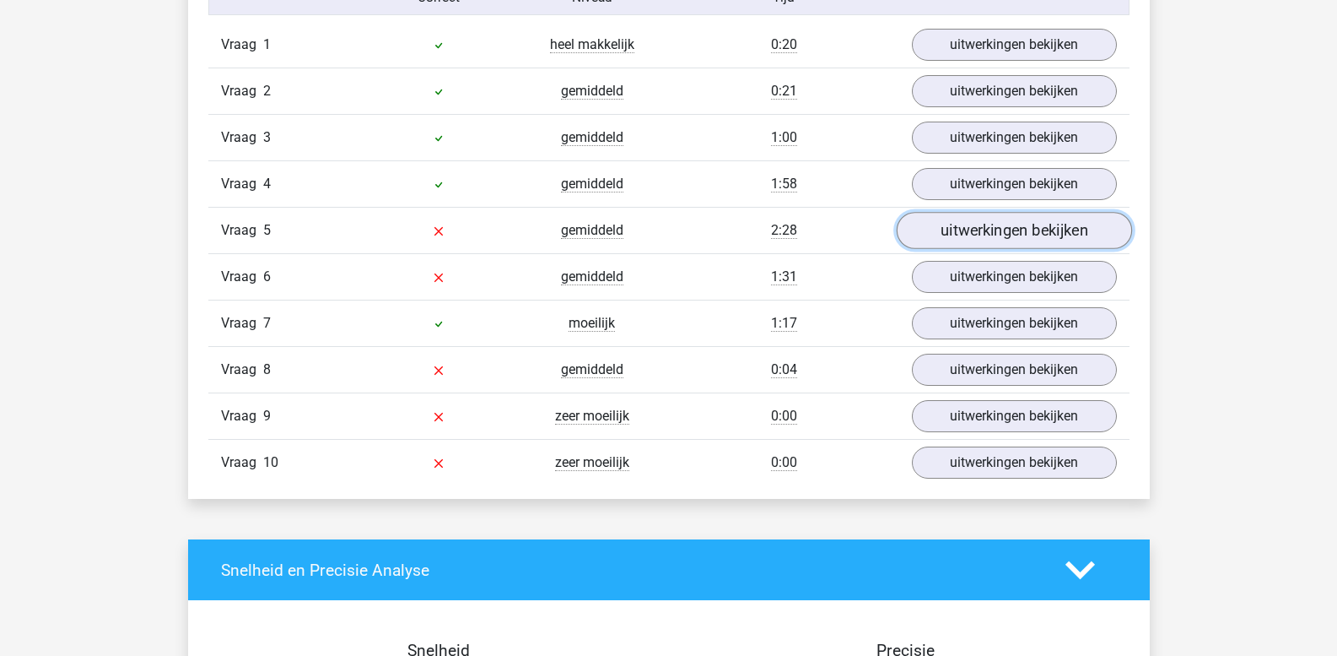
click at [962, 225] on link "uitwerkingen bekijken" at bounding box center [1013, 231] width 235 height 37
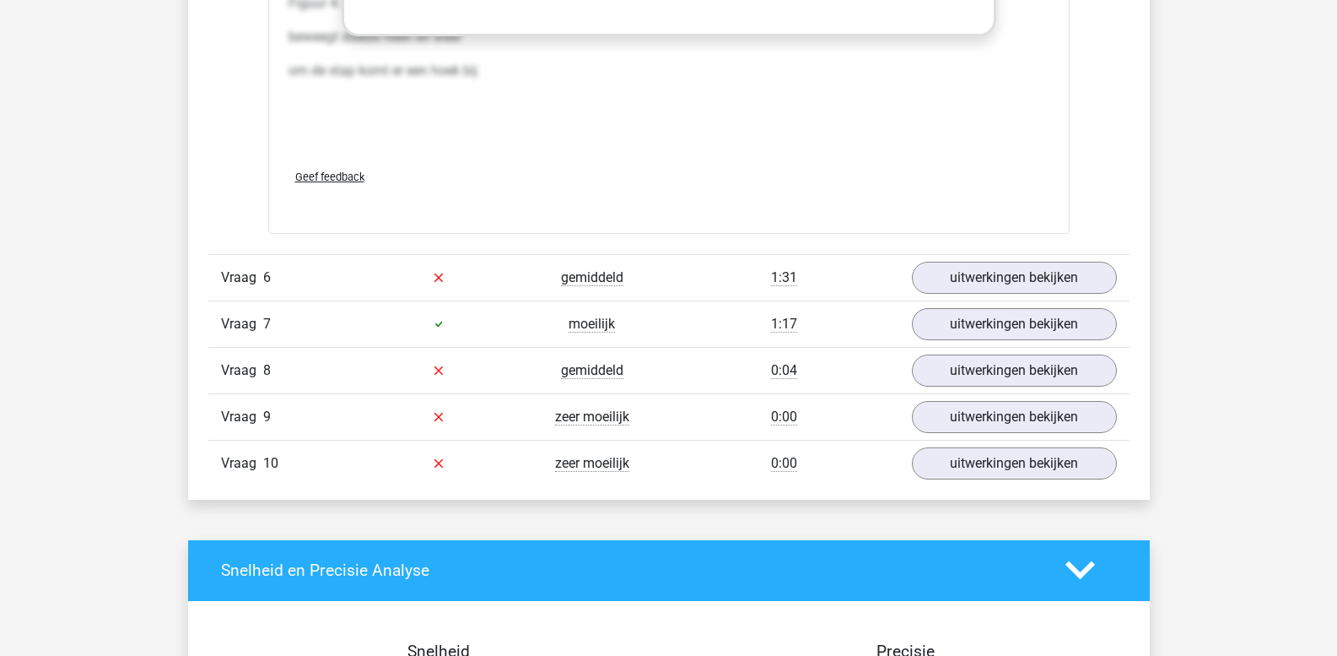
scroll to position [2964, 0]
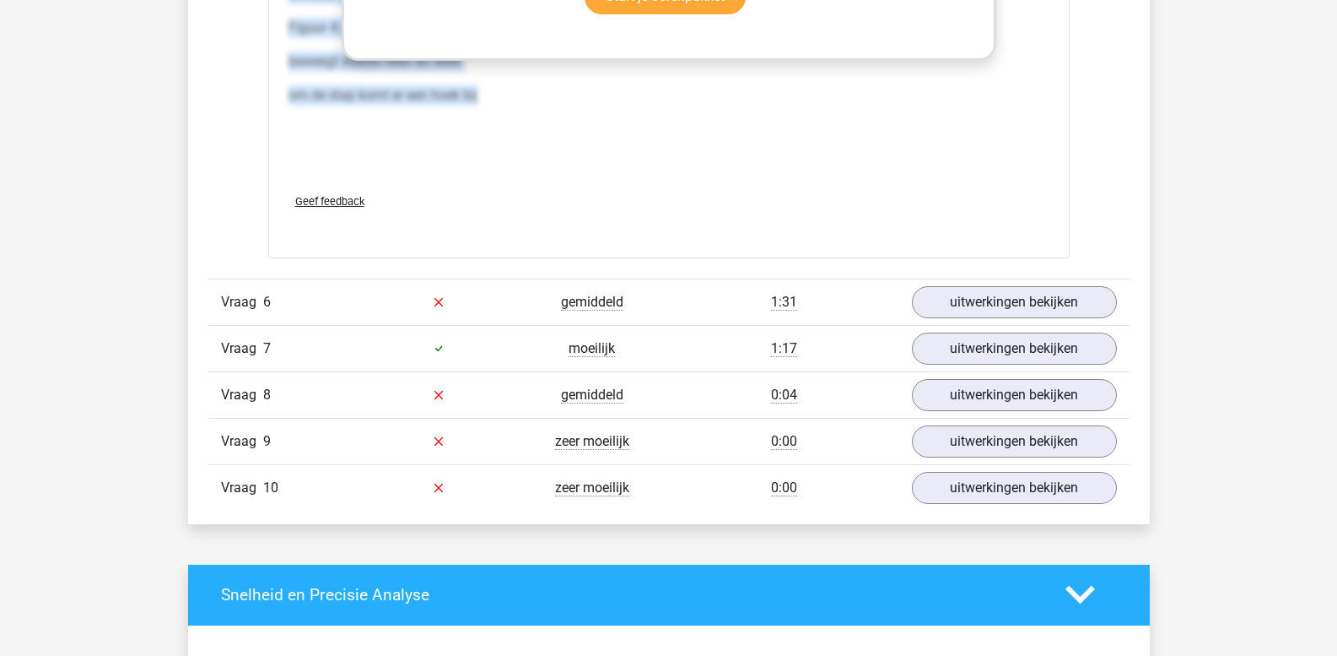
drag, startPoint x: 288, startPoint y: 287, endPoint x: 925, endPoint y: 114, distance: 660.1
copy div "In het eerste vierkant zie je 4 figuren: Figuur 1: een veelhoek met 8 zijden. D…"
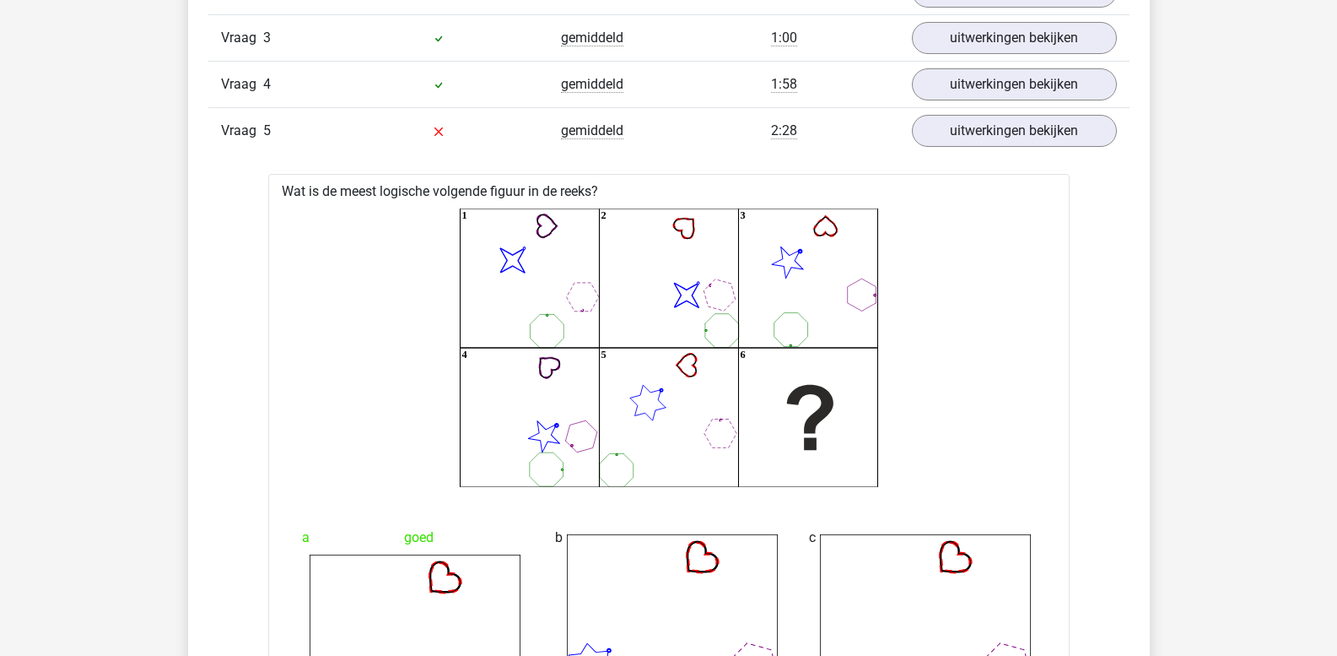
scroll to position [1530, 0]
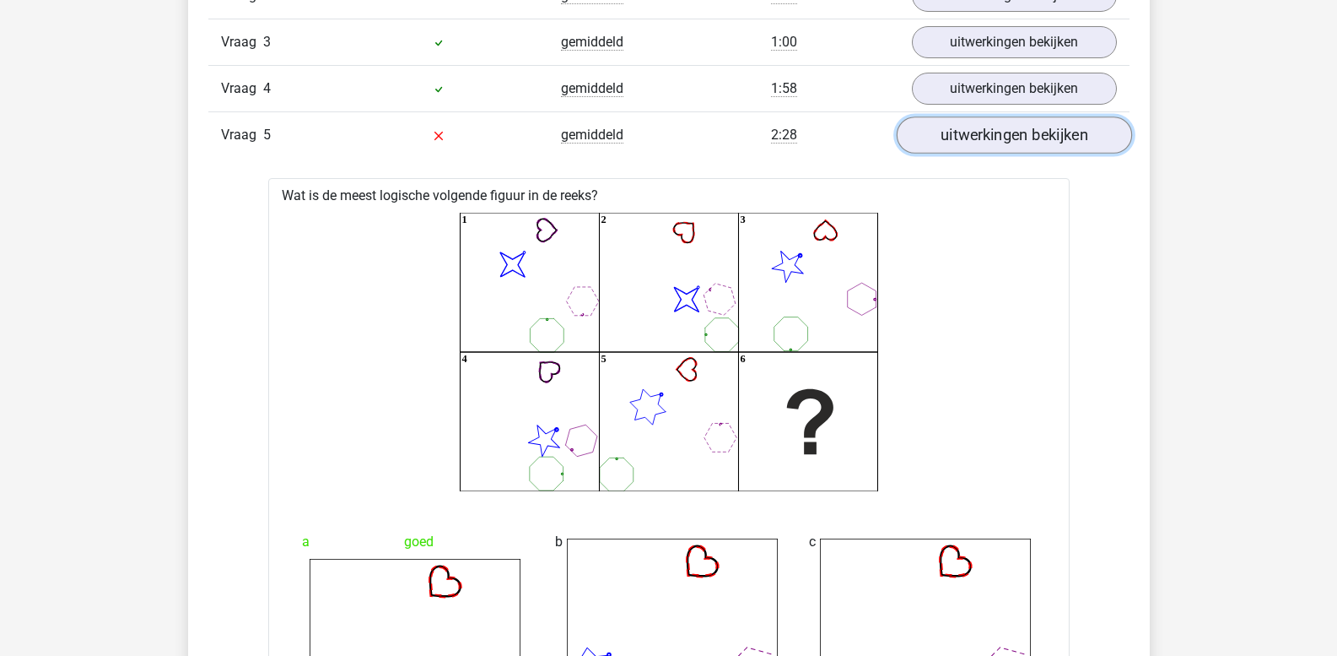
click at [934, 138] on link "uitwerkingen bekijken" at bounding box center [1013, 135] width 235 height 37
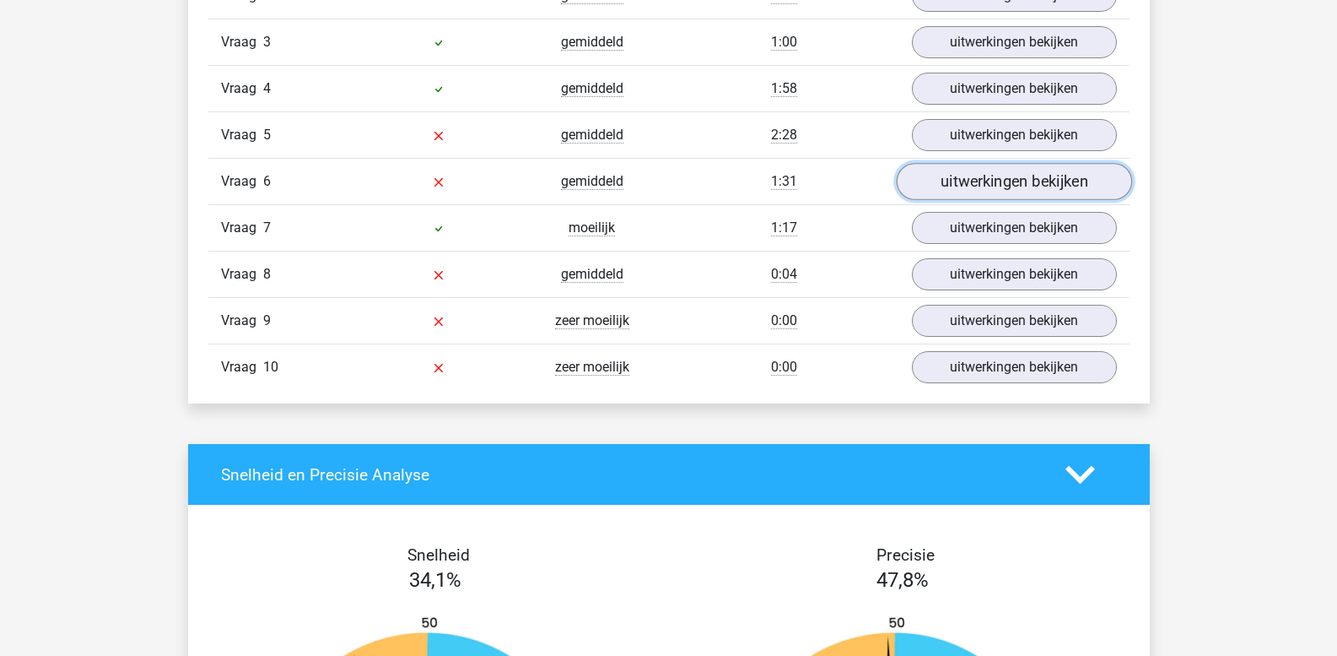
click at [941, 188] on link "uitwerkingen bekijken" at bounding box center [1013, 182] width 235 height 37
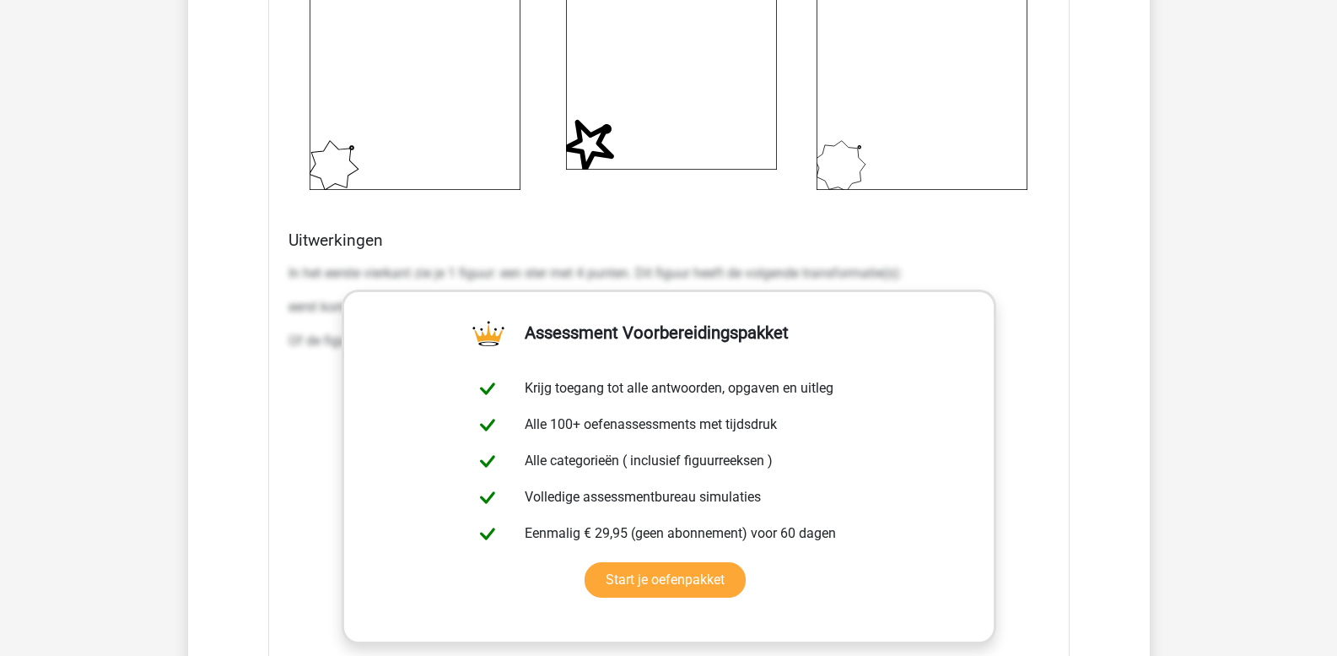
scroll to position [2458, 0]
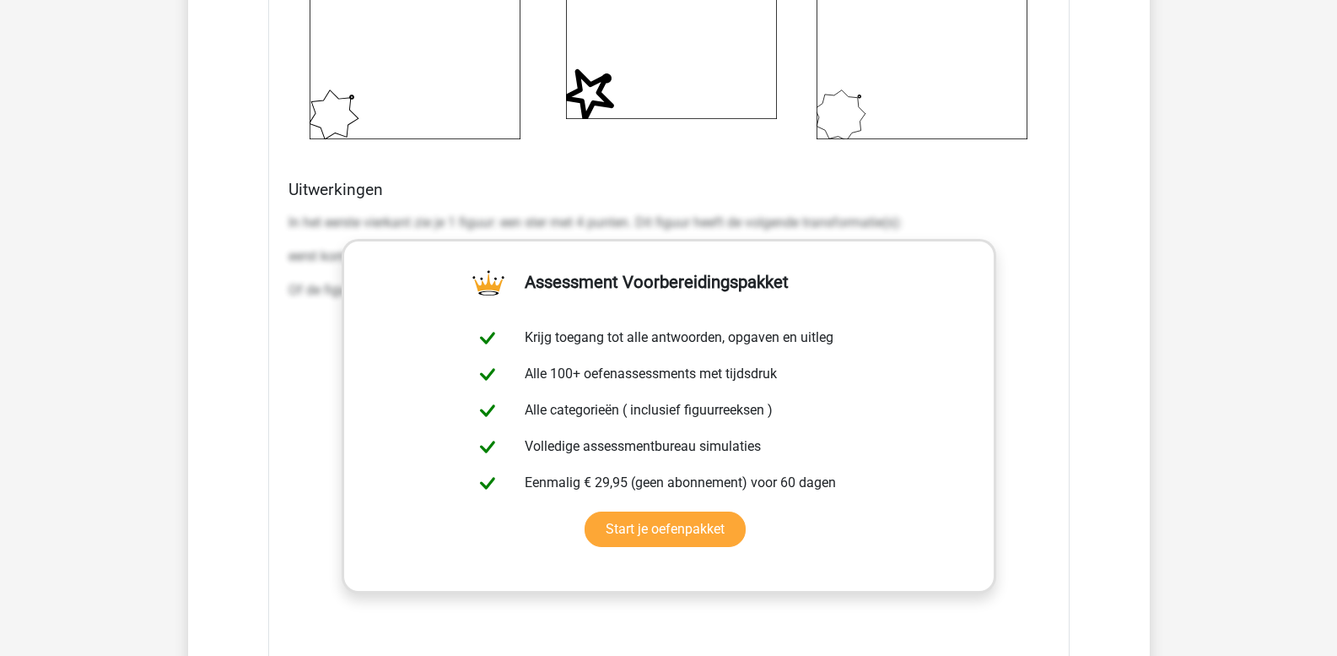
click at [294, 214] on p "In het eerste vierkant zie je 1 figuur: een ster met 4 punten. Dit figuur heeft…" at bounding box center [669, 223] width 761 height 20
click at [284, 219] on div "Uitwerkingen In het eerste vierkant zie je 1 figuur: een ster met 4 punten. Dit…" at bounding box center [669, 446] width 775 height 532
click at [294, 221] on p "In het eerste vierkant zie je 1 figuur: een ster met 4 punten. Dit figuur heeft…" at bounding box center [669, 223] width 761 height 20
click at [289, 219] on p "In het eerste vierkant zie je 1 figuur: een ster met 4 punten. Dit figuur heeft…" at bounding box center [669, 223] width 761 height 20
drag, startPoint x: 288, startPoint y: 217, endPoint x: 1163, endPoint y: 478, distance: 913.3
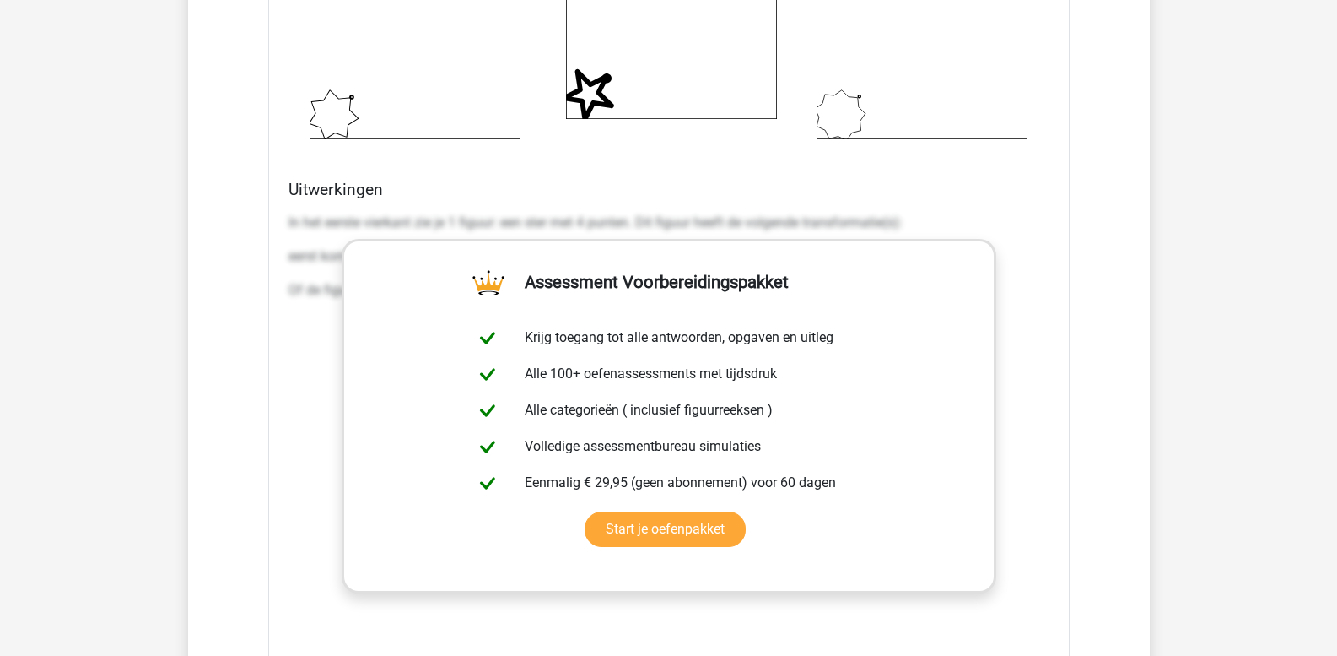
click at [1162, 478] on div "Kies premium leo leo.aertsens@gmail.com" at bounding box center [668, 177] width 1337 height 5271
copy div "In het eerste vierkant zie je 1 figuur: een ster met 4 punten. Dit figuur heeft…"
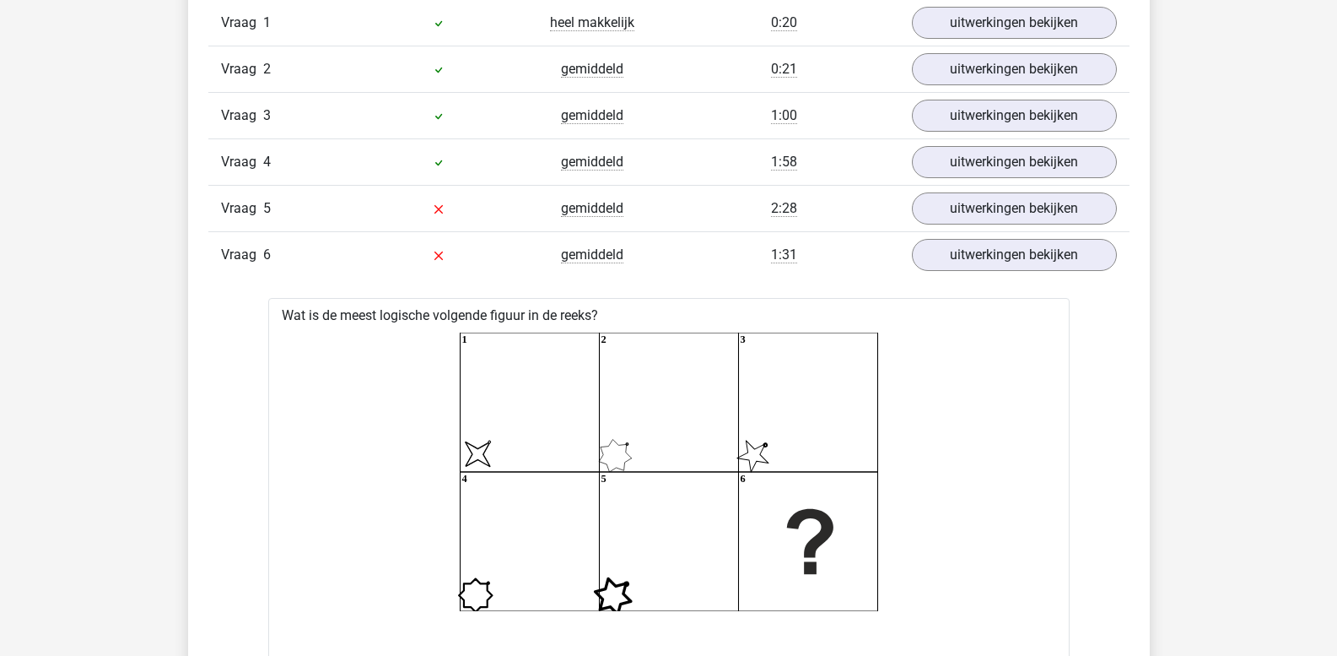
scroll to position [1445, 0]
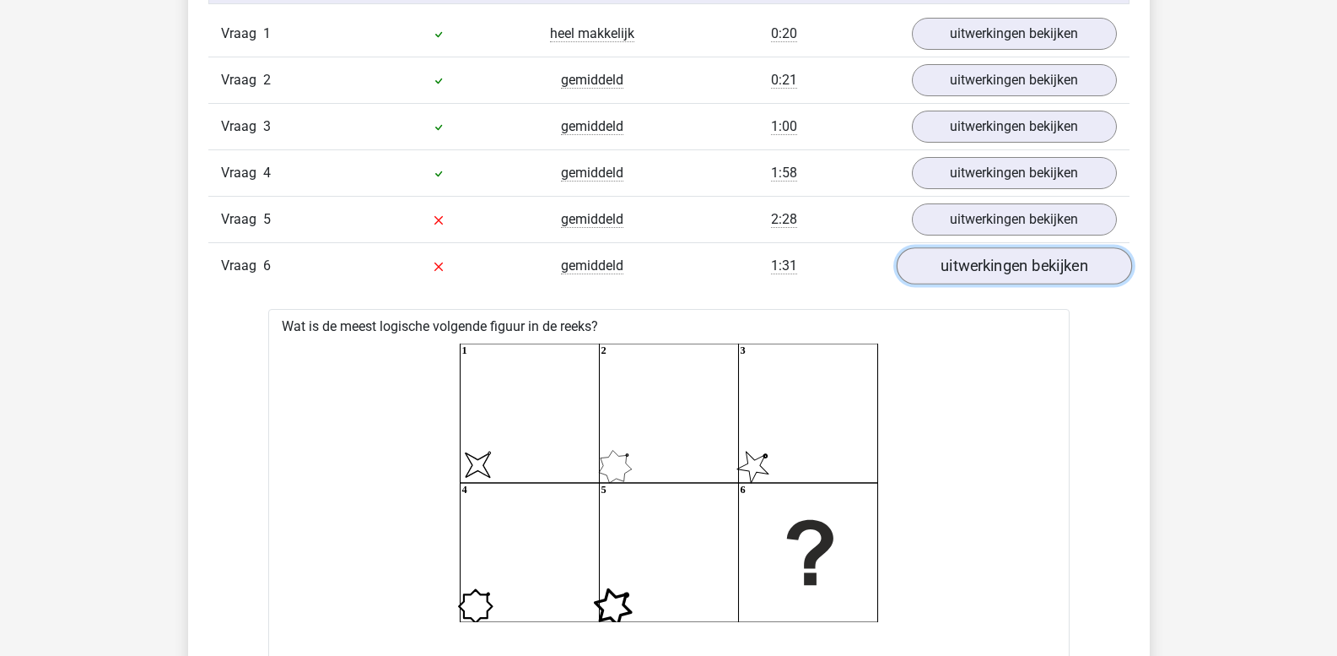
click at [993, 270] on link "uitwerkingen bekijken" at bounding box center [1013, 266] width 235 height 37
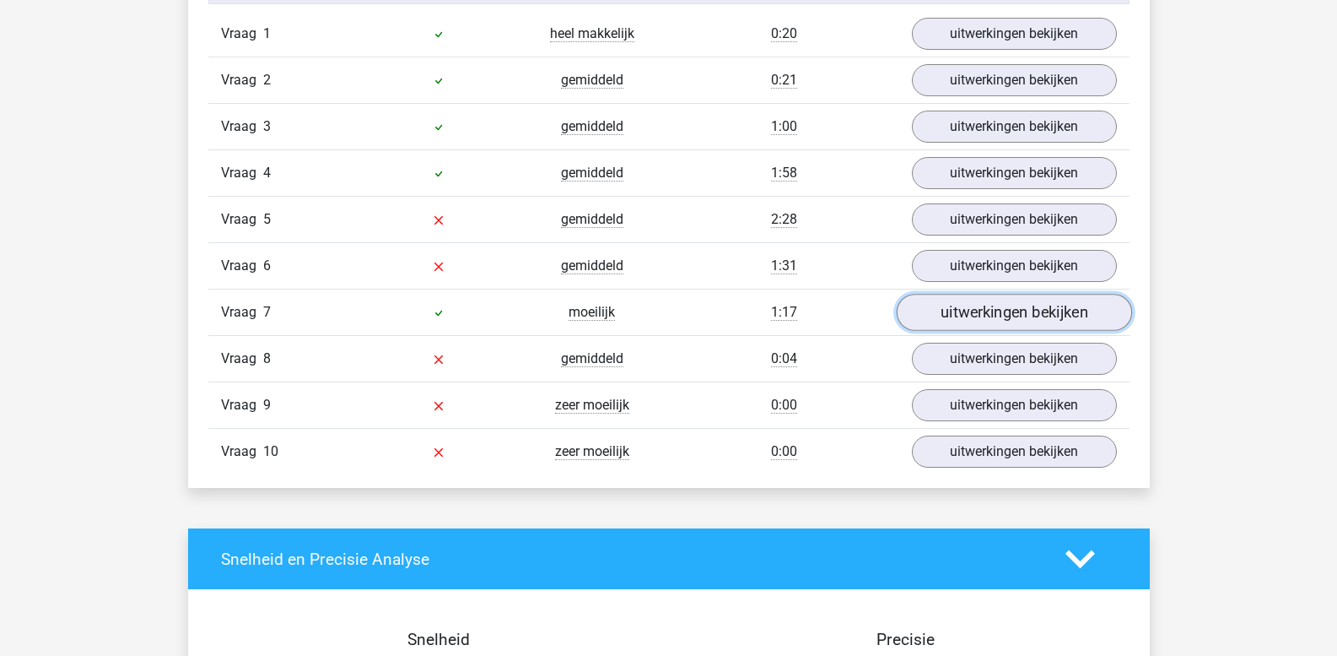
click at [1003, 321] on link "uitwerkingen bekijken" at bounding box center [1013, 312] width 235 height 37
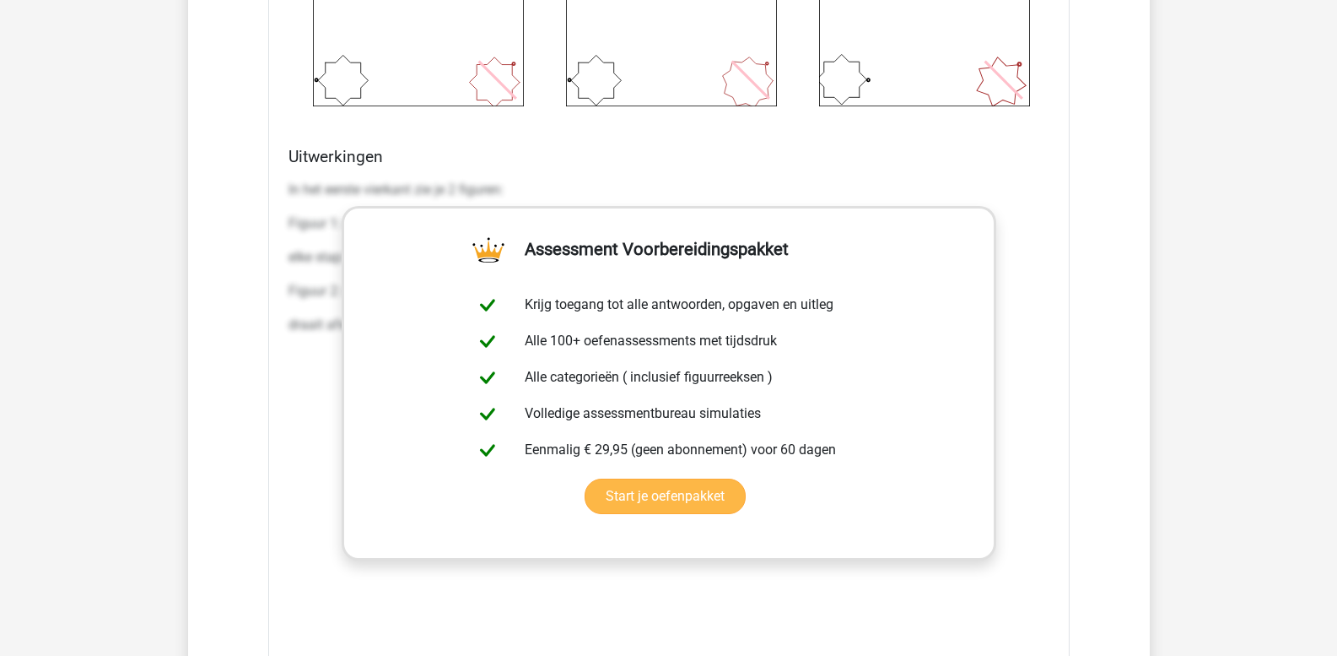
scroll to position [2542, 0]
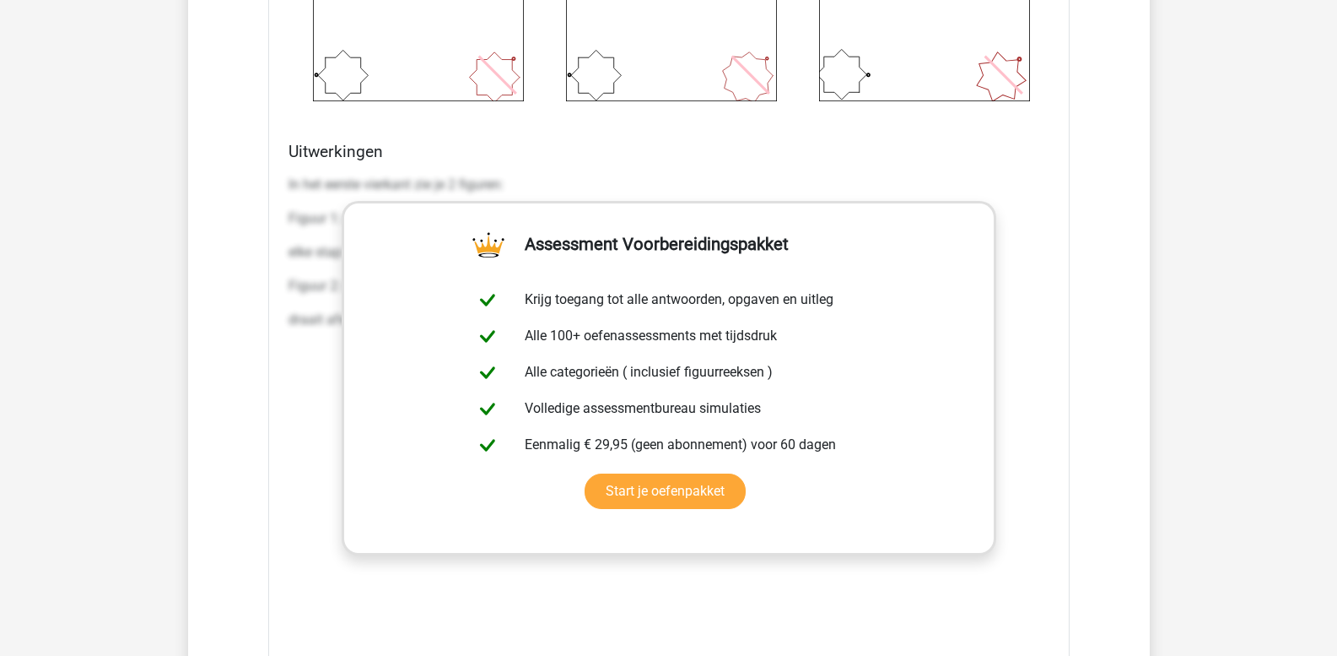
click at [287, 181] on div "Uitwerkingen In het eerste vierkant zie je 2 figuren: Figuur 1: een ster met 4 …" at bounding box center [669, 408] width 775 height 532
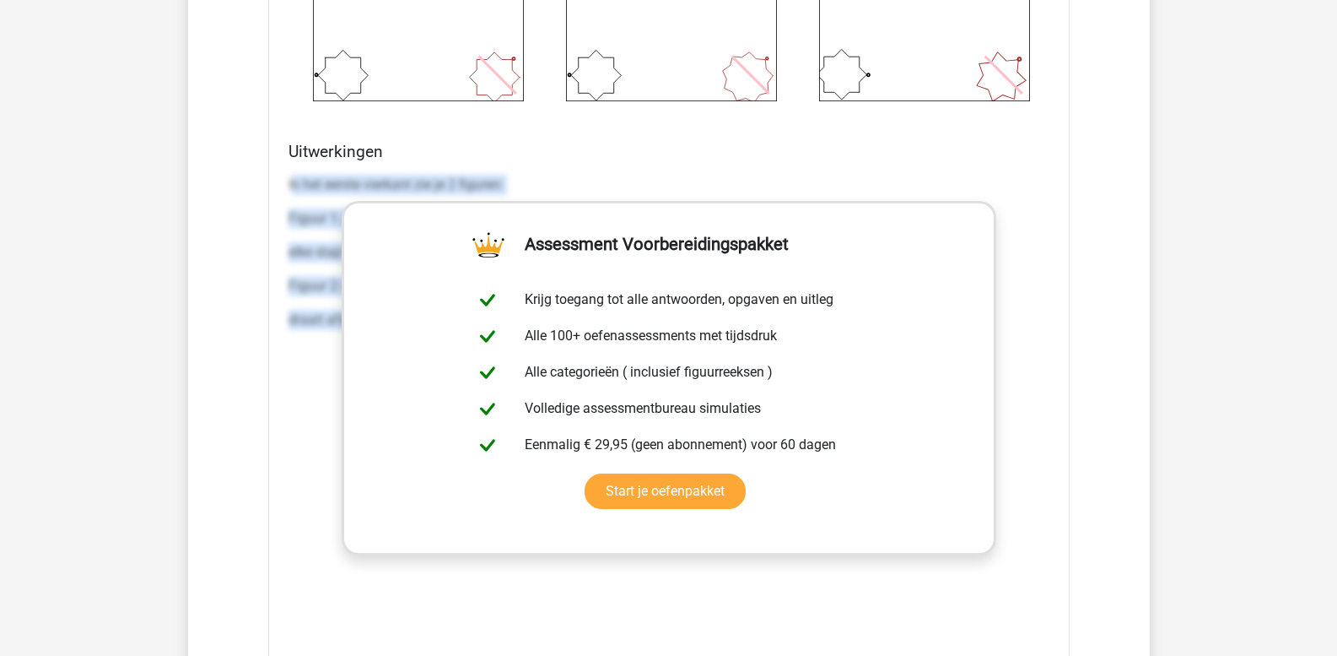
drag, startPoint x: 291, startPoint y: 182, endPoint x: 1206, endPoint y: 474, distance: 960.1
click at [1204, 473] on div "Kies premium leo leo.aertsens@gmail.com" at bounding box center [668, 93] width 1337 height 5271
copy div "n het eerste vierkant zie je 2 figuren: Figuur 1: een ster met 4 punten. Dit fi…"
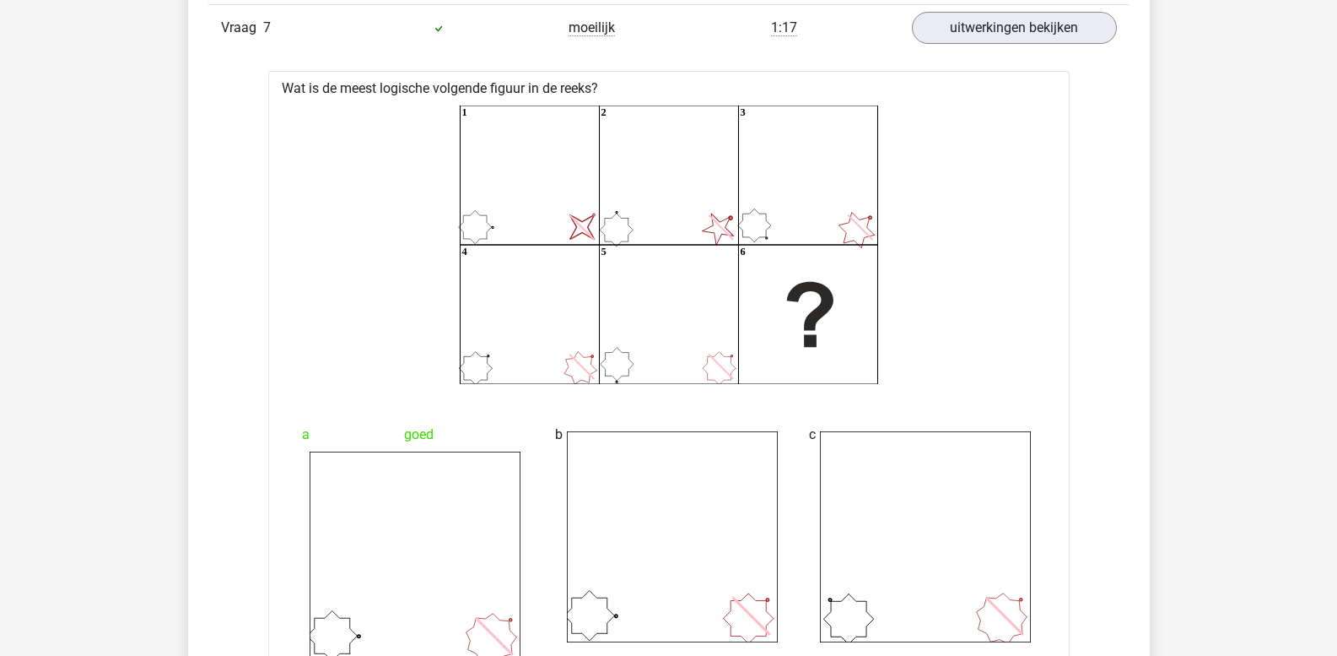
scroll to position [1699, 0]
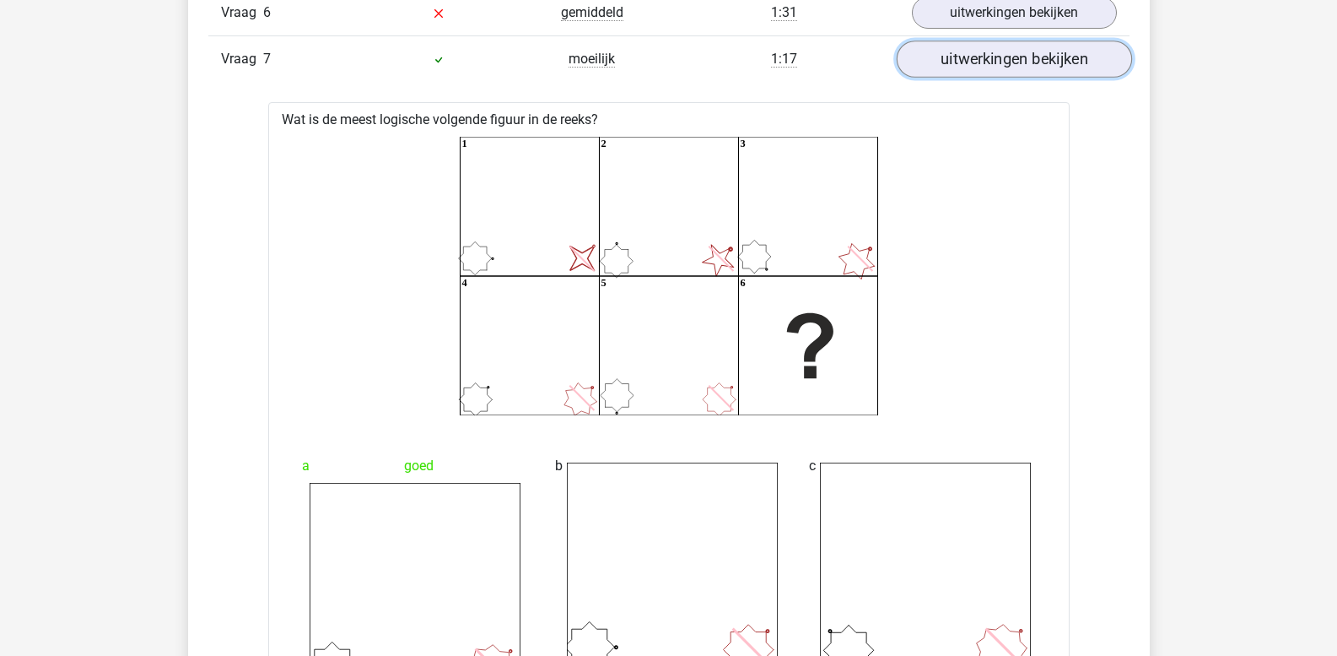
click at [993, 70] on link "uitwerkingen bekijken" at bounding box center [1013, 59] width 235 height 37
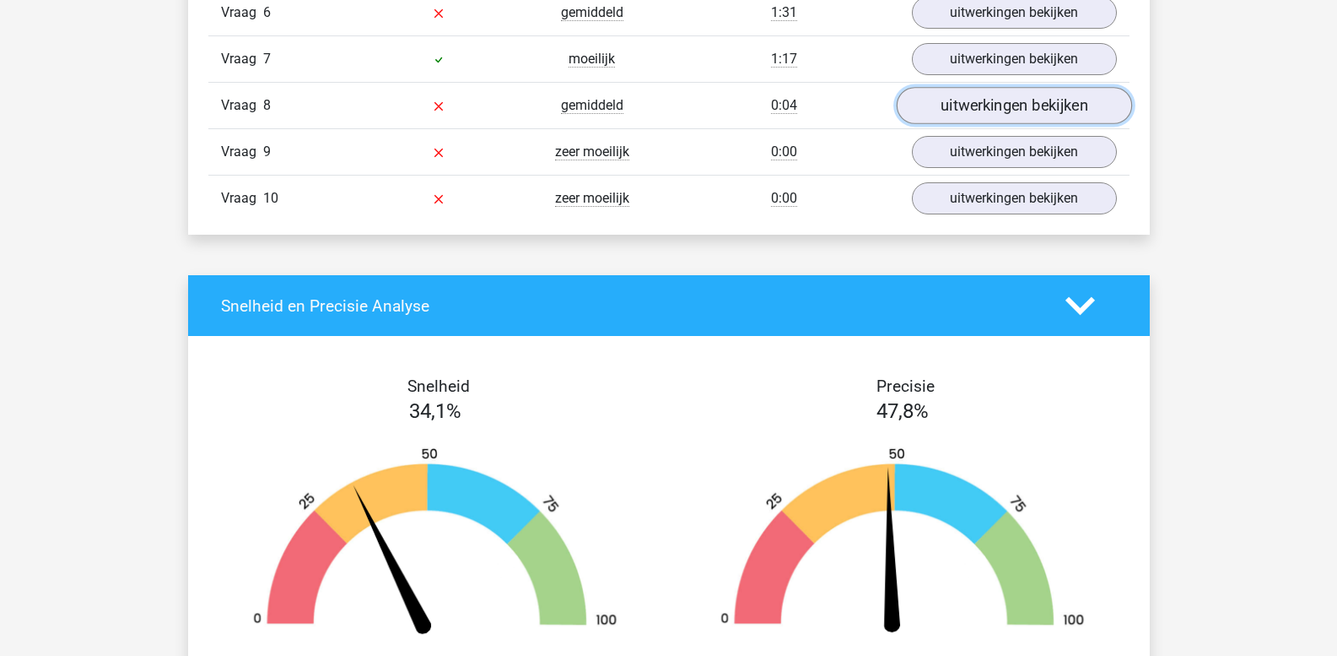
click at [981, 106] on link "uitwerkingen bekijken" at bounding box center [1013, 106] width 235 height 37
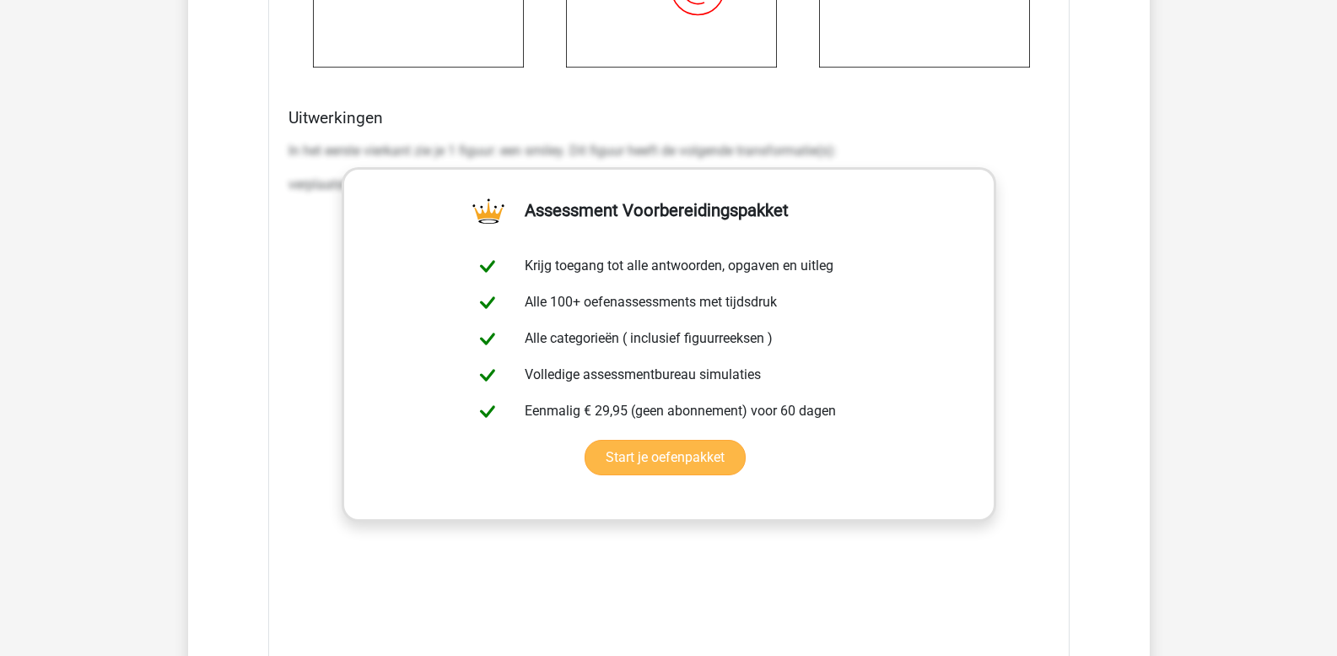
scroll to position [2627, 0]
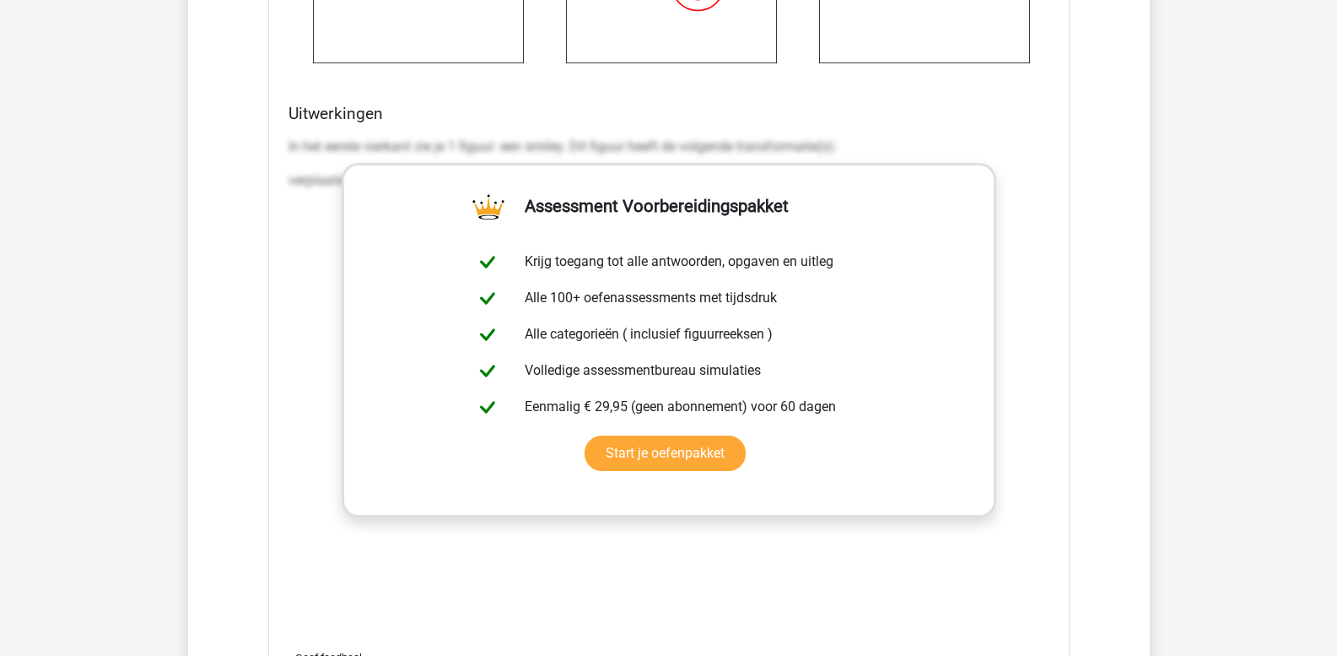
click at [286, 143] on div "Uitwerkingen In het eerste vierkant zie je 1 figuur: een smiley. Dit figuur hee…" at bounding box center [669, 370] width 775 height 532
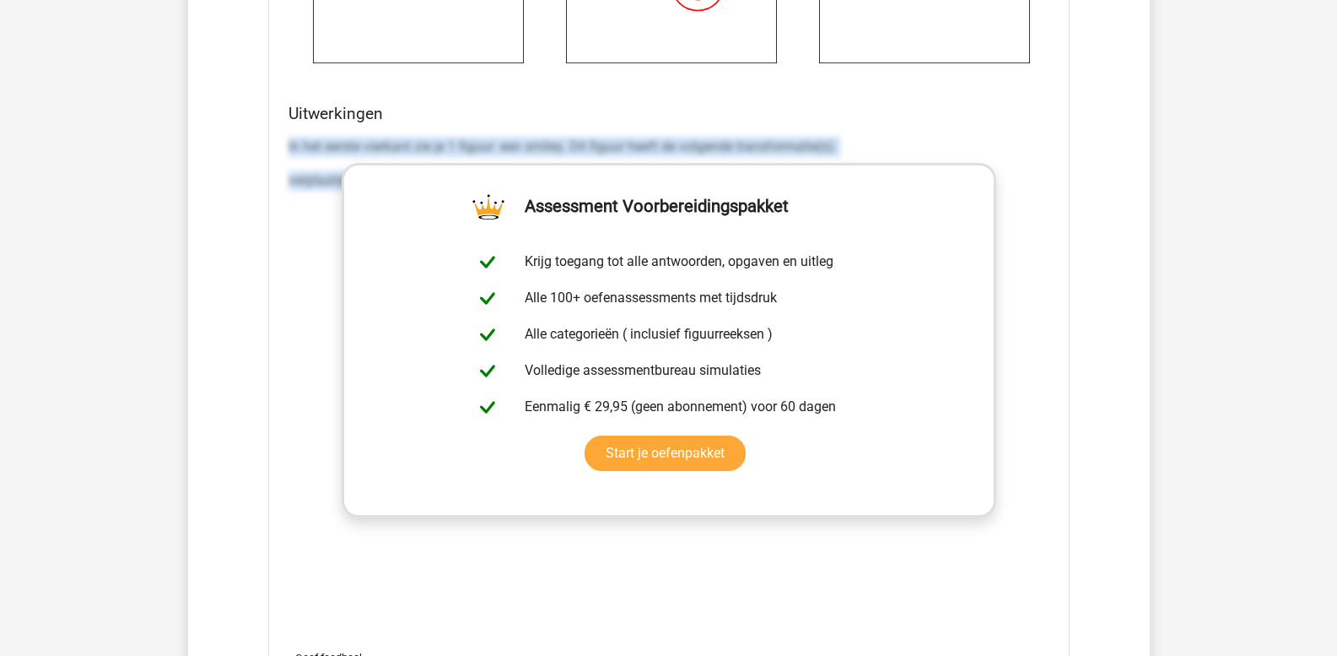
drag, startPoint x: 286, startPoint y: 143, endPoint x: 1230, endPoint y: 352, distance: 966.9
click at [1230, 352] on div "Kies premium leo leo.aertsens@gmail.com" at bounding box center [668, 8] width 1337 height 5271
copy div "In het eerste vierkant zie je 1 figuur: een smiley. Dit figuur heeft de volgend…"
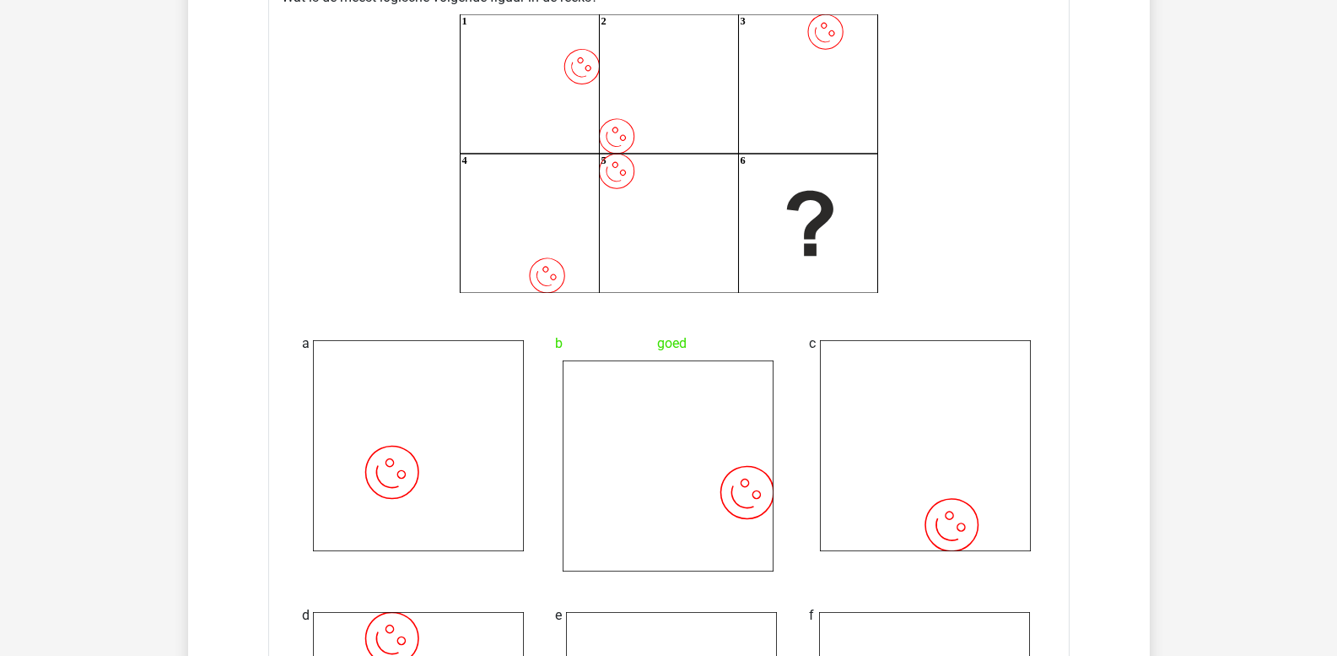
scroll to position [1530, 0]
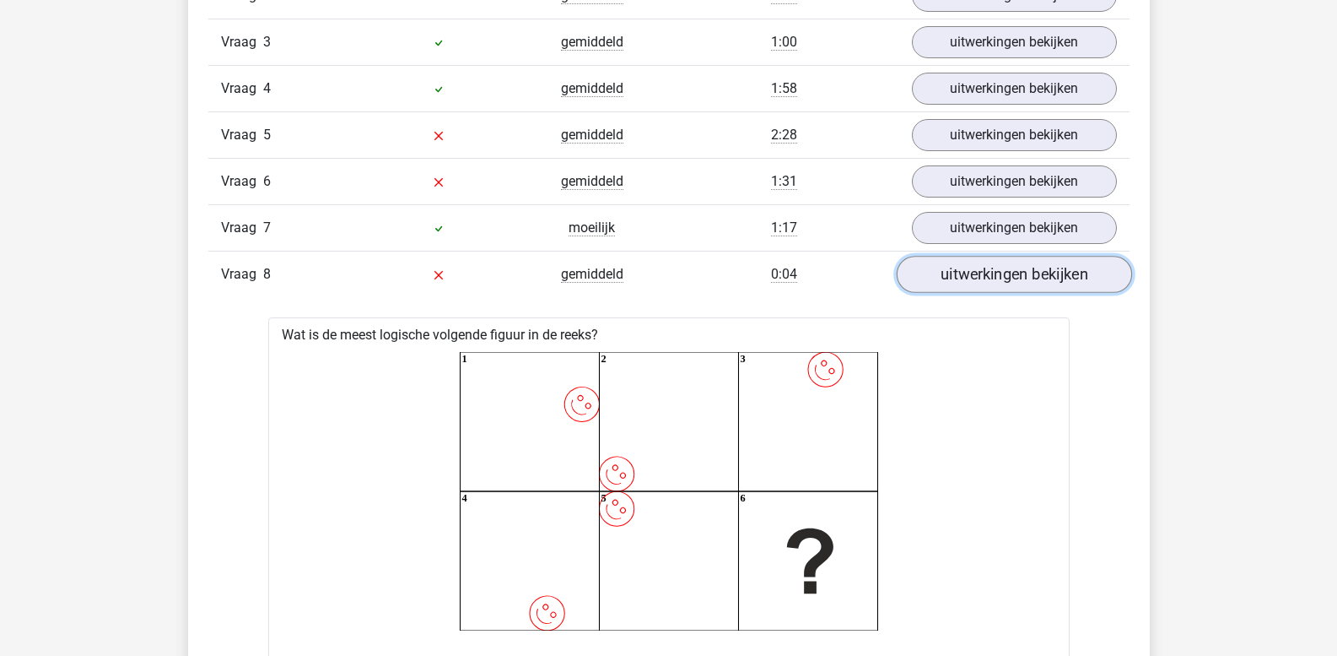
click at [953, 283] on link "uitwerkingen bekijken" at bounding box center [1013, 275] width 235 height 37
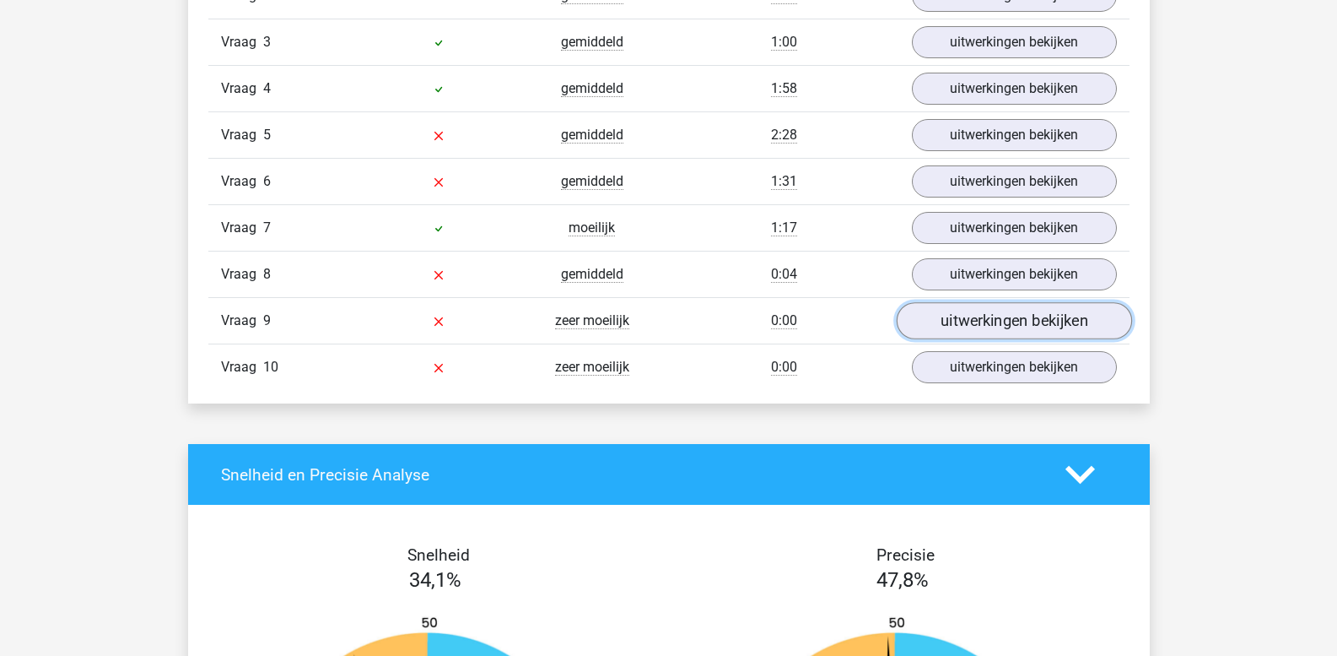
click at [967, 323] on link "uitwerkingen bekijken" at bounding box center [1013, 321] width 235 height 37
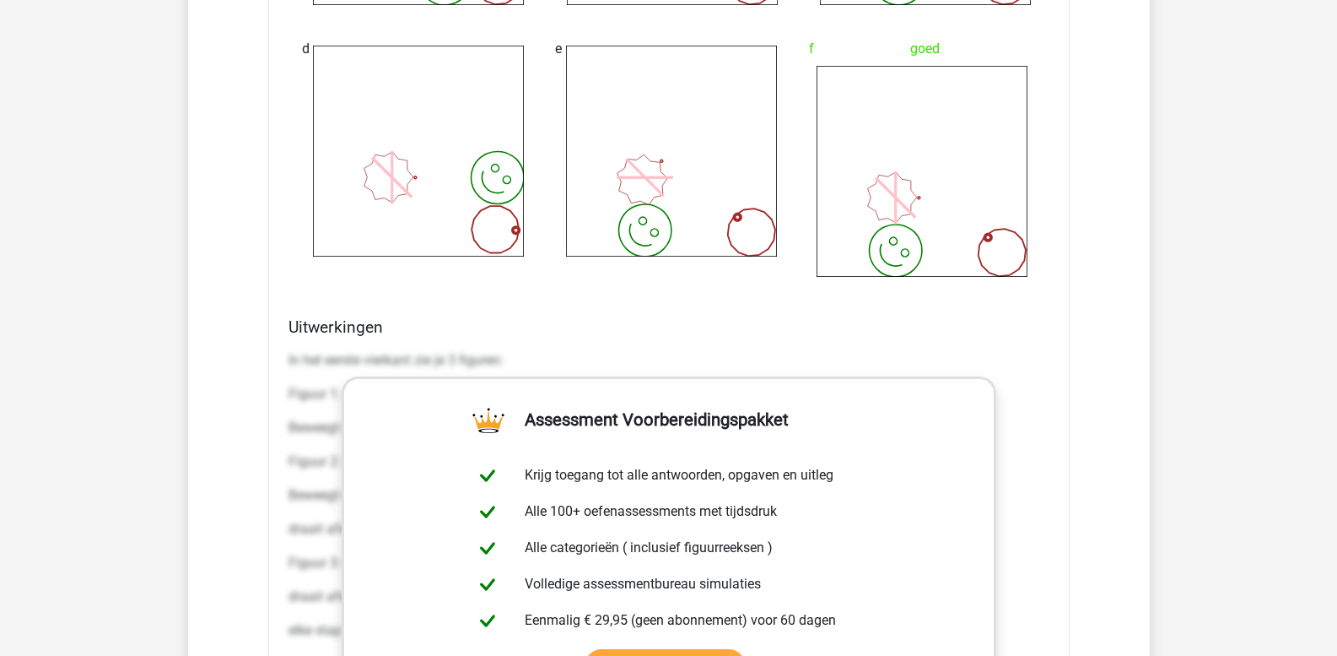
scroll to position [2627, 0]
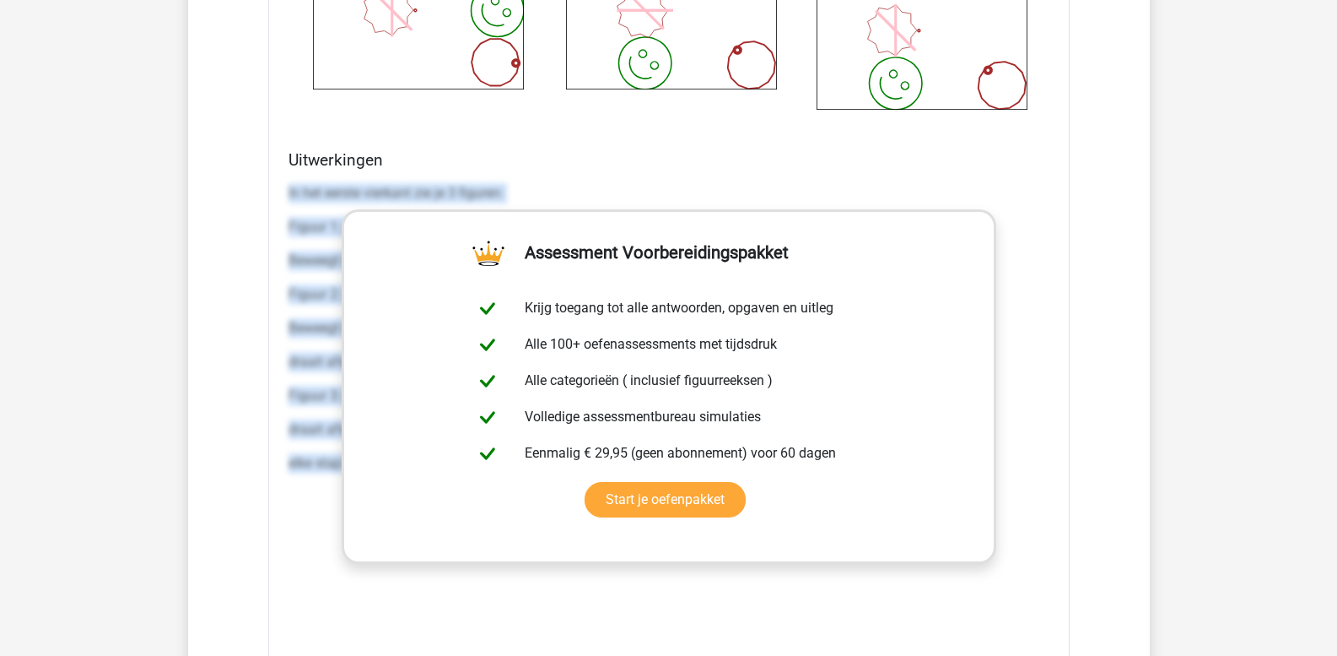
drag, startPoint x: 289, startPoint y: 190, endPoint x: 1159, endPoint y: 475, distance: 915.5
click at [1158, 475] on div "Kies premium leo leo.aertsens@gmail.com" at bounding box center [668, 8] width 1337 height 5271
copy div "In het eerste vierkant zie je 3 figuren: Figuur 1: een smiley. Dit figuur heeft…"
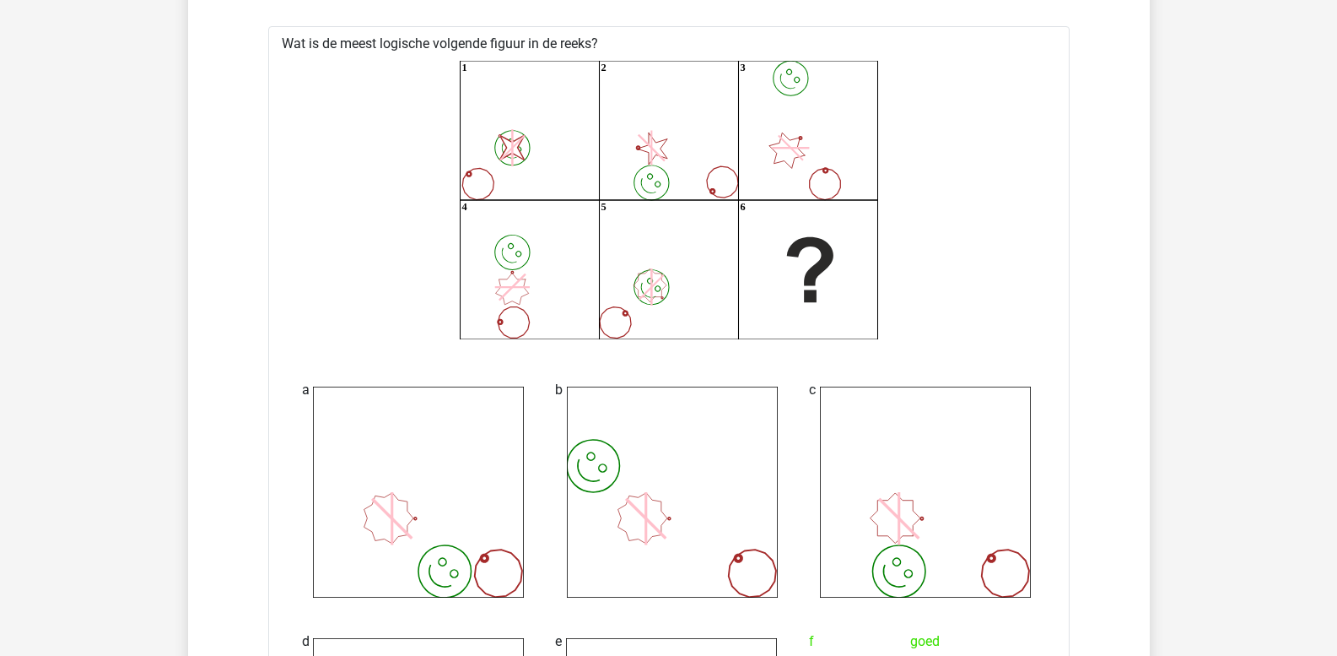
scroll to position [1530, 0]
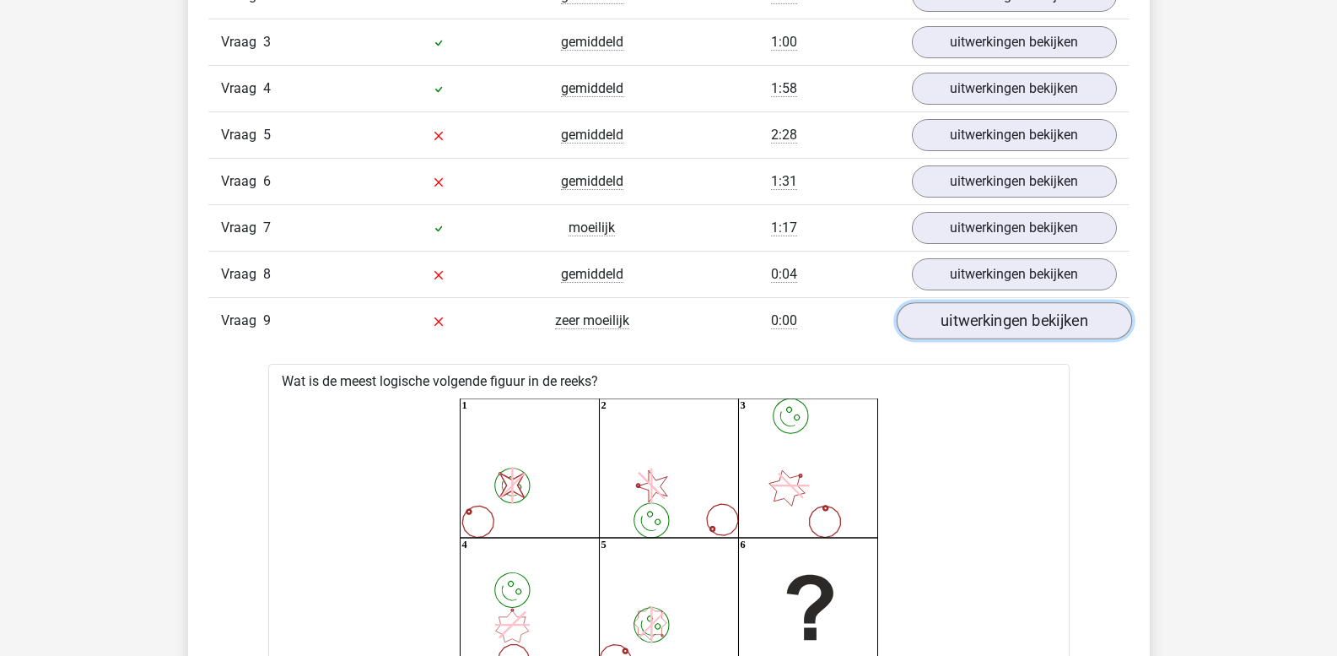
click at [1018, 322] on link "uitwerkingen bekijken" at bounding box center [1013, 321] width 235 height 37
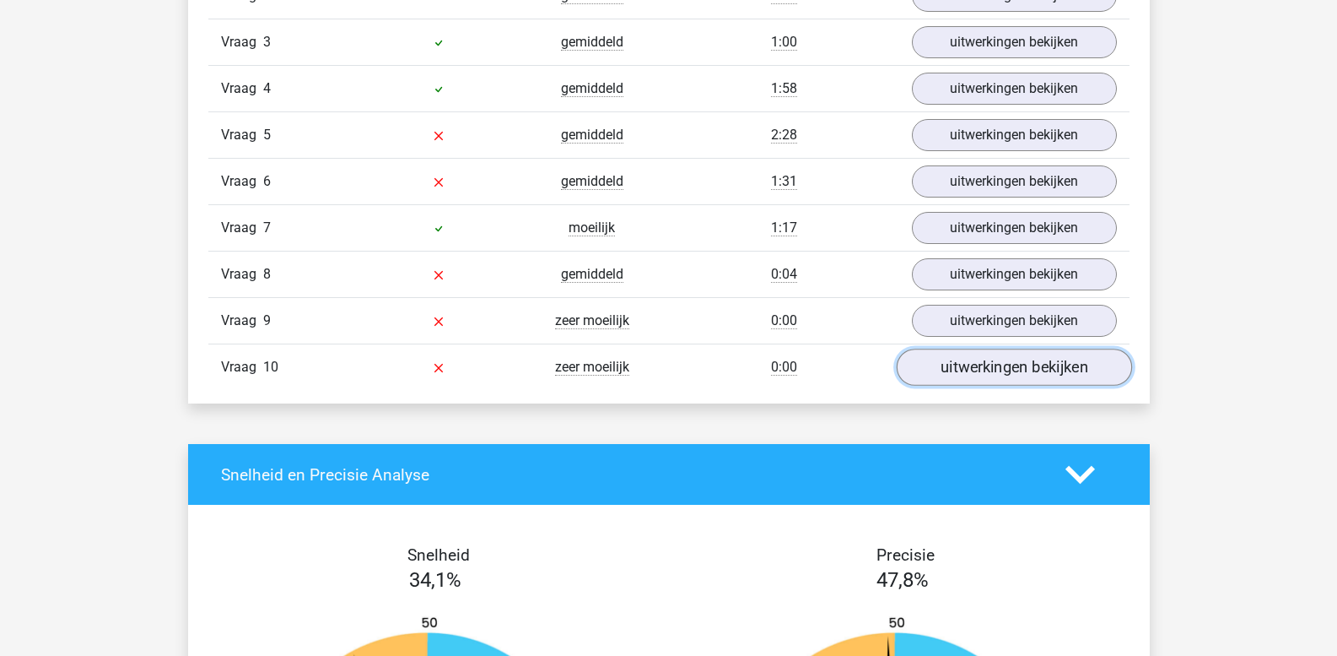
click at [994, 375] on link "uitwerkingen bekijken" at bounding box center [1013, 367] width 235 height 37
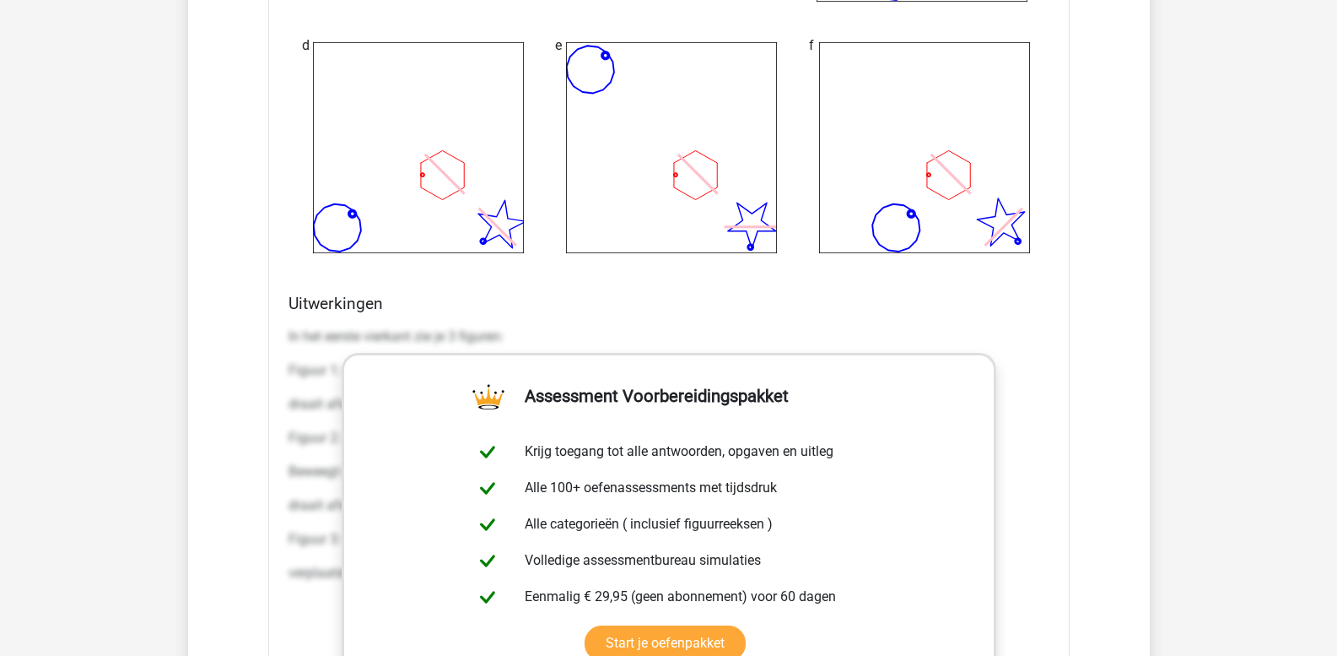
scroll to position [2627, 0]
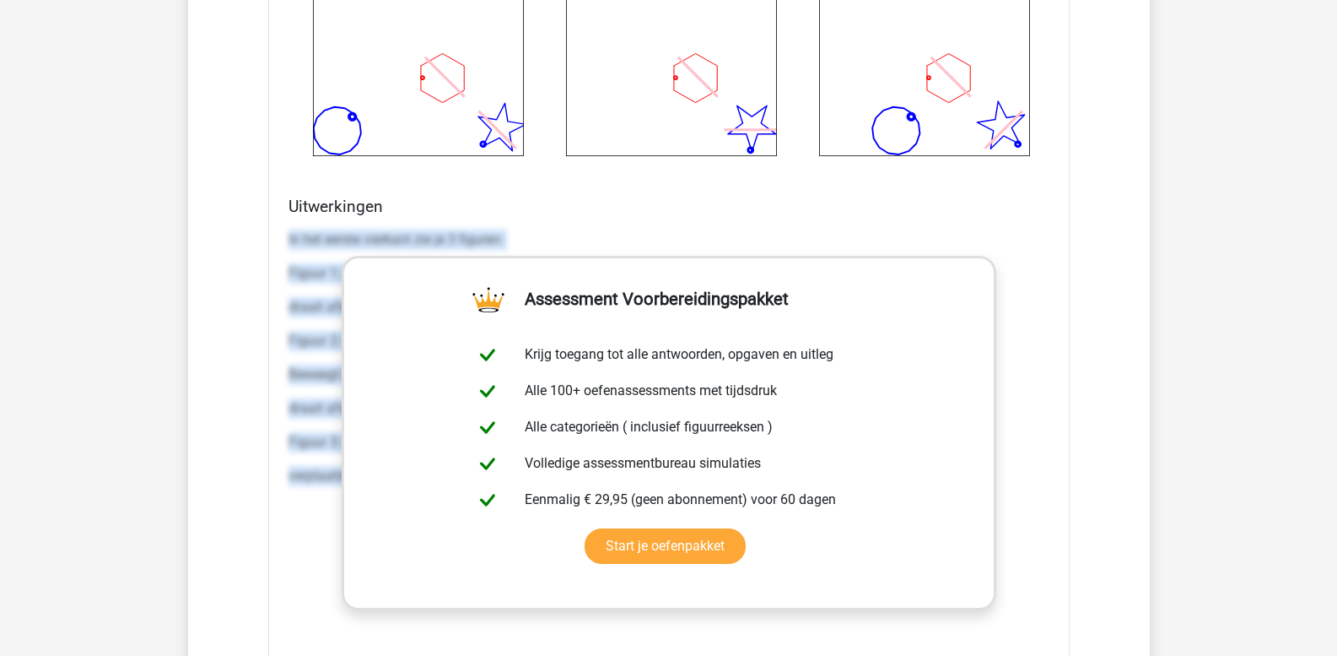
drag, startPoint x: 289, startPoint y: 235, endPoint x: 1181, endPoint y: 556, distance: 947.8
click at [1180, 557] on div "Kies premium leo leo.aertsens@gmail.com" at bounding box center [668, 8] width 1337 height 5271
copy div "In het eerste vierkant zie je 3 figuren: Figuur 1: een ster met 5 punten. Dit f…"
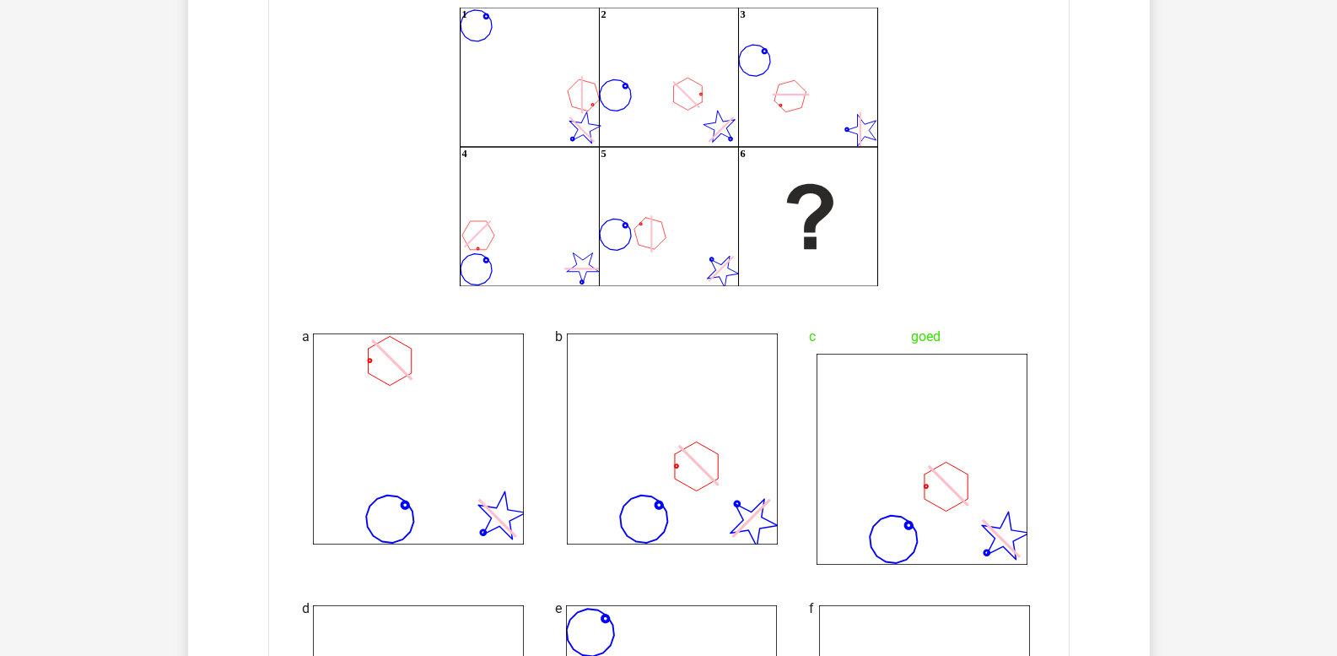
scroll to position [1699, 0]
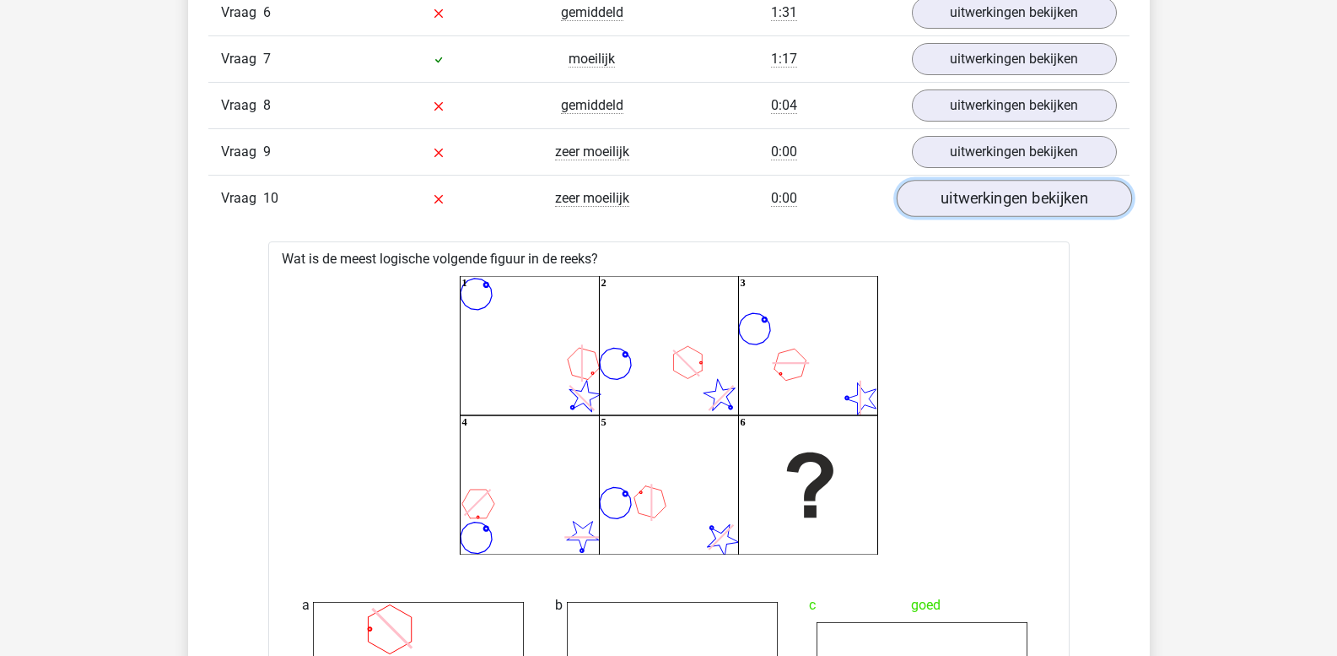
click at [956, 211] on link "uitwerkingen bekijken" at bounding box center [1013, 199] width 235 height 37
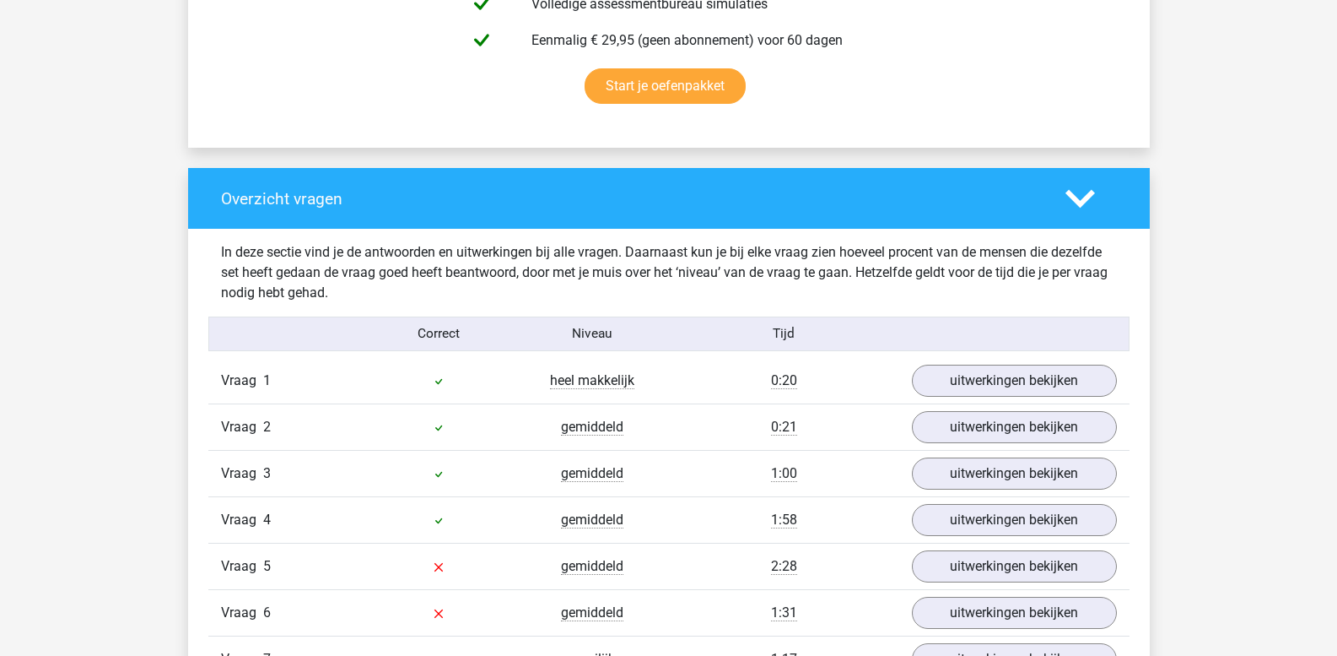
scroll to position [855, 0]
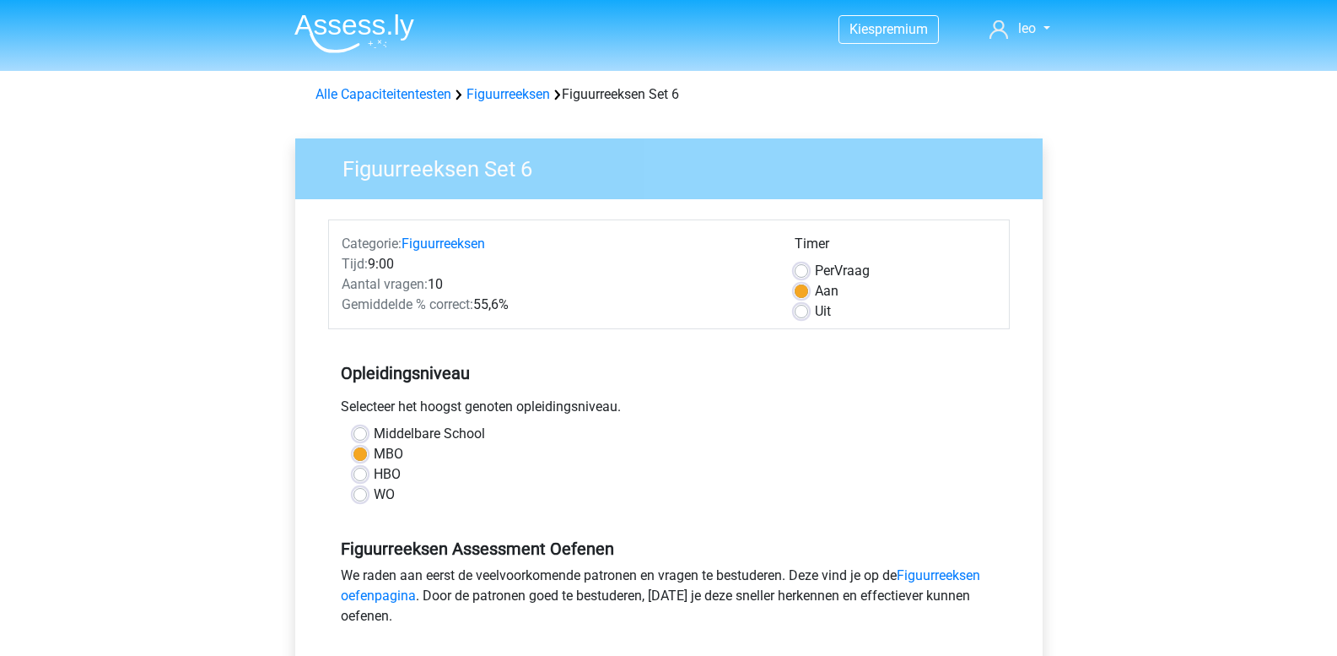
scroll to position [506, 0]
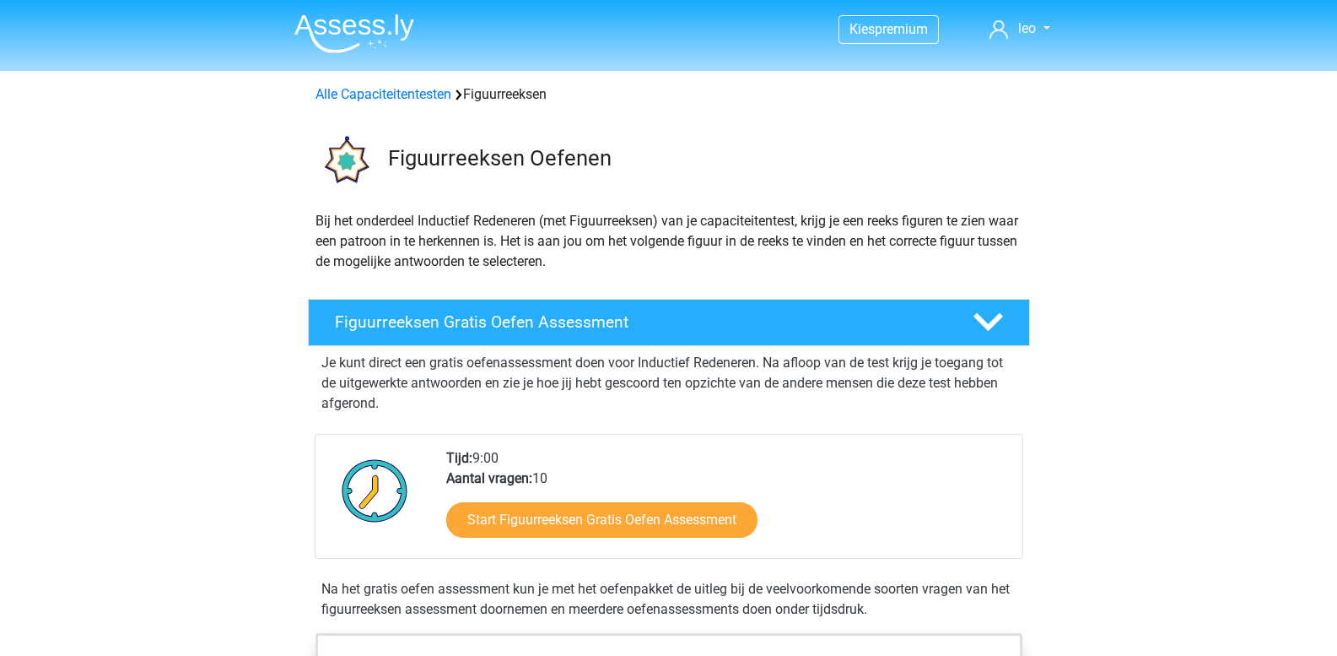
scroll to position [1181, 0]
